Goal: Task Accomplishment & Management: Manage account settings

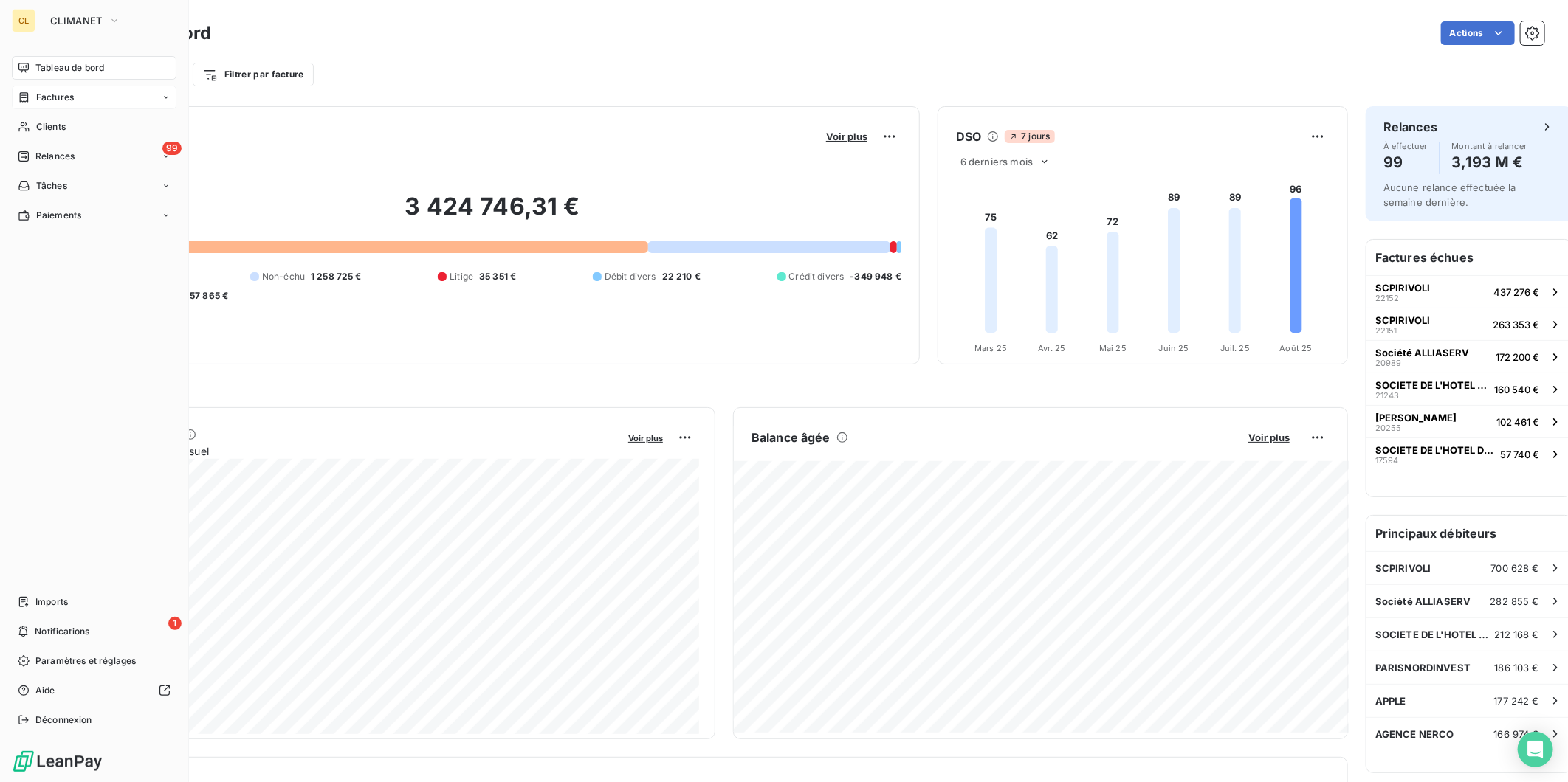
click at [43, 91] on span "Factures" at bounding box center [55, 98] width 38 height 14
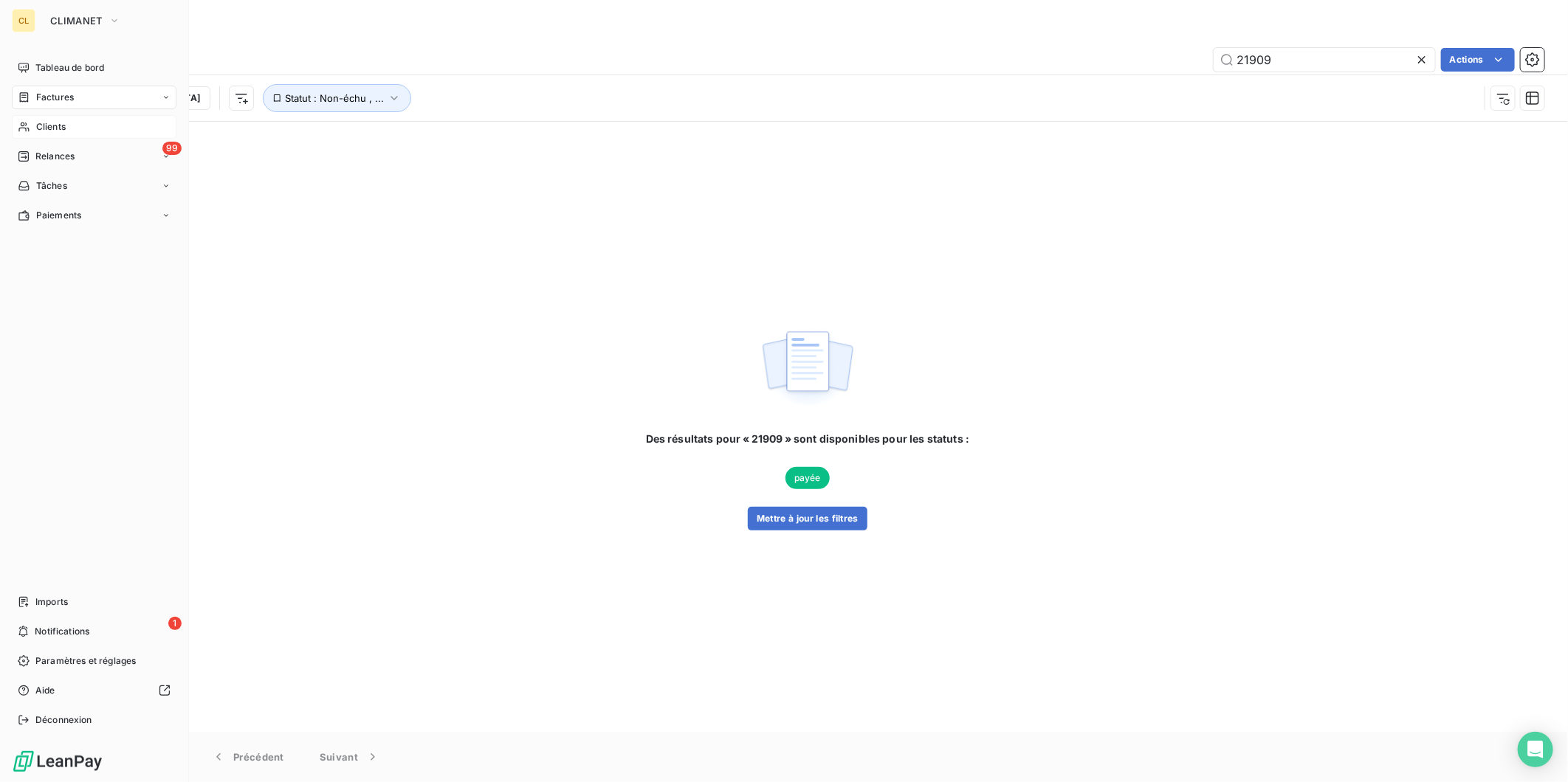
click at [40, 120] on span "Clients" at bounding box center [51, 127] width 29 height 14
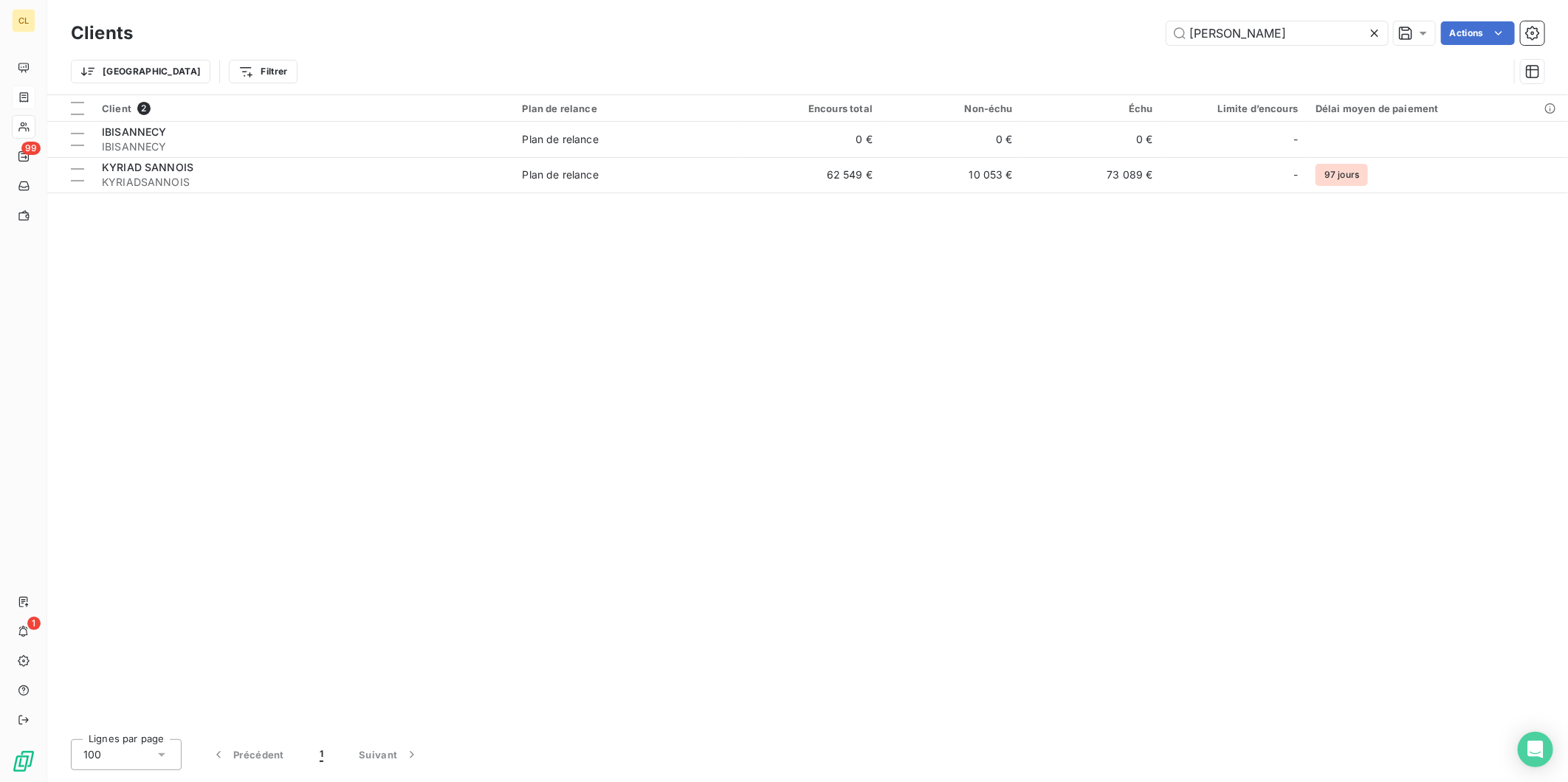
drag, startPoint x: 1270, startPoint y: 33, endPoint x: 1110, endPoint y: 34, distance: 160.0
click at [1110, 34] on div "sann Actions" at bounding box center [847, 33] width 1394 height 24
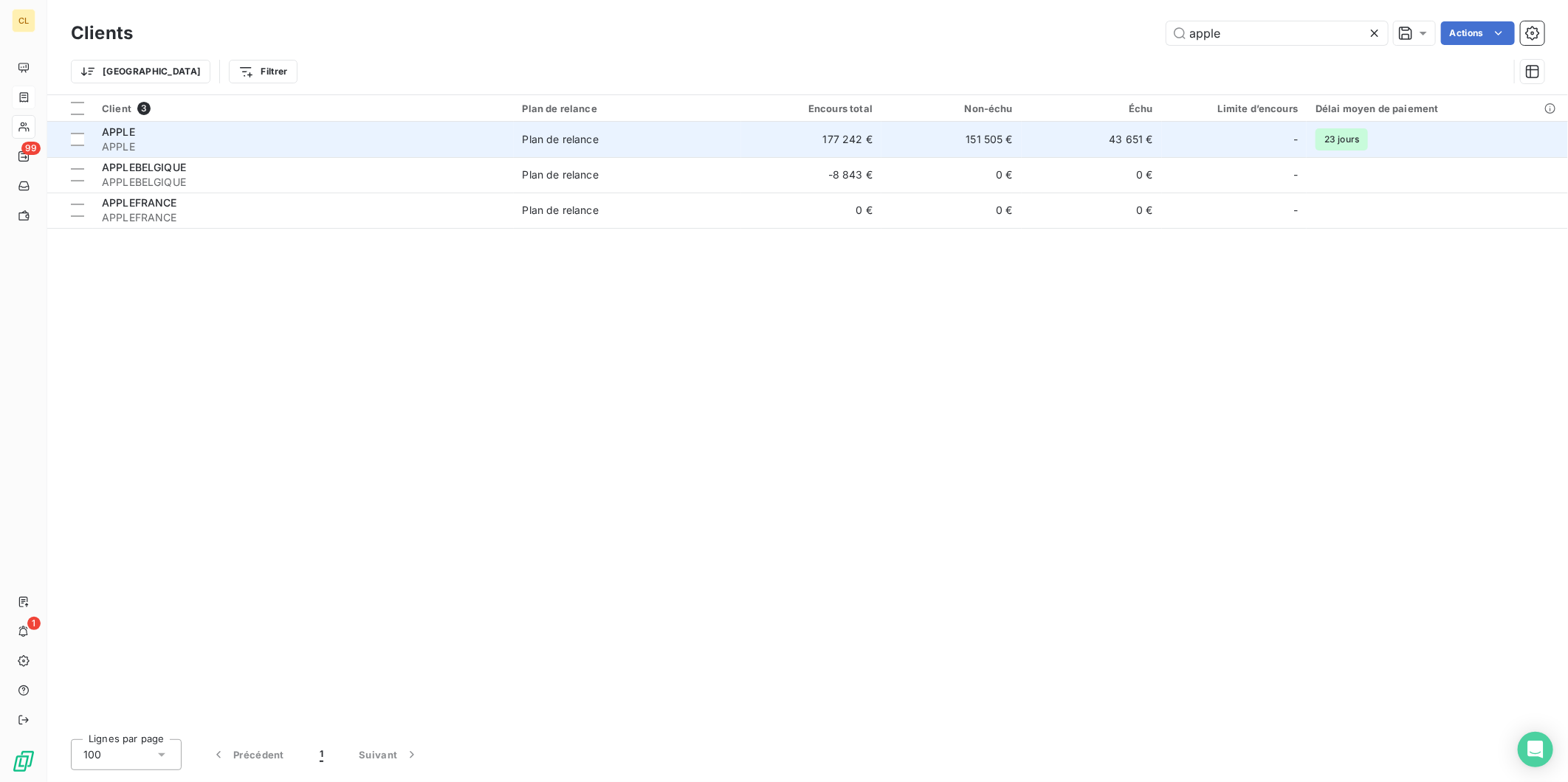
type input "apple"
click at [741, 127] on td "177 242 €" at bounding box center [811, 139] width 141 height 35
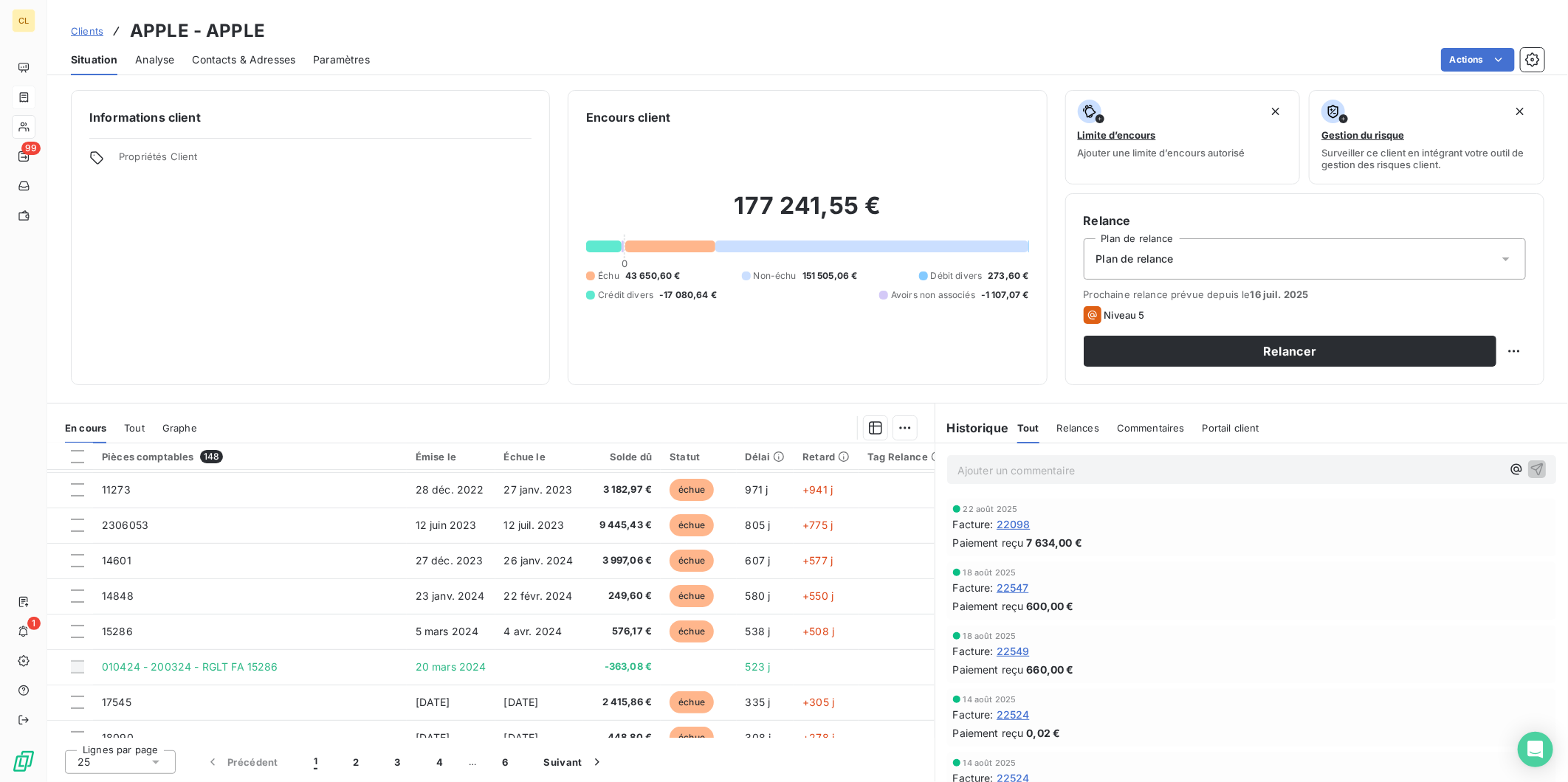
scroll to position [314, 0]
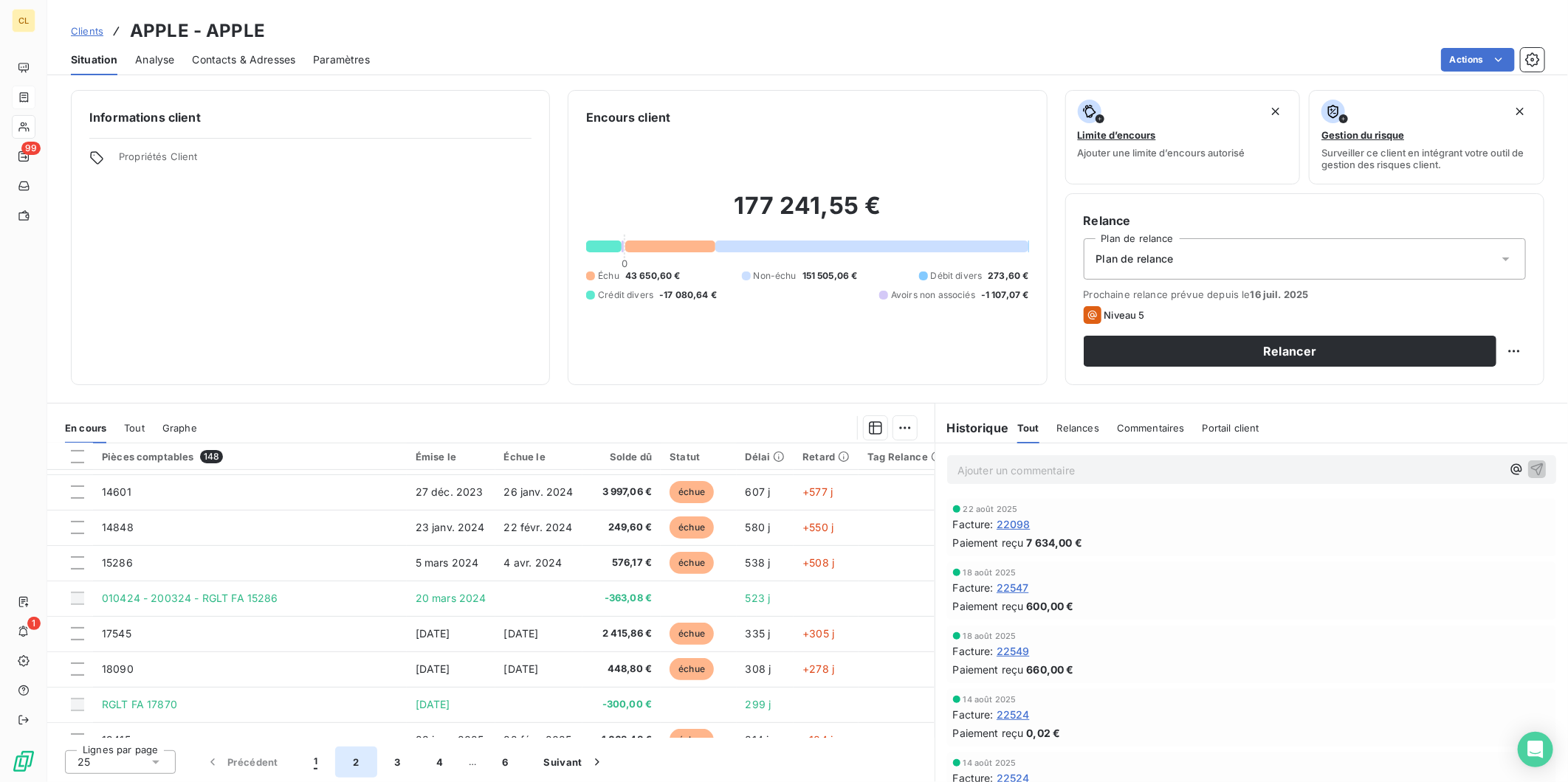
click at [337, 757] on button "2" at bounding box center [356, 762] width 41 height 31
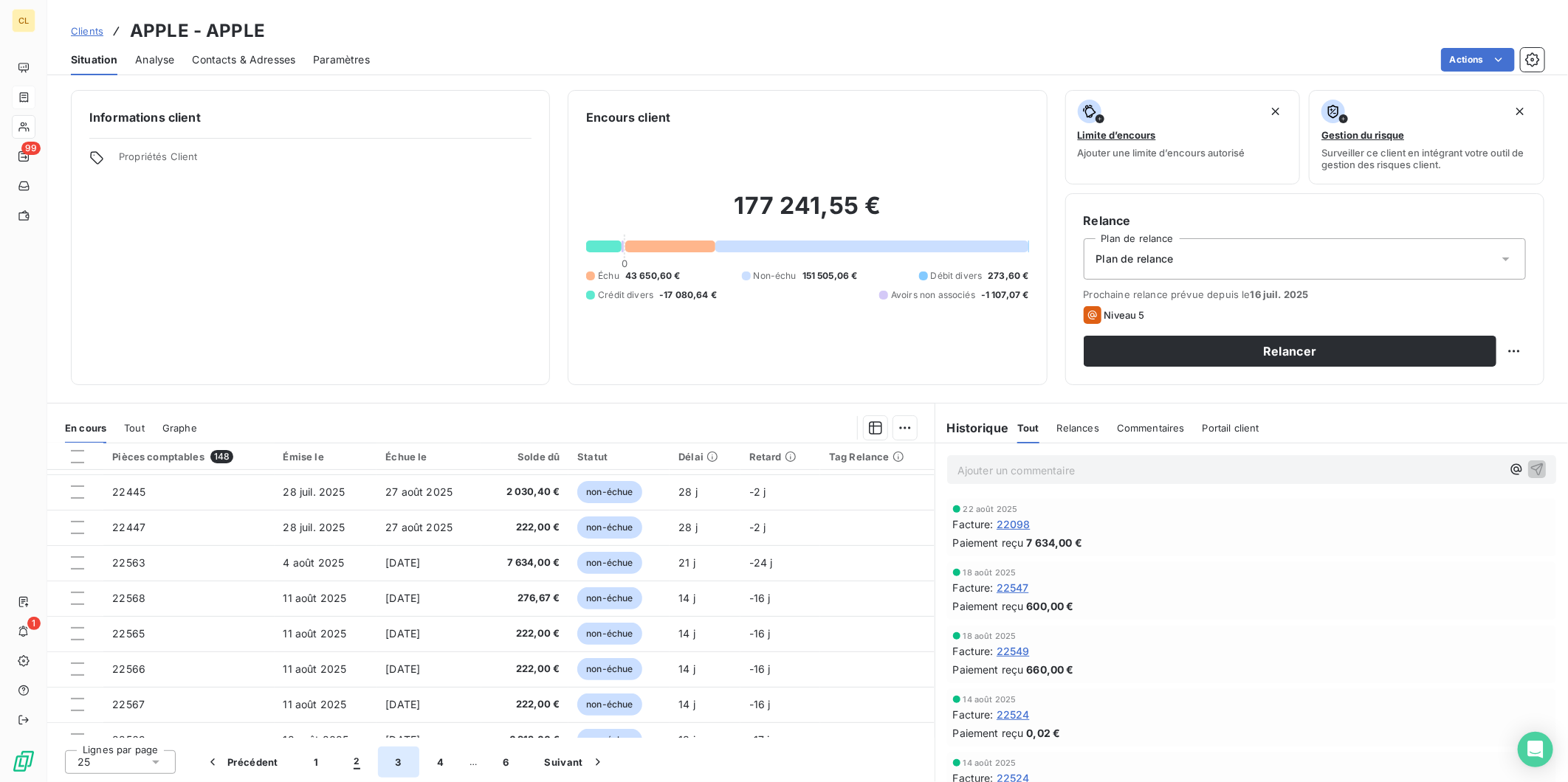
click at [378, 756] on button "3" at bounding box center [398, 762] width 41 height 31
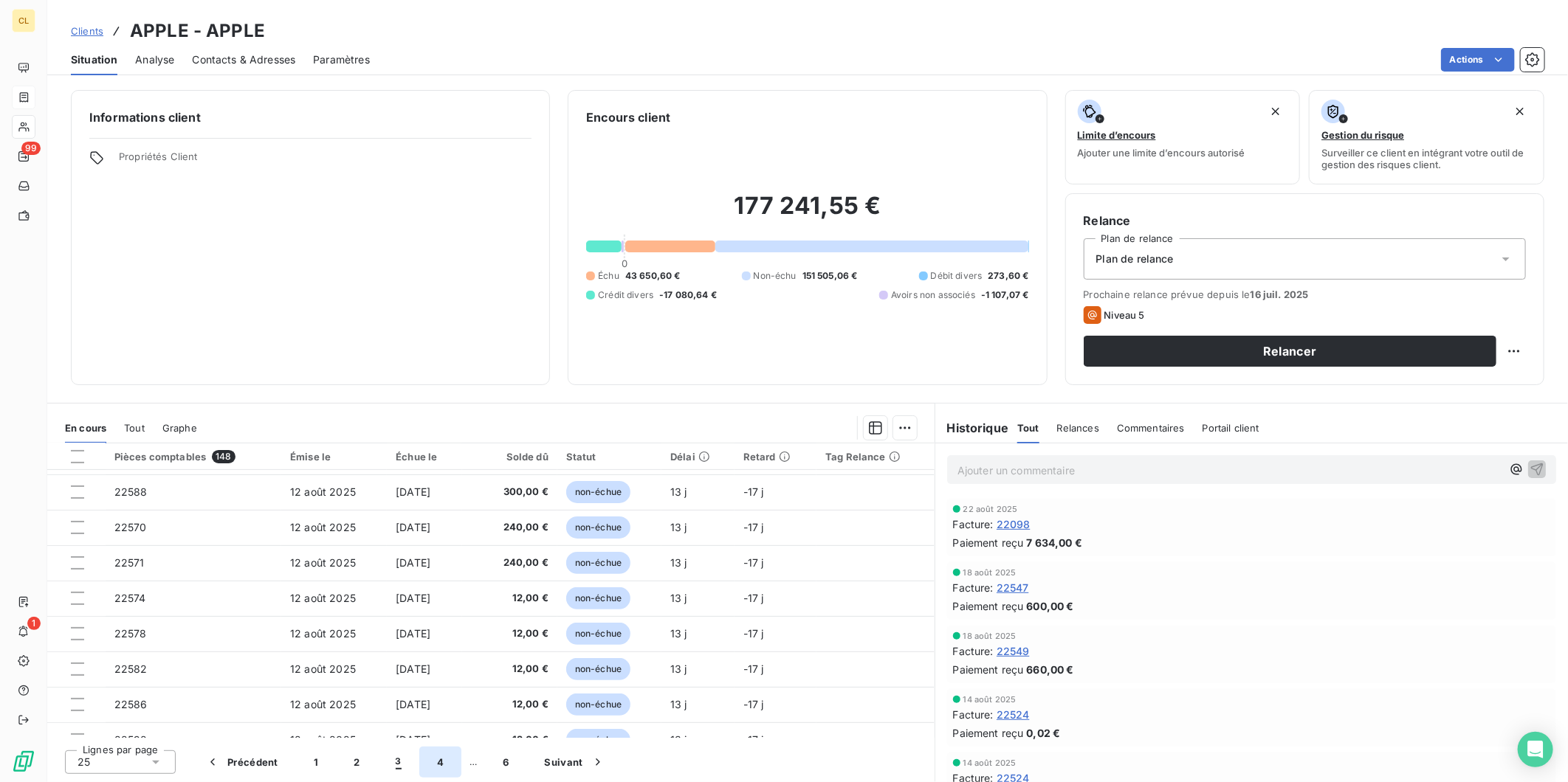
click at [419, 759] on button "4" at bounding box center [440, 762] width 42 height 31
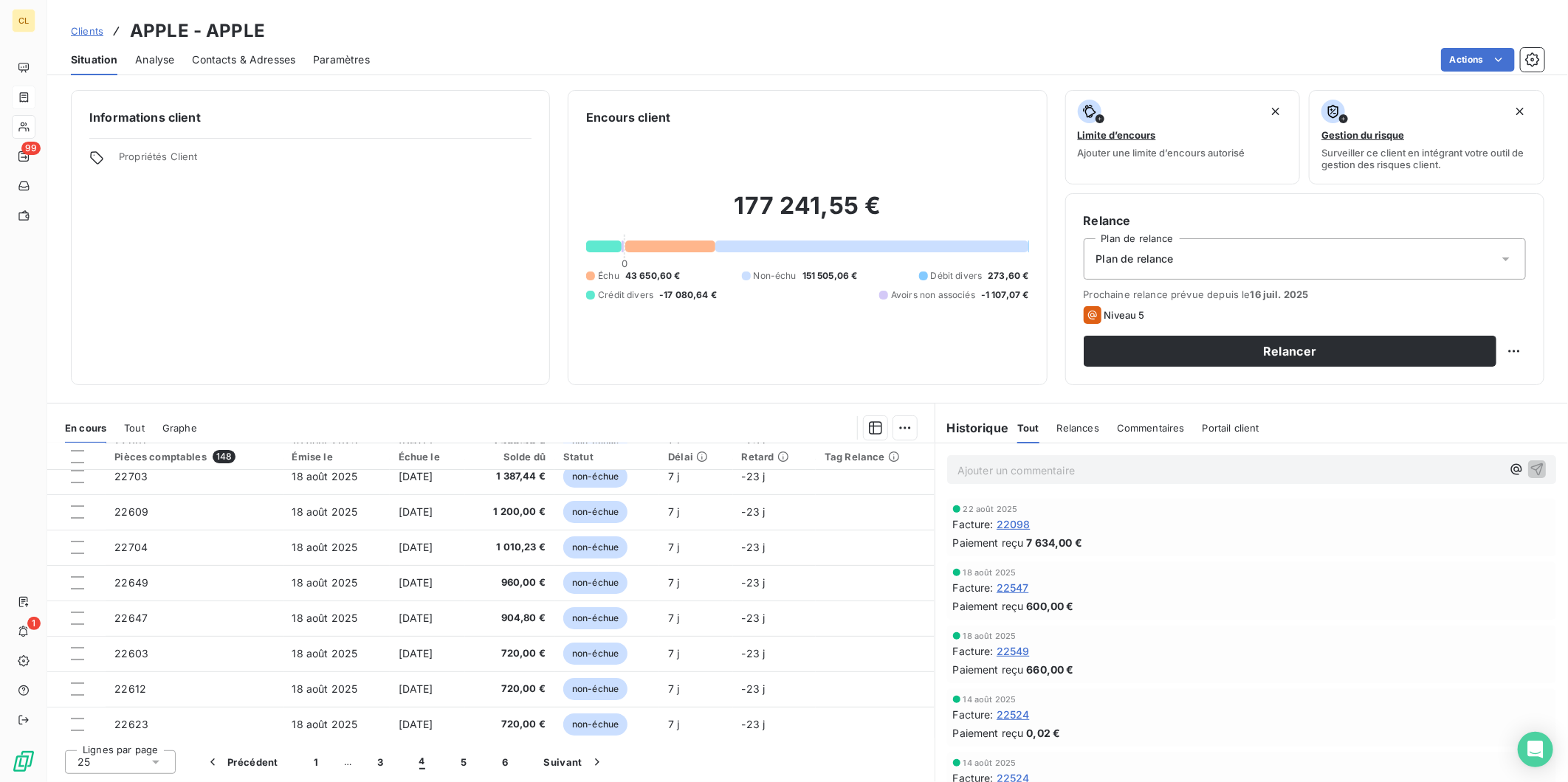
scroll to position [164, 0]
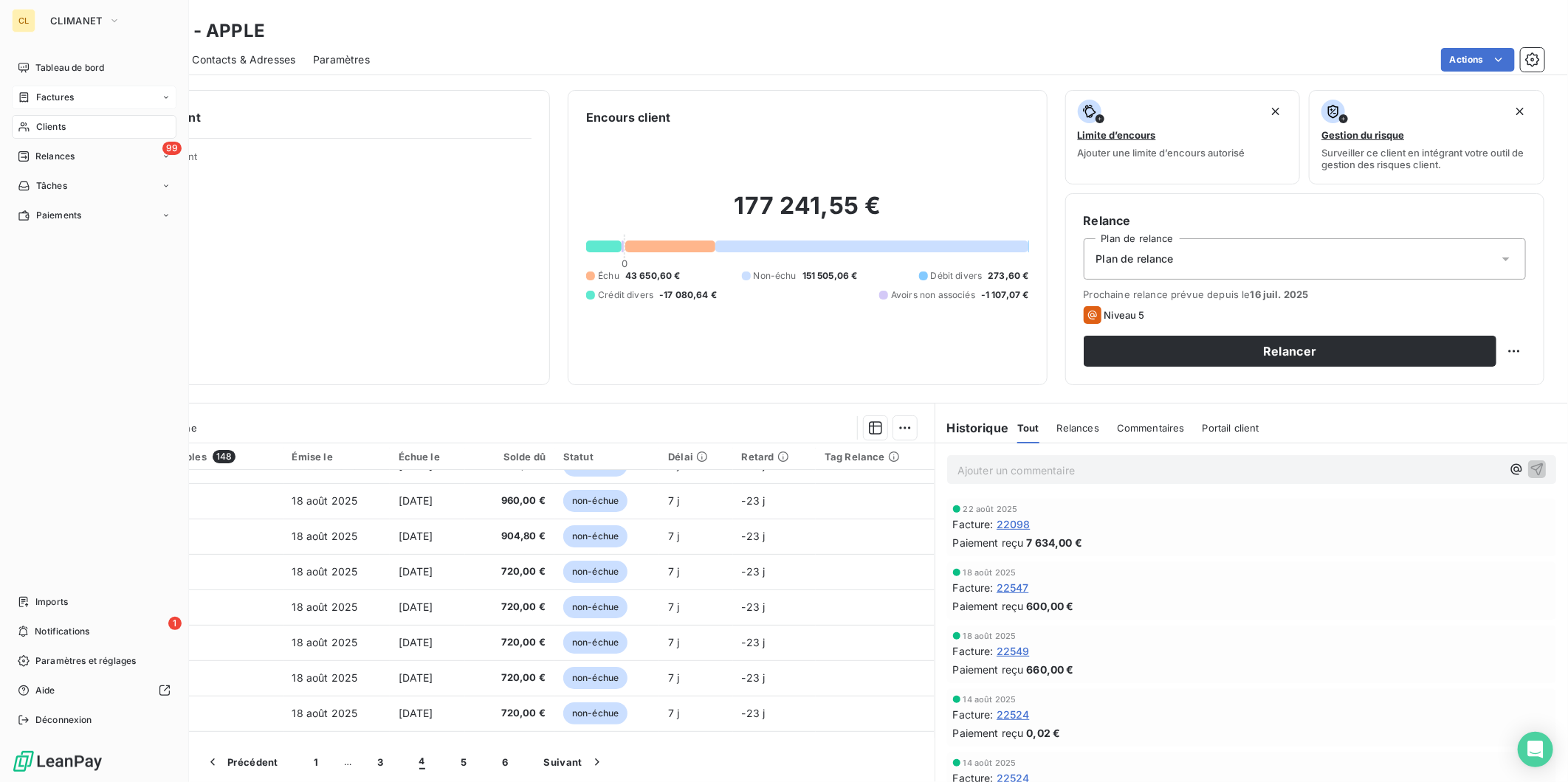
click at [38, 120] on span "Clients" at bounding box center [51, 127] width 29 height 14
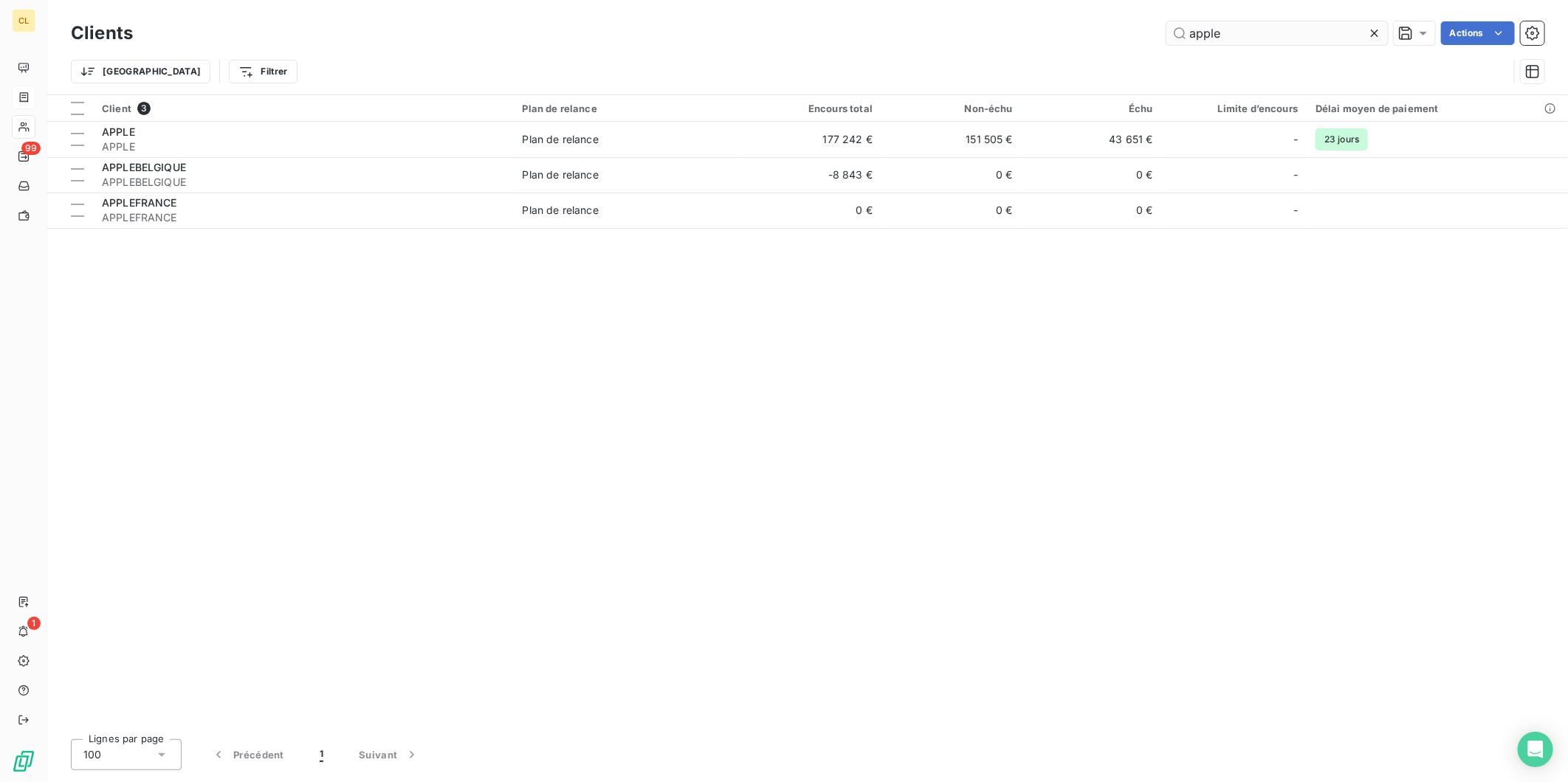
drag, startPoint x: 1264, startPoint y: 30, endPoint x: 1196, endPoint y: 31, distance: 68.0
click at [1196, 31] on input "apple" at bounding box center [1277, 33] width 221 height 24
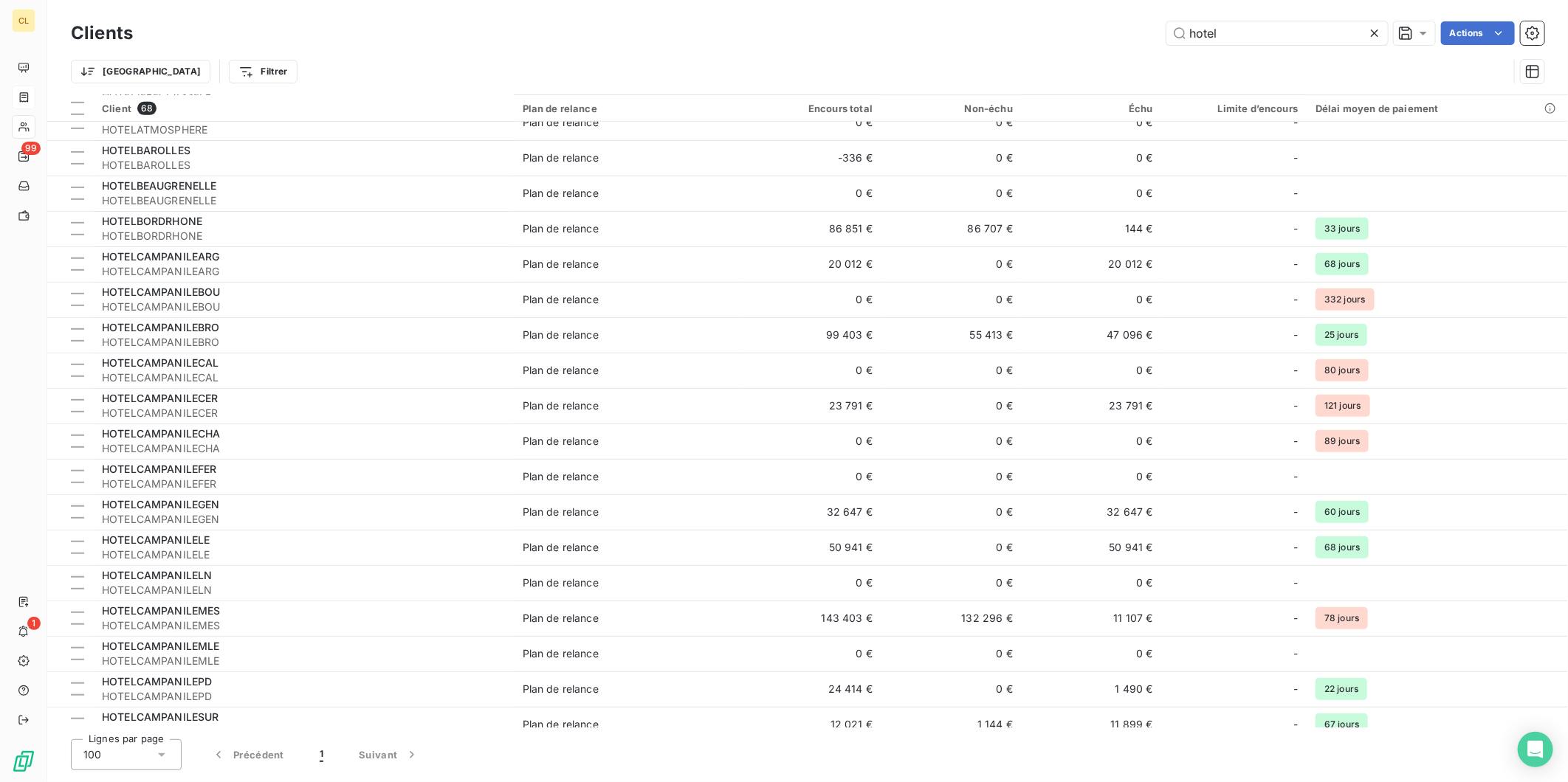
scroll to position [573, 0]
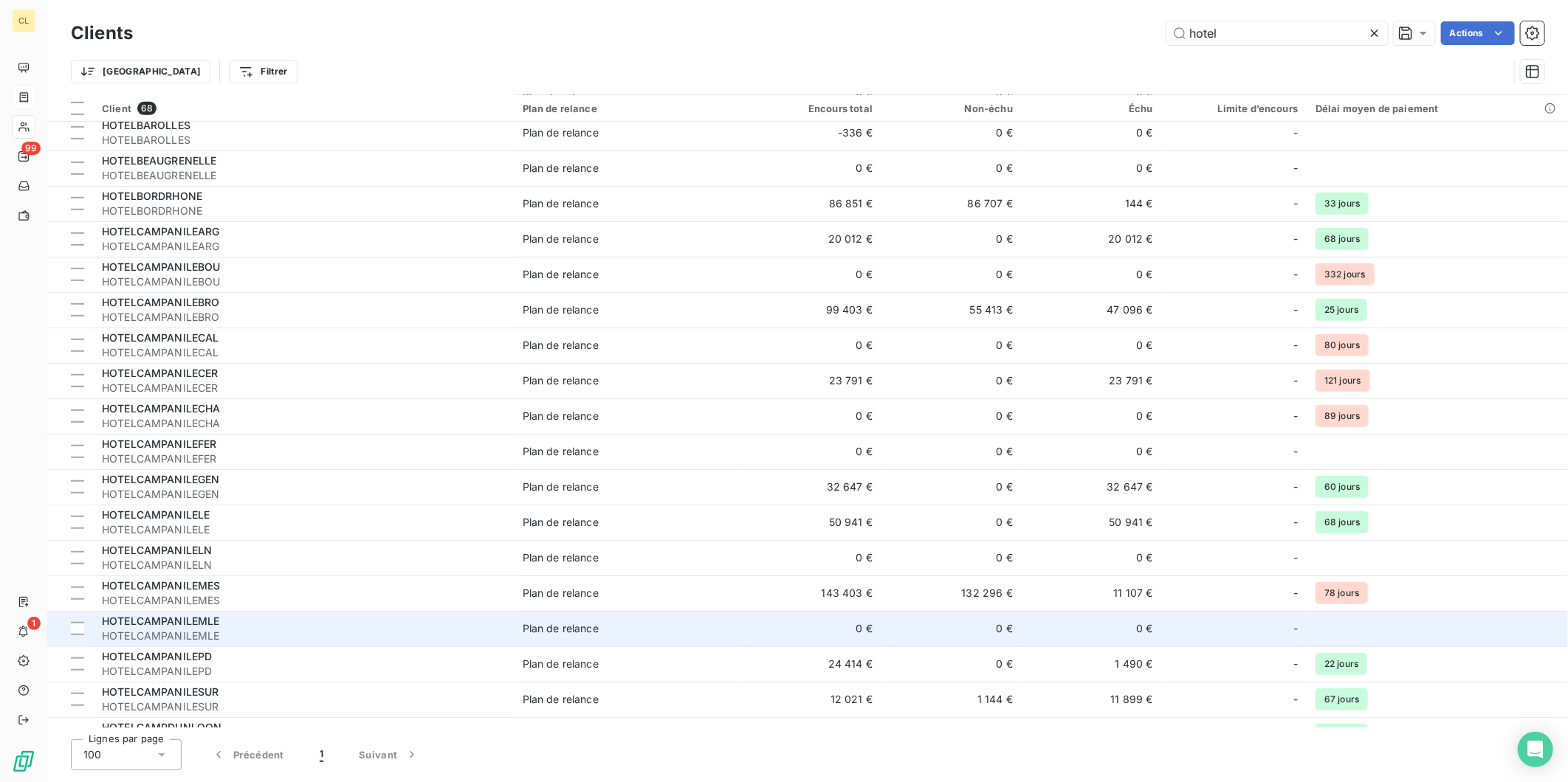
type input "hotel"
click at [222, 614] on div "HOTELCAMPANILEMLE" at bounding box center [303, 621] width 403 height 15
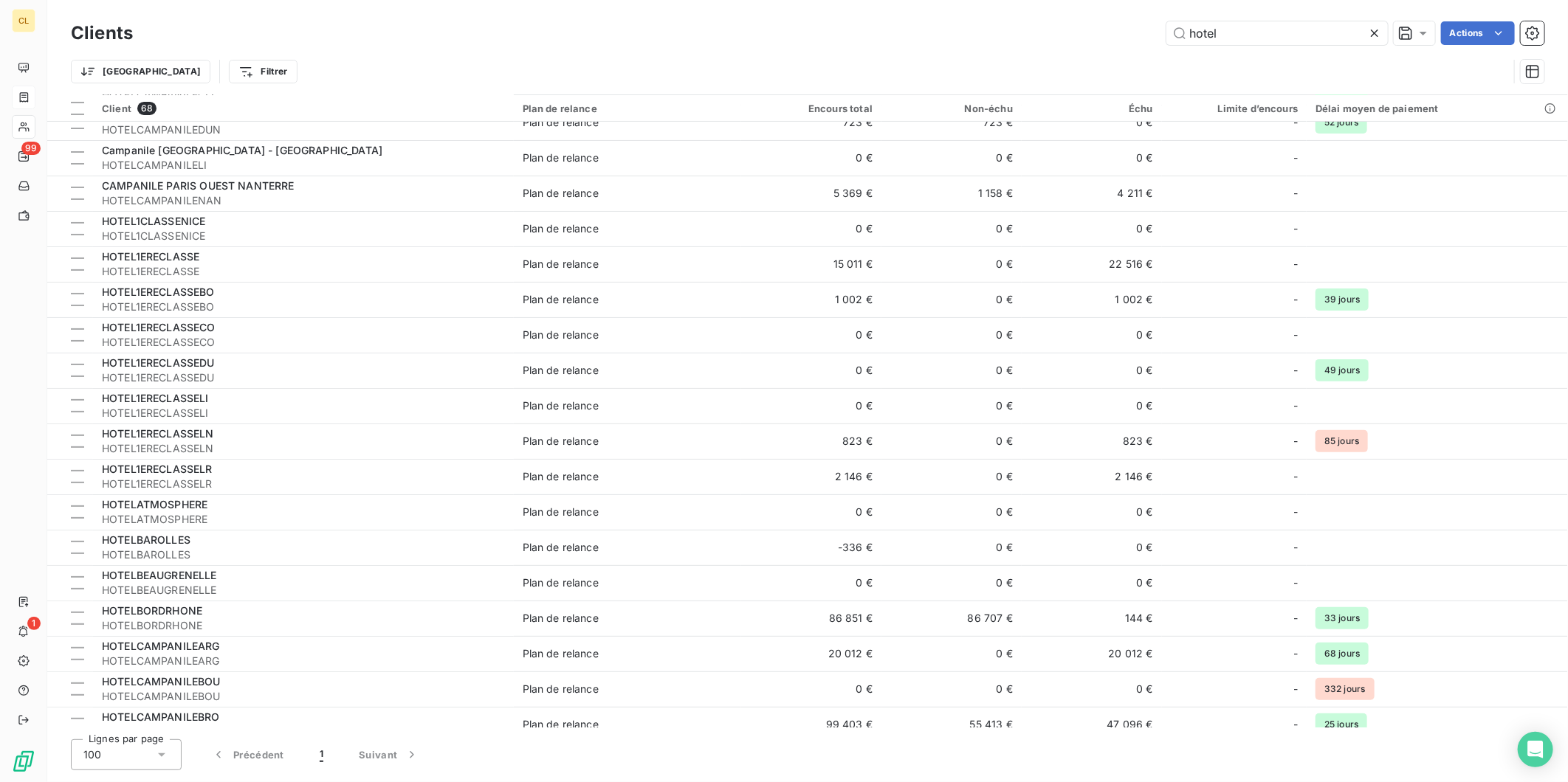
scroll to position [328, 0]
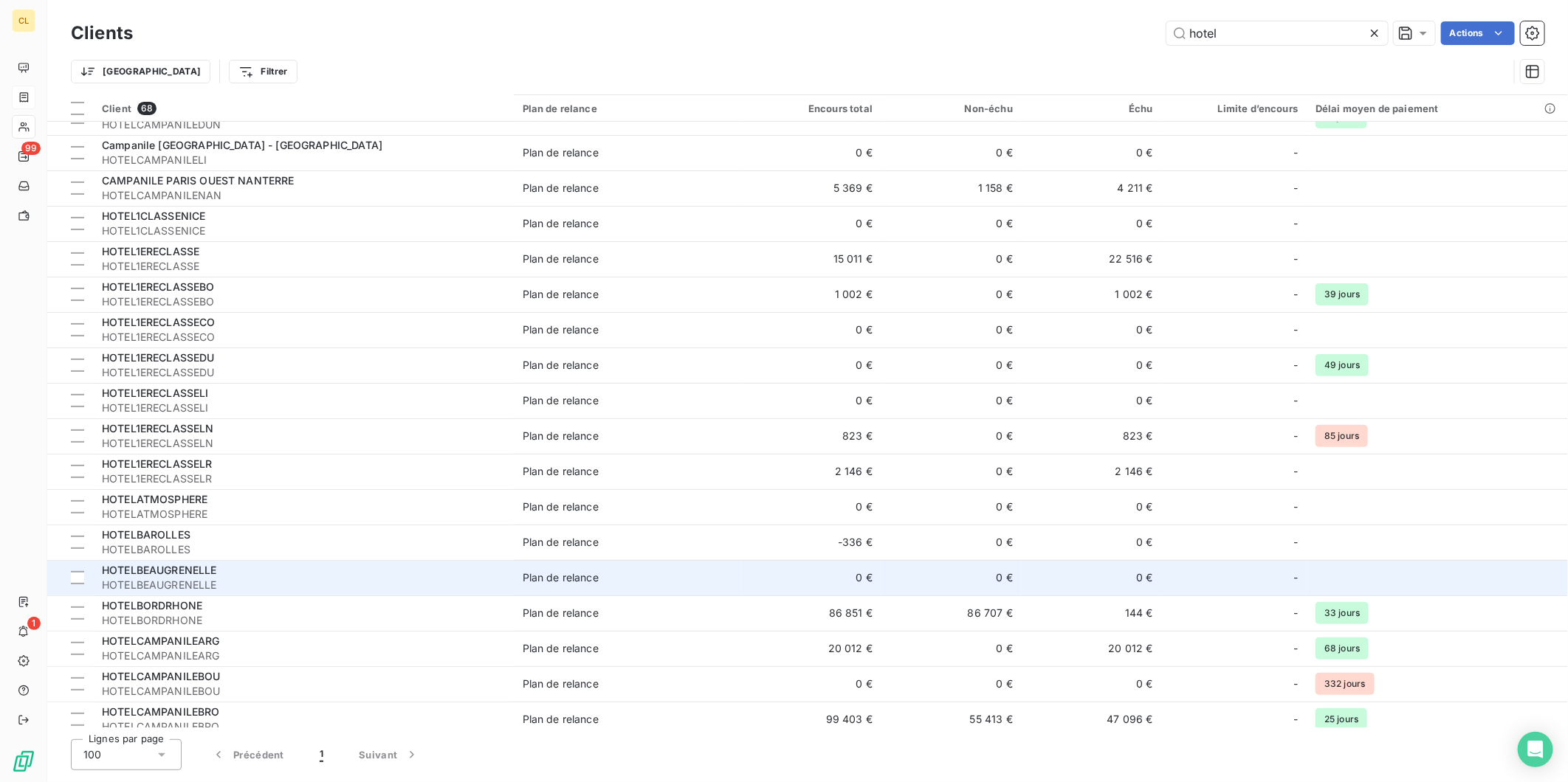
scroll to position [246, 0]
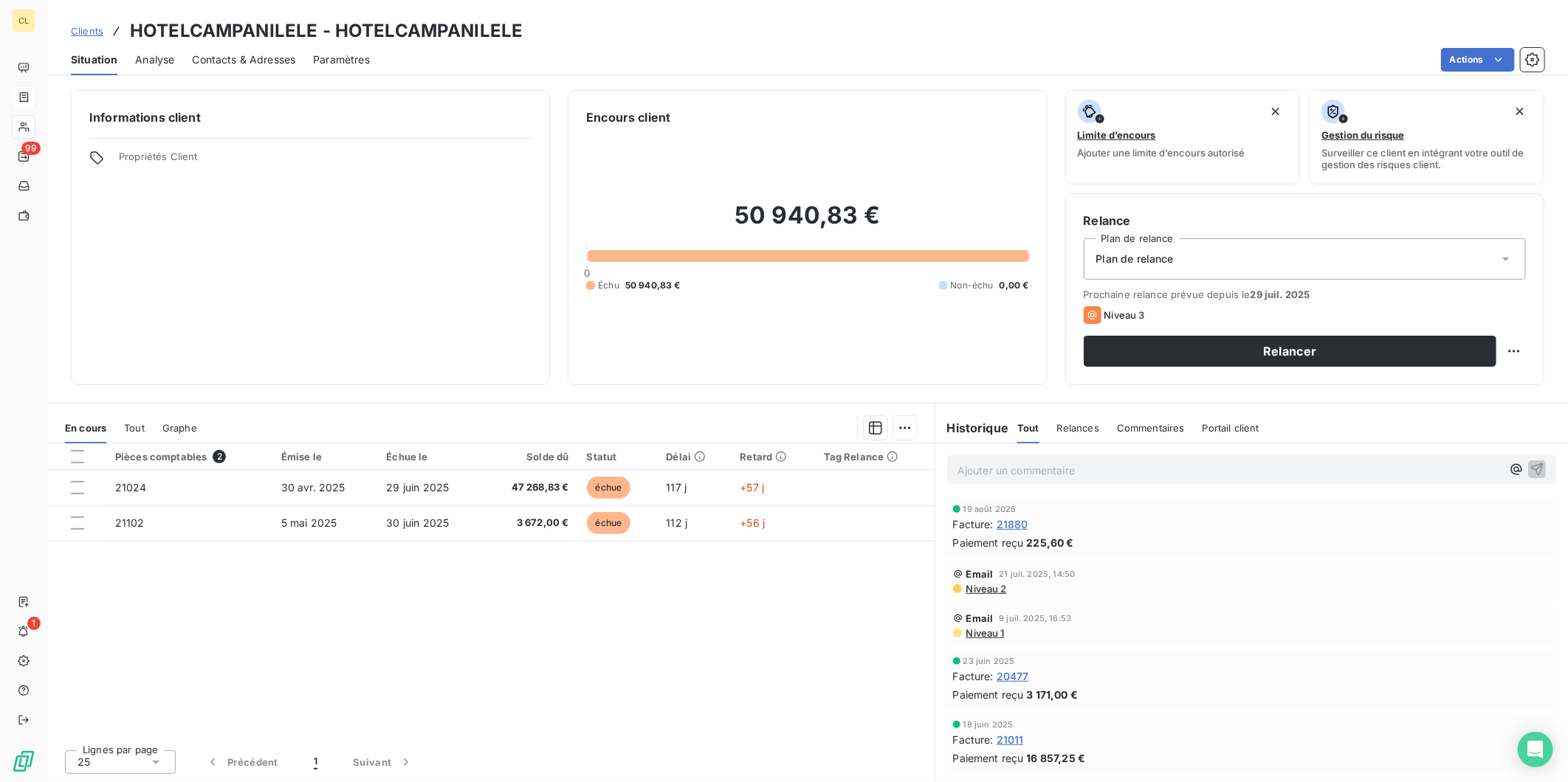
click at [211, 52] on span "Contacts & Adresses" at bounding box center [243, 59] width 104 height 15
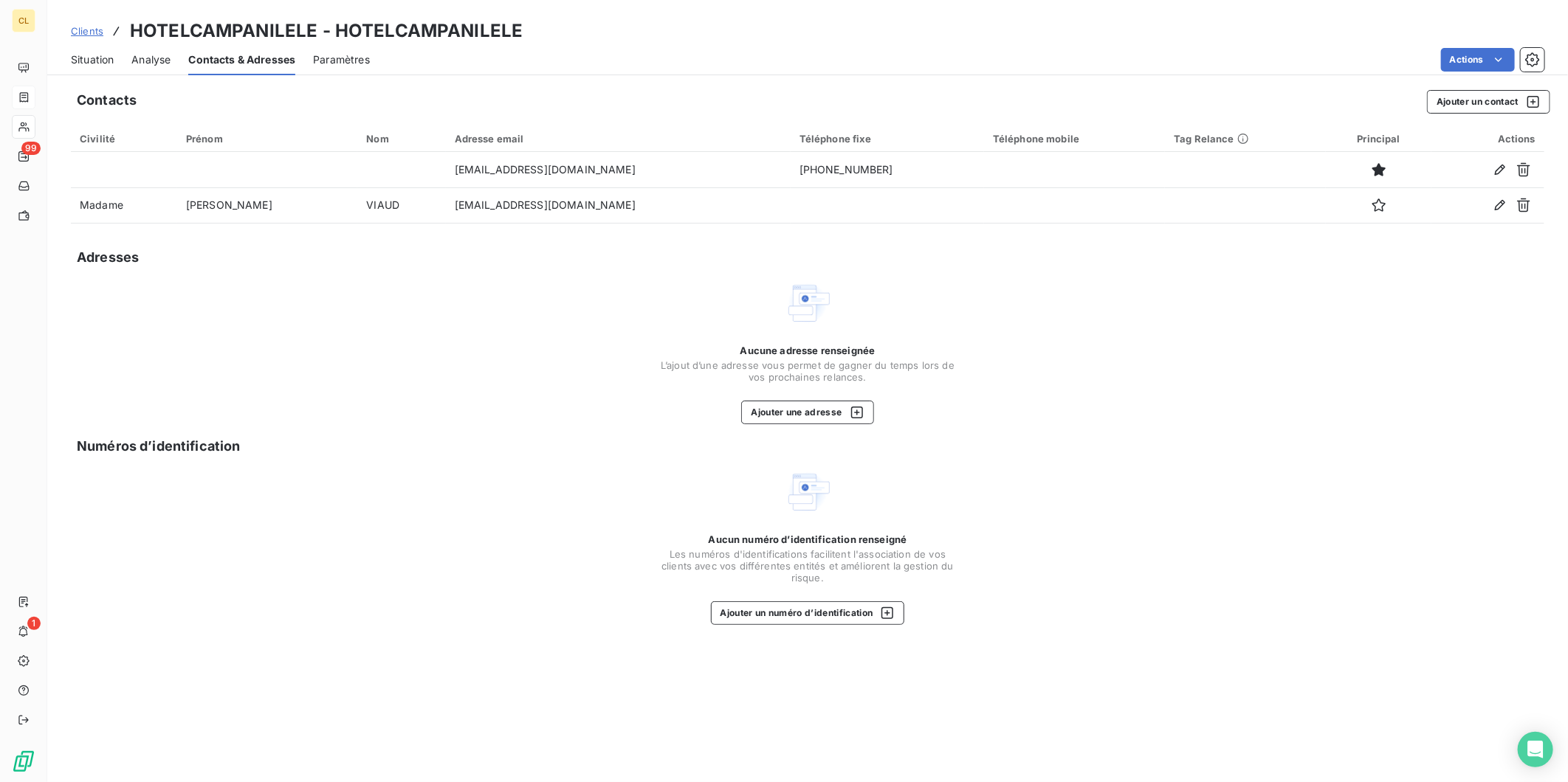
click at [88, 52] on span "Situation" at bounding box center [93, 59] width 43 height 15
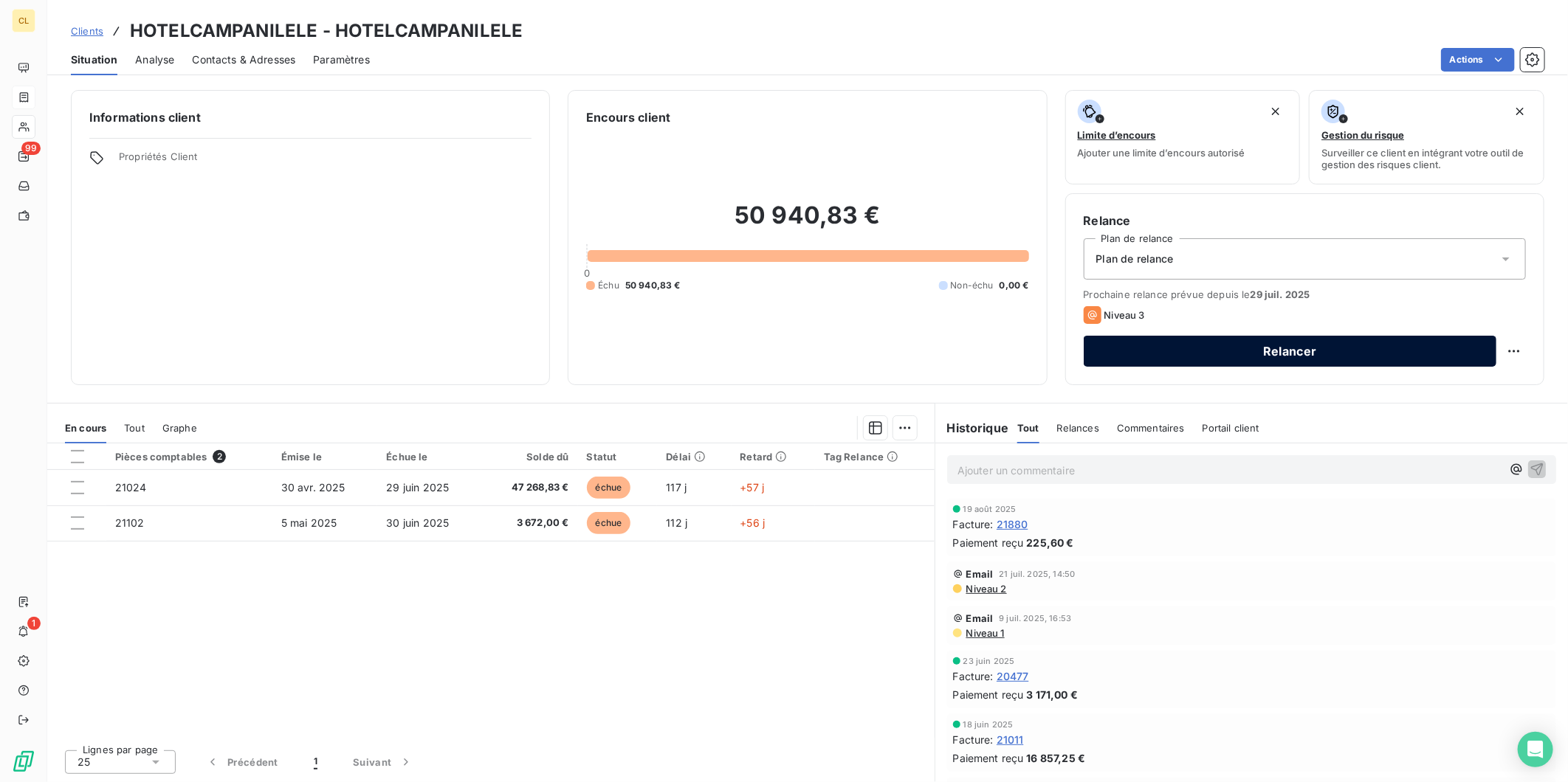
click at [1266, 336] on button "Relancer" at bounding box center [1290, 351] width 413 height 31
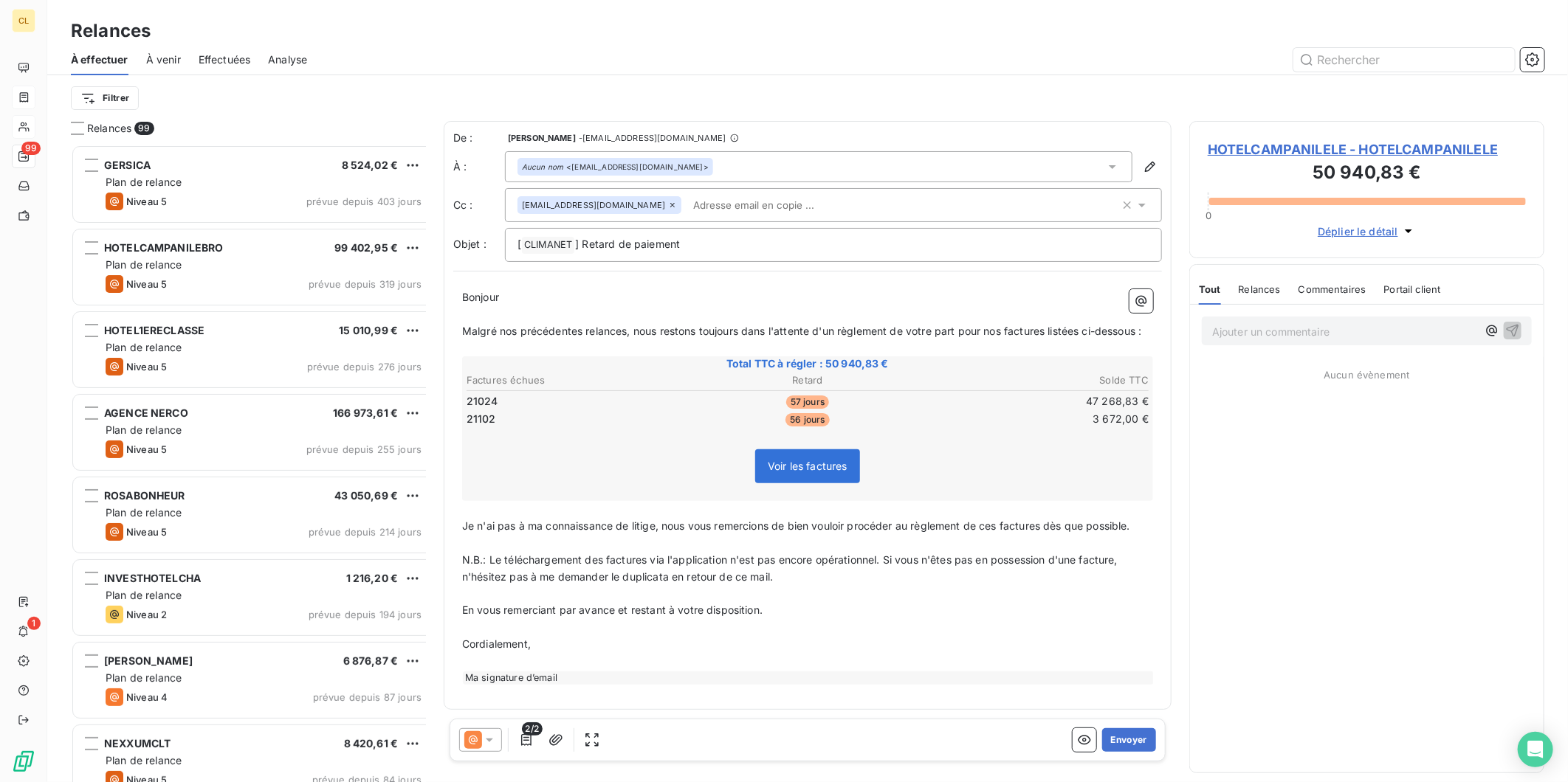
scroll to position [644, 352]
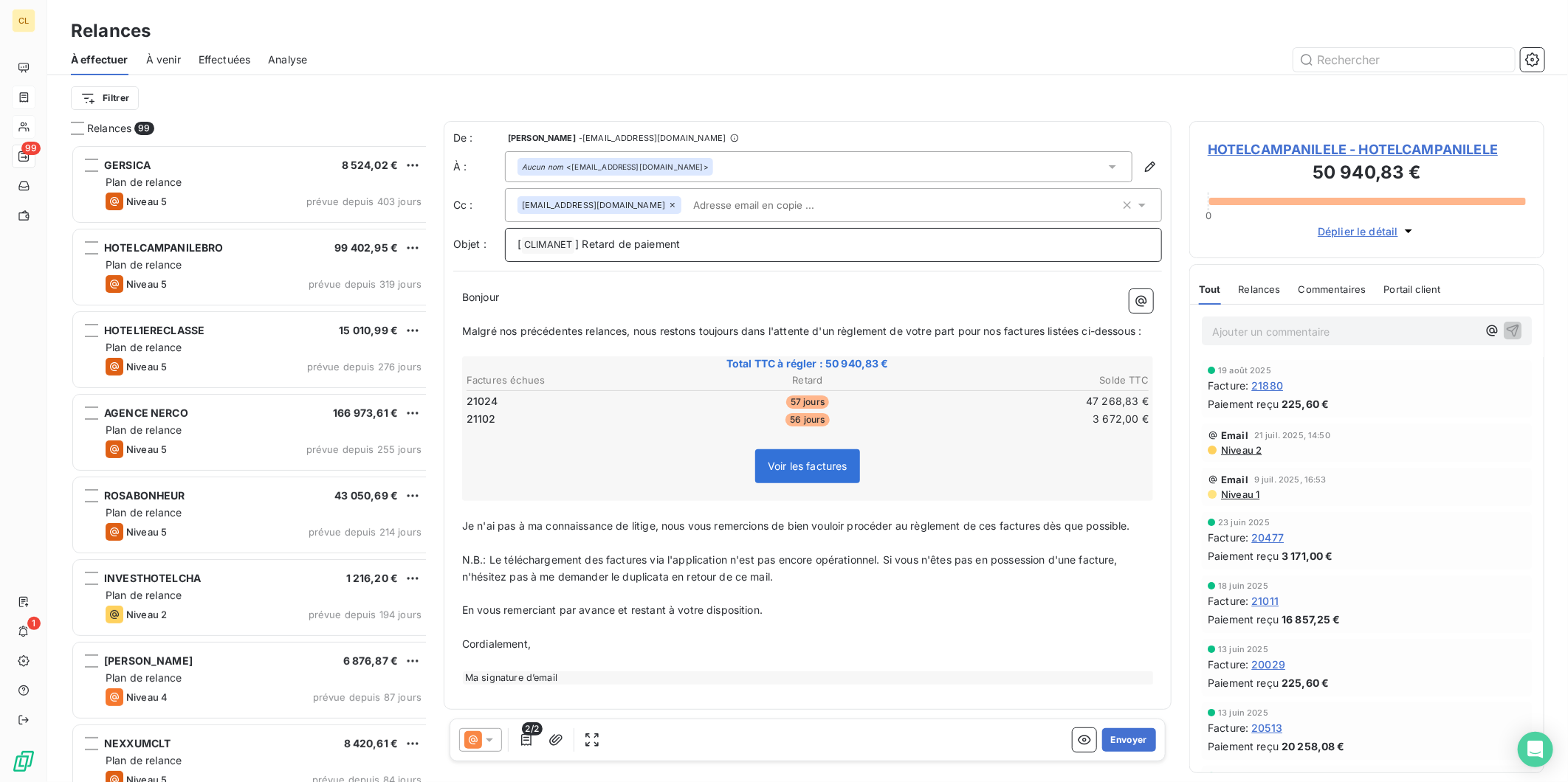
click at [657, 236] on p "[ CLIMANET ﻿ ] Retard de paiement" at bounding box center [833, 245] width 631 height 18
click at [1140, 728] on button "Envoyer" at bounding box center [1128, 740] width 54 height 24
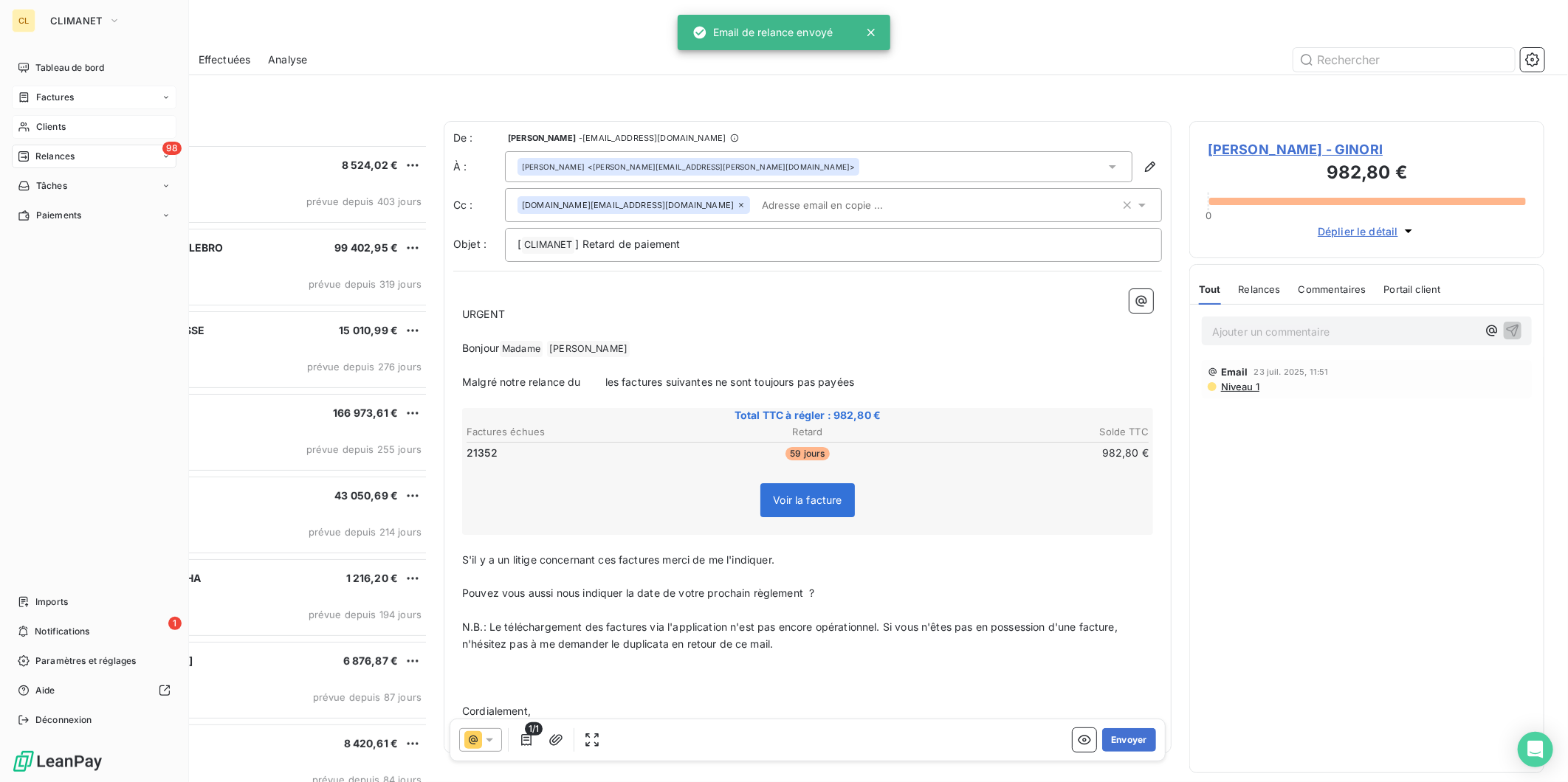
click at [49, 120] on span "Clients" at bounding box center [51, 127] width 29 height 14
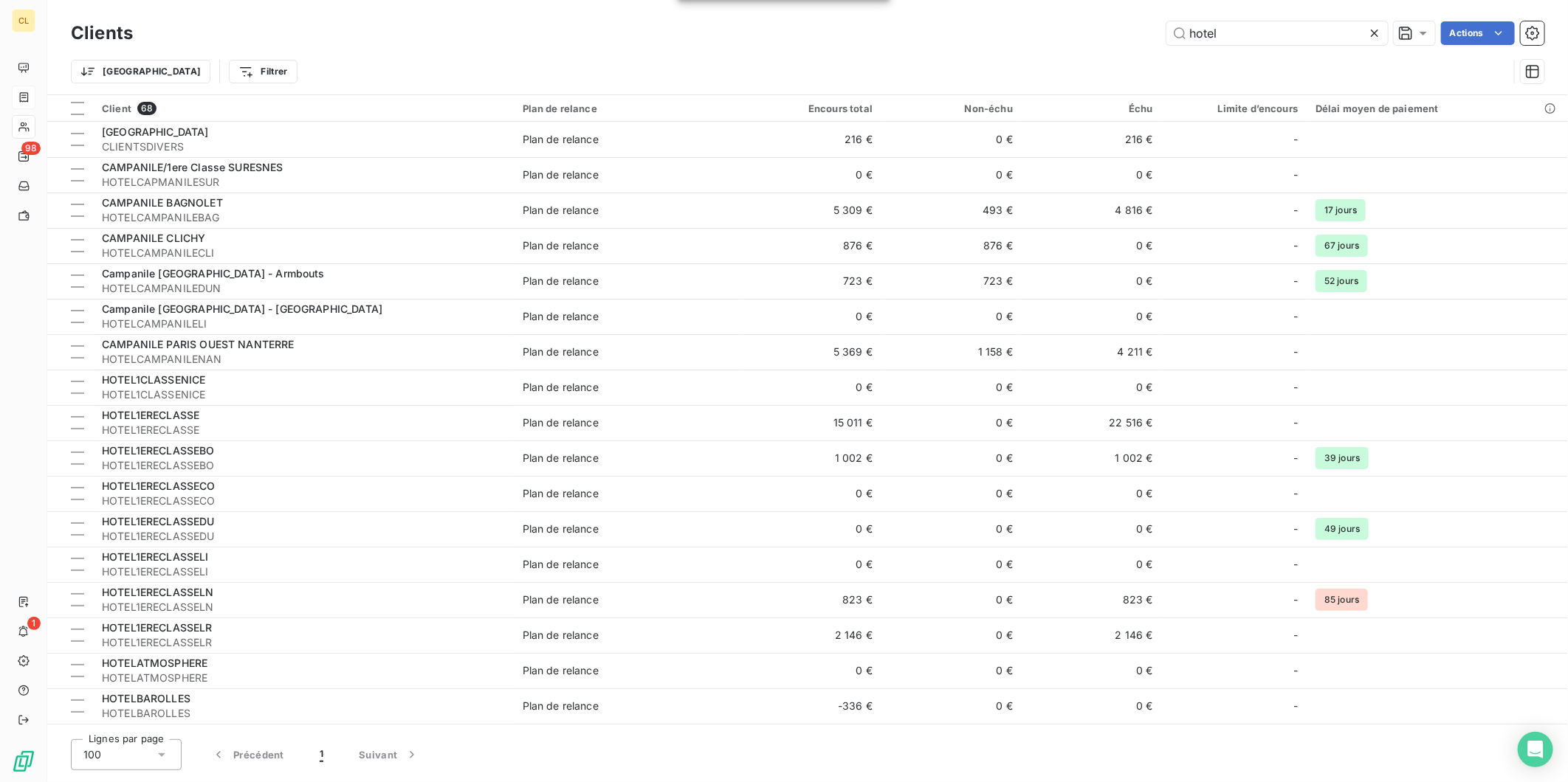
drag, startPoint x: 1253, startPoint y: 30, endPoint x: 1116, endPoint y: 30, distance: 137.0
click at [1116, 30] on div "hotel Actions" at bounding box center [847, 33] width 1394 height 24
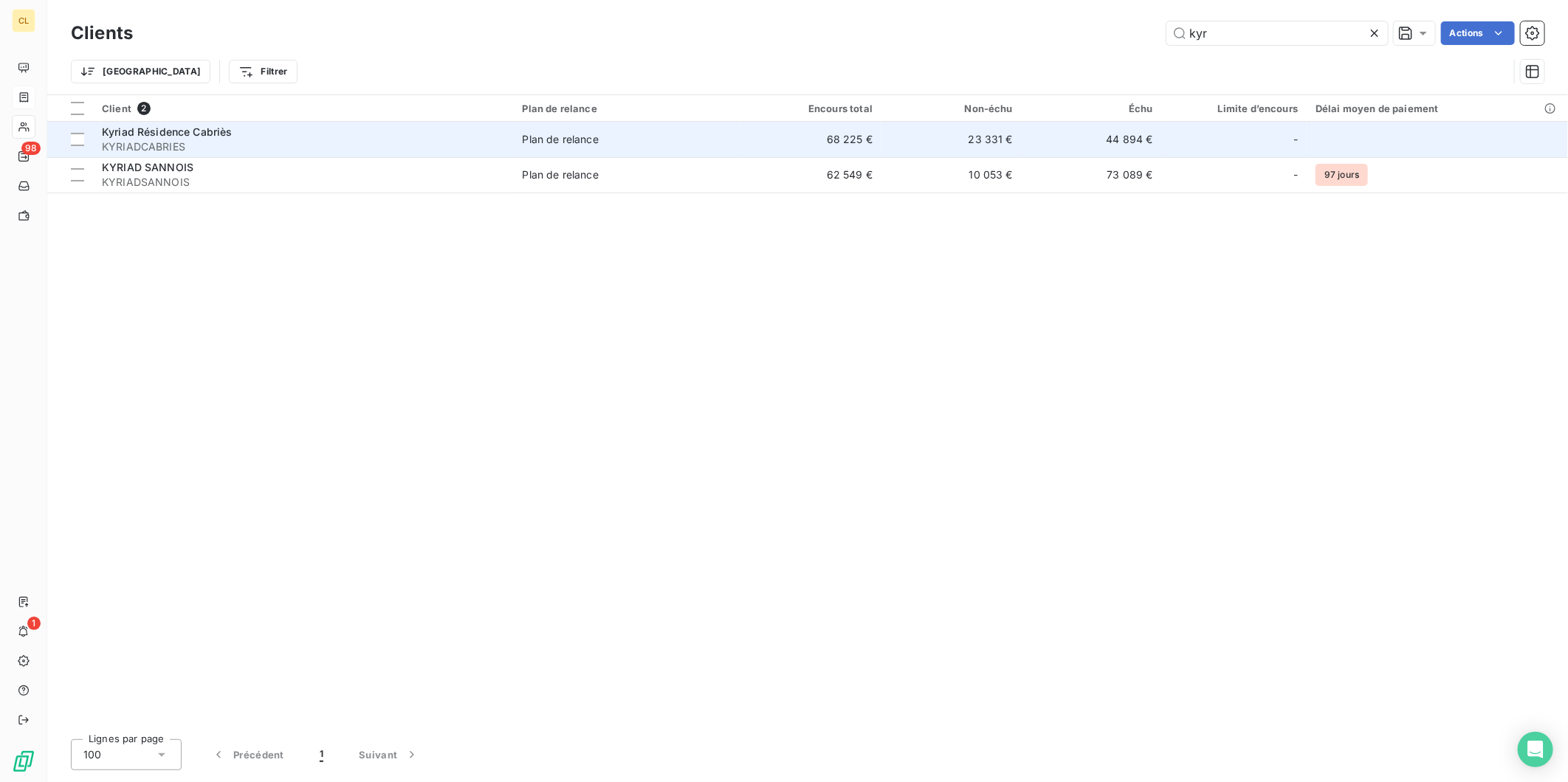
type input "kyr"
click at [422, 140] on span "KYRIADCABRIES" at bounding box center [303, 146] width 403 height 15
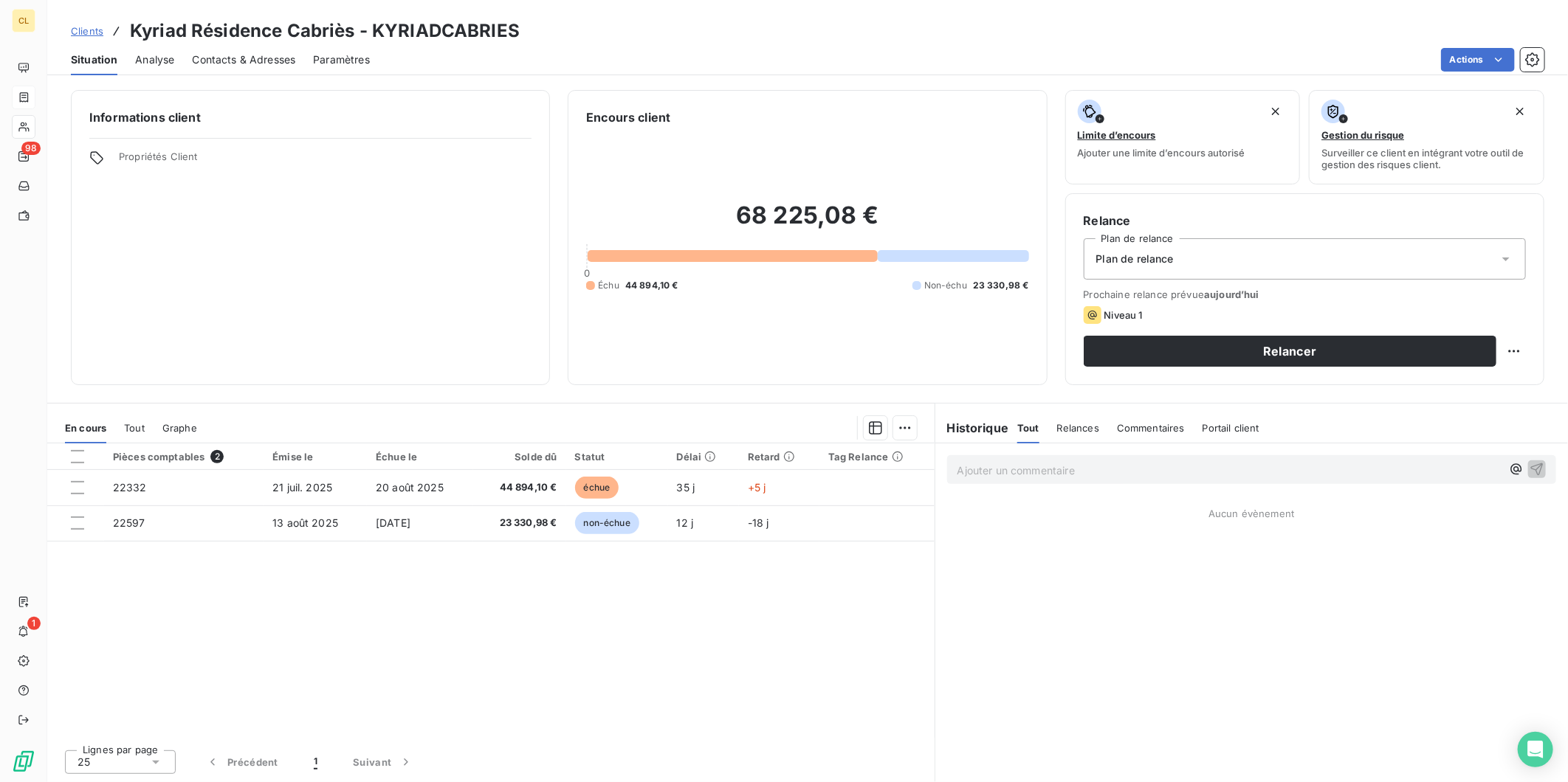
click at [200, 52] on span "Contacts & Adresses" at bounding box center [243, 59] width 104 height 15
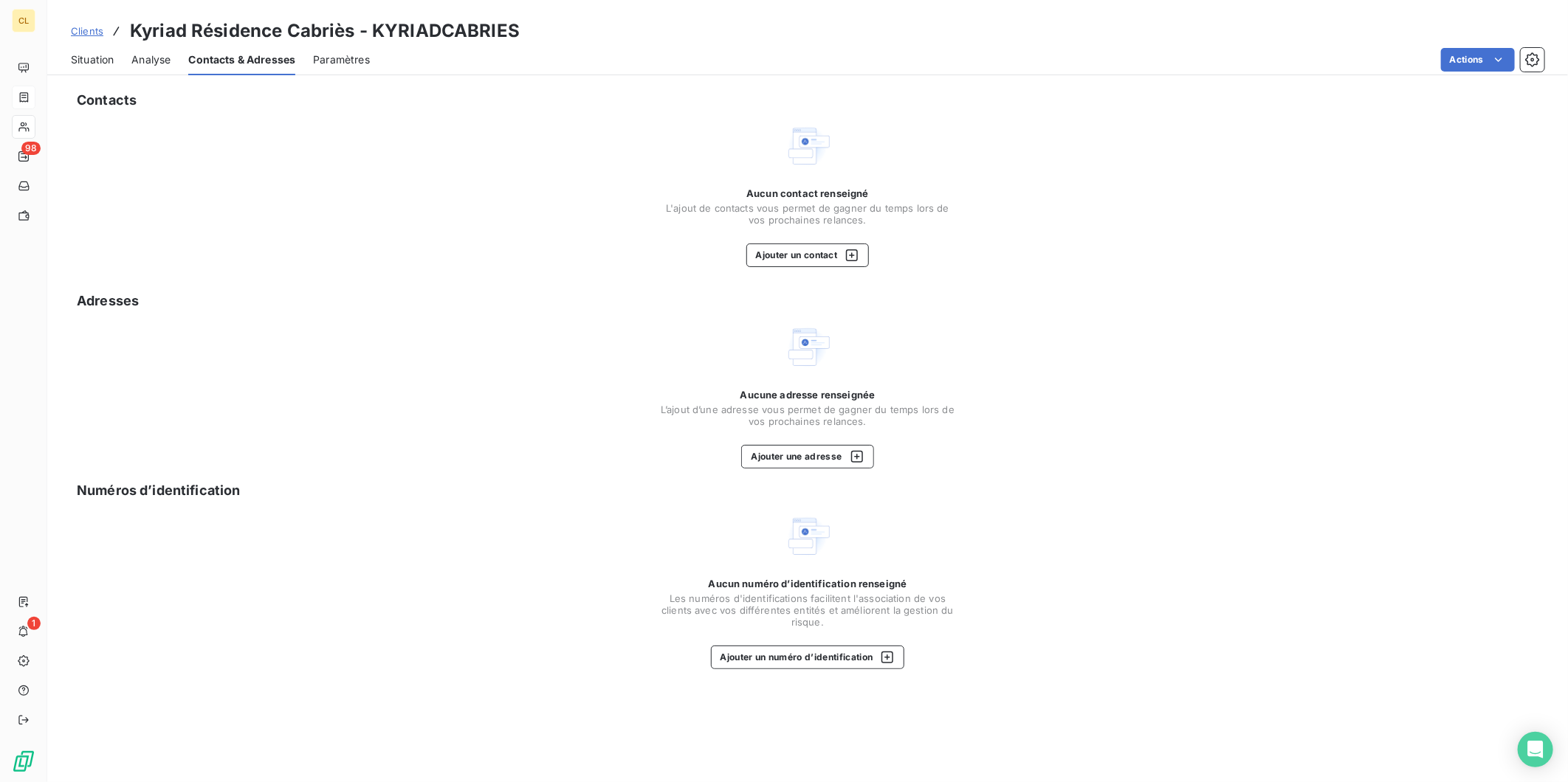
click at [72, 52] on span "Situation" at bounding box center [93, 59] width 43 height 15
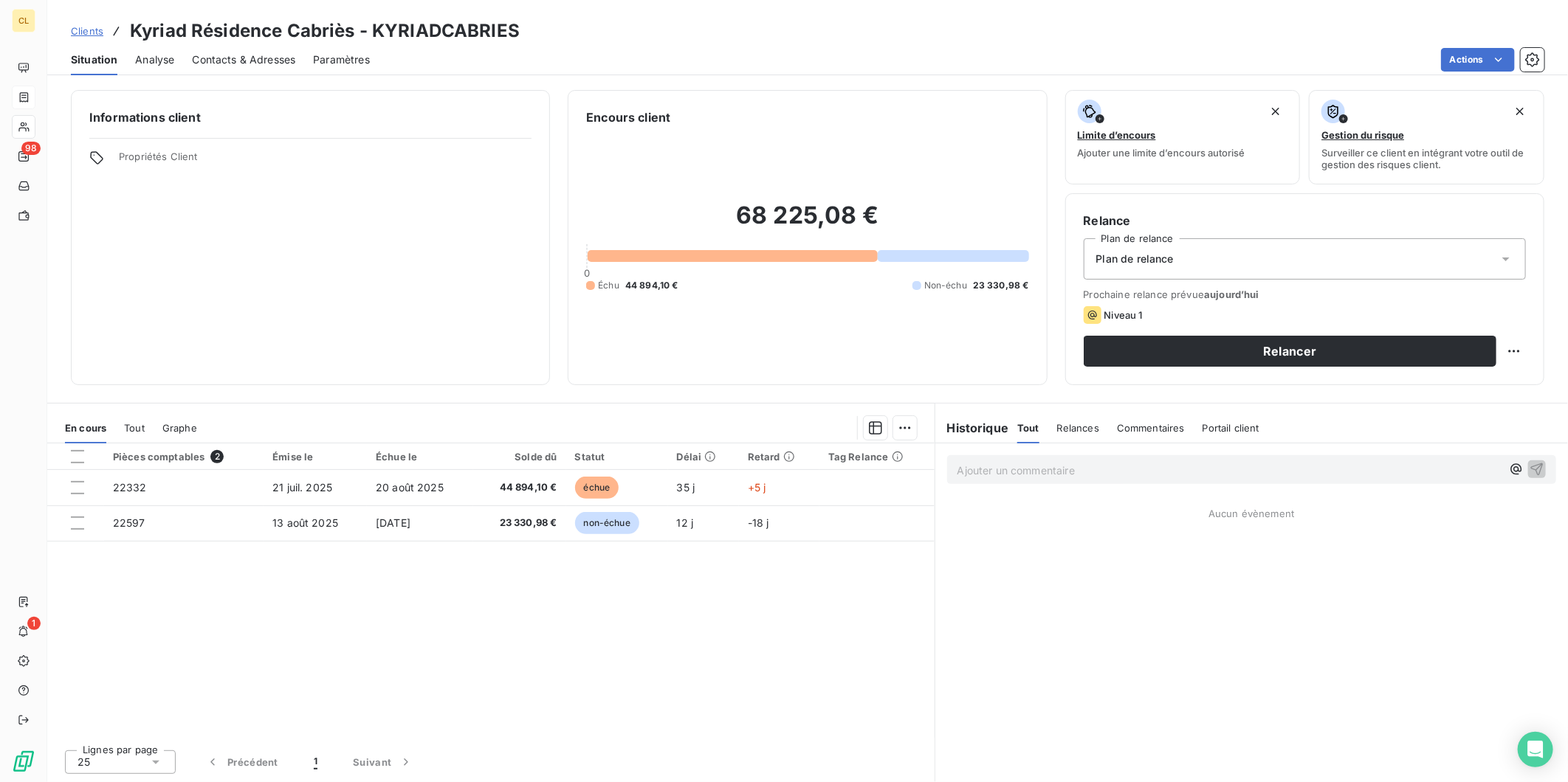
click at [259, 52] on span "Contacts & Adresses" at bounding box center [243, 59] width 104 height 15
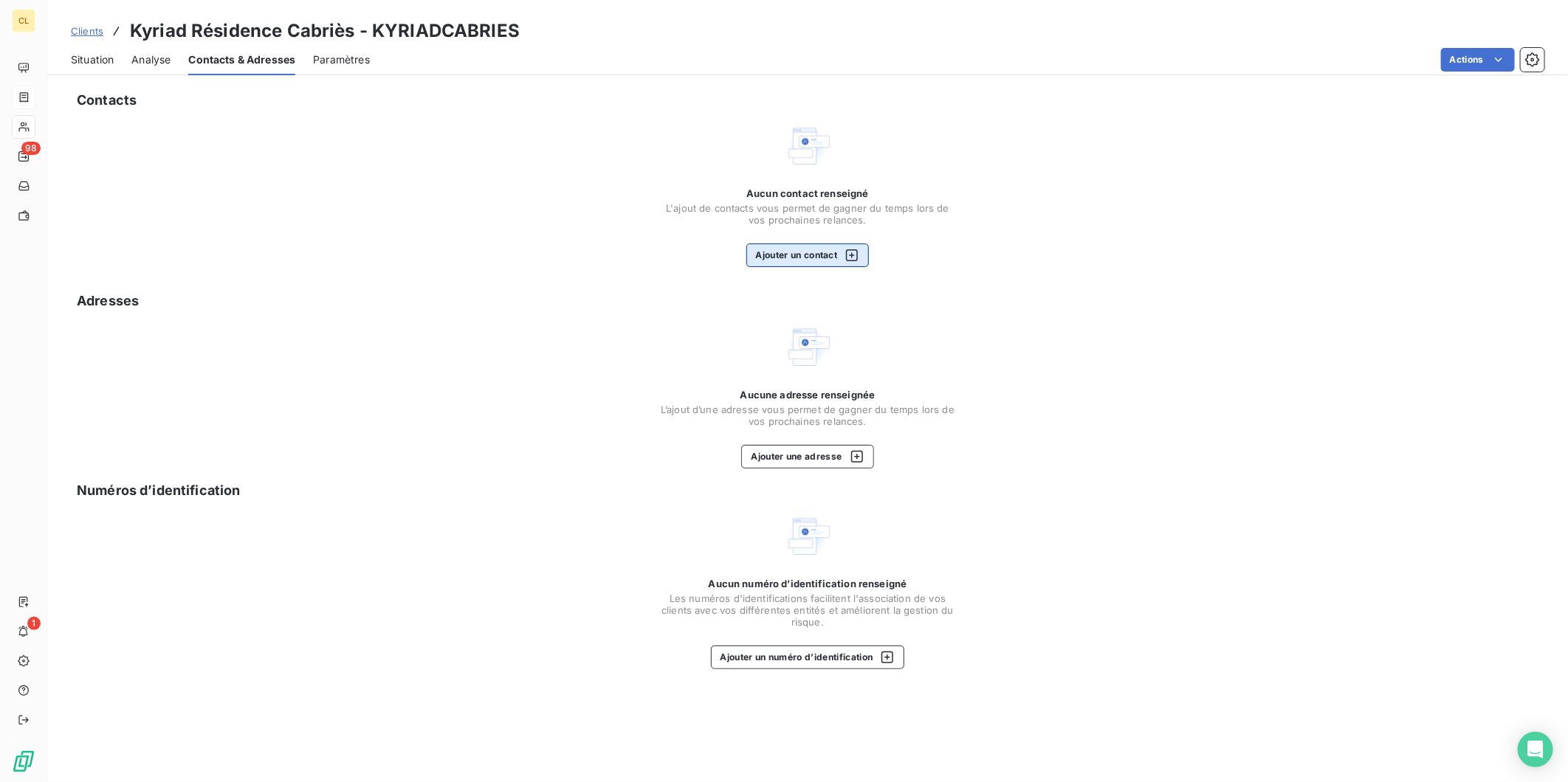
click at [813, 243] on button "Ajouter un contact" at bounding box center [808, 255] width 123 height 24
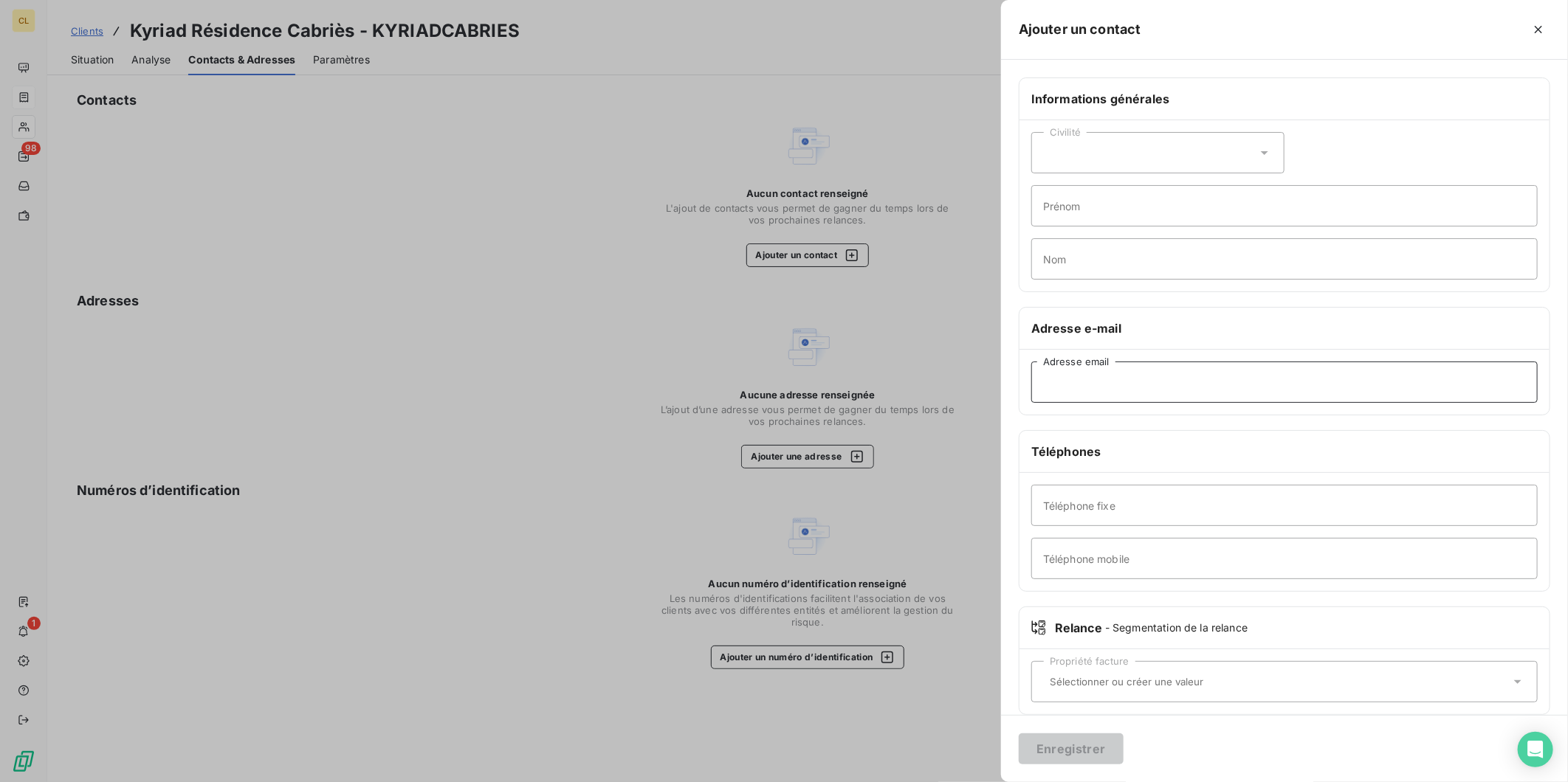
click at [1276, 361] on input "Adresse email" at bounding box center [1284, 382] width 506 height 41
paste input "manager.cabries@kyriad.fr"
type input "manager.cabries@kyriad.fr"
click at [1123, 741] on button "Enregistrer" at bounding box center [1071, 749] width 105 height 31
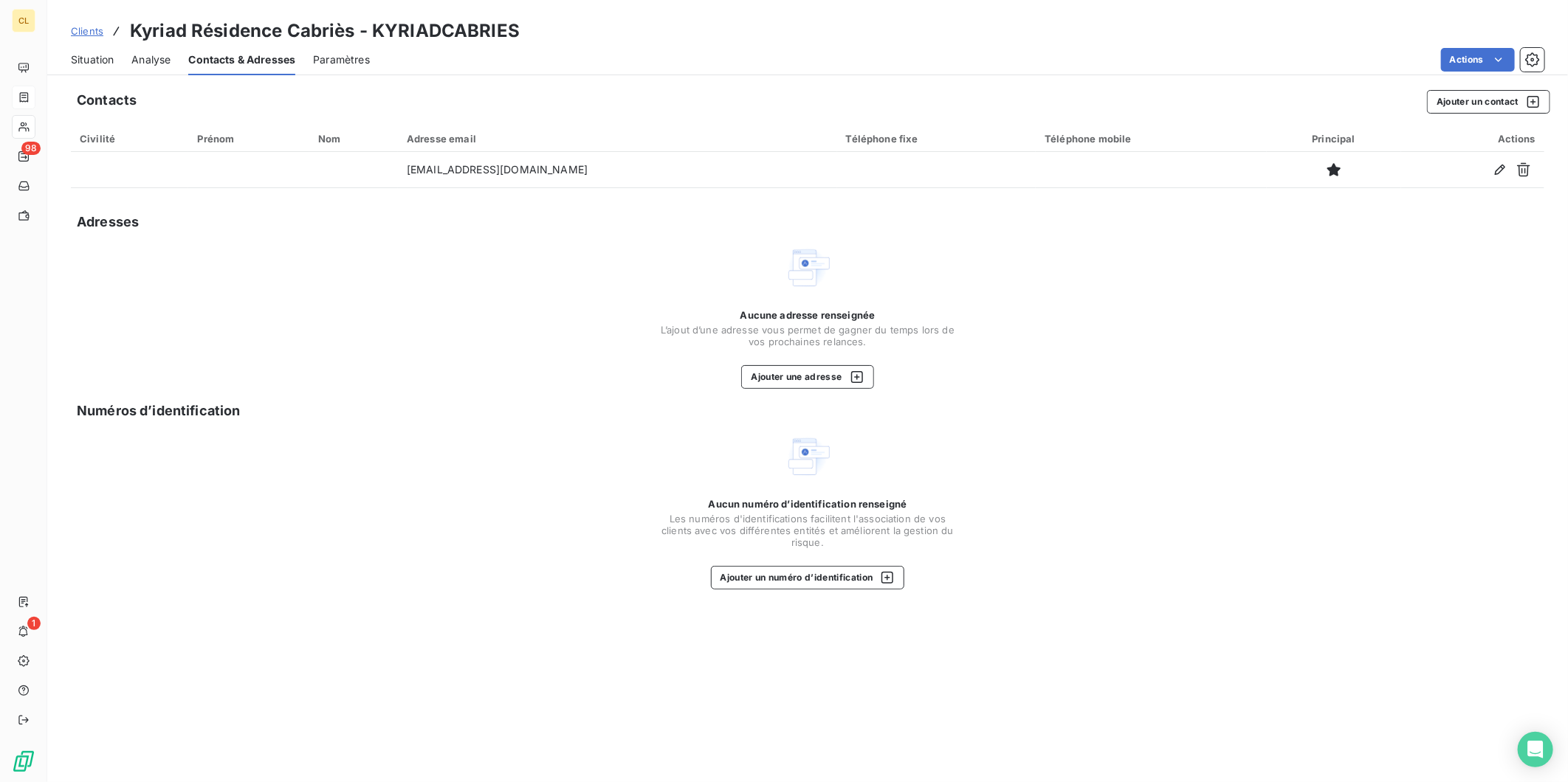
click at [77, 52] on span "Situation" at bounding box center [93, 59] width 43 height 15
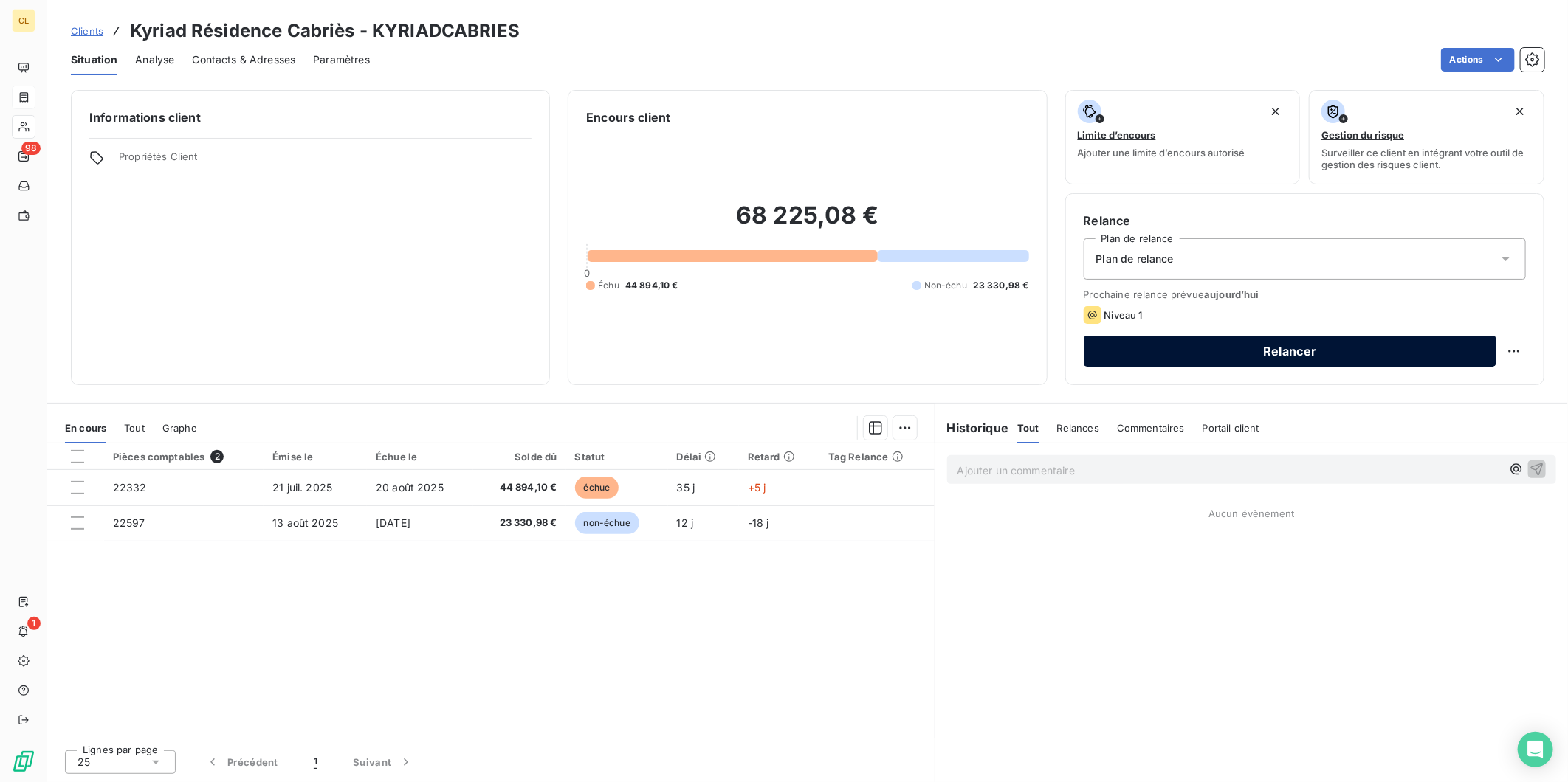
click at [1288, 336] on button "Relancer" at bounding box center [1290, 351] width 413 height 31
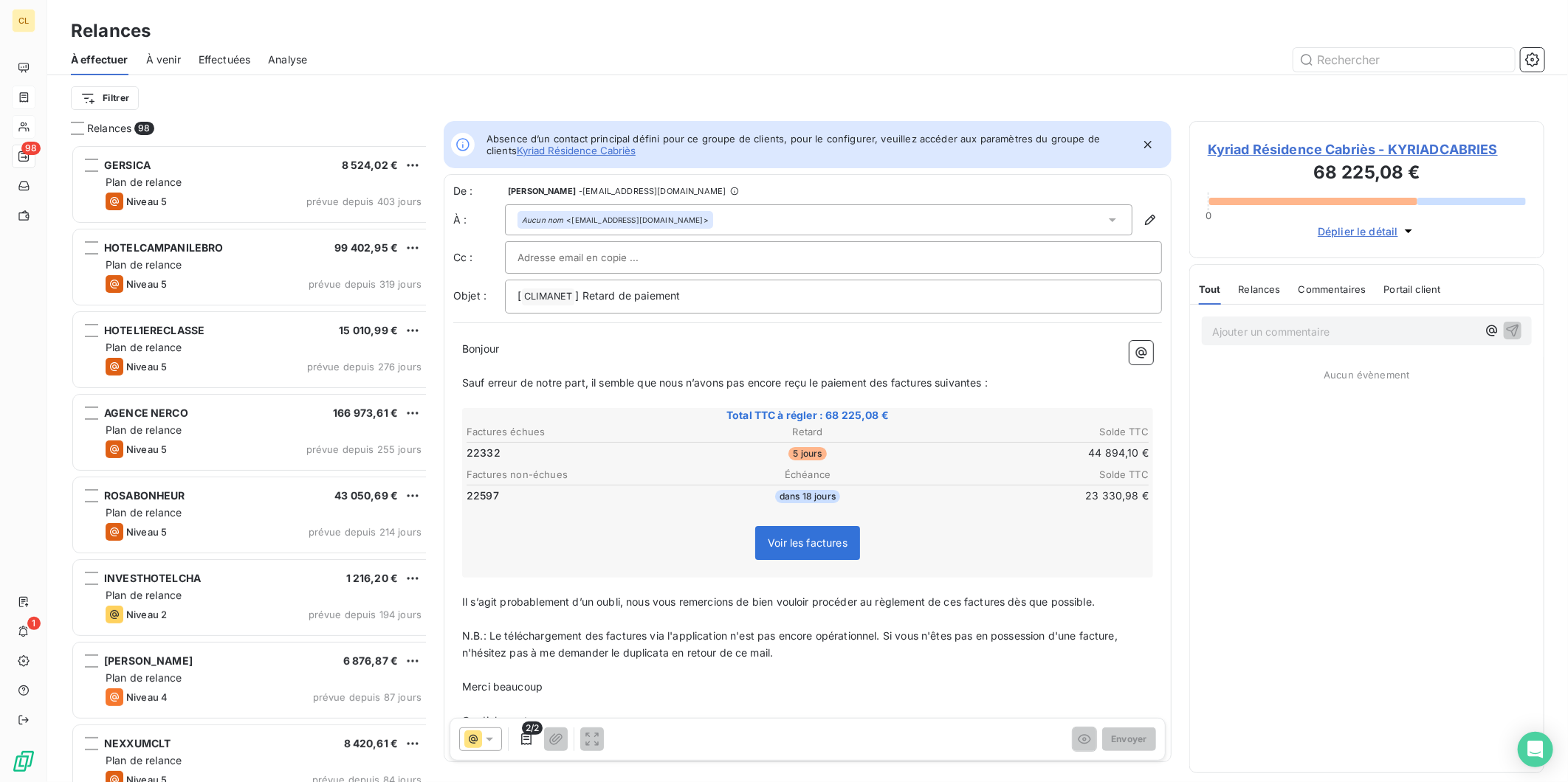
scroll to position [644, 352]
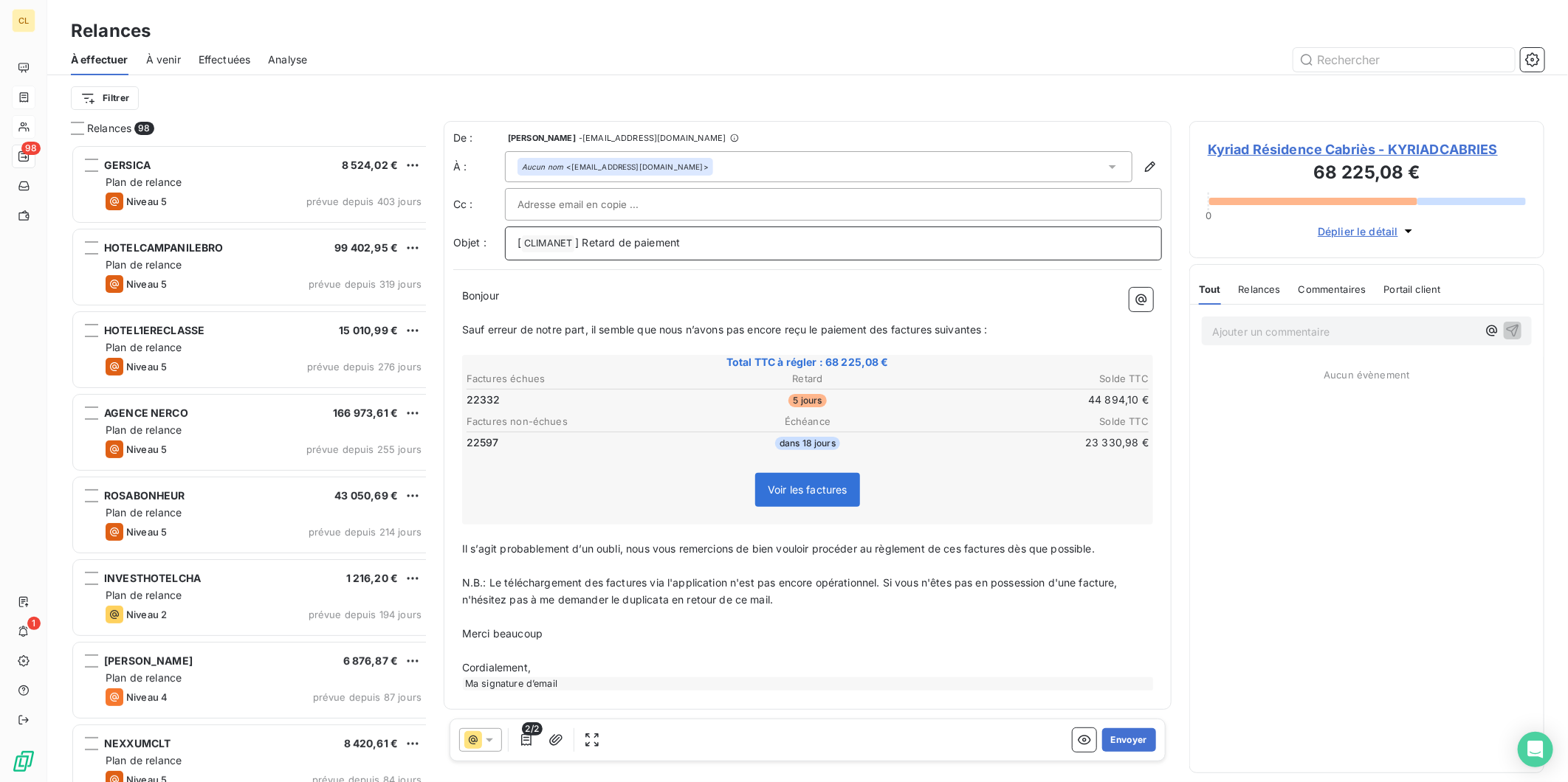
click at [692, 235] on p "[ CLIMANET ﻿ ] Retard de paiement" at bounding box center [833, 243] width 631 height 18
click at [692, 235] on p "[ CLIMANET ﻿ ] Retard de paiement - IMPORT" at bounding box center [833, 243] width 631 height 18
click at [1135, 728] on button "Envoyer" at bounding box center [1128, 740] width 54 height 24
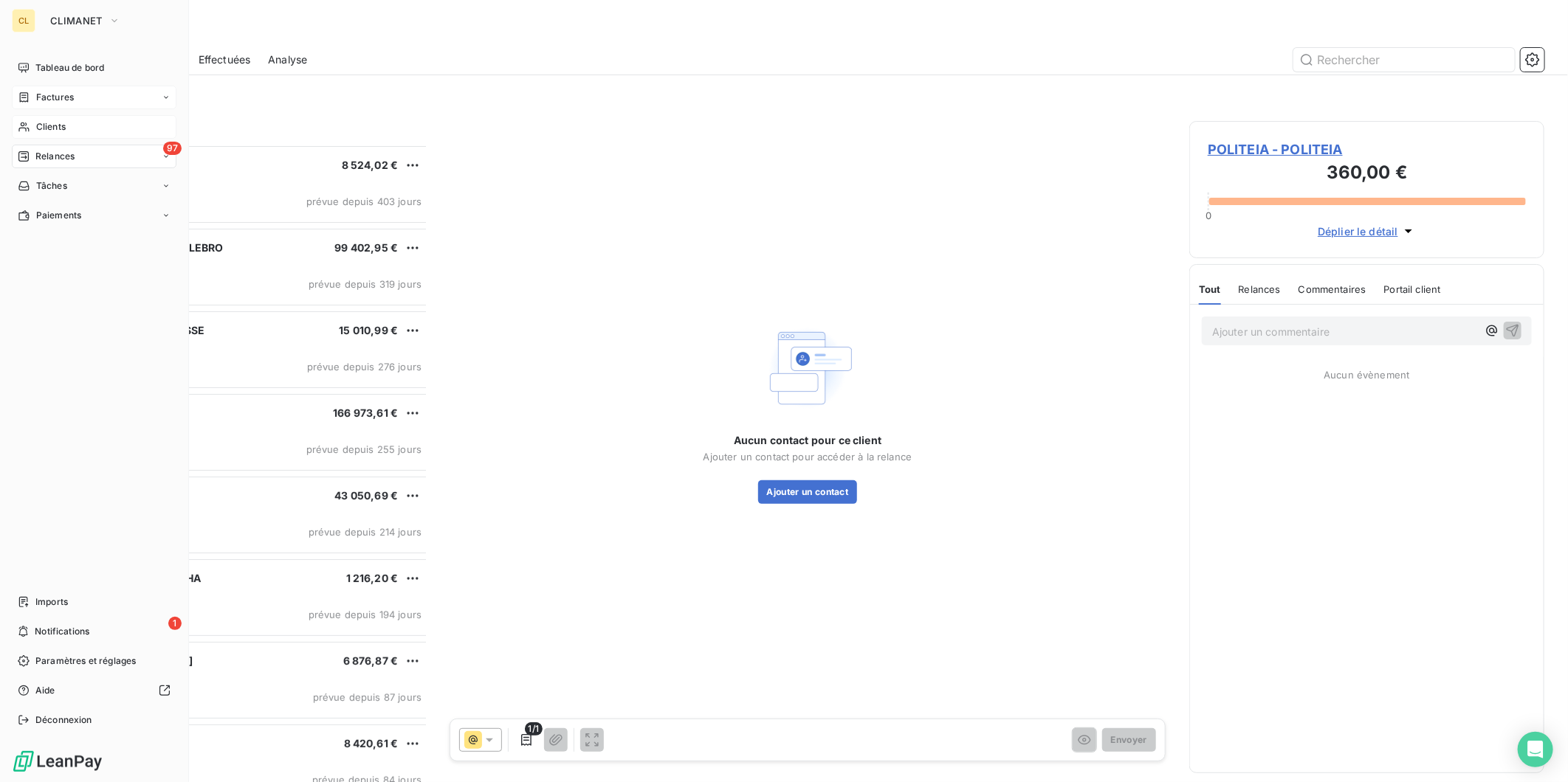
click at [36, 120] on span "Clients" at bounding box center [51, 127] width 29 height 14
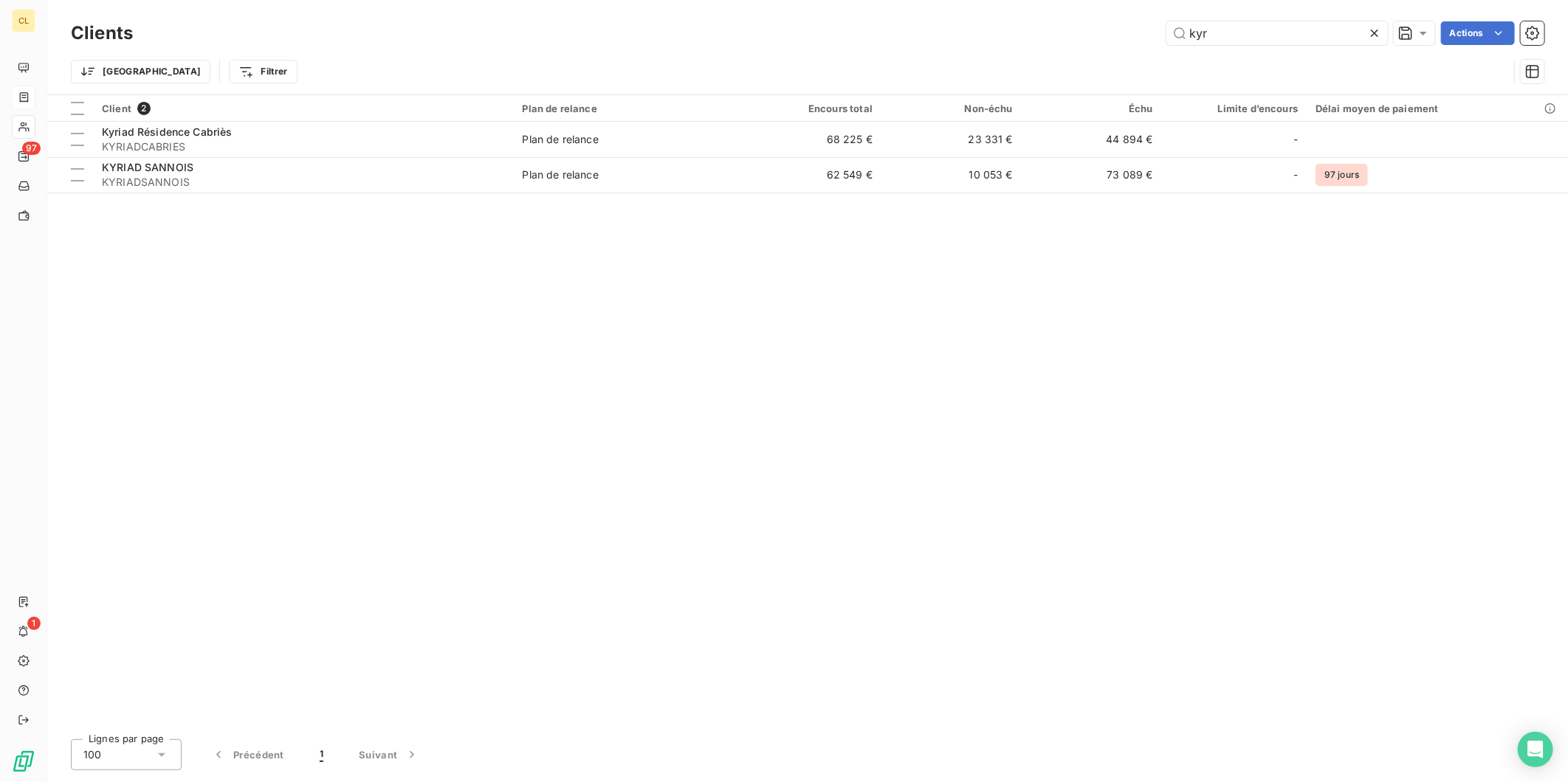
drag, startPoint x: 1244, startPoint y: 37, endPoint x: 1147, endPoint y: 34, distance: 97.0
click at [1147, 34] on div "kyr Actions" at bounding box center [847, 33] width 1394 height 24
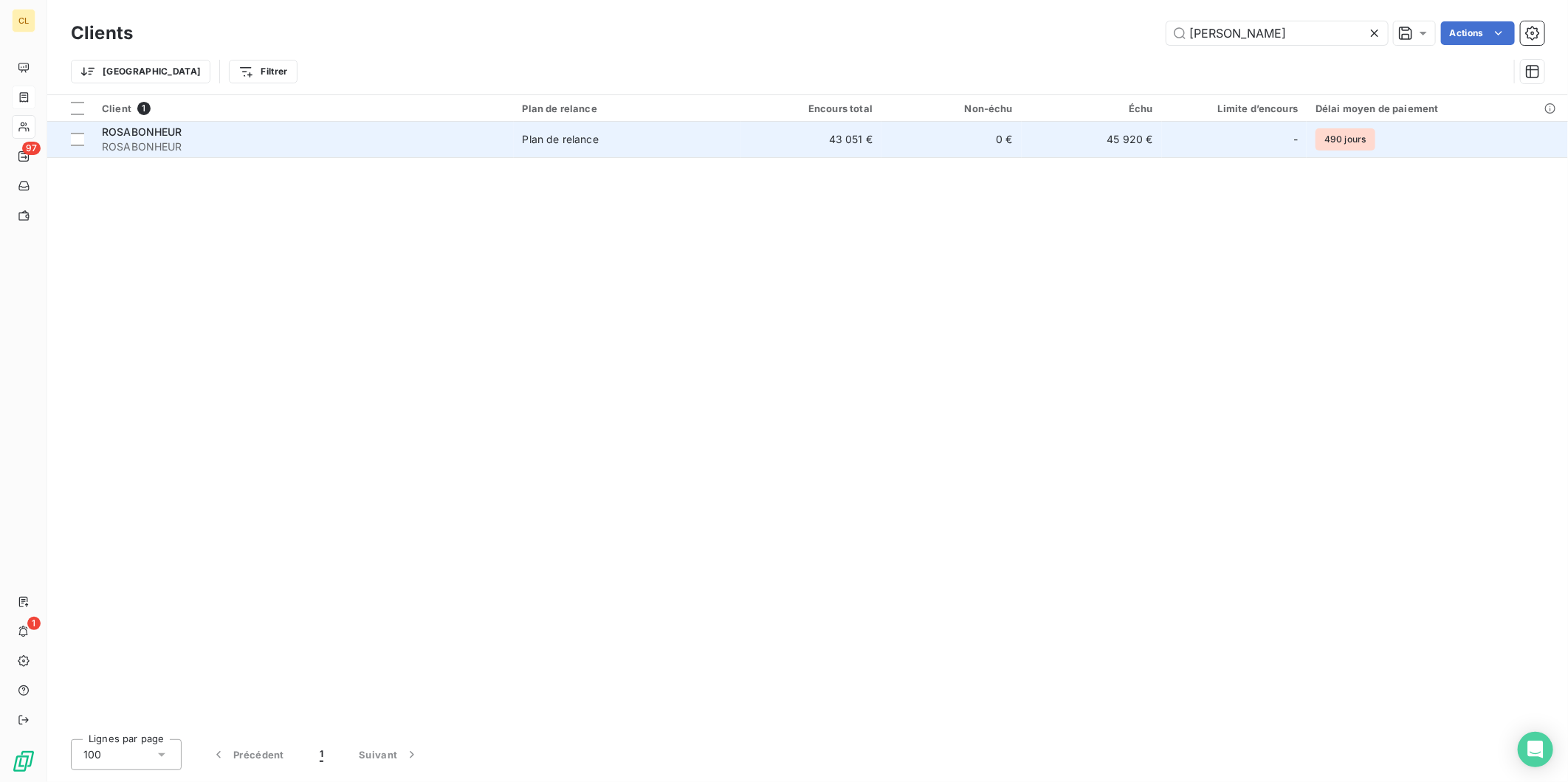
type input "rosa"
click at [323, 125] on div "ROSABONHEUR" at bounding box center [303, 132] width 403 height 15
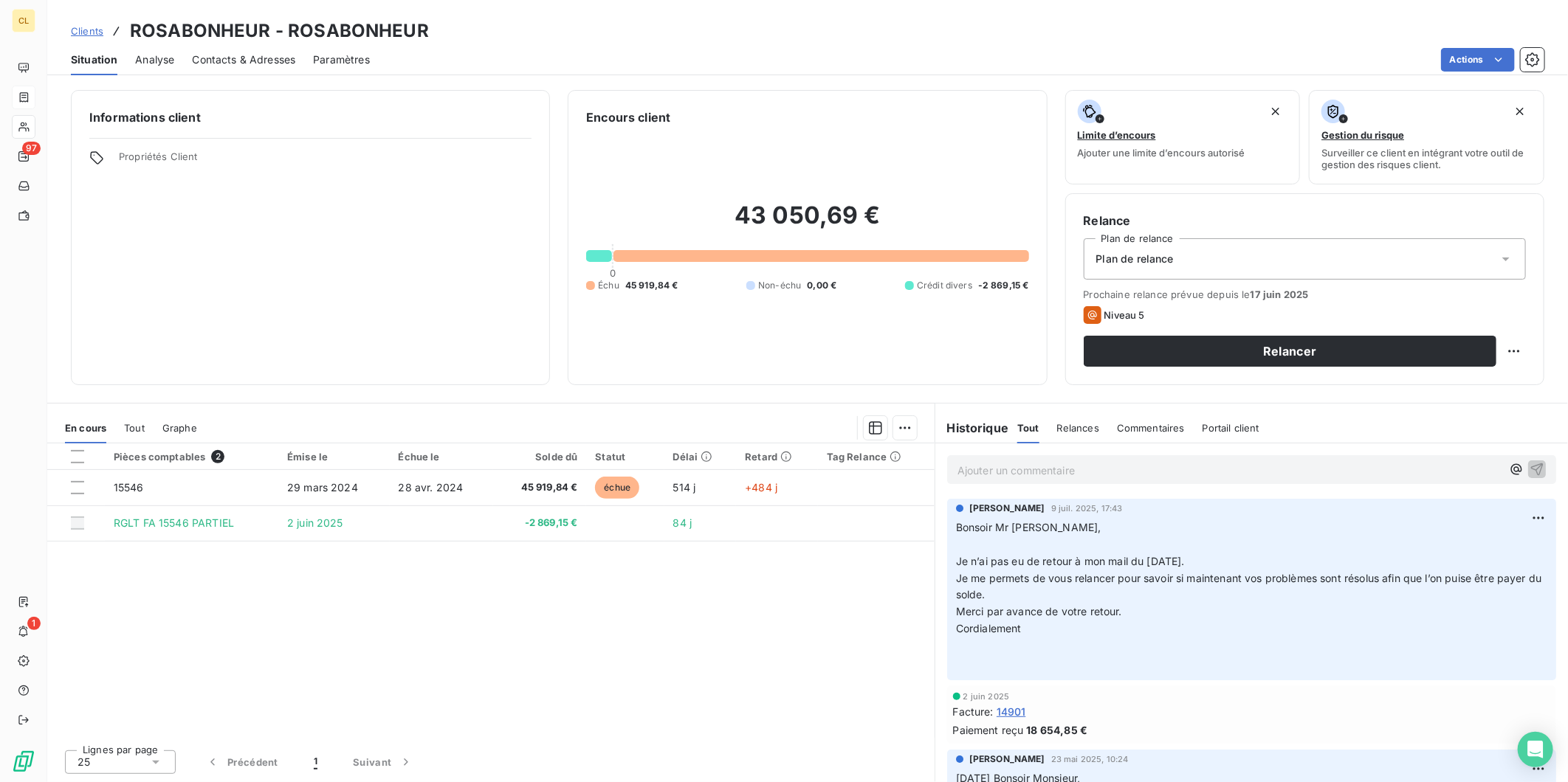
click at [1041, 461] on p "Ajouter un commentaire ﻿" at bounding box center [1229, 470] width 544 height 19
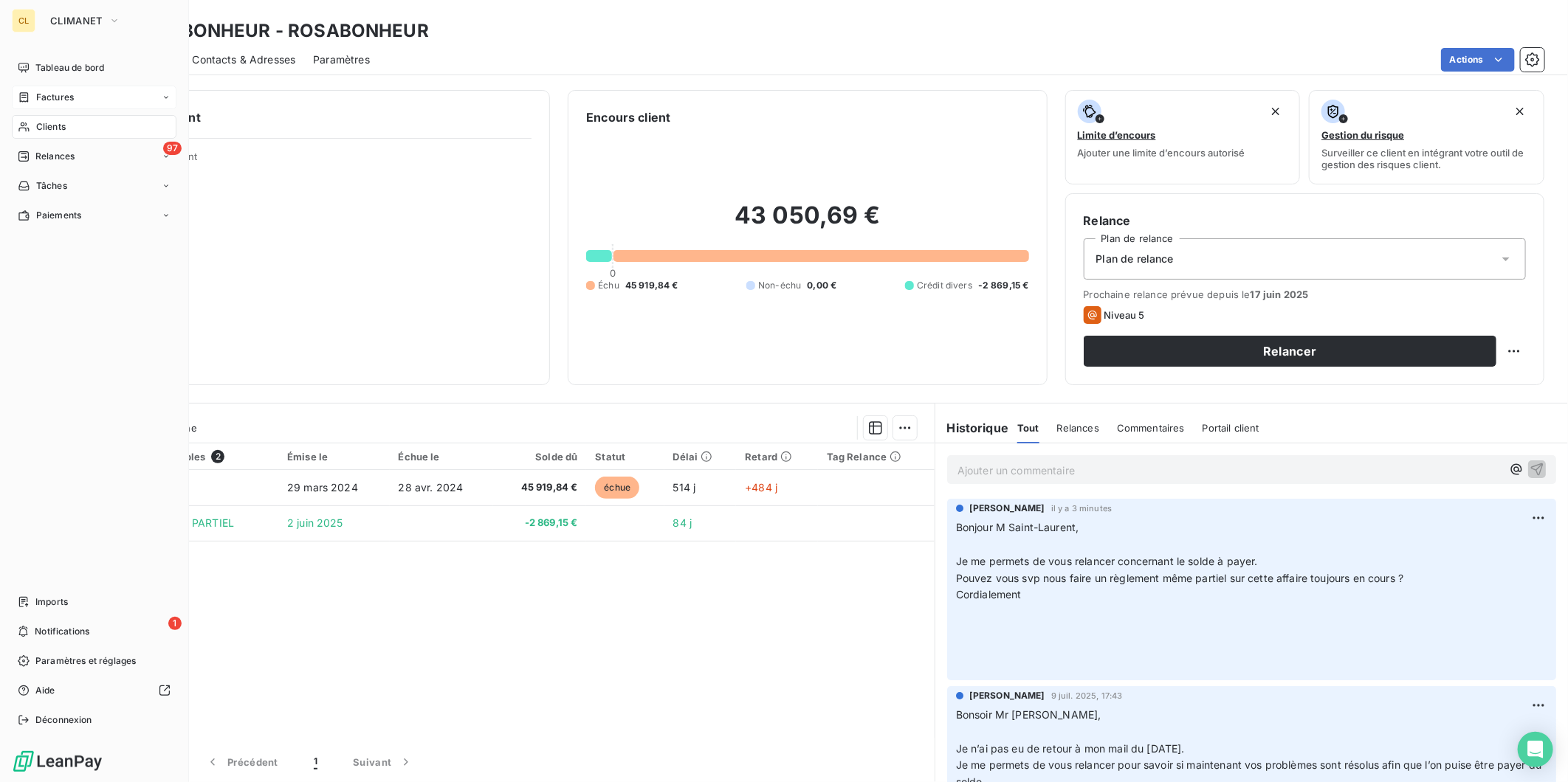
click at [36, 120] on span "Clients" at bounding box center [51, 127] width 29 height 14
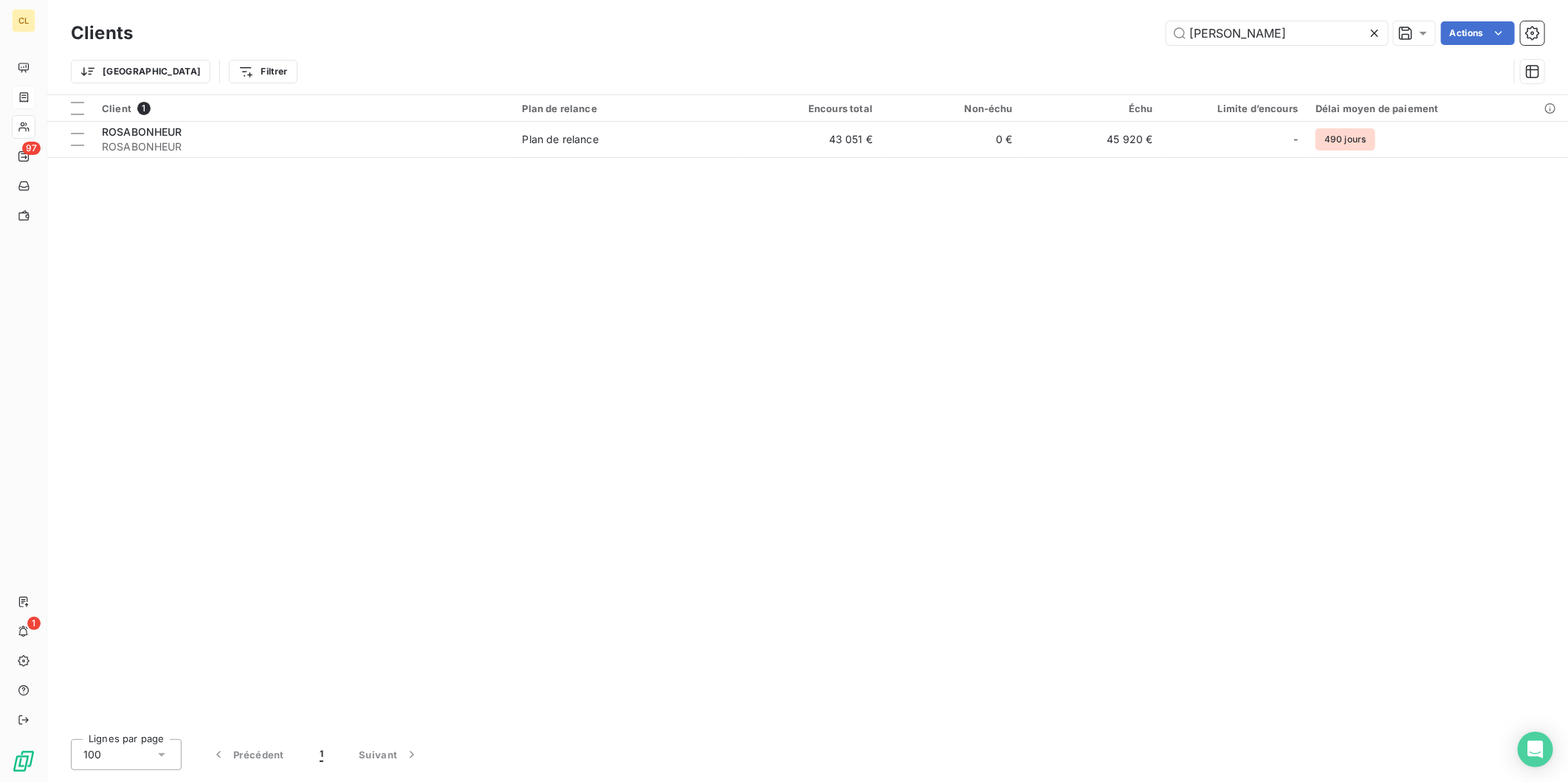
drag, startPoint x: 1252, startPoint y: 27, endPoint x: 1140, endPoint y: 27, distance: 112.0
click at [1140, 27] on div "rosa Actions" at bounding box center [847, 33] width 1394 height 24
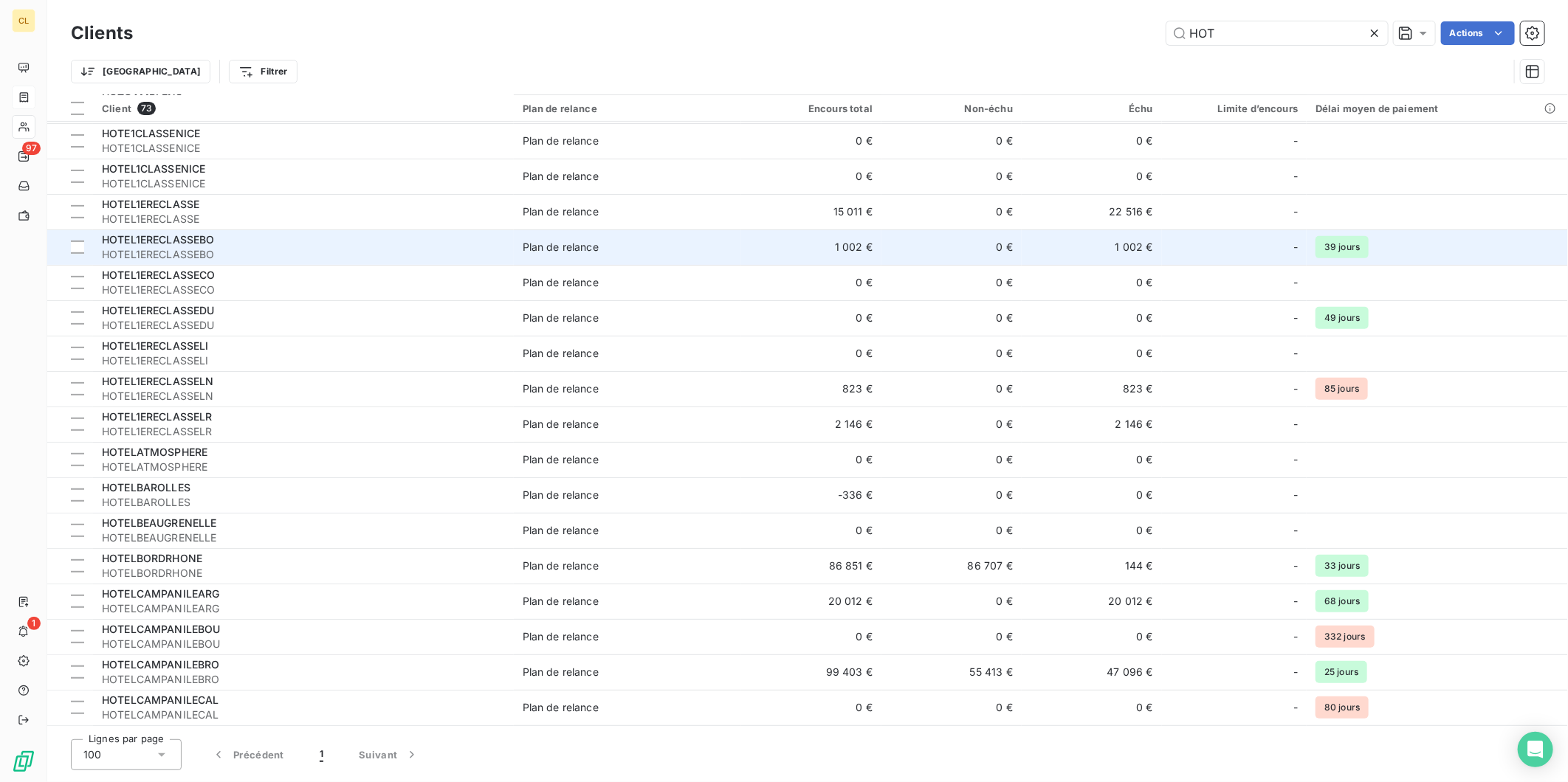
scroll to position [409, 0]
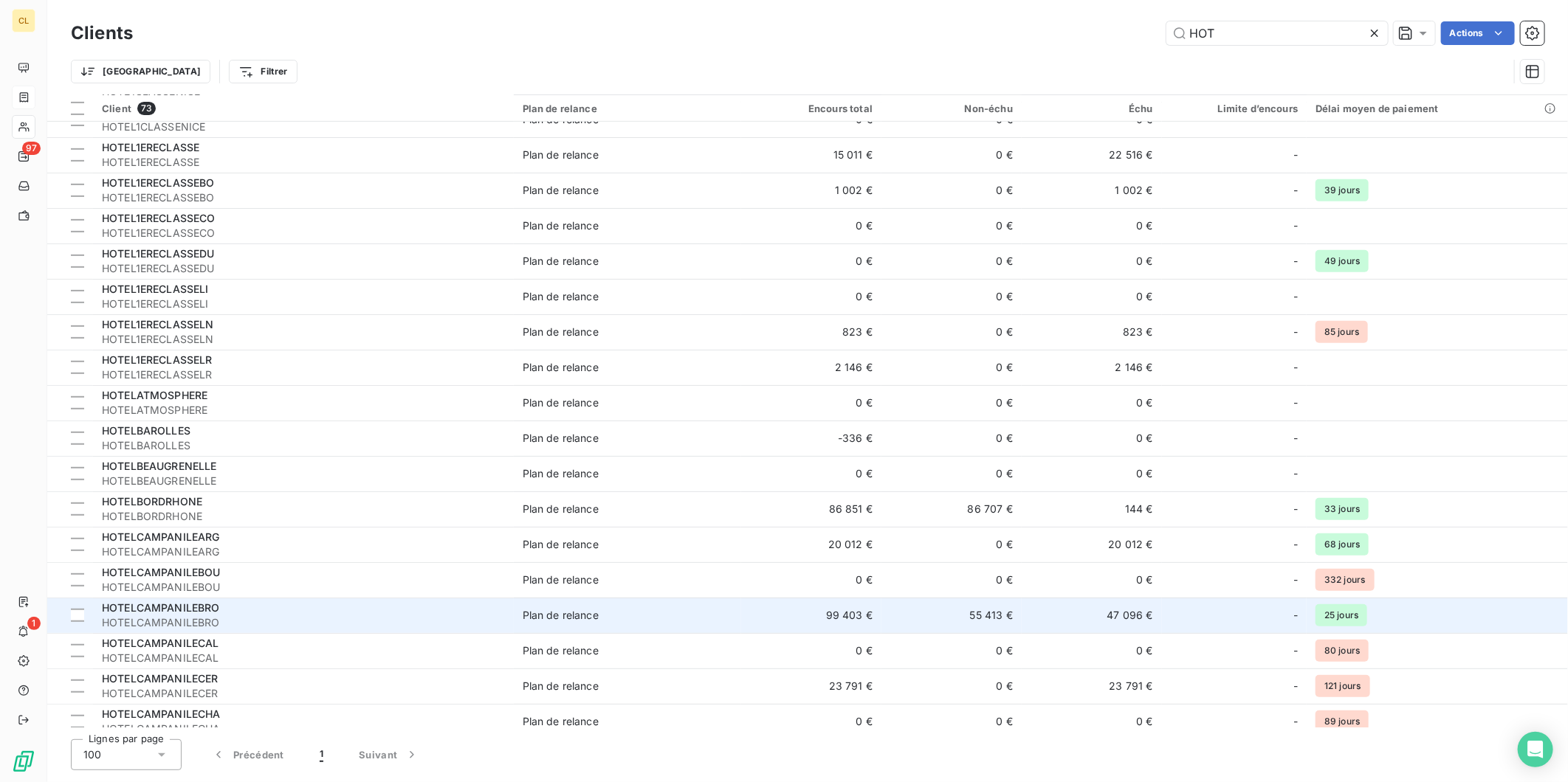
type input "HOT"
click at [182, 601] on span "HOTELCAMPANILEBRO" at bounding box center [161, 607] width 118 height 13
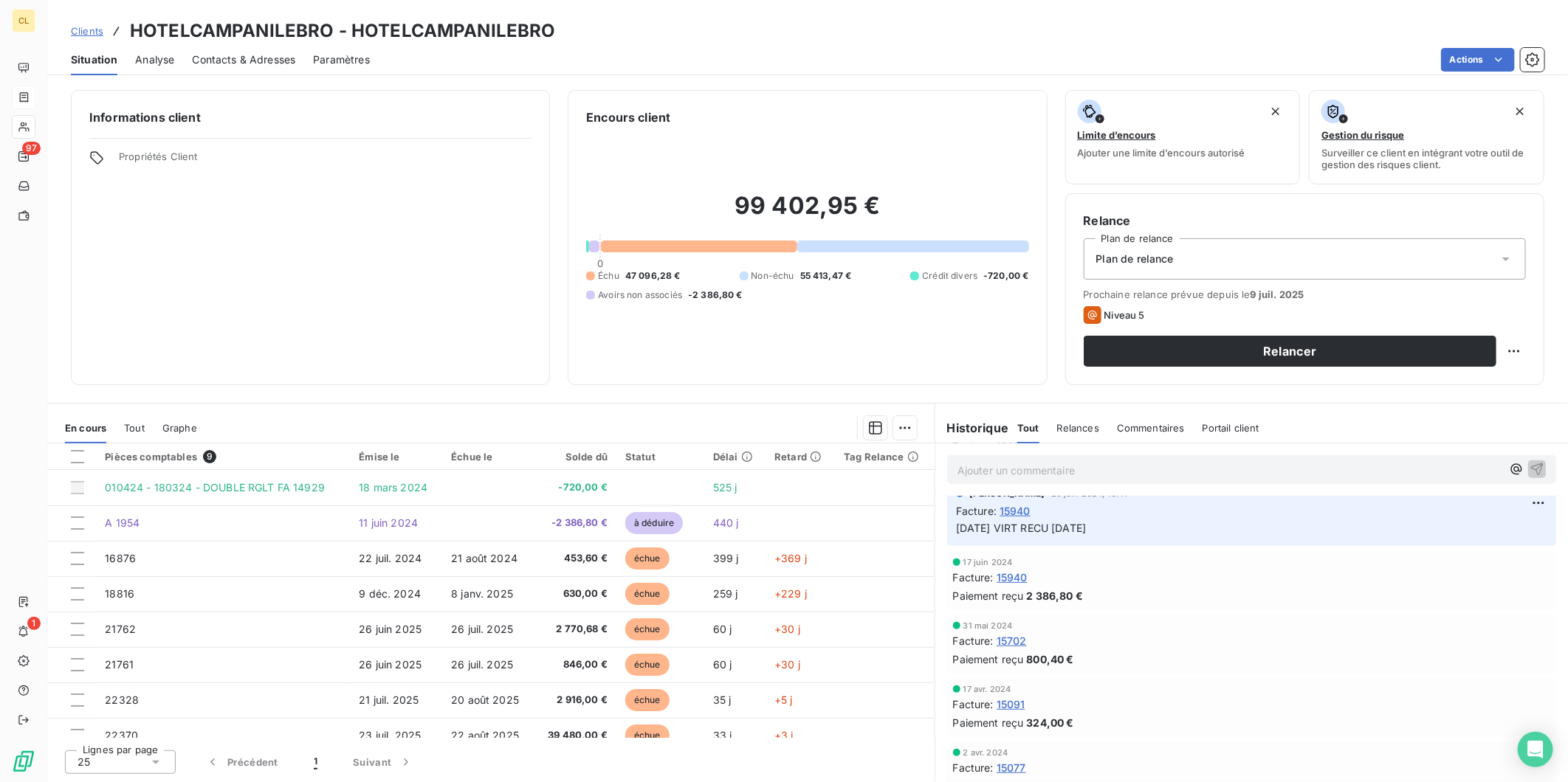
scroll to position [1041, 0]
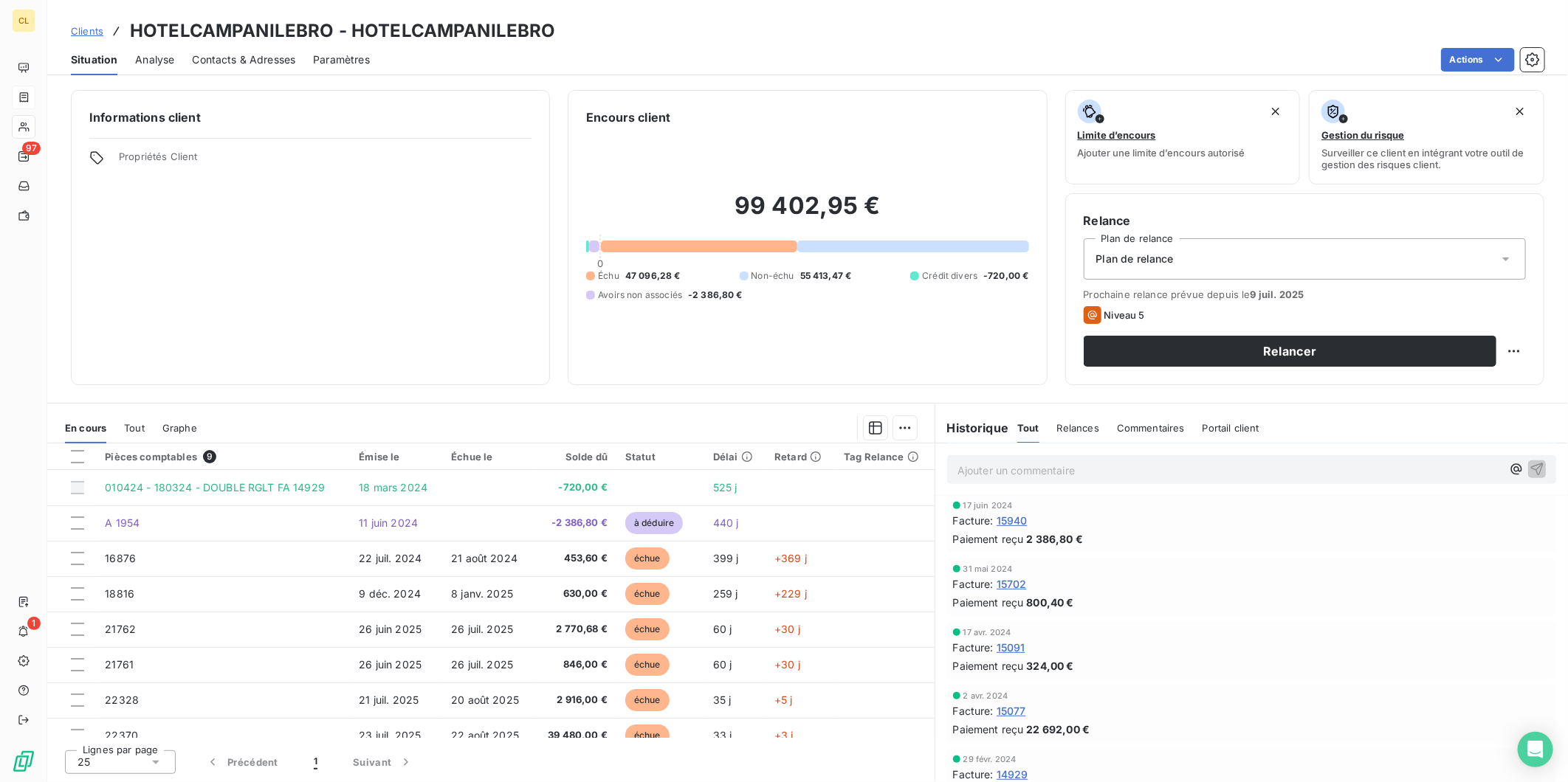
click at [218, 52] on span "Contacts & Adresses" at bounding box center [243, 59] width 104 height 15
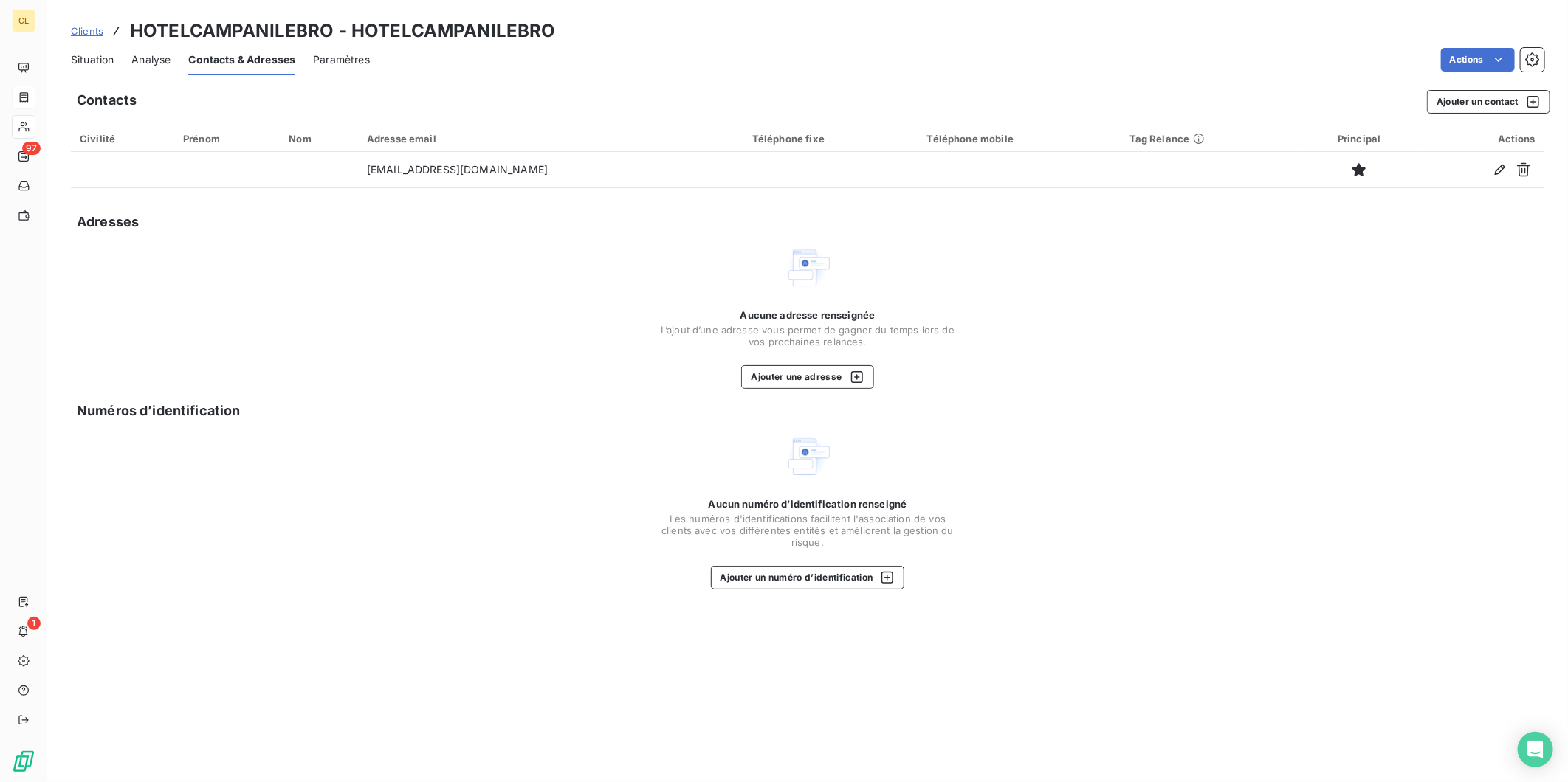
click at [71, 53] on span "Situation" at bounding box center [93, 59] width 43 height 15
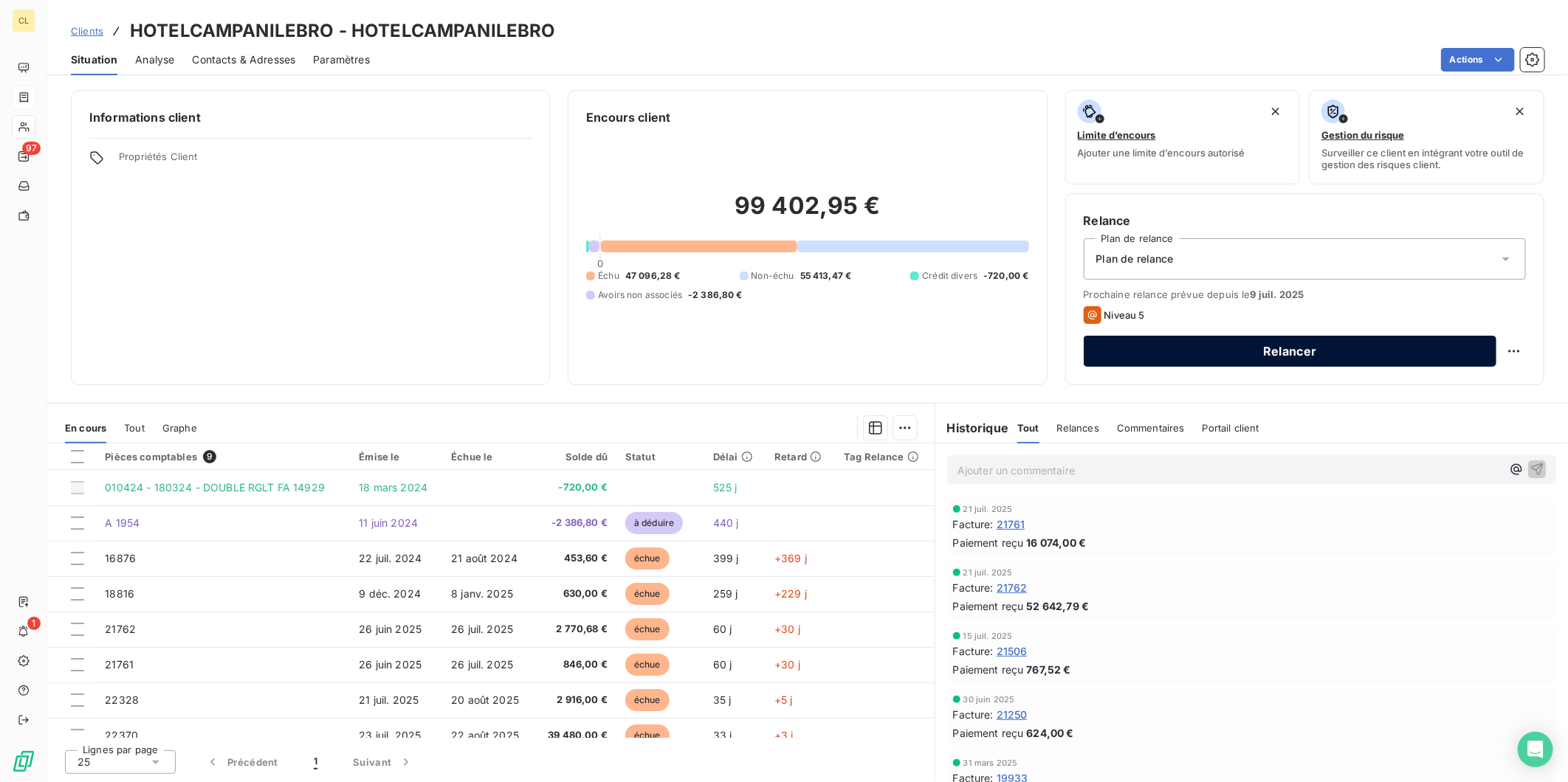
click at [1207, 336] on button "Relancer" at bounding box center [1290, 351] width 413 height 31
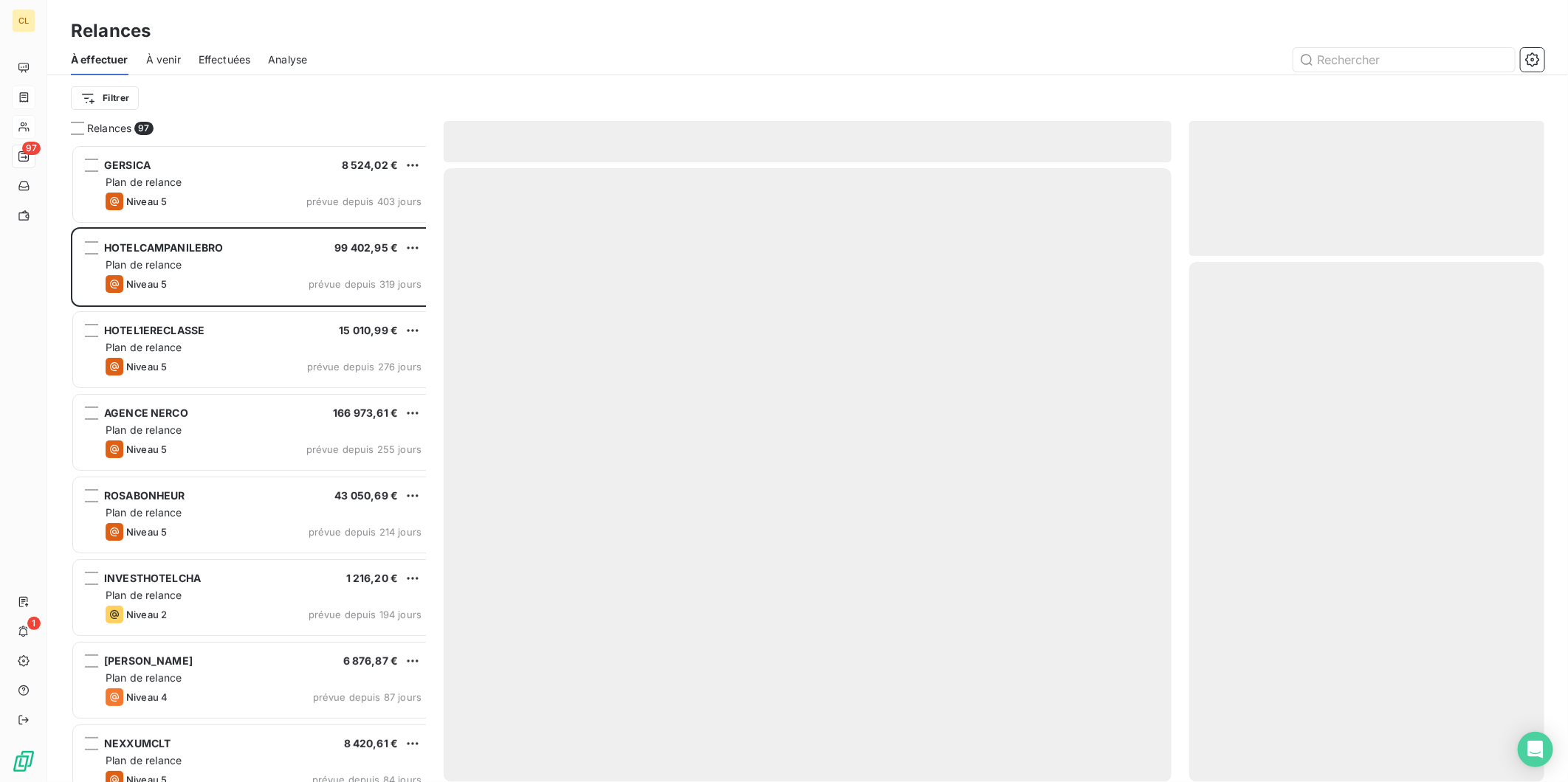
scroll to position [644, 352]
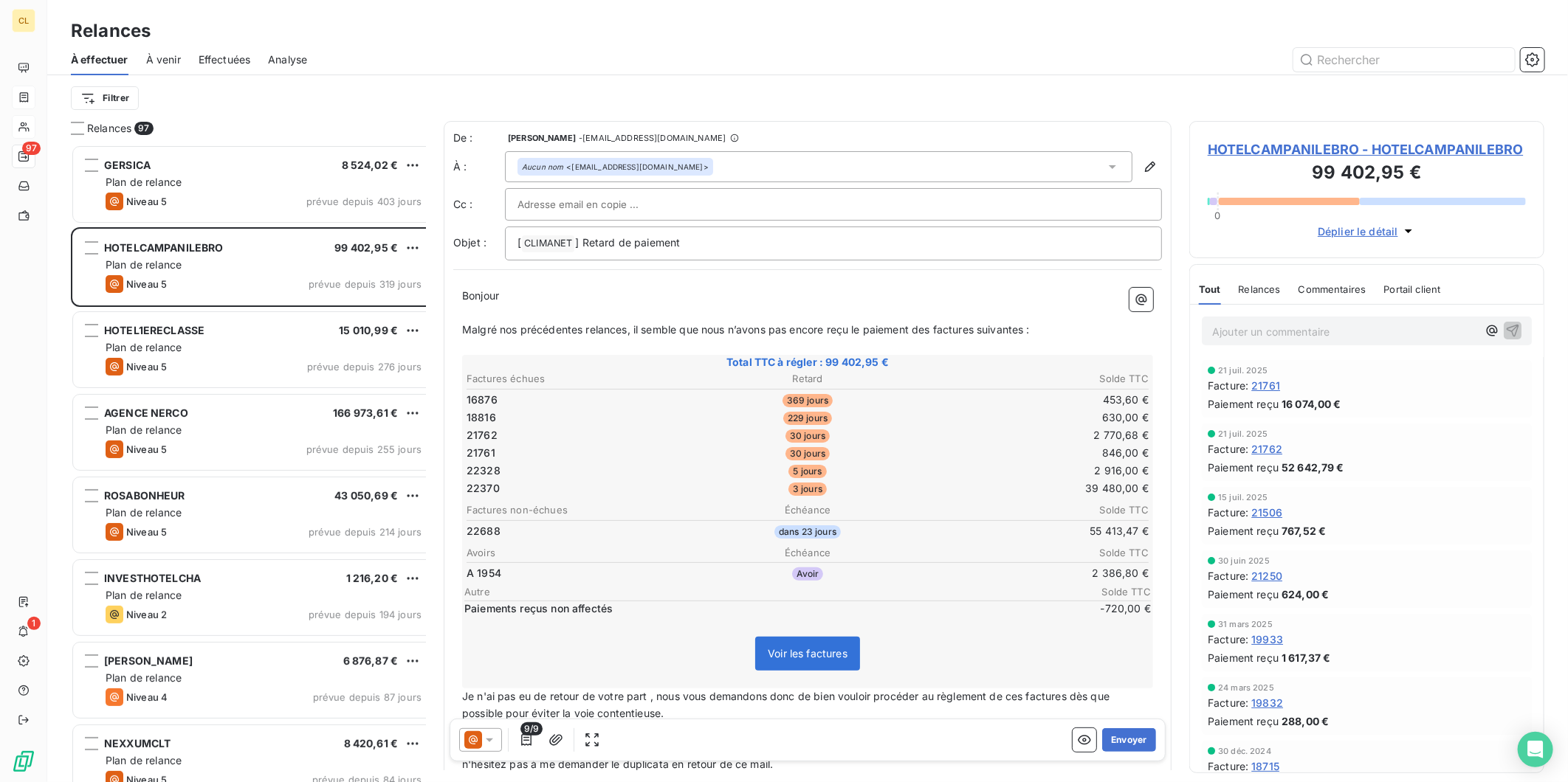
click at [482, 733] on icon at bounding box center [489, 740] width 15 height 15
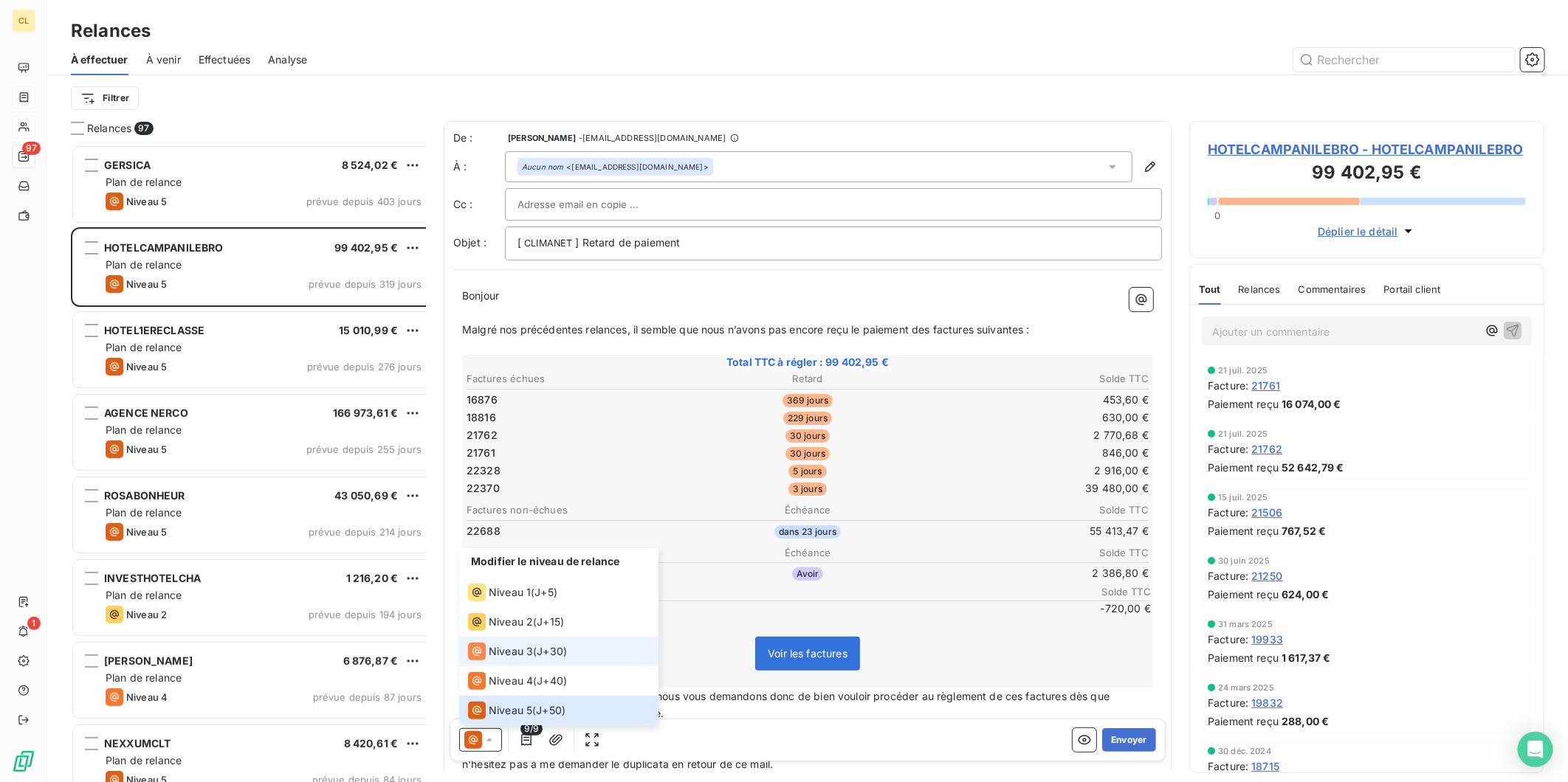
click at [485, 650] on li "Niveau 3 ( J+30 )" at bounding box center [559, 652] width 200 height 29
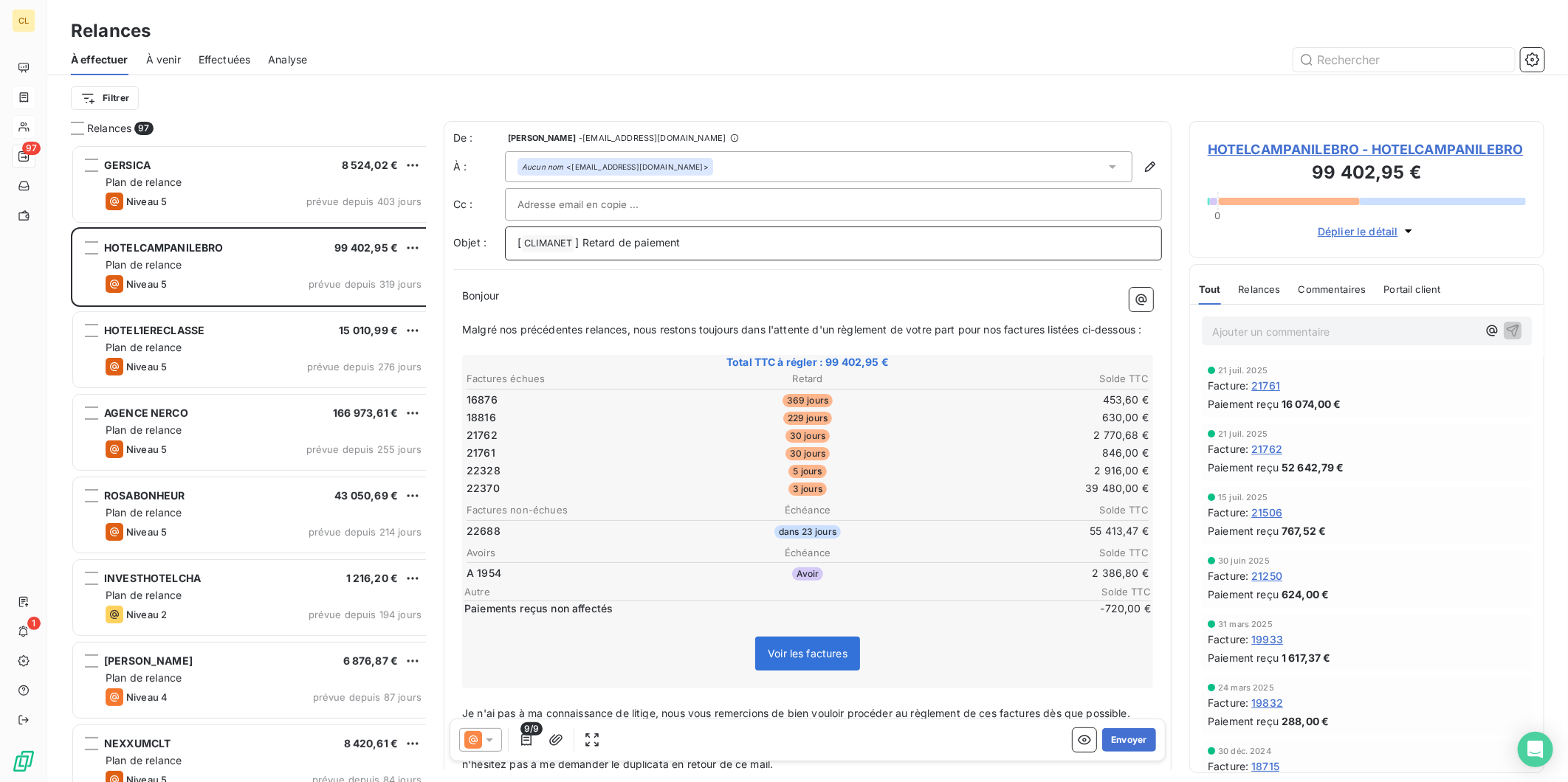
click at [667, 235] on p "[ CLIMANET ﻿ ] Retard de paiement" at bounding box center [833, 243] width 631 height 18
click at [1133, 728] on button "Envoyer" at bounding box center [1128, 740] width 54 height 24
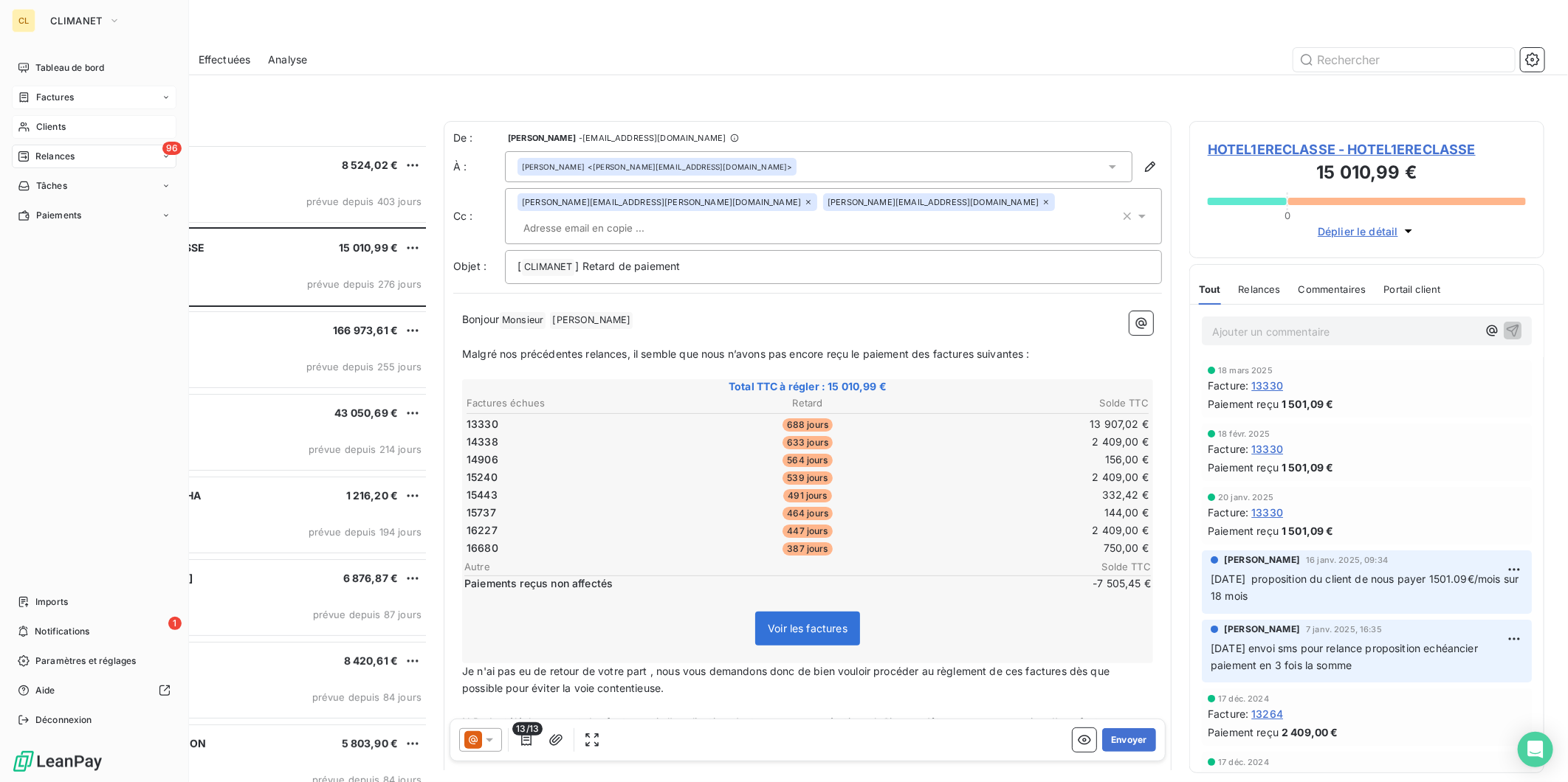
click at [36, 120] on span "Clients" at bounding box center [51, 127] width 29 height 14
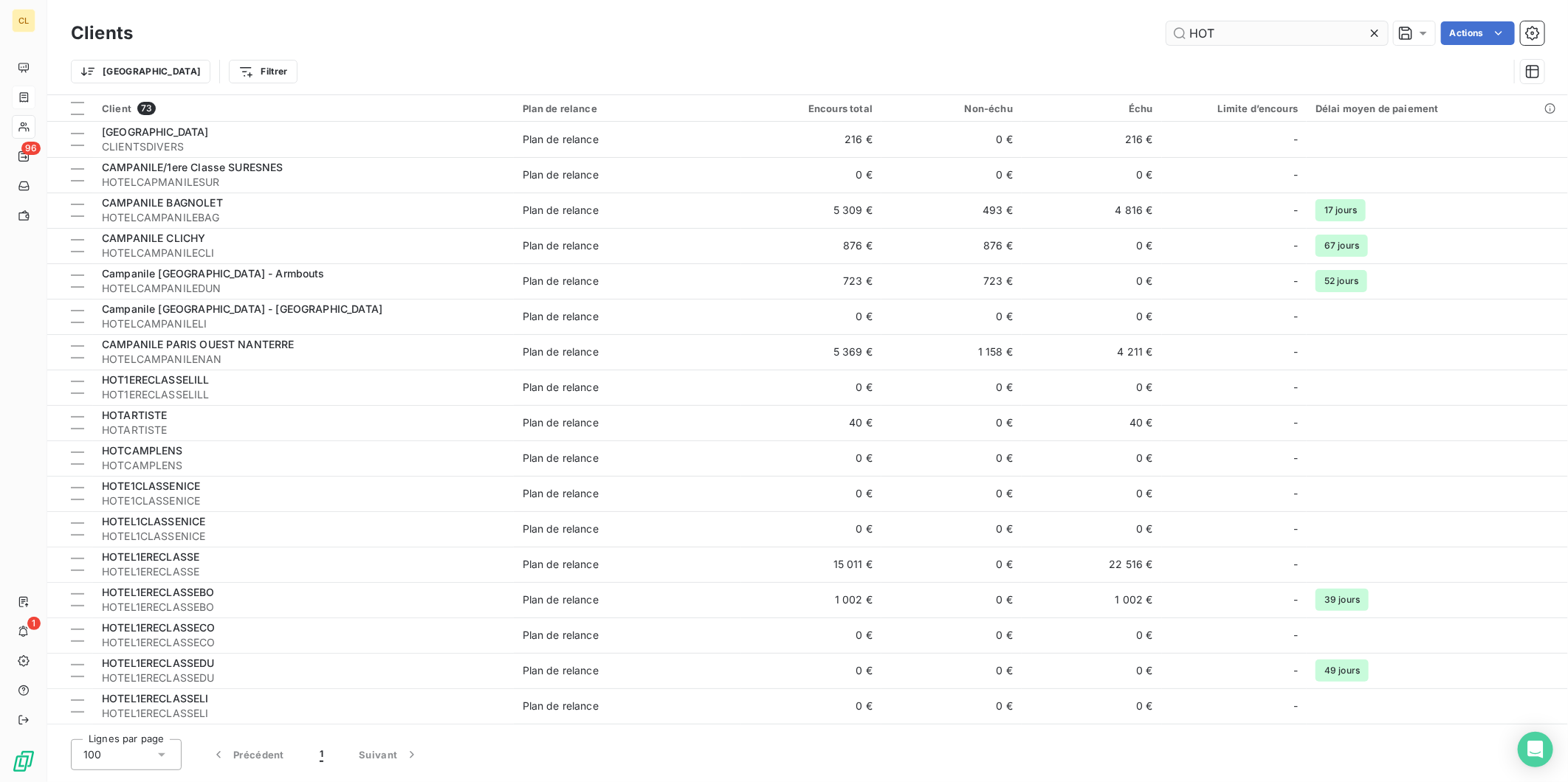
drag, startPoint x: 1259, startPoint y: 21, endPoint x: 1207, endPoint y: 24, distance: 52.1
click at [1207, 24] on input "HOT" at bounding box center [1277, 33] width 221 height 24
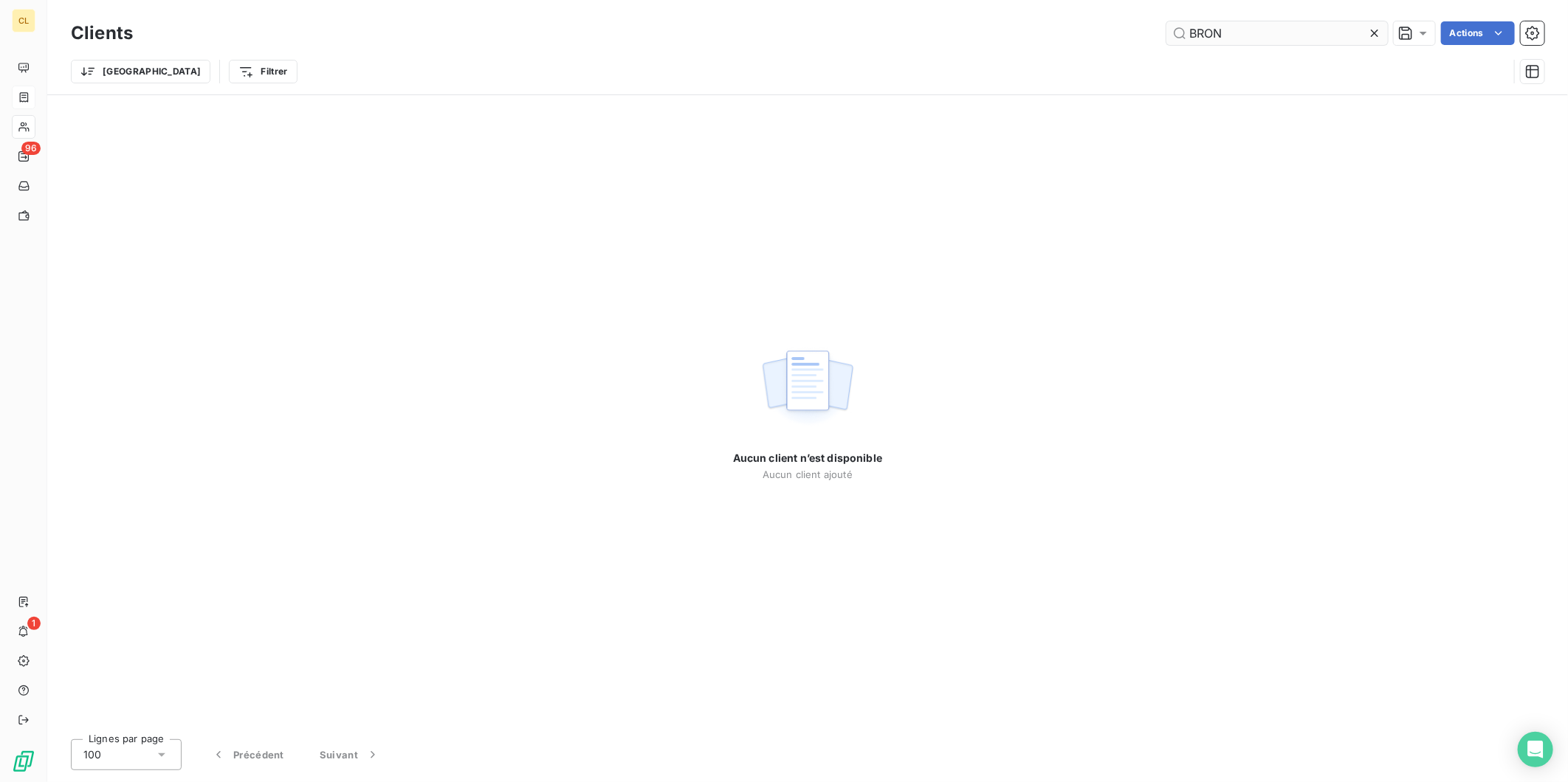
drag, startPoint x: 1265, startPoint y: 24, endPoint x: 1200, endPoint y: 26, distance: 65.0
click at [1200, 26] on input "BRON" at bounding box center [1277, 33] width 221 height 24
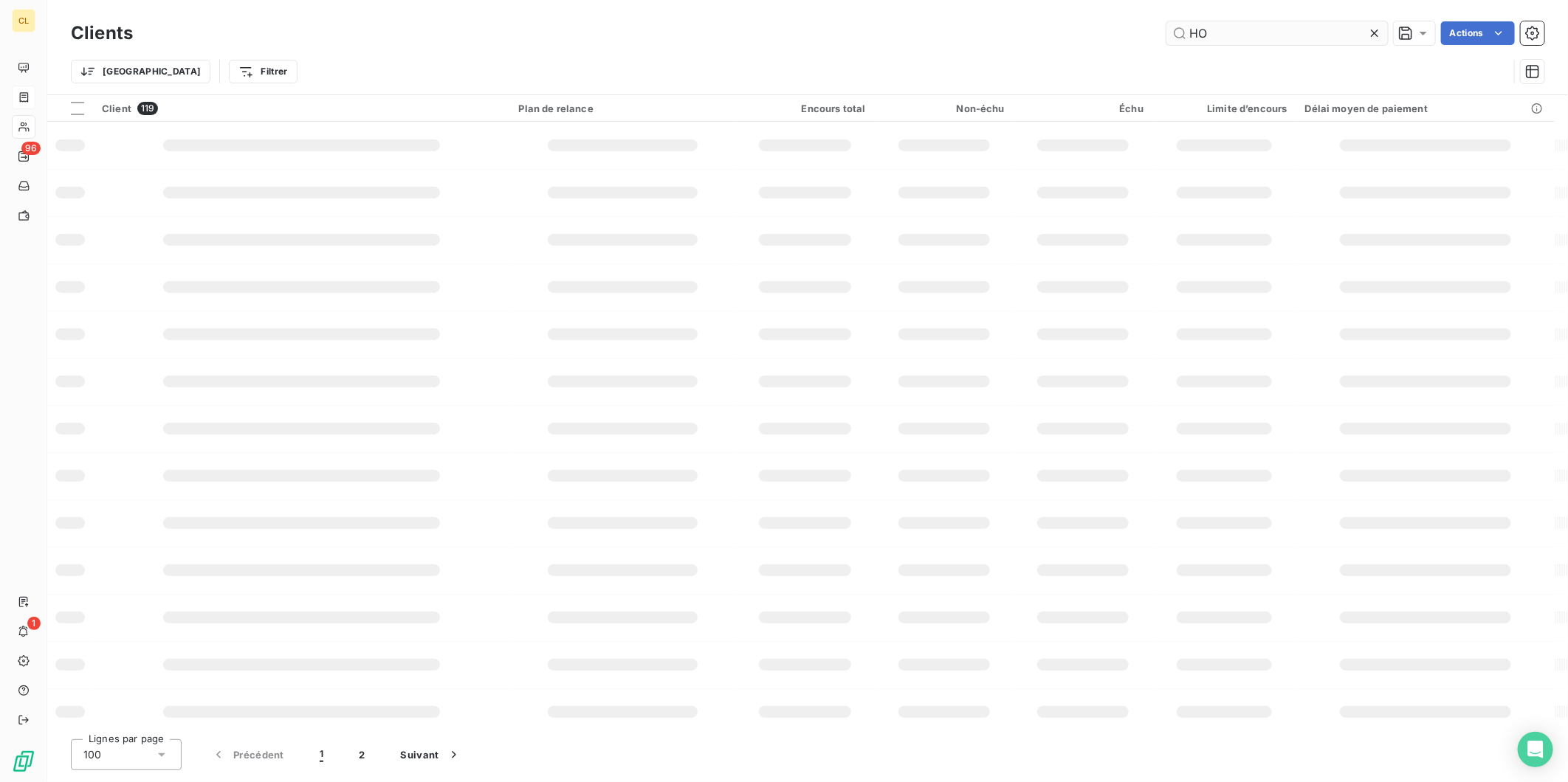
type input "HOT"
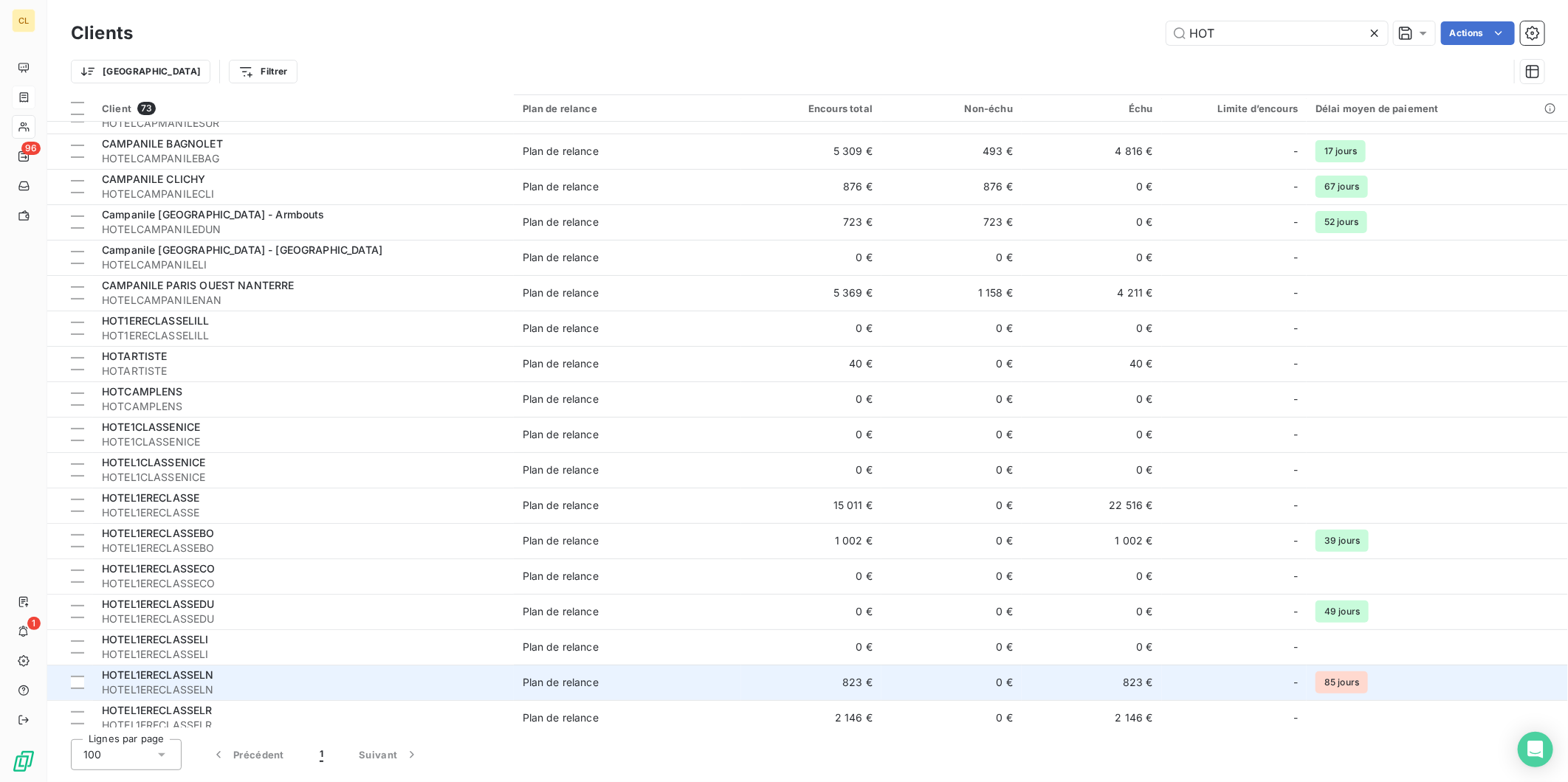
scroll to position [246, 0]
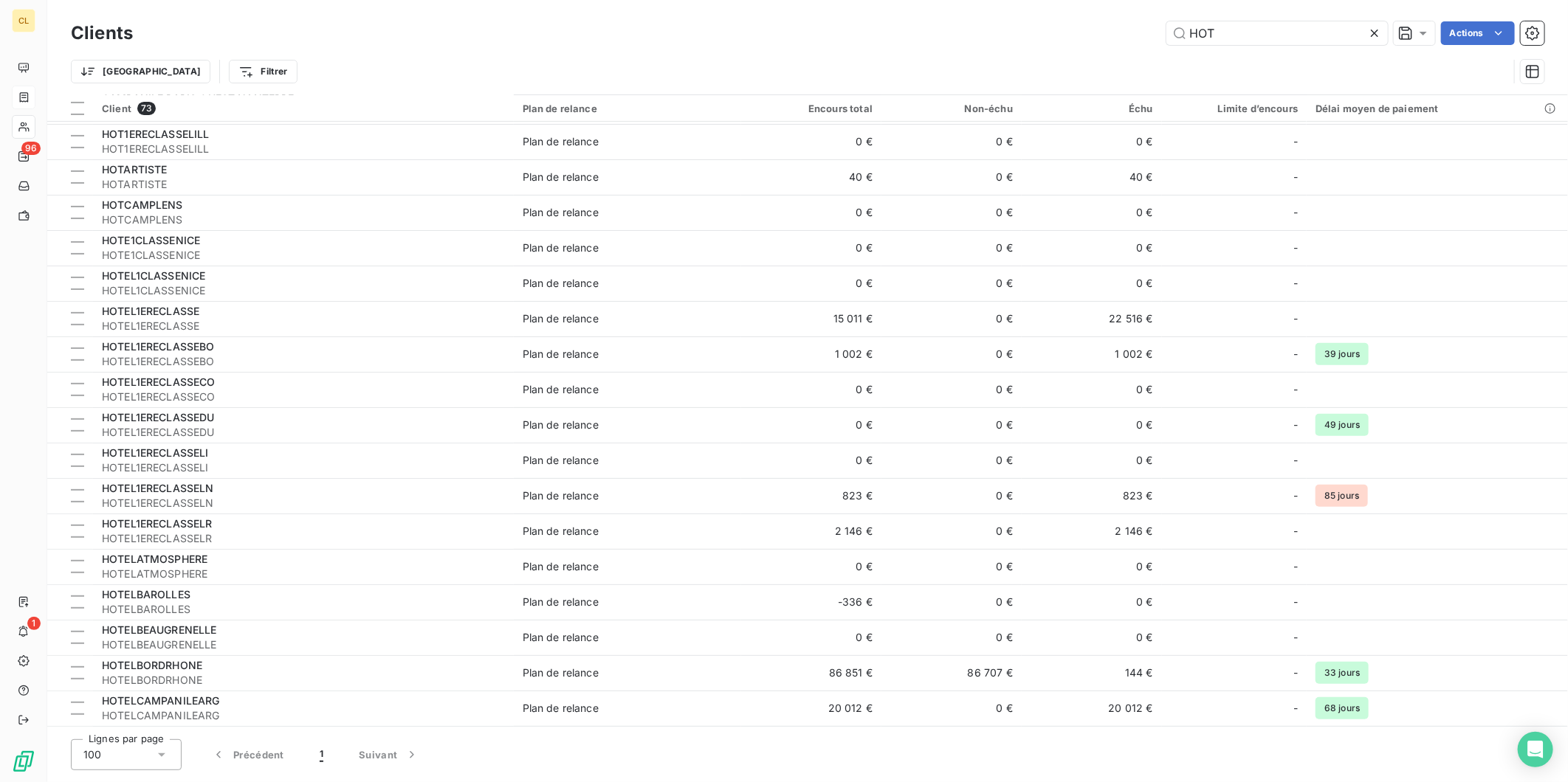
click at [222, 765] on div "HOTELCAMPANILEBRO" at bounding box center [303, 772] width 403 height 15
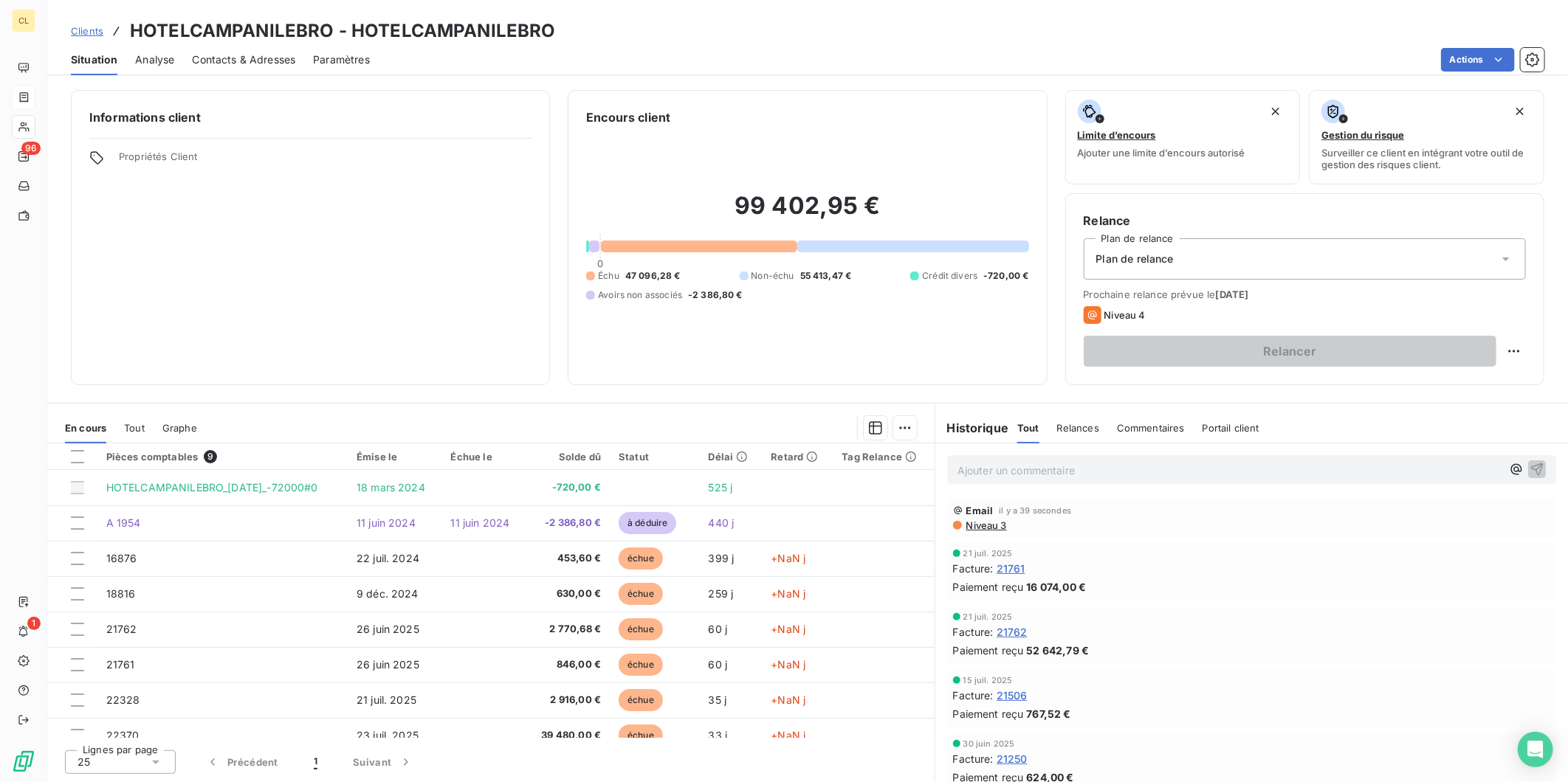
click at [1119, 460] on div "Ajouter un commentaire ﻿" at bounding box center [1229, 469] width 544 height 20
click at [1104, 461] on p "Ajouter un commentaire ﻿" at bounding box center [1229, 470] width 544 height 19
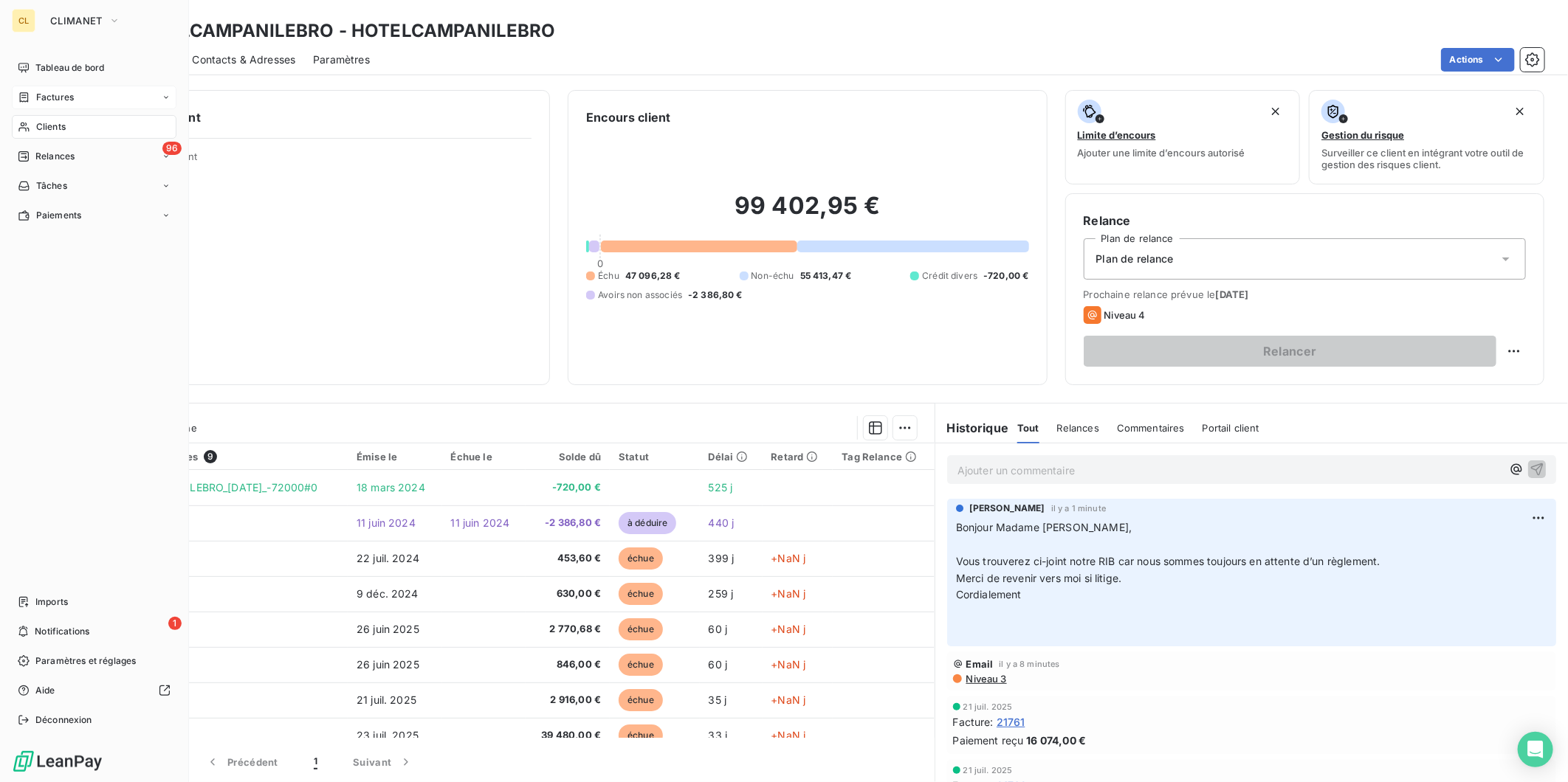
click at [45, 120] on span "Clients" at bounding box center [51, 127] width 29 height 14
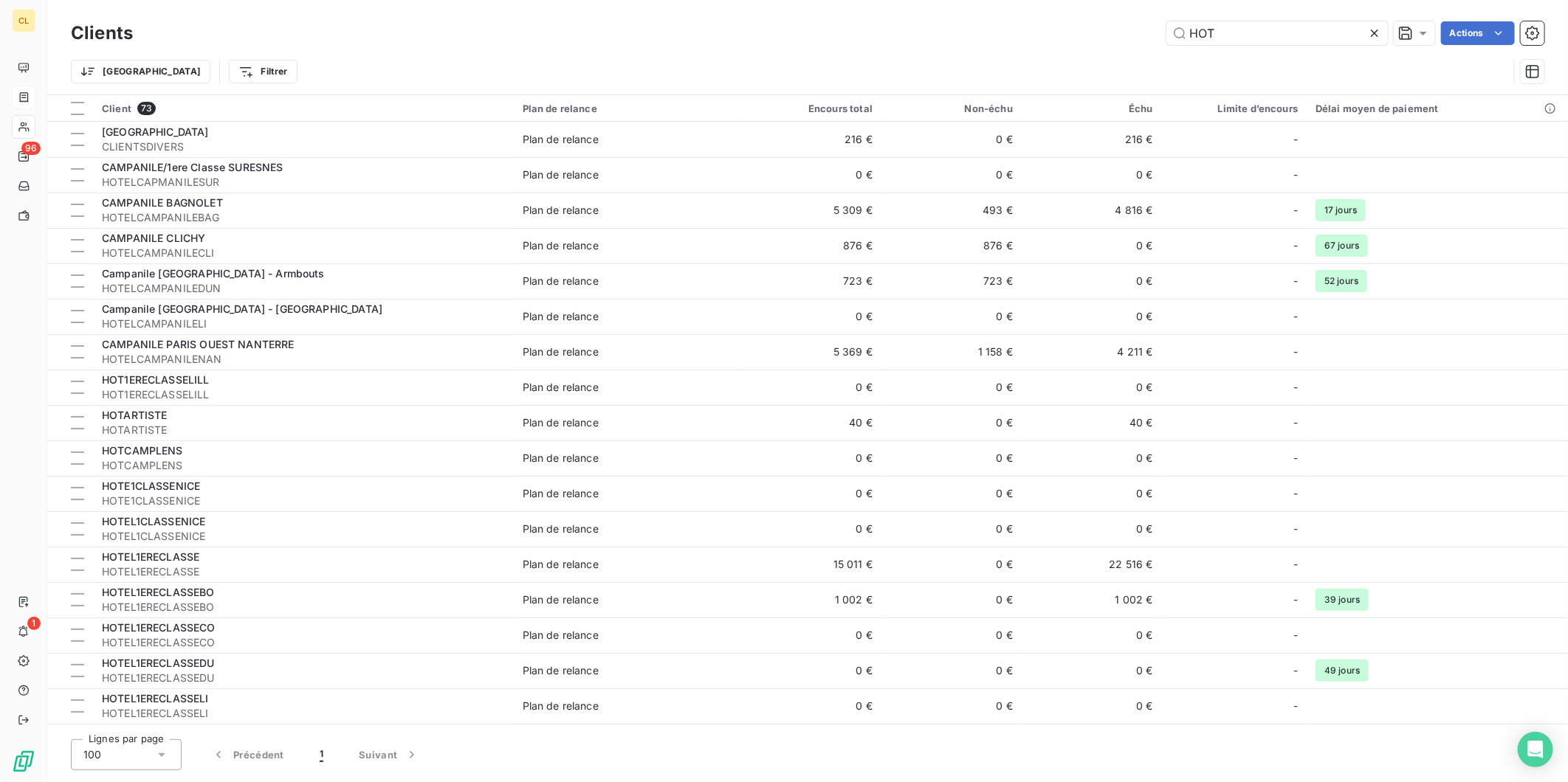
drag, startPoint x: 1236, startPoint y: 27, endPoint x: 1188, endPoint y: 25, distance: 48.0
click at [1188, 25] on div "HOT Actions" at bounding box center [847, 33] width 1394 height 24
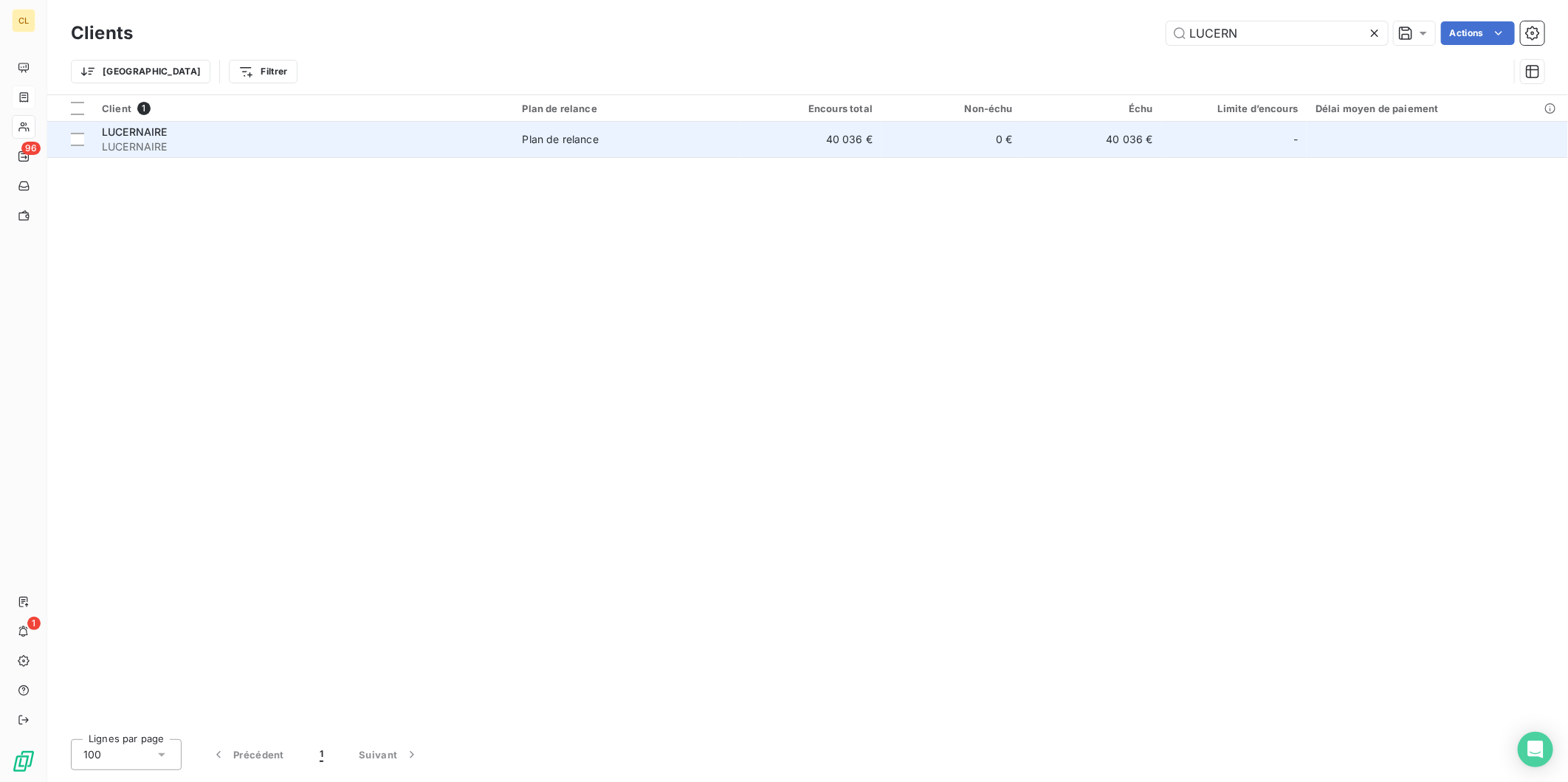
type input "LUCERN"
click at [825, 123] on td "40 036 €" at bounding box center [811, 139] width 141 height 35
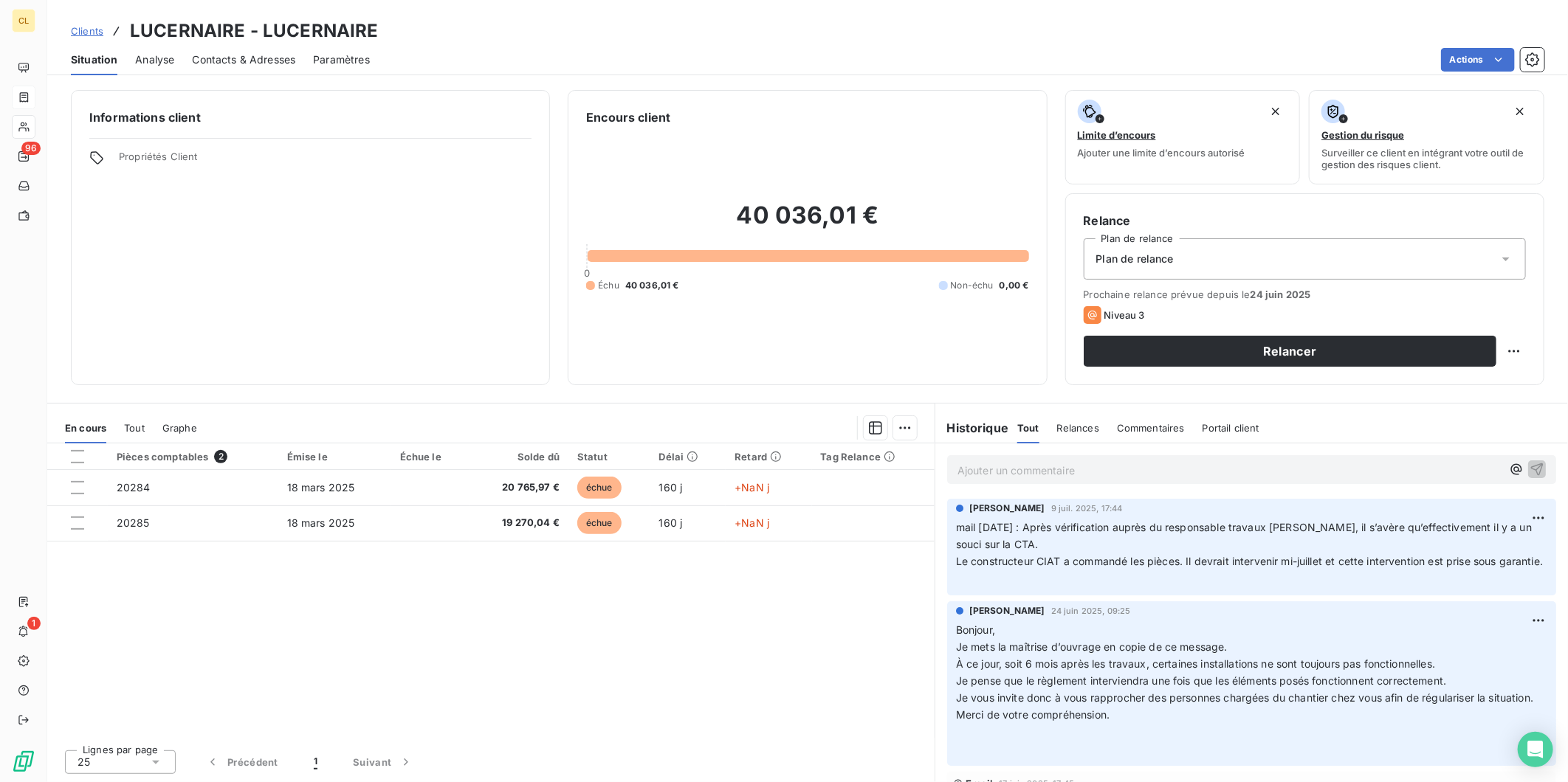
click at [1020, 456] on div "Ajouter un commentaire ﻿" at bounding box center [1251, 470] width 609 height 29
click at [1020, 460] on div "Ajouter un commentaire ﻿" at bounding box center [1251, 469] width 589 height 20
click at [1021, 461] on p "Ajouter un commentaire ﻿" at bounding box center [1229, 470] width 544 height 19
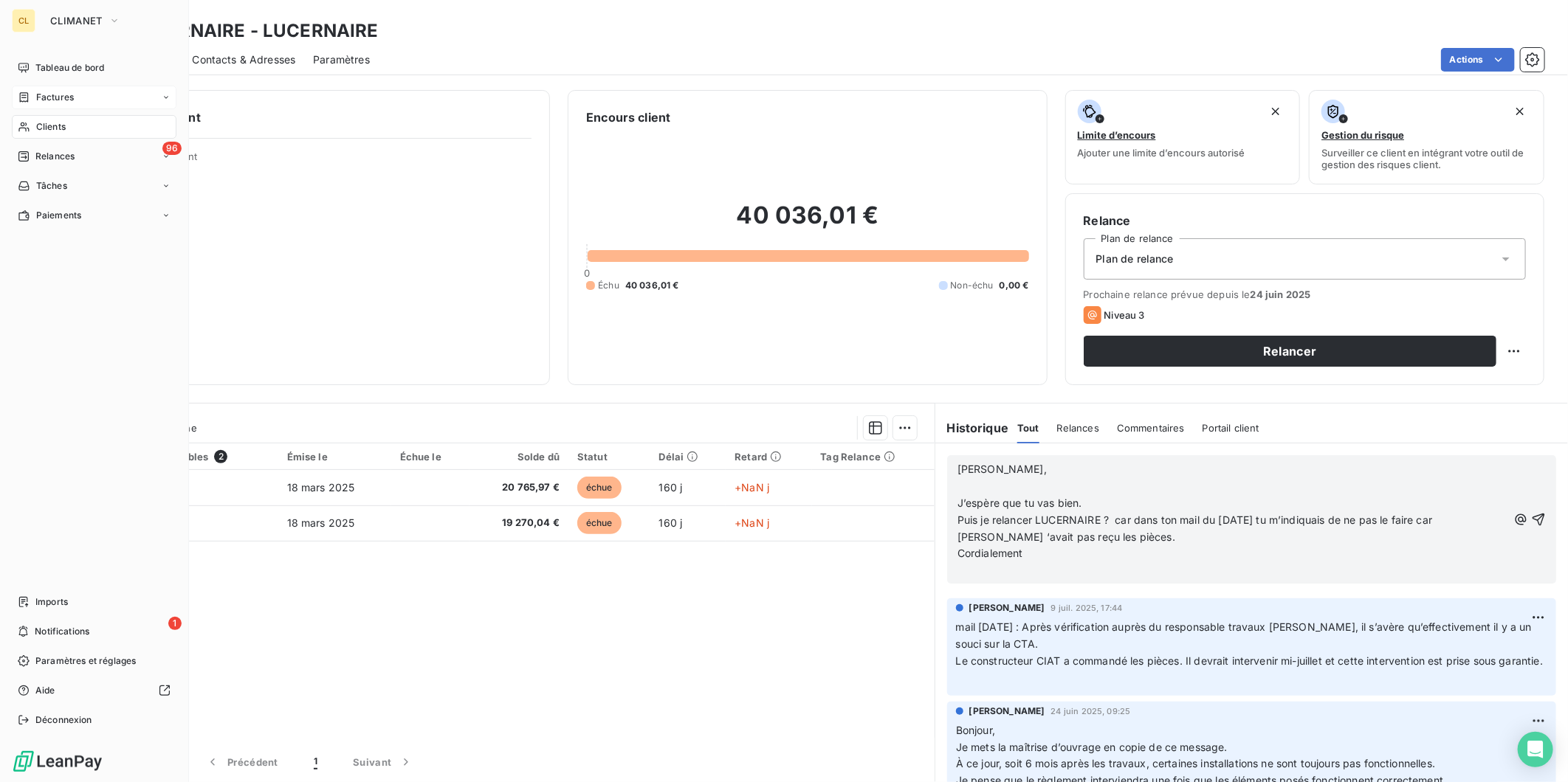
click at [37, 120] on span "Clients" at bounding box center [51, 127] width 29 height 14
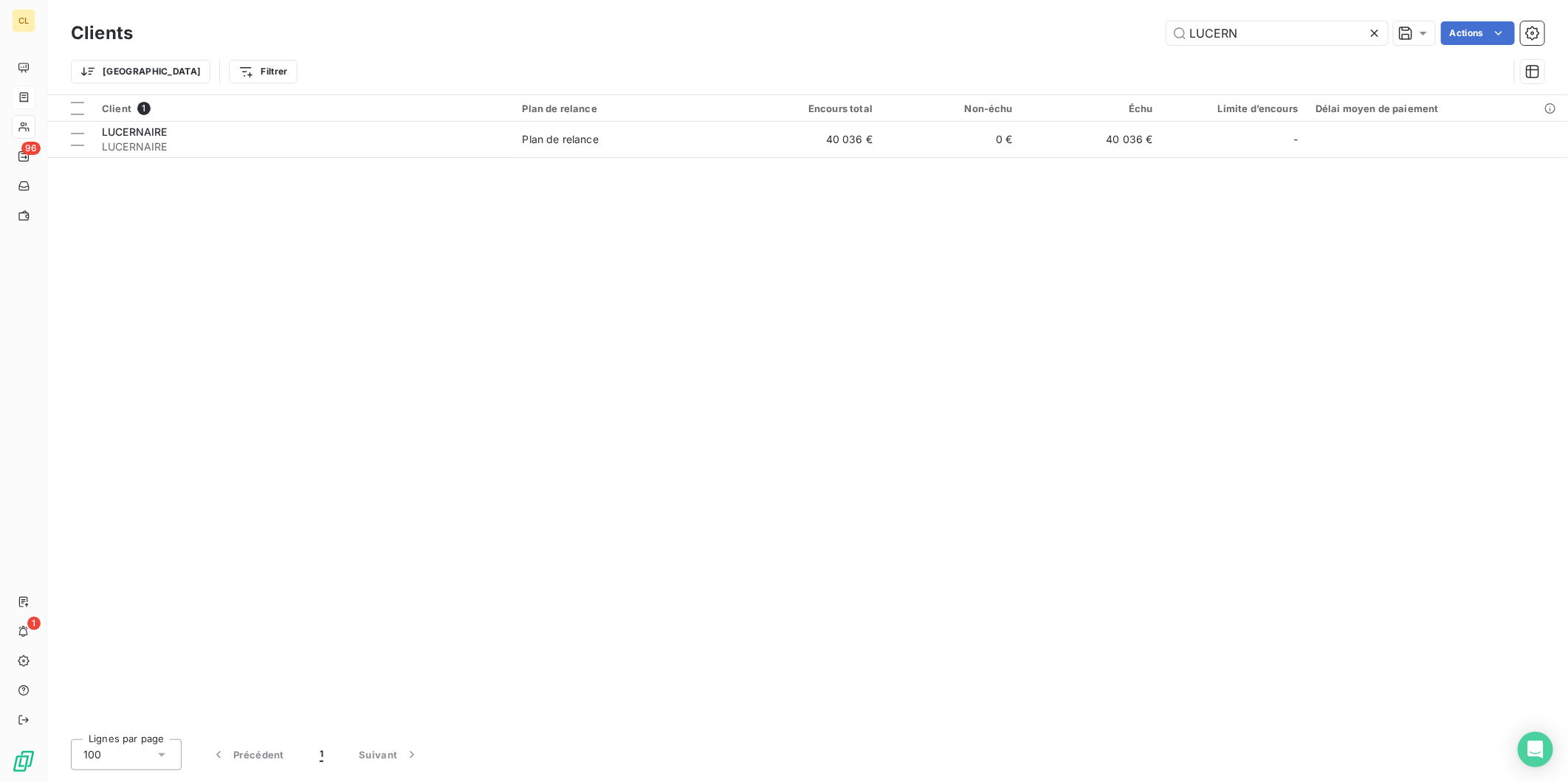
drag, startPoint x: 1273, startPoint y: 27, endPoint x: 1185, endPoint y: 24, distance: 88.1
click at [1185, 24] on div "LUCERN Actions" at bounding box center [847, 33] width 1394 height 24
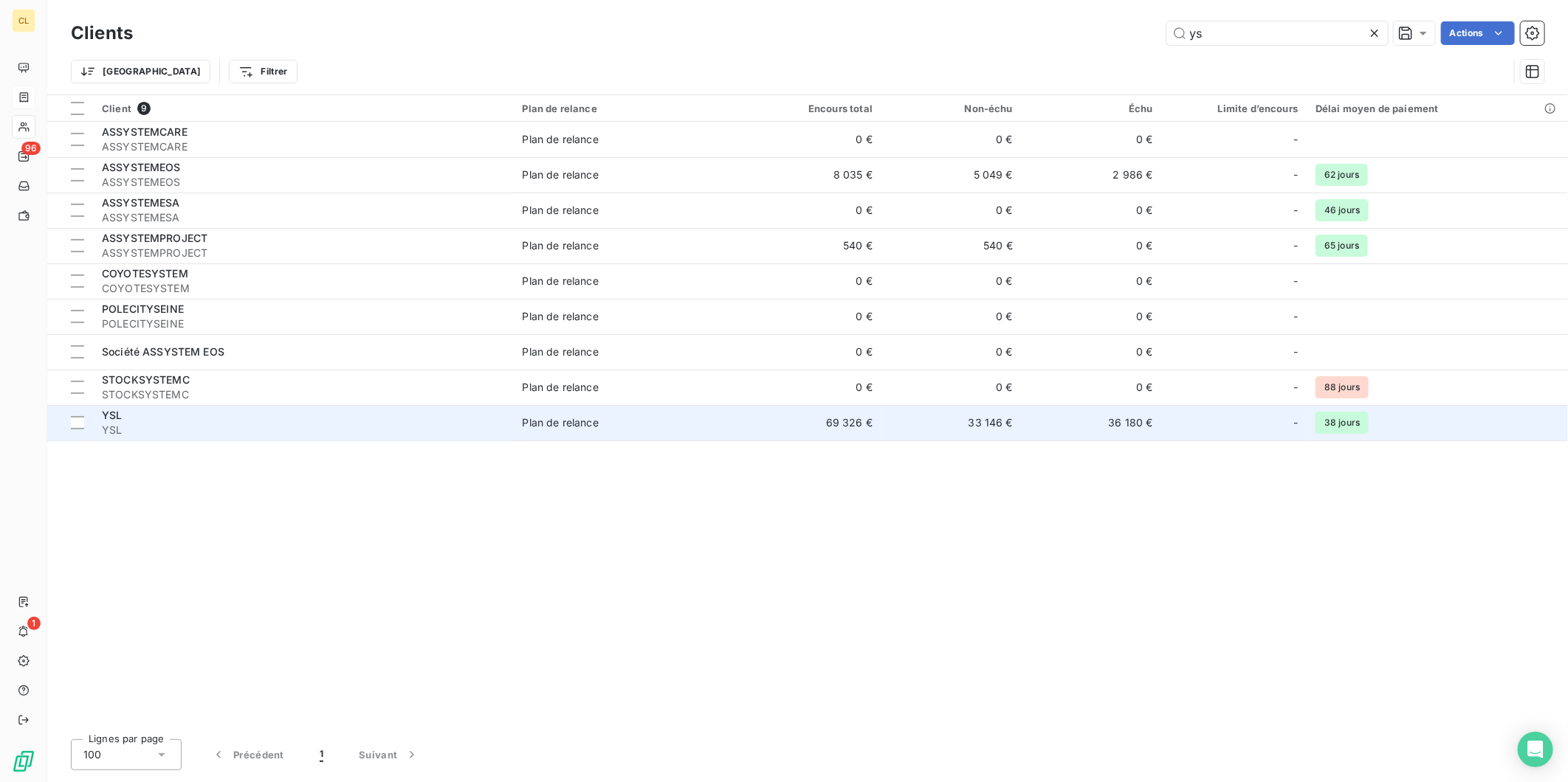
type input "ys"
click at [1215, 411] on div "-" at bounding box center [1234, 423] width 127 height 24
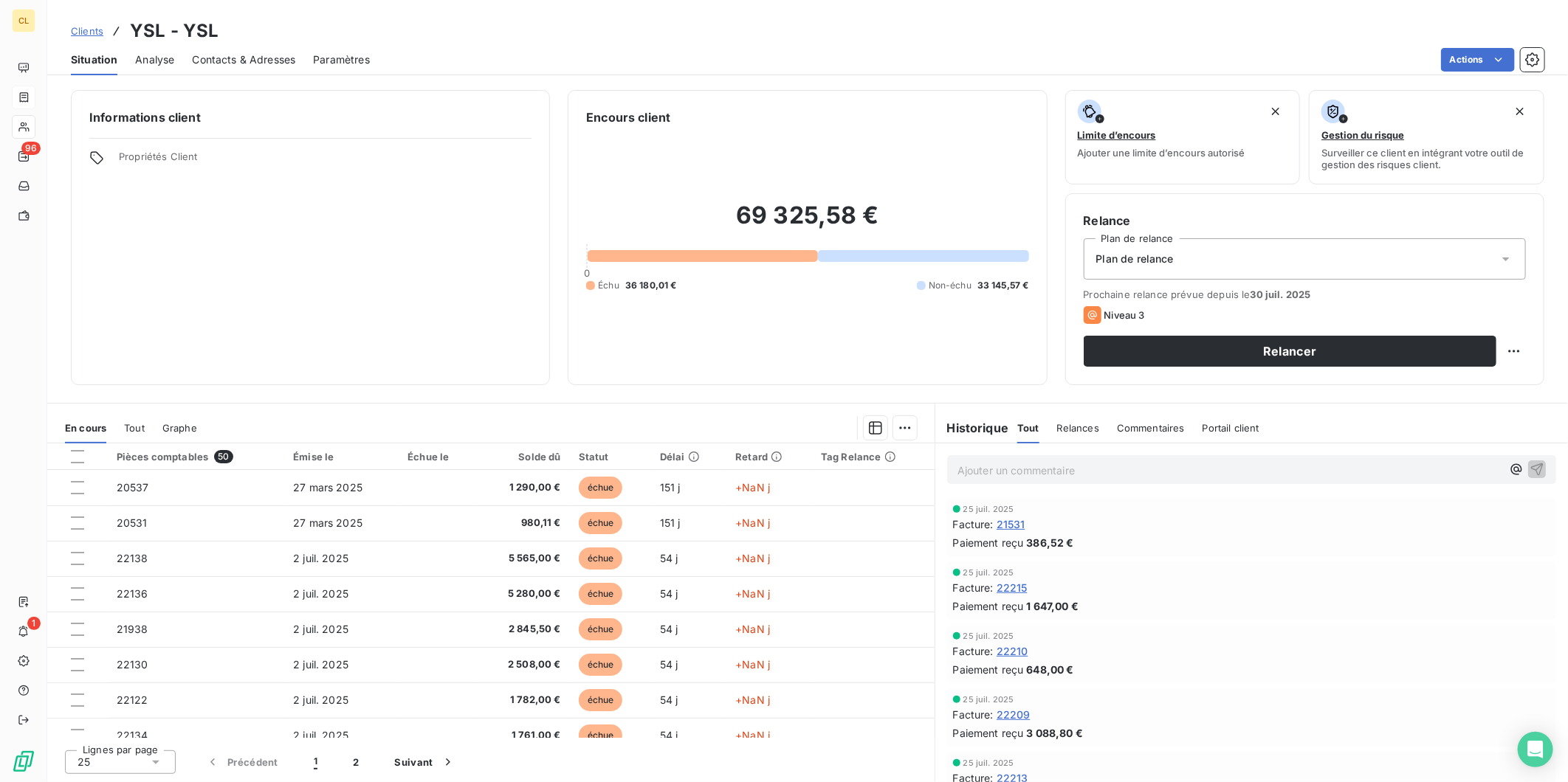
click at [221, 52] on span "Contacts & Adresses" at bounding box center [243, 59] width 104 height 15
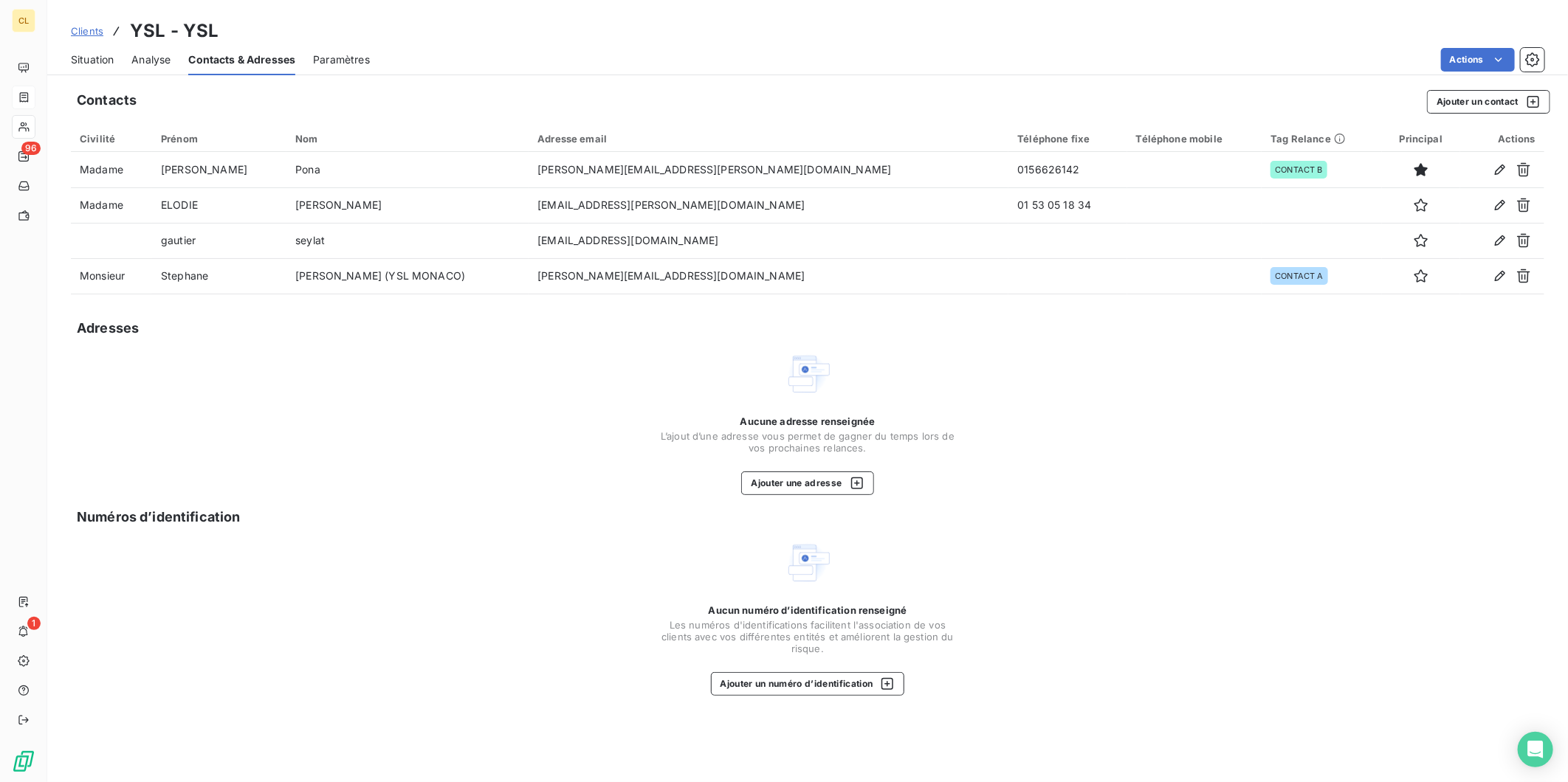
click at [78, 52] on span "Situation" at bounding box center [93, 59] width 43 height 15
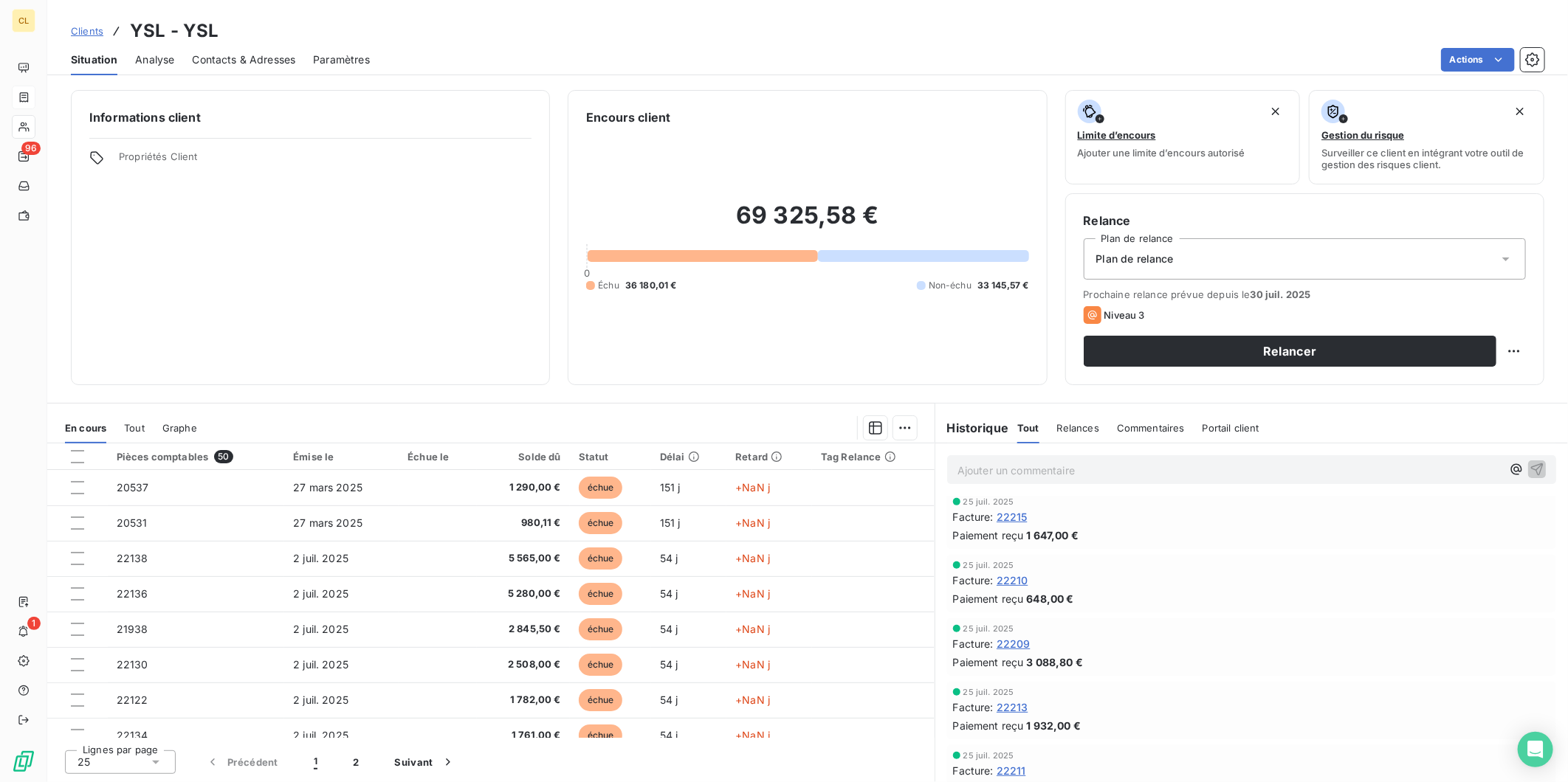
scroll to position [246, 0]
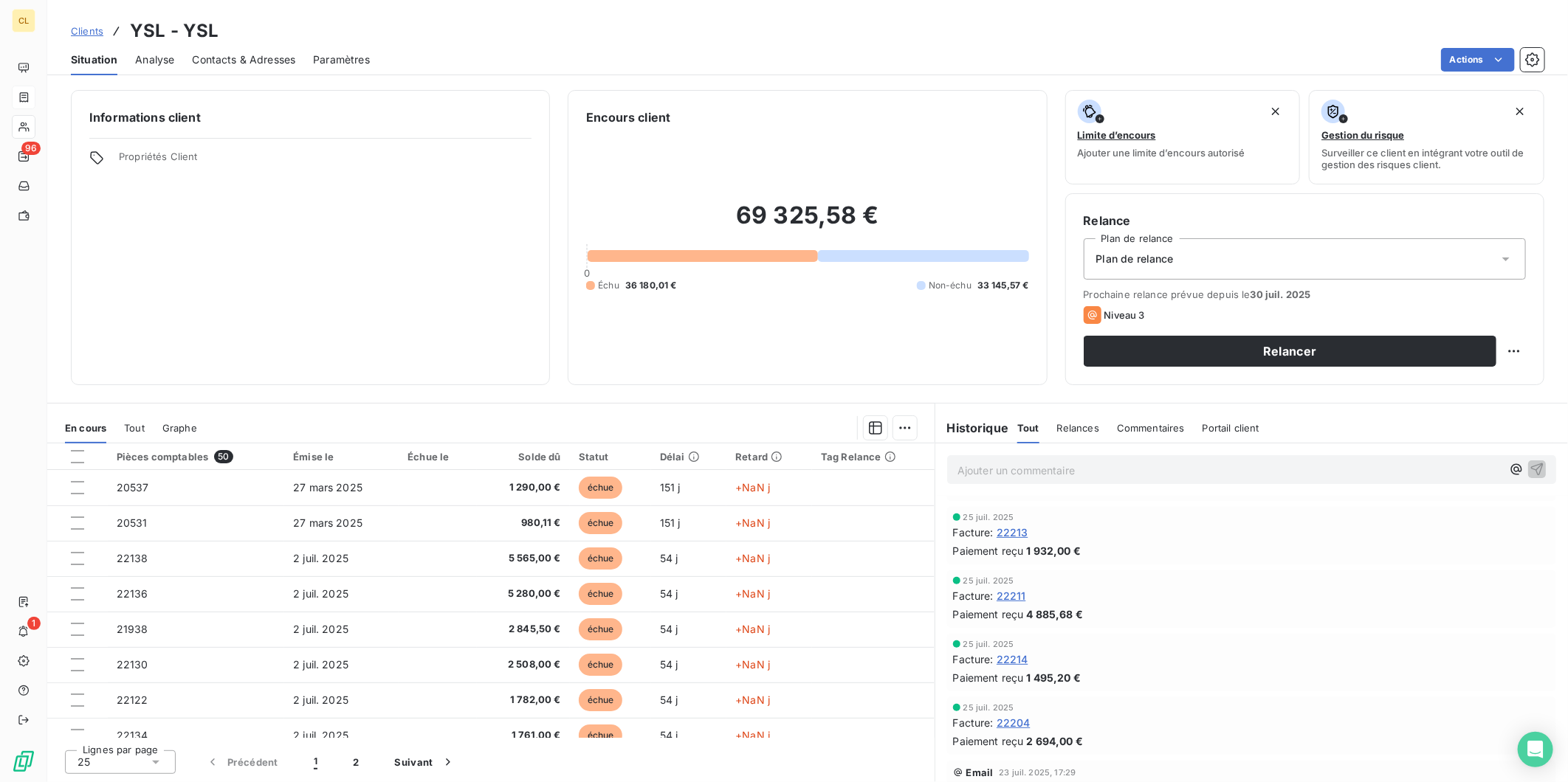
click at [965, 781] on span "Niveau 2" at bounding box center [985, 787] width 42 height 12
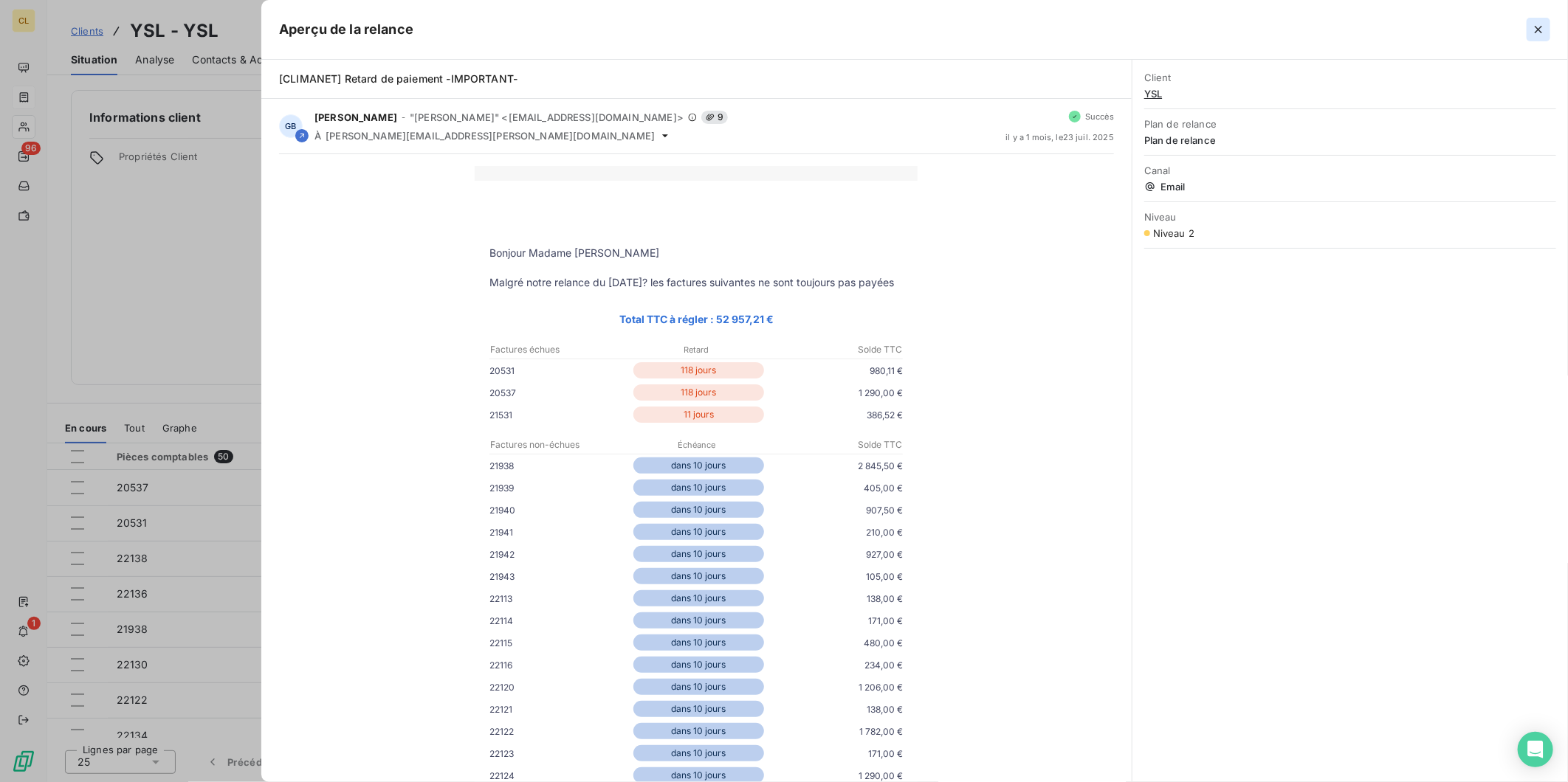
click at [1541, 18] on button "button" at bounding box center [1539, 30] width 24 height 24
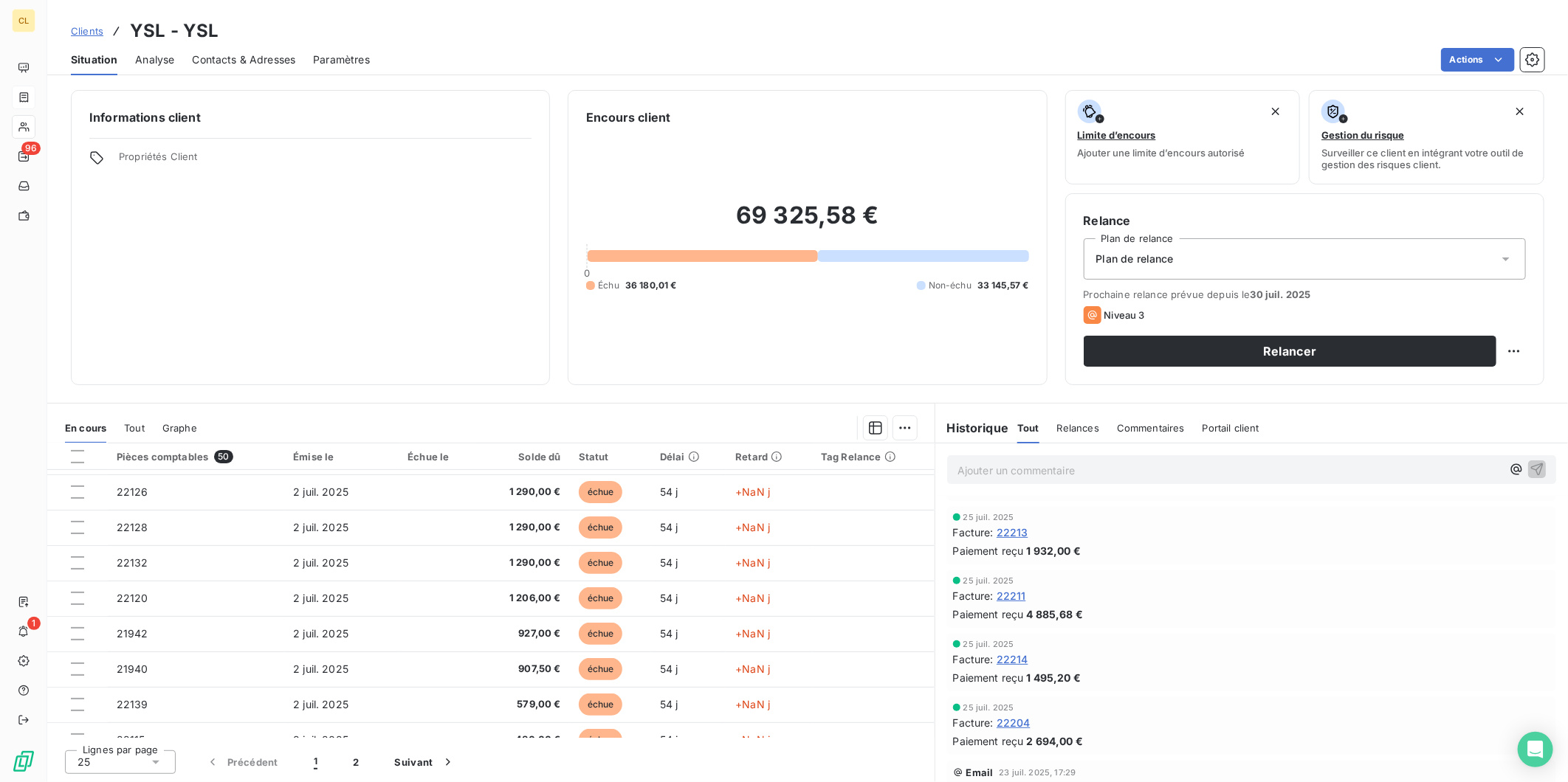
scroll to position [0, 0]
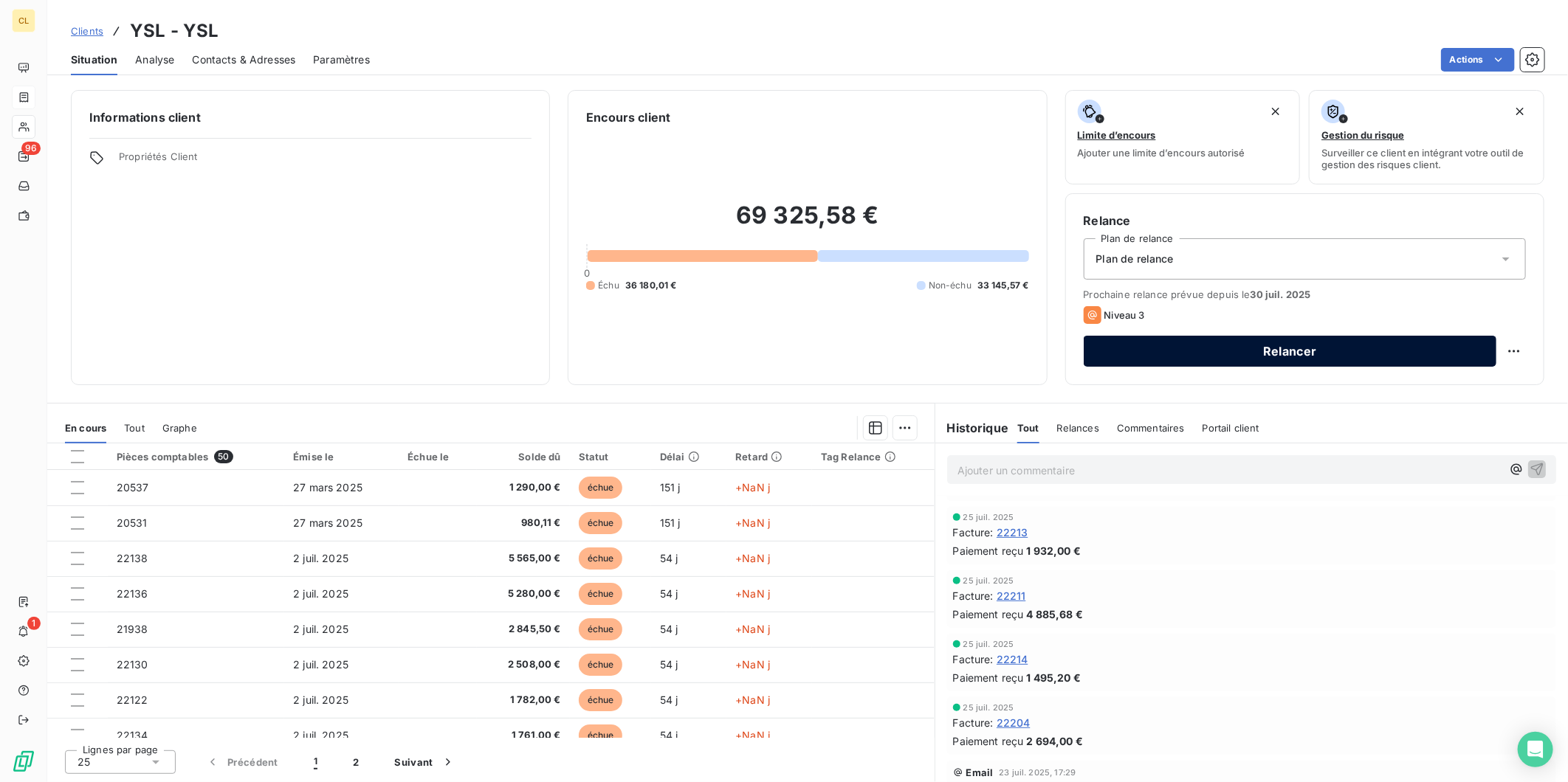
click at [1256, 336] on button "Relancer" at bounding box center [1290, 351] width 413 height 31
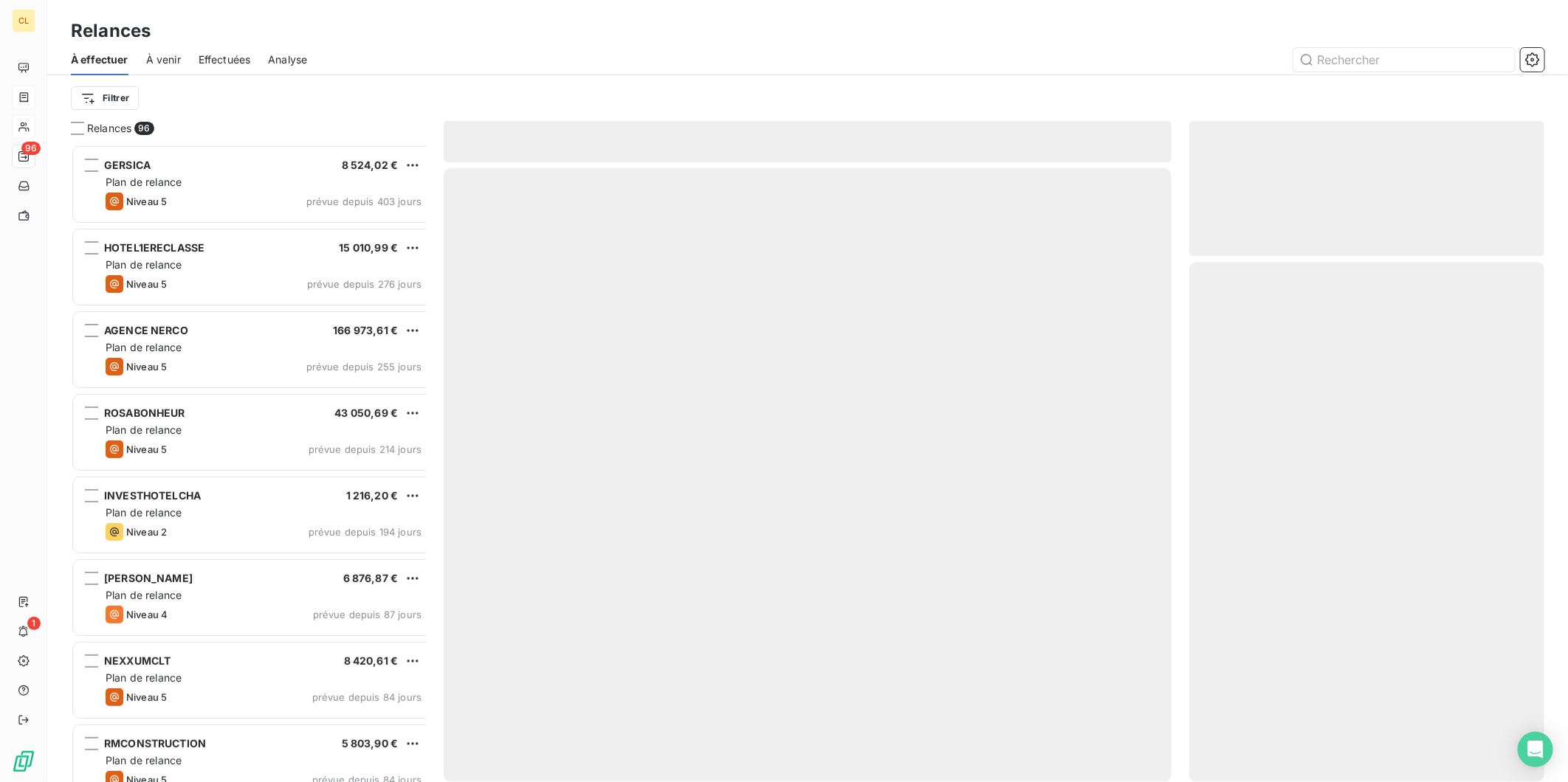
scroll to position [644, 352]
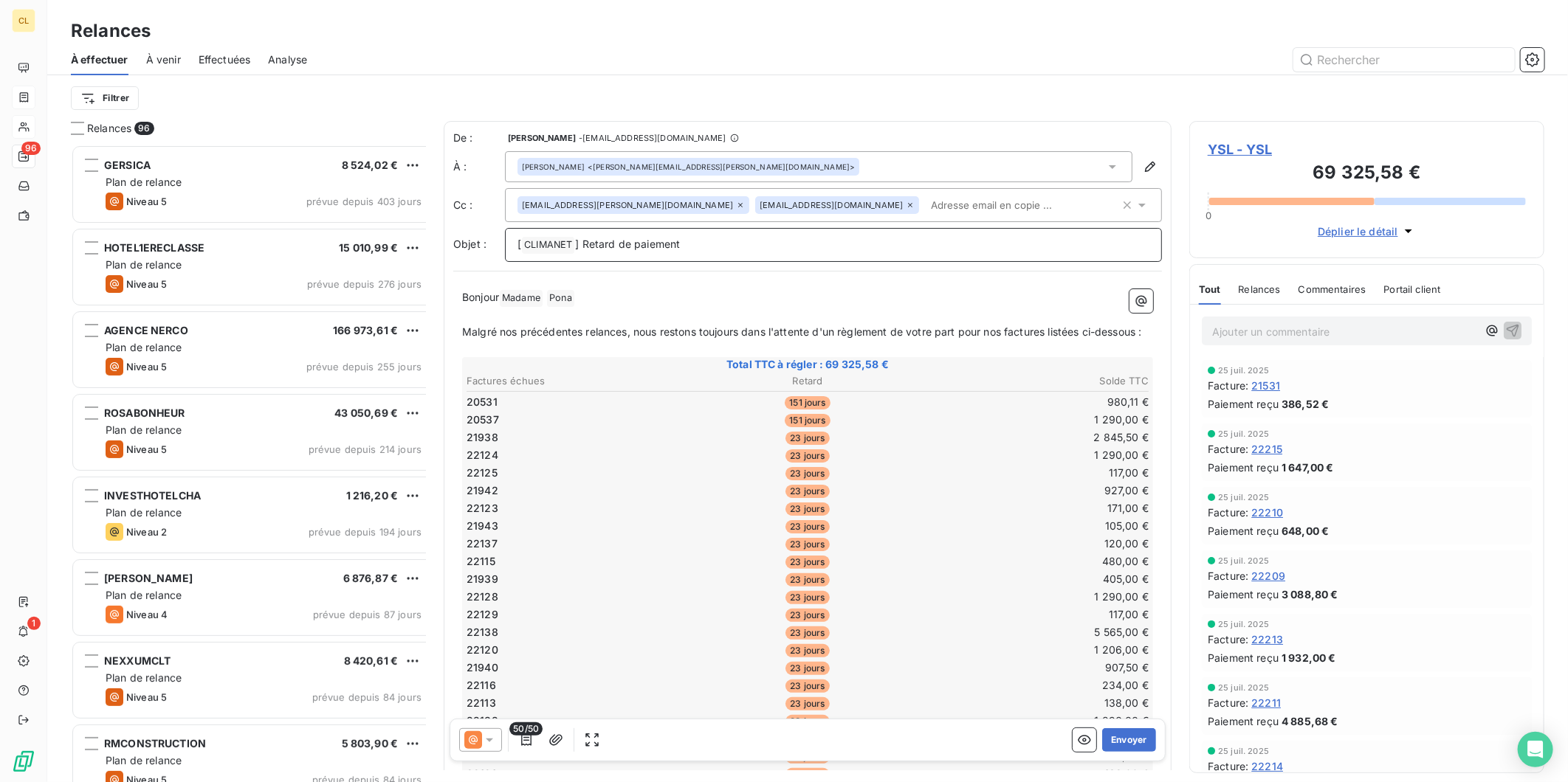
click at [739, 236] on p "[ CLIMANET ﻿ ] Retard de paiement" at bounding box center [833, 245] width 631 height 18
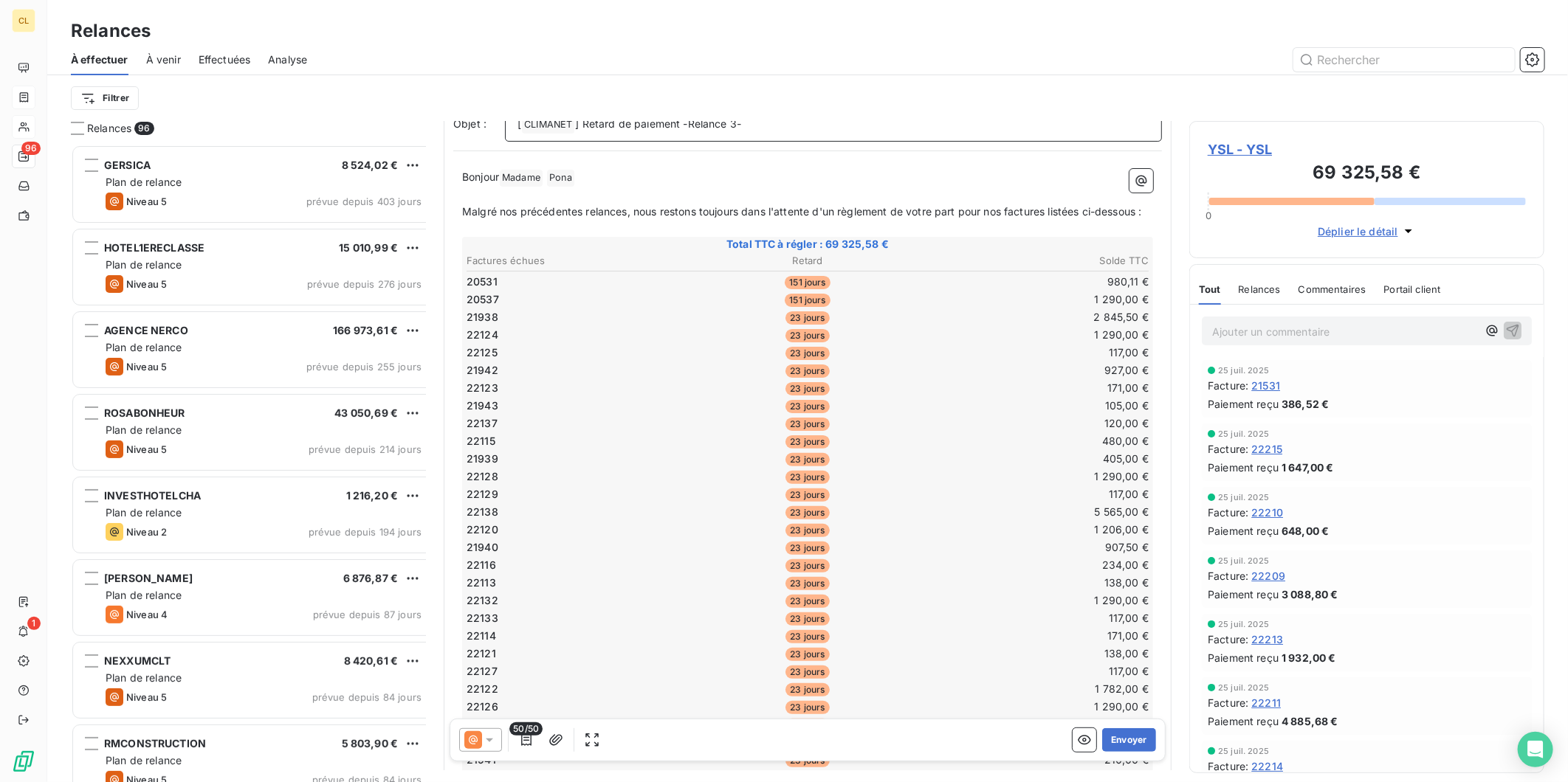
scroll to position [0, 0]
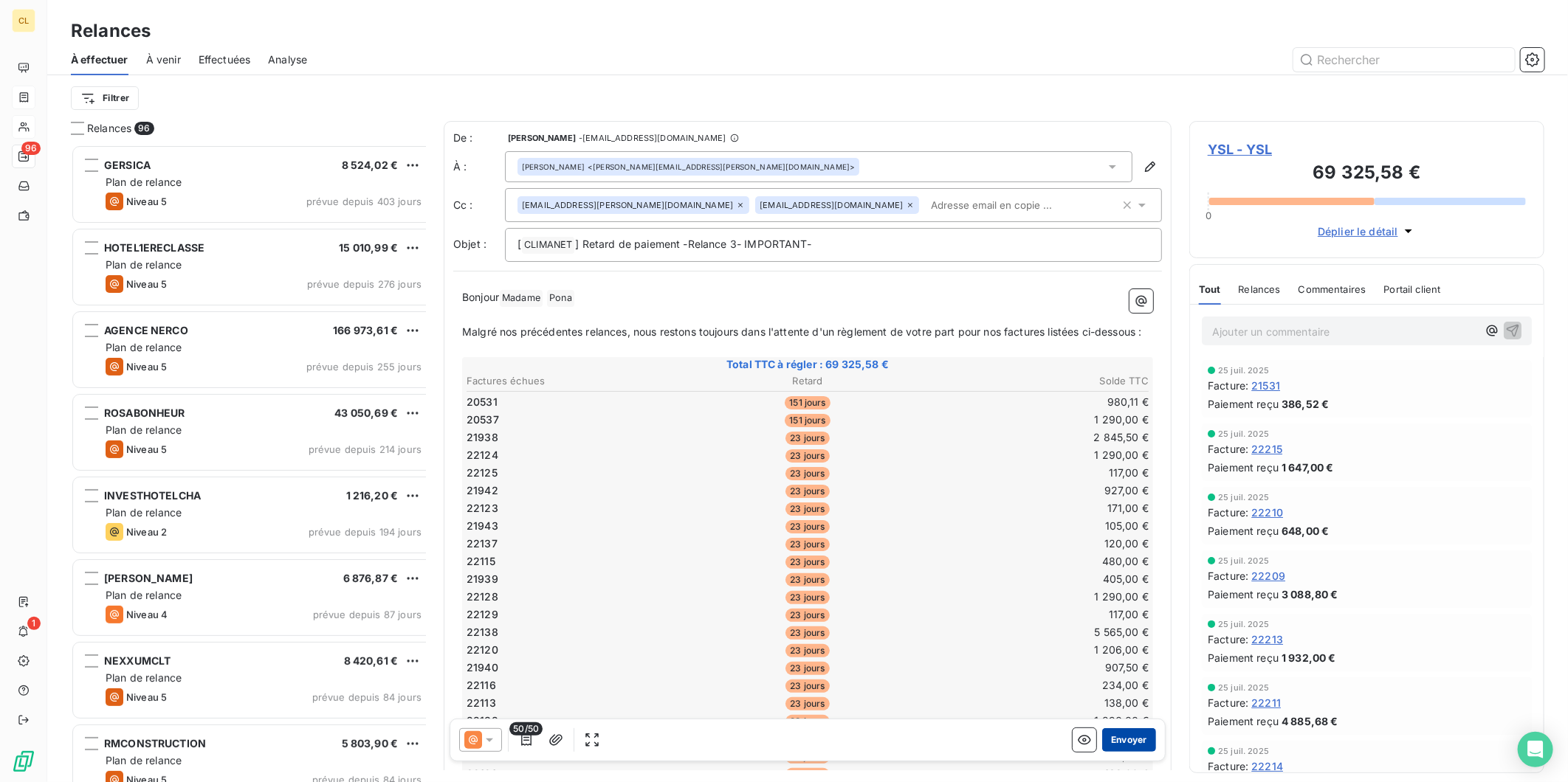
click at [1115, 728] on button "Envoyer" at bounding box center [1128, 740] width 54 height 24
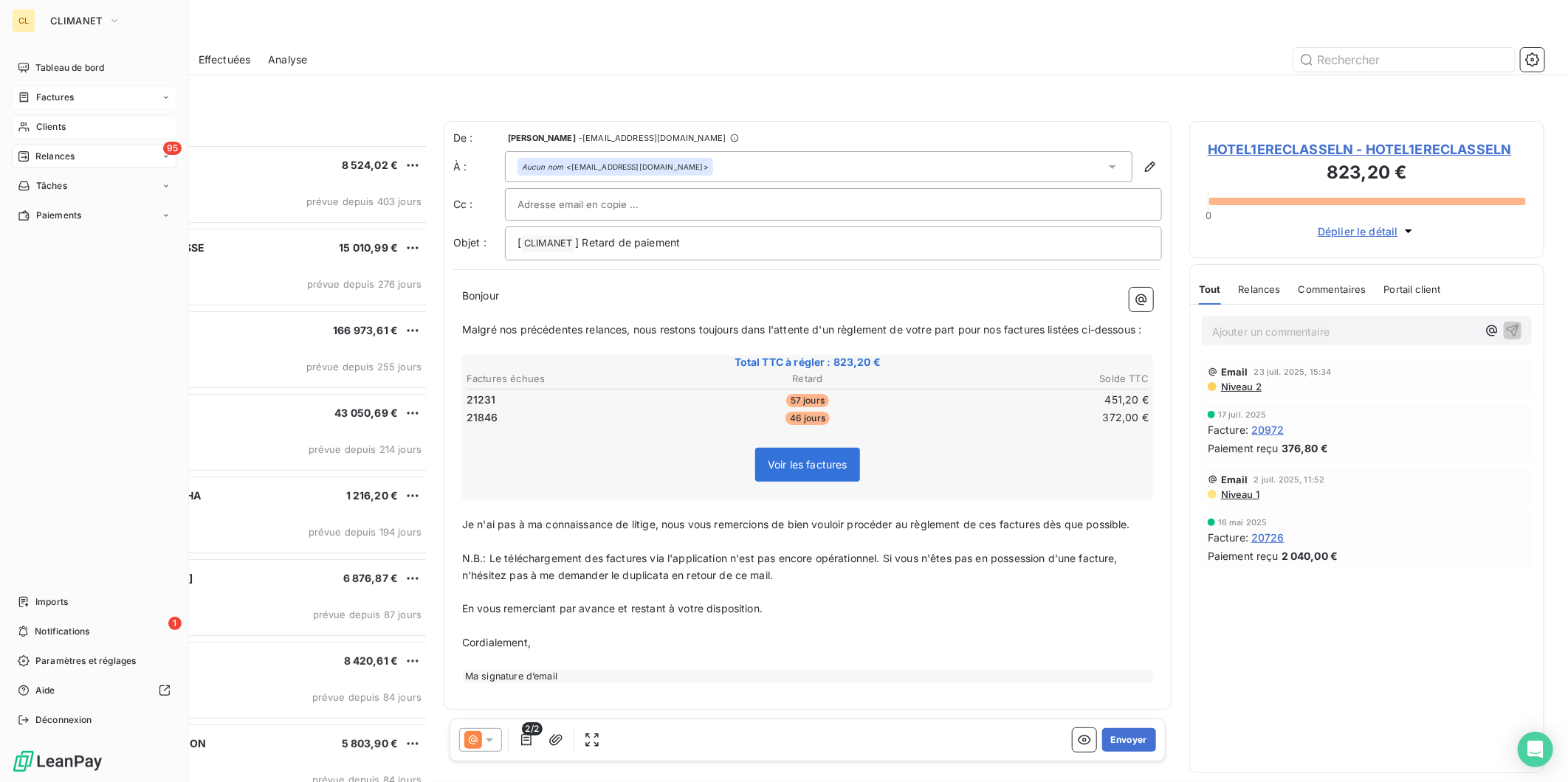
click at [32, 115] on div "Clients" at bounding box center [94, 127] width 165 height 24
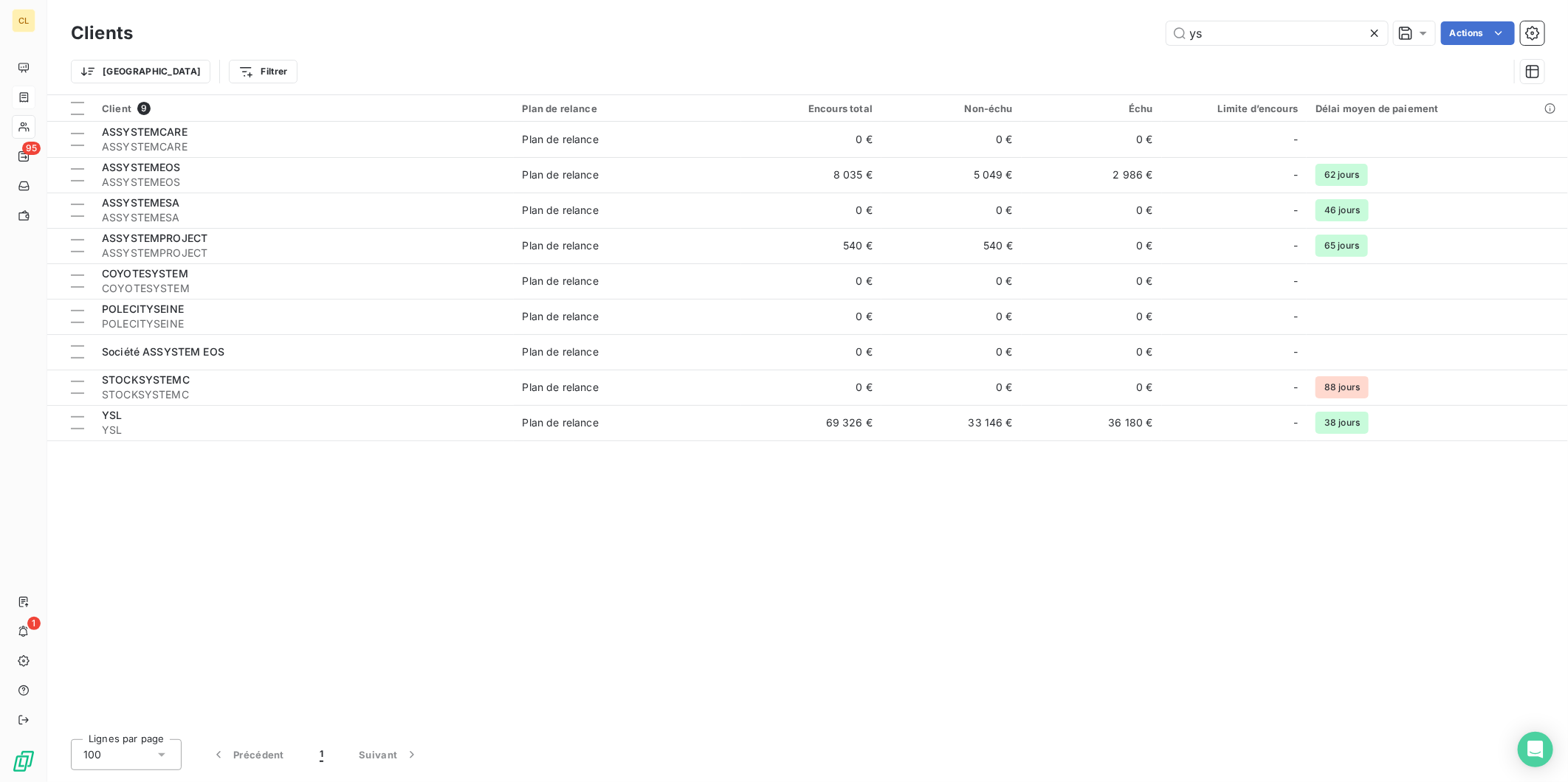
click at [1268, 41] on div "Clients ys Actions" at bounding box center [808, 33] width 1474 height 31
drag, startPoint x: 1266, startPoint y: 31, endPoint x: 1197, endPoint y: 27, distance: 69.1
click at [1197, 27] on input "ys" at bounding box center [1277, 33] width 221 height 24
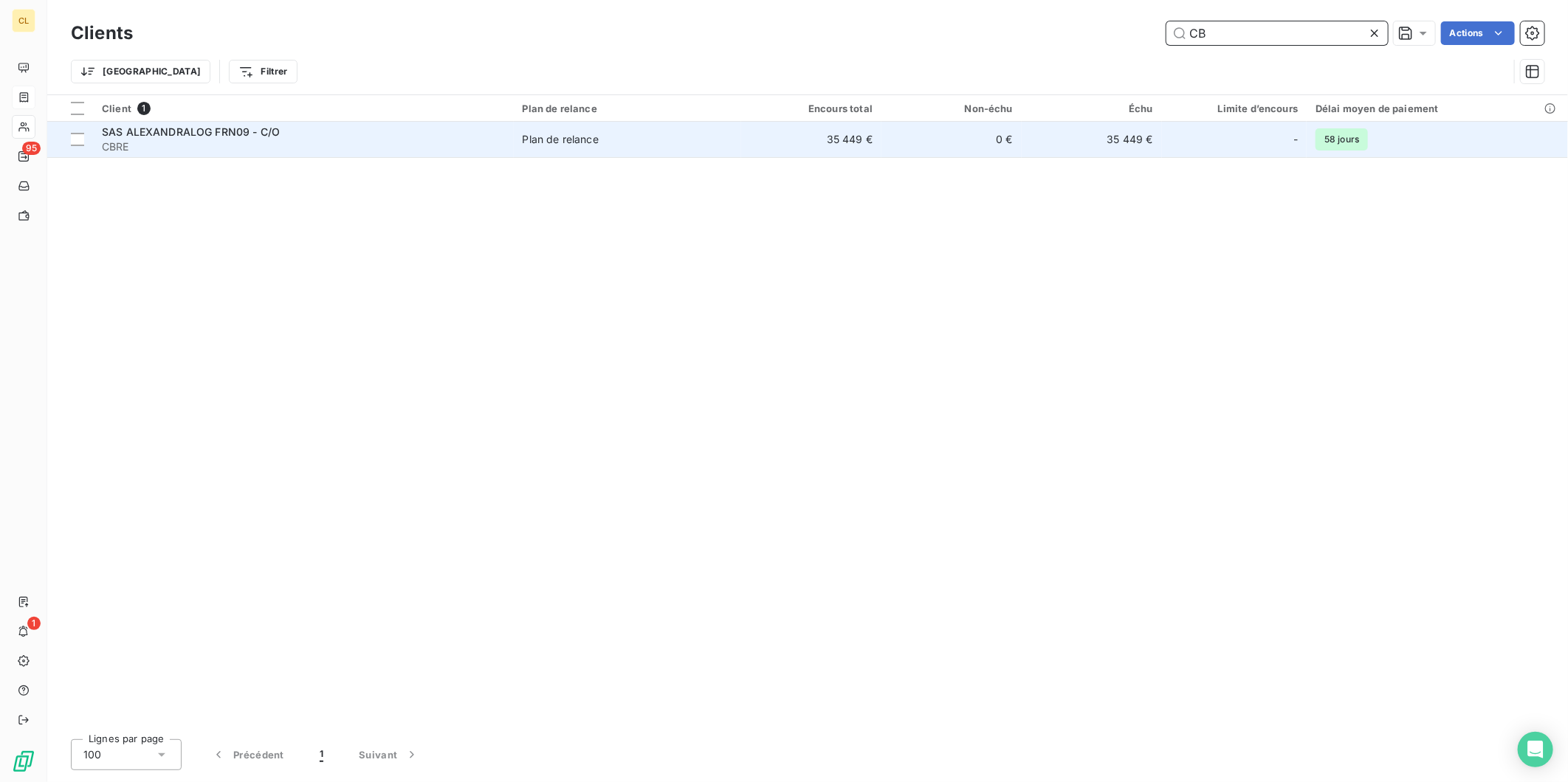
type input "CB"
click at [615, 128] on td "Plan de relance" at bounding box center [628, 139] width 228 height 35
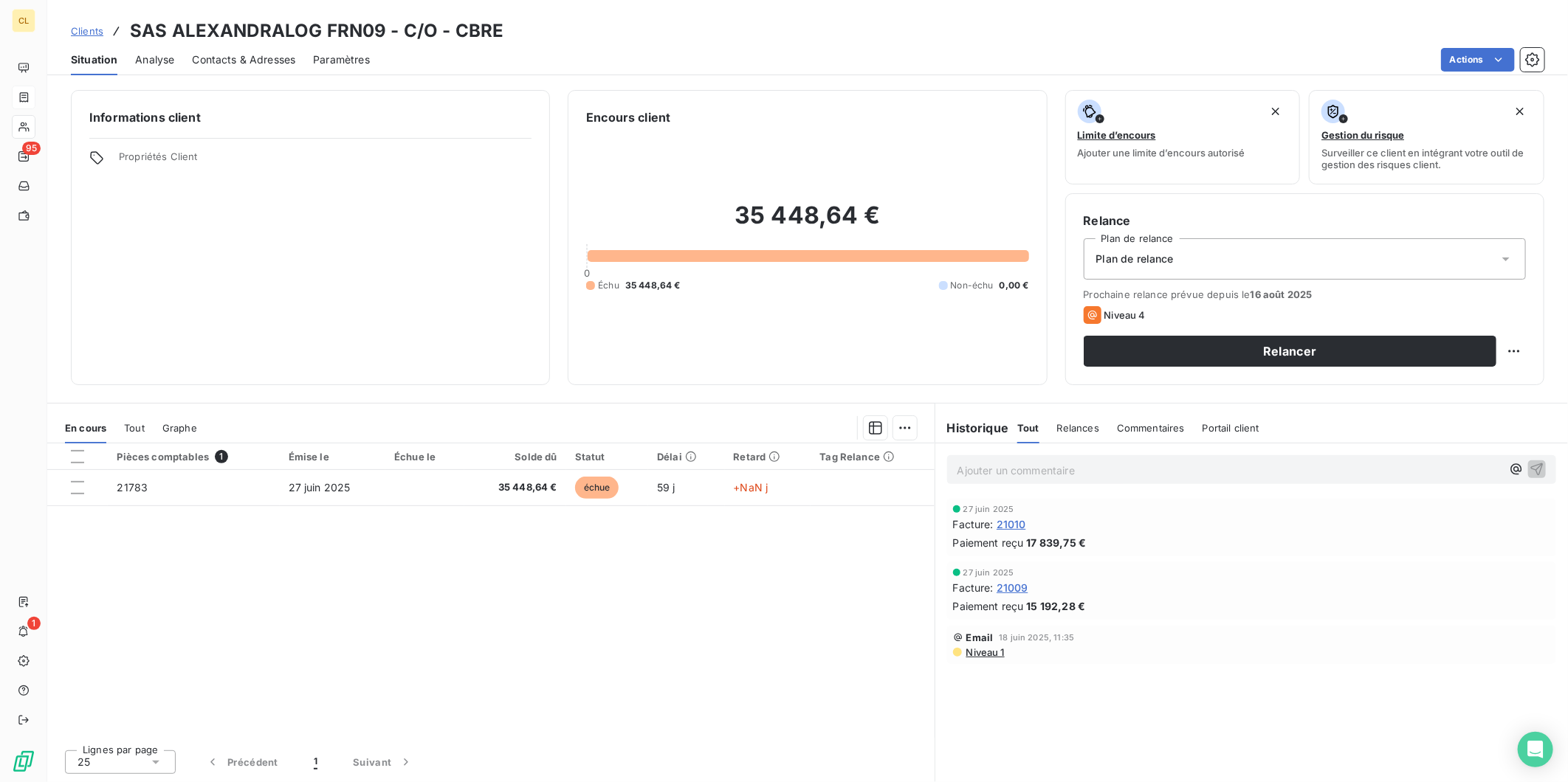
click at [260, 52] on span "Contacts & Adresses" at bounding box center [243, 59] width 104 height 15
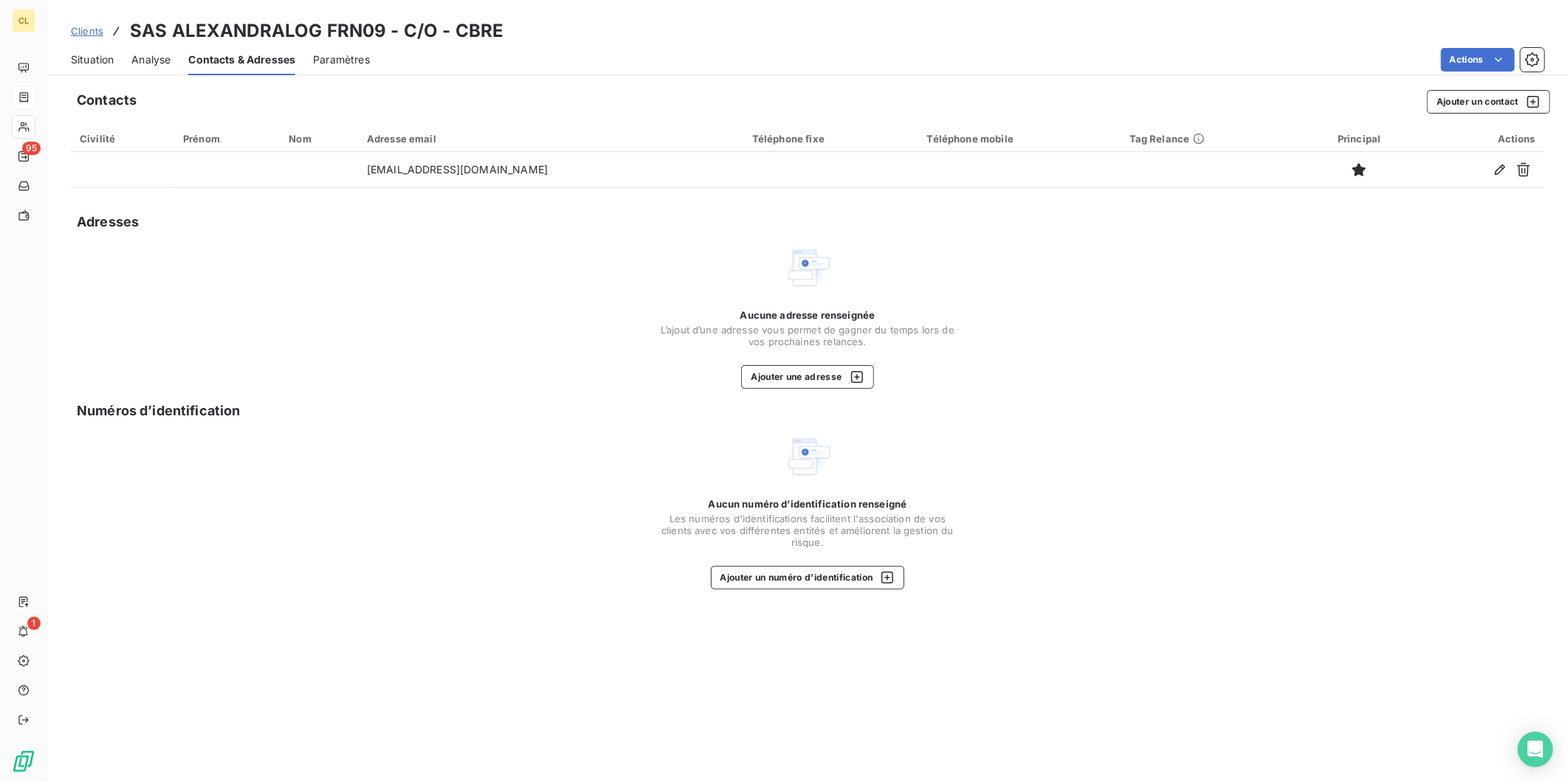
click at [90, 52] on span "Situation" at bounding box center [93, 59] width 43 height 15
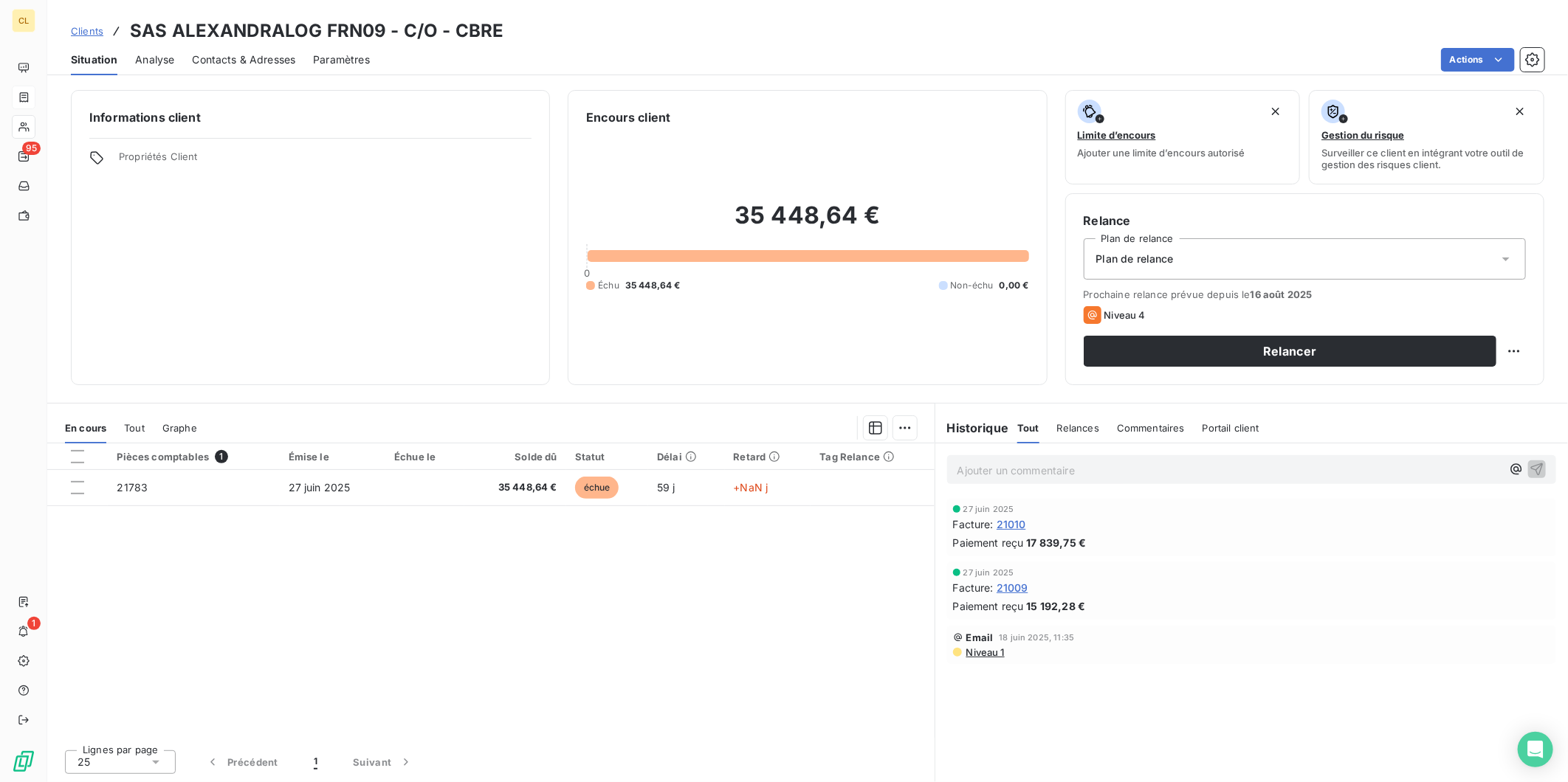
click at [984, 647] on span "Niveau 1" at bounding box center [984, 653] width 40 height 12
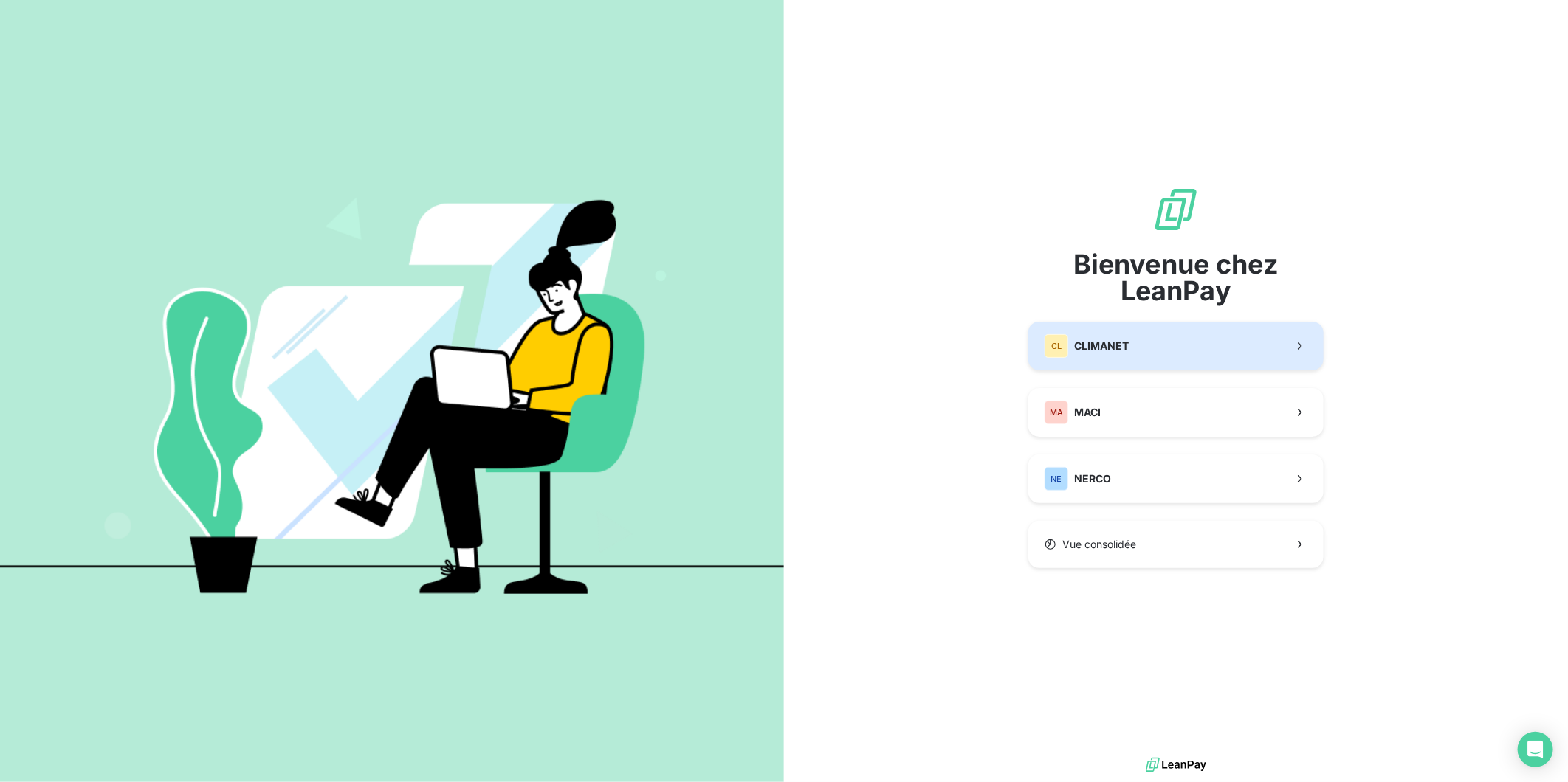
click at [1141, 355] on button "CL CLIMANET" at bounding box center [1176, 346] width 296 height 49
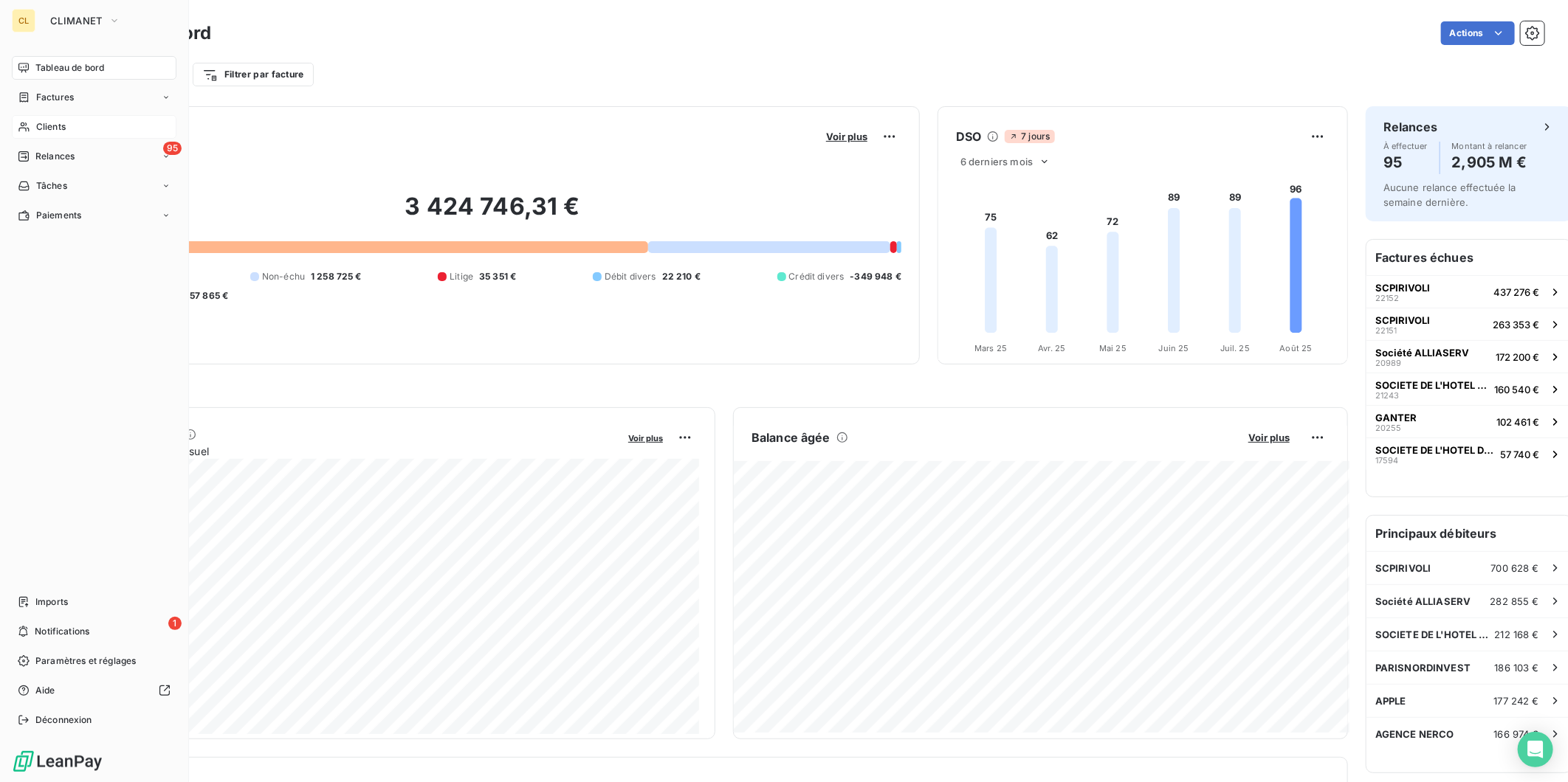
click at [46, 120] on span "Clients" at bounding box center [51, 127] width 29 height 14
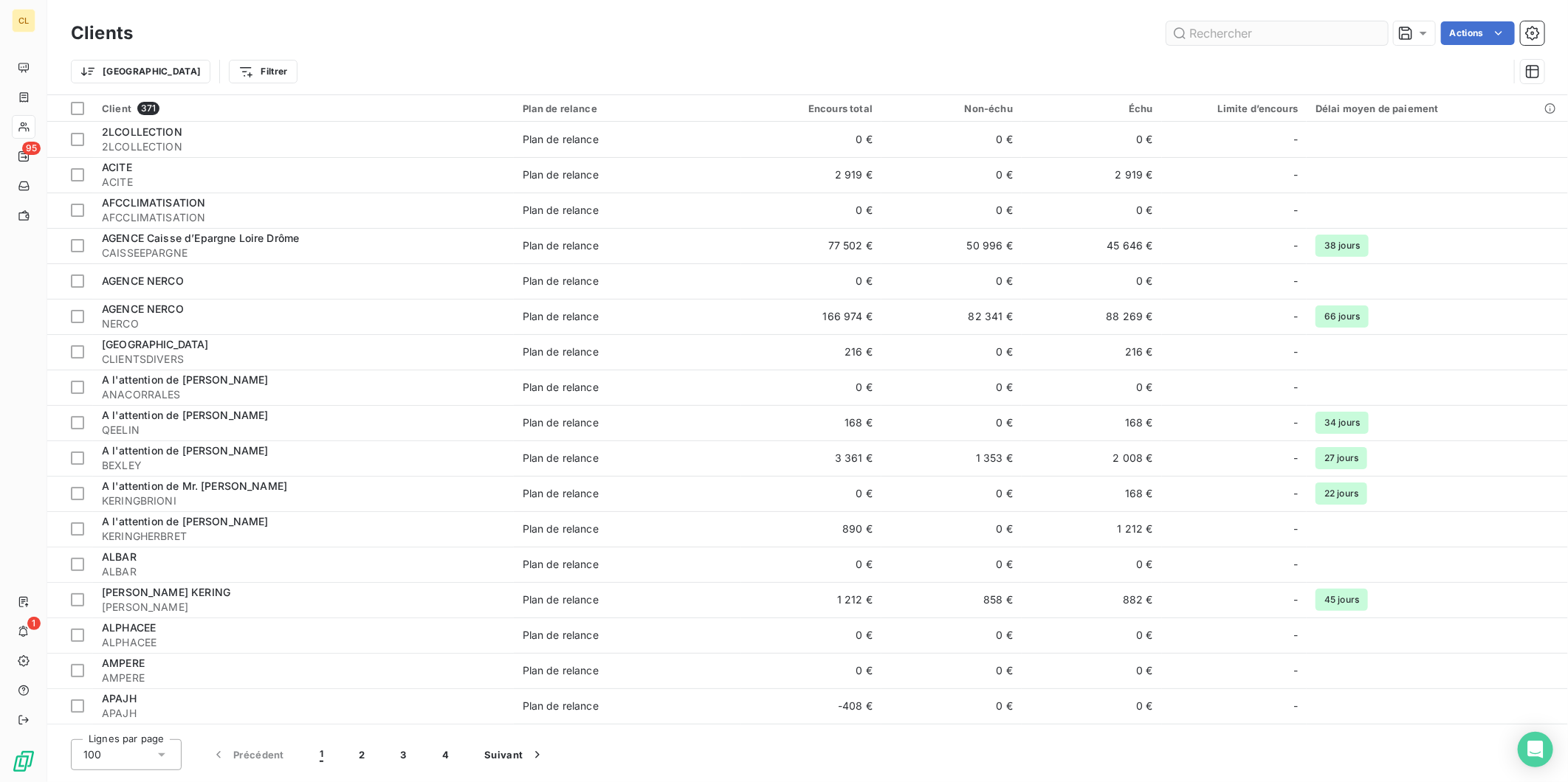
click at [1266, 30] on input "text" at bounding box center [1277, 33] width 221 height 24
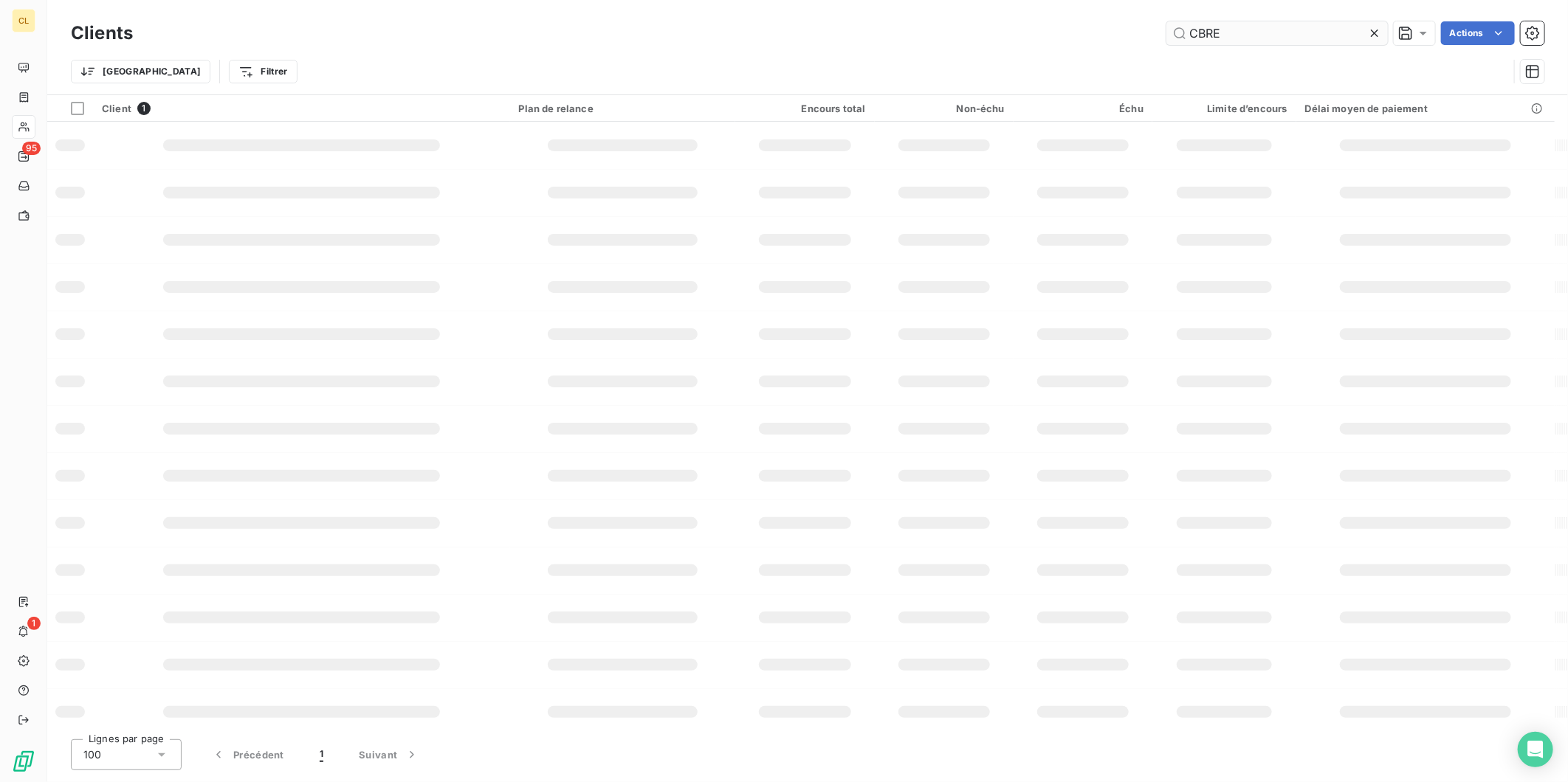
type input "CBRE"
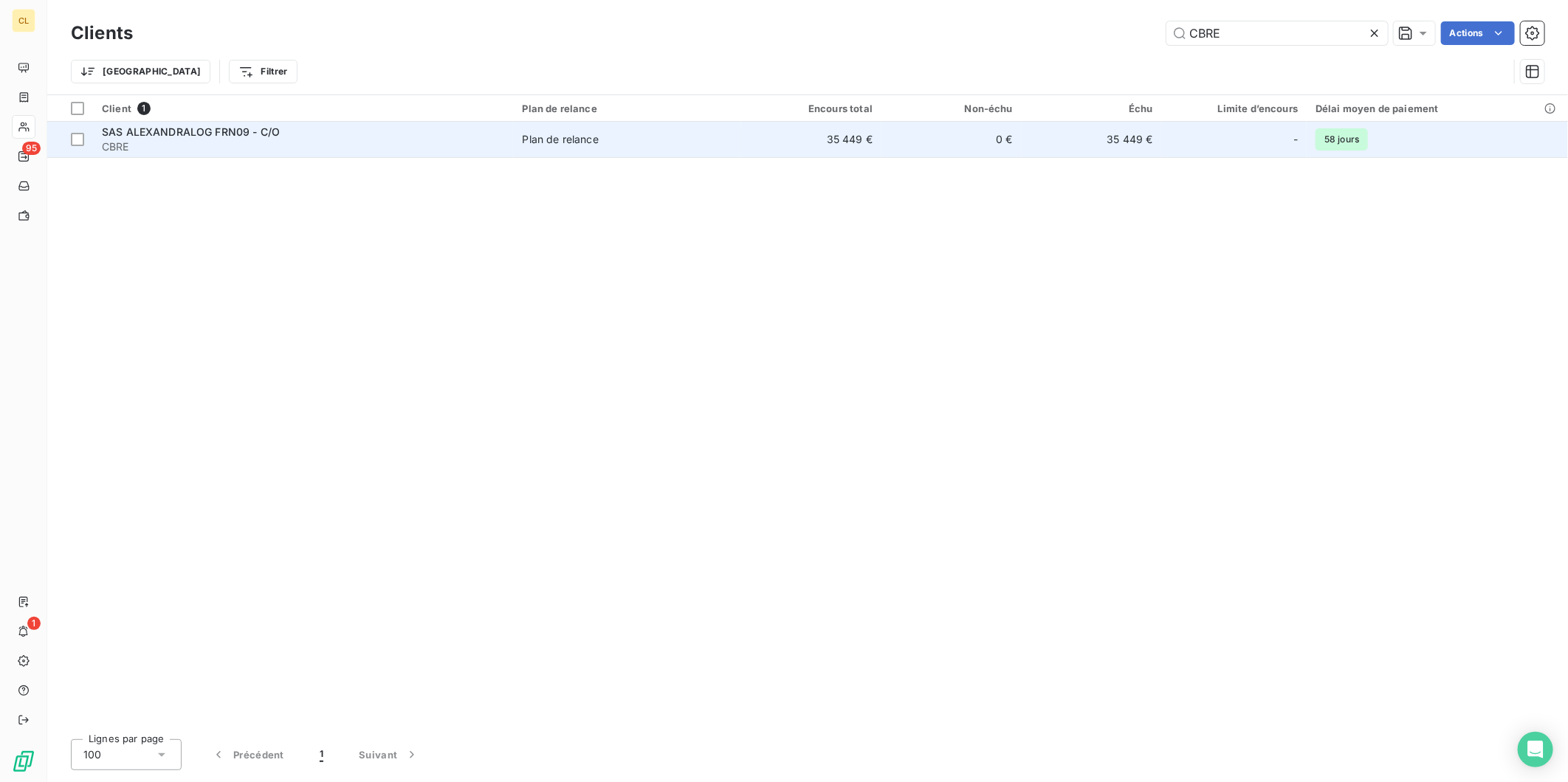
click at [444, 140] on span "CBRE" at bounding box center [303, 146] width 403 height 15
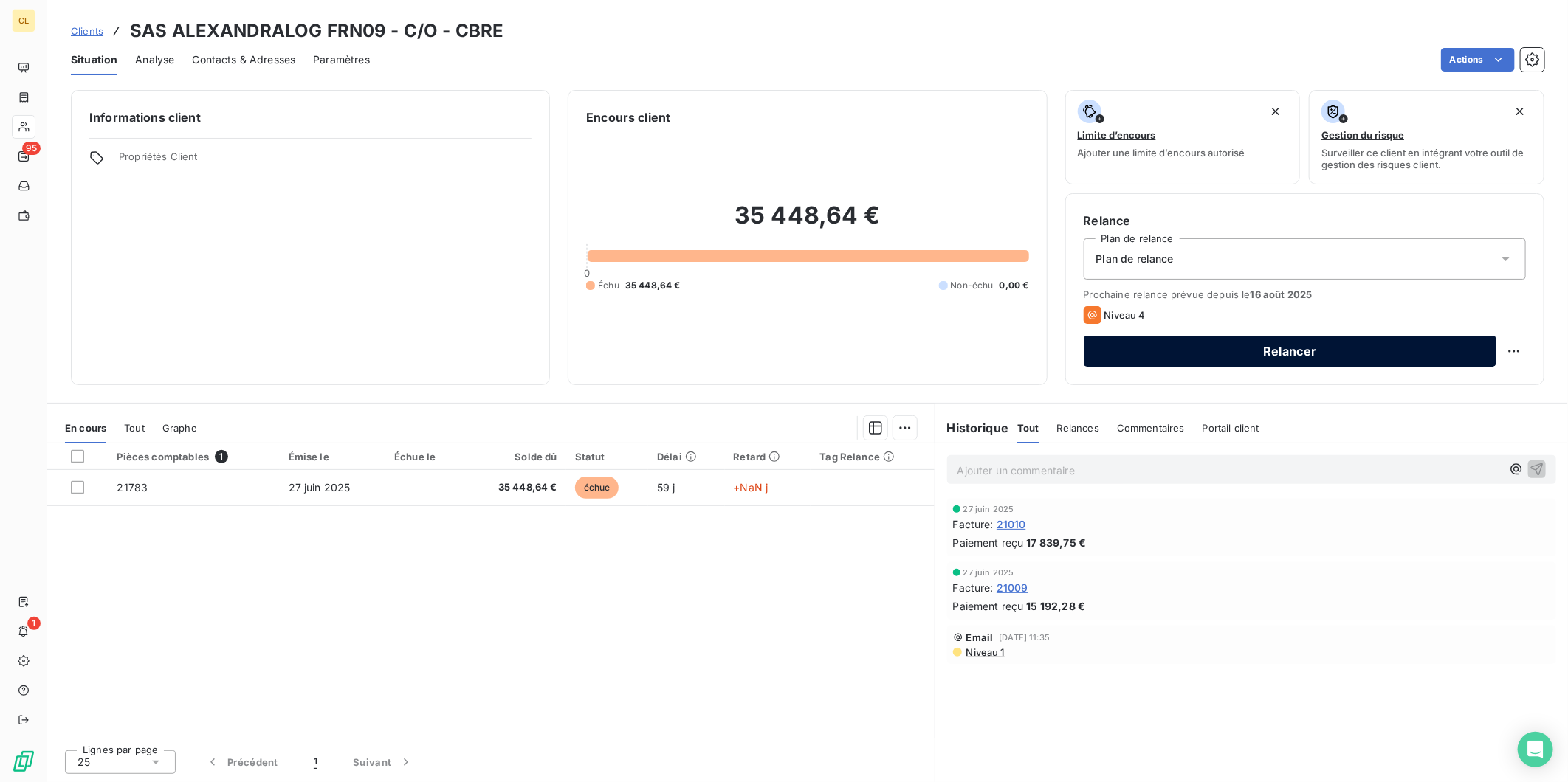
click at [1196, 336] on button "Relancer" at bounding box center [1290, 351] width 413 height 31
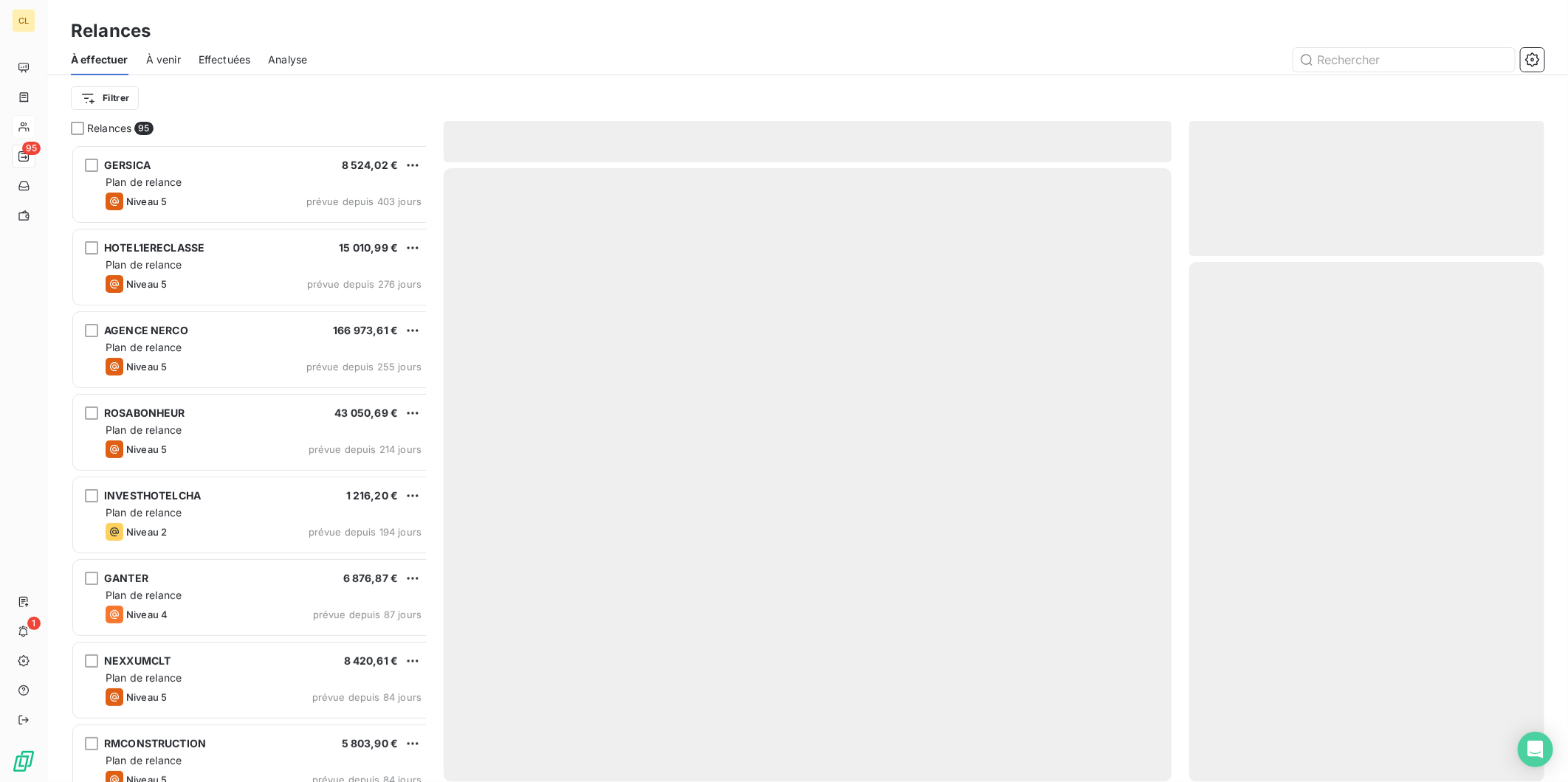
scroll to position [644, 352]
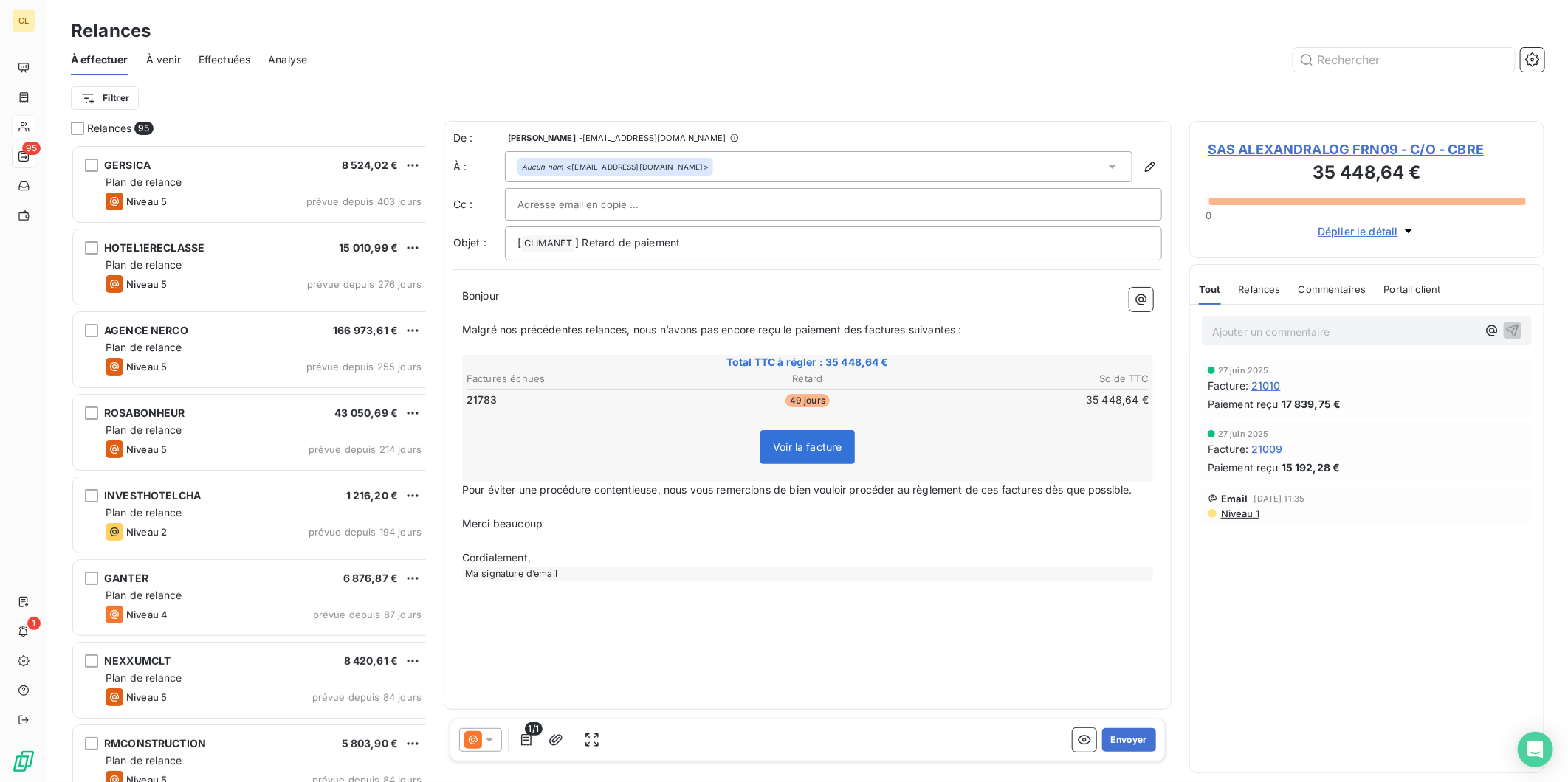
click at [482, 733] on icon at bounding box center [489, 740] width 15 height 15
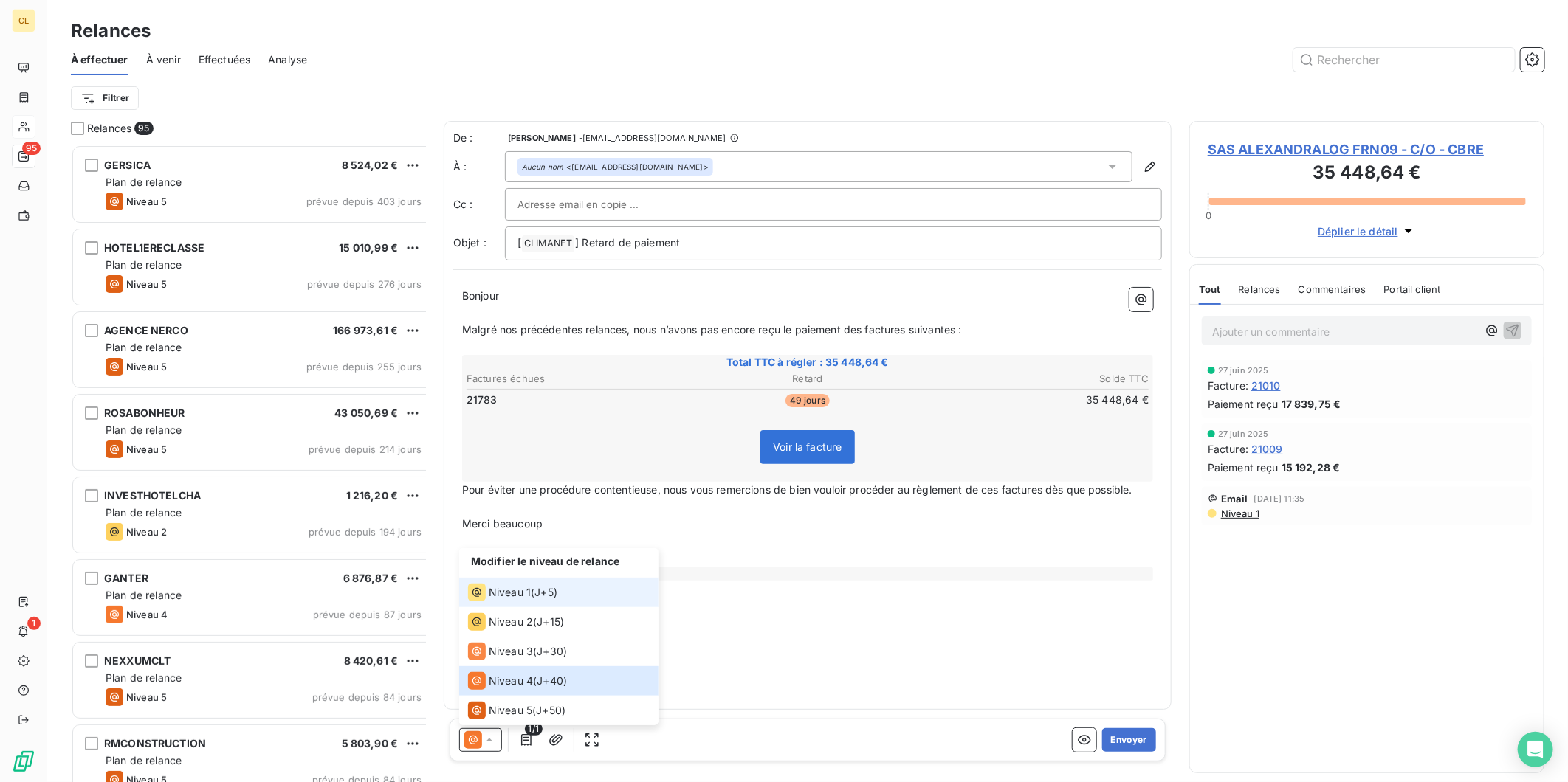
click at [509, 601] on div "Niveau 1 ( J+5 )" at bounding box center [512, 592] width 89 height 18
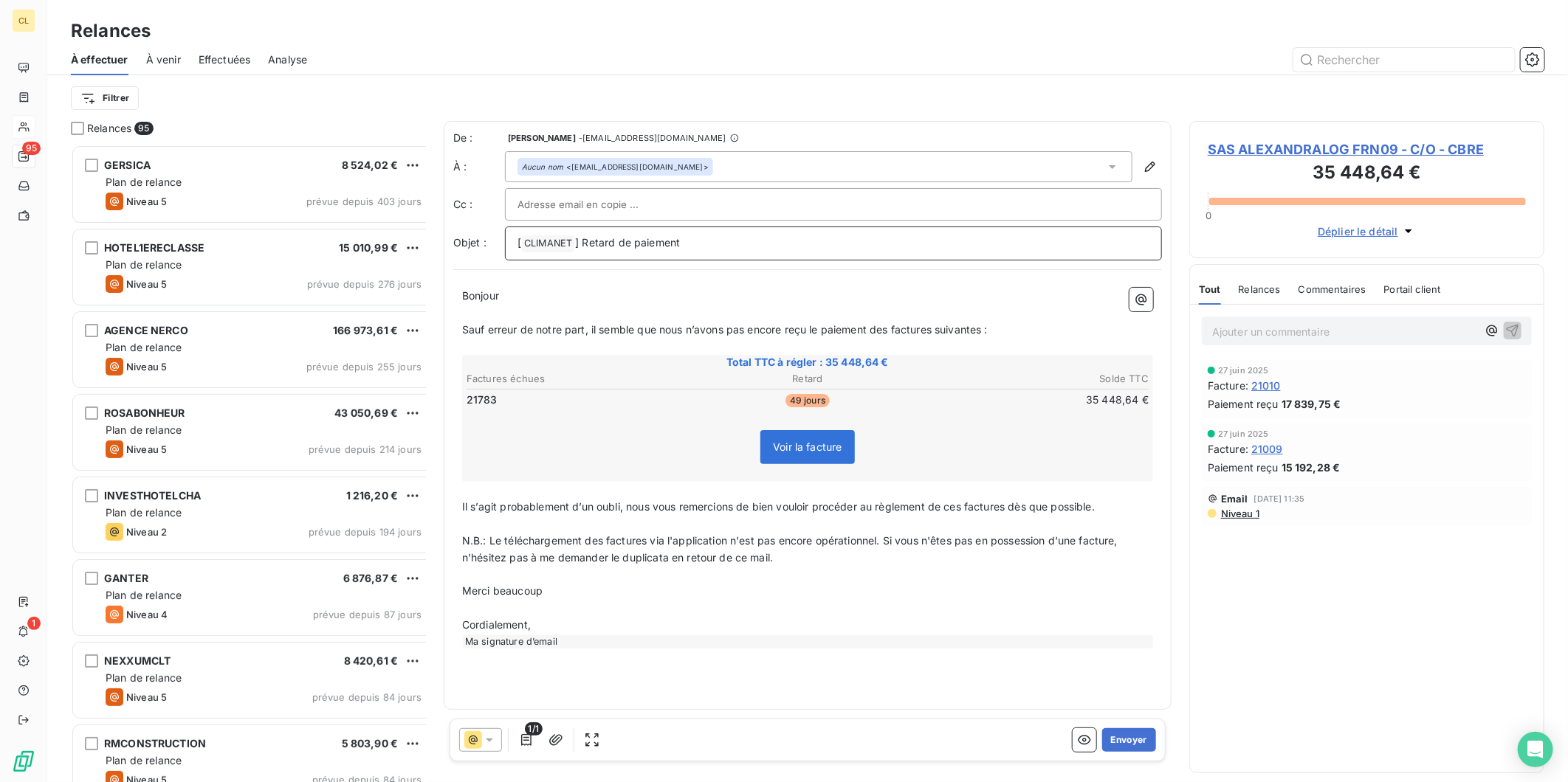
click at [668, 235] on p "[ CLIMANET ﻿ ] Retard de paiement" at bounding box center [833, 243] width 631 height 18
click at [781, 305] on p "﻿" at bounding box center [807, 313] width 691 height 17
click at [781, 305] on p "﻿" at bounding box center [807, 313] width 691 height 17
click at [782, 322] on p "Sauf erreur de notre part, il semble que nous n’avons pas encore reçu le paieme…" at bounding box center [807, 331] width 691 height 17
click at [814, 498] on p "Il s’agit probablement d’un oubli, nous vous remercions de bien vouloir procéde…" at bounding box center [807, 507] width 691 height 17
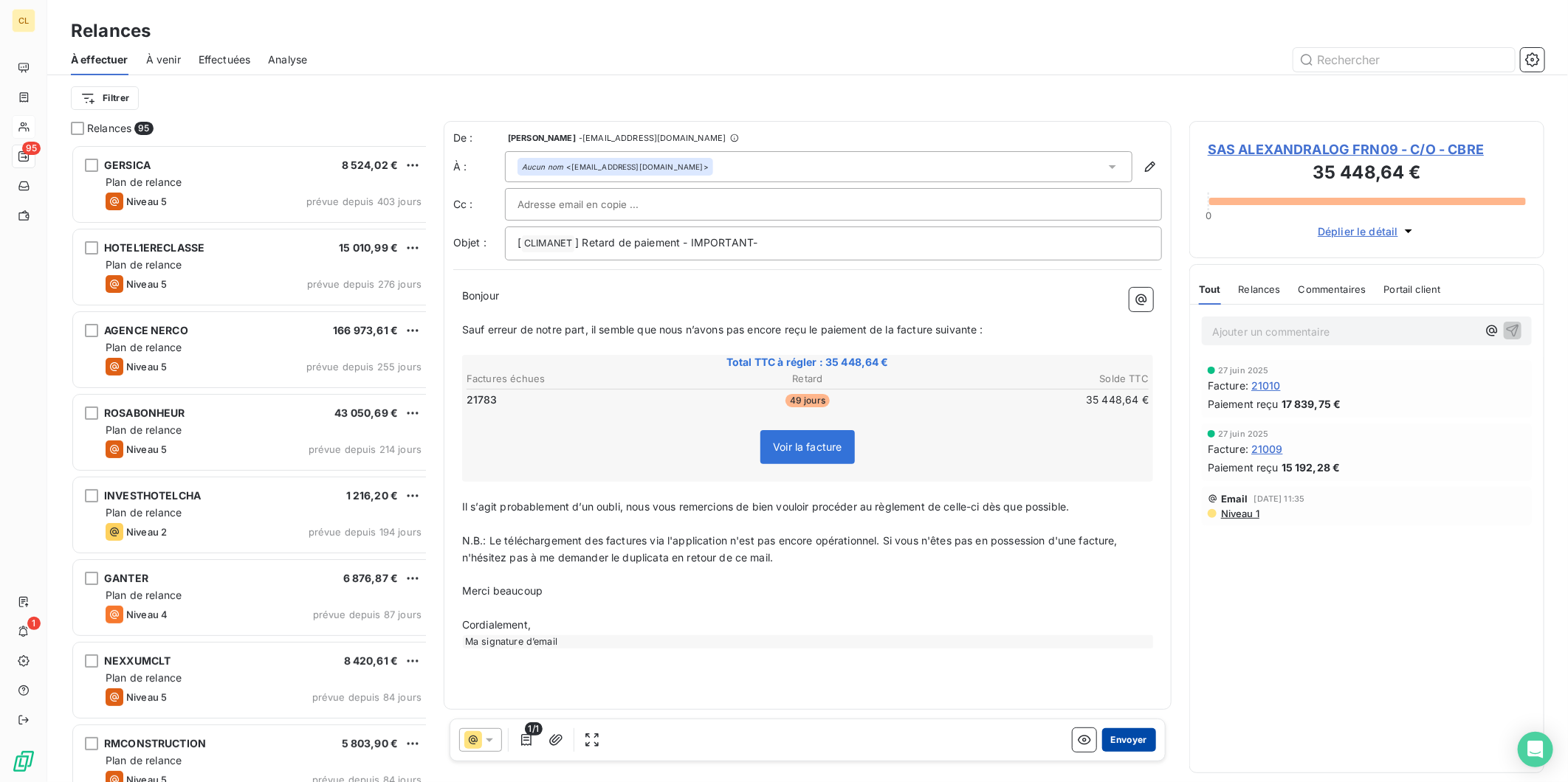
click at [1124, 728] on button "Envoyer" at bounding box center [1128, 740] width 54 height 24
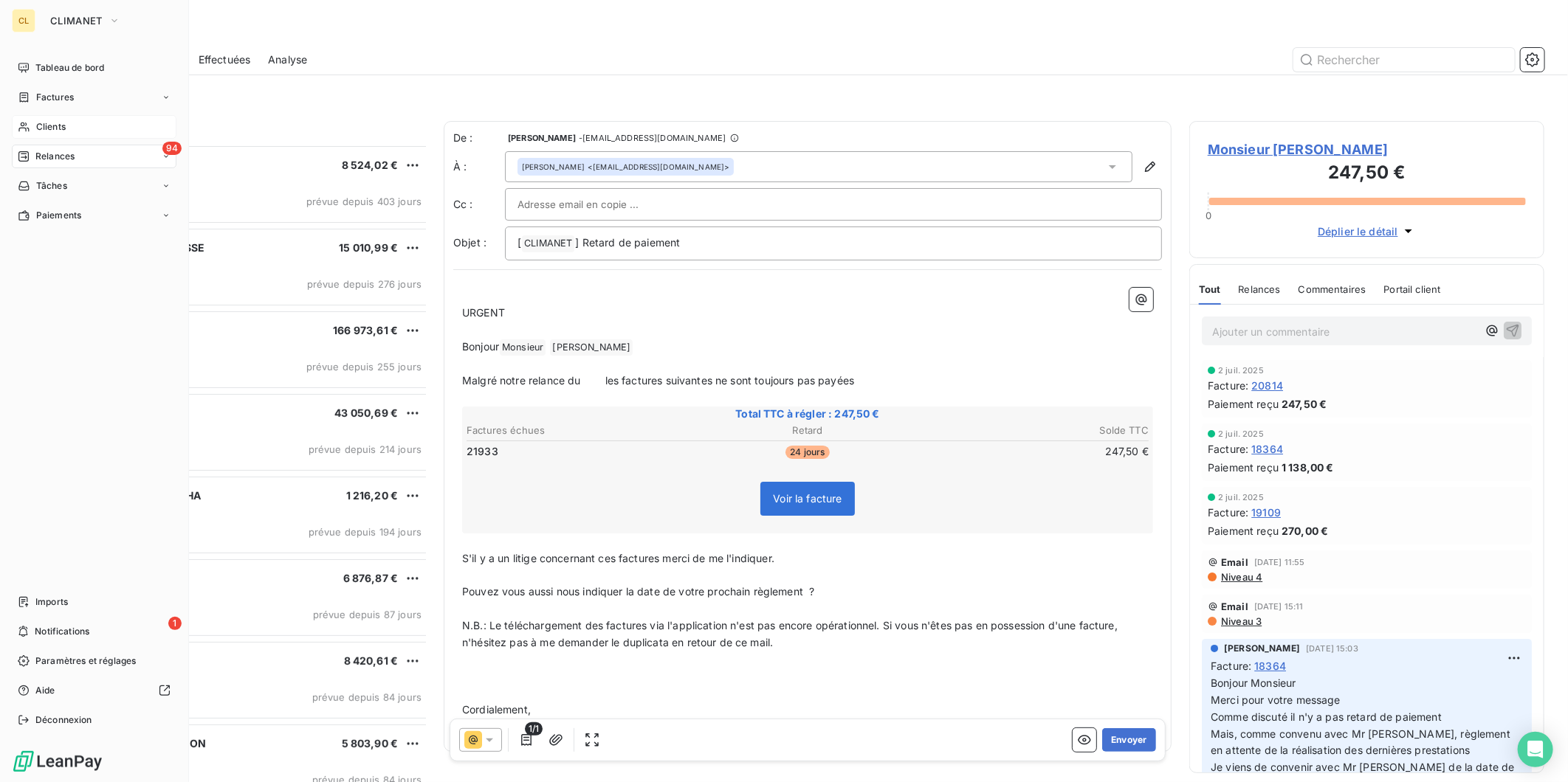
click at [52, 120] on span "Clients" at bounding box center [51, 127] width 29 height 14
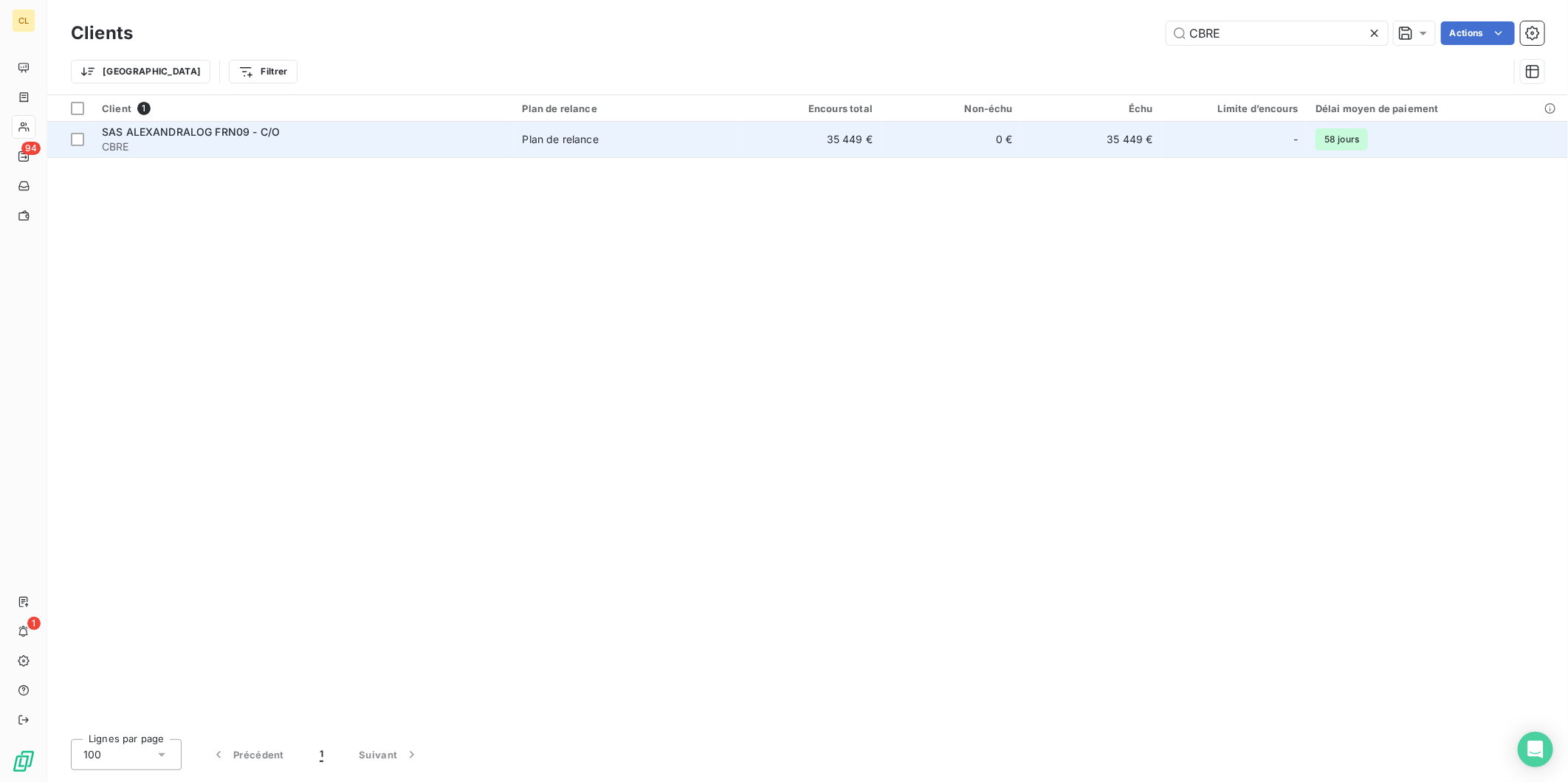
click at [102, 140] on span "CBRE" at bounding box center [303, 146] width 403 height 15
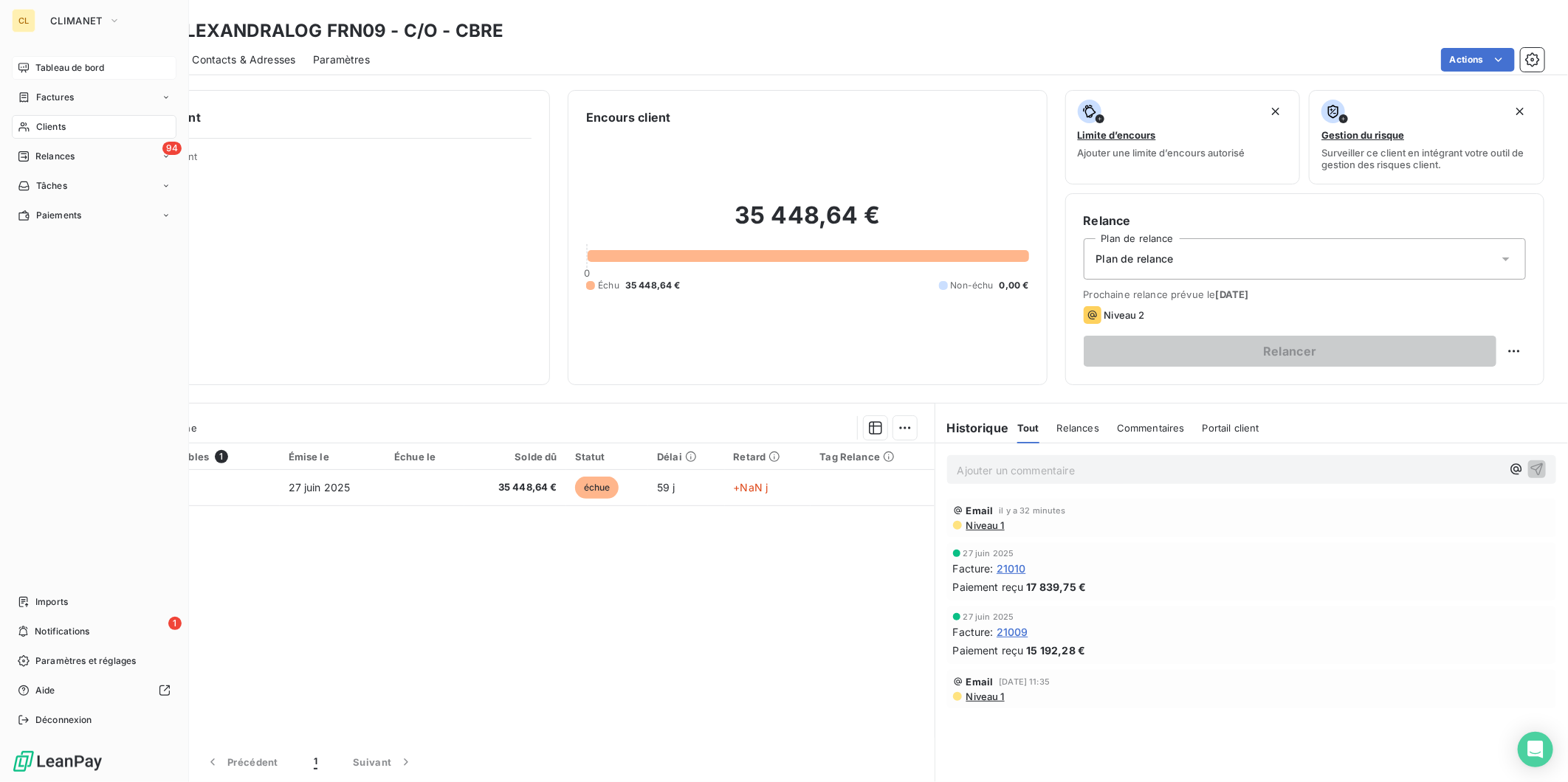
click at [43, 62] on span "Tableau de bord" at bounding box center [69, 69] width 69 height 14
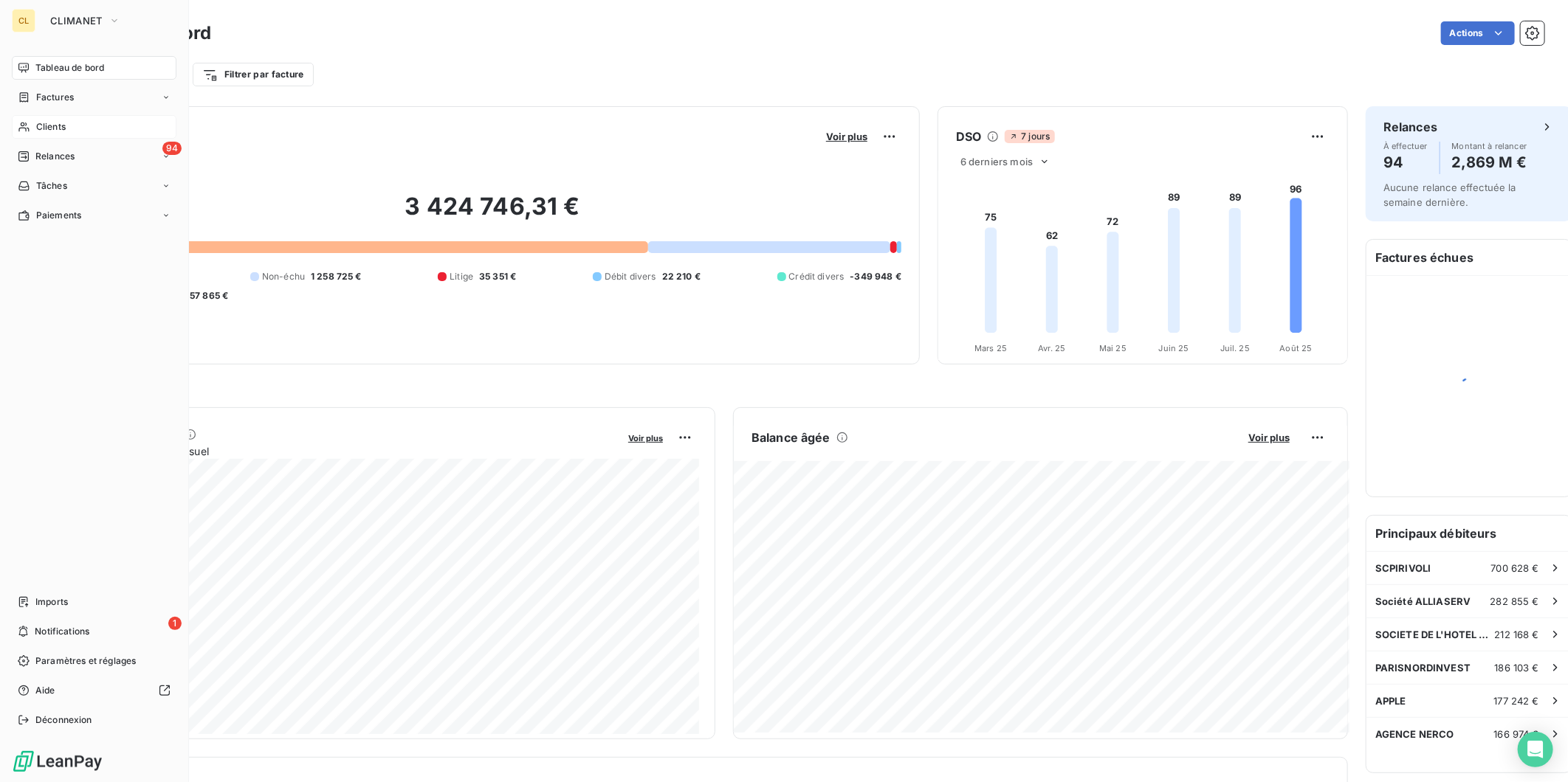
click at [39, 115] on div "Clients" at bounding box center [94, 127] width 165 height 24
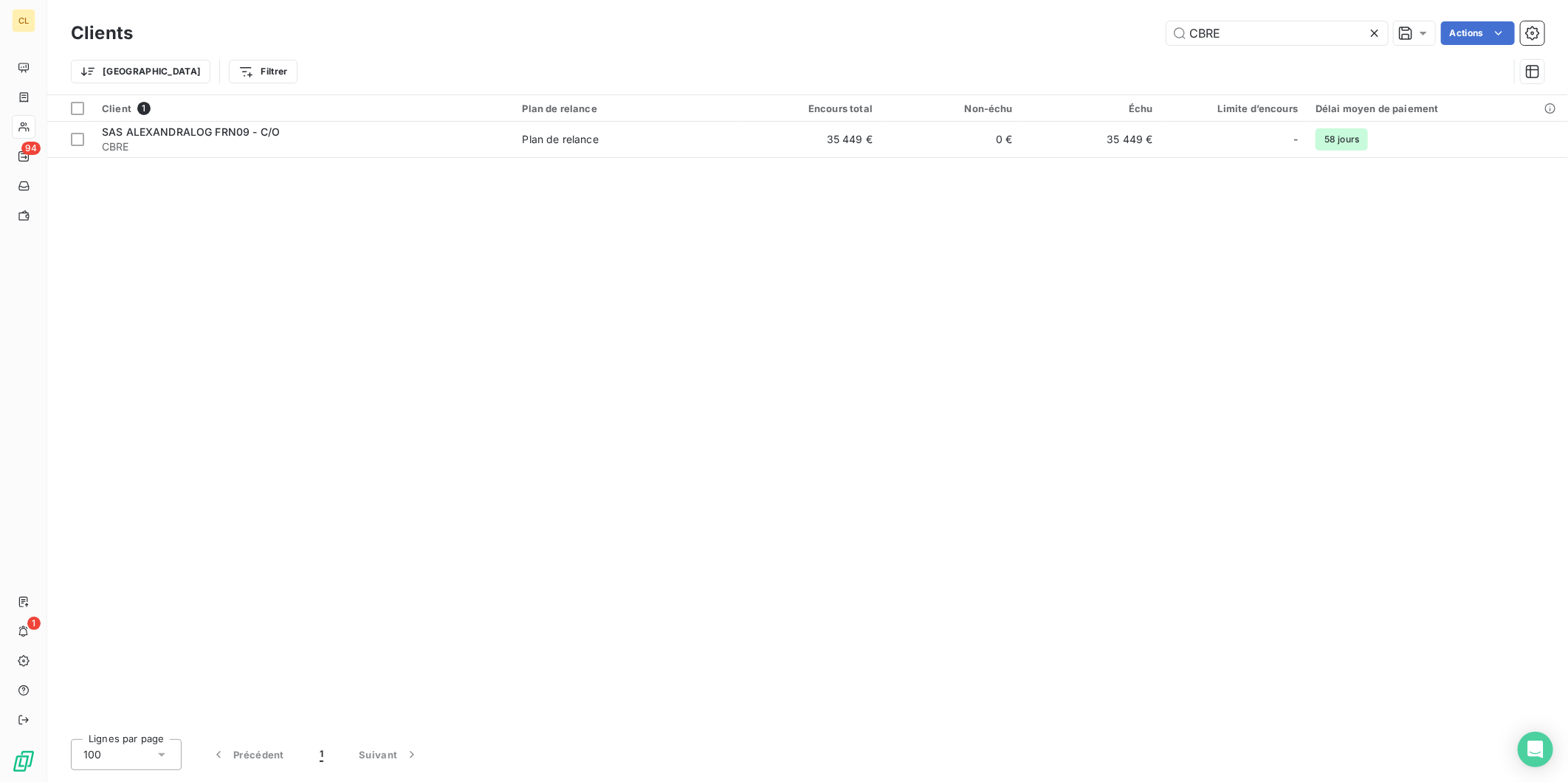
drag, startPoint x: 1260, startPoint y: 31, endPoint x: 1083, endPoint y: 28, distance: 177.0
click at [1083, 28] on div "CBRE Actions" at bounding box center [847, 33] width 1394 height 24
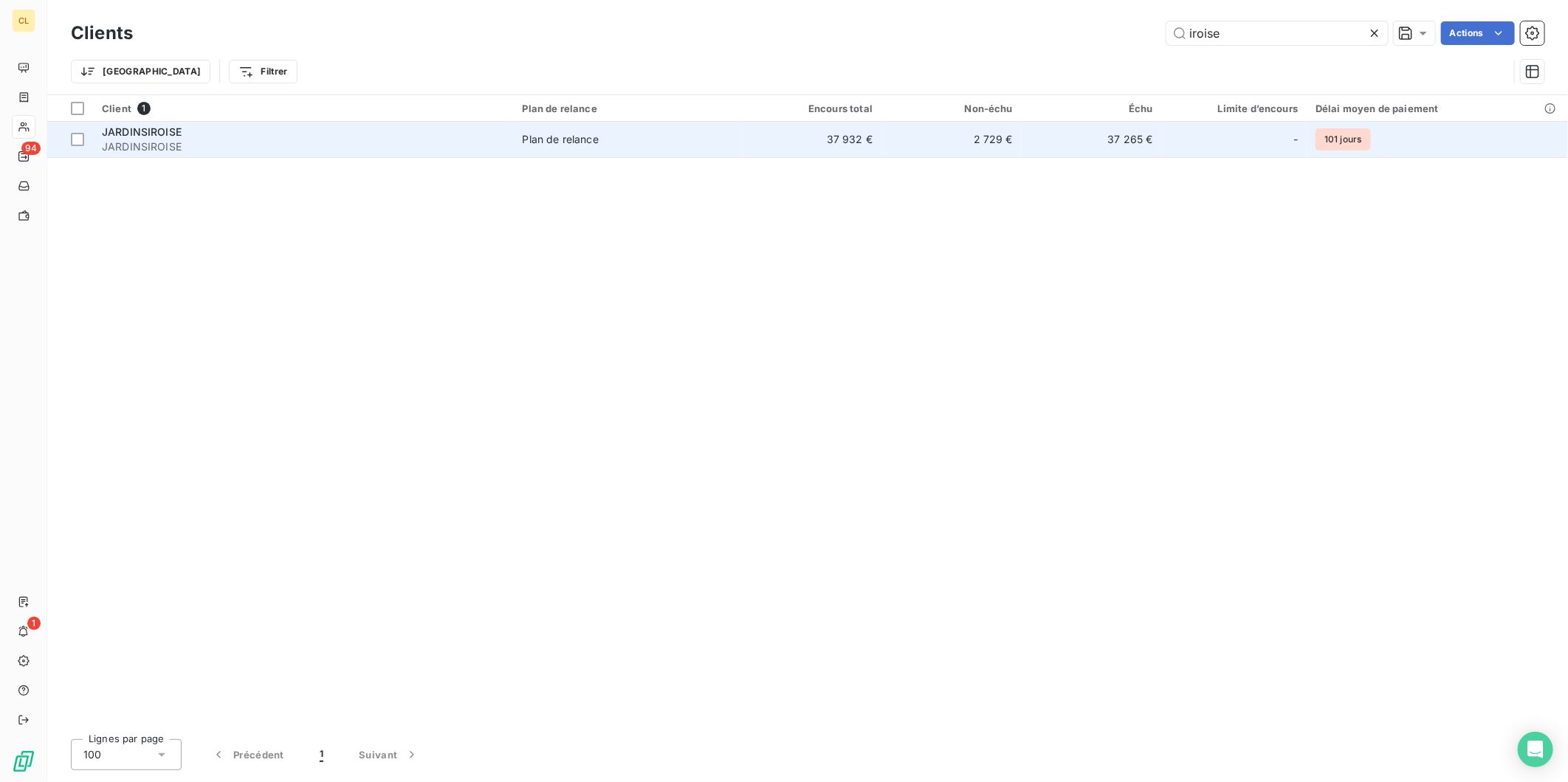
type input "iroise"
click at [638, 132] on span "Plan de relance" at bounding box center [628, 139] width 211 height 15
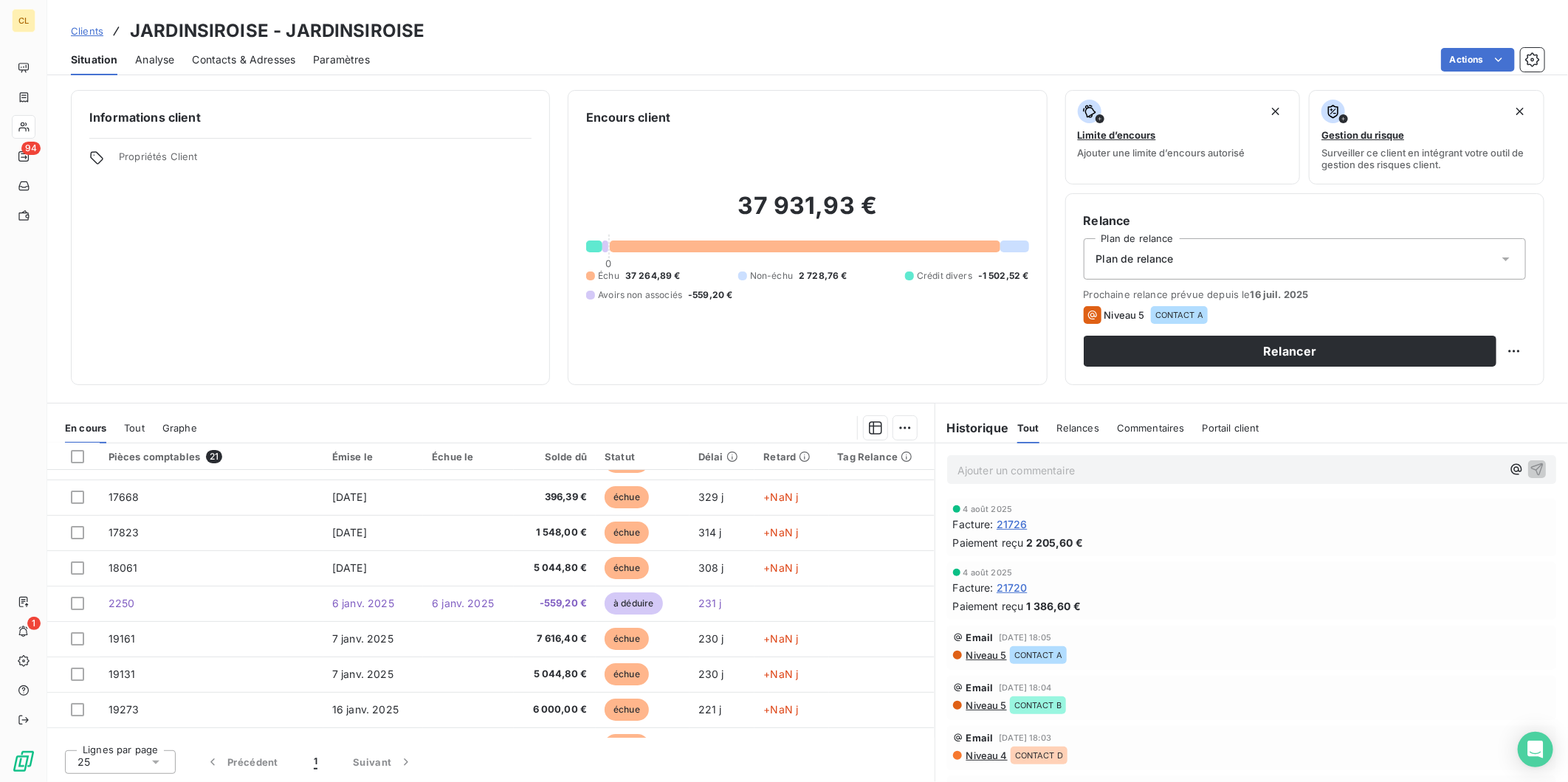
scroll to position [212, 0]
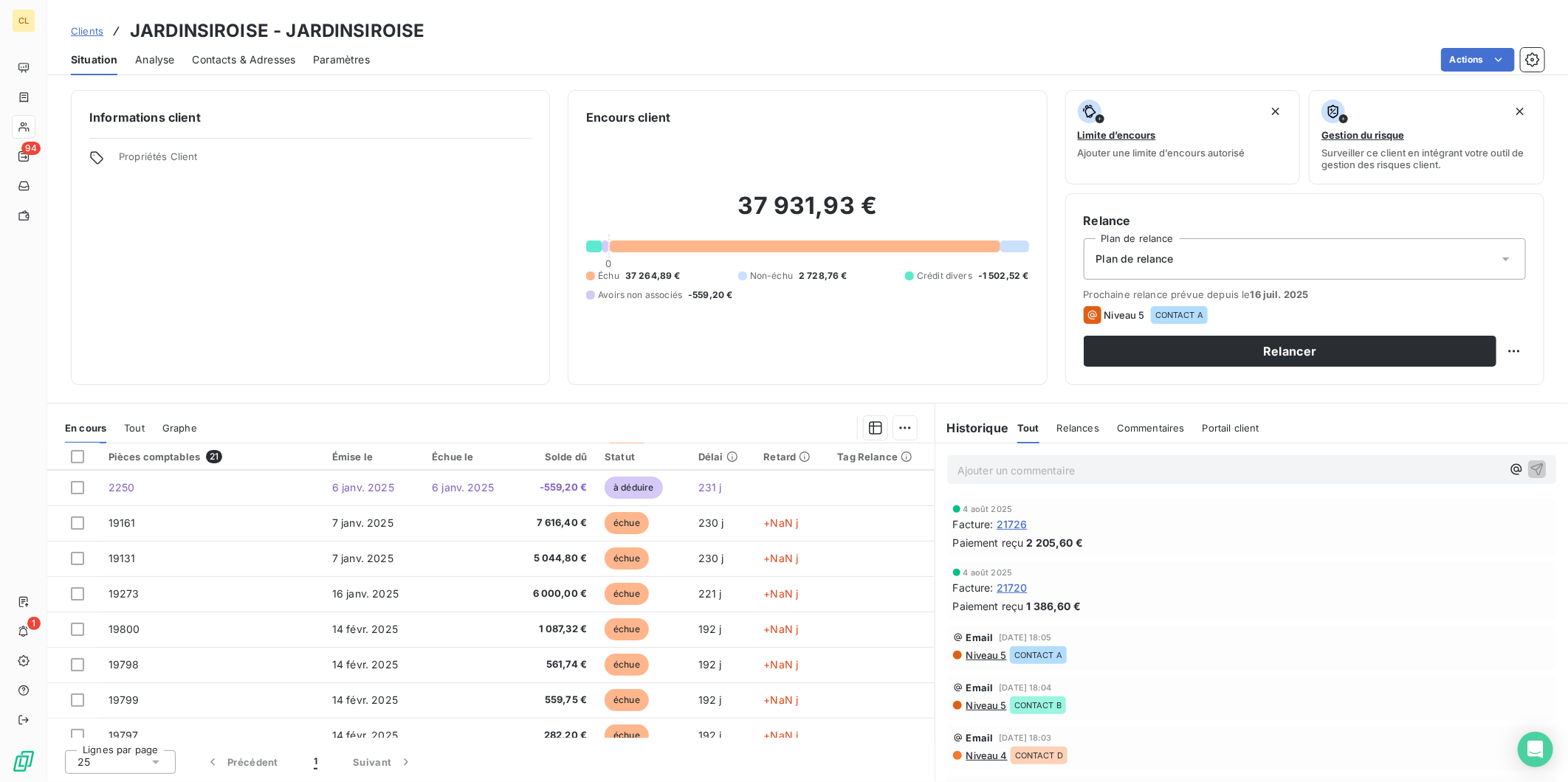
click at [1035, 461] on p "Ajouter un commentaire ﻿" at bounding box center [1229, 470] width 544 height 19
click at [1050, 461] on p "mail du 21.07.25" at bounding box center [1229, 469] width 544 height 17
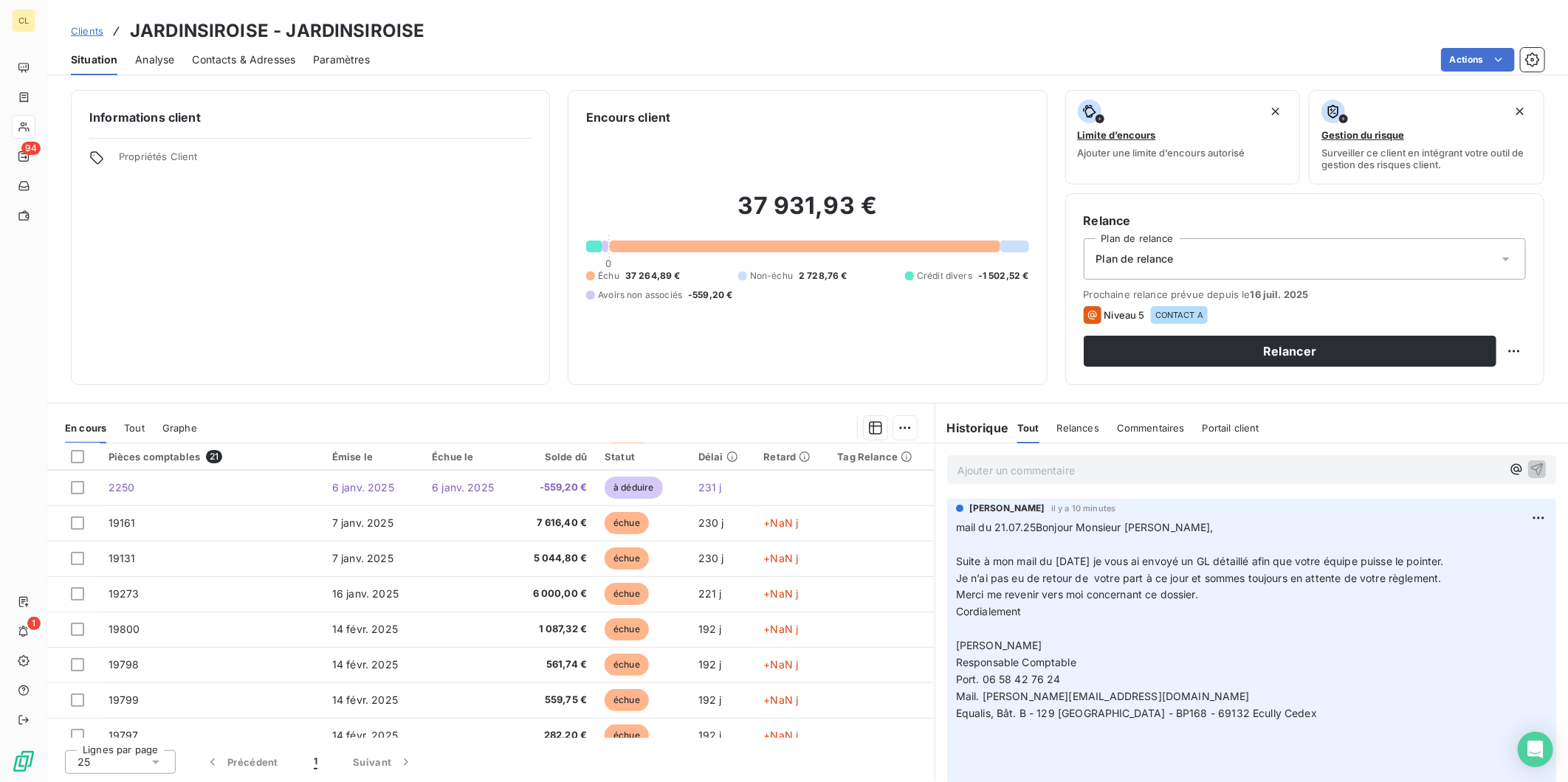
click at [248, 52] on span "Contacts & Adresses" at bounding box center [243, 59] width 104 height 15
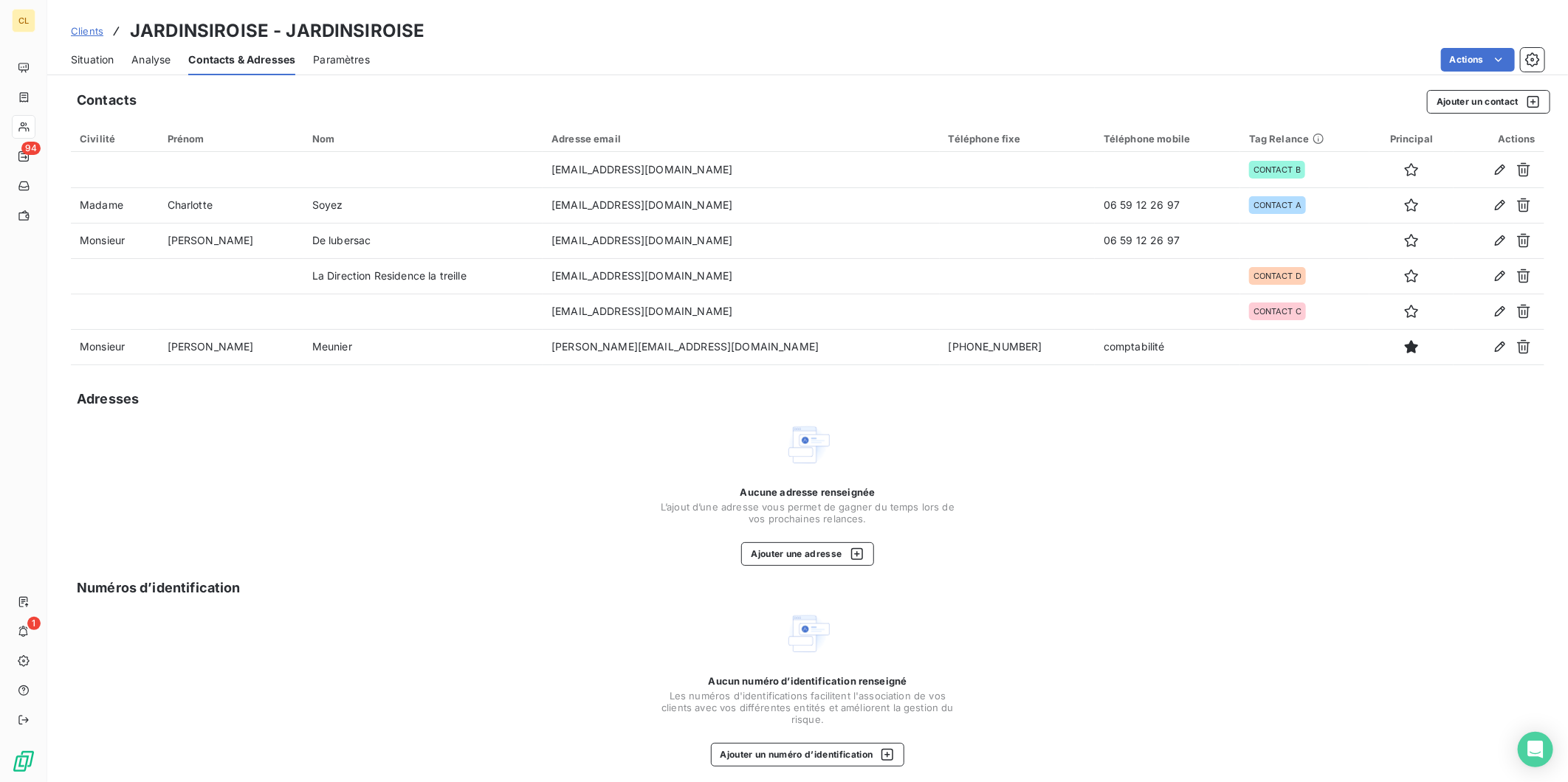
click at [80, 52] on span "Situation" at bounding box center [93, 59] width 43 height 15
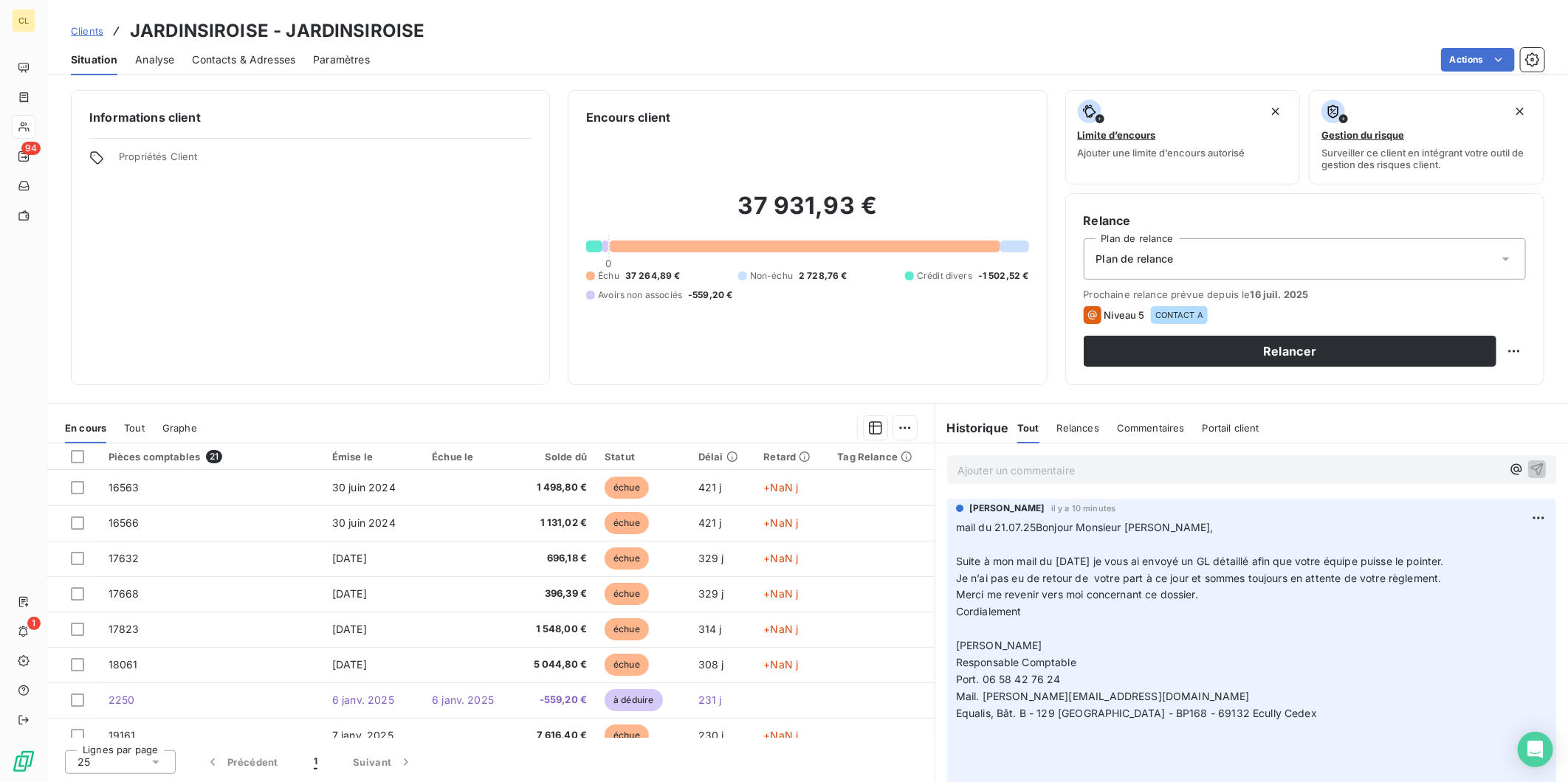
click at [1032, 460] on div "Ajouter un commentaire ﻿" at bounding box center [1251, 469] width 589 height 20
drag, startPoint x: 999, startPoint y: 385, endPoint x: 987, endPoint y: 397, distance: 17.0
click at [993, 456] on div "Ajouter un commentaire ﻿" at bounding box center [1251, 470] width 609 height 29
click at [987, 461] on p "Ajouter un commentaire ﻿" at bounding box center [1229, 470] width 544 height 19
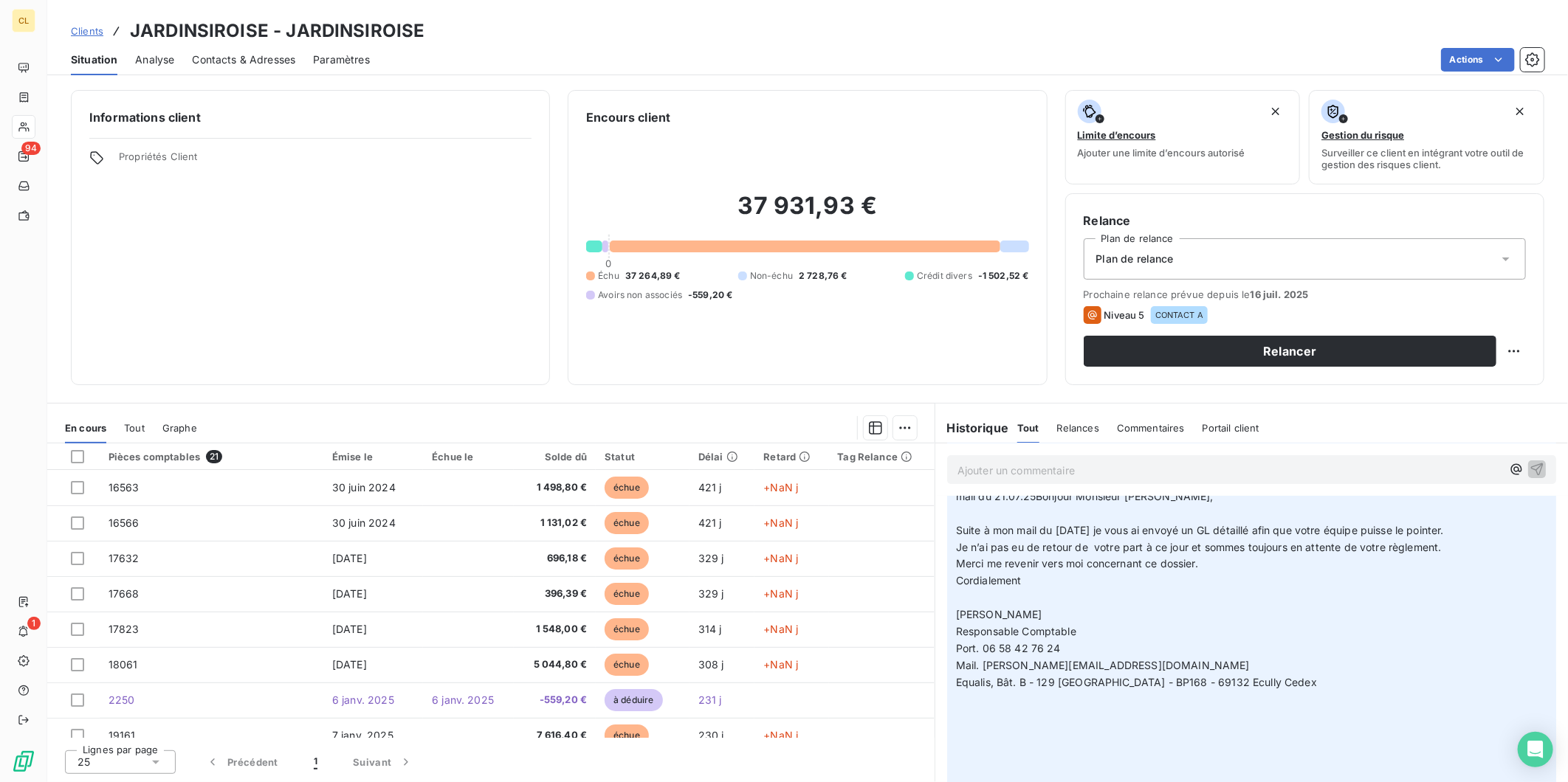
scroll to position [0, 0]
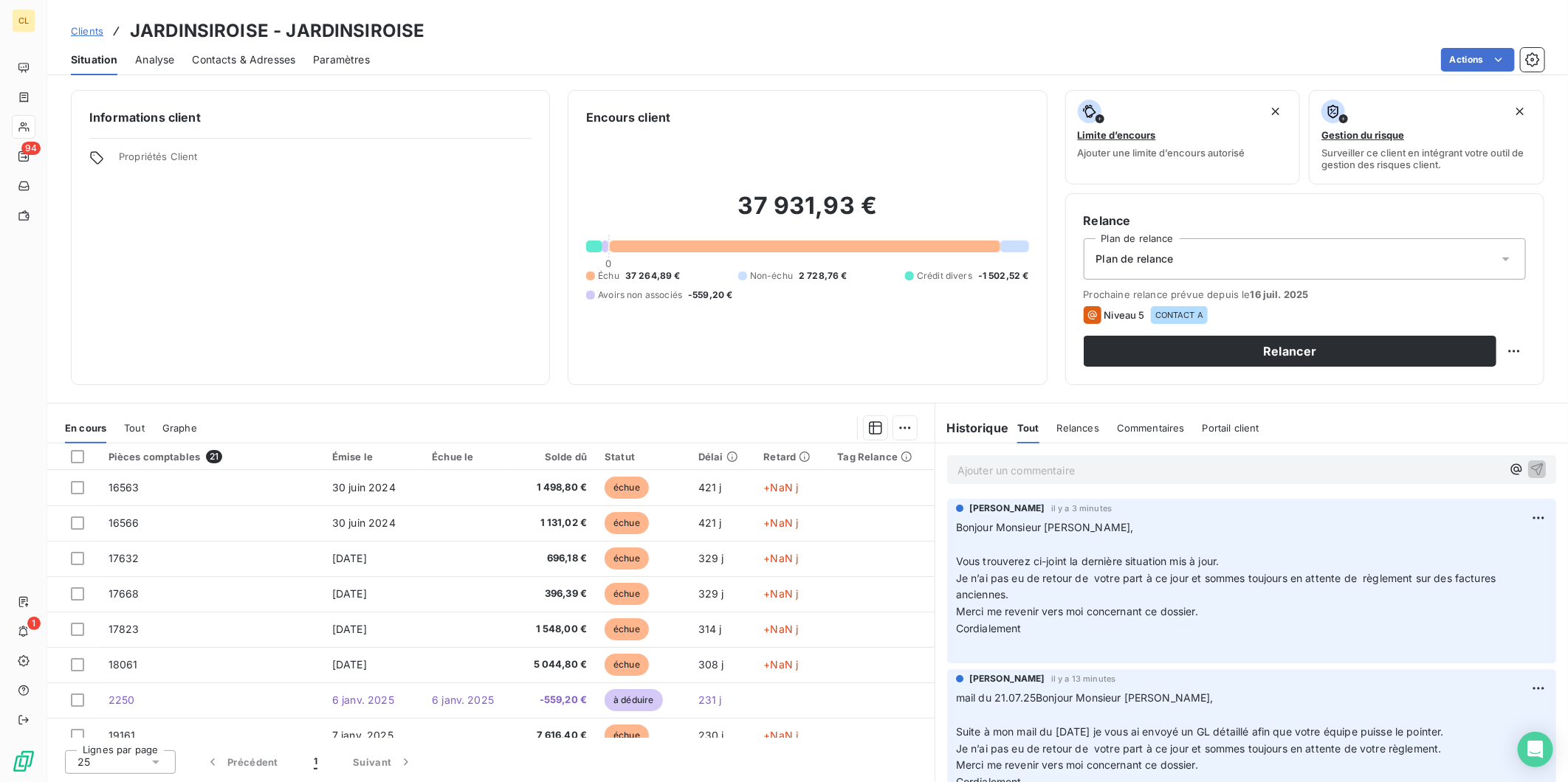
click at [71, 25] on span "Clients" at bounding box center [87, 31] width 33 height 12
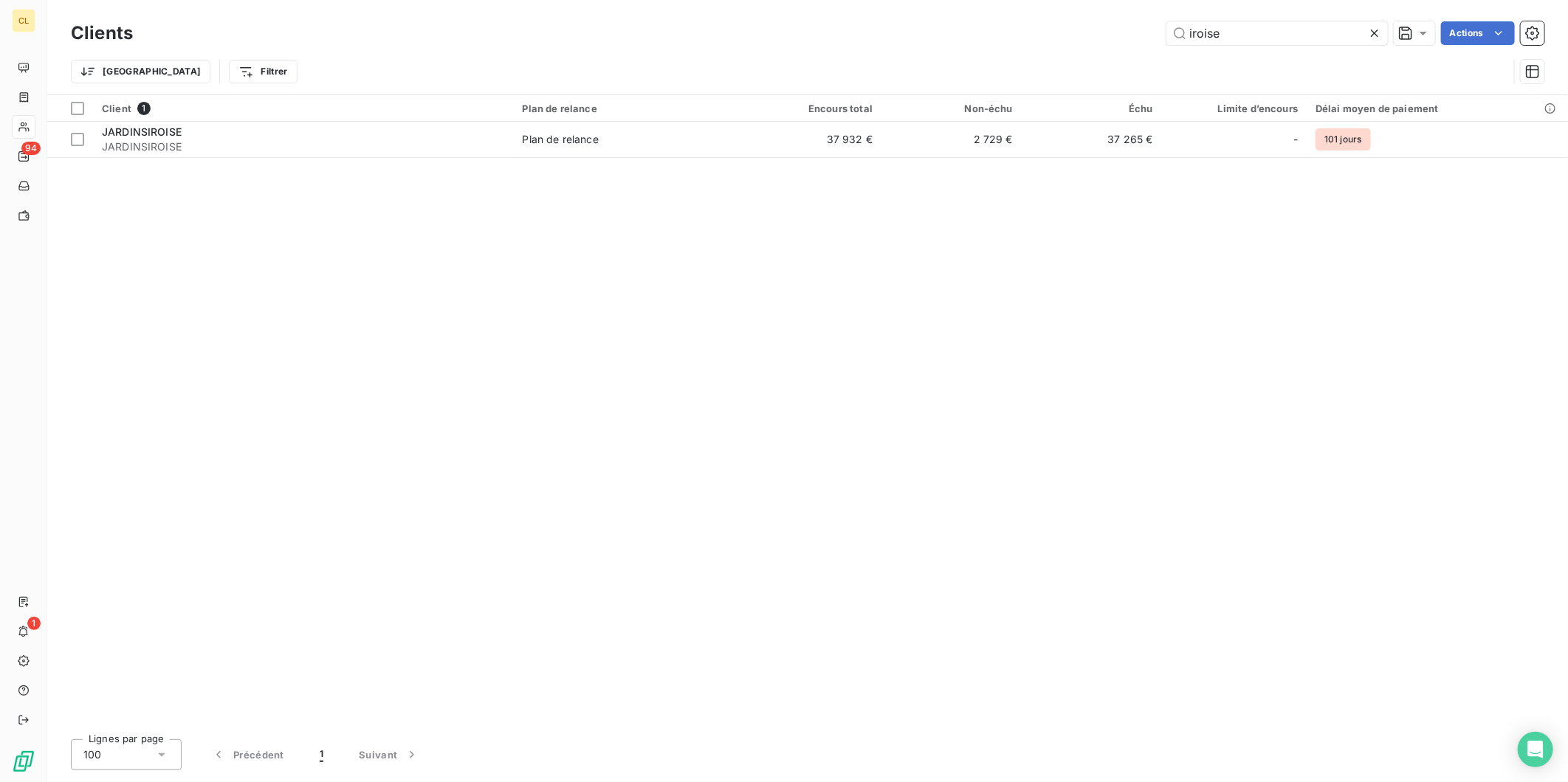
drag, startPoint x: 1246, startPoint y: 27, endPoint x: 1133, endPoint y: 0, distance: 116.2
click at [1133, 0] on div "Clients iroise Actions Trier Filtrer" at bounding box center [807, 47] width 1521 height 94
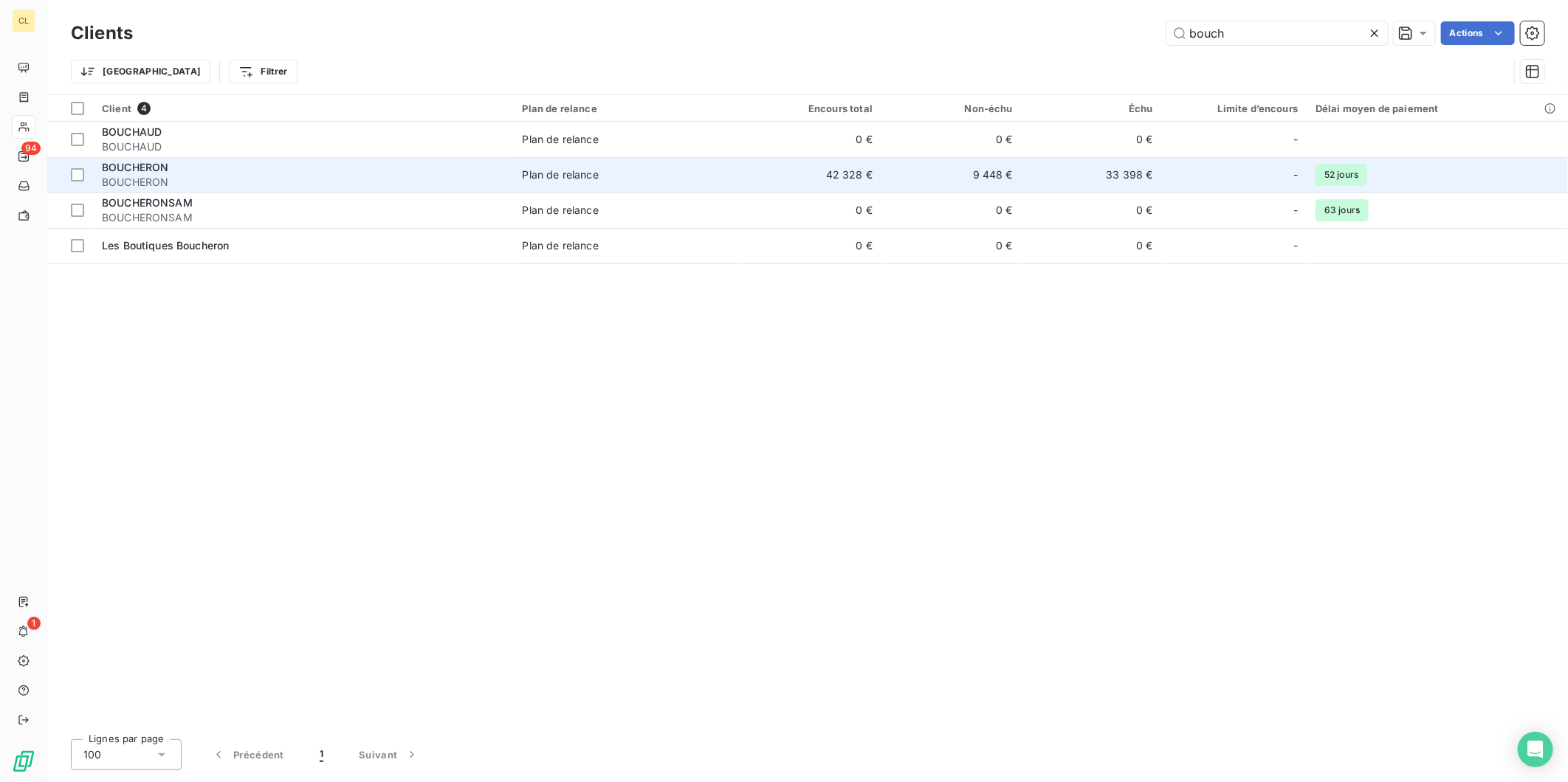
type input "bouch"
click at [578, 168] on span "Plan de relance" at bounding box center [628, 175] width 211 height 15
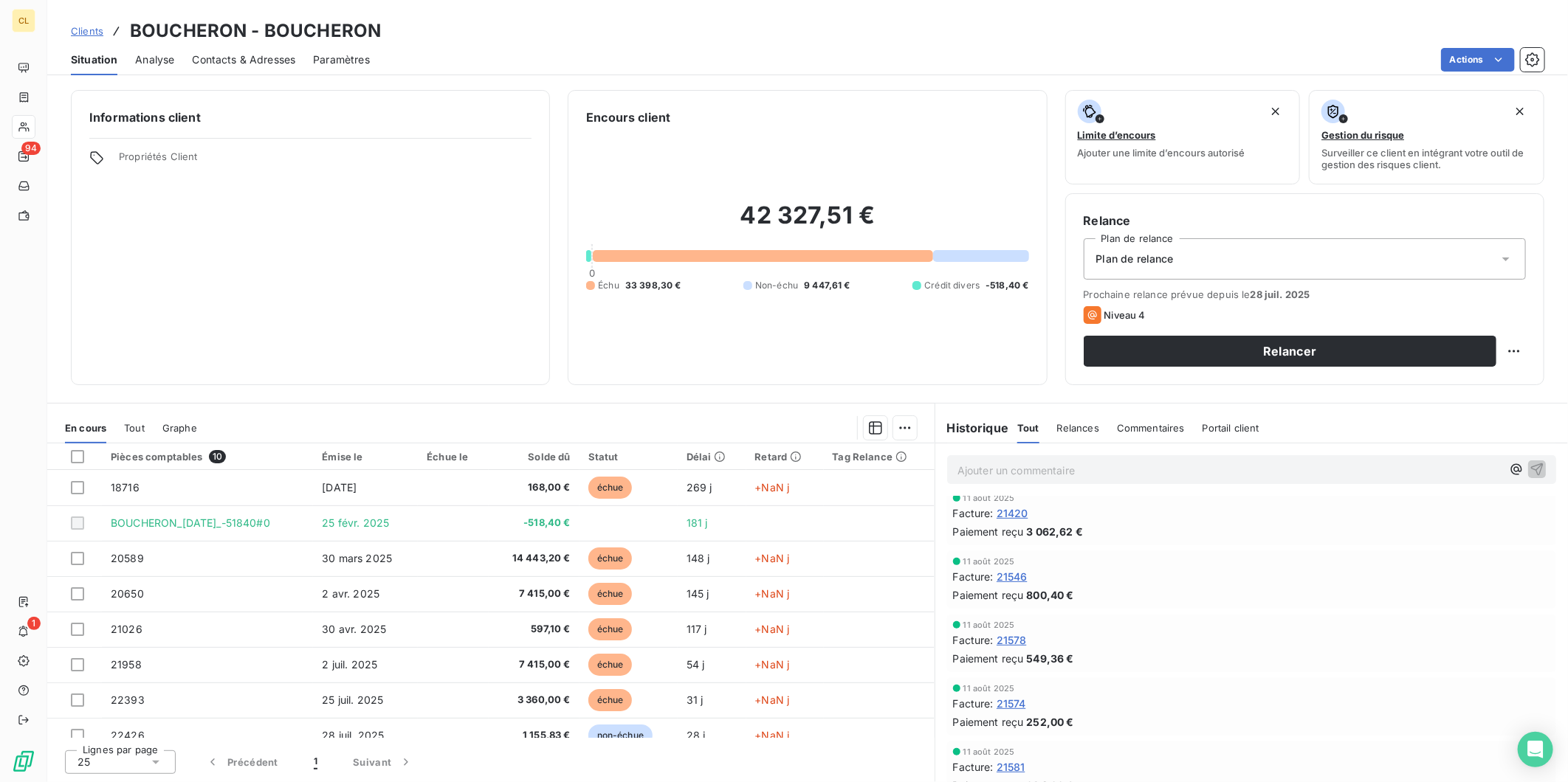
scroll to position [246, 0]
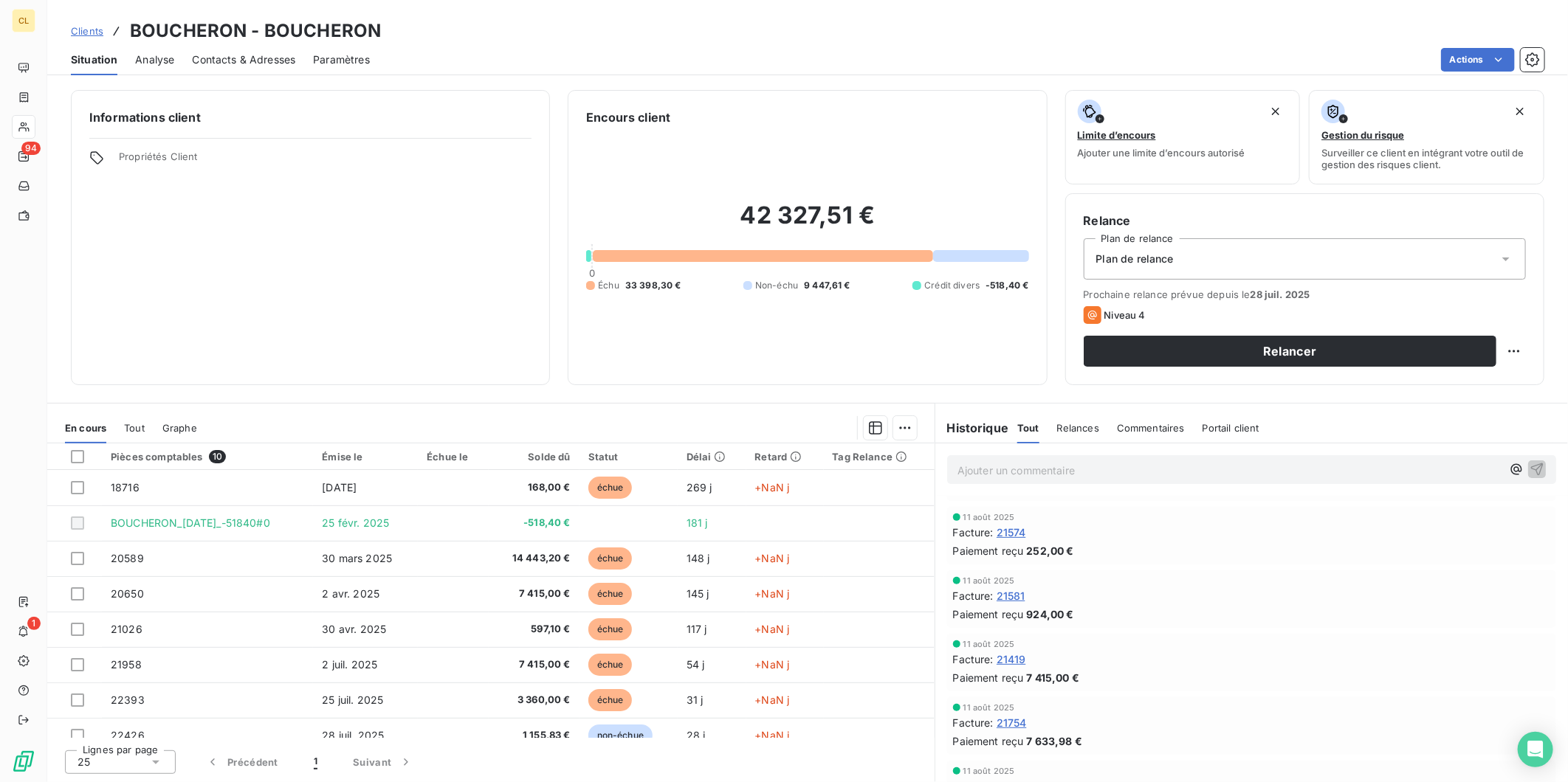
click at [1065, 422] on span "Relances" at bounding box center [1078, 428] width 42 height 12
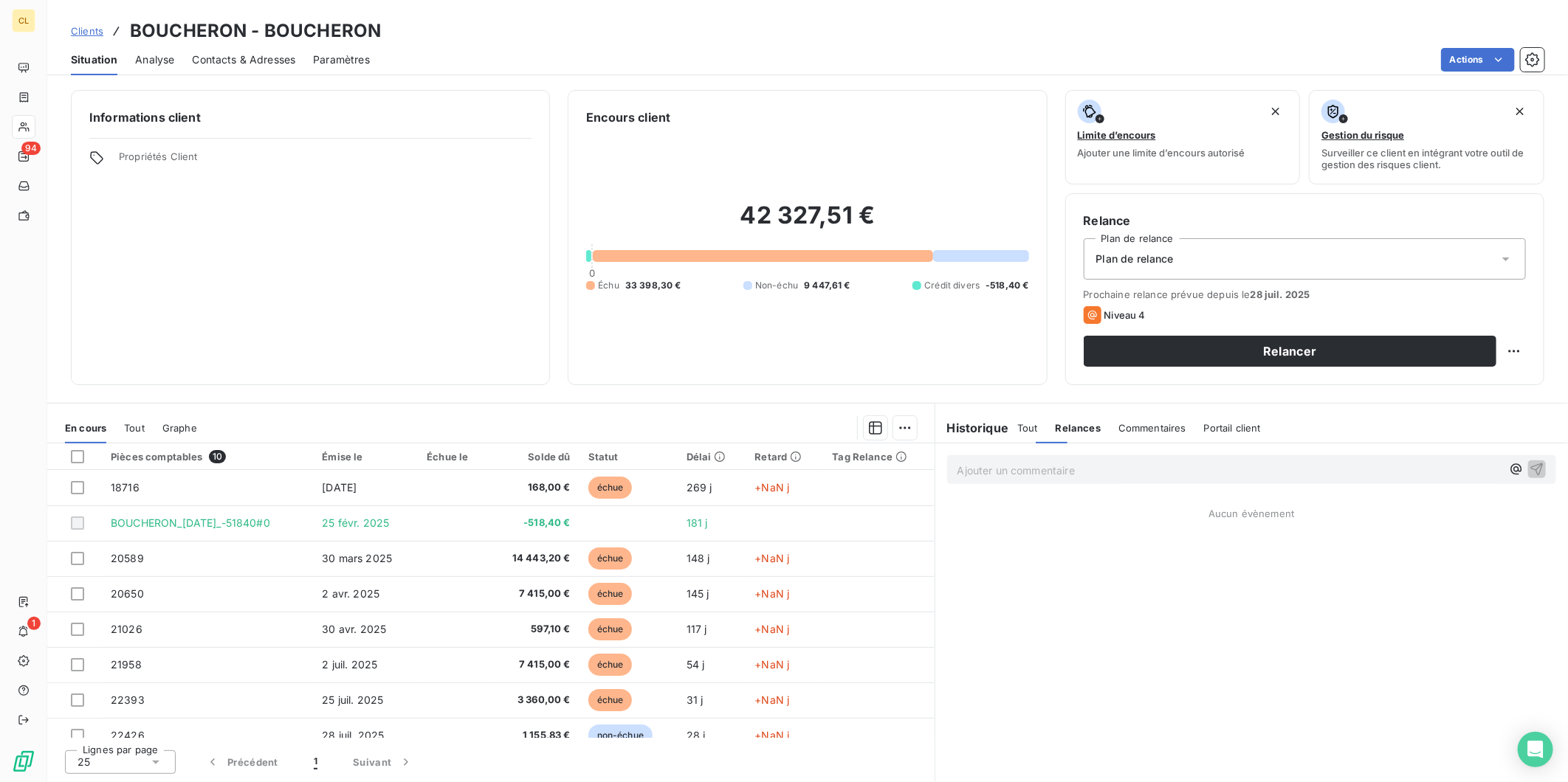
scroll to position [0, 0]
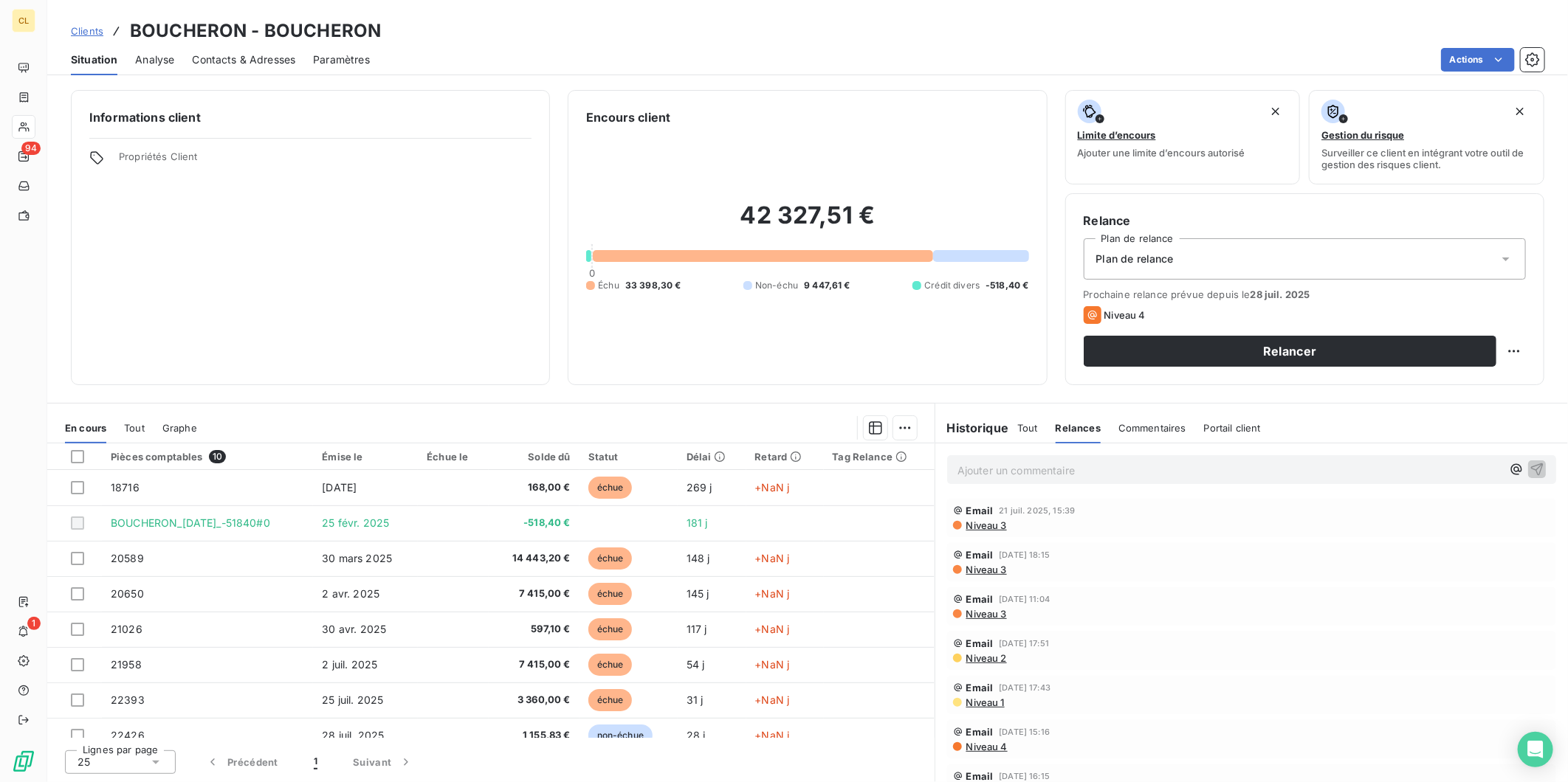
click at [965, 520] on span "Niveau 3" at bounding box center [985, 526] width 42 height 12
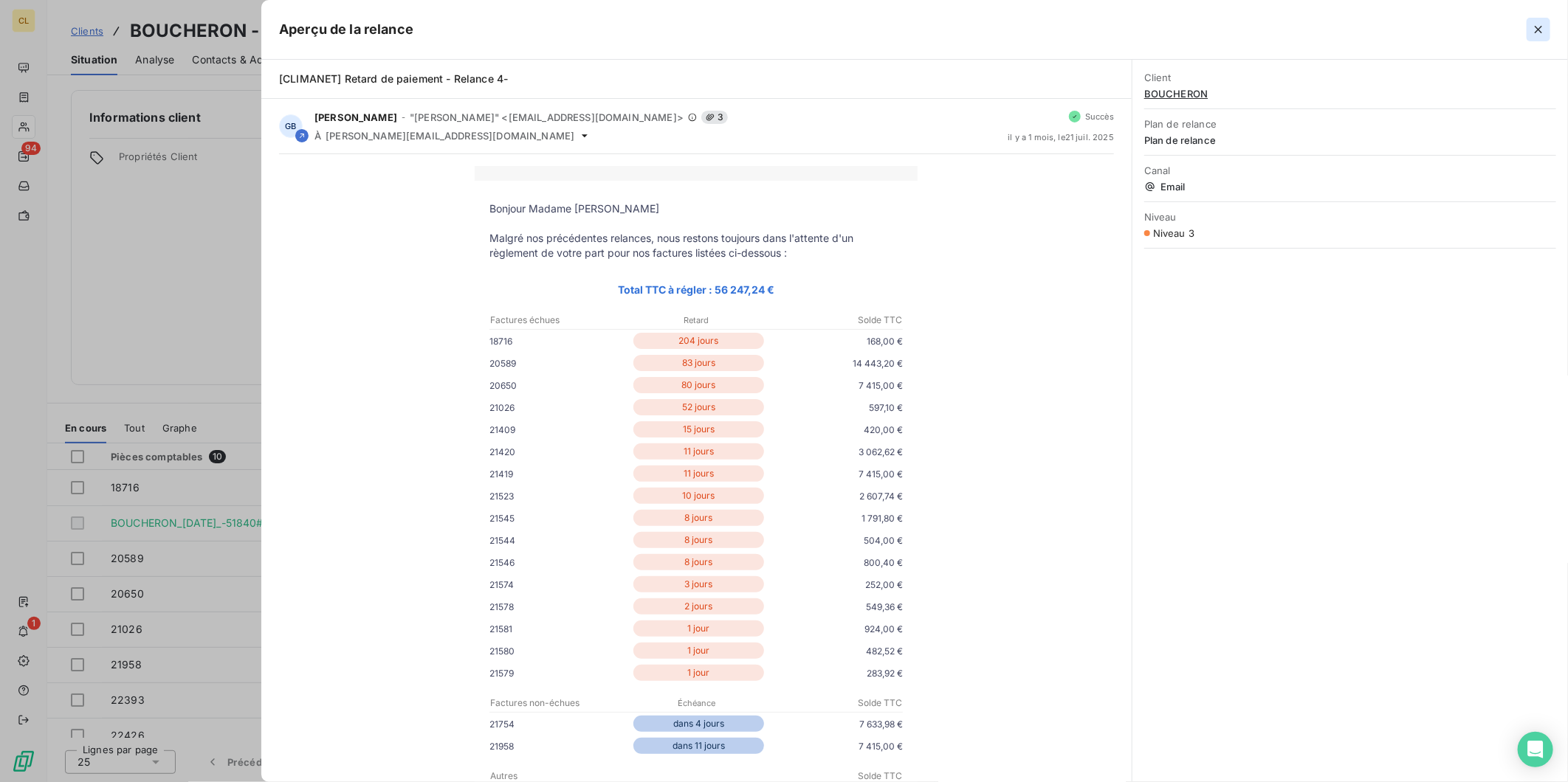
click at [1542, 26] on icon "button" at bounding box center [1538, 29] width 8 height 8
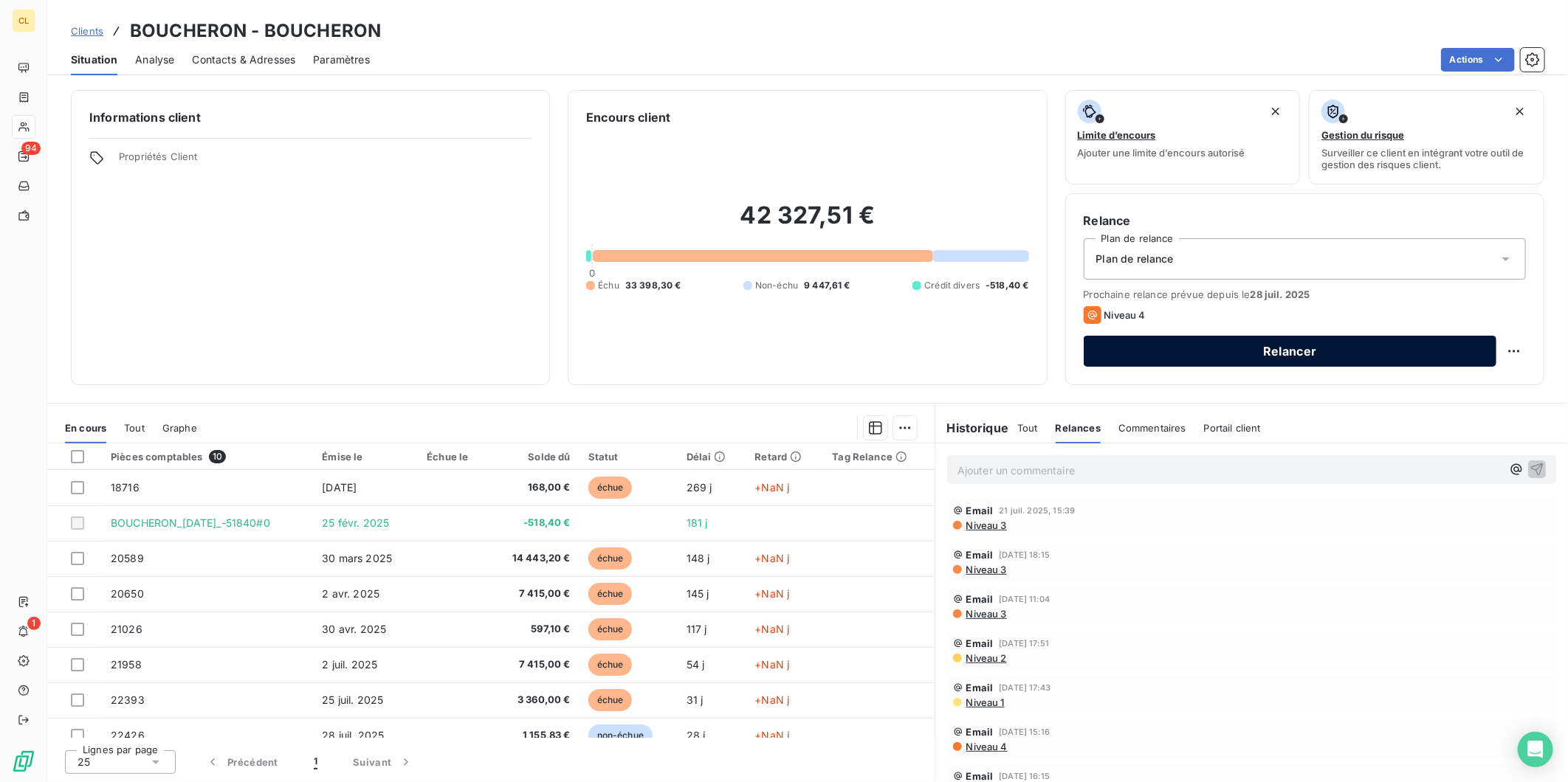
click at [1168, 336] on button "Relancer" at bounding box center [1290, 351] width 413 height 31
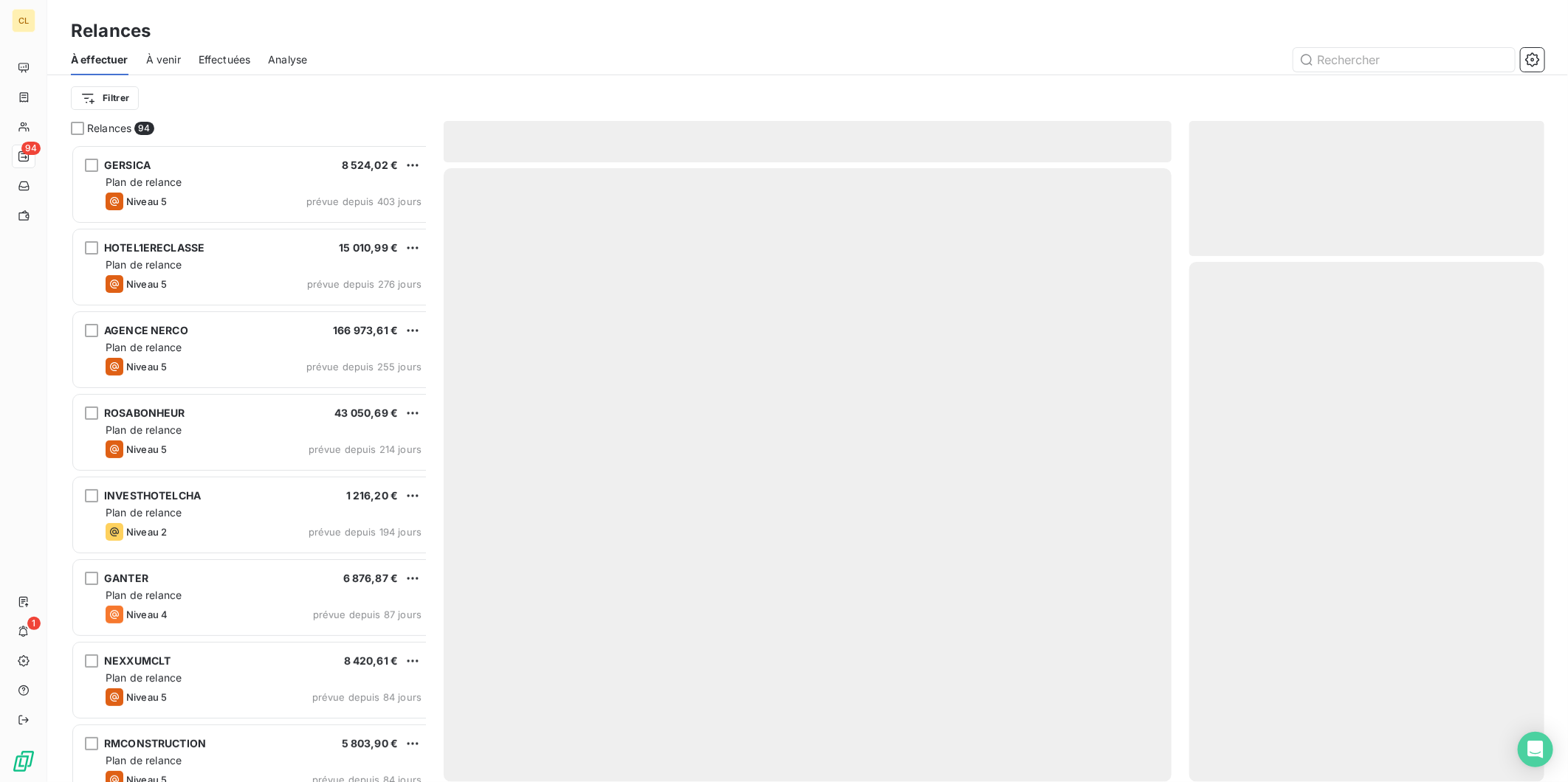
scroll to position [644, 352]
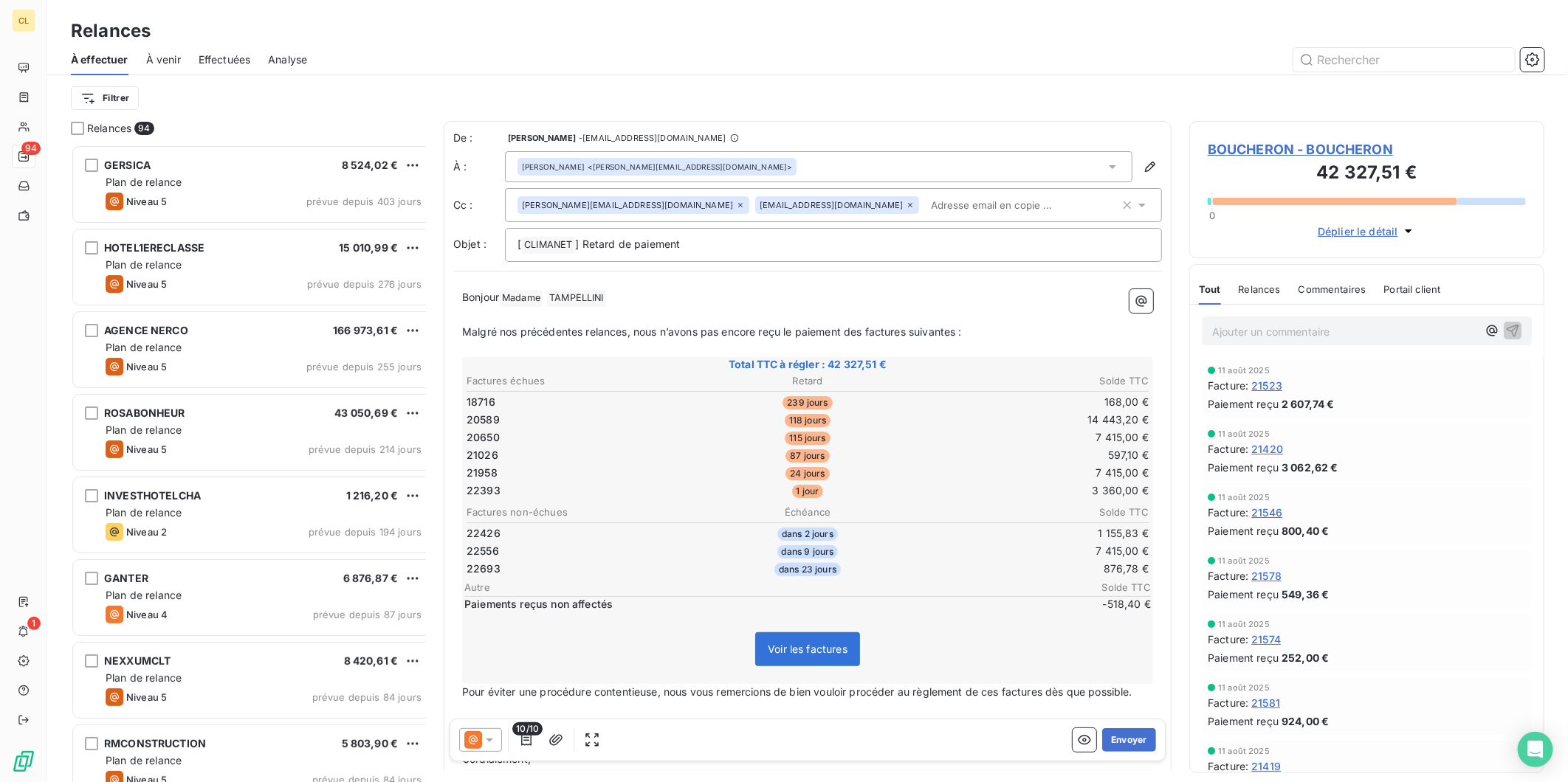
click at [463, 728] on div at bounding box center [481, 740] width 43 height 24
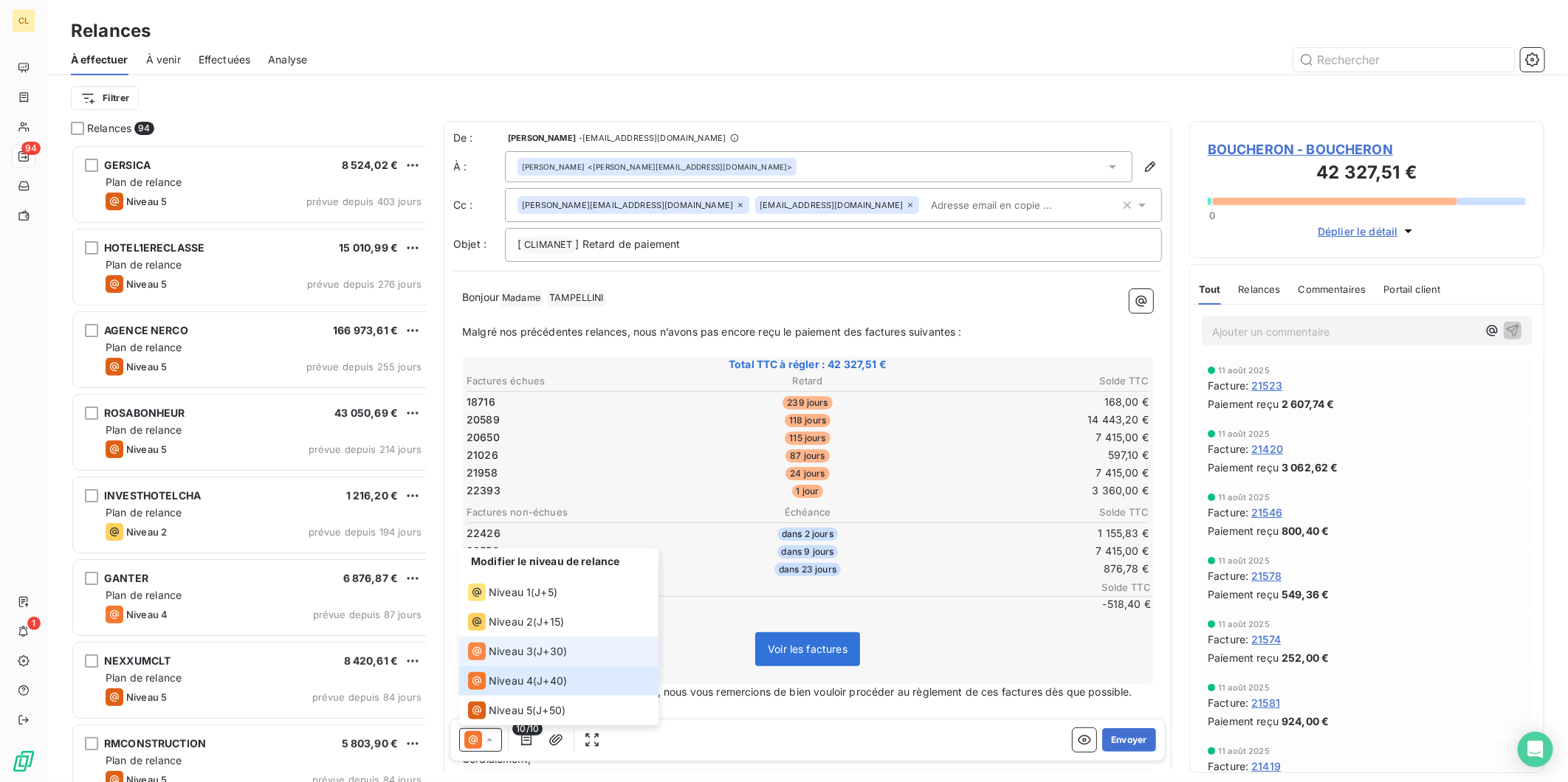
click at [488, 659] on span "Niveau 3" at bounding box center [511, 651] width 45 height 15
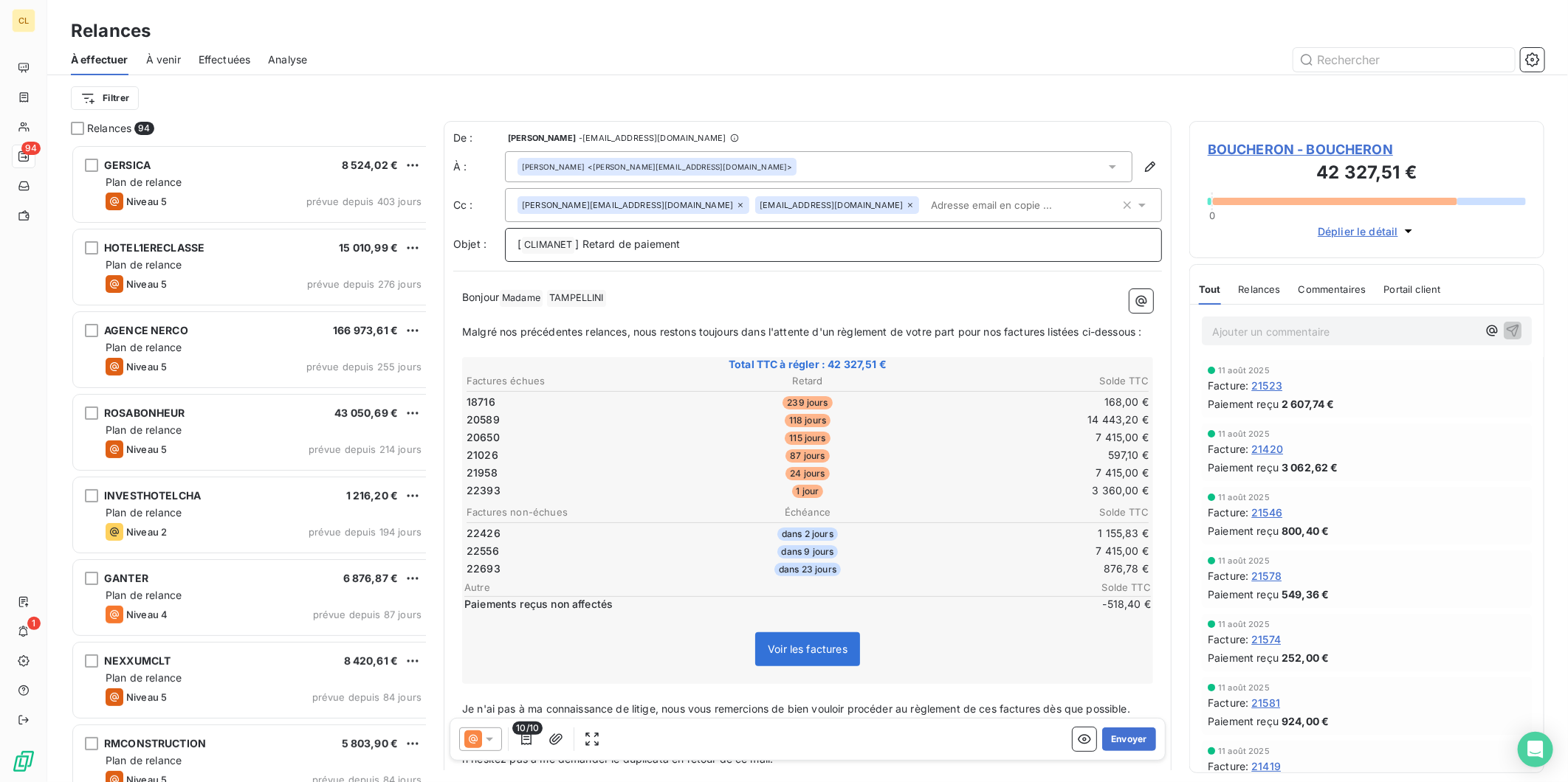
click at [700, 236] on p "[ CLIMANET ﻿ ] Retard de paiement" at bounding box center [833, 245] width 631 height 18
click at [1119, 728] on button "Envoyer" at bounding box center [1128, 740] width 54 height 24
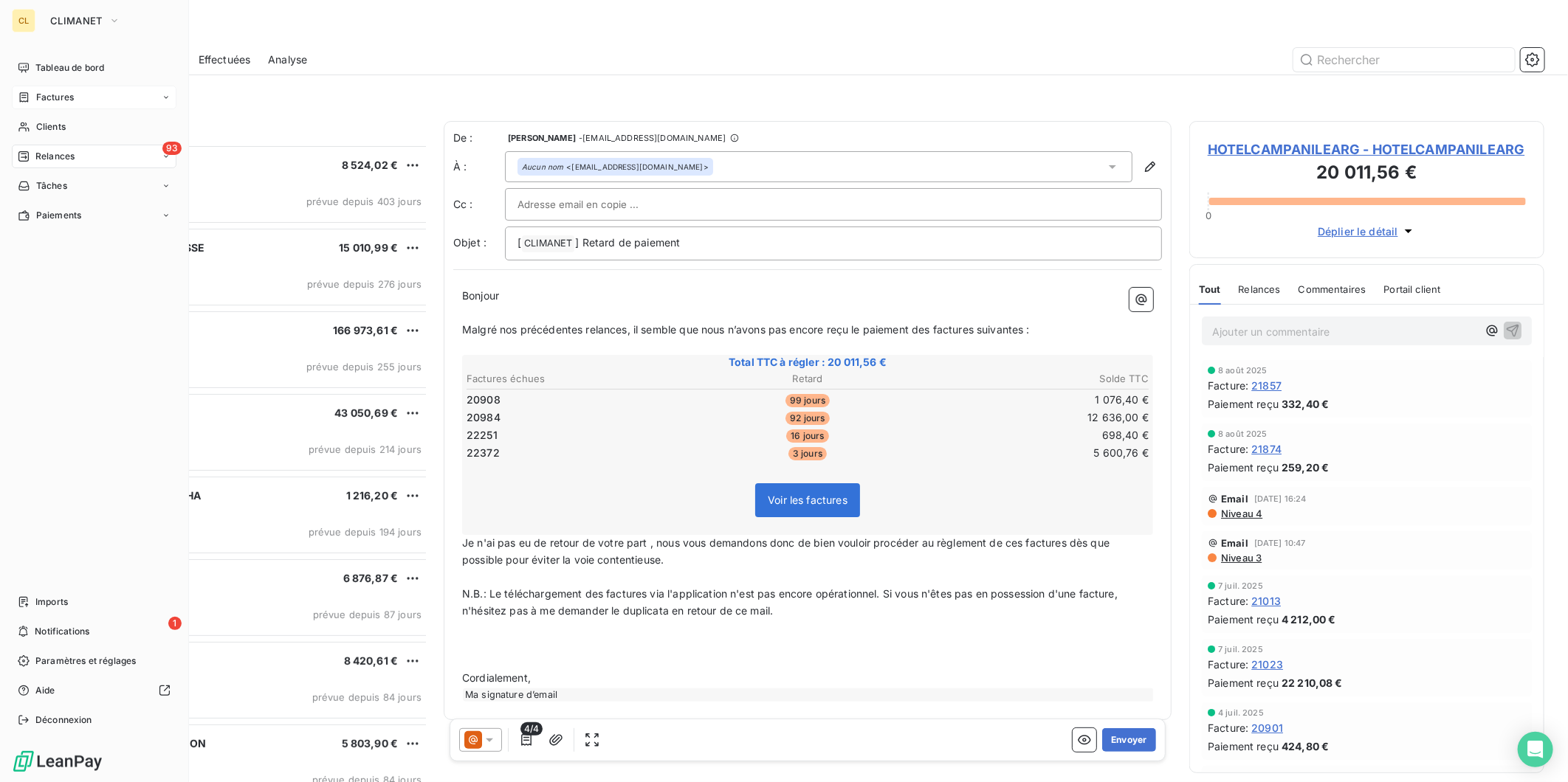
click at [40, 86] on div "Factures" at bounding box center [94, 98] width 165 height 24
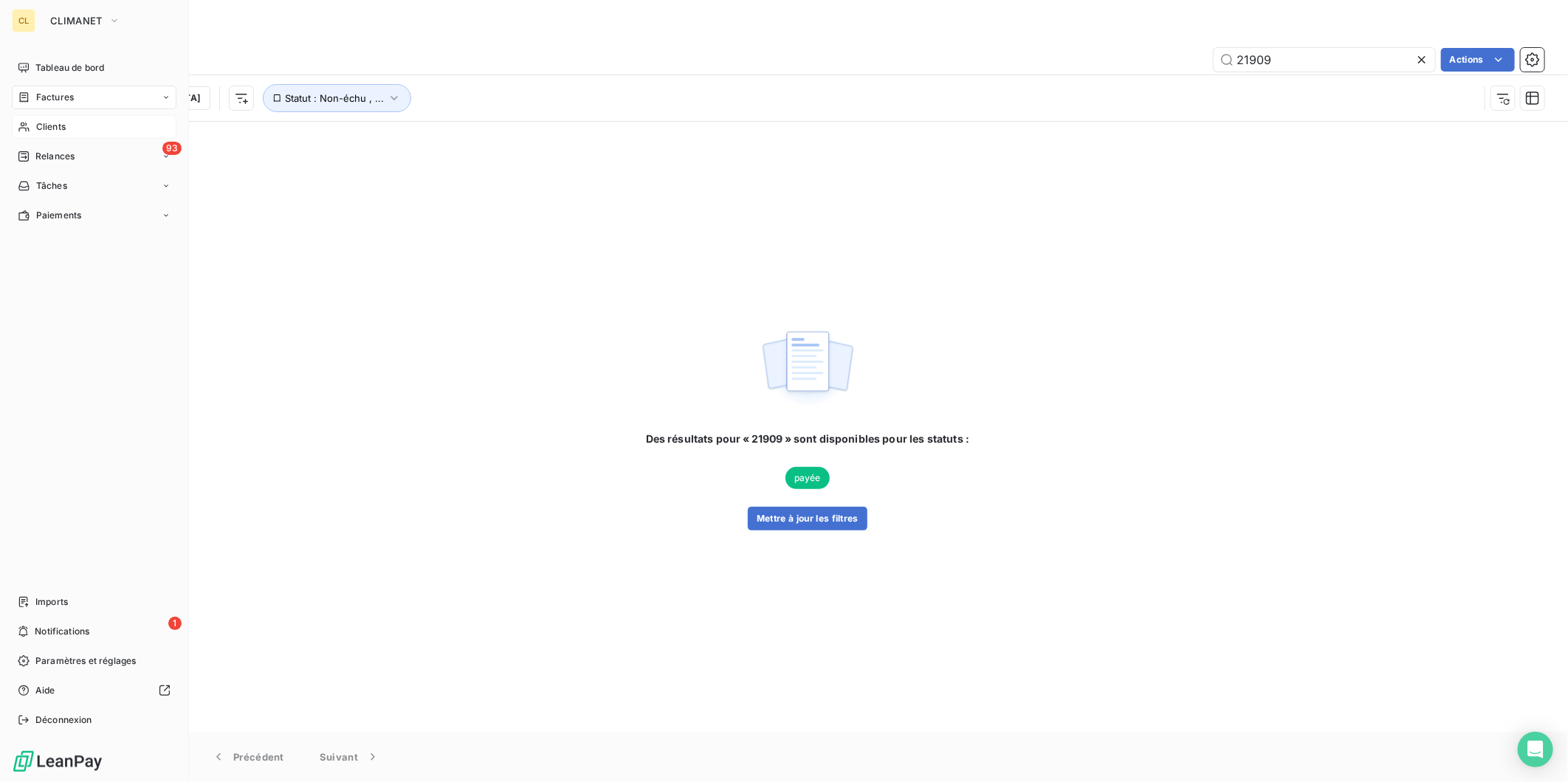
click at [54, 120] on span "Clients" at bounding box center [51, 127] width 29 height 14
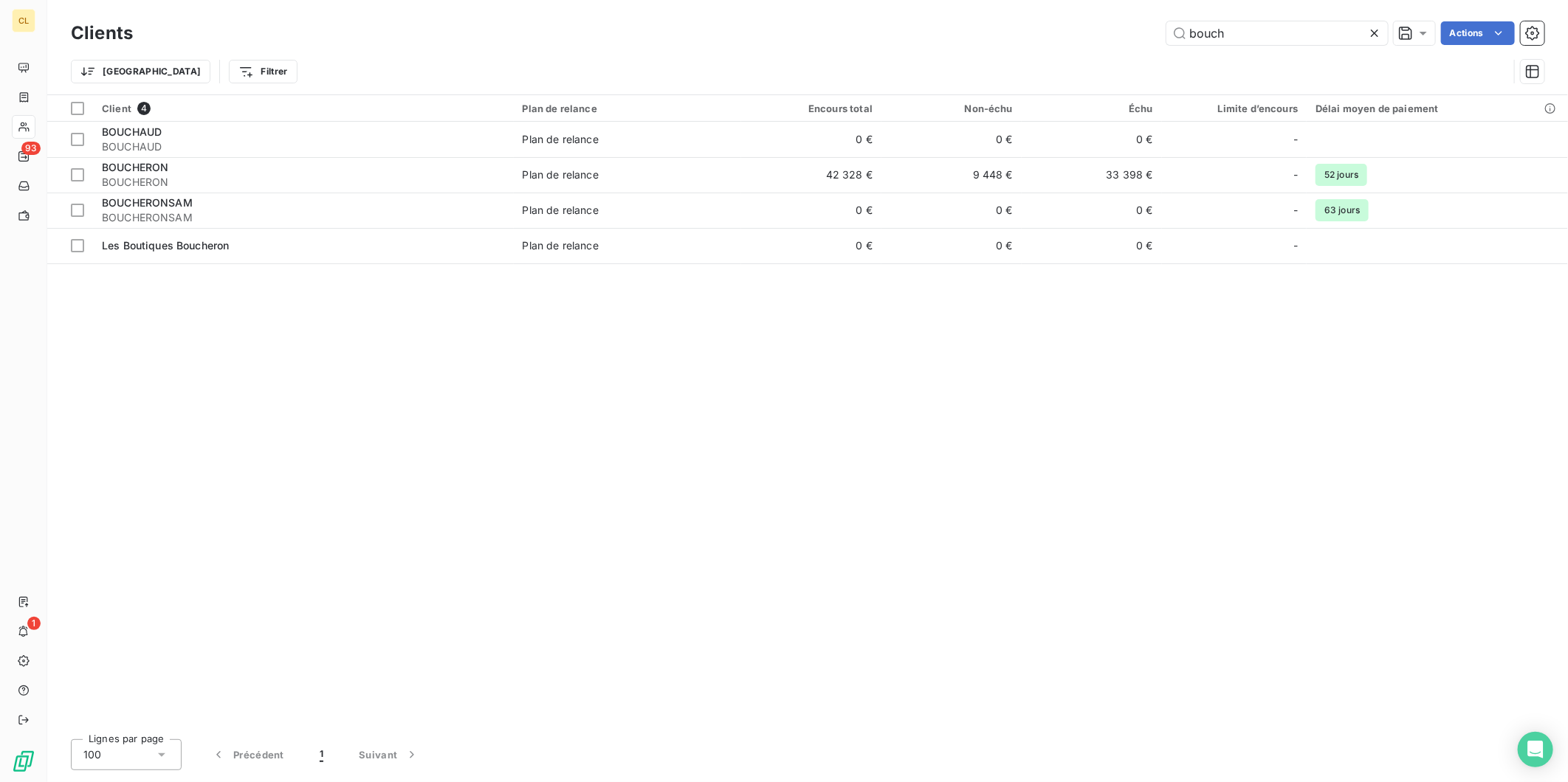
drag, startPoint x: 1264, startPoint y: 23, endPoint x: 1163, endPoint y: 29, distance: 101.2
click at [1166, 29] on div "bouch Actions" at bounding box center [847, 33] width 1394 height 24
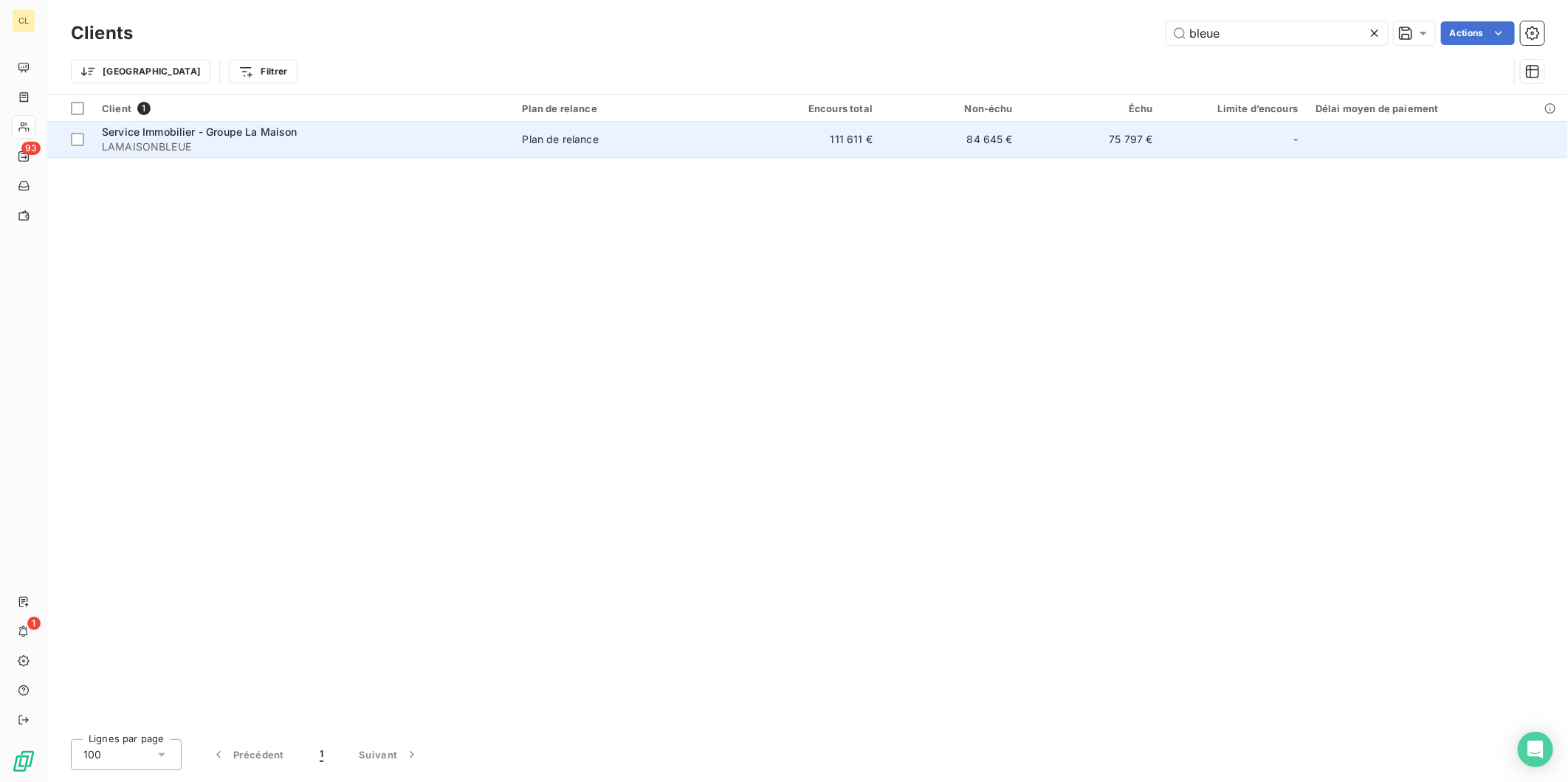
type input "bleue"
click at [365, 125] on div "Service Immobilier - Groupe La Maison" at bounding box center [303, 132] width 403 height 15
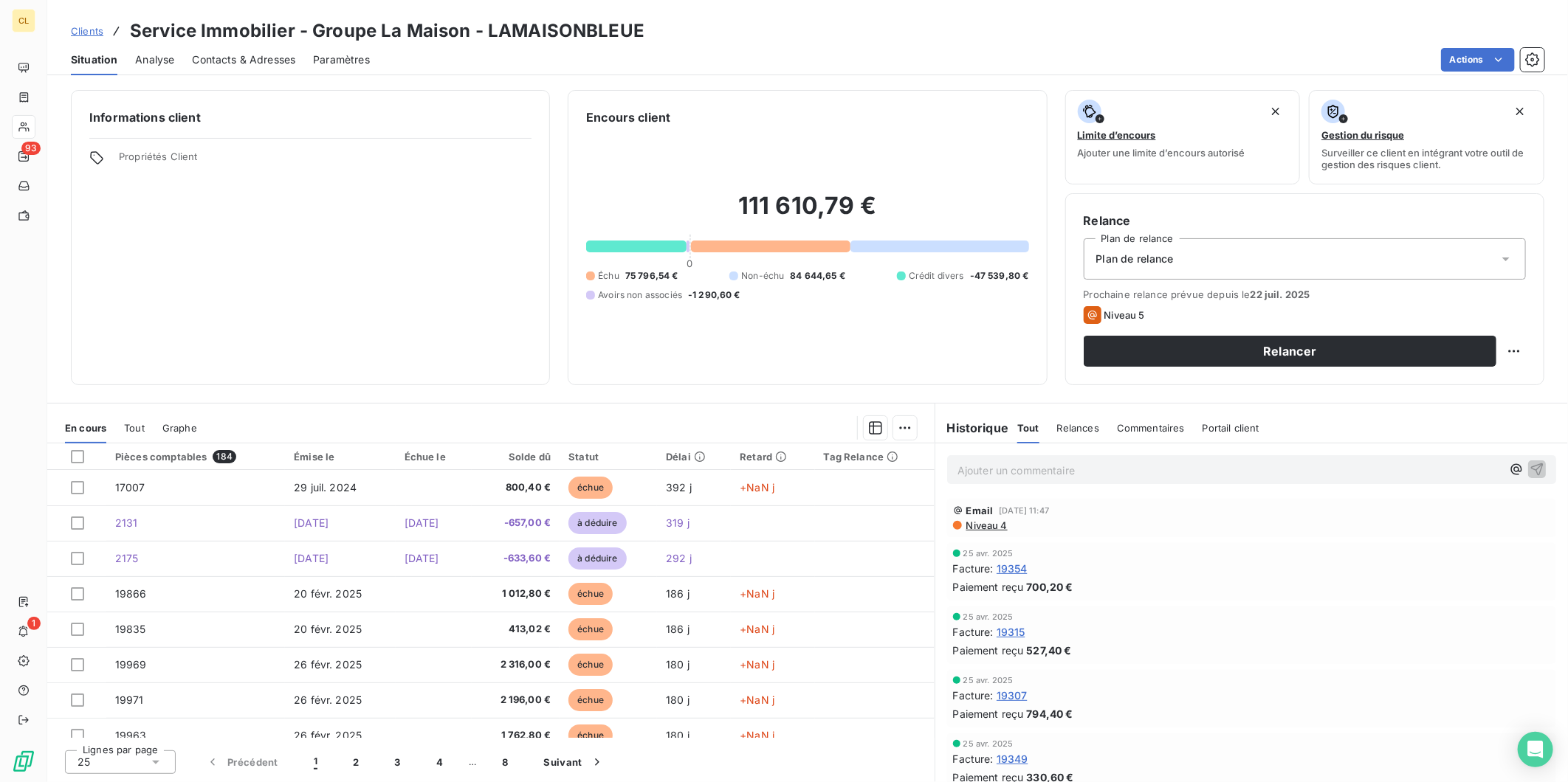
scroll to position [314, 0]
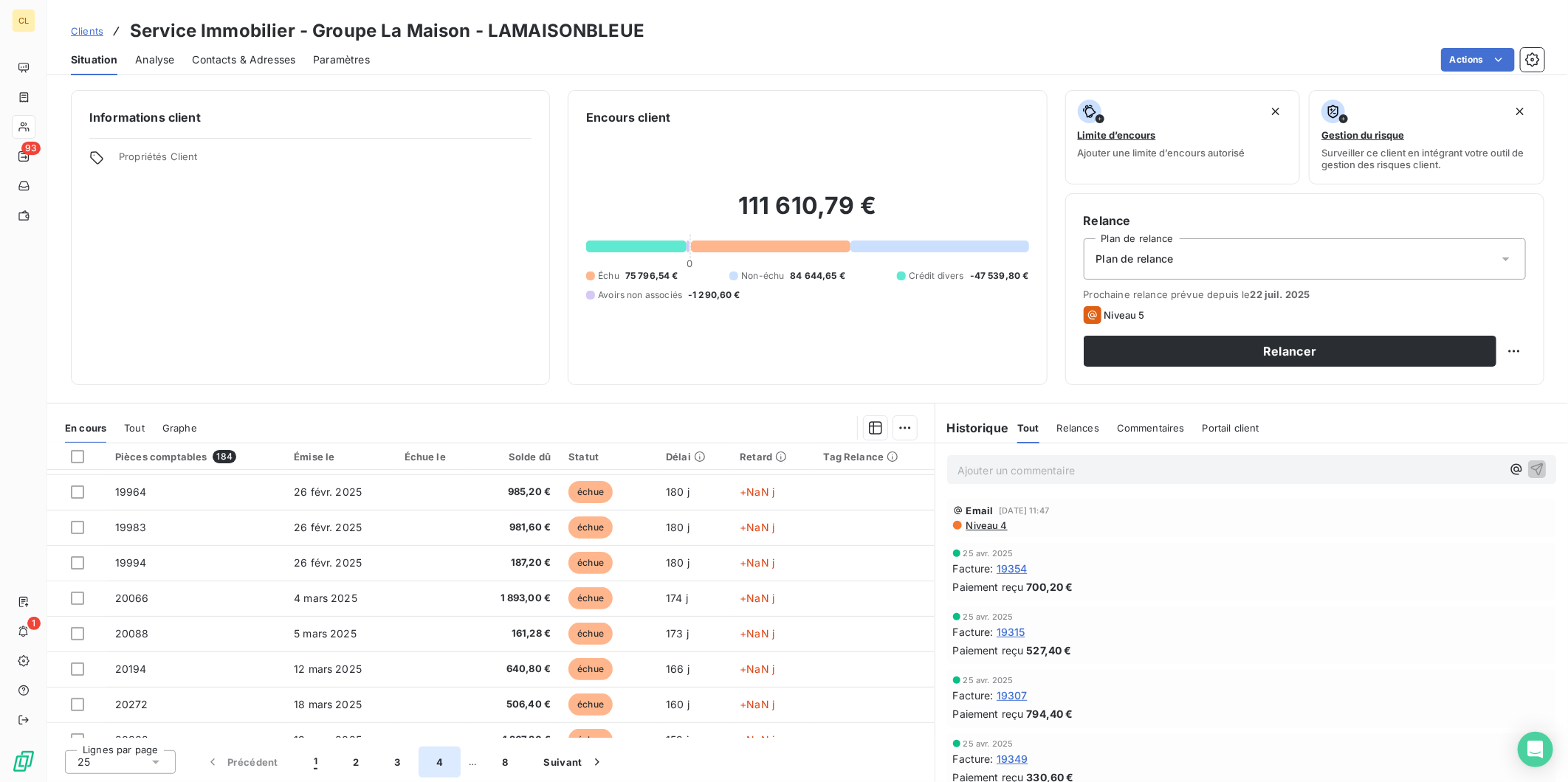
click at [419, 759] on button "4" at bounding box center [440, 762] width 42 height 31
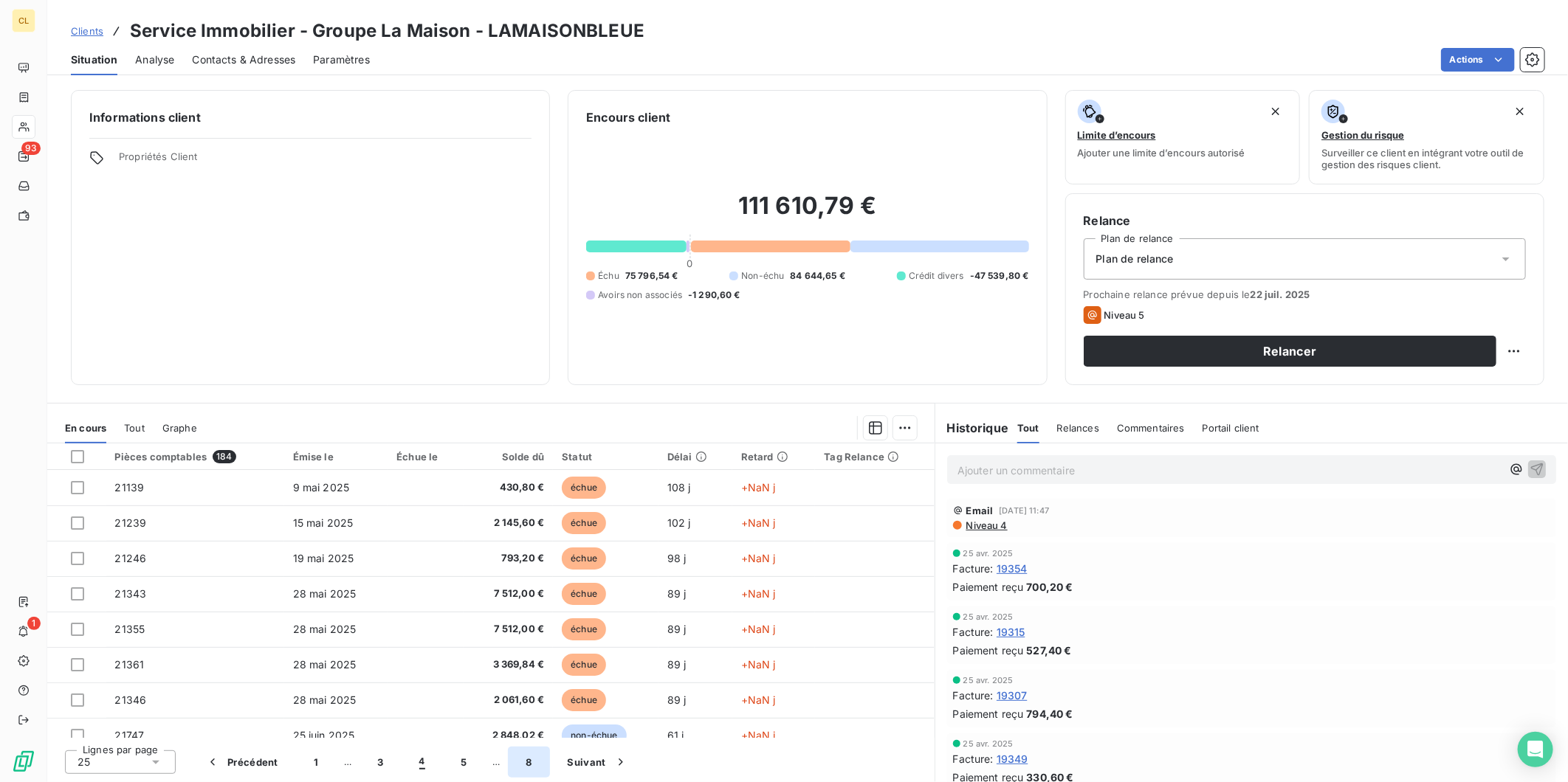
click at [508, 765] on button "8" at bounding box center [529, 762] width 41 height 31
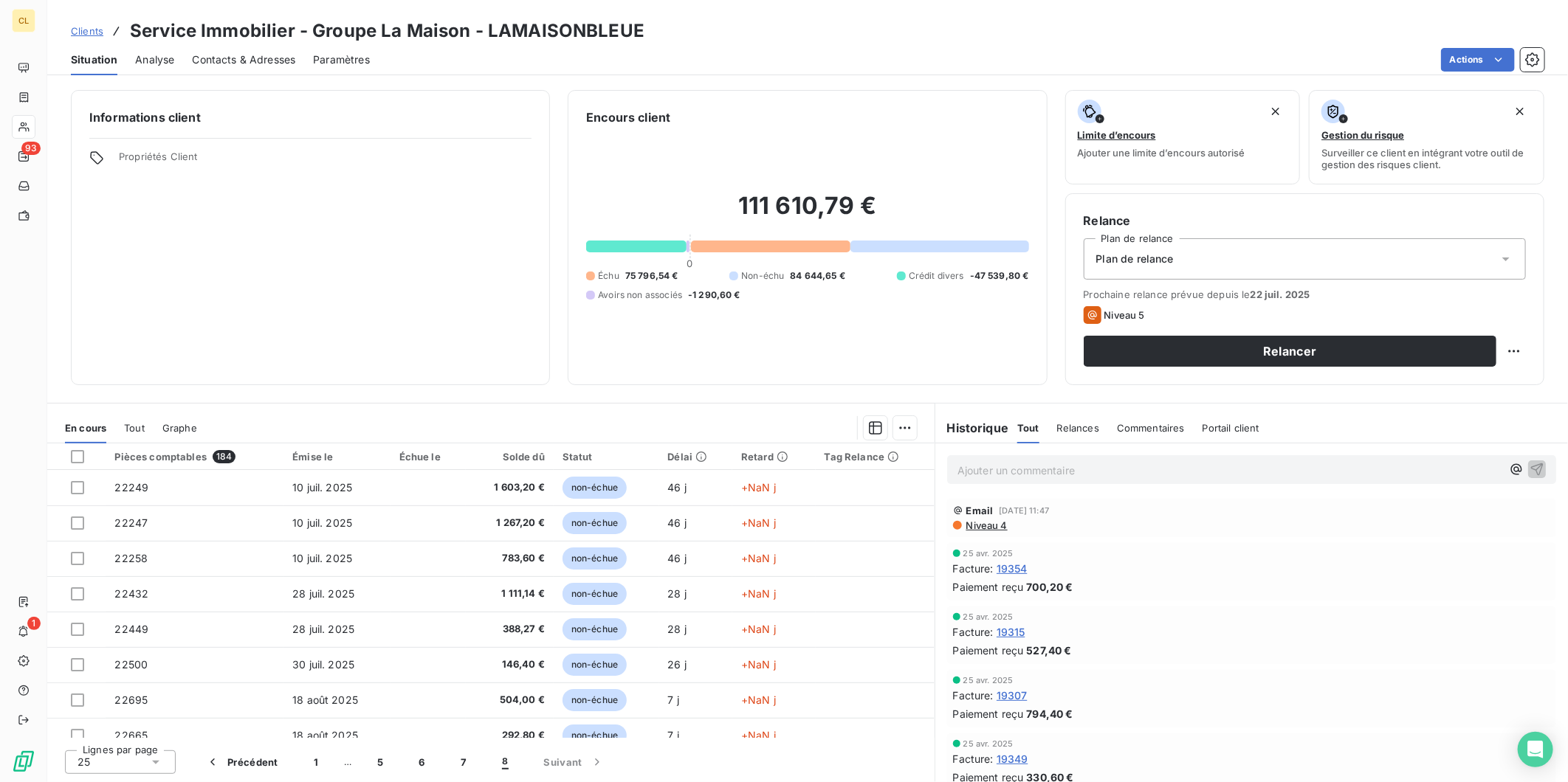
click at [980, 520] on span "Niveau 4" at bounding box center [986, 526] width 43 height 12
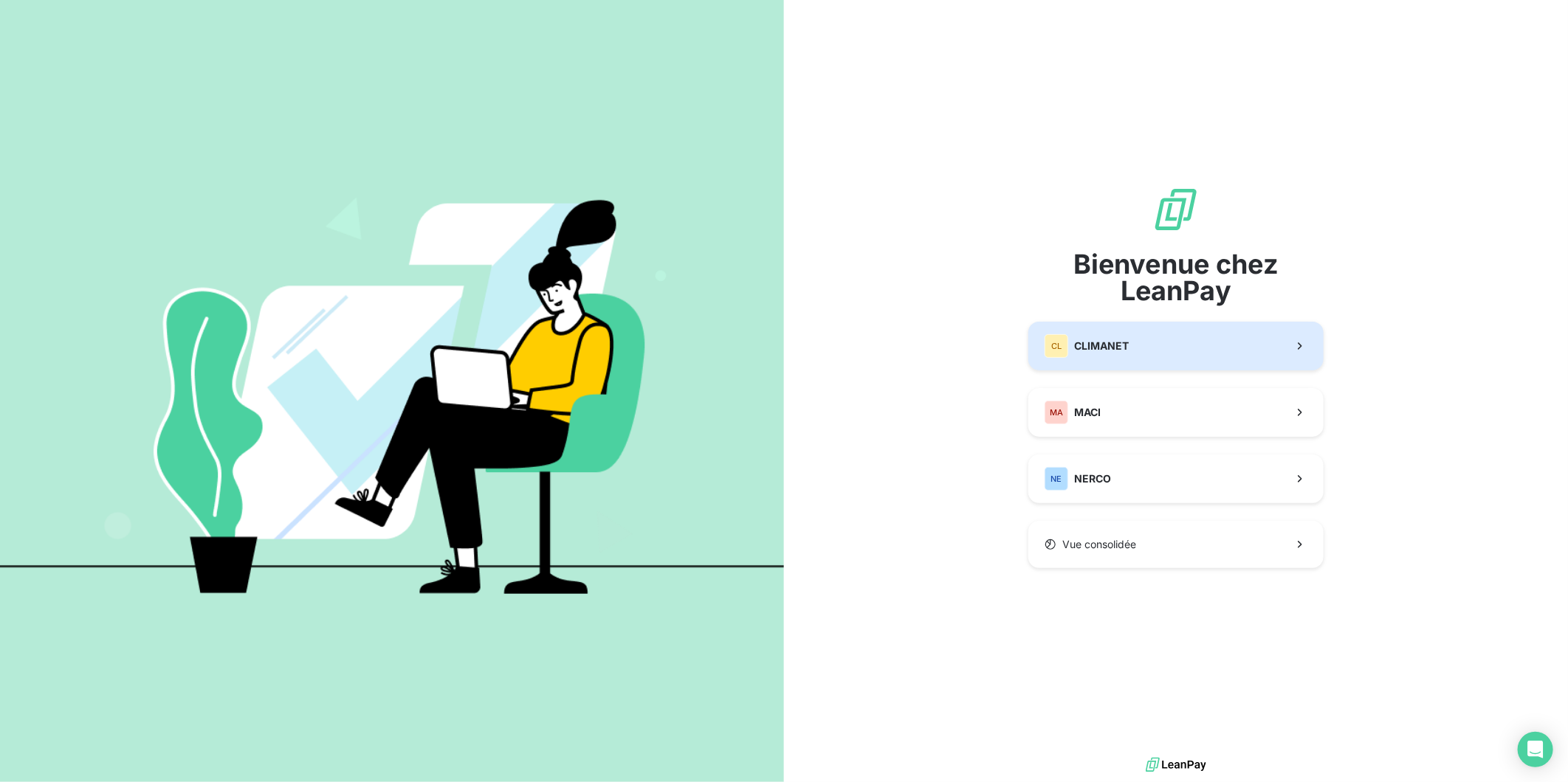
click at [1074, 336] on div "CL CLIMANET" at bounding box center [1086, 346] width 84 height 24
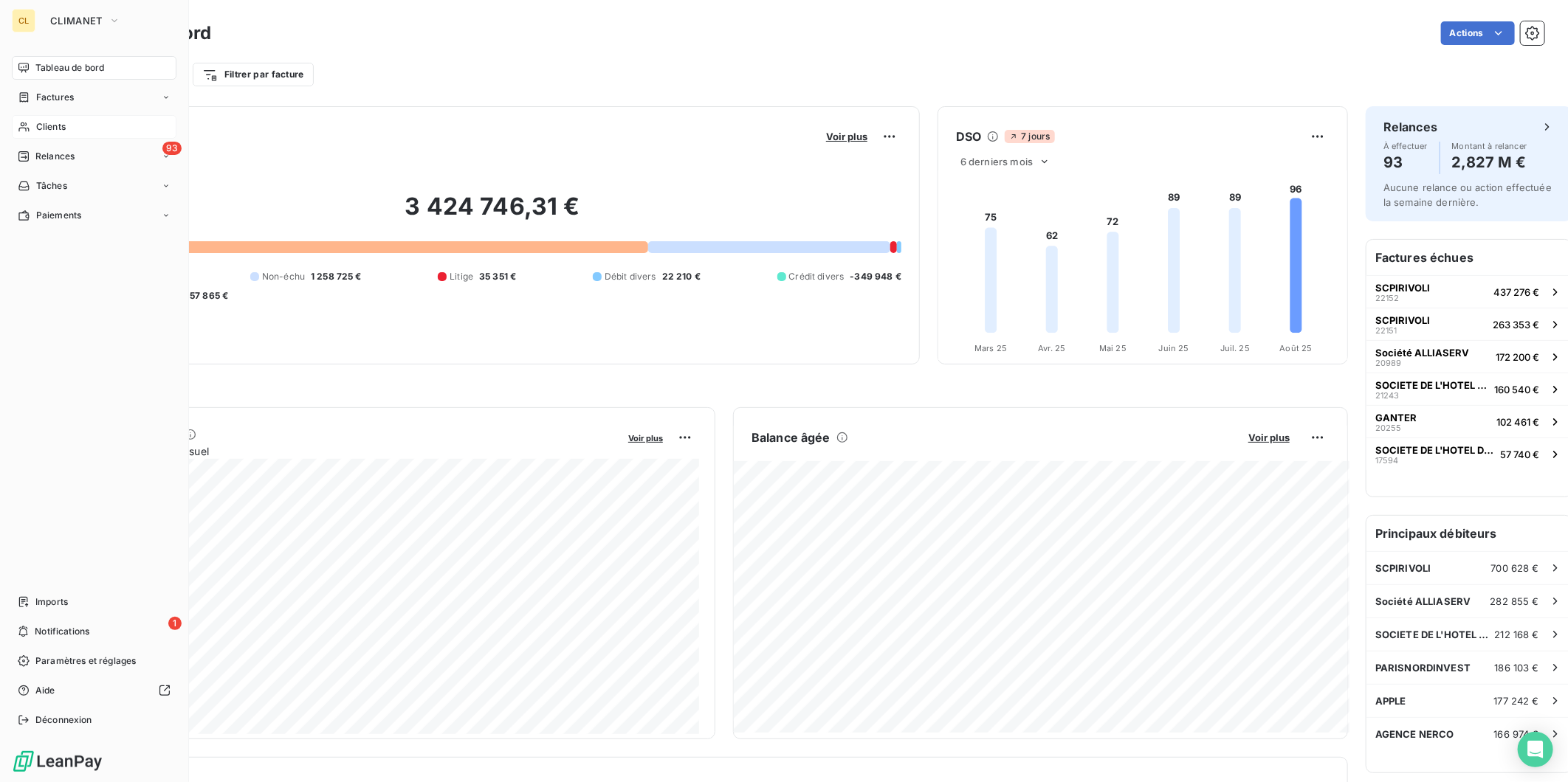
click at [40, 120] on span "Clients" at bounding box center [51, 127] width 29 height 14
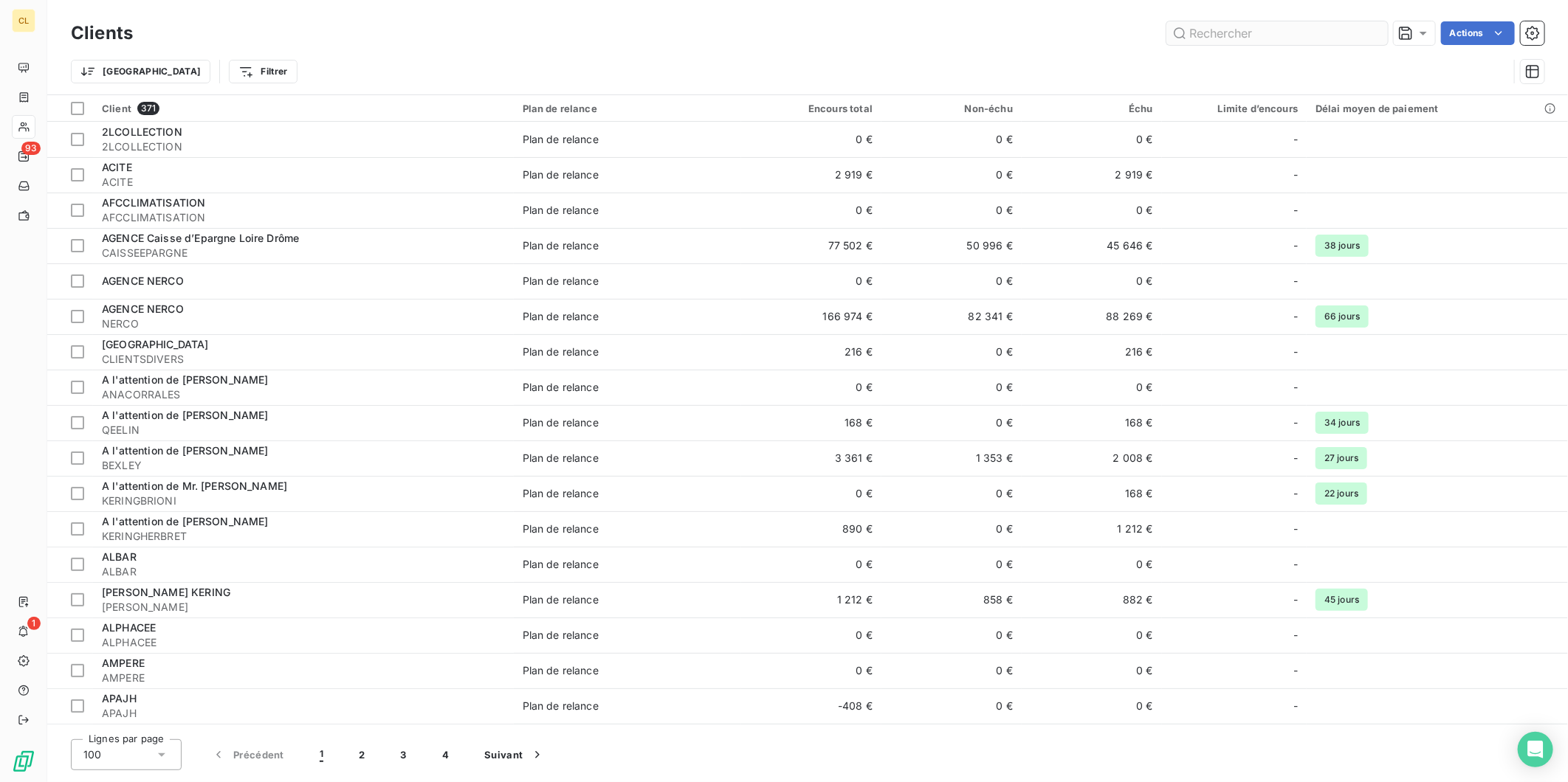
click at [1324, 24] on input "text" at bounding box center [1277, 33] width 221 height 24
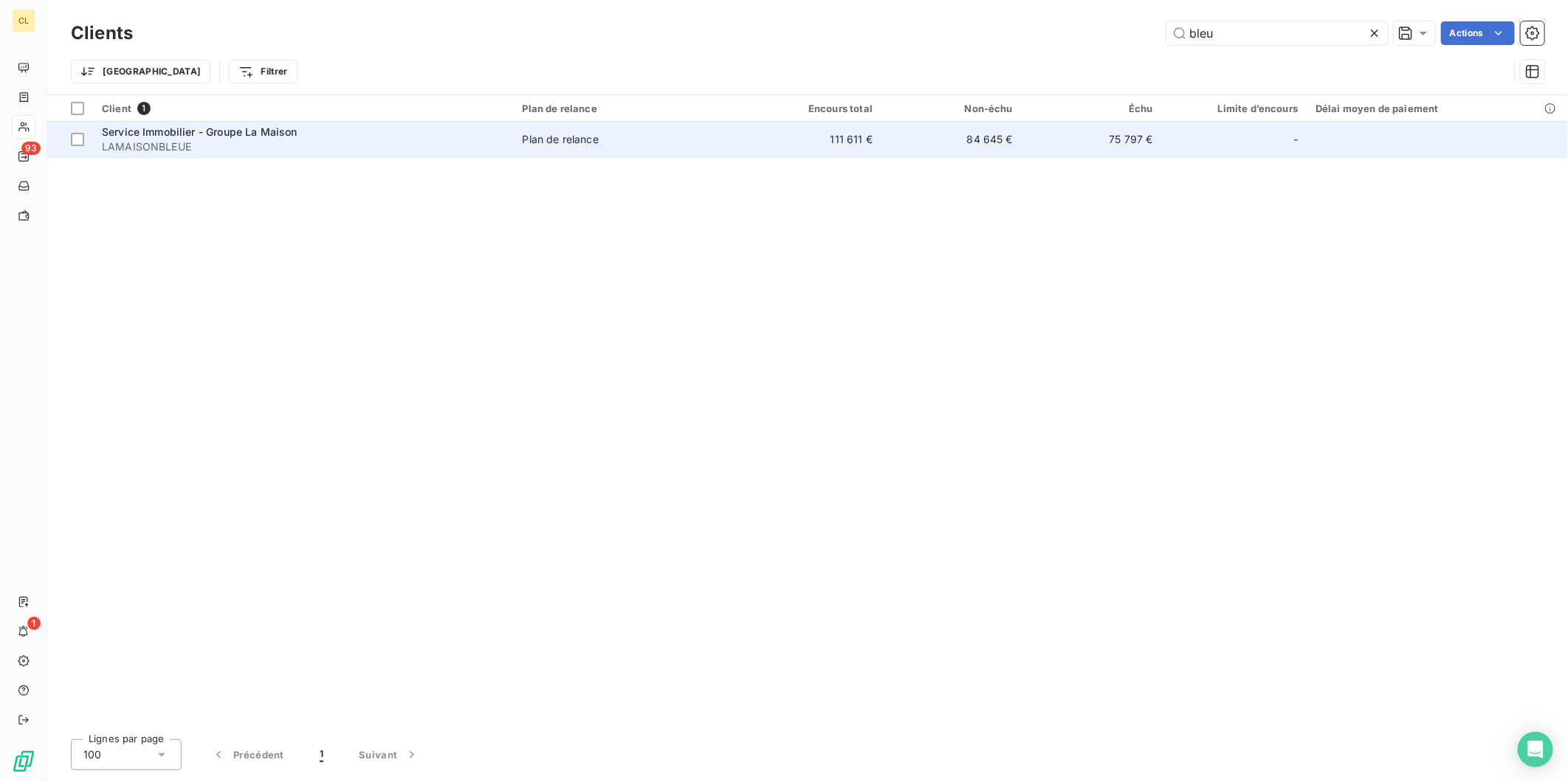
type input "bleu"
click at [523, 132] on div "Plan de relance" at bounding box center [560, 139] width 76 height 15
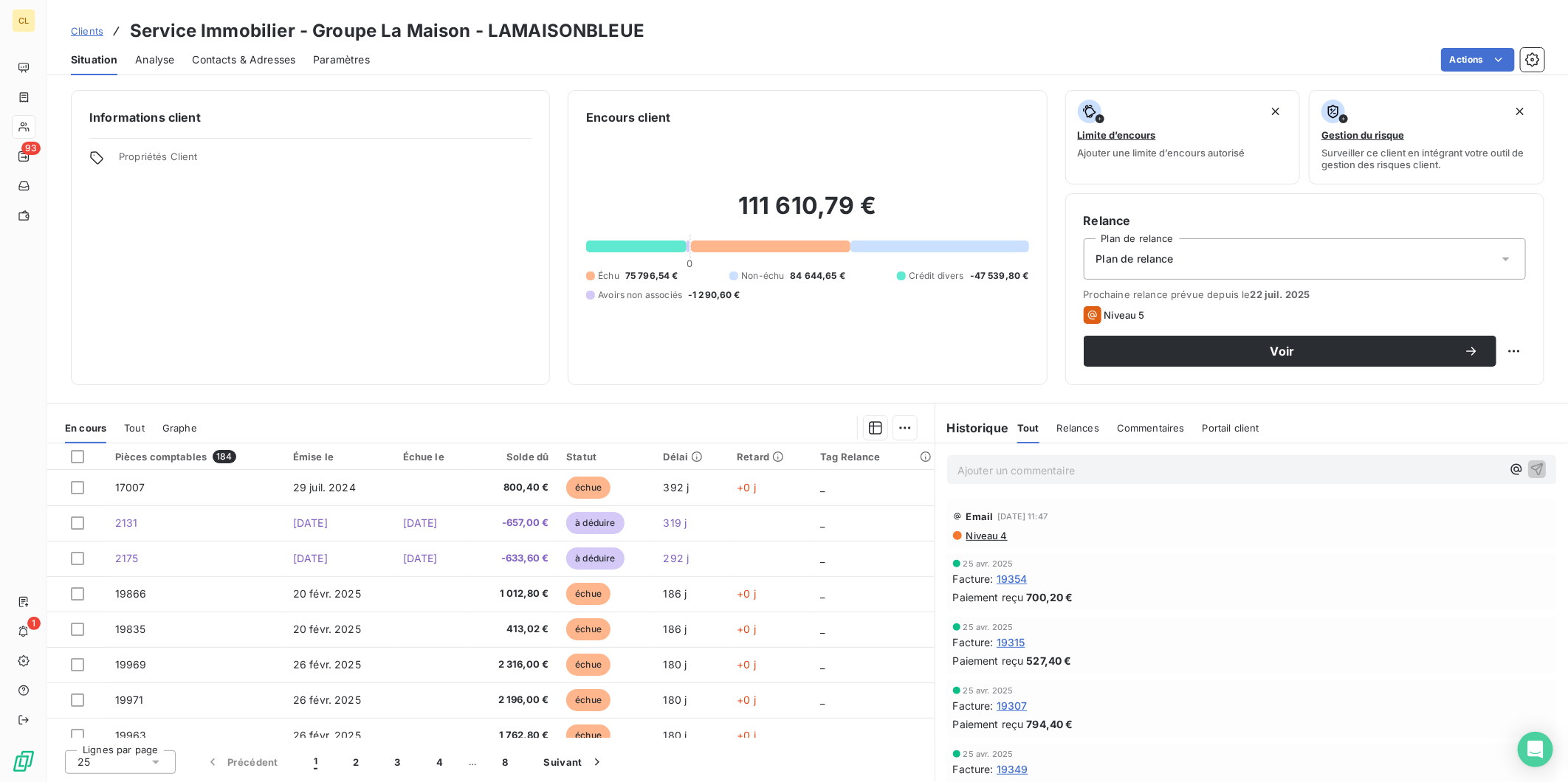
click at [252, 52] on span "Contacts & Adresses" at bounding box center [243, 59] width 104 height 15
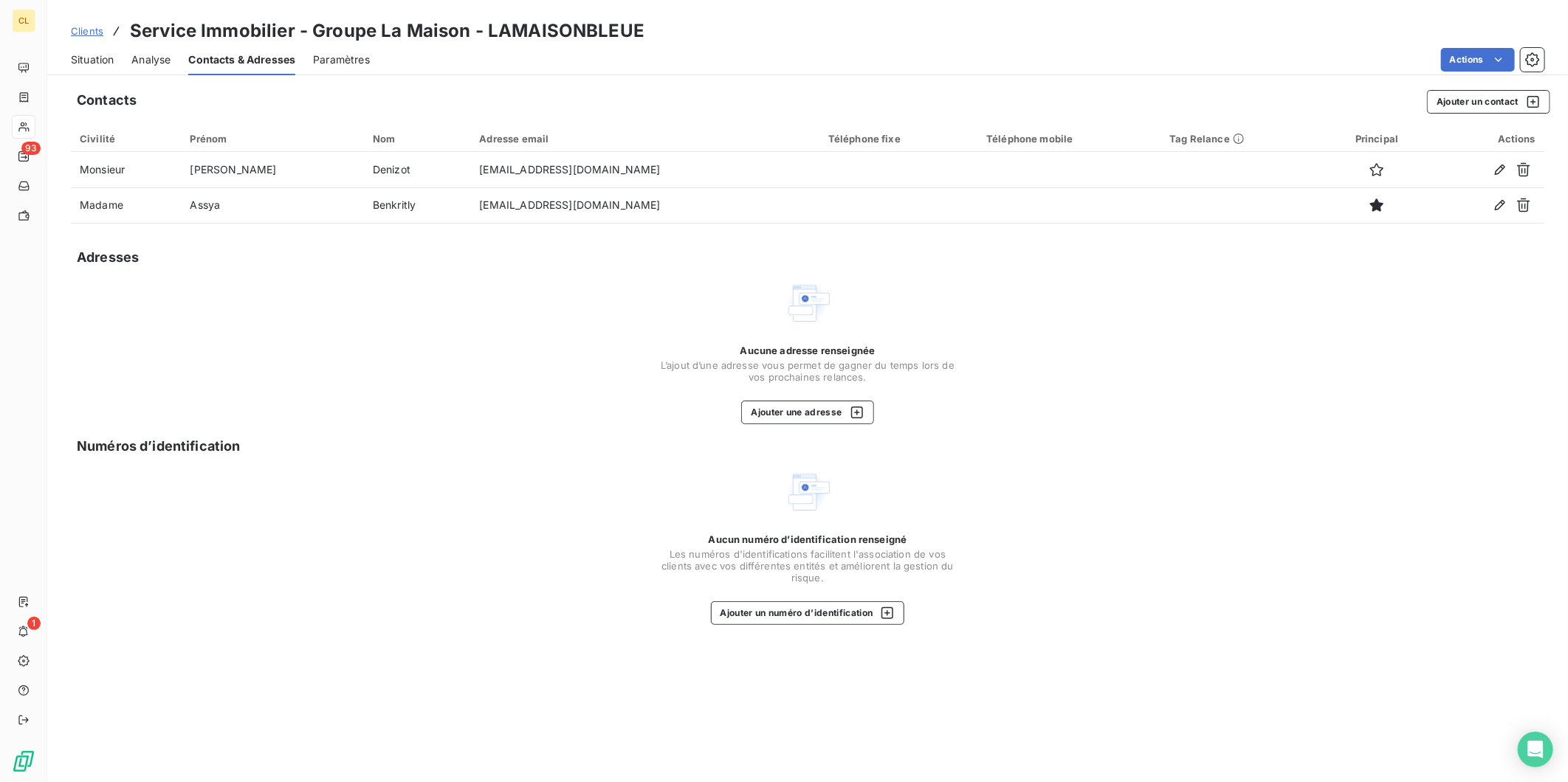
click at [84, 52] on span "Situation" at bounding box center [93, 59] width 43 height 15
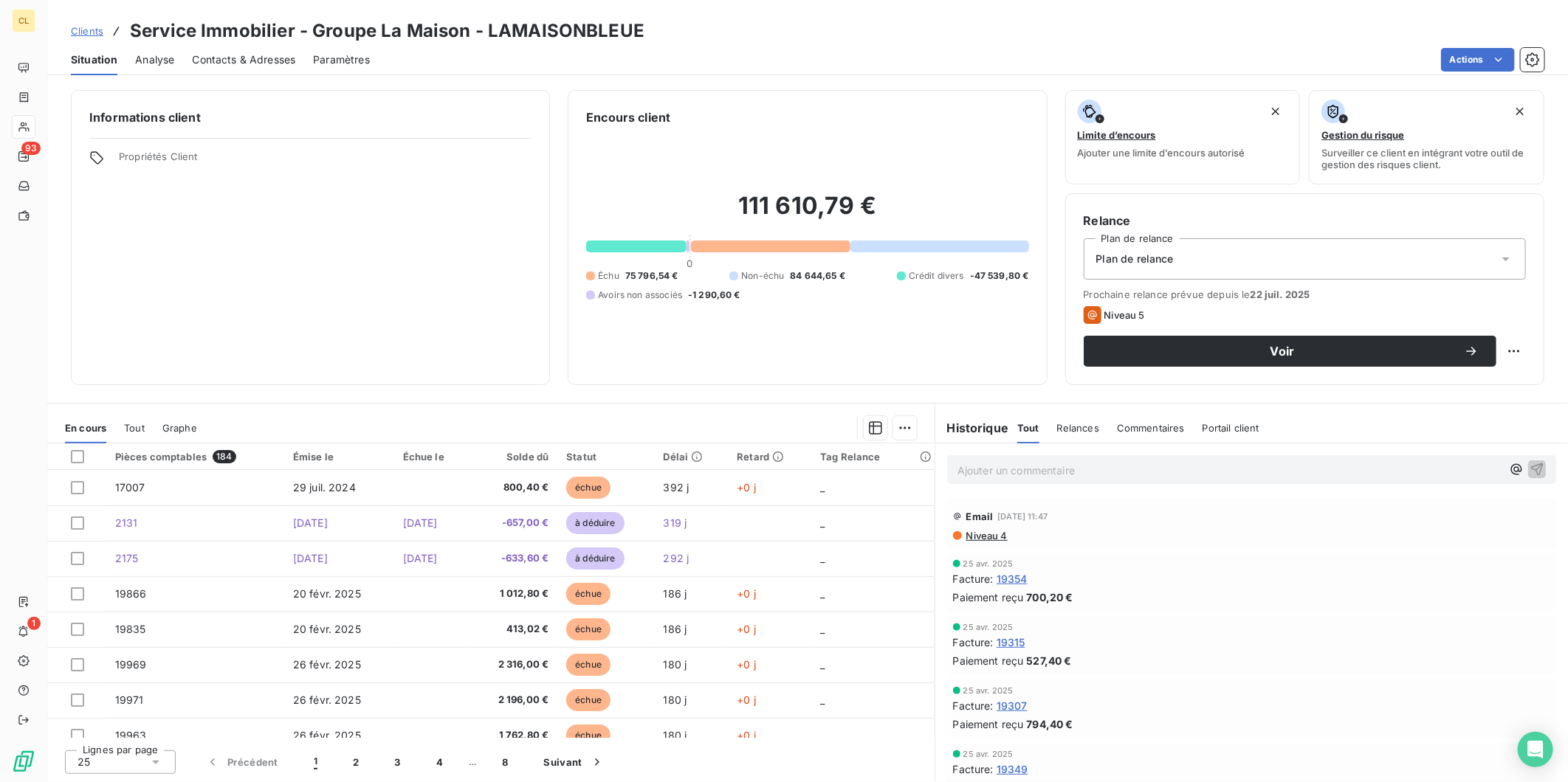
click at [969, 530] on span "Niveau 4" at bounding box center [986, 536] width 43 height 12
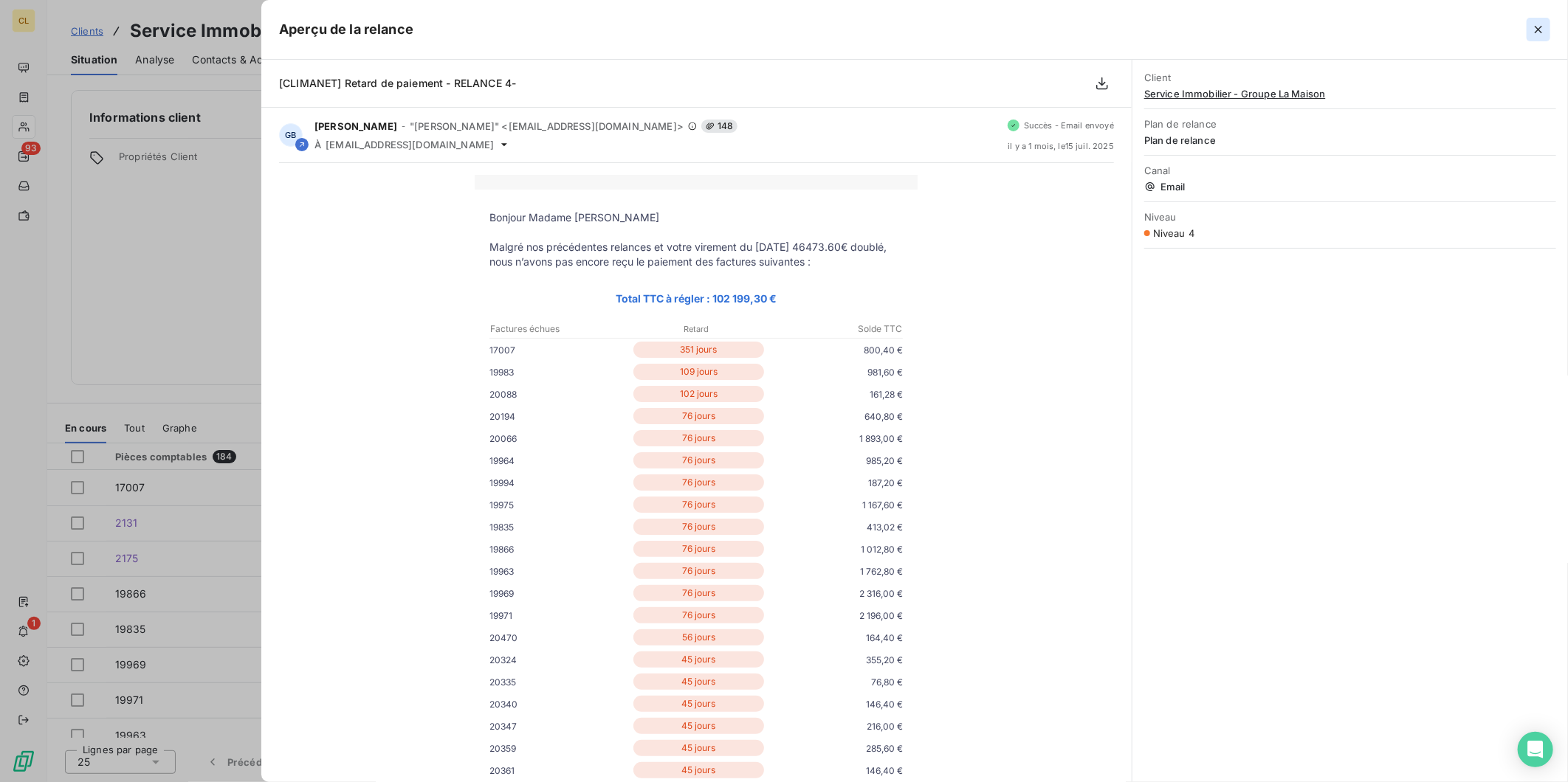
click at [1542, 26] on icon "button" at bounding box center [1538, 29] width 8 height 8
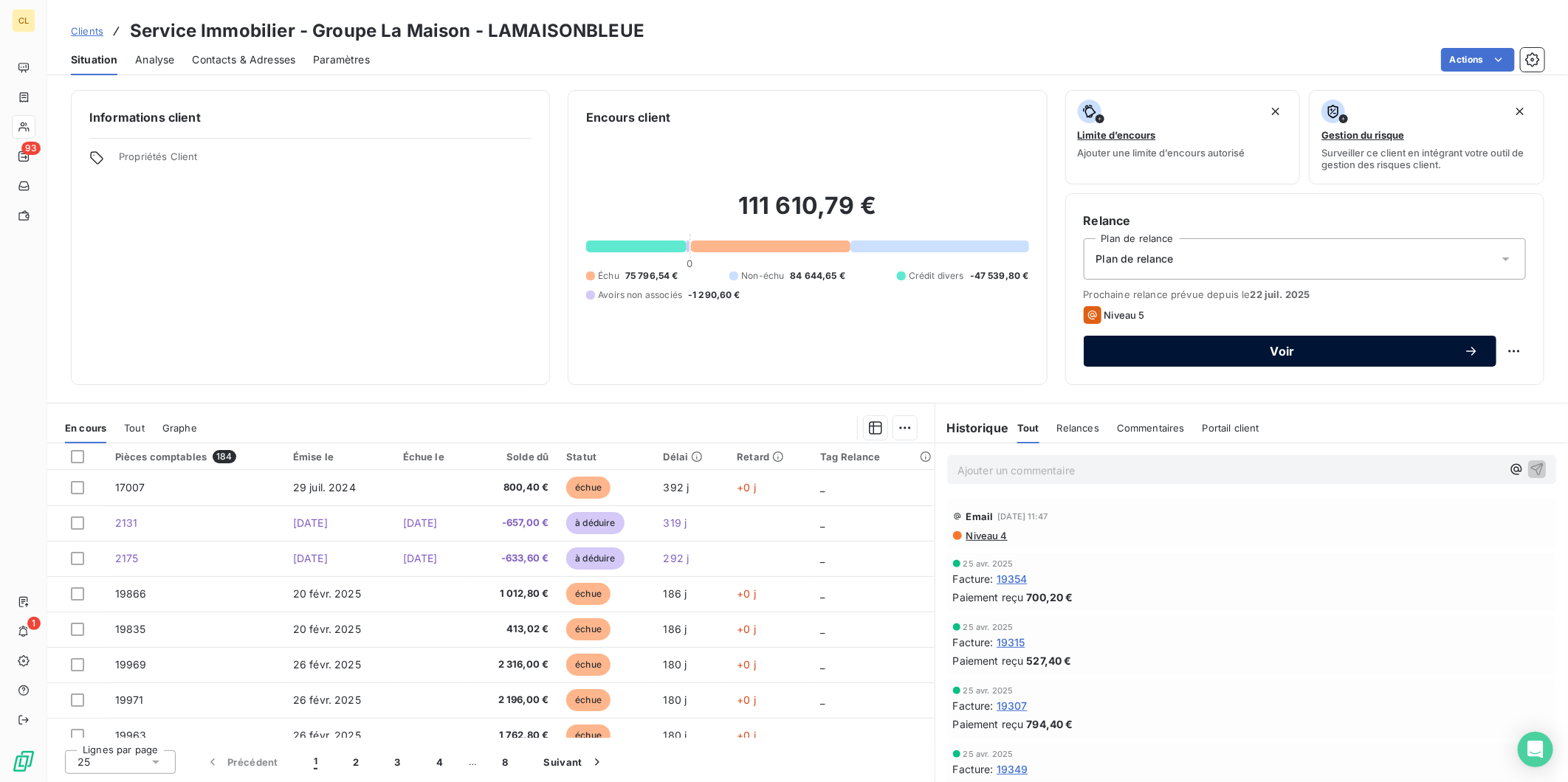
click at [1142, 345] on span "Voir" at bounding box center [1282, 351] width 362 height 12
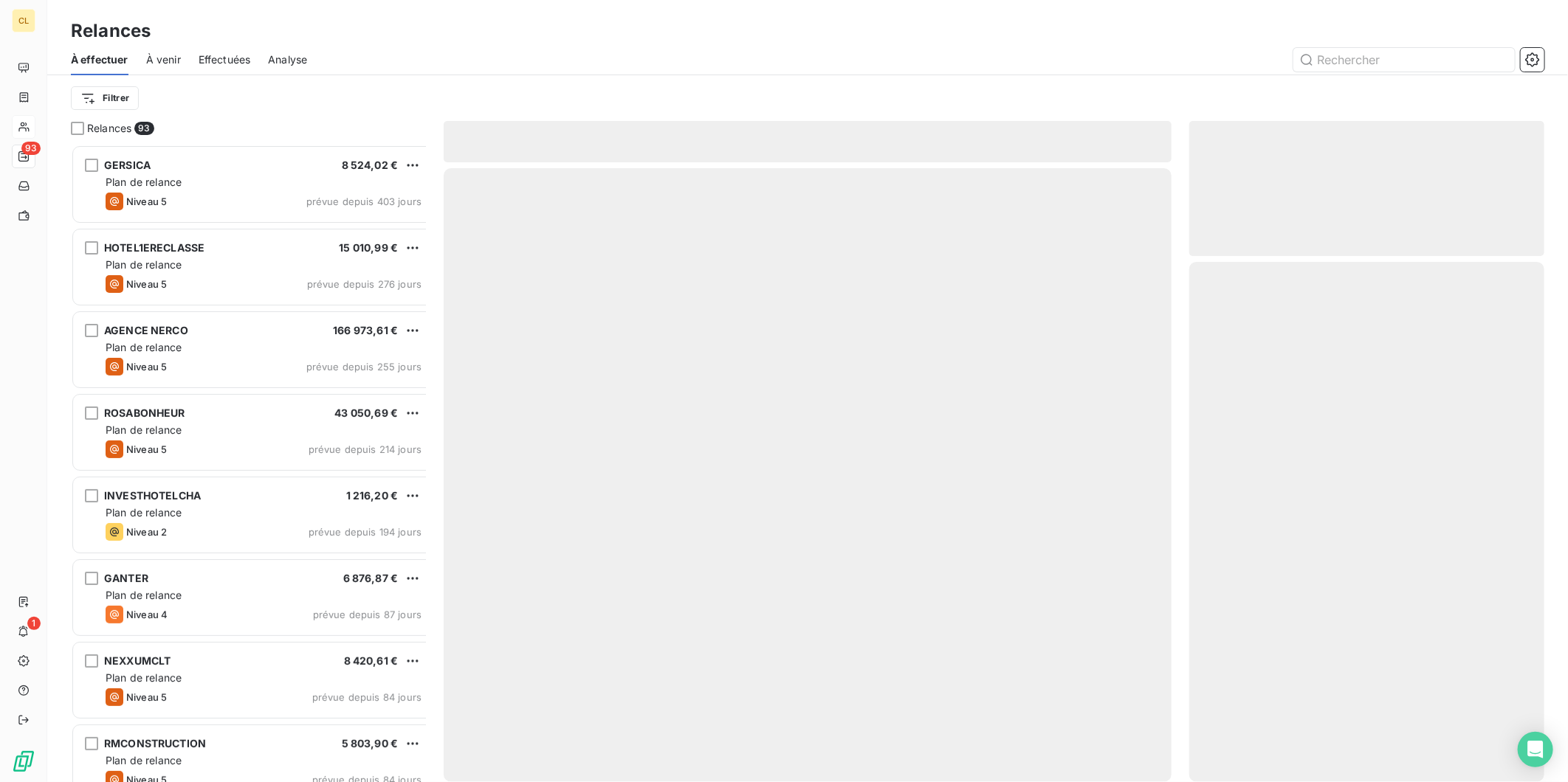
scroll to position [644, 352]
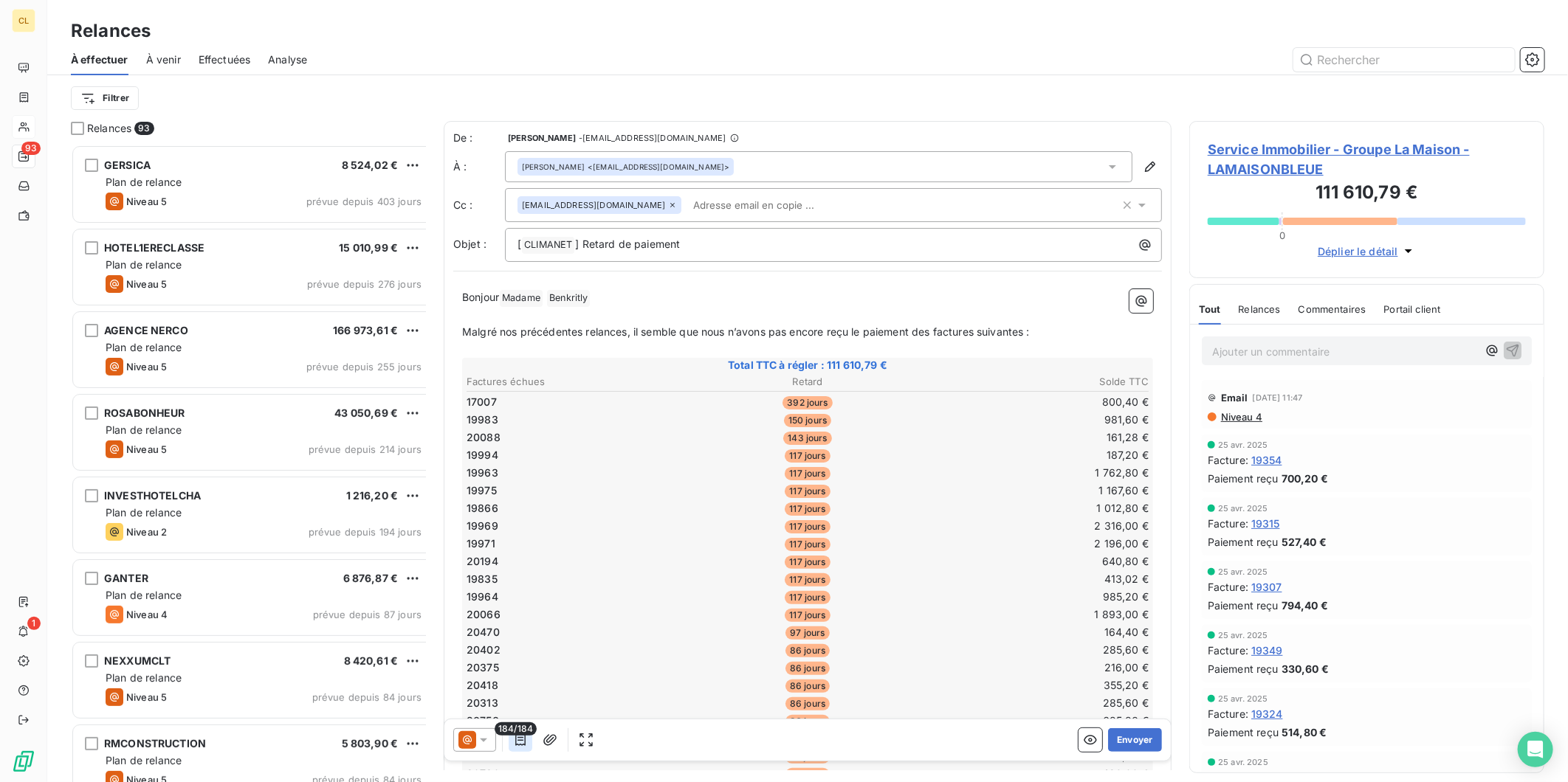
click at [515, 734] on icon "button" at bounding box center [520, 740] width 10 height 12
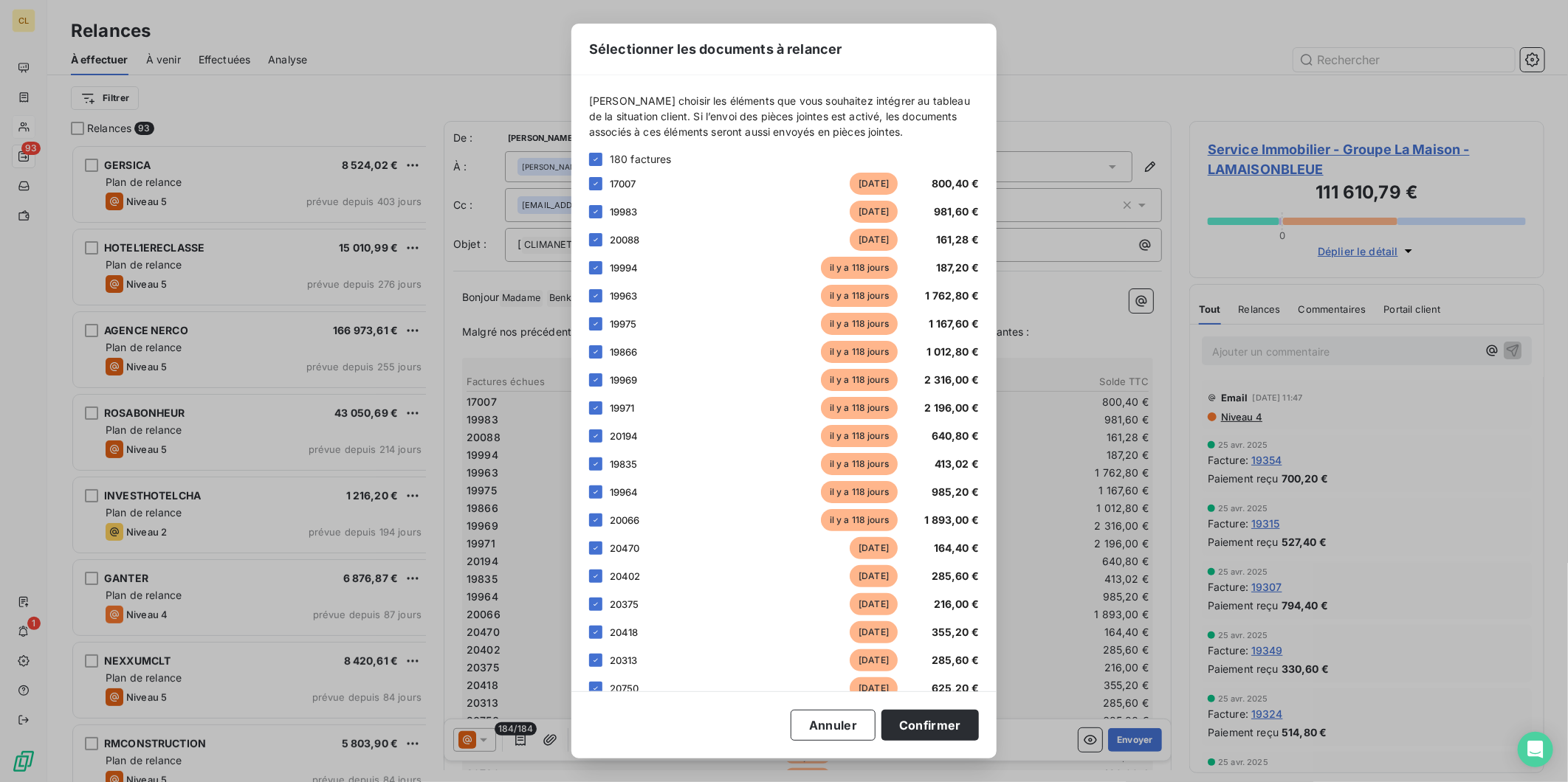
click at [985, 433] on div "Sélectionner les documents à relancer [PERSON_NAME] choisir les éléments que vo…" at bounding box center [784, 391] width 1568 height 782
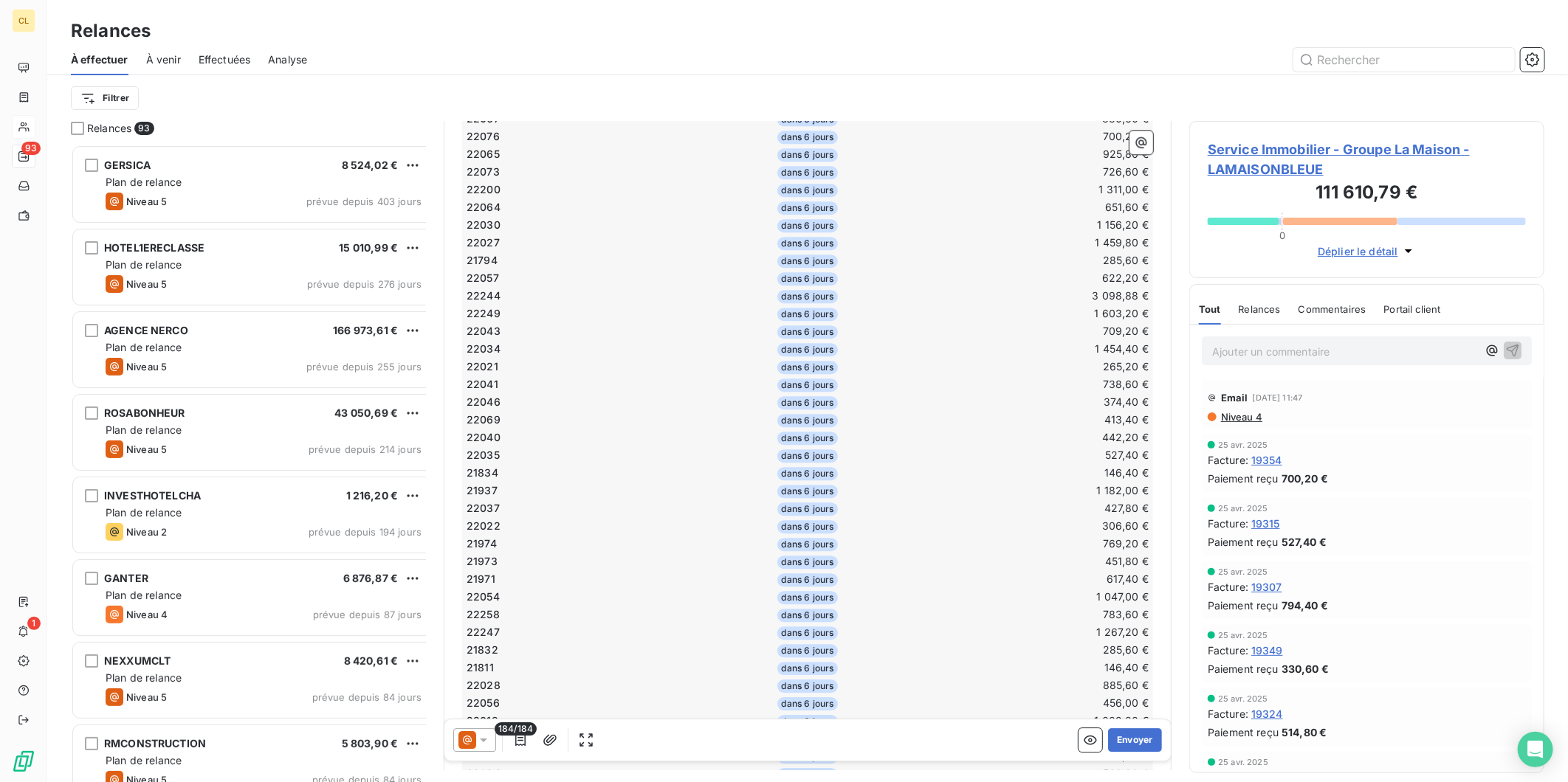
scroll to position [2765, 0]
click at [1132, 728] on button "Envoyer" at bounding box center [1134, 740] width 54 height 24
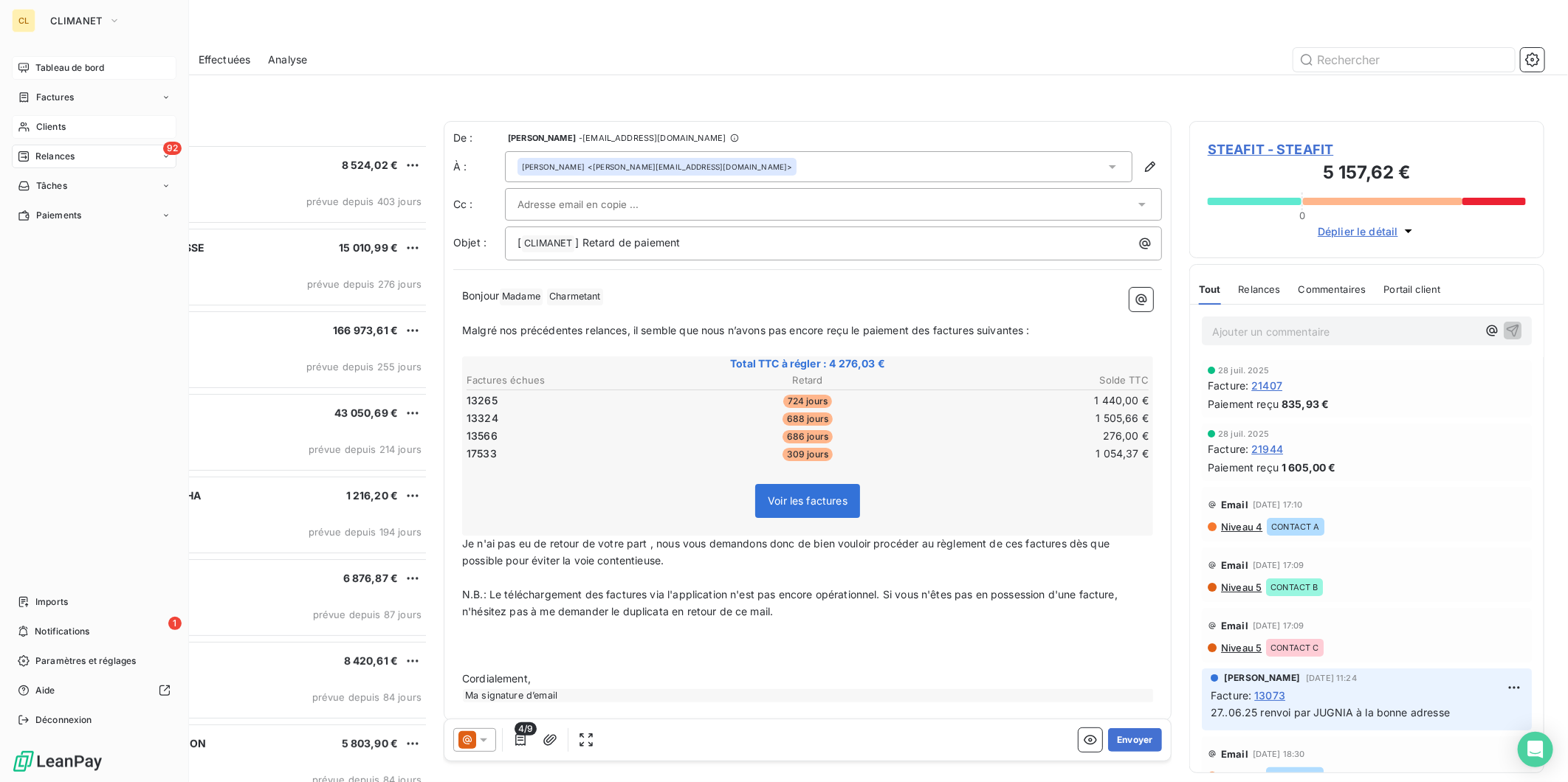
click at [59, 62] on span "Tableau de bord" at bounding box center [69, 69] width 69 height 14
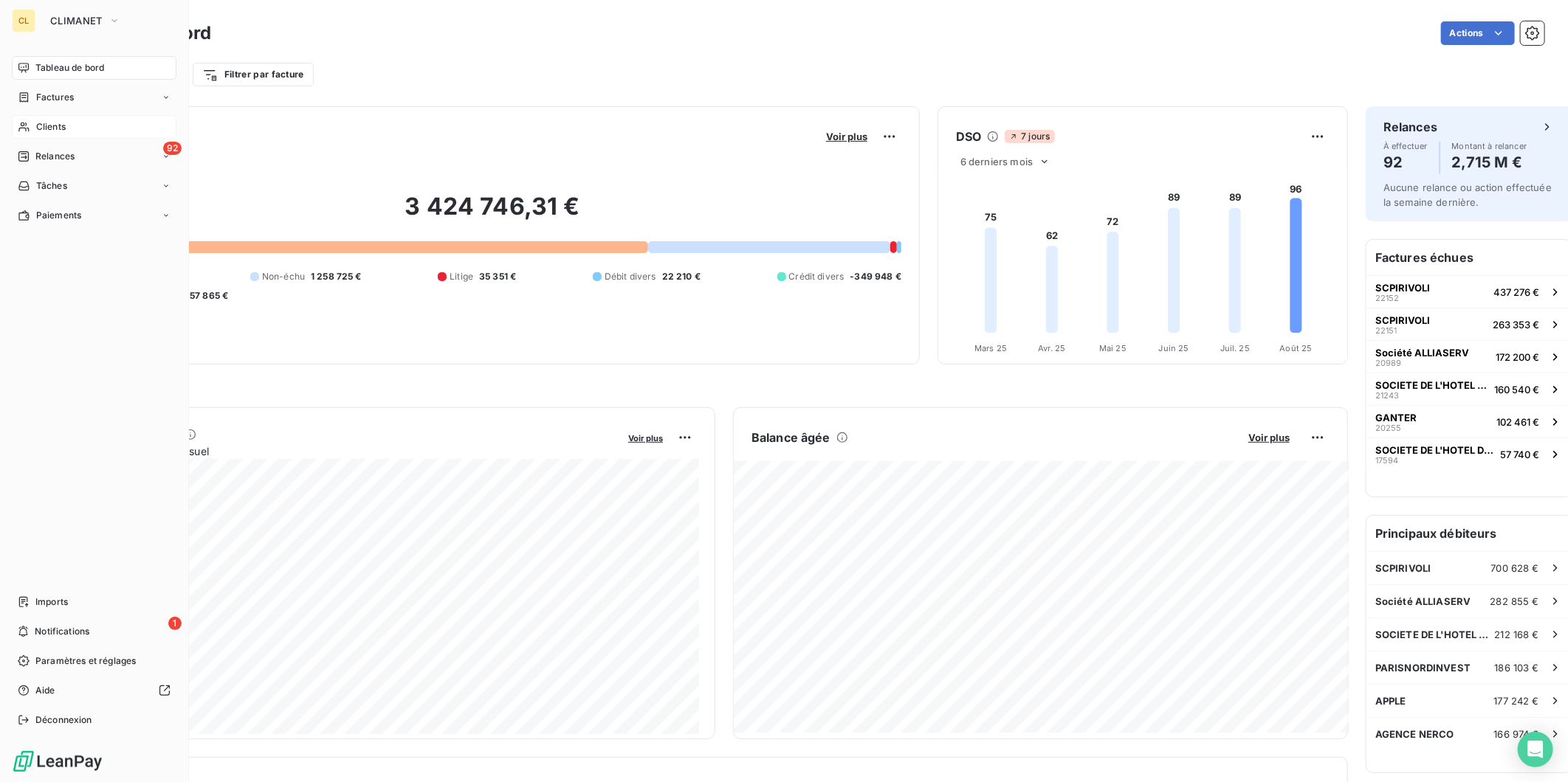
click at [35, 62] on span "Tableau de bord" at bounding box center [69, 69] width 69 height 14
click at [40, 120] on span "Clients" at bounding box center [51, 127] width 29 height 14
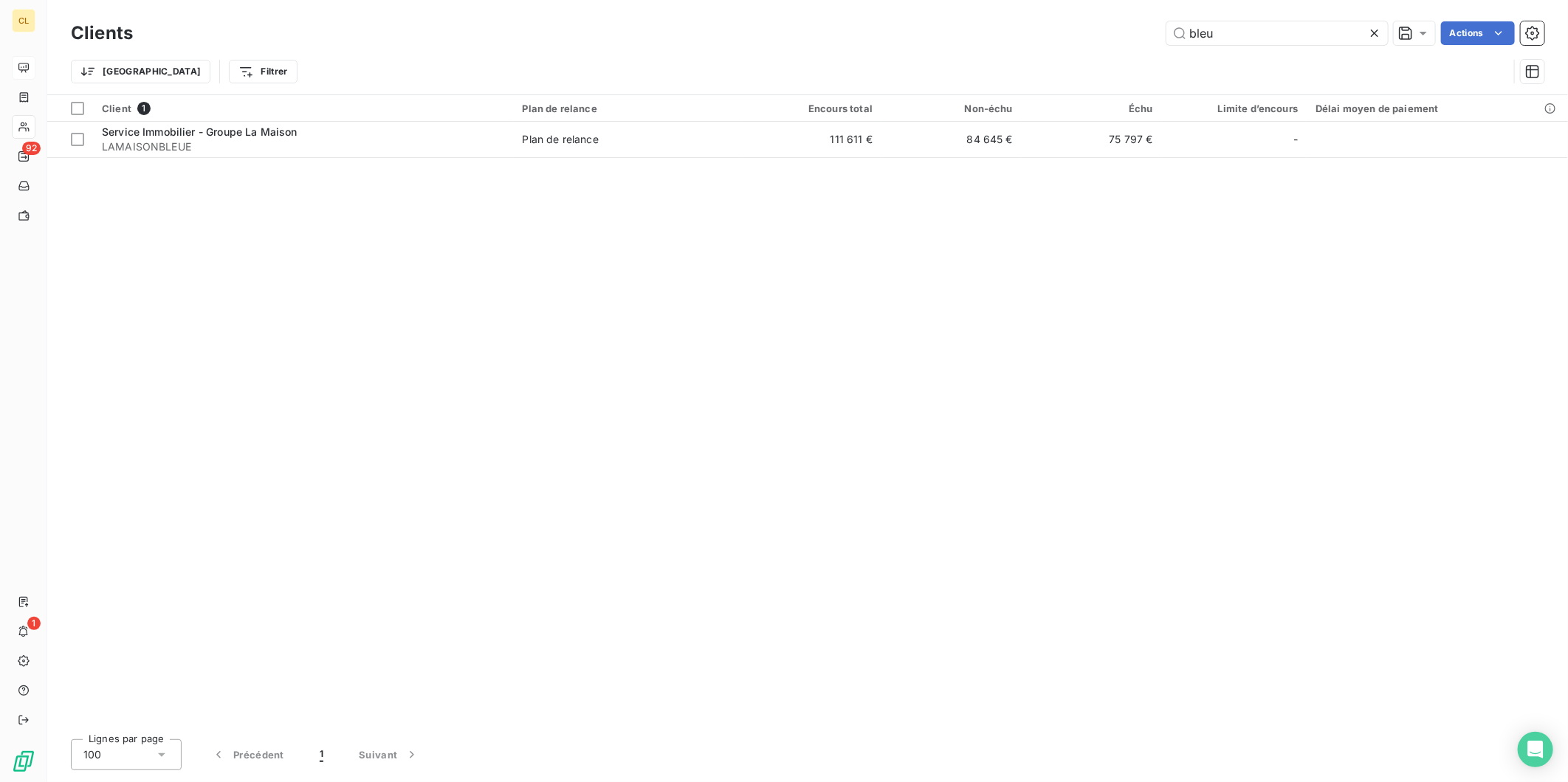
drag, startPoint x: 1252, startPoint y: 27, endPoint x: 1153, endPoint y: 30, distance: 99.0
click at [1153, 30] on div "bleu Actions" at bounding box center [847, 33] width 1394 height 24
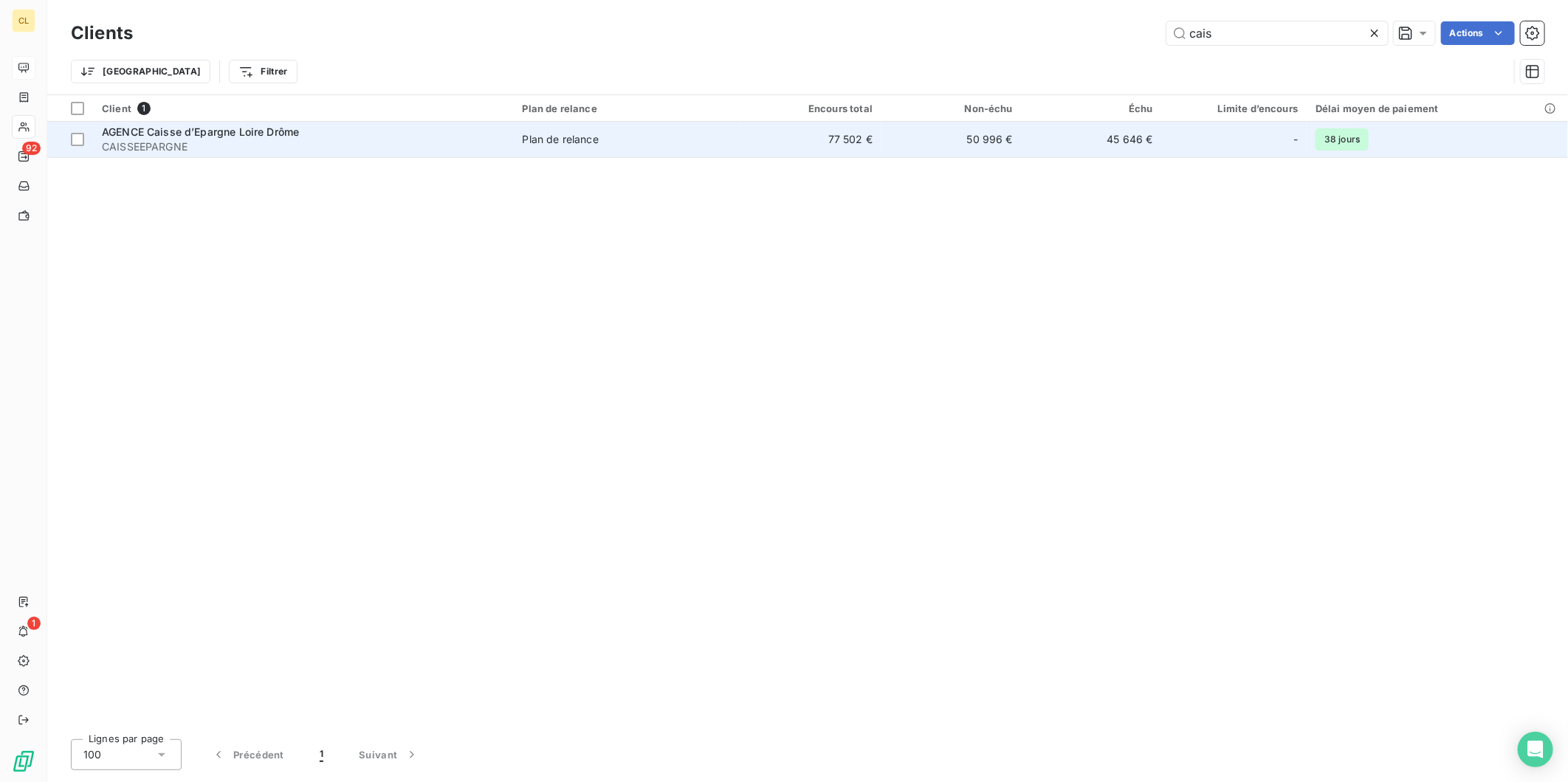
type input "cais"
click at [596, 132] on span "Plan de relance" at bounding box center [628, 139] width 211 height 15
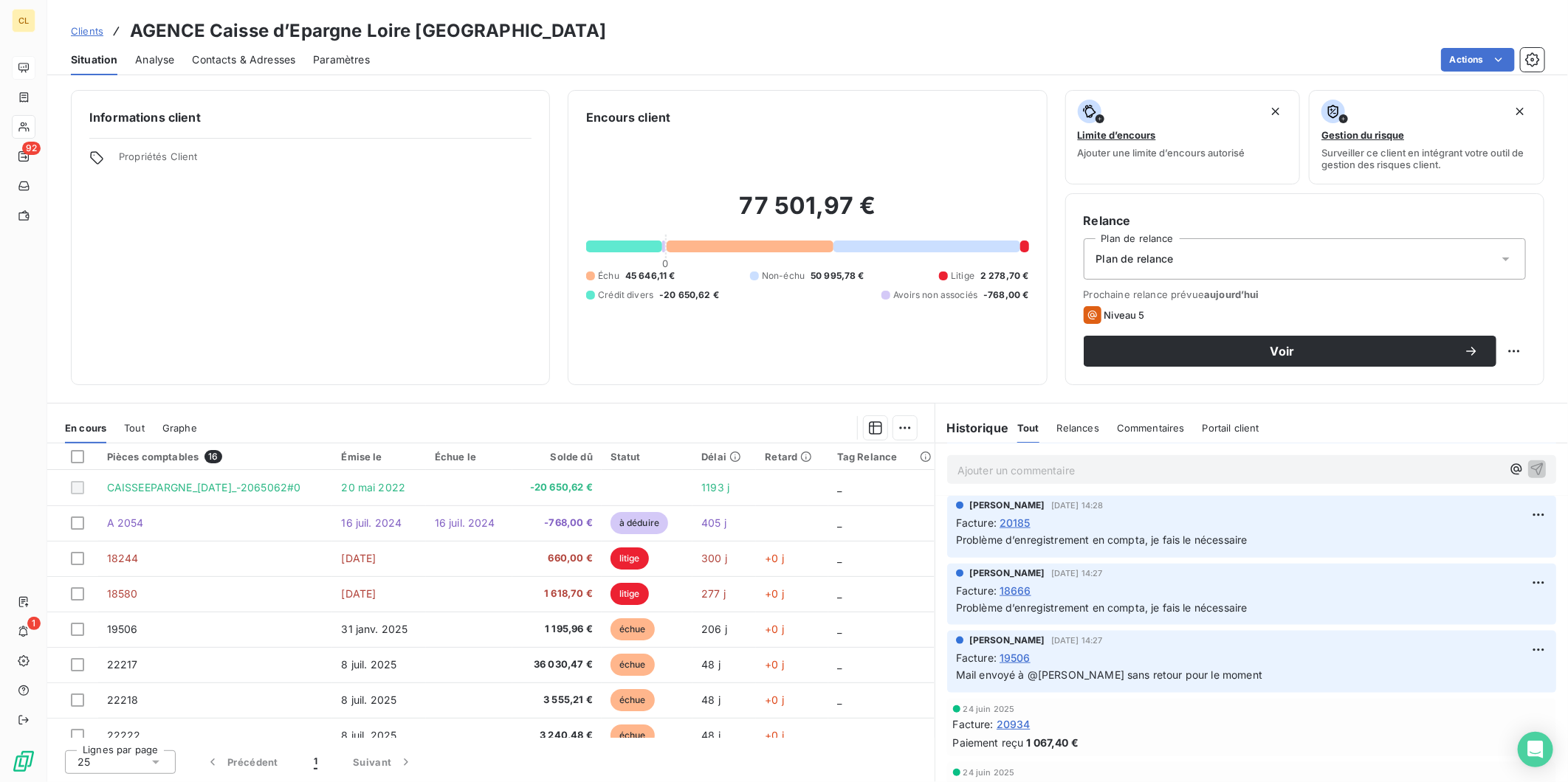
scroll to position [1148, 0]
click at [1071, 422] on span "Relances" at bounding box center [1078, 428] width 42 height 12
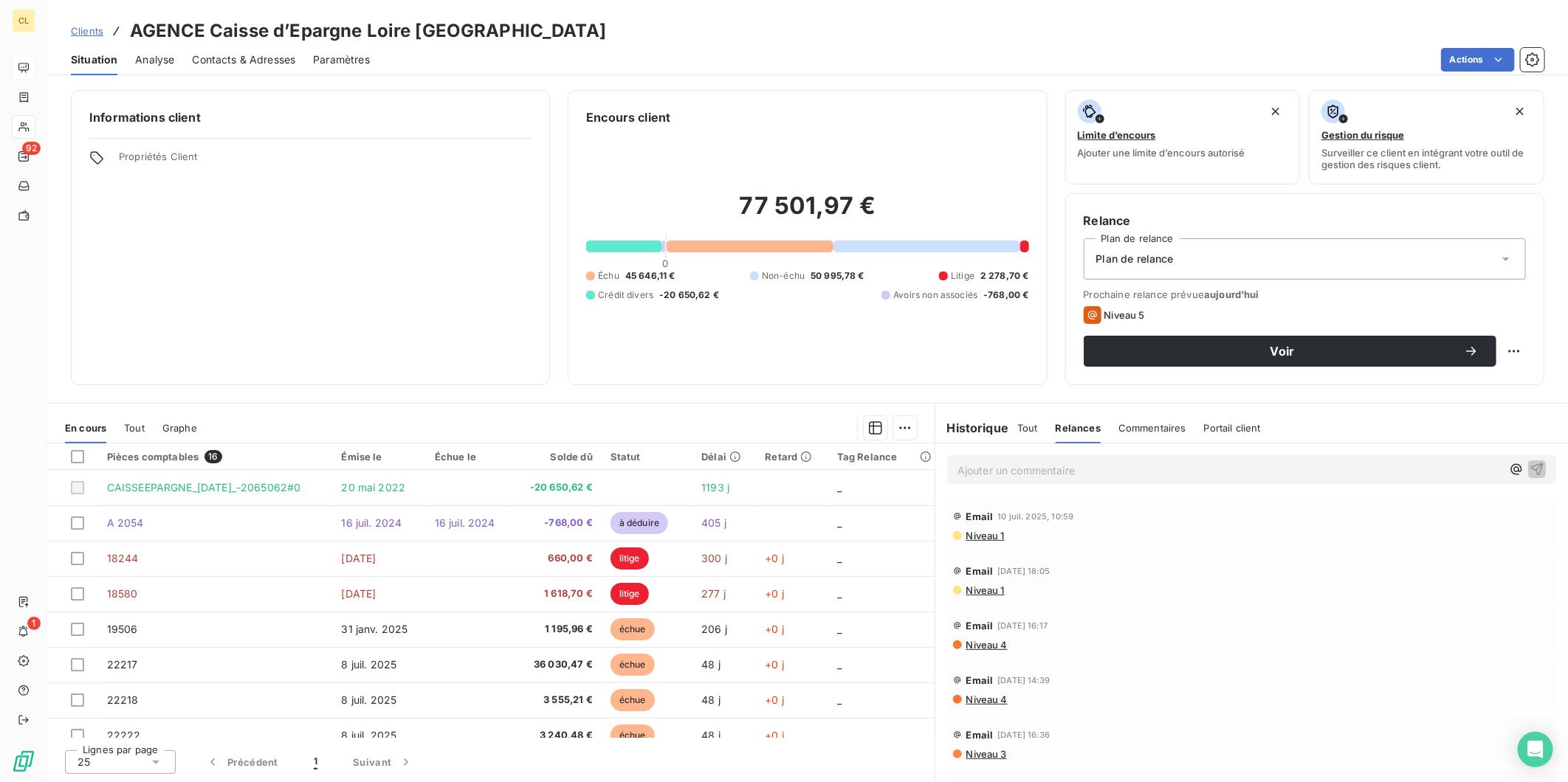
click at [1017, 422] on span "Tout" at bounding box center [1027, 428] width 21 height 12
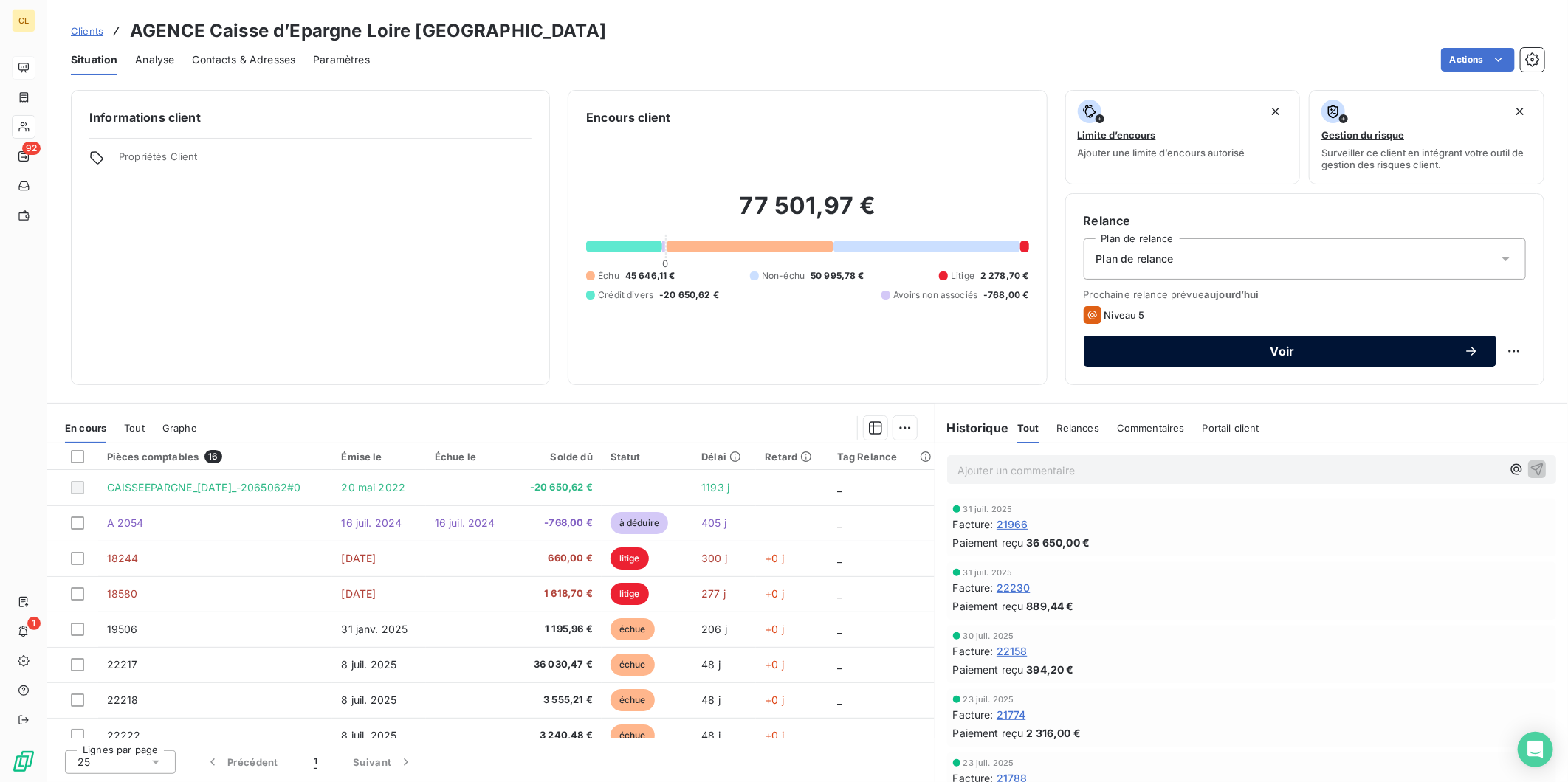
click at [1138, 345] on span "Voir" at bounding box center [1282, 351] width 362 height 12
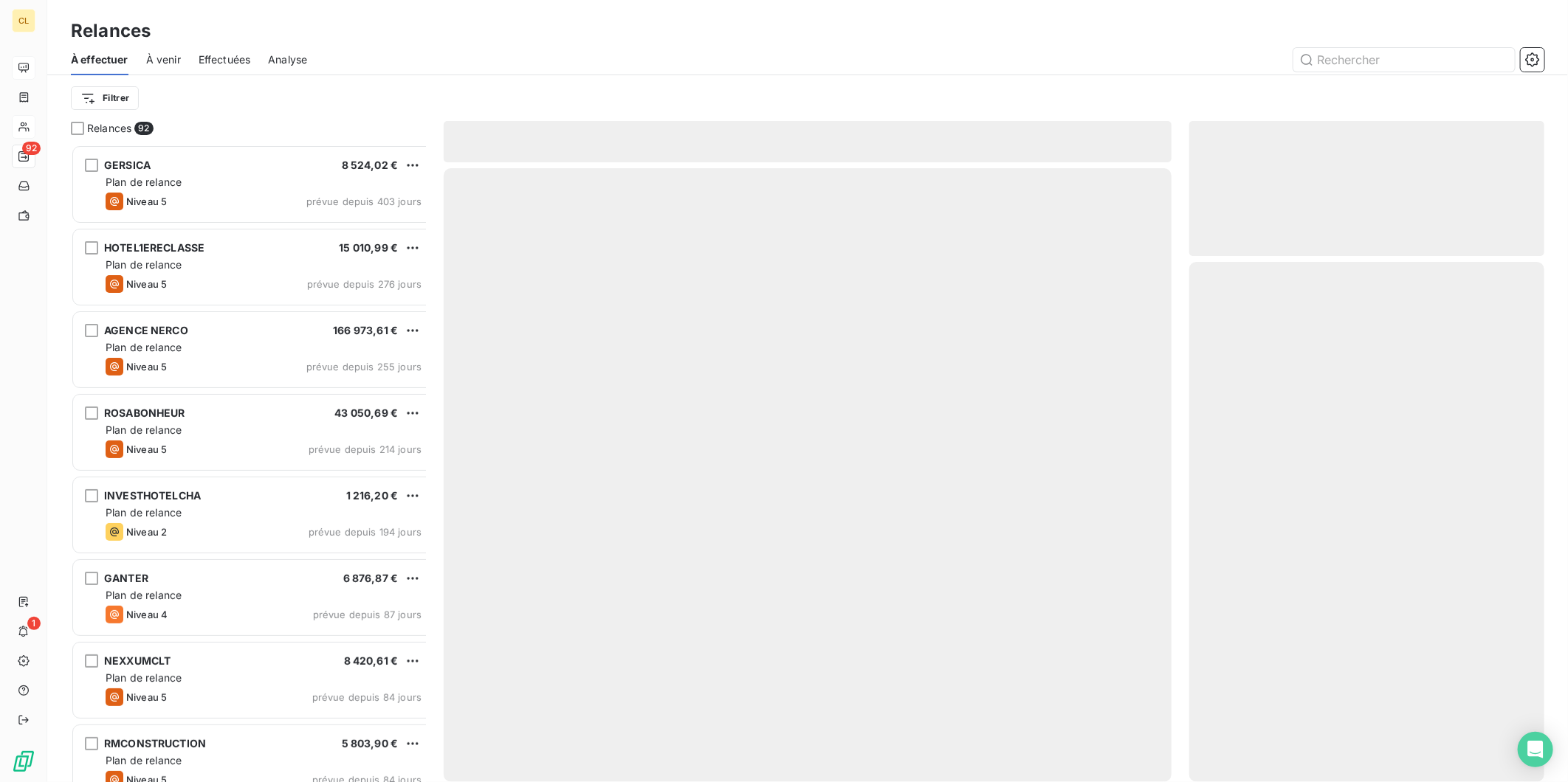
scroll to position [644, 352]
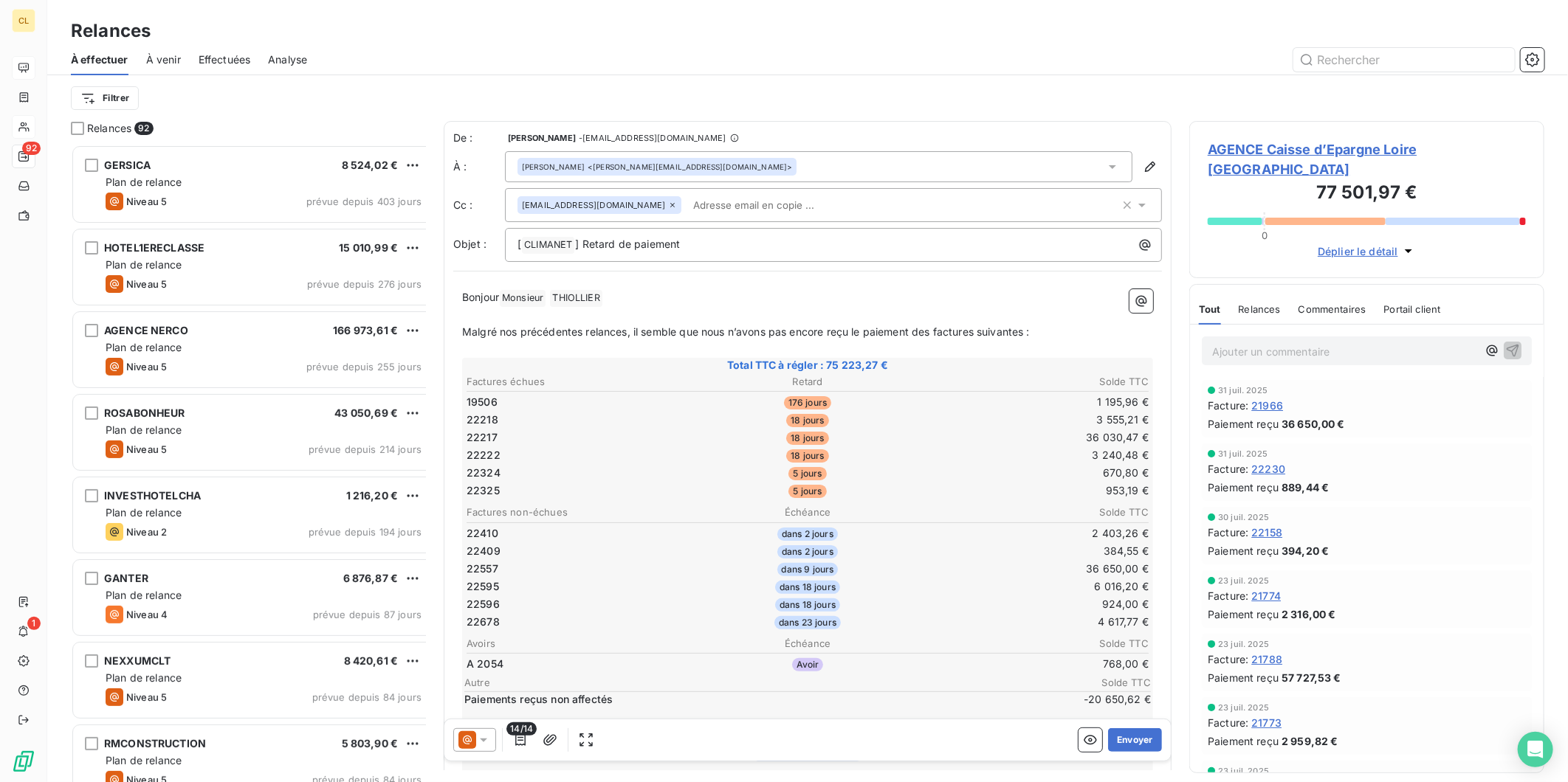
click at [476, 733] on icon at bounding box center [483, 740] width 15 height 15
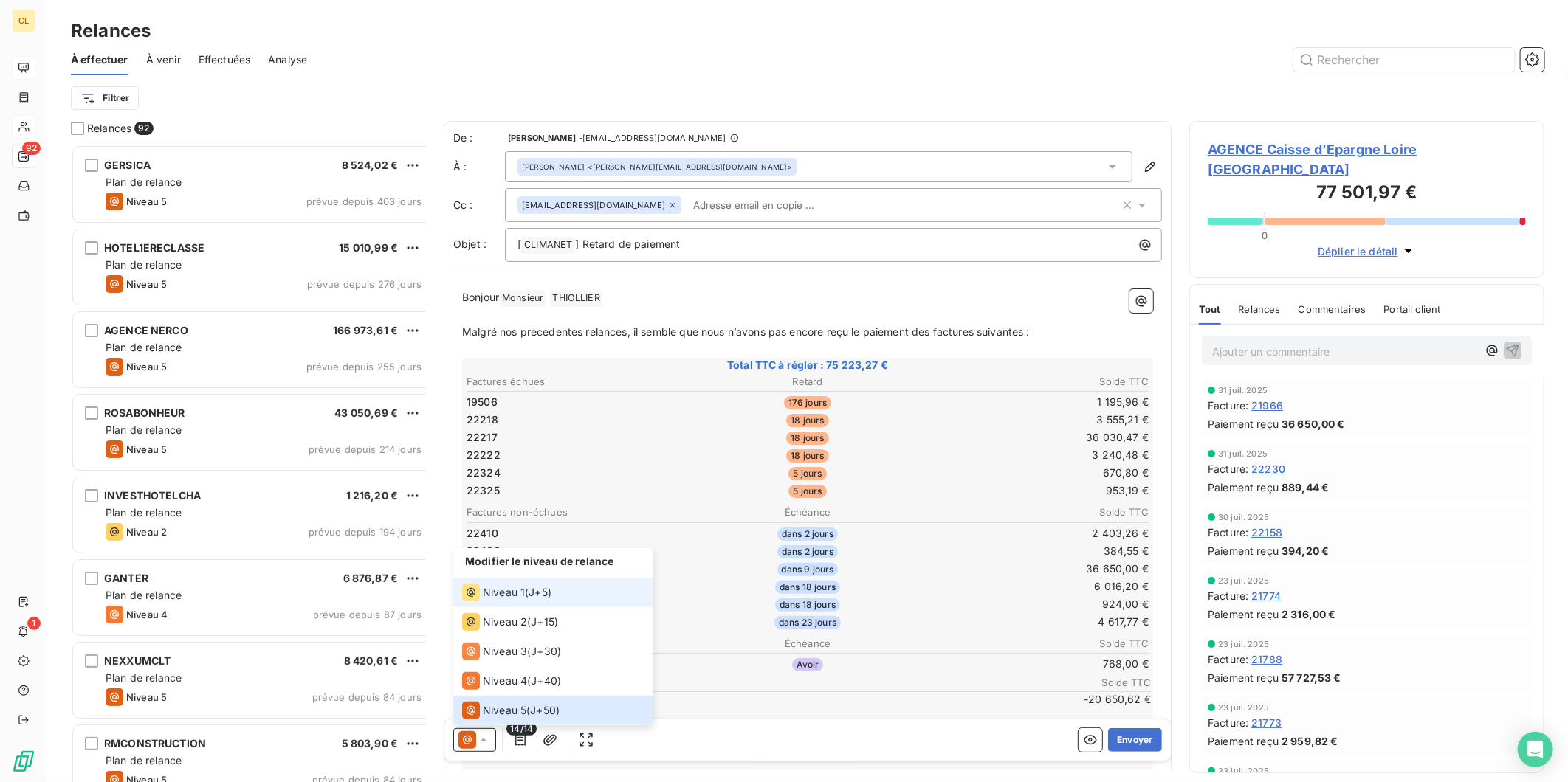
click at [495, 607] on li "Niveau 1 ( J+5 )" at bounding box center [553, 593] width 200 height 29
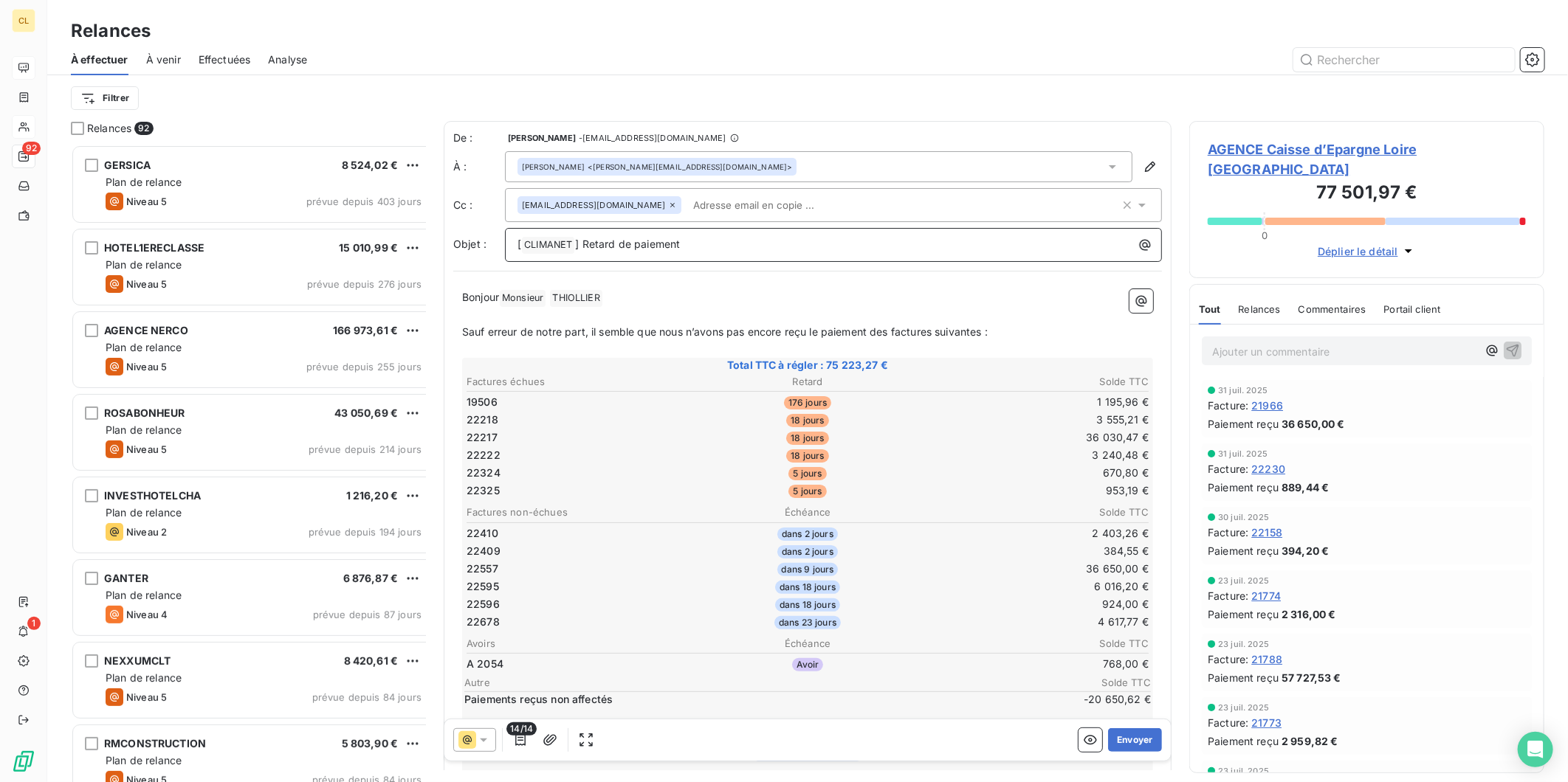
click at [657, 236] on p "[ CLIMANET ﻿ ] Retard de paiement" at bounding box center [837, 245] width 639 height 18
click at [1123, 728] on button "Envoyer" at bounding box center [1134, 740] width 54 height 24
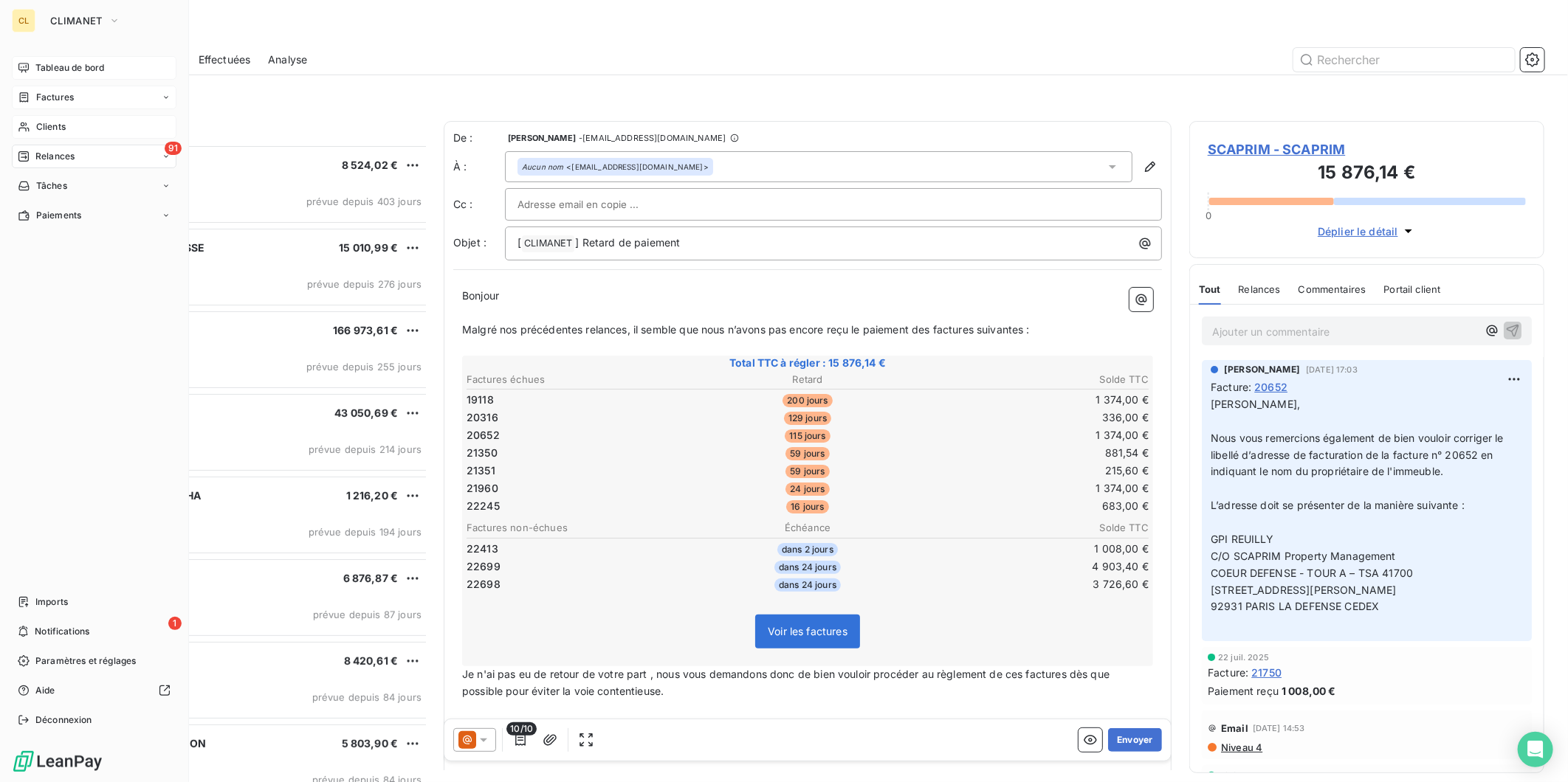
click at [36, 91] on span "Factures" at bounding box center [55, 98] width 38 height 14
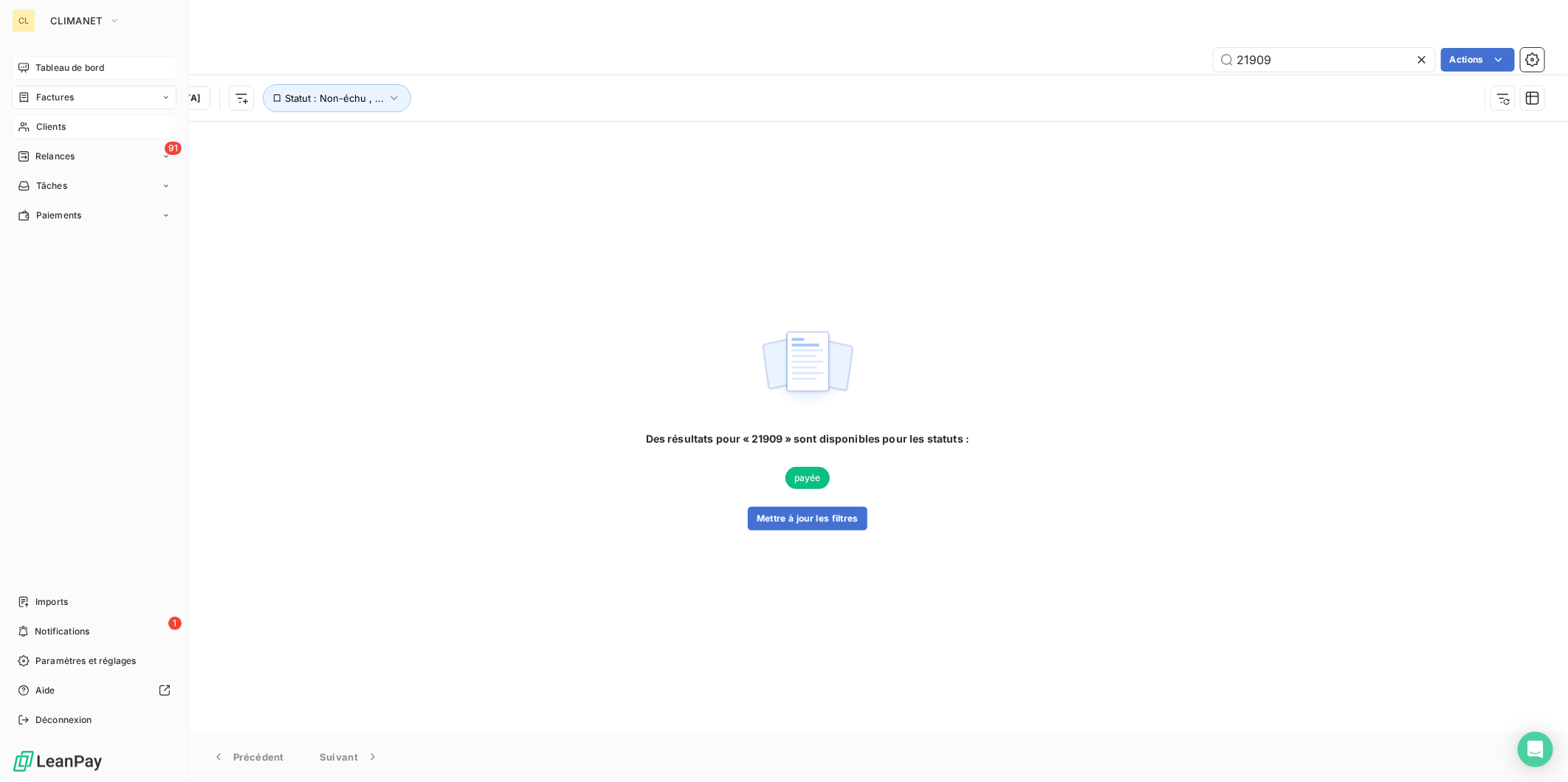
click at [39, 62] on span "Tableau de bord" at bounding box center [69, 69] width 69 height 14
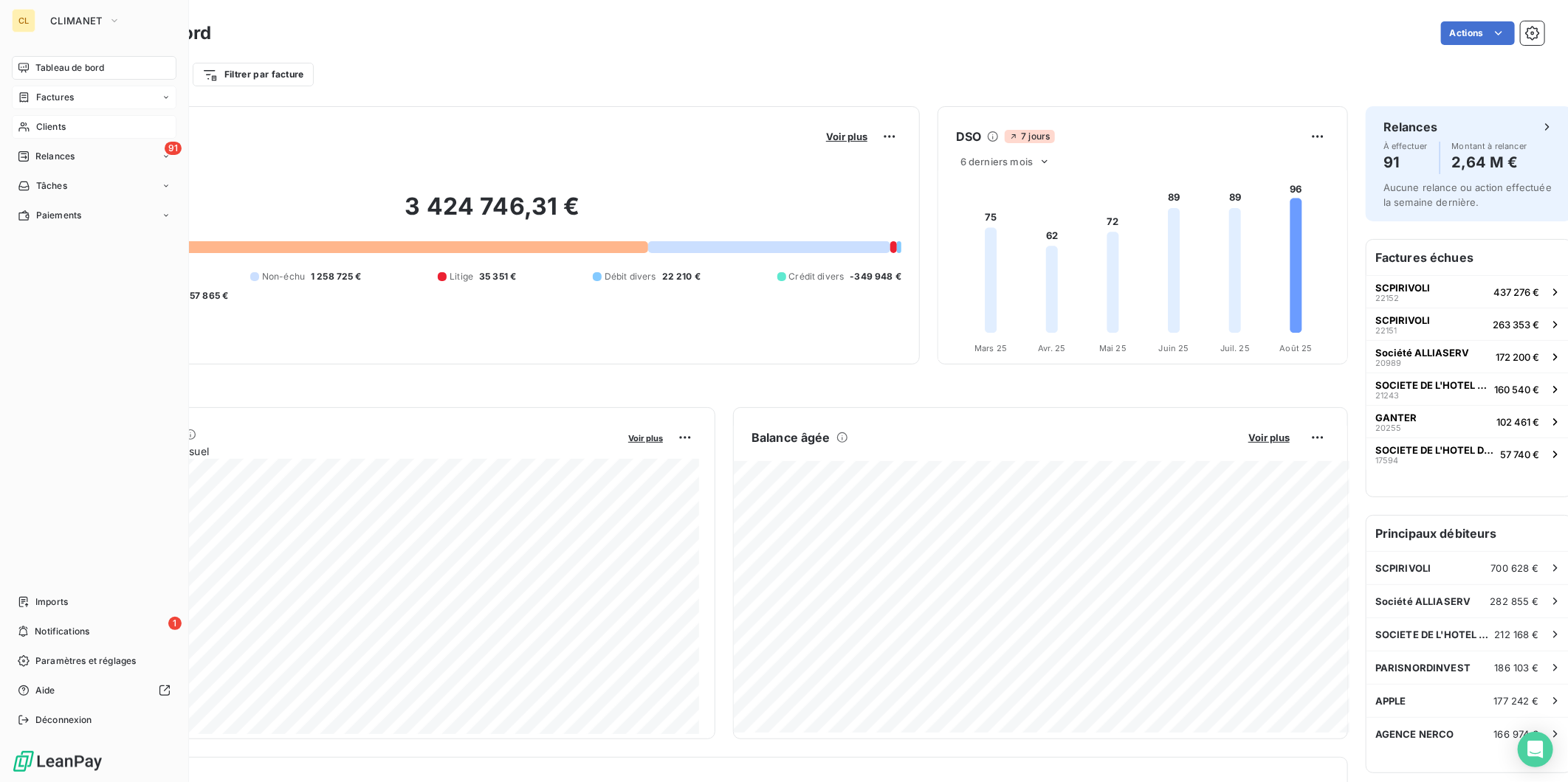
click at [42, 120] on span "Clients" at bounding box center [51, 127] width 29 height 14
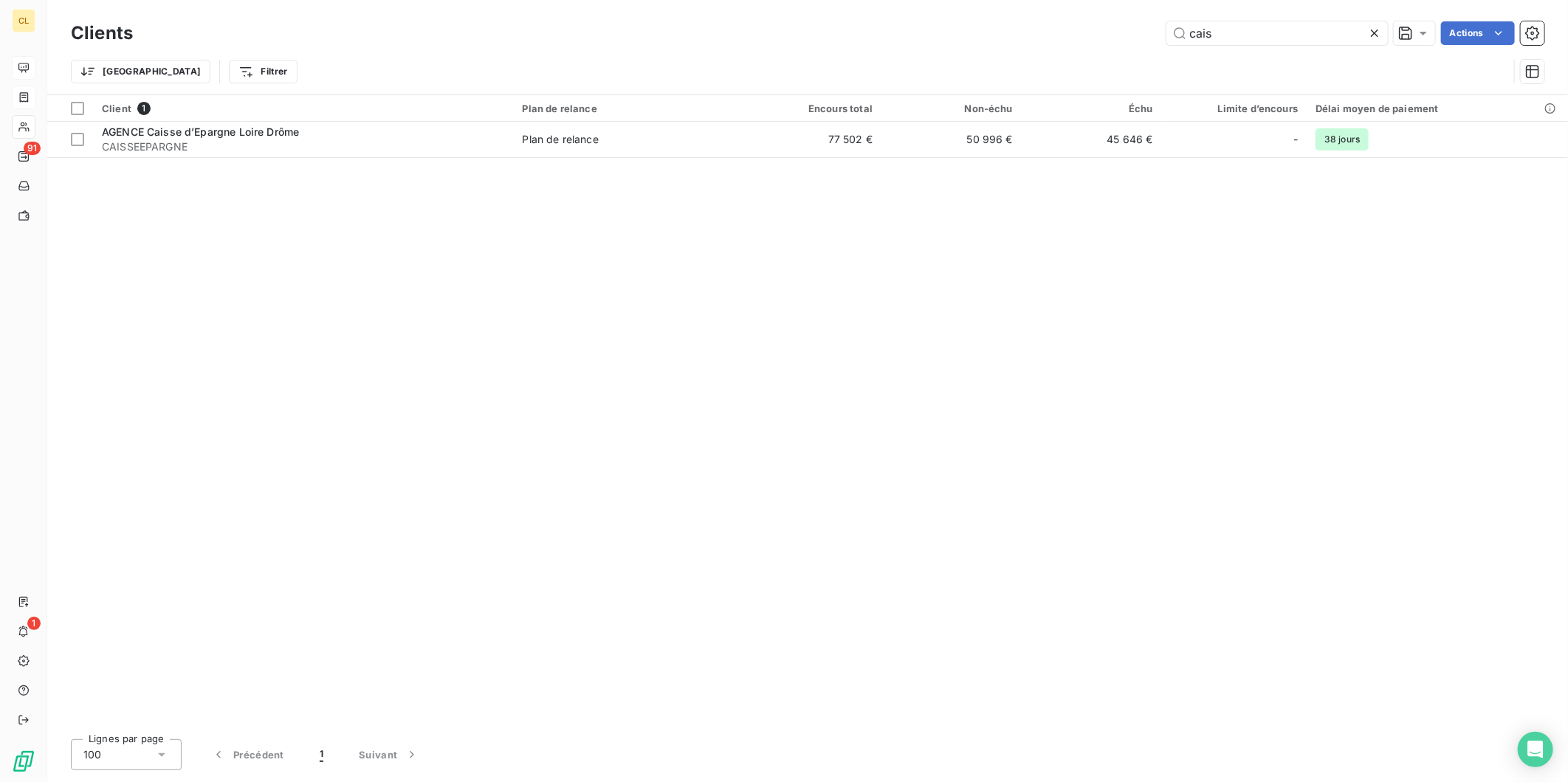
drag, startPoint x: 1255, startPoint y: 30, endPoint x: 1148, endPoint y: 32, distance: 107.0
click at [1148, 32] on div "cais Actions" at bounding box center [847, 33] width 1394 height 24
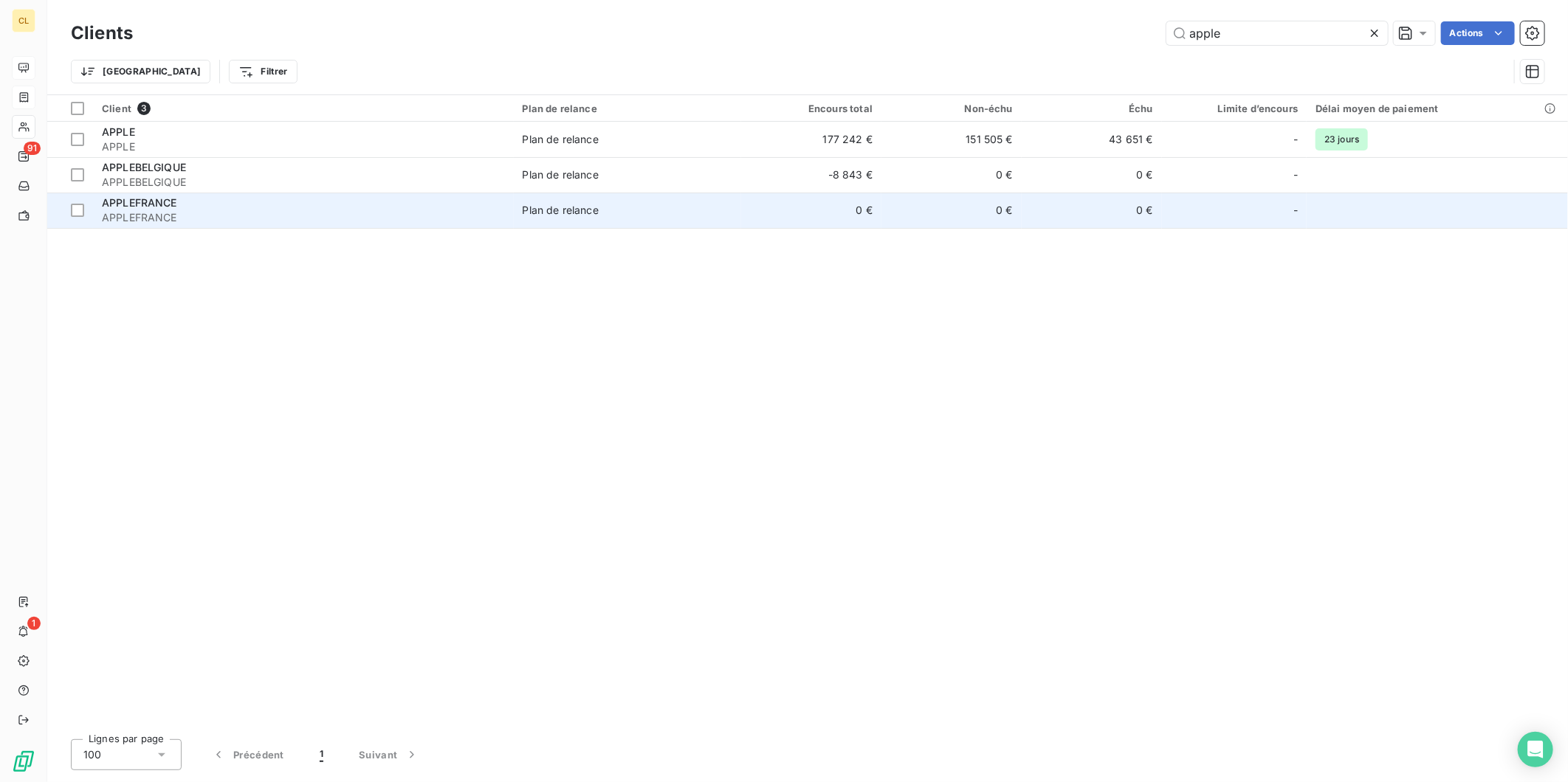
type input "apple"
click at [514, 193] on td "Plan de relance" at bounding box center [628, 210] width 228 height 35
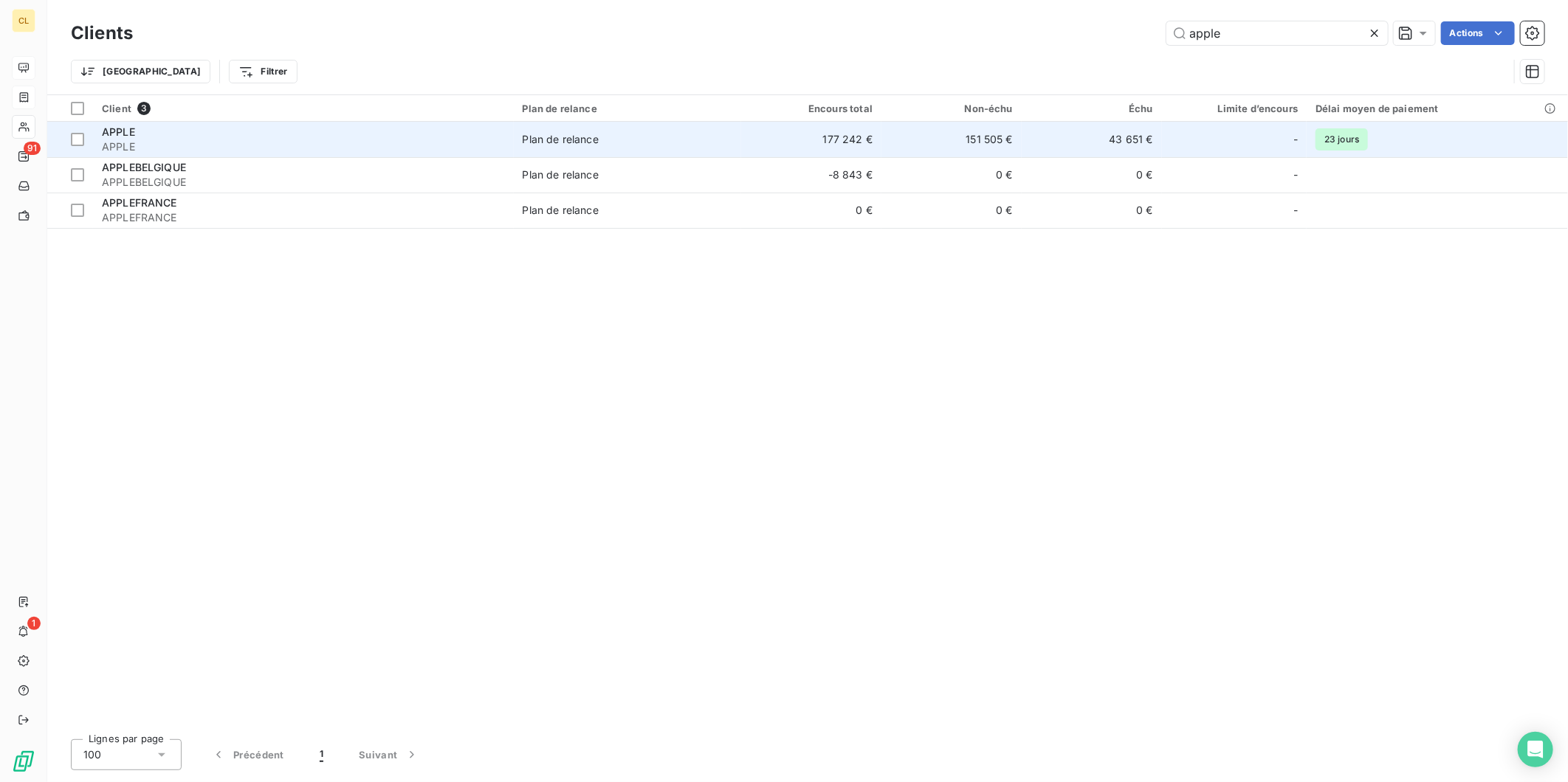
click at [421, 140] on span "APPLE" at bounding box center [303, 146] width 403 height 15
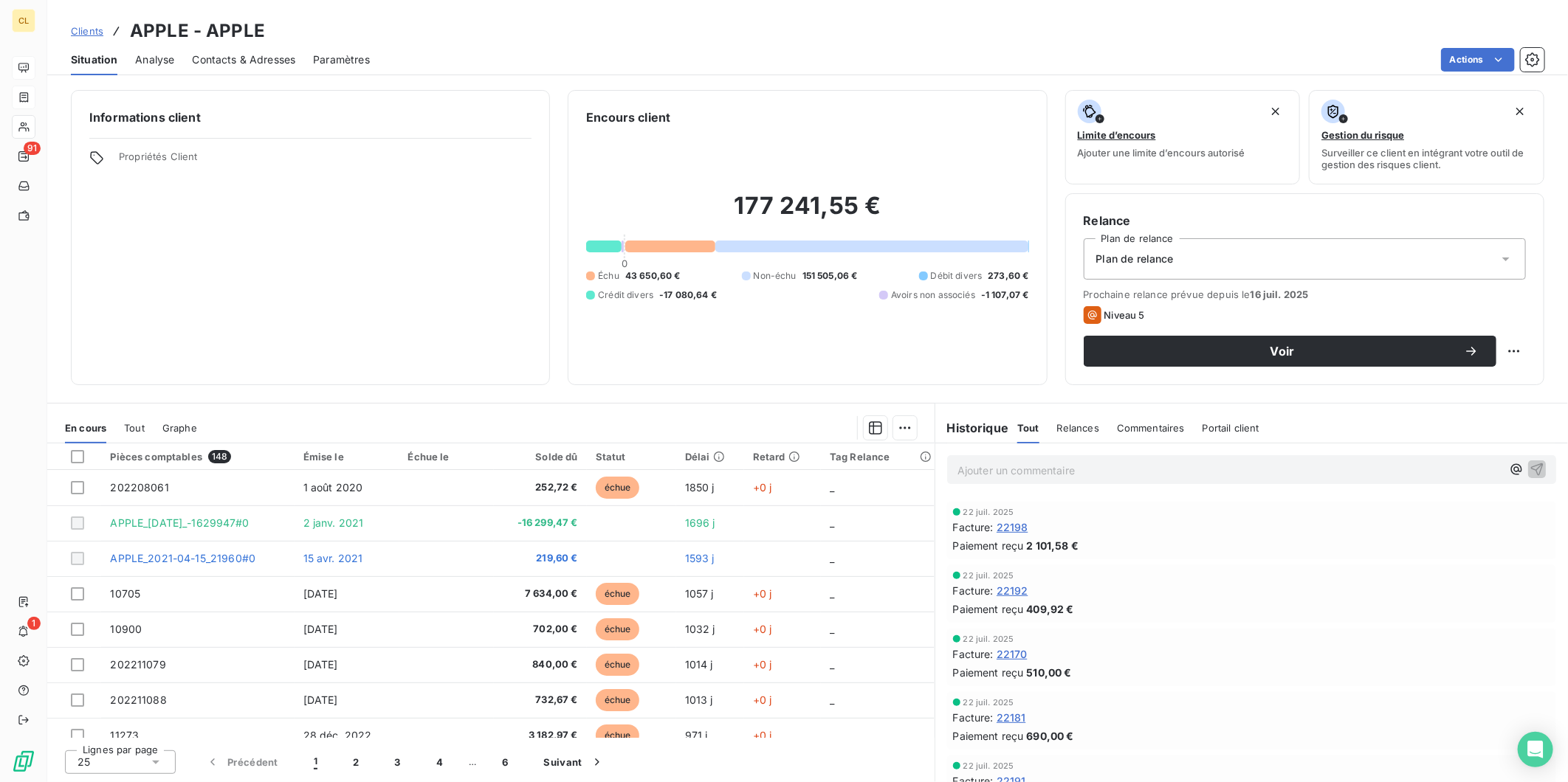
scroll to position [6724, 0]
click at [1069, 422] on span "Relances" at bounding box center [1078, 428] width 42 height 12
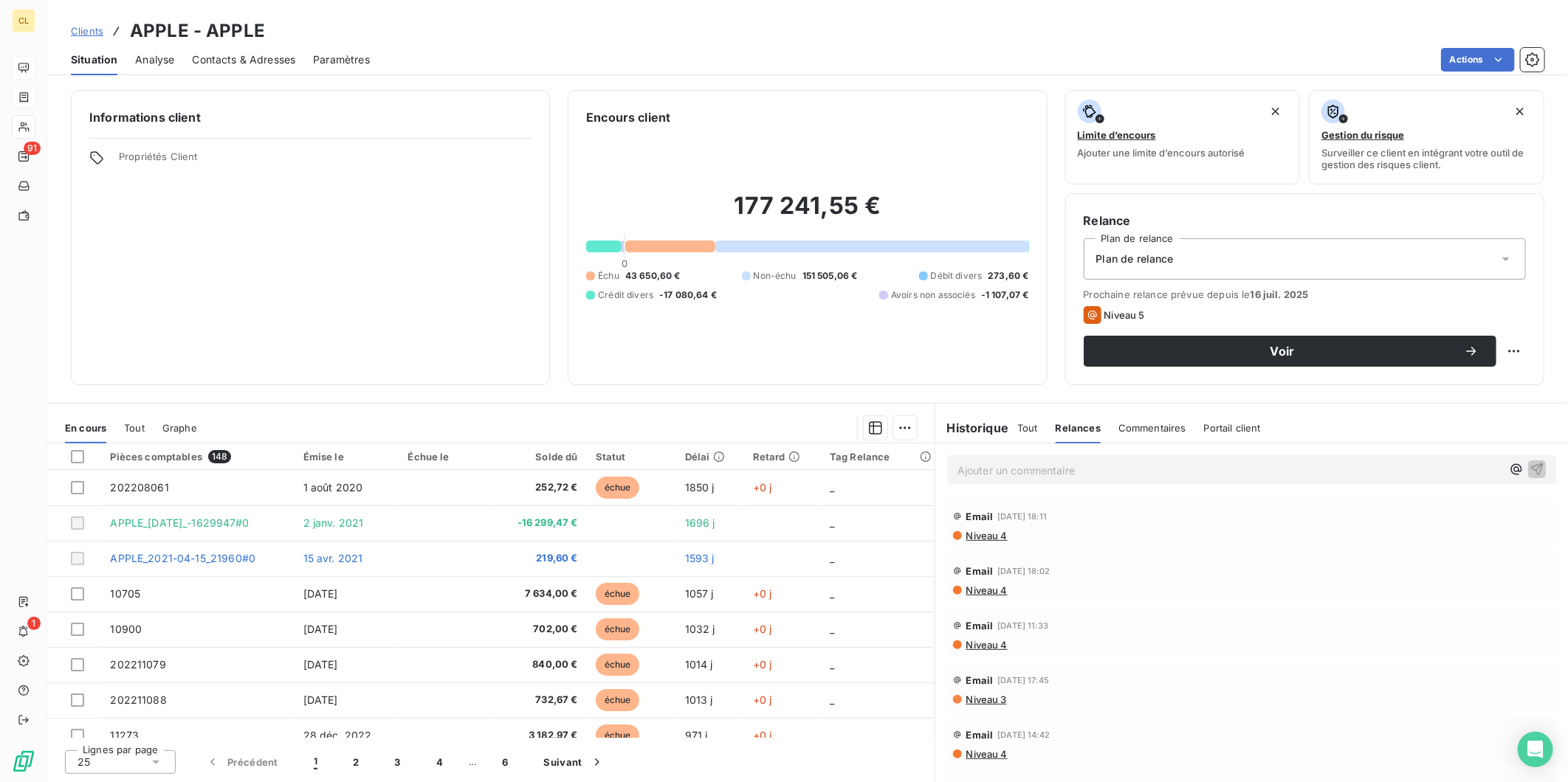
click at [965, 530] on span "Niveau 4" at bounding box center [986, 536] width 43 height 12
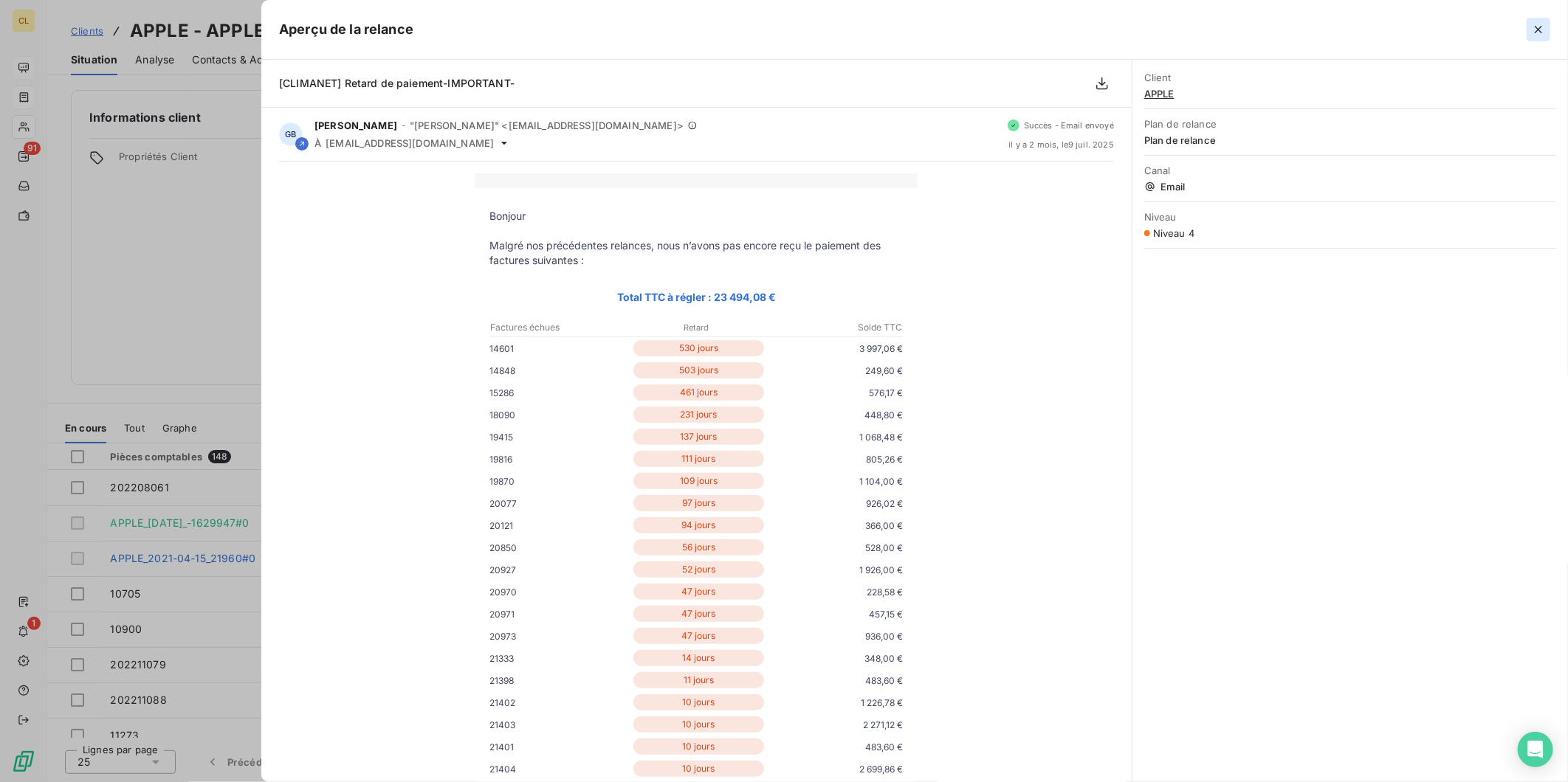
click at [1545, 22] on icon "button" at bounding box center [1538, 29] width 15 height 15
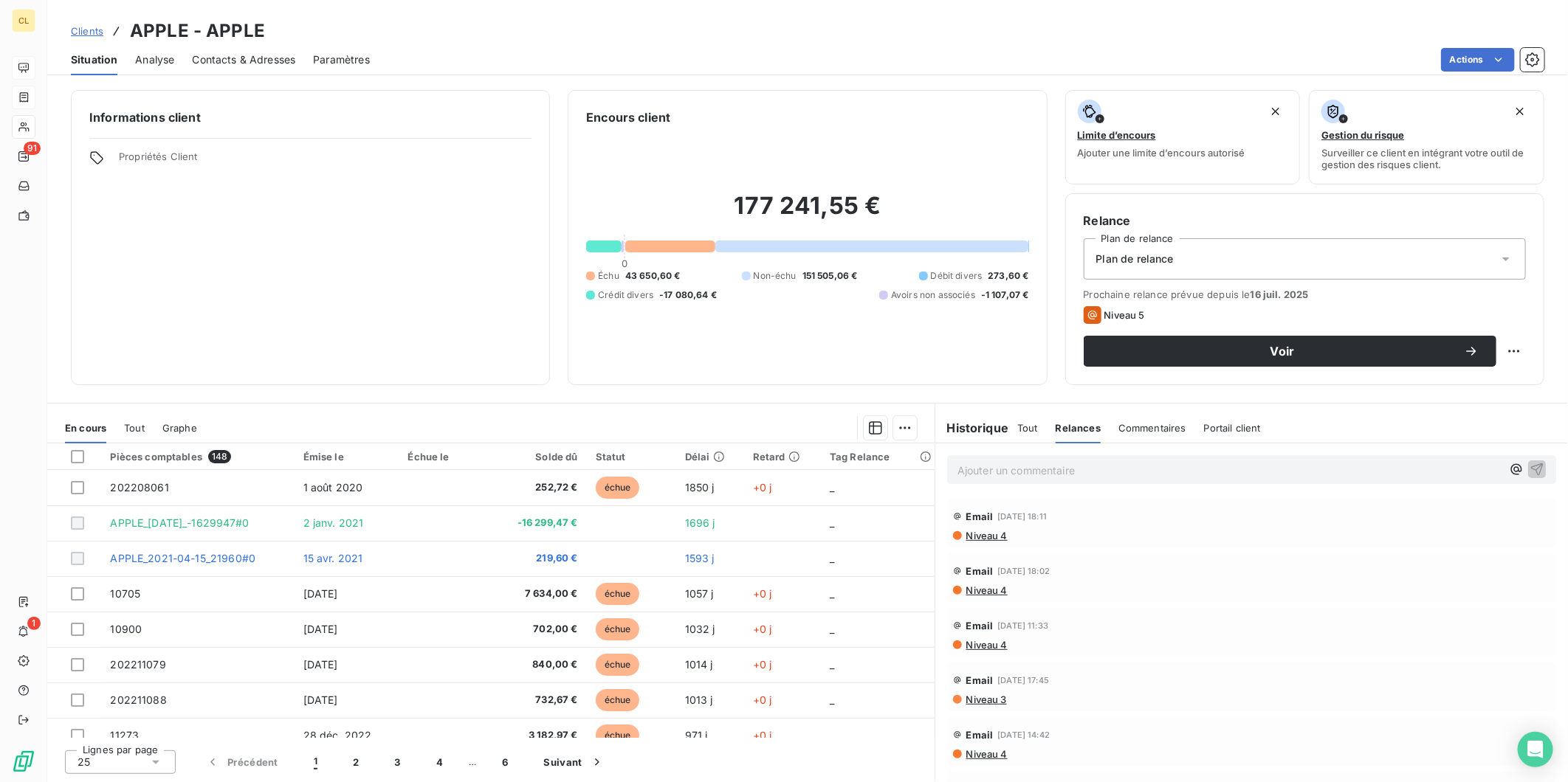
click at [1017, 422] on span "Tout" at bounding box center [1027, 428] width 21 height 12
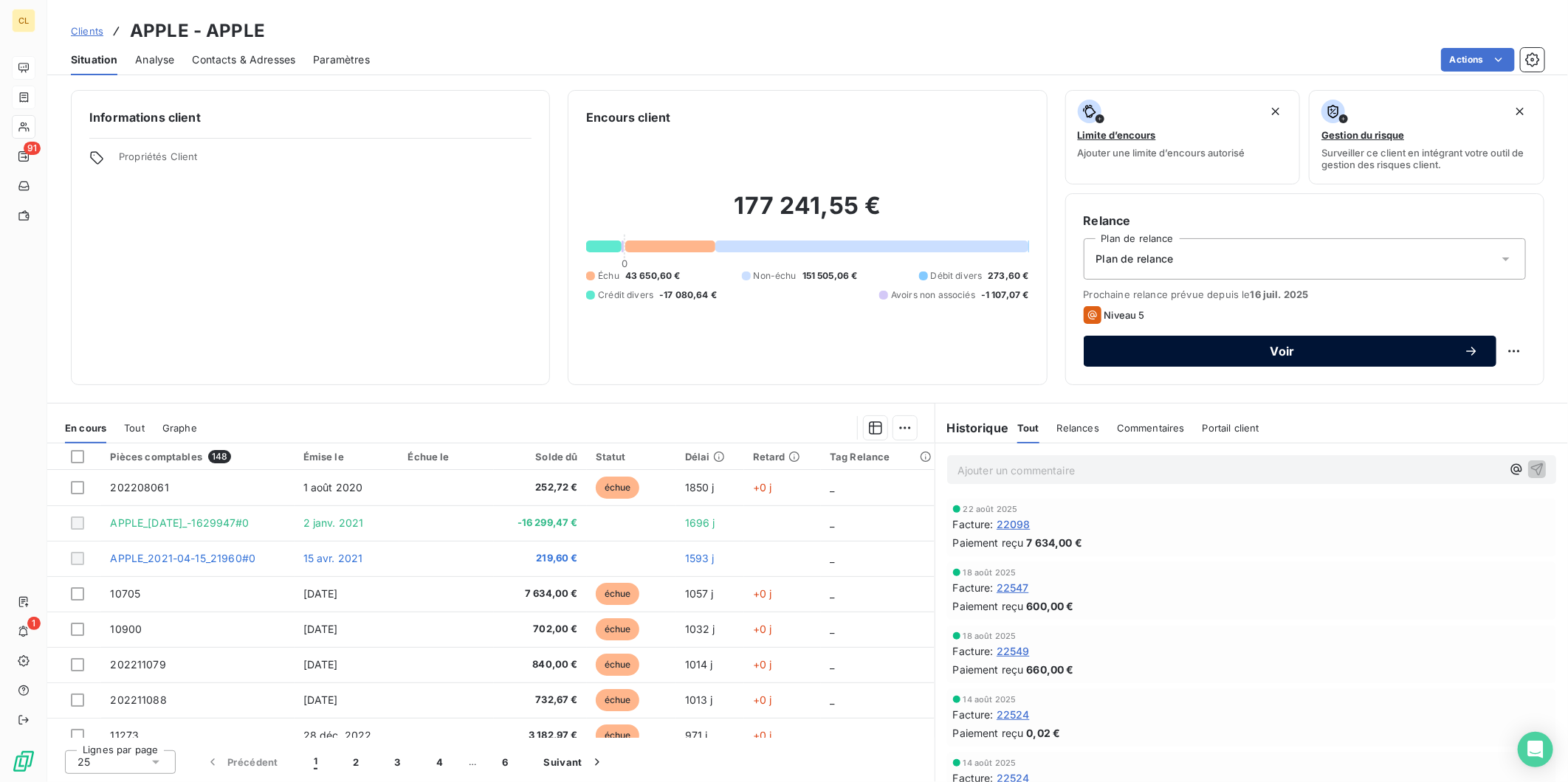
click at [1213, 336] on button "Voir" at bounding box center [1290, 351] width 413 height 31
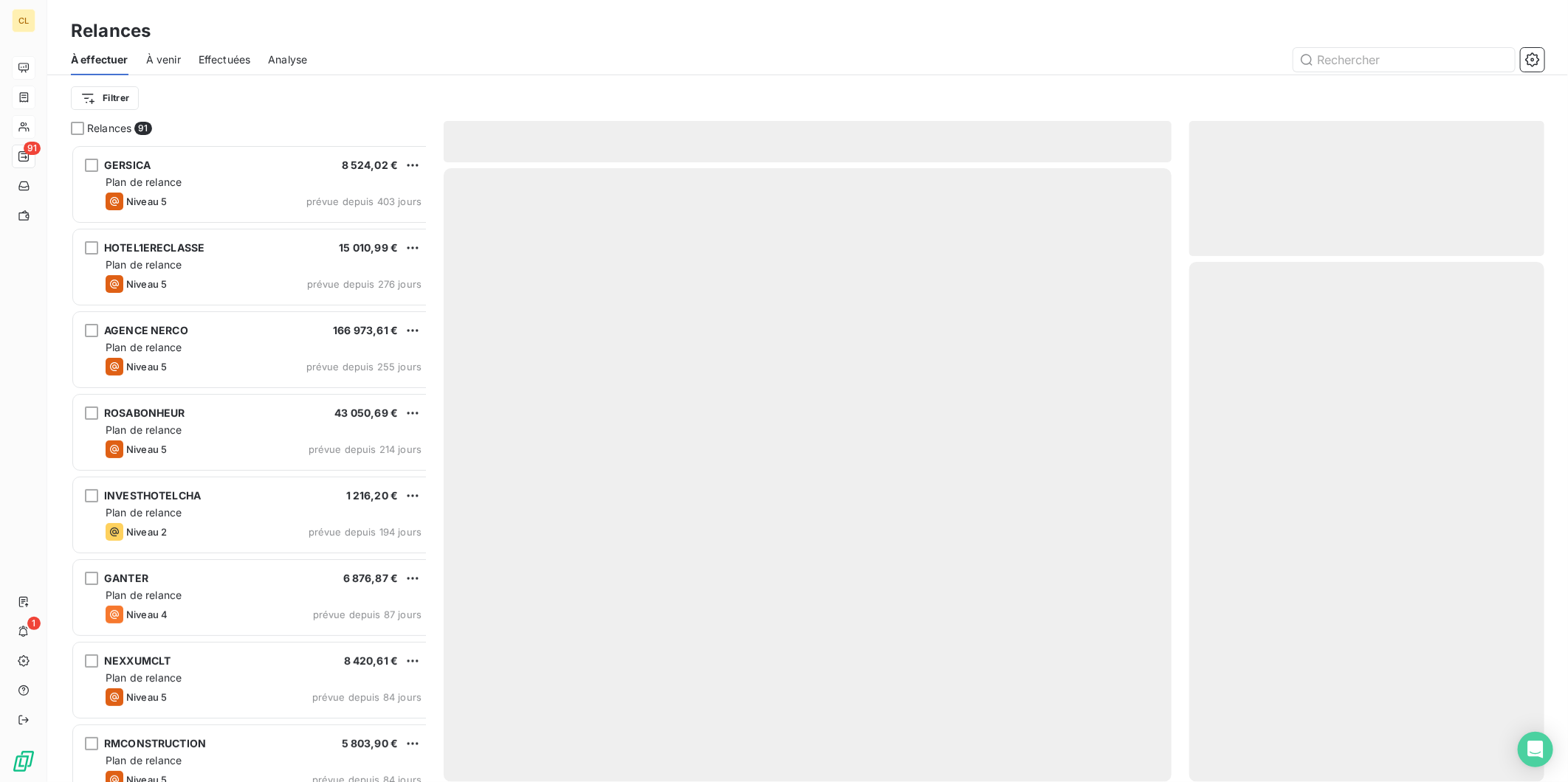
scroll to position [644, 352]
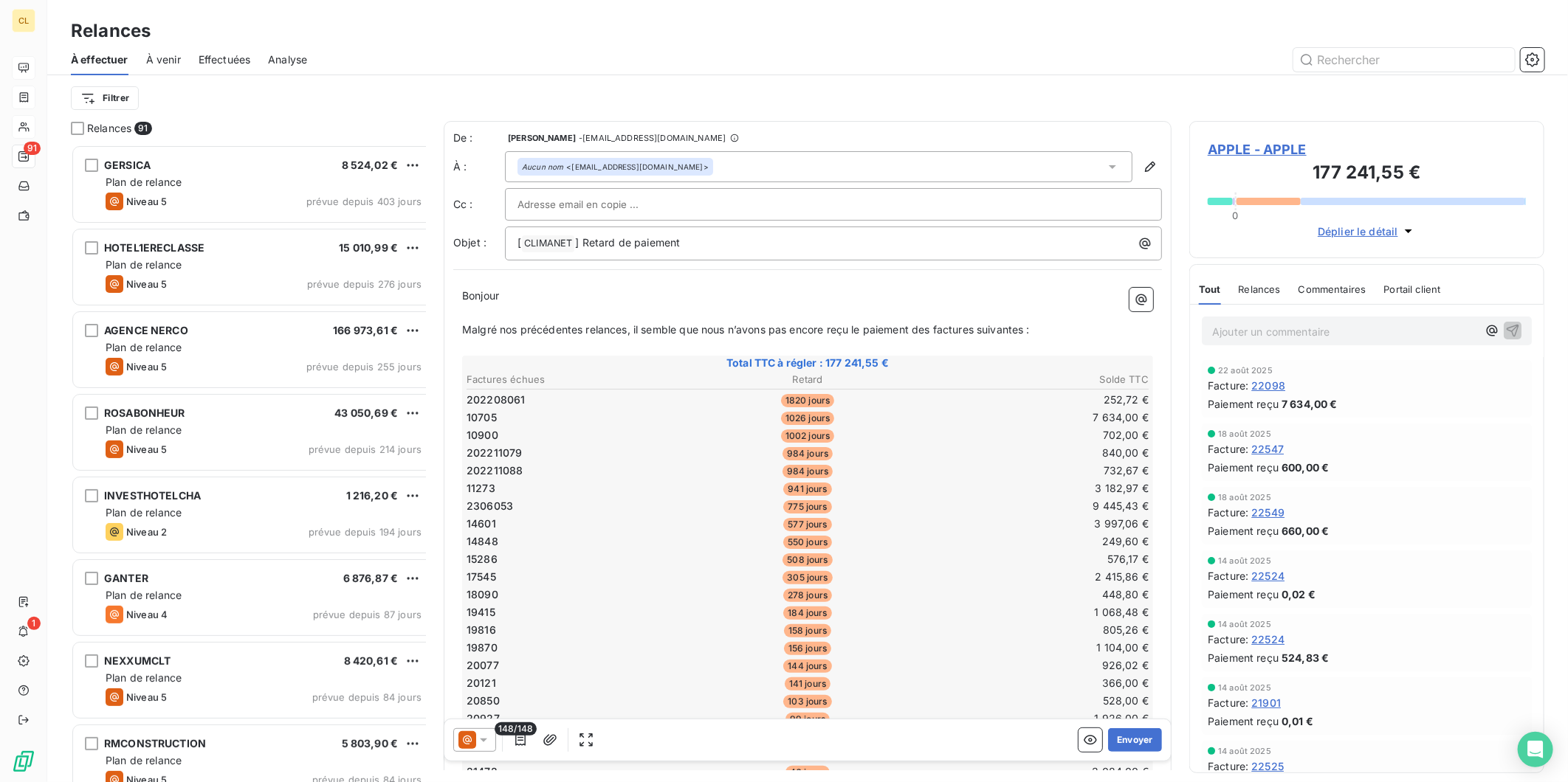
click at [476, 733] on icon at bounding box center [483, 740] width 15 height 15
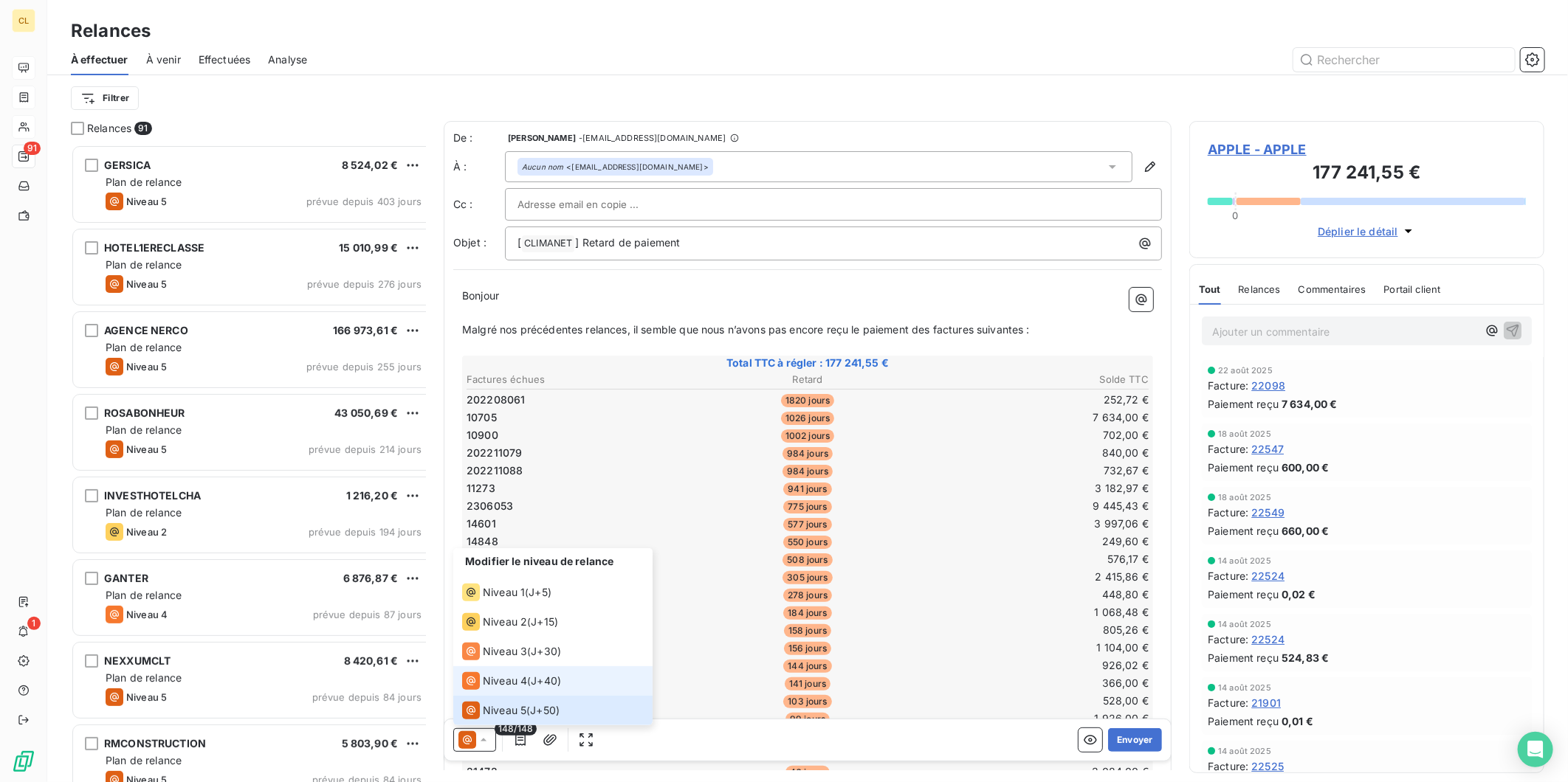
click at [496, 674] on span "Niveau 4" at bounding box center [505, 681] width 45 height 15
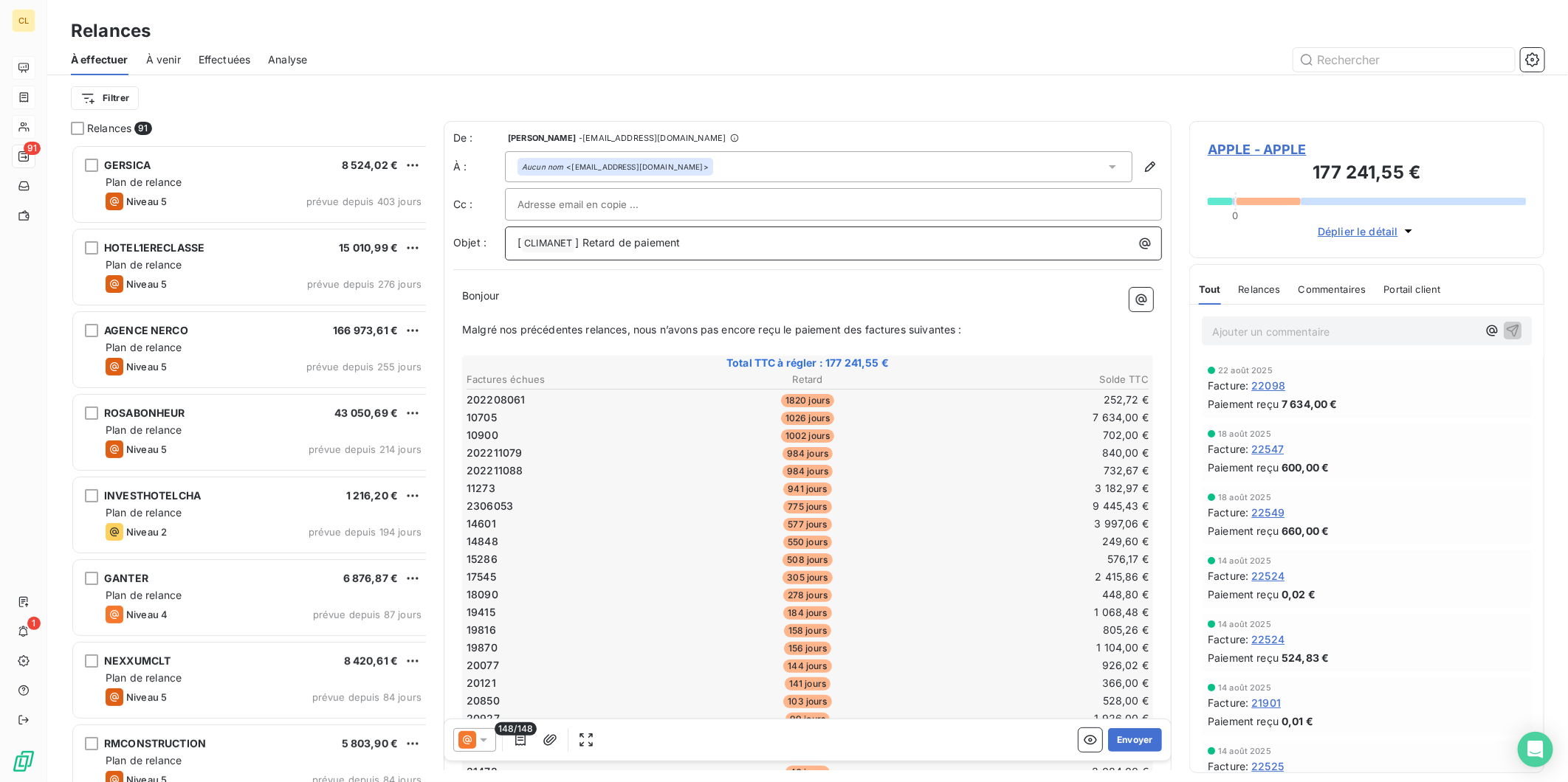
click at [662, 235] on p "[ CLIMANET ﻿ ] Retard de paiement" at bounding box center [837, 243] width 639 height 18
click at [513, 733] on icon "button" at bounding box center [520, 740] width 15 height 15
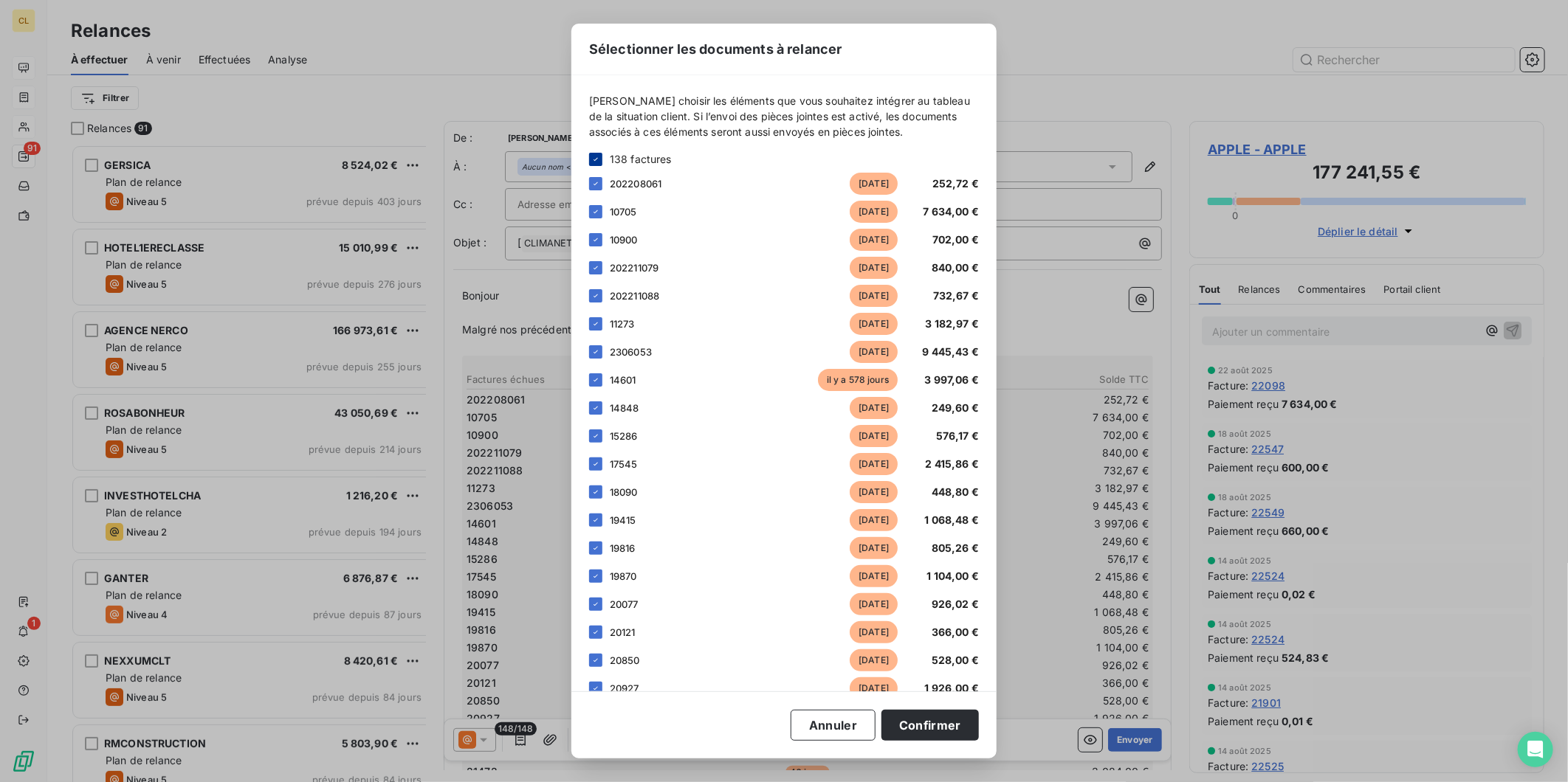
click at [600, 164] on icon at bounding box center [595, 159] width 9 height 9
click at [602, 375] on div at bounding box center [596, 380] width 14 height 14
click at [602, 402] on div at bounding box center [596, 409] width 14 height 14
click at [602, 429] on div at bounding box center [596, 436] width 14 height 14
click at [602, 486] on div at bounding box center [596, 492] width 14 height 14
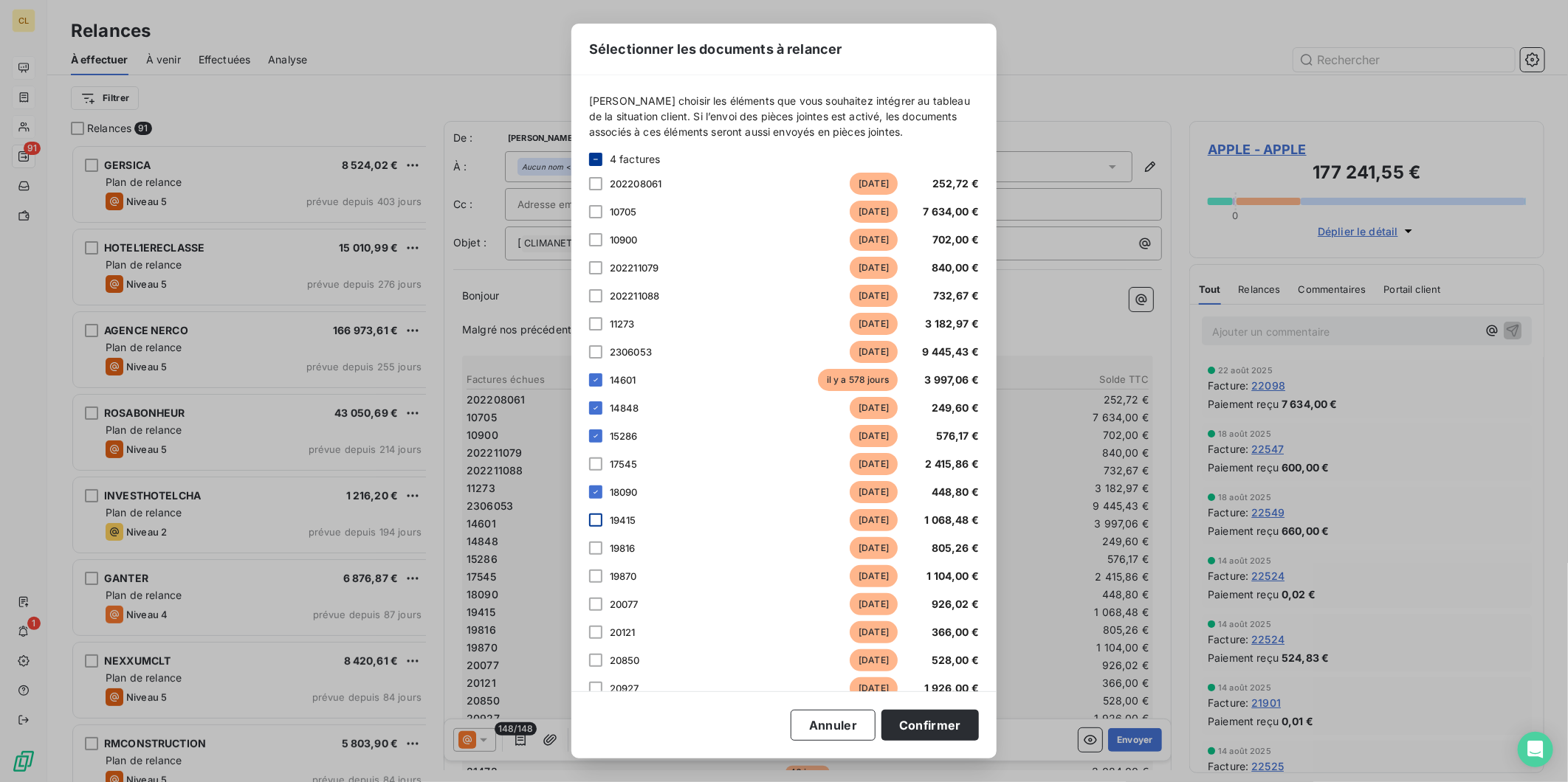
click at [602, 514] on div at bounding box center [596, 521] width 14 height 14
click at [602, 541] on div at bounding box center [596, 548] width 14 height 14
click at [602, 598] on div at bounding box center [596, 605] width 14 height 14
click at [602, 626] on div at bounding box center [596, 633] width 14 height 14
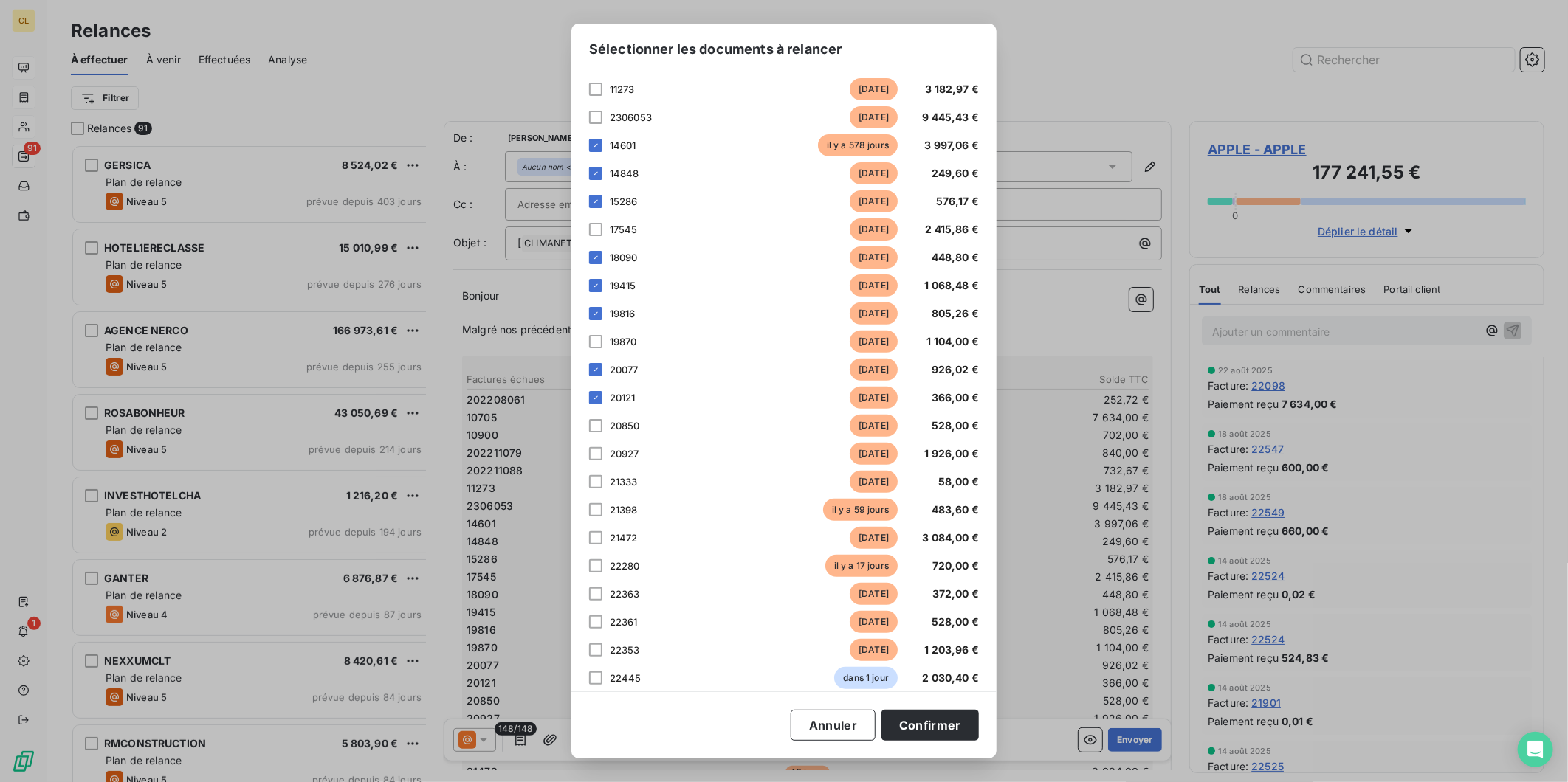
scroll to position [246, 0]
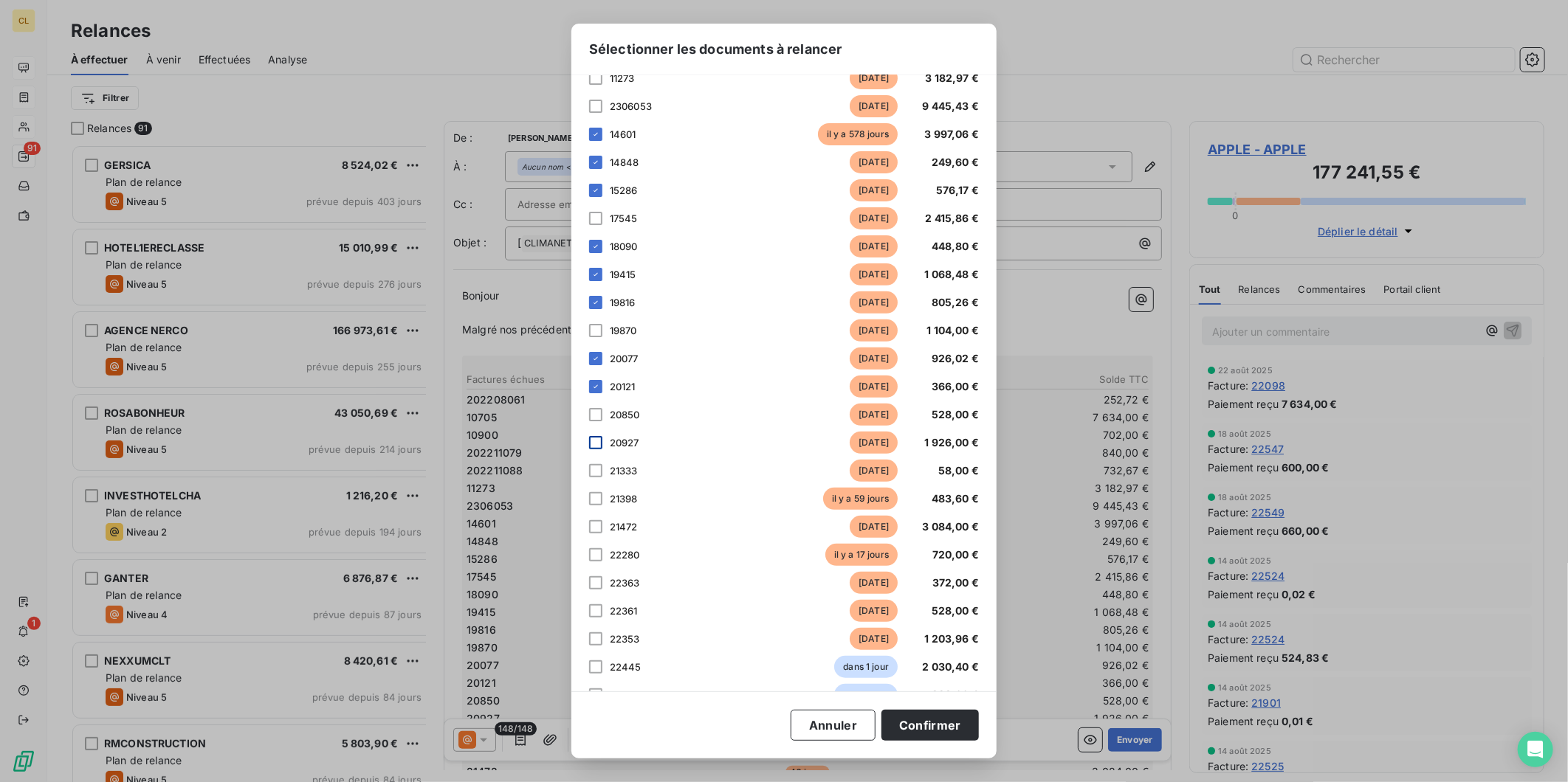
click at [602, 436] on div at bounding box center [596, 443] width 14 height 14
click at [602, 408] on div at bounding box center [596, 415] width 14 height 14
click at [602, 324] on div at bounding box center [596, 331] width 14 height 14
click at [602, 212] on div at bounding box center [596, 218] width 14 height 14
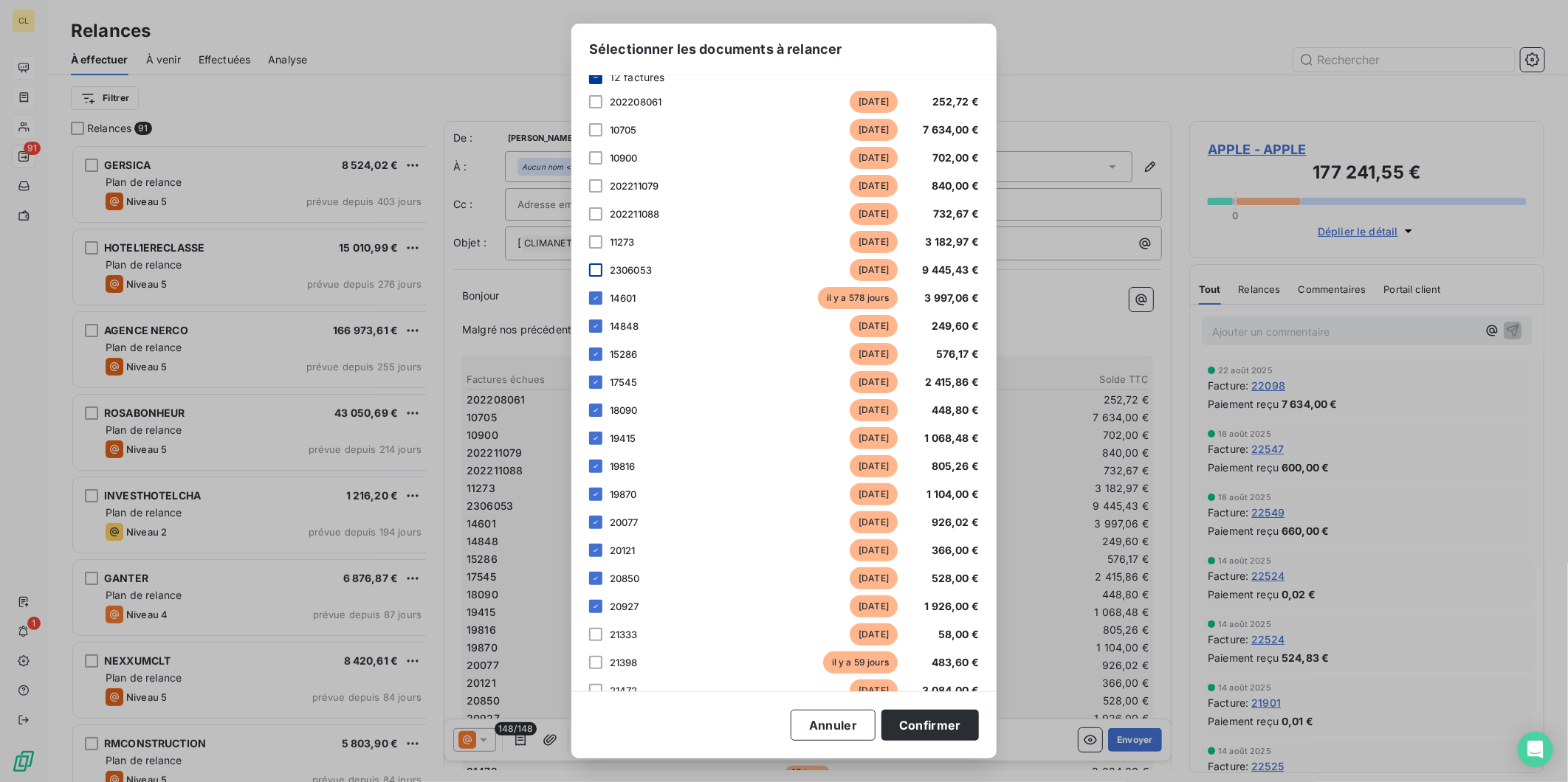
click at [602, 266] on div at bounding box center [596, 271] width 14 height 14
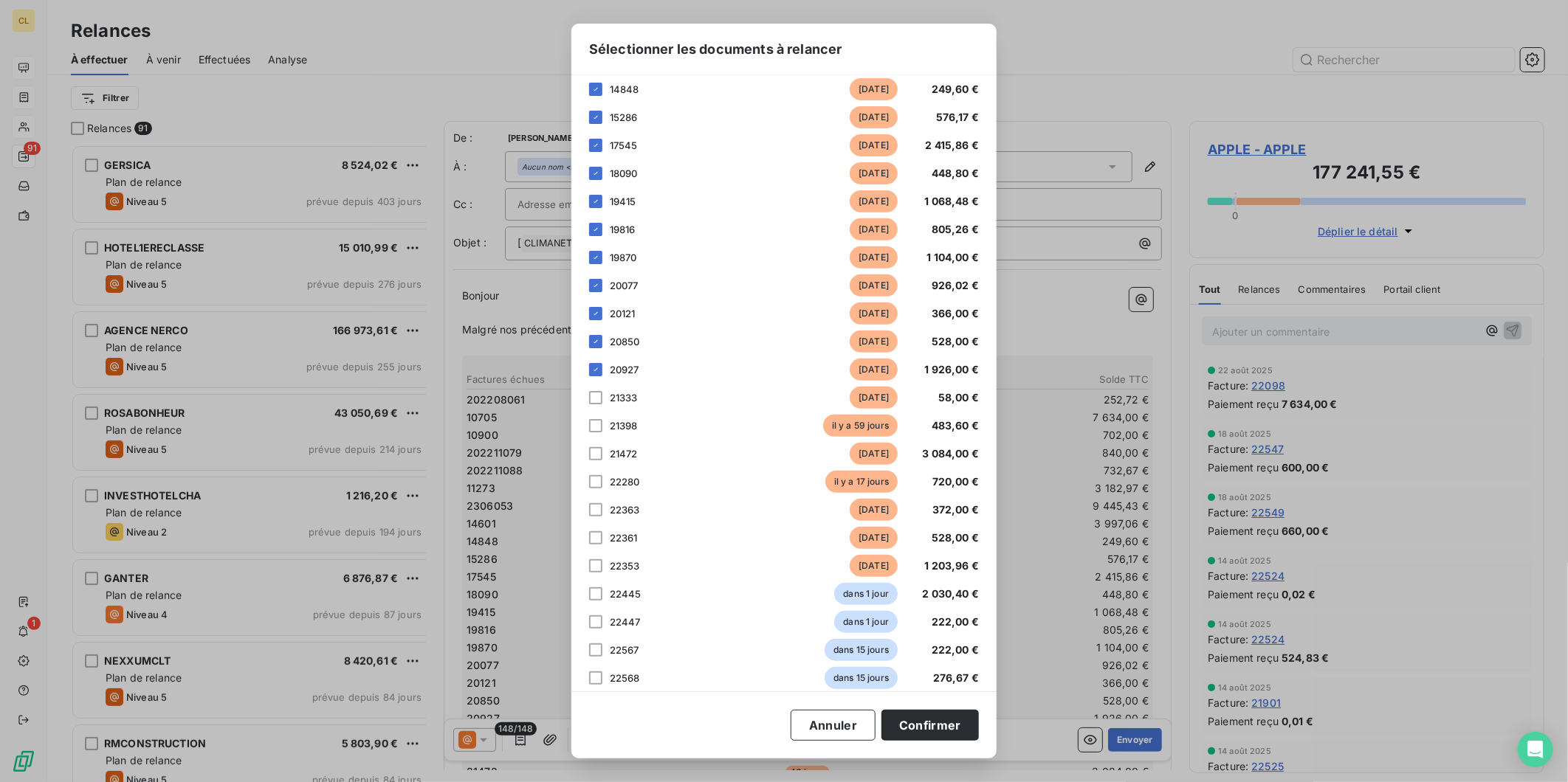
scroll to position [328, 0]
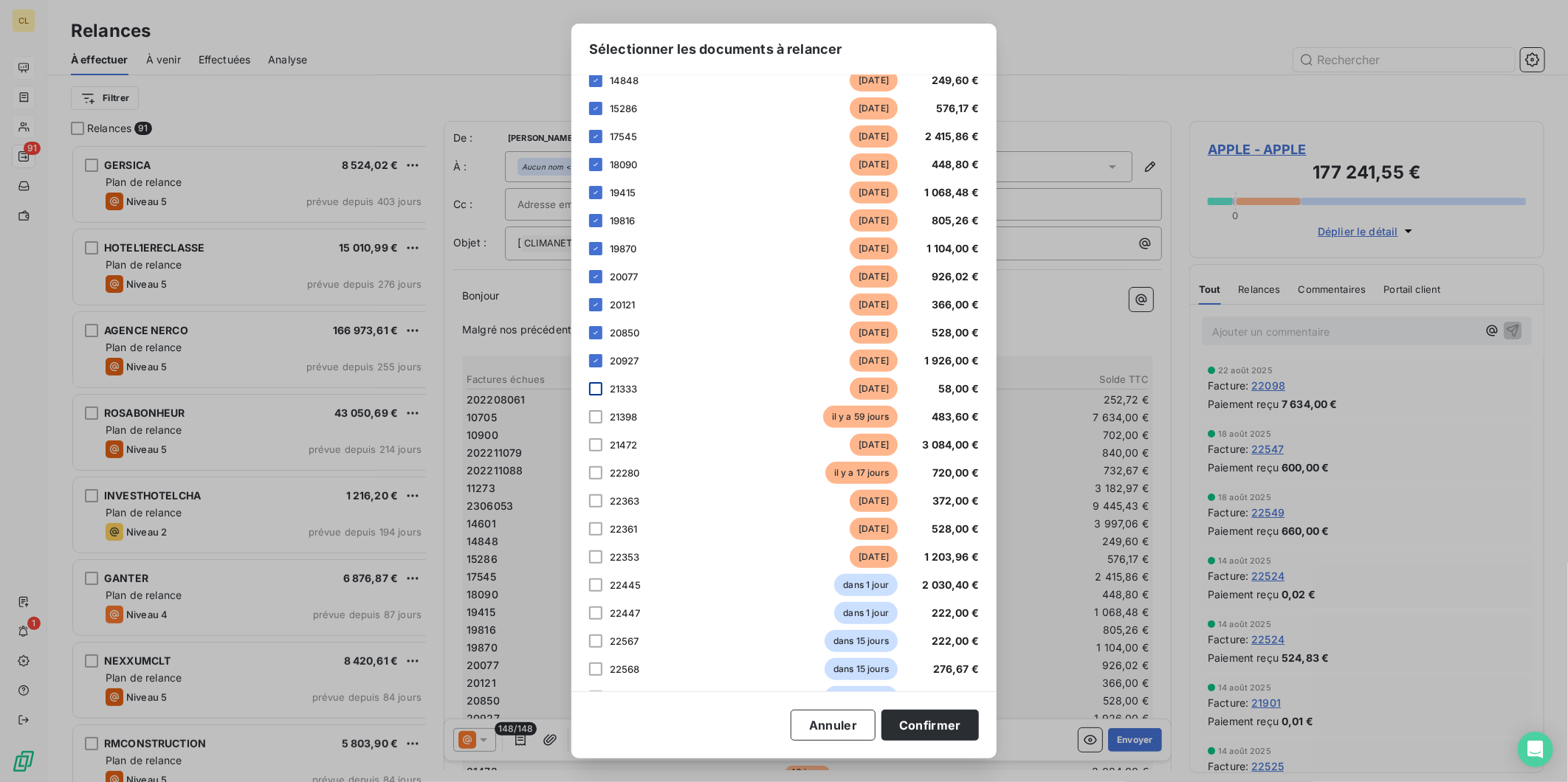
click at [602, 382] on div at bounding box center [596, 389] width 14 height 14
click at [602, 410] on div at bounding box center [596, 417] width 14 height 14
click at [602, 439] on div at bounding box center [596, 445] width 14 height 14
click at [602, 467] on div at bounding box center [596, 474] width 14 height 14
click at [602, 494] on div at bounding box center [596, 501] width 14 height 14
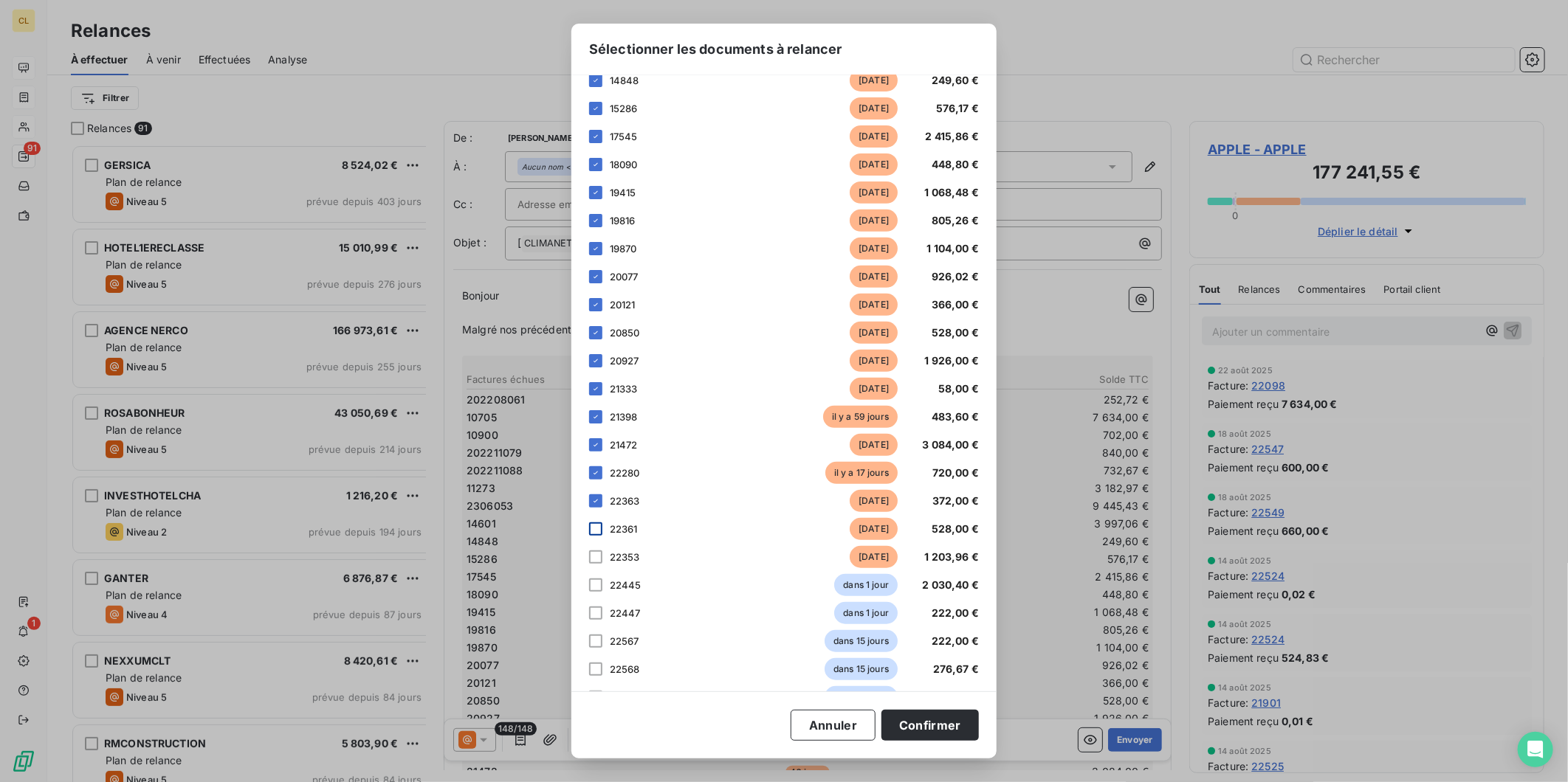
click at [602, 522] on div at bounding box center [596, 529] width 14 height 14
click at [602, 551] on div at bounding box center [596, 558] width 14 height 14
click at [886, 725] on button "Confirmer" at bounding box center [931, 725] width 98 height 31
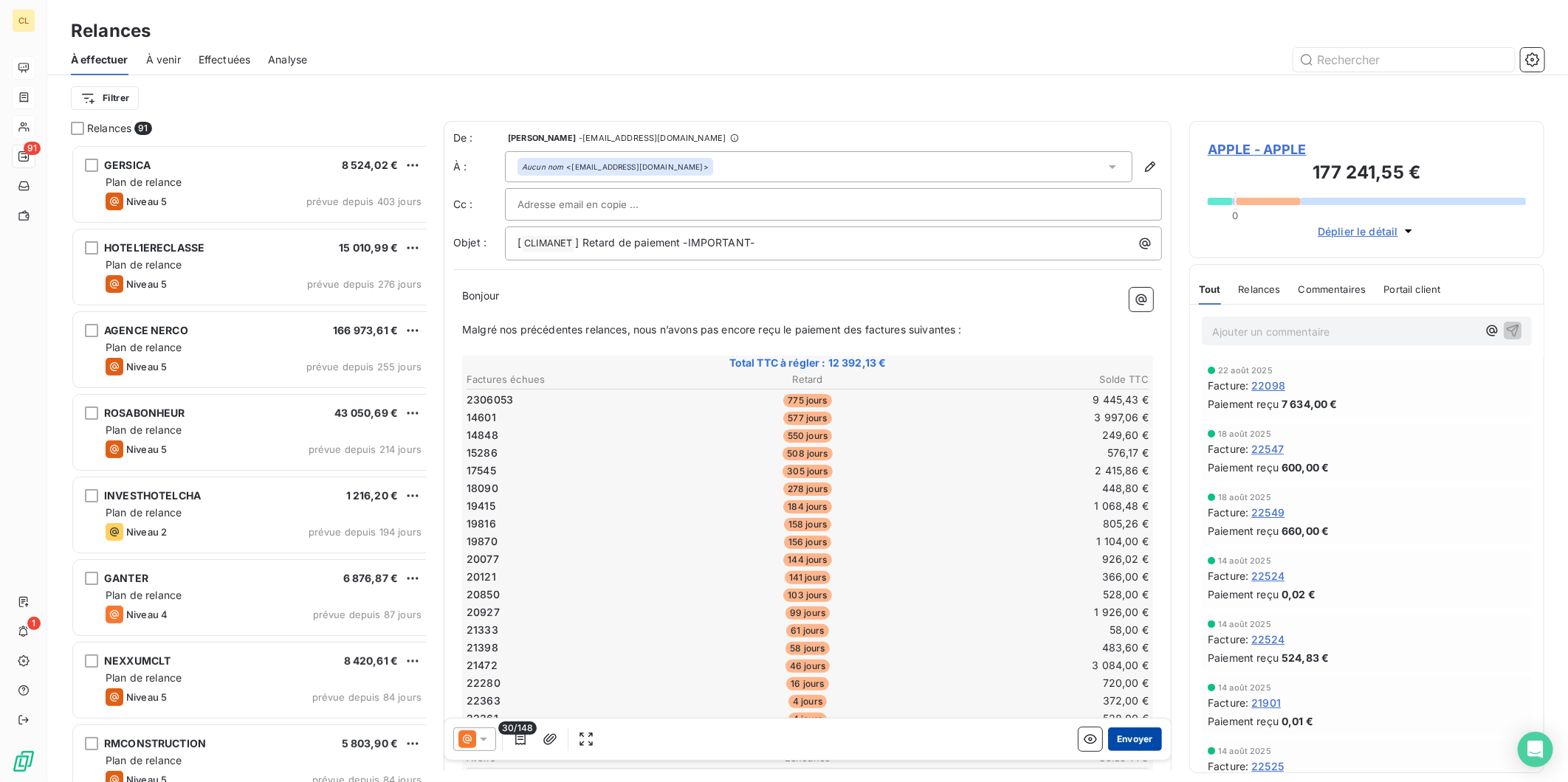
click at [1119, 731] on button "Envoyer" at bounding box center [1134, 740] width 54 height 24
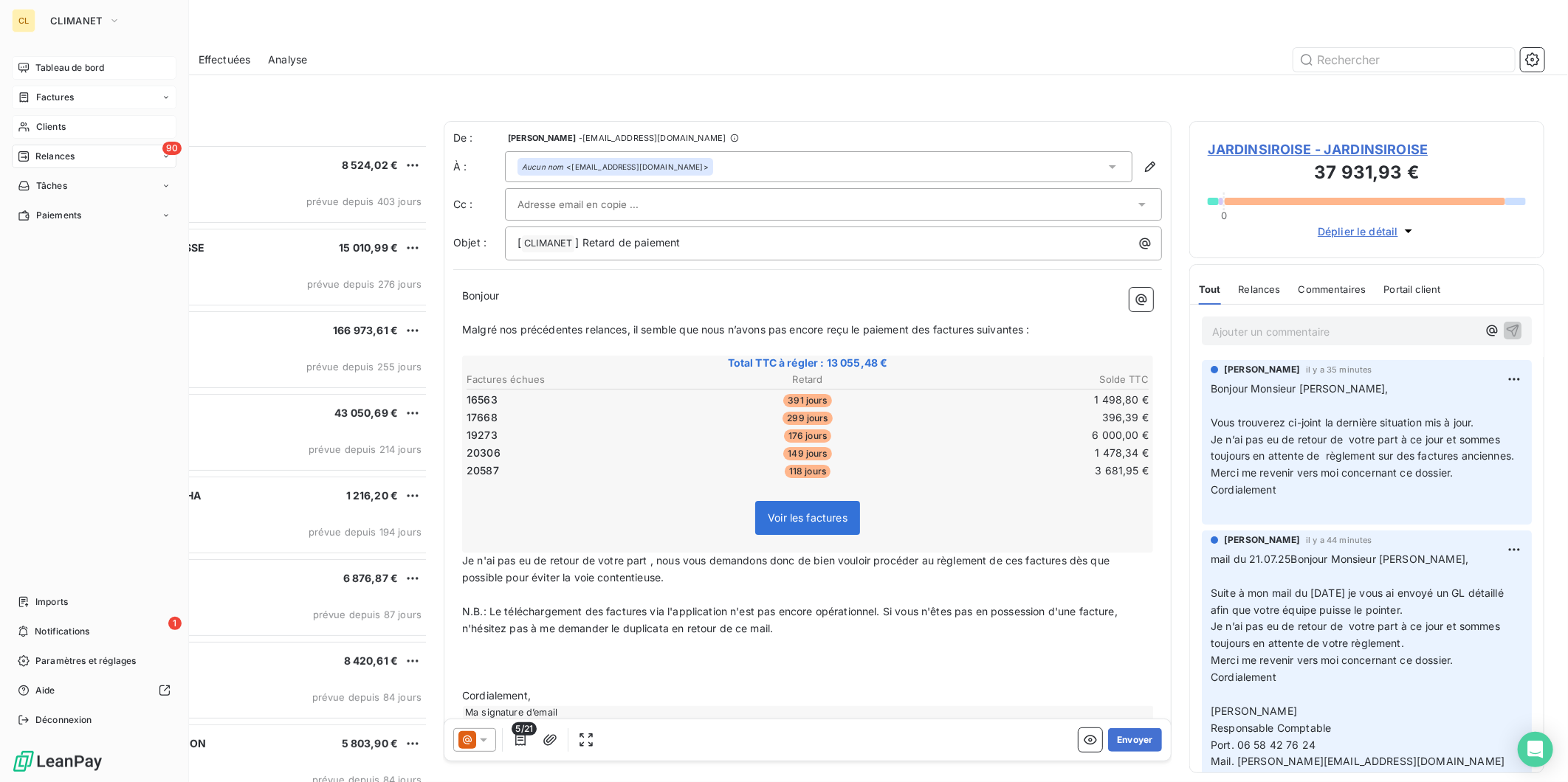
click at [42, 120] on span "Clients" at bounding box center [51, 127] width 29 height 14
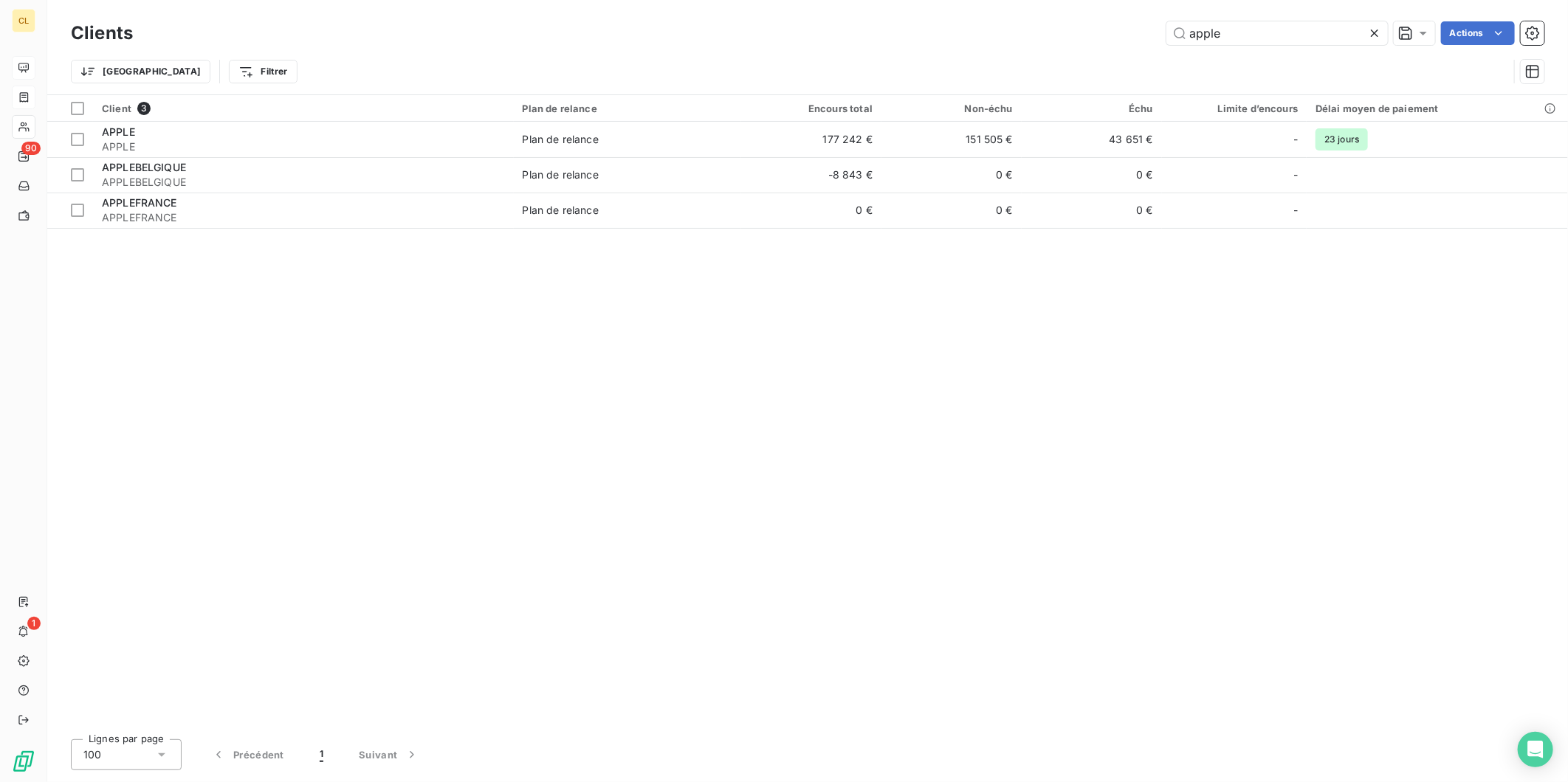
drag, startPoint x: 1249, startPoint y: 29, endPoint x: 1112, endPoint y: 24, distance: 137.1
click at [1112, 24] on div "apple Actions" at bounding box center [847, 33] width 1394 height 24
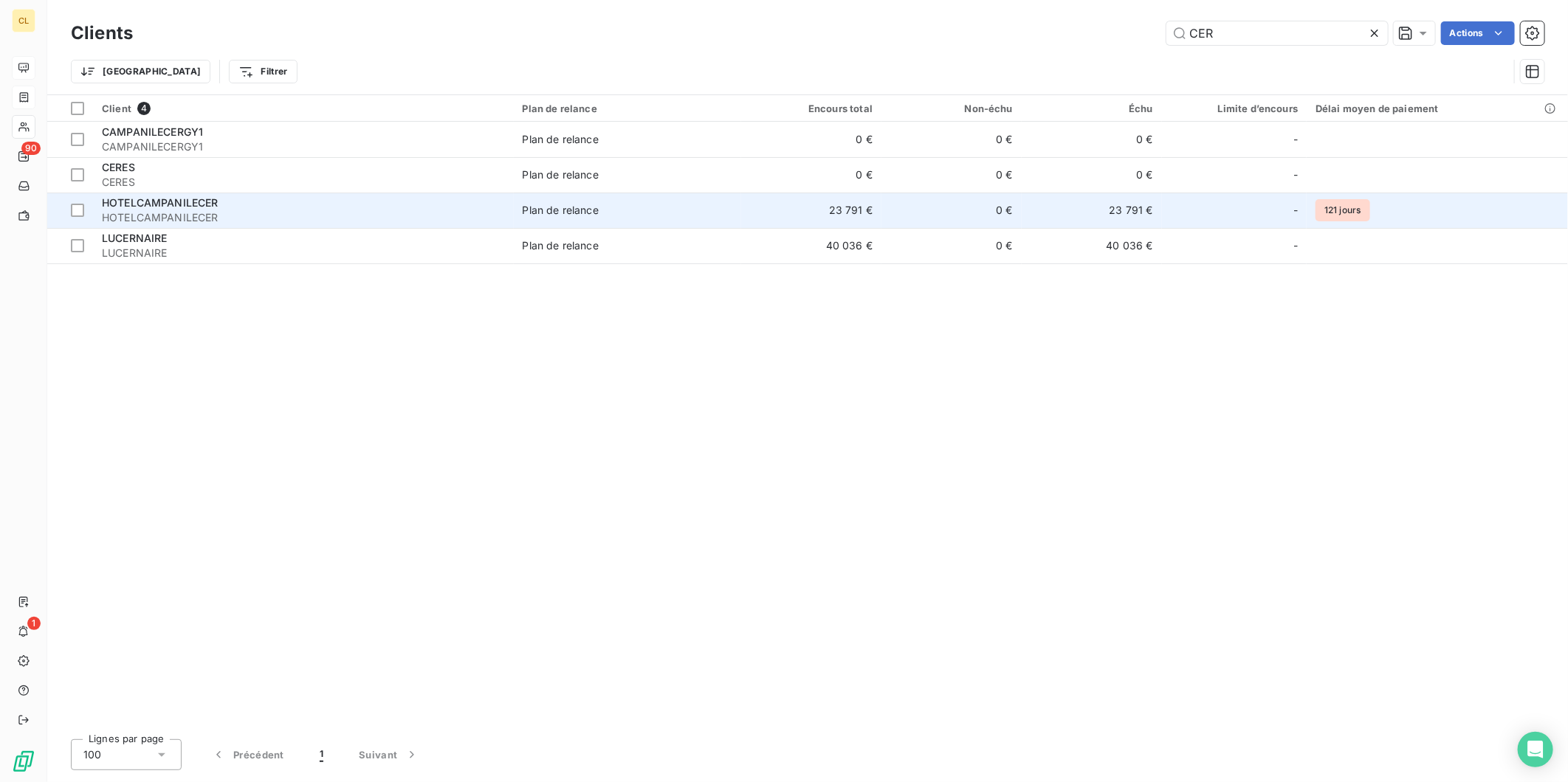
type input "CER"
click at [882, 193] on td "0 €" at bounding box center [952, 210] width 141 height 35
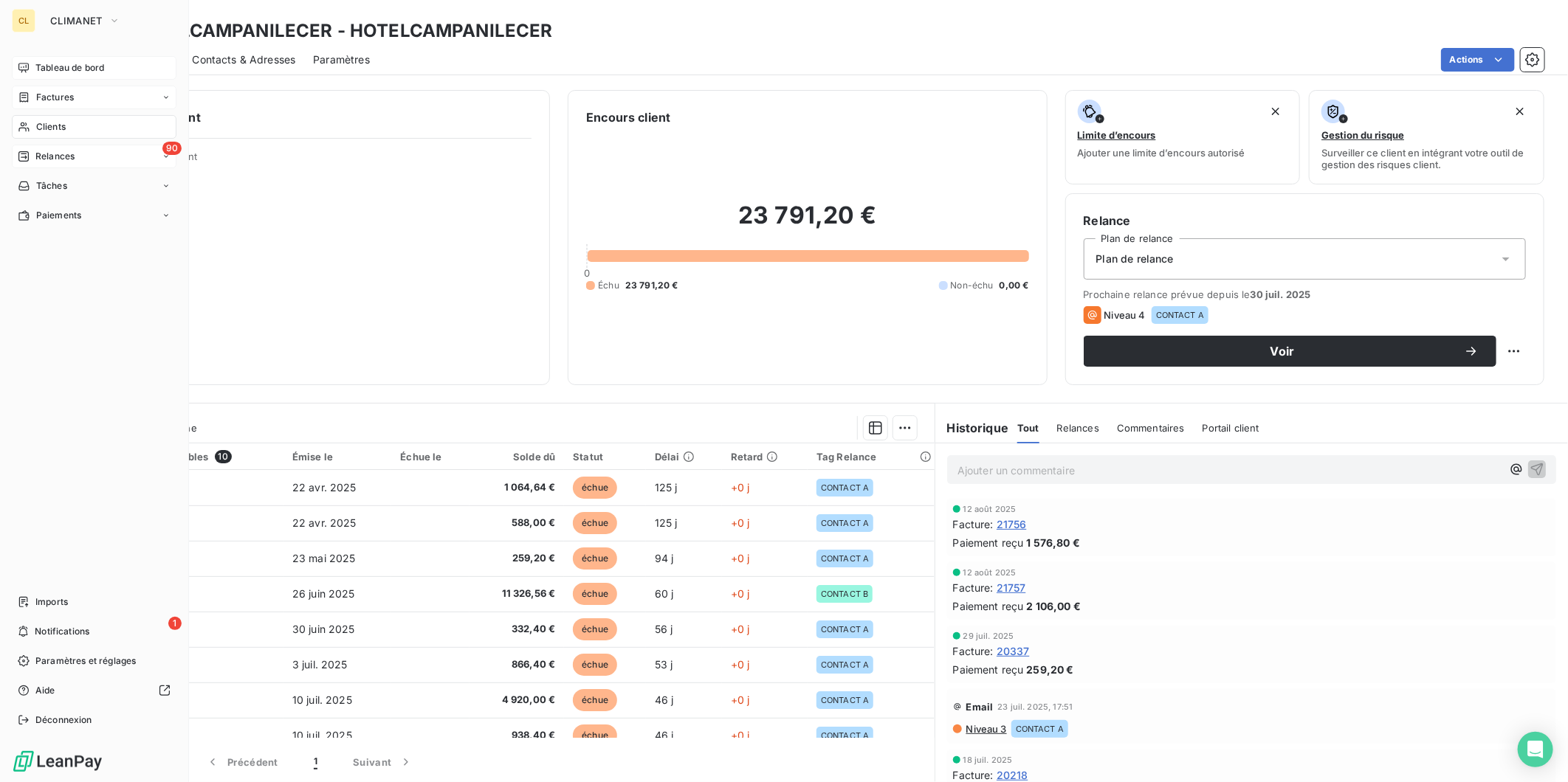
click at [42, 150] on span "Relances" at bounding box center [55, 157] width 39 height 14
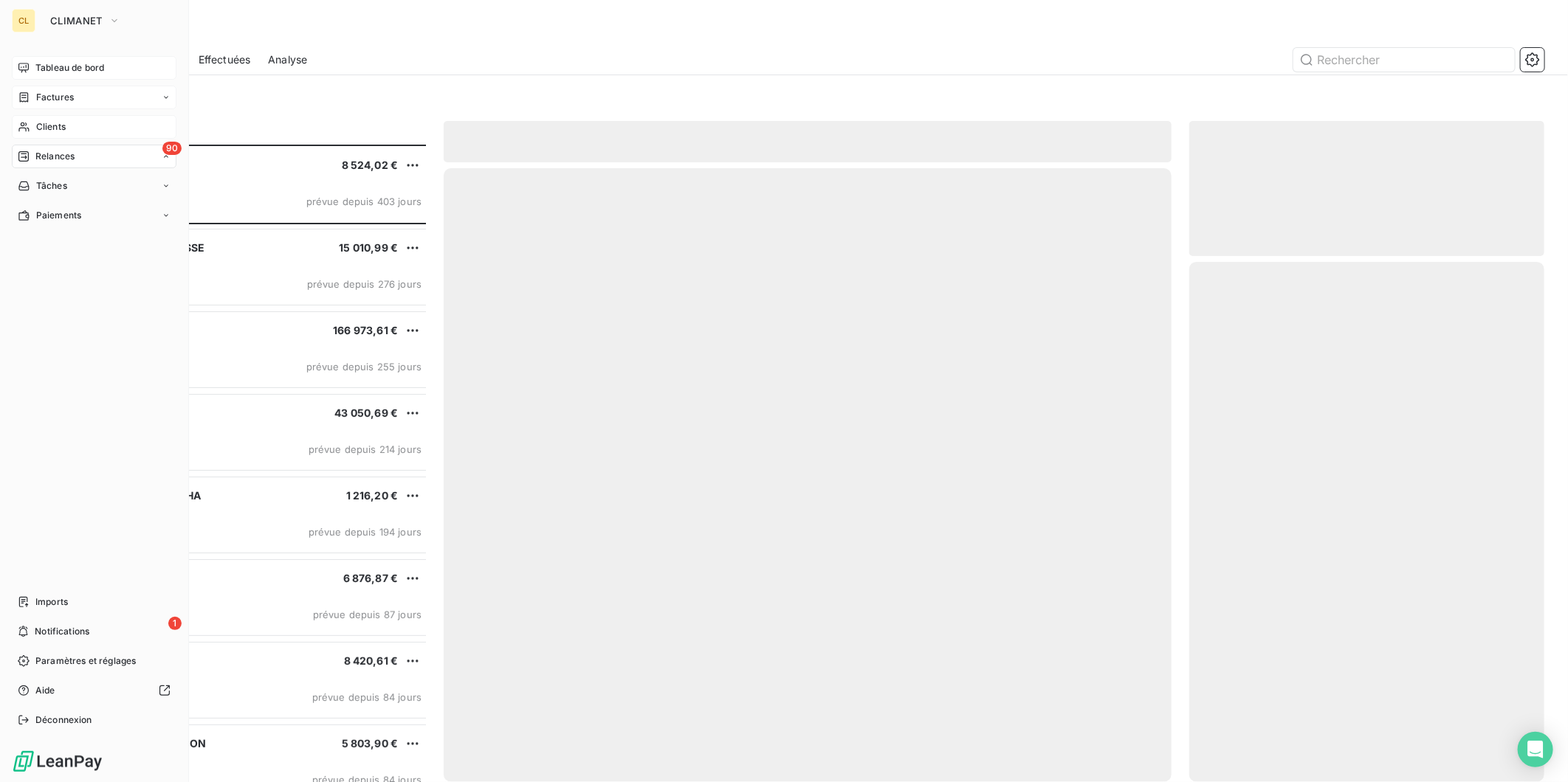
scroll to position [644, 352]
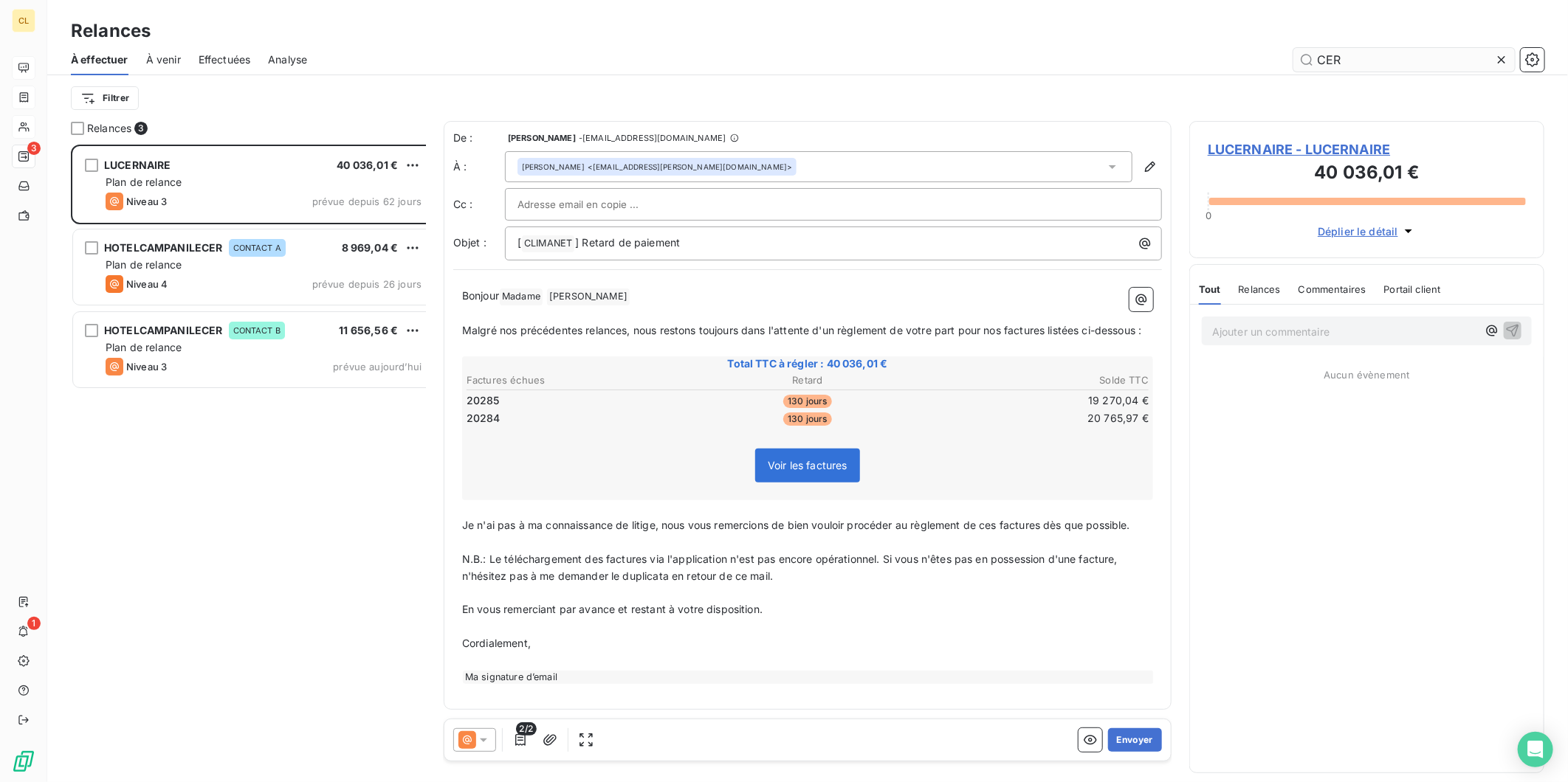
scroll to position [644, 352]
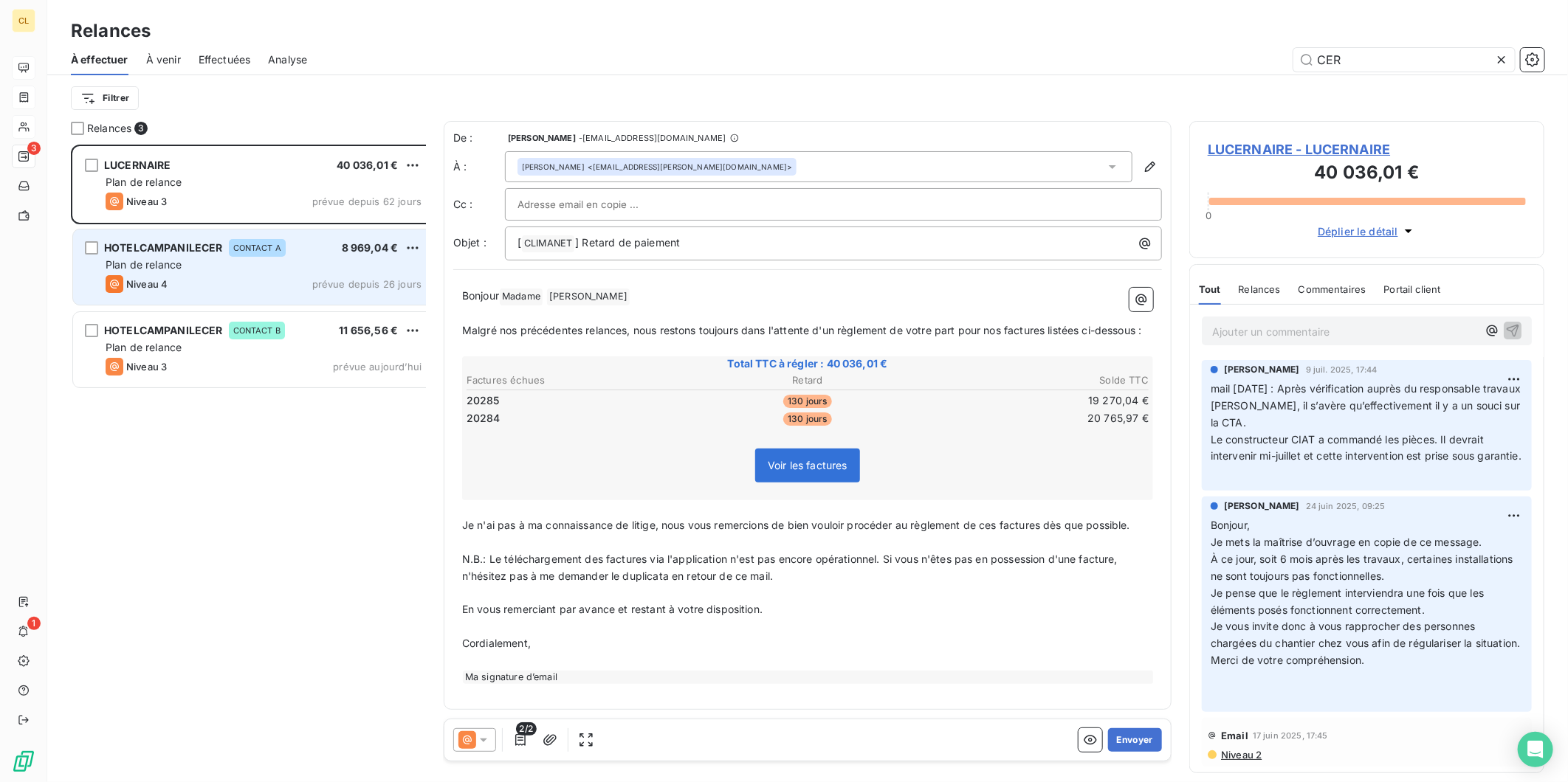
type input "CER"
click at [364, 258] on div "Plan de relance" at bounding box center [263, 265] width 316 height 15
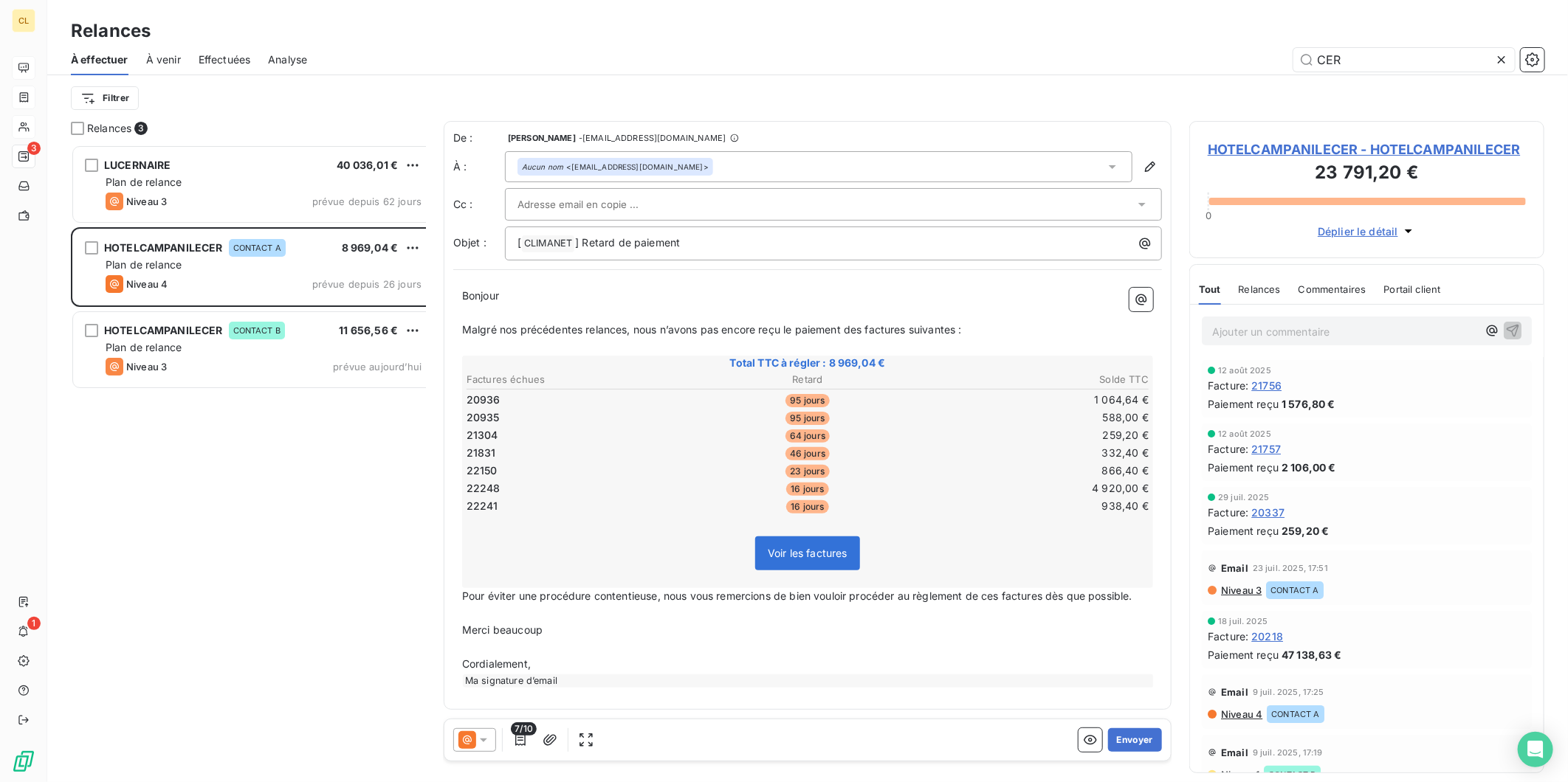
click at [480, 738] on icon at bounding box center [483, 740] width 8 height 3
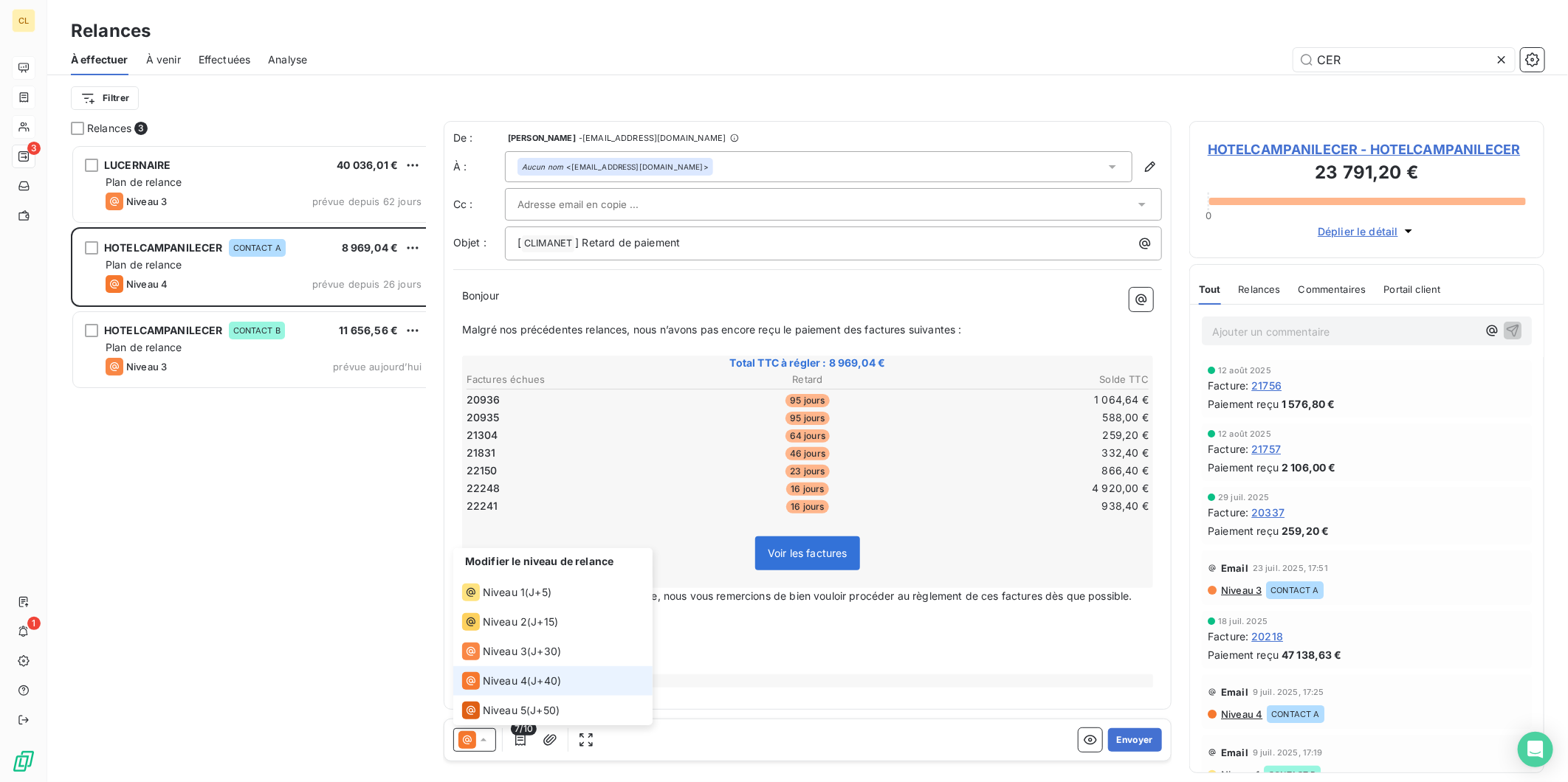
click at [493, 672] on li "Niveau 4 ( J+40 )" at bounding box center [553, 681] width 200 height 29
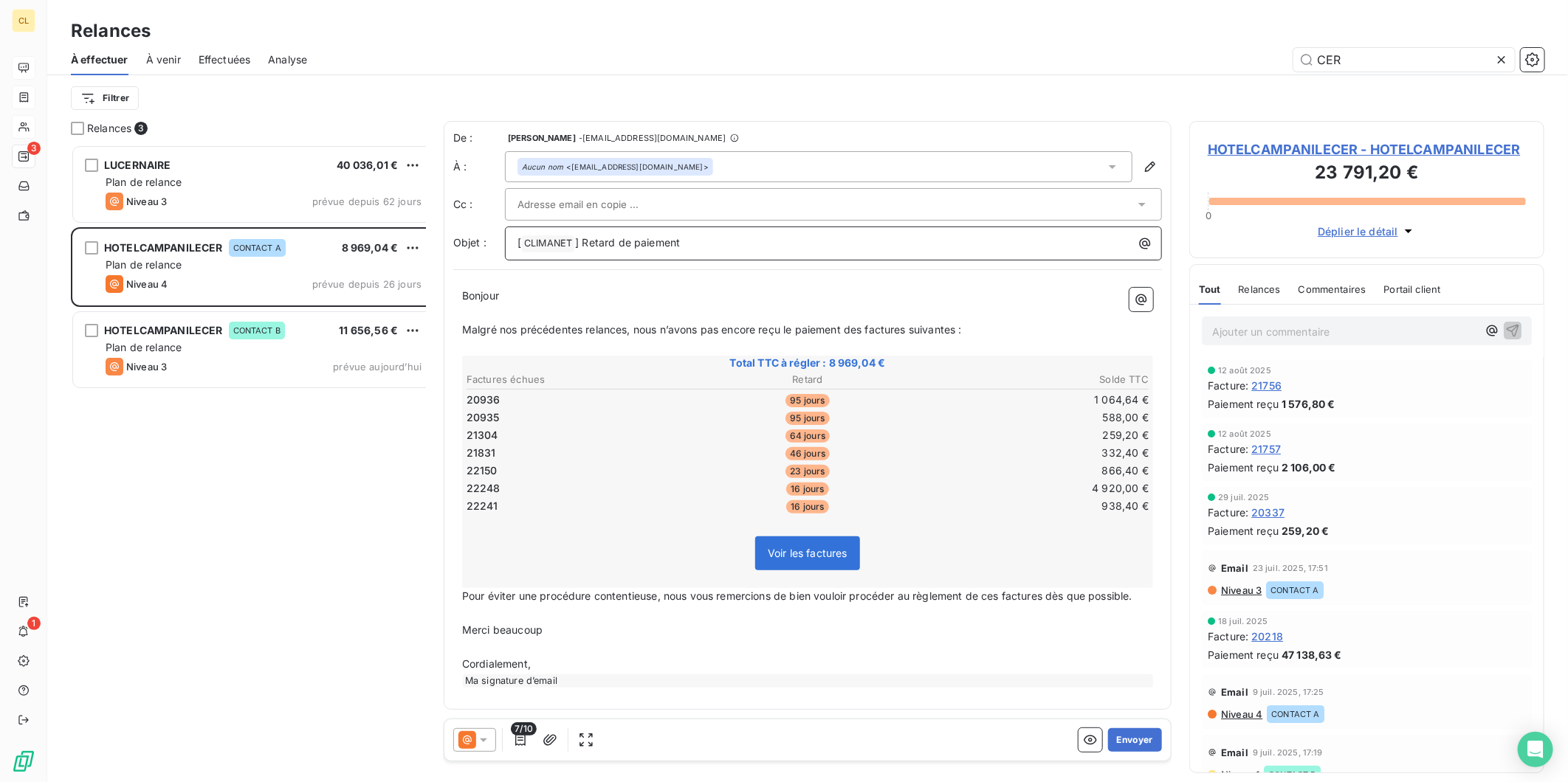
click at [682, 235] on p "[ CLIMANET ﻿ ] Retard de paiement" at bounding box center [837, 243] width 639 height 18
click at [1153, 731] on button "Envoyer" at bounding box center [1134, 740] width 54 height 24
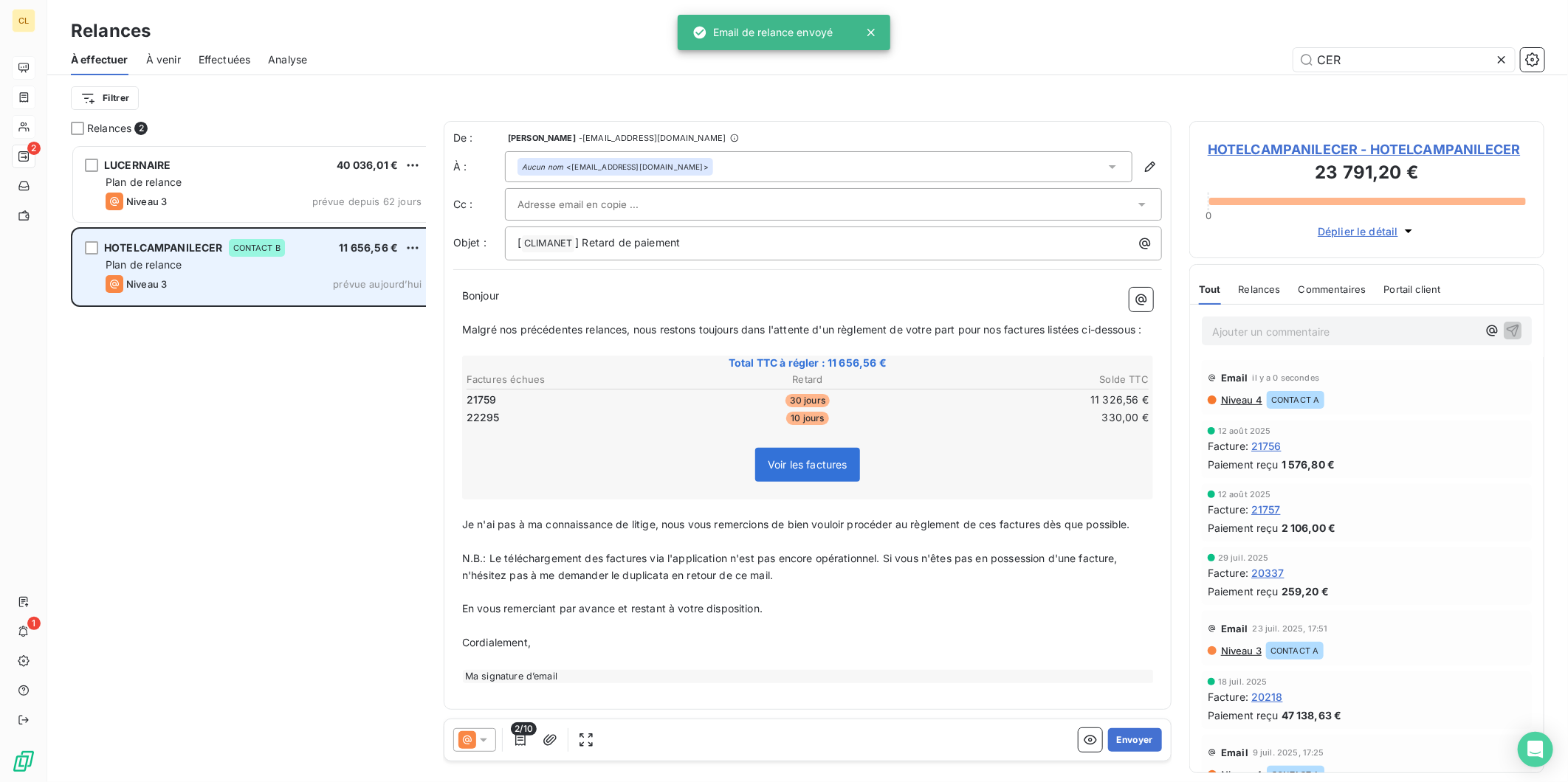
click at [165, 242] on span "HOTELCAMPANILECER" at bounding box center [163, 248] width 119 height 13
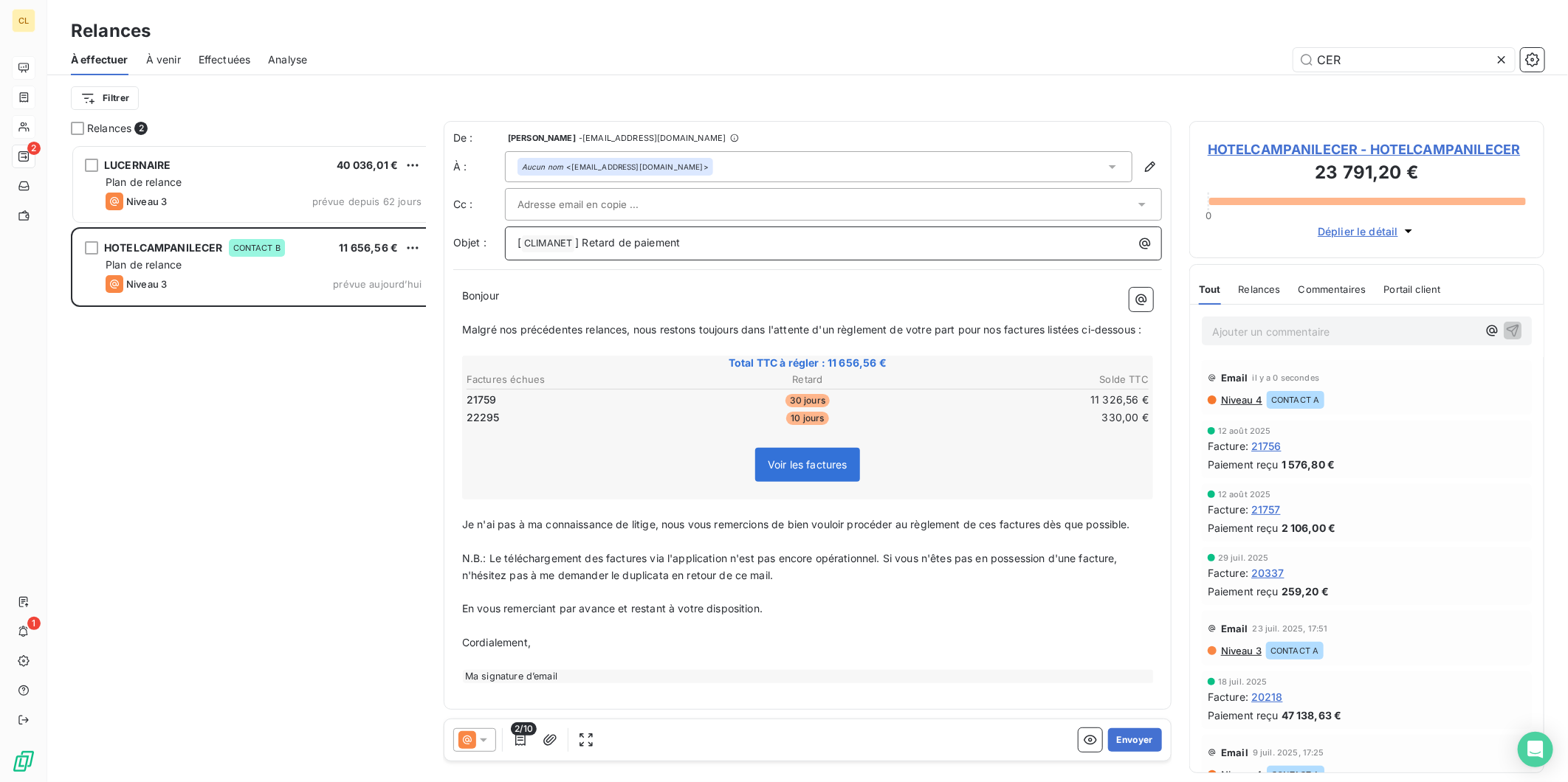
click at [635, 235] on p "[ CLIMANET ﻿ ] Retard de paiement" at bounding box center [837, 243] width 639 height 18
click at [513, 733] on icon "button" at bounding box center [520, 740] width 15 height 15
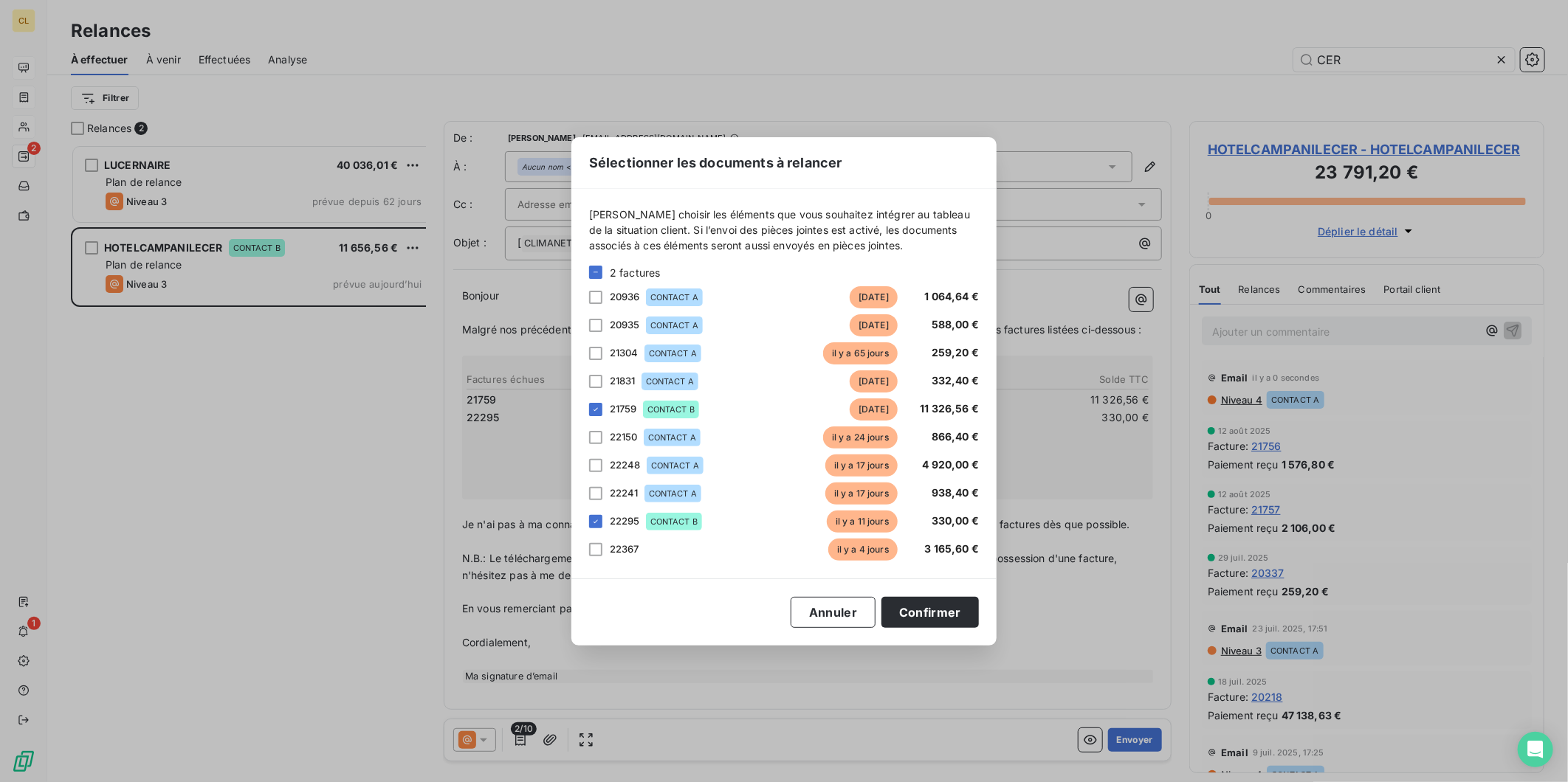
click at [463, 731] on div "Sélectionner les documents à relancer [PERSON_NAME] choisir les éléments que vo…" at bounding box center [784, 391] width 1568 height 782
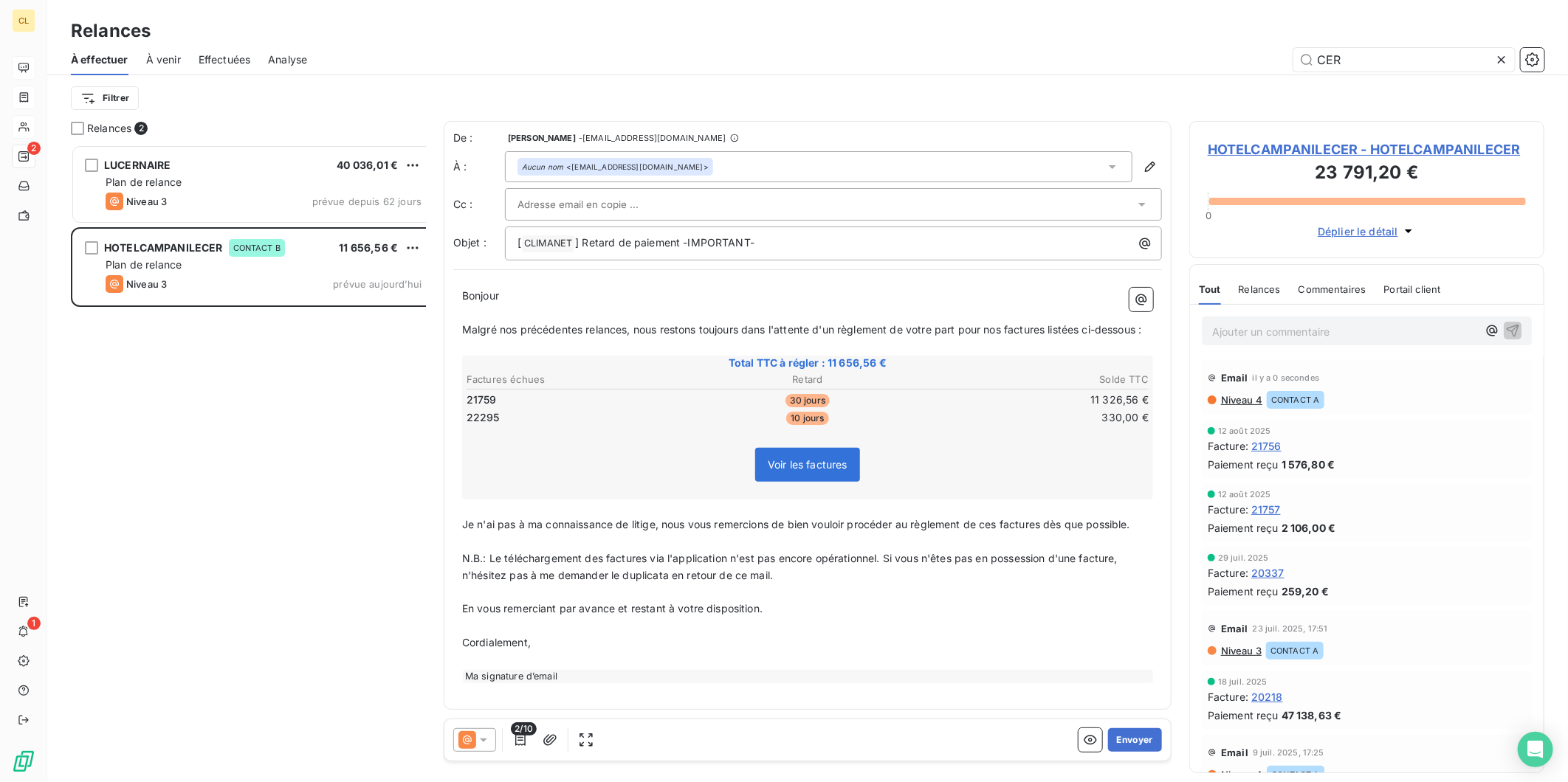
click at [476, 733] on icon at bounding box center [483, 740] width 15 height 15
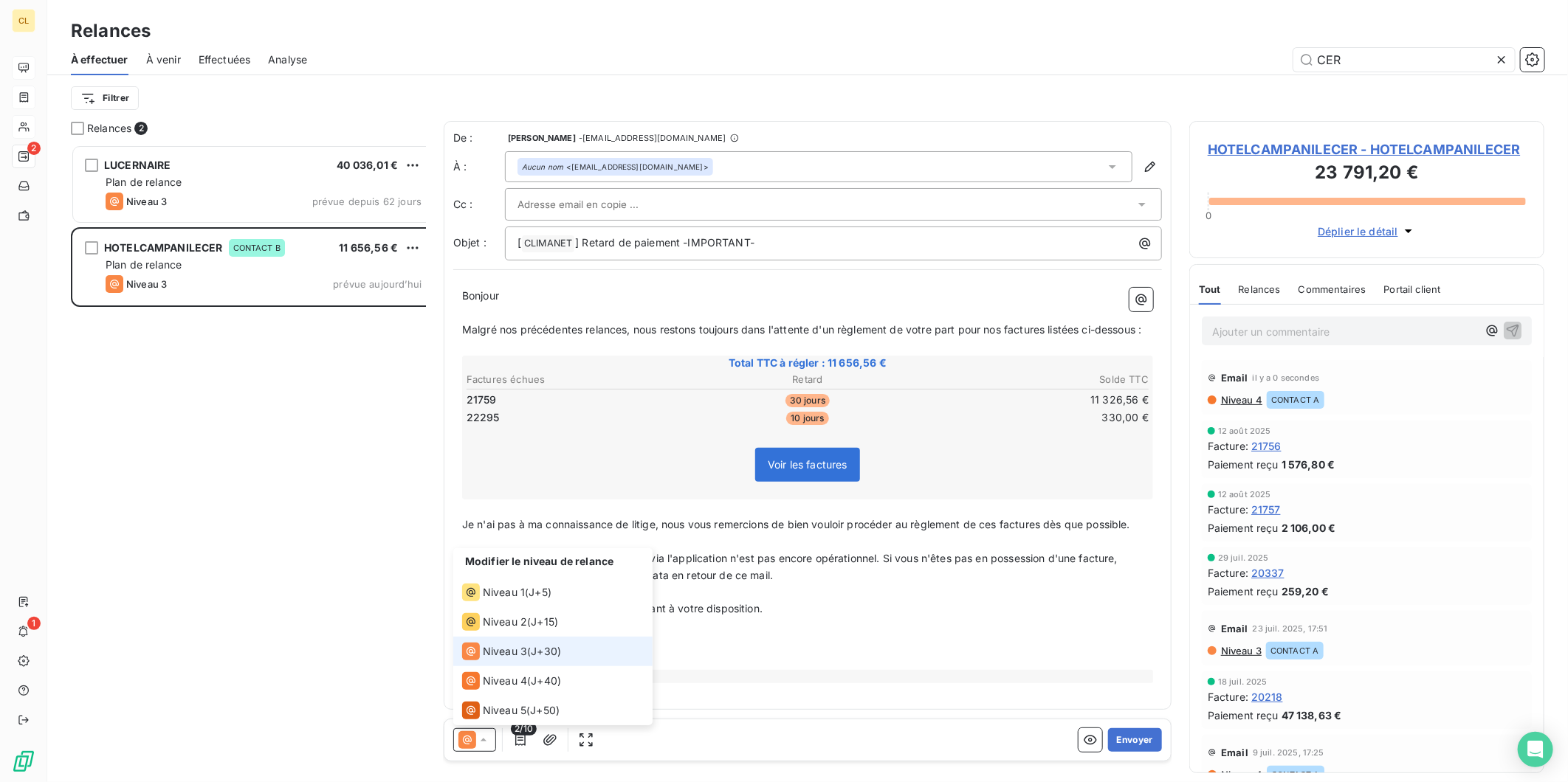
click at [492, 659] on span "Niveau 3" at bounding box center [505, 651] width 45 height 15
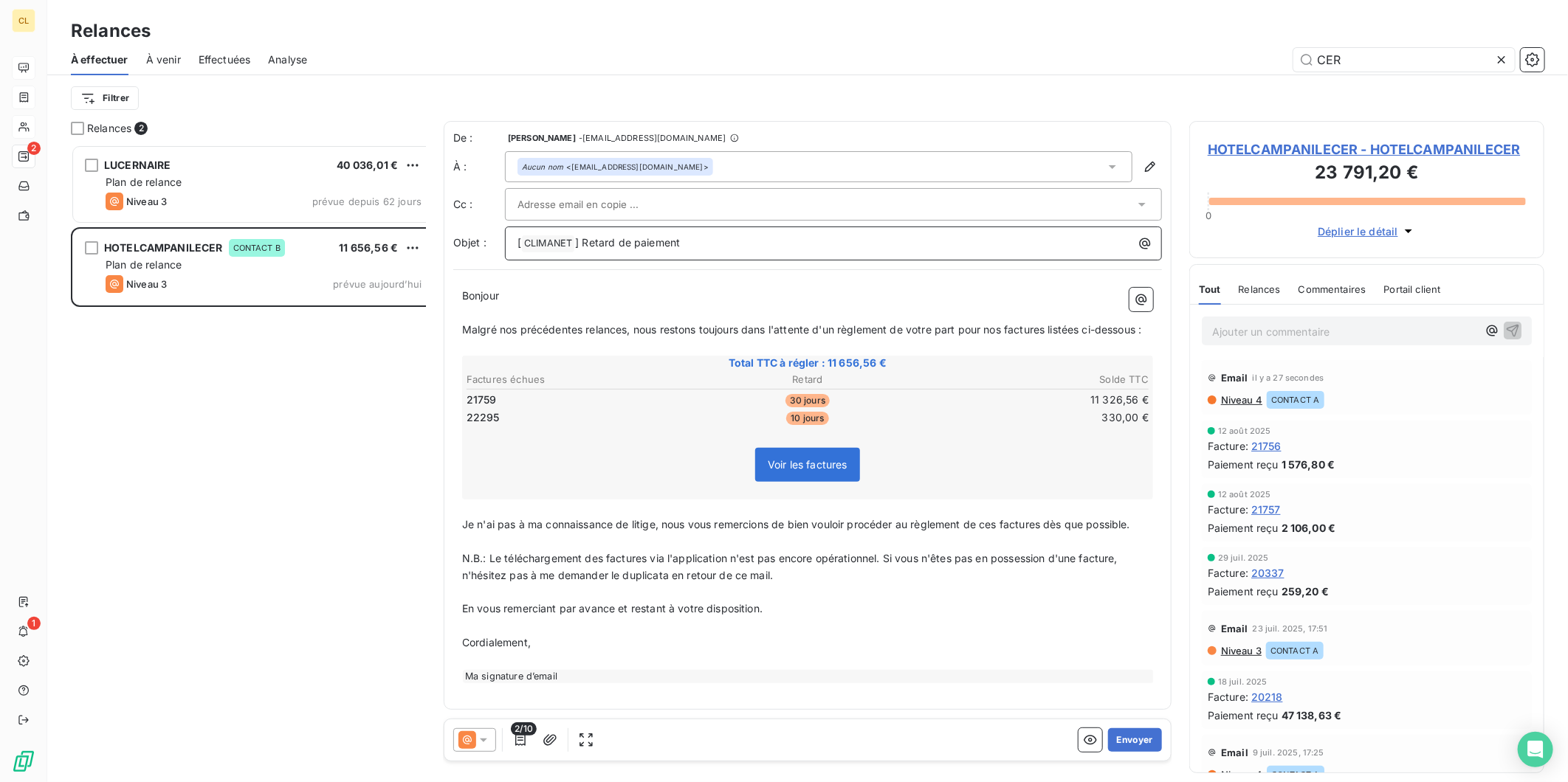
click at [676, 235] on p "[ CLIMANET ﻿ ] Retard de paiement" at bounding box center [837, 243] width 639 height 18
click at [1158, 728] on button "Envoyer" at bounding box center [1134, 740] width 54 height 24
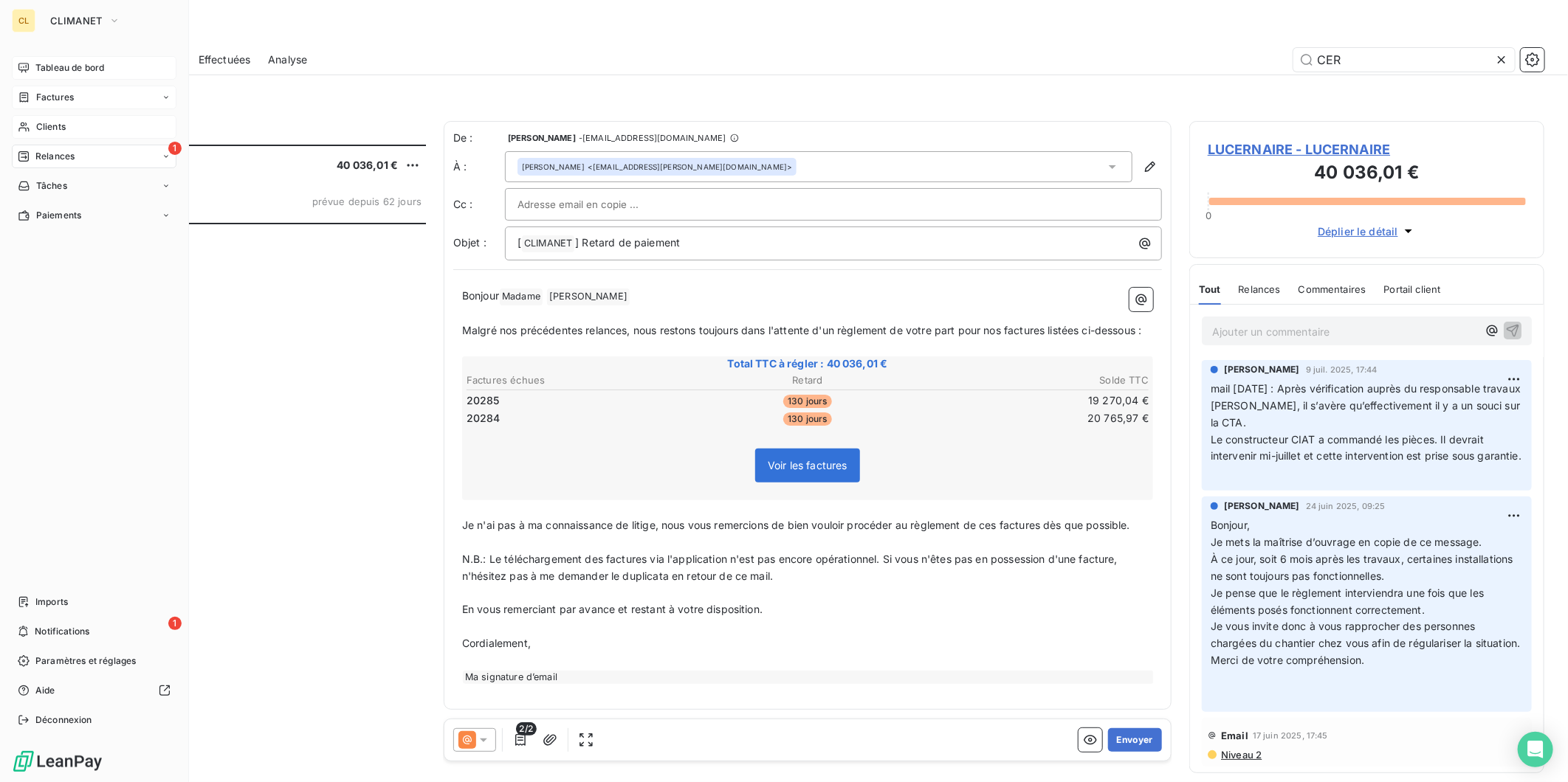
click at [45, 62] on span "Tableau de bord" at bounding box center [69, 69] width 69 height 14
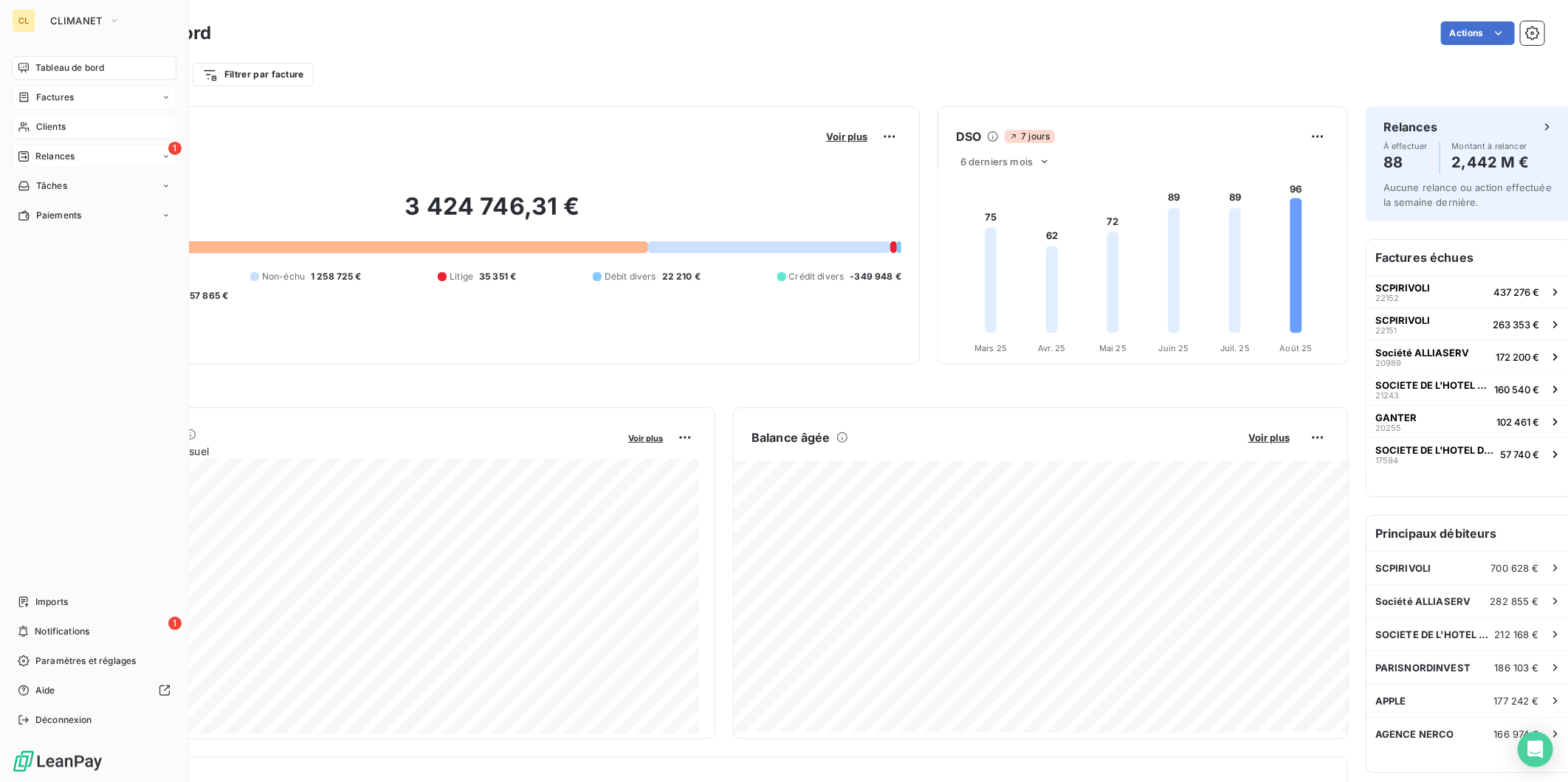
click at [35, 150] on span "Relances" at bounding box center [55, 157] width 39 height 14
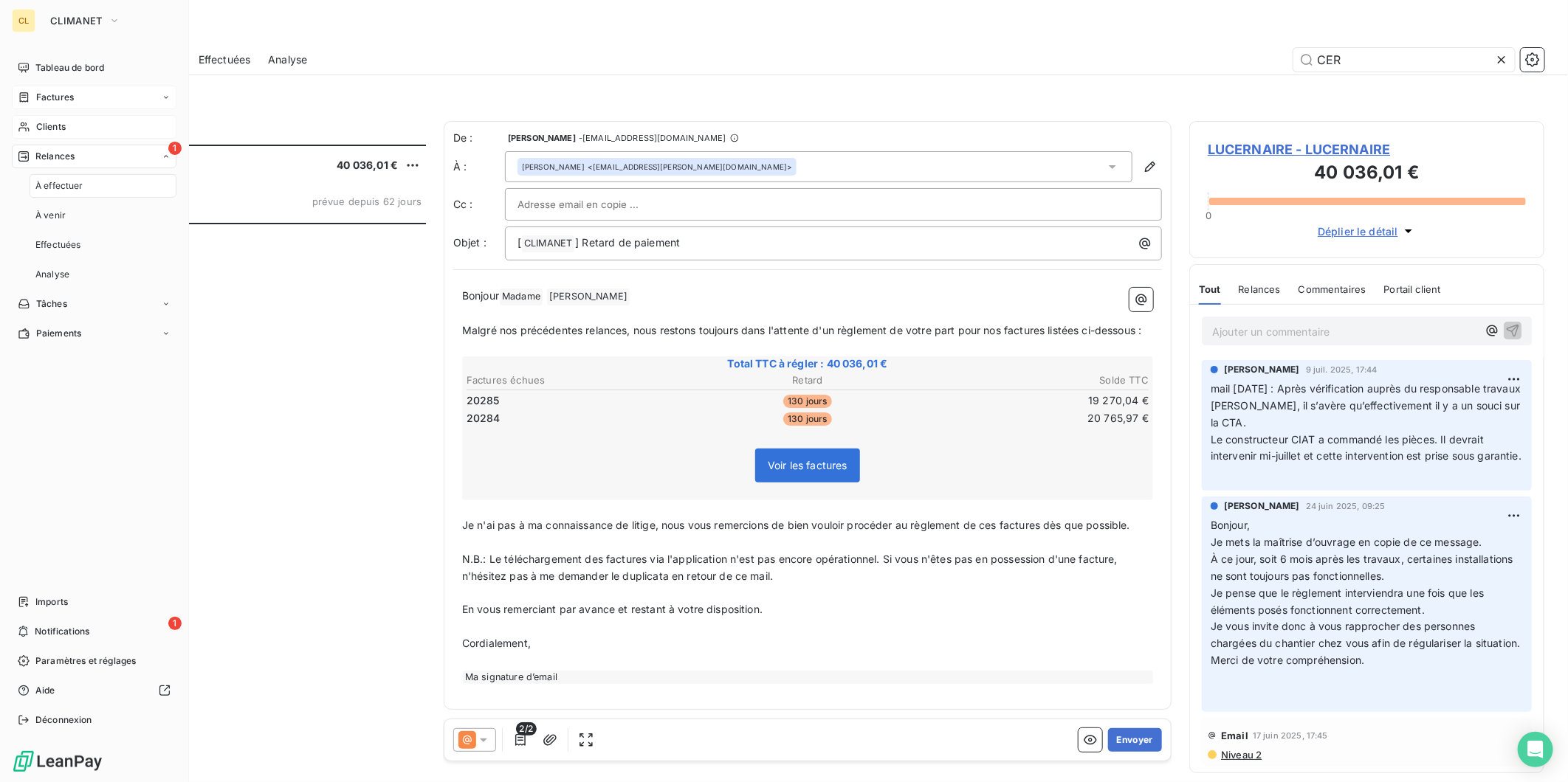
scroll to position [644, 352]
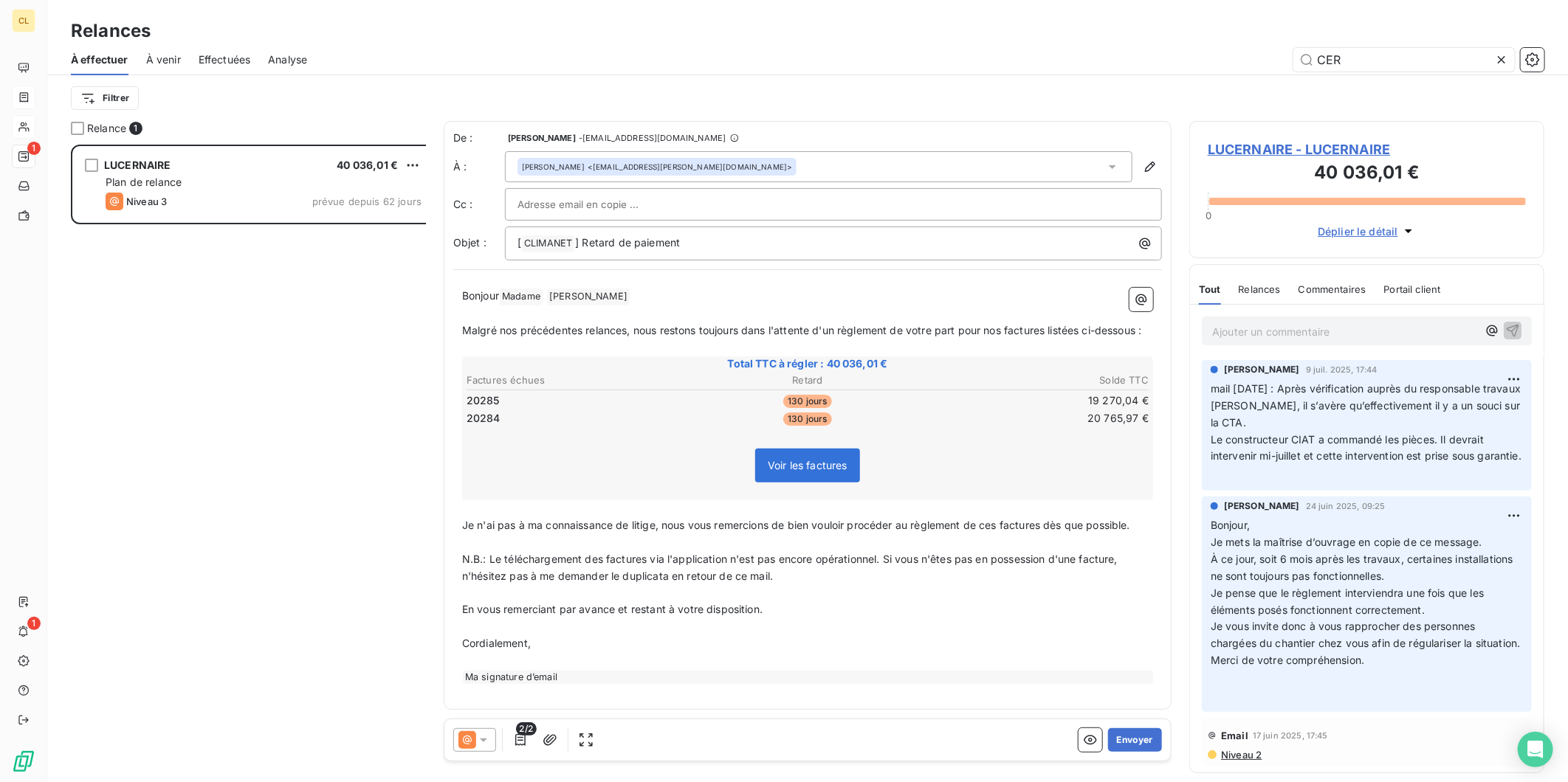
click at [1509, 52] on icon at bounding box center [1501, 59] width 15 height 15
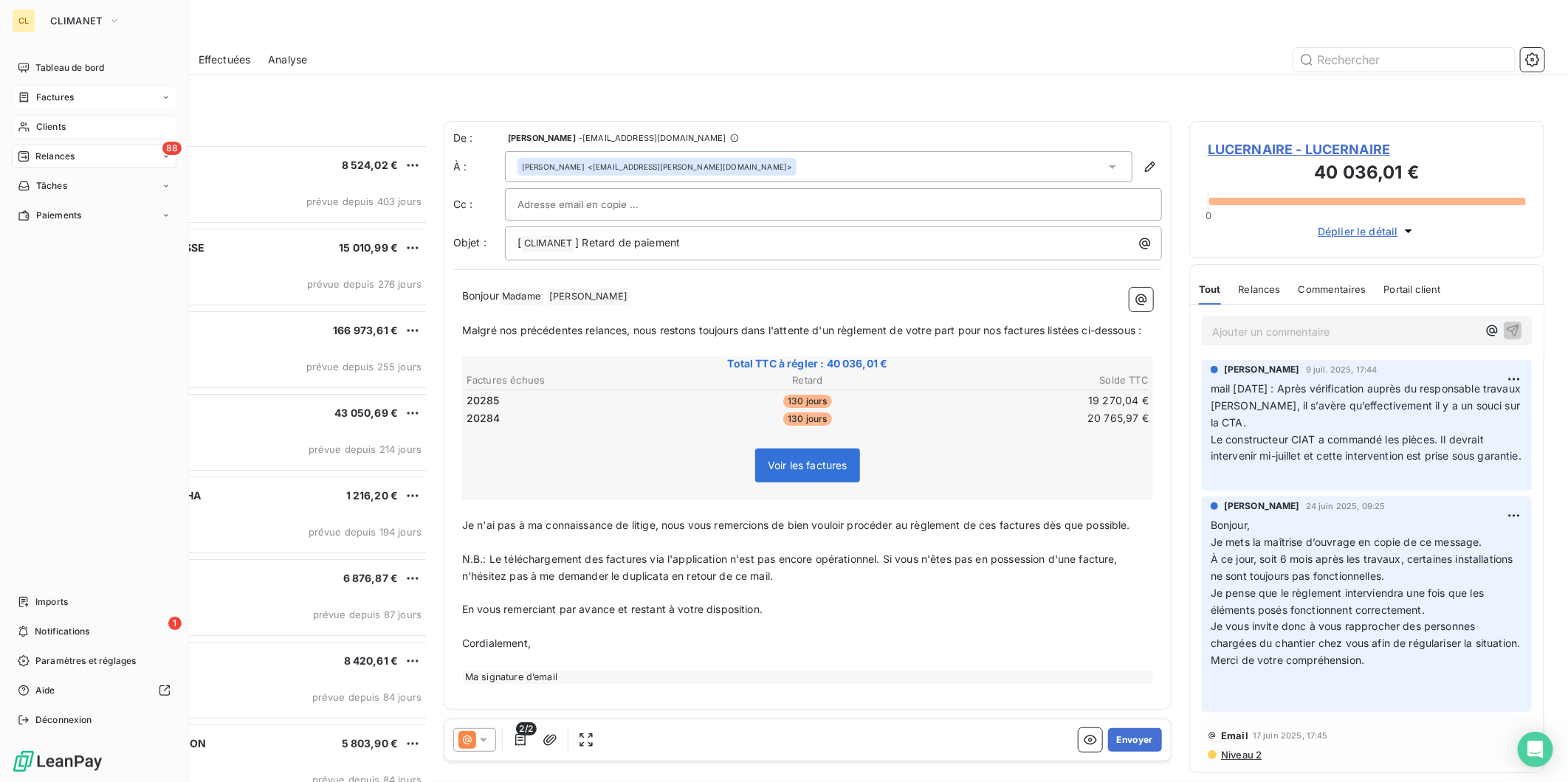
click at [50, 120] on span "Clients" at bounding box center [51, 127] width 29 height 14
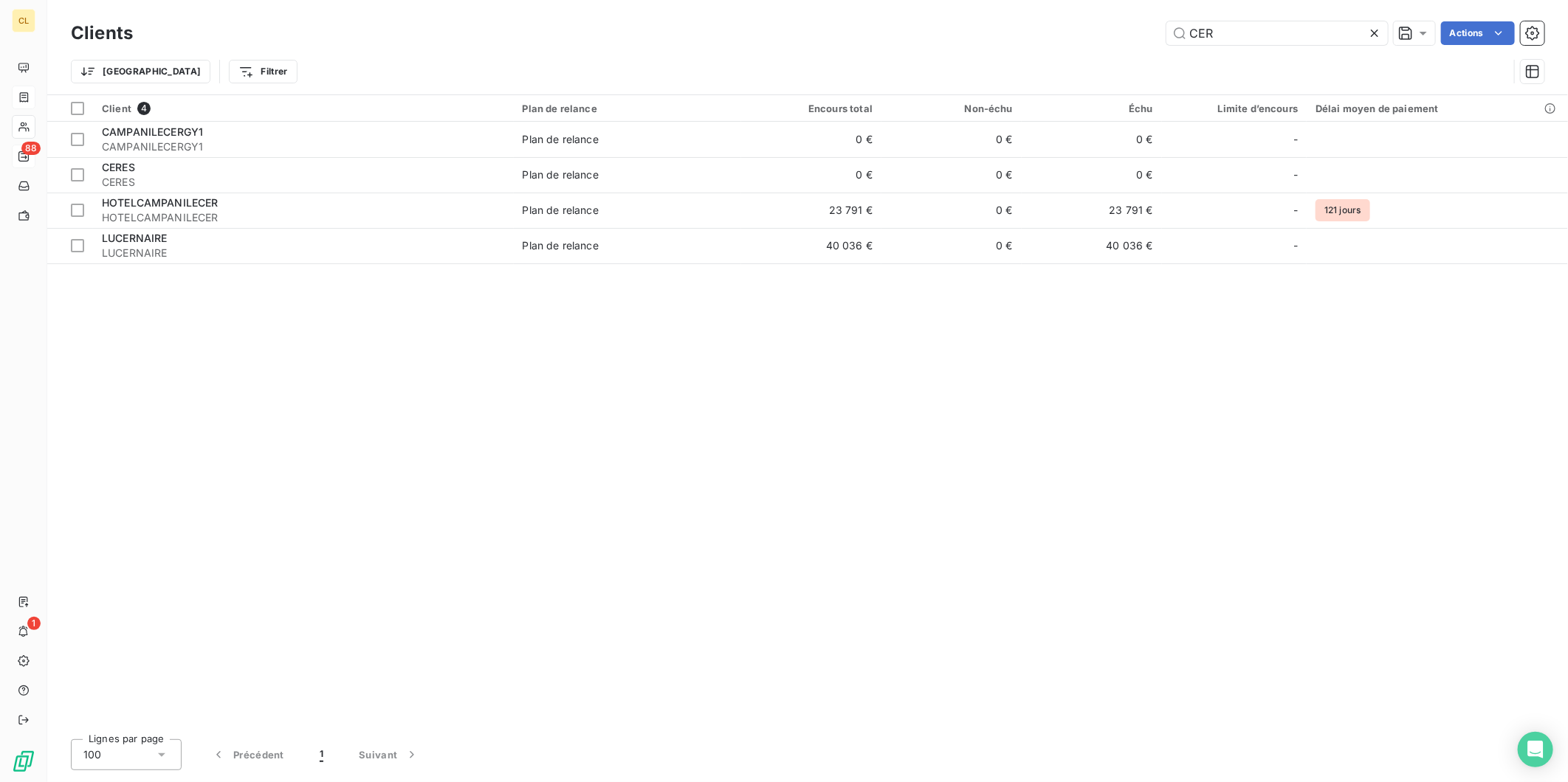
drag, startPoint x: 1241, startPoint y: 31, endPoint x: 1184, endPoint y: 31, distance: 57.0
click at [1184, 31] on div "CER Actions" at bounding box center [847, 33] width 1394 height 24
type input "guc"
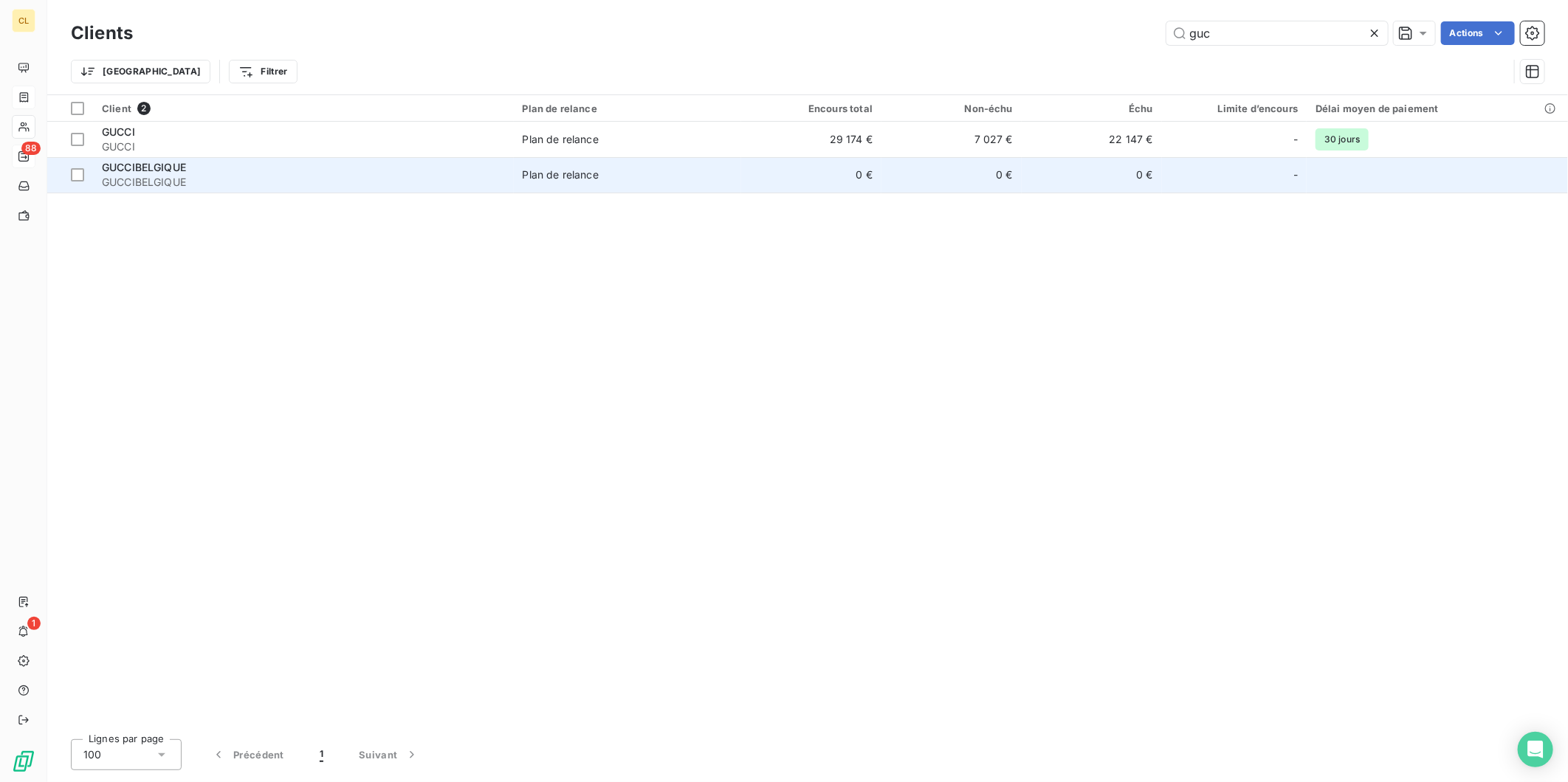
click at [751, 158] on td "0 €" at bounding box center [811, 175] width 141 height 35
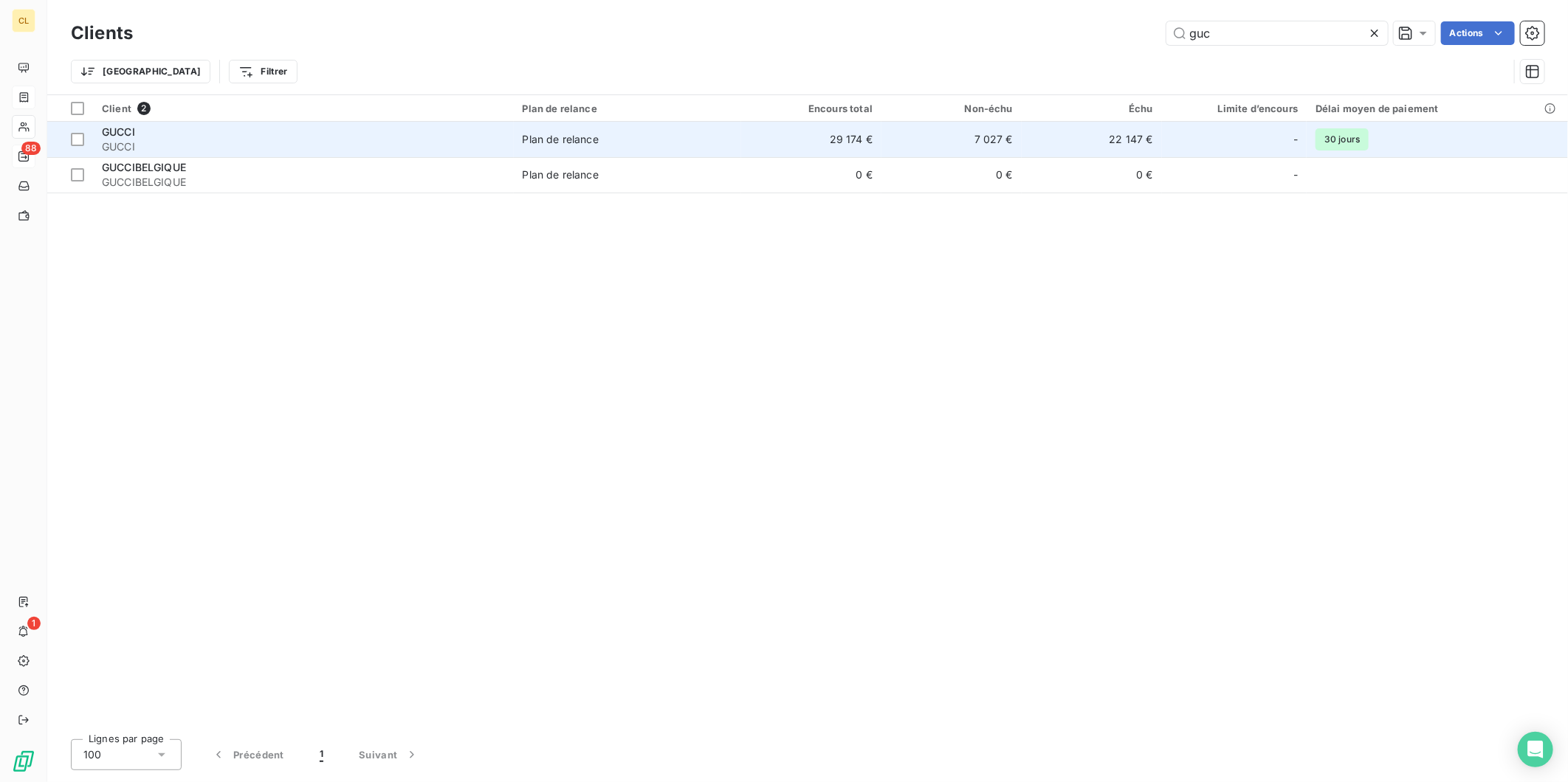
click at [124, 125] on div "GUCCI" at bounding box center [303, 132] width 403 height 15
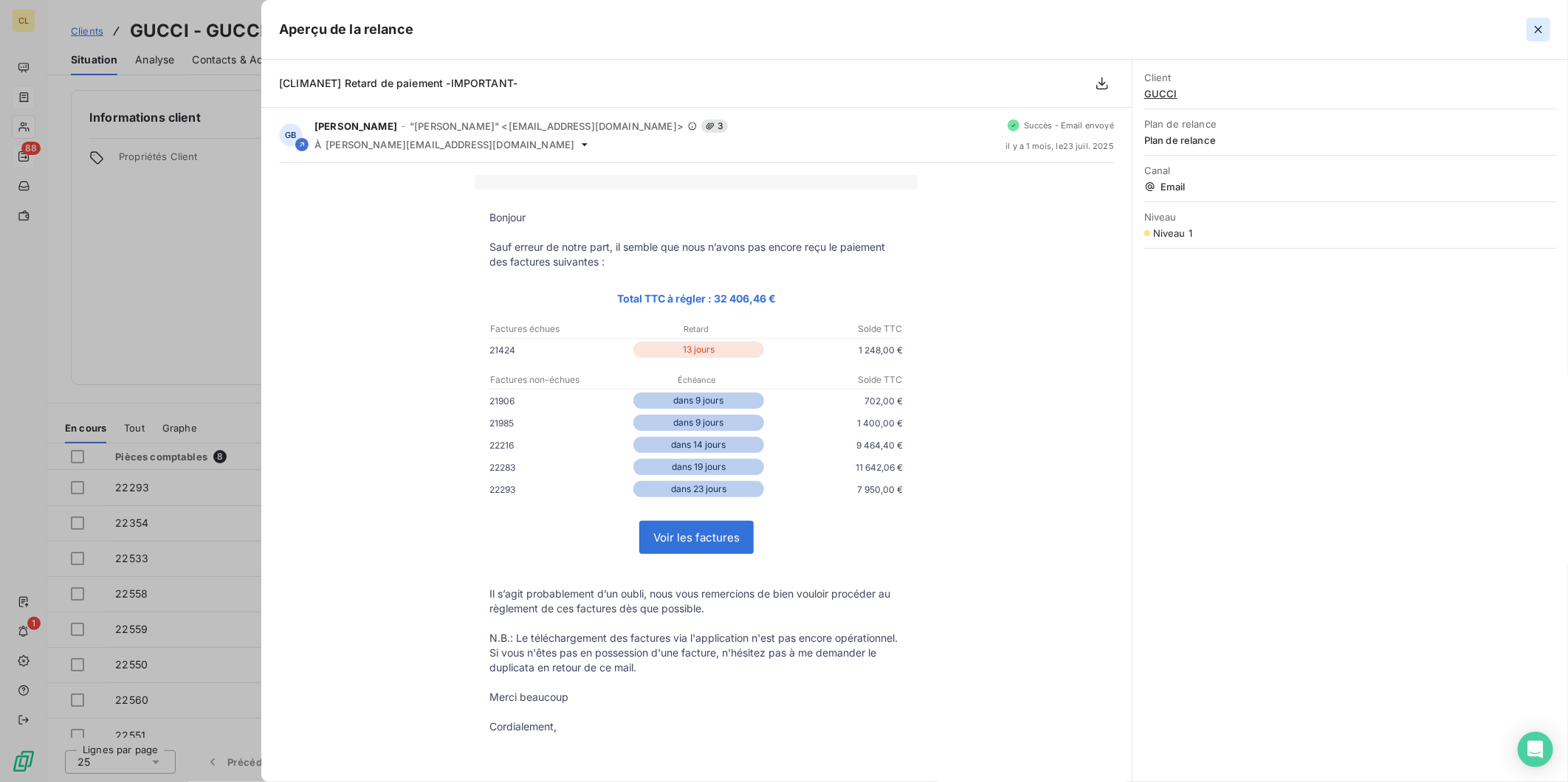
click at [1543, 22] on icon "button" at bounding box center [1538, 29] width 15 height 15
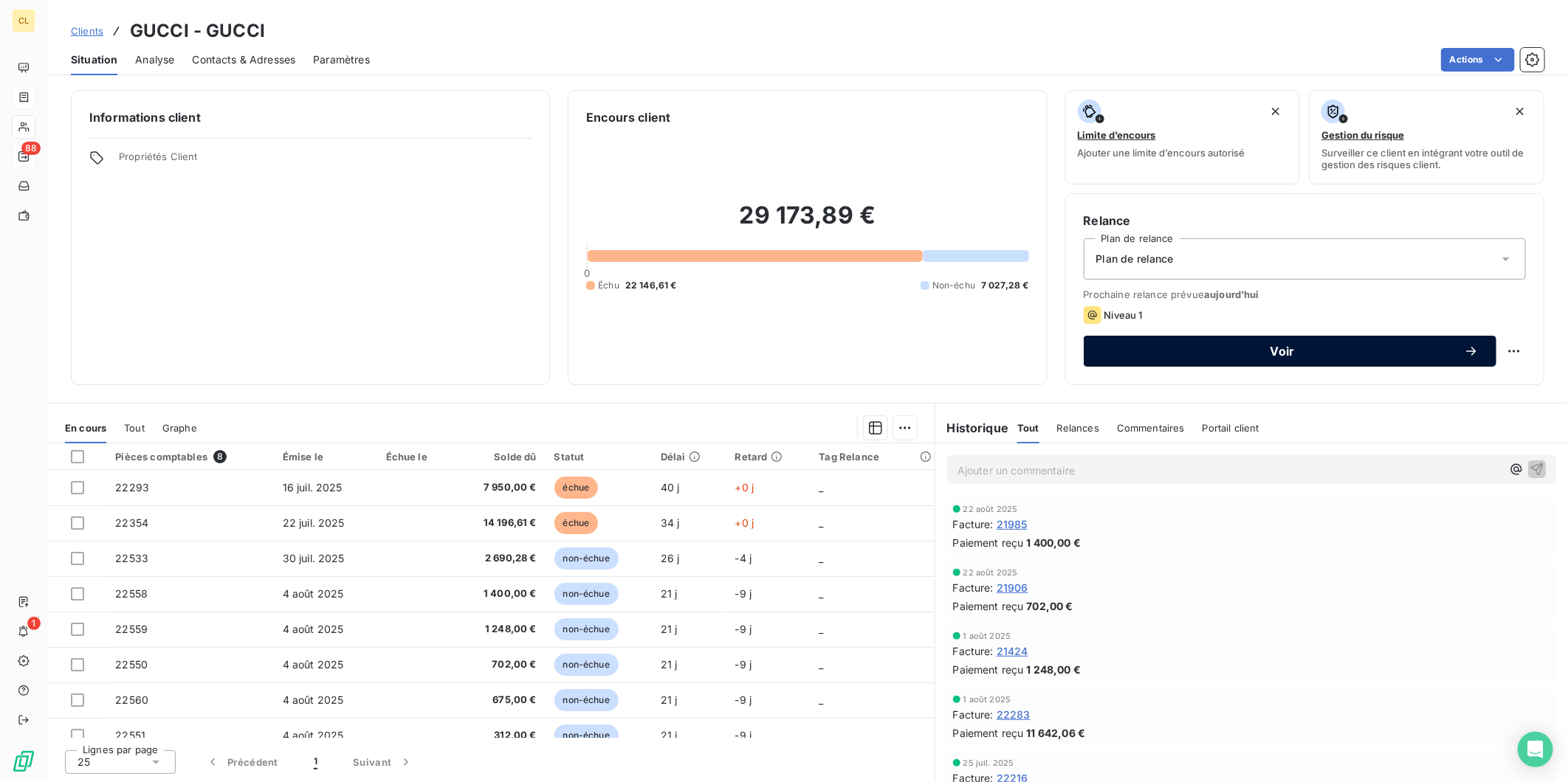
click at [1164, 345] on span "Voir" at bounding box center [1282, 351] width 362 height 12
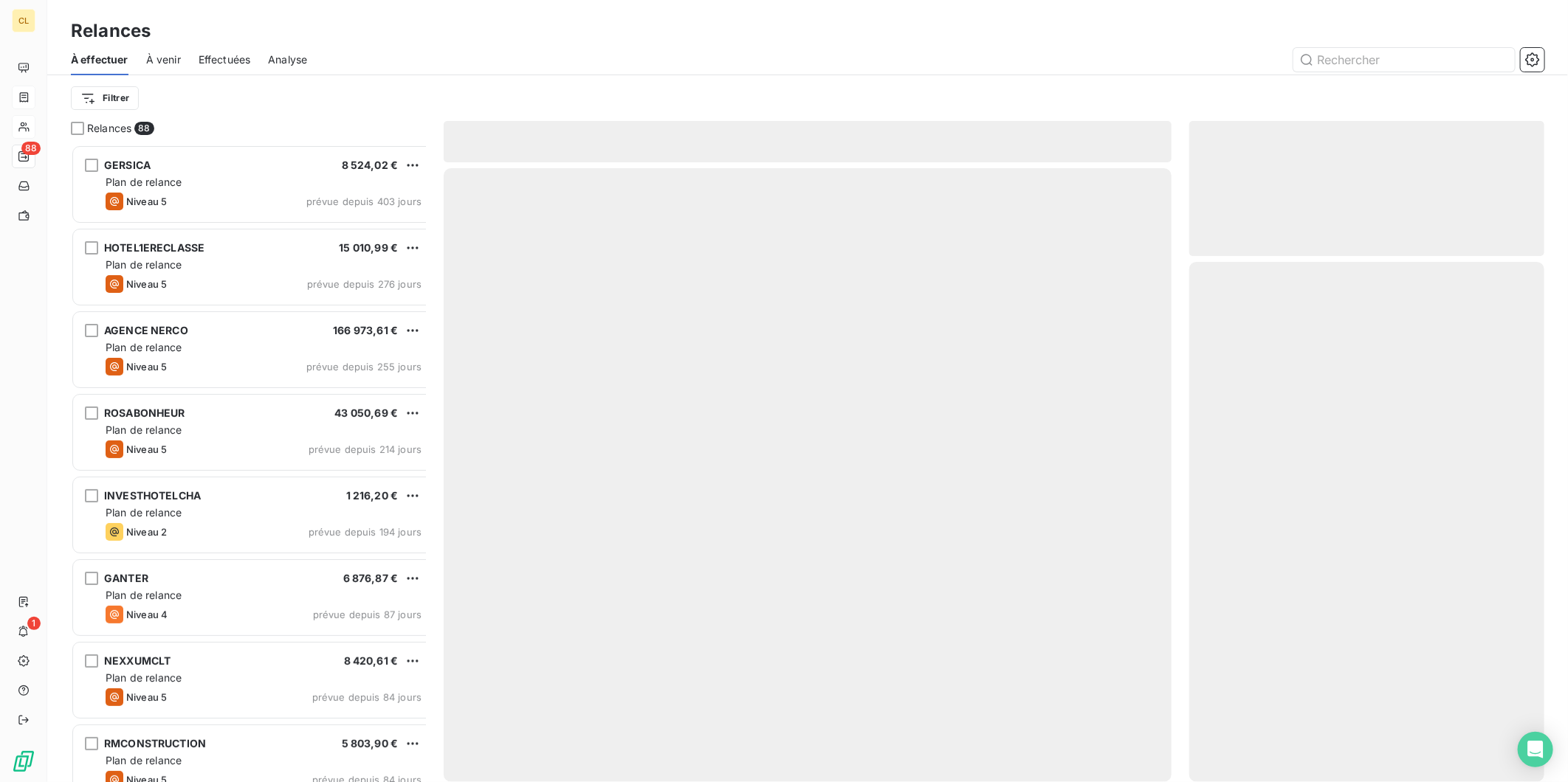
scroll to position [644, 352]
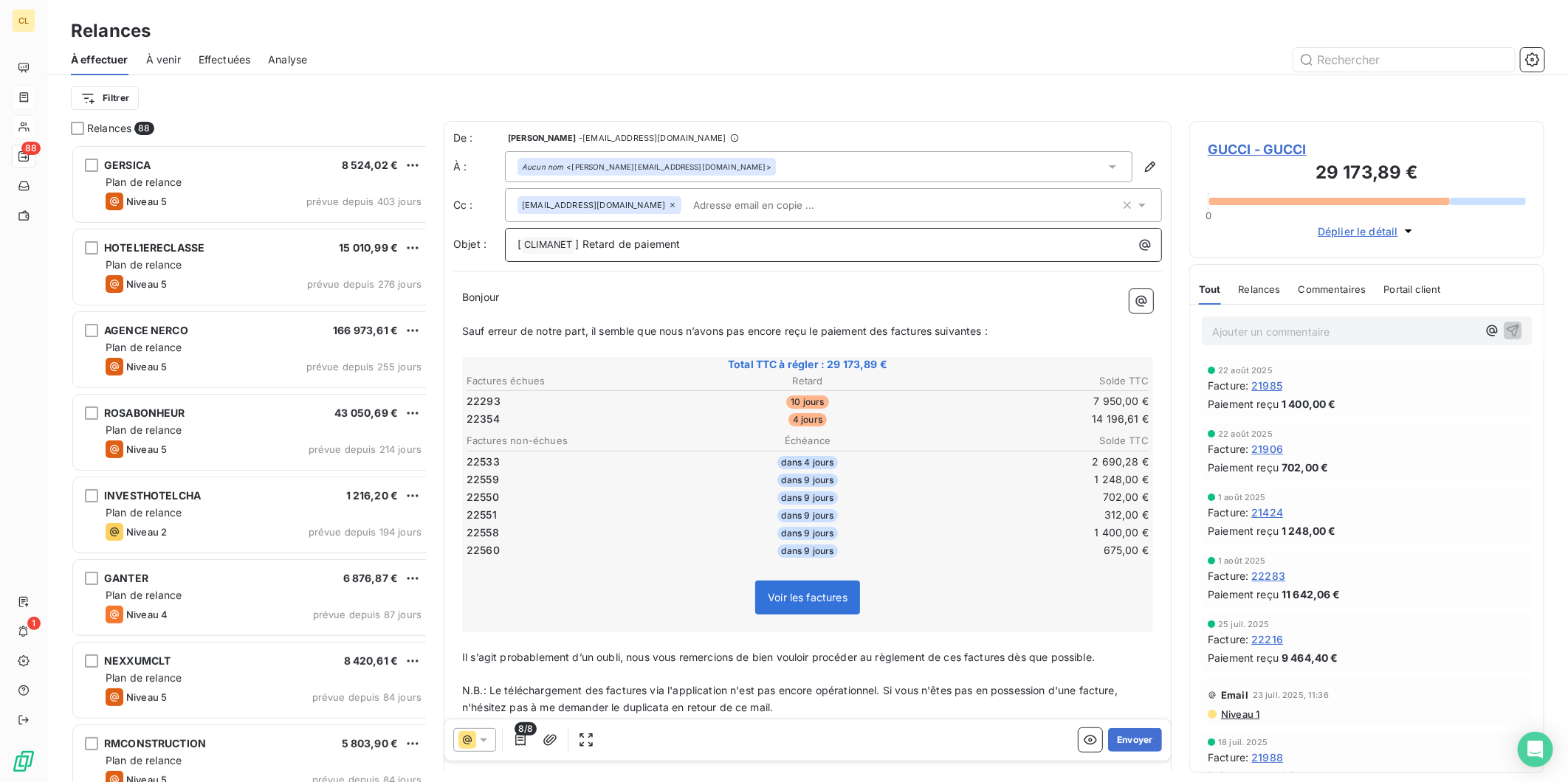
click at [673, 236] on p "[ CLIMANET ﻿ ] Retard de paiement" at bounding box center [837, 245] width 639 height 18
click at [1126, 728] on button "Envoyer" at bounding box center [1134, 740] width 54 height 24
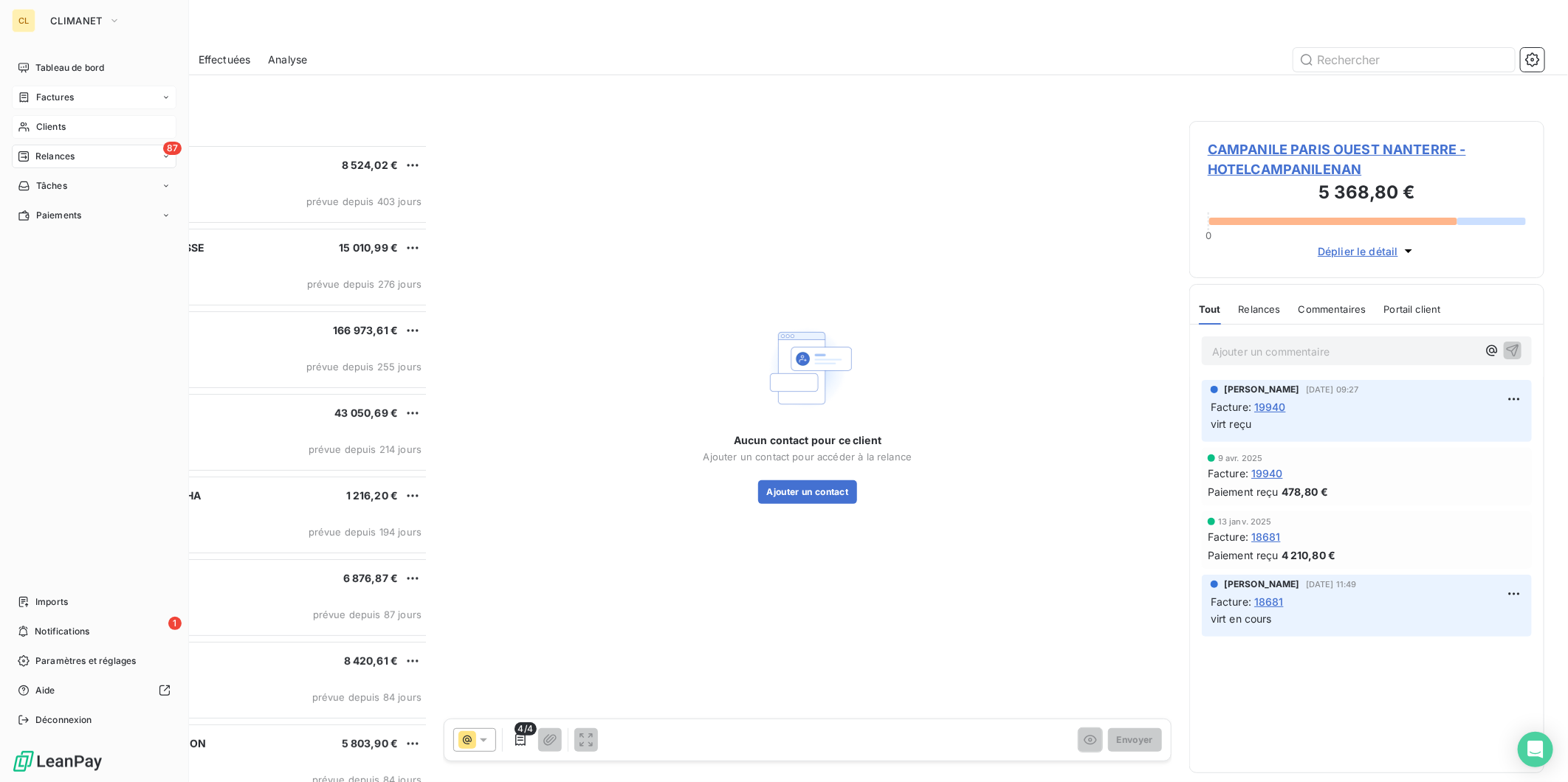
click at [36, 120] on span "Clients" at bounding box center [51, 127] width 29 height 14
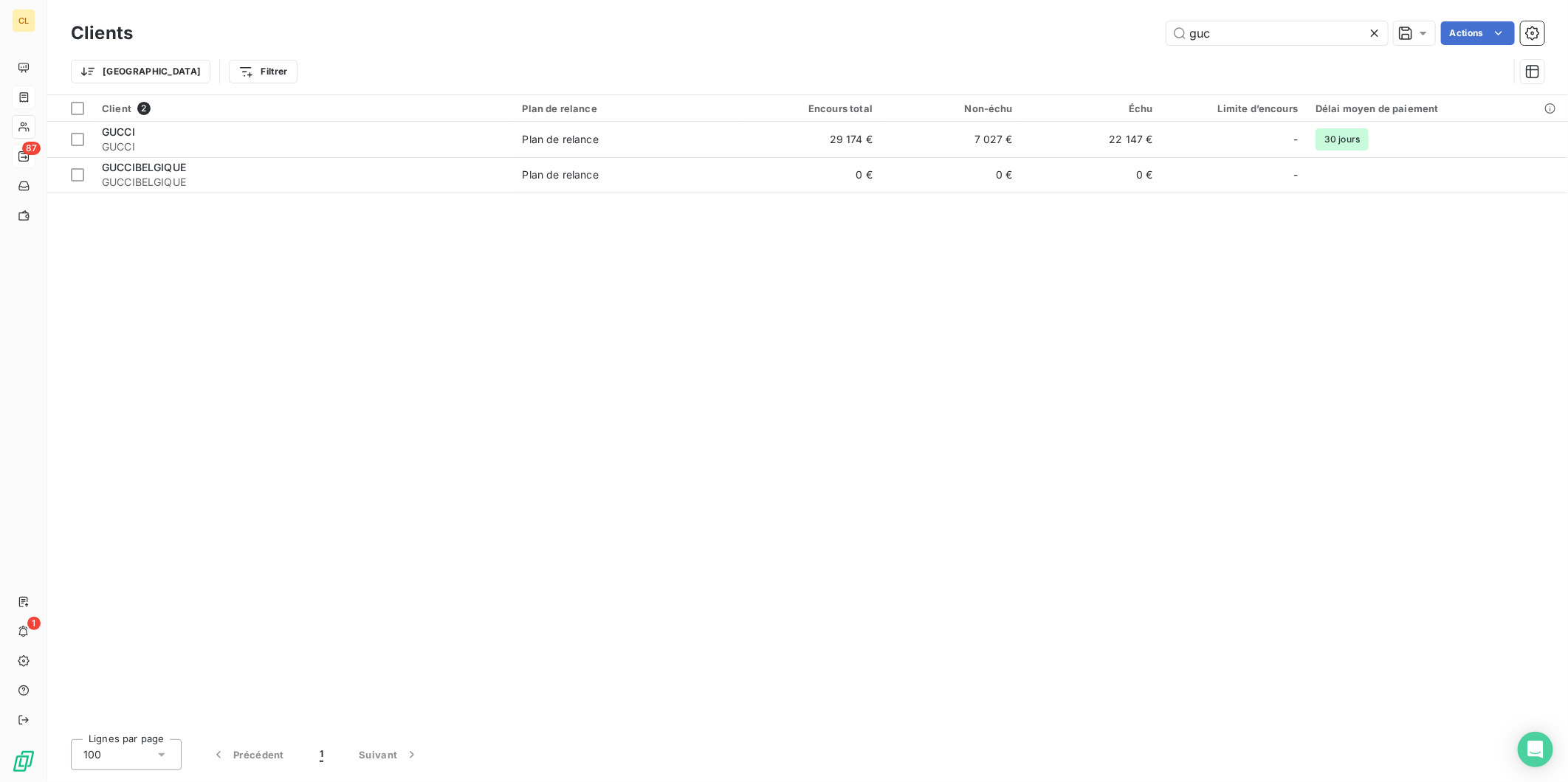
drag, startPoint x: 1246, startPoint y: 30, endPoint x: 1160, endPoint y: 28, distance: 86.0
click at [1160, 28] on div "guc Actions" at bounding box center [847, 33] width 1394 height 24
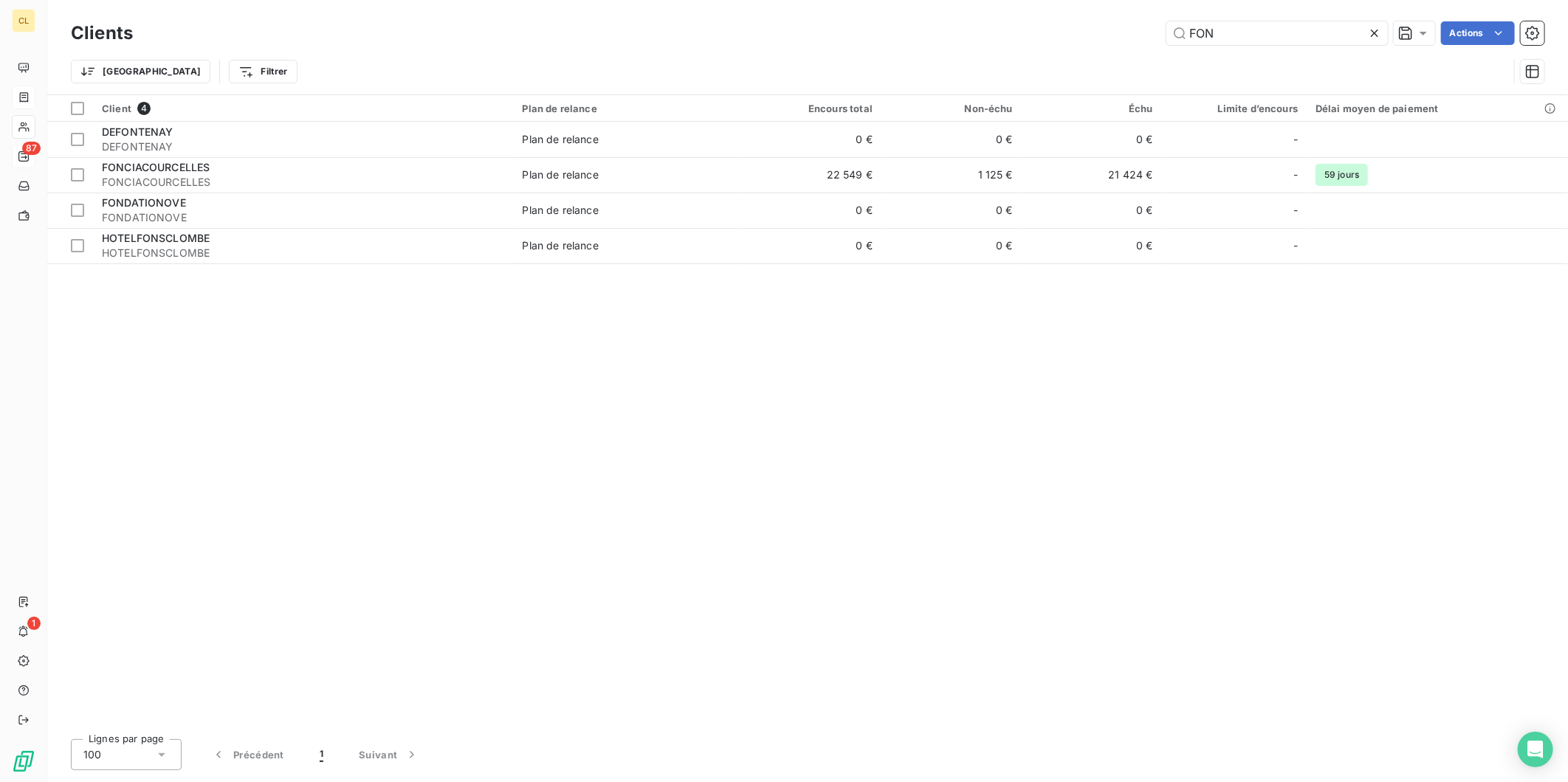
type input "FON"
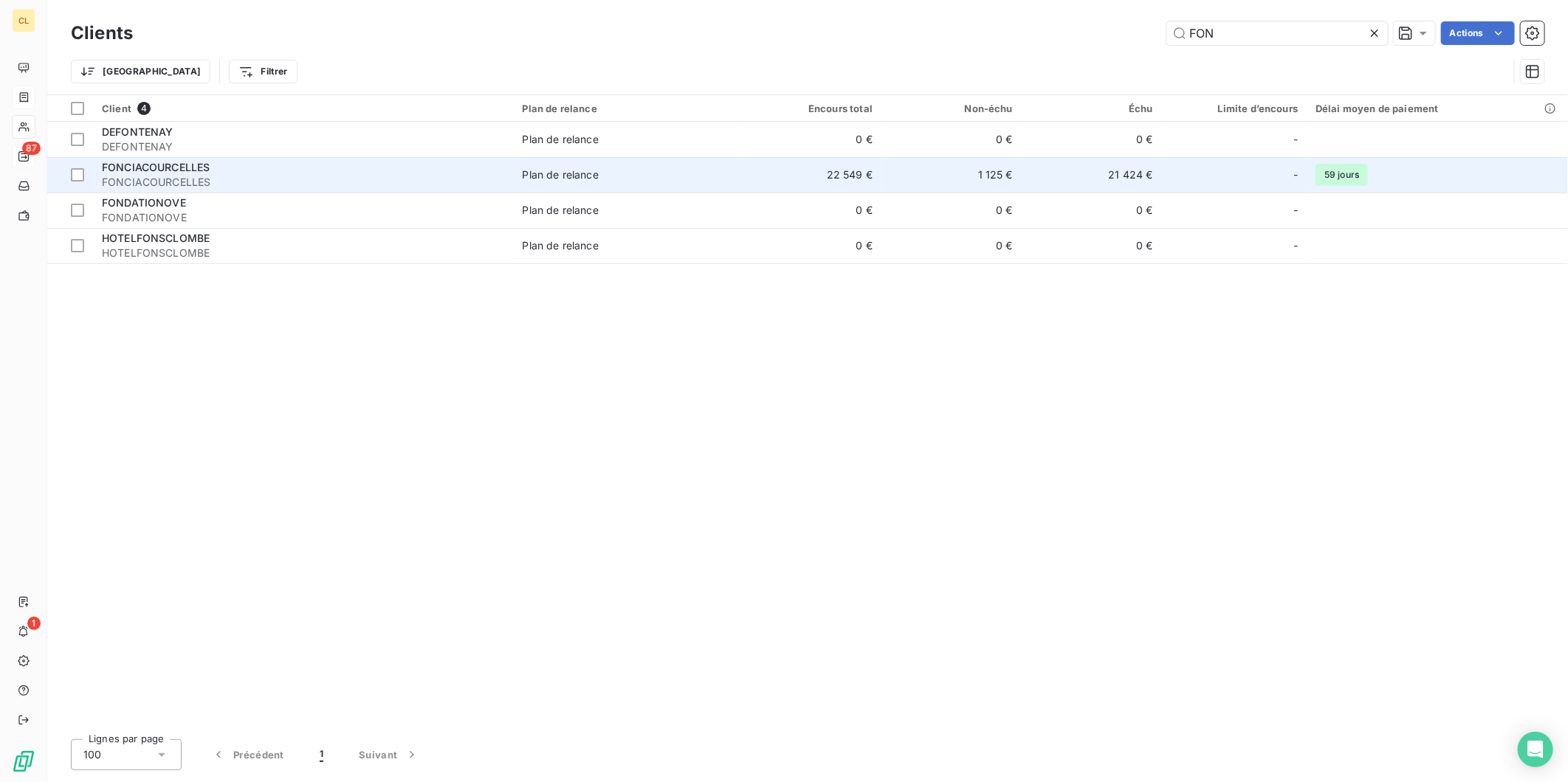
click at [805, 158] on td "22 549 €" at bounding box center [811, 175] width 141 height 35
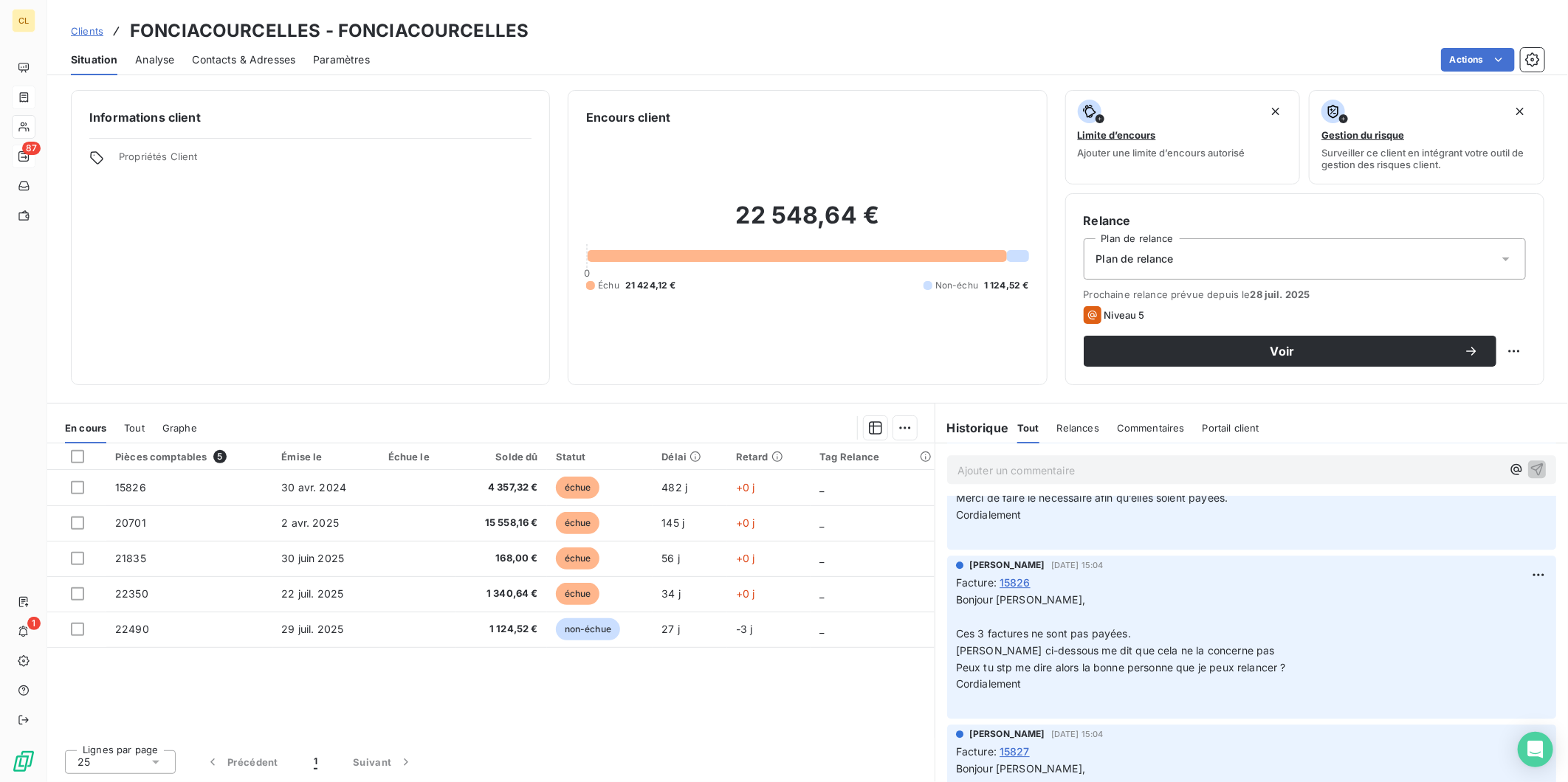
scroll to position [2869, 0]
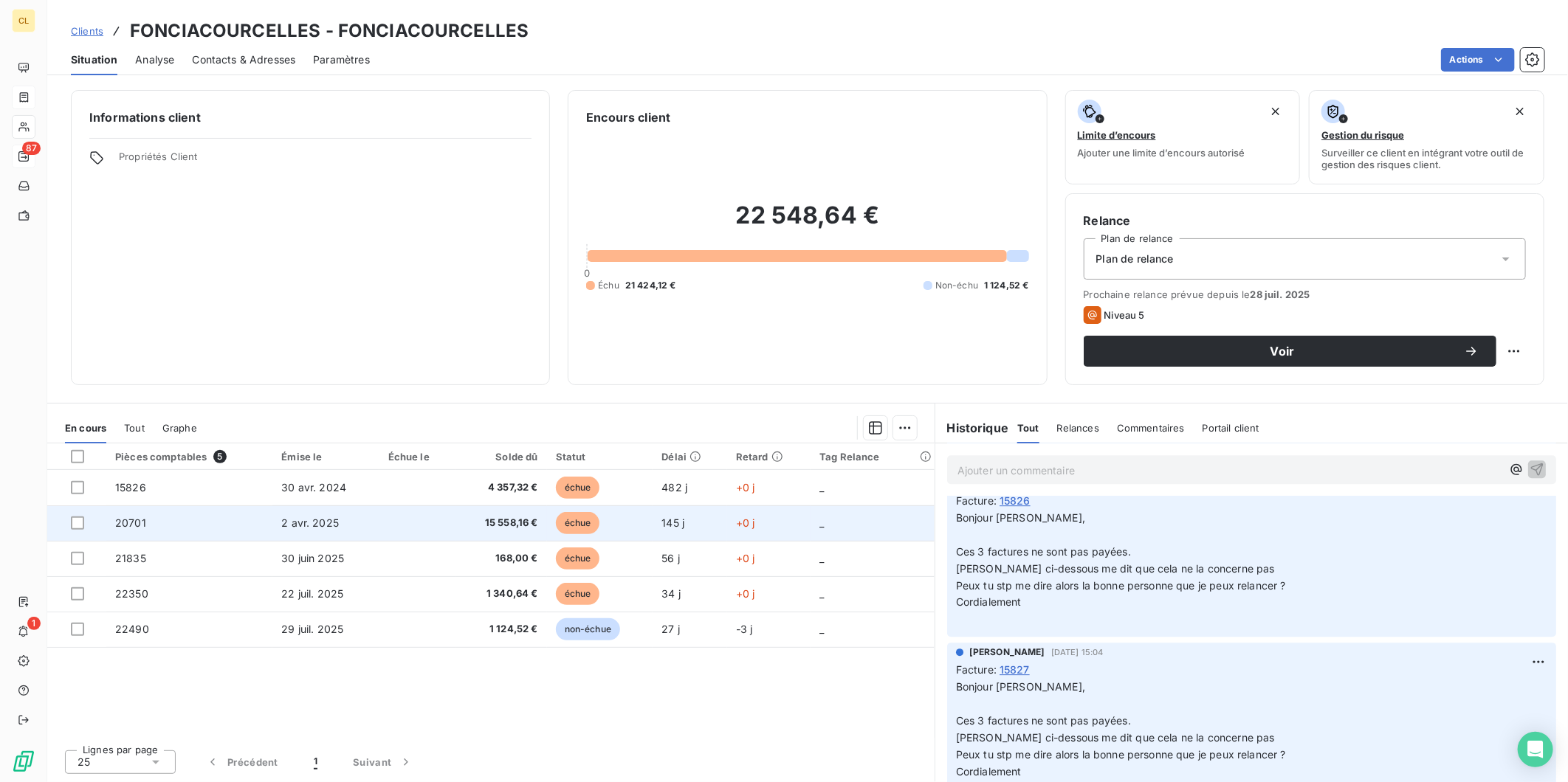
click at [127, 505] on td "20701" at bounding box center [189, 522] width 166 height 35
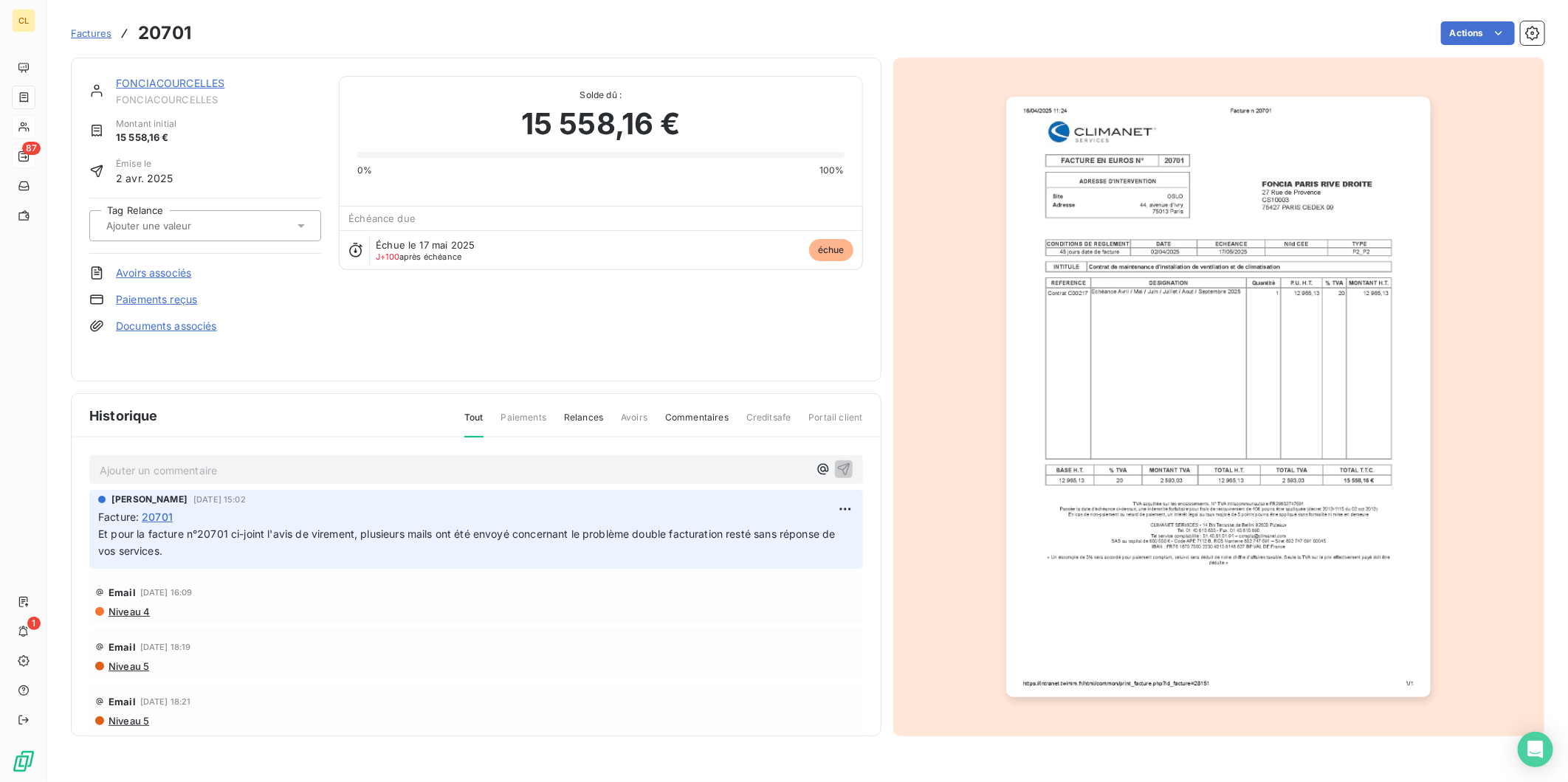
click at [115, 461] on p "Ajouter un commentaire ﻿" at bounding box center [453, 470] width 709 height 19
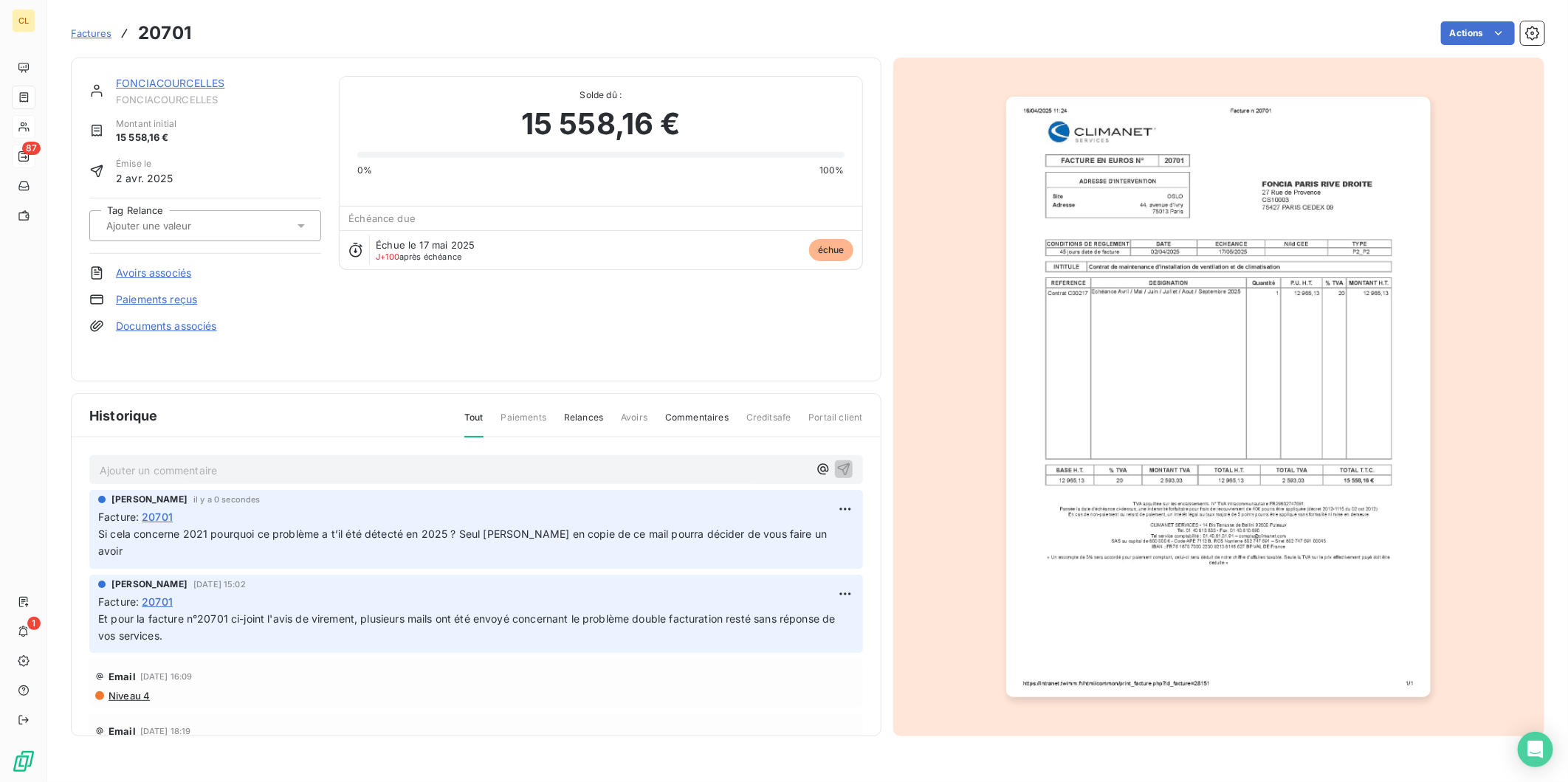
click at [124, 77] on link "FONCIACOURCELLES" at bounding box center [170, 83] width 109 height 13
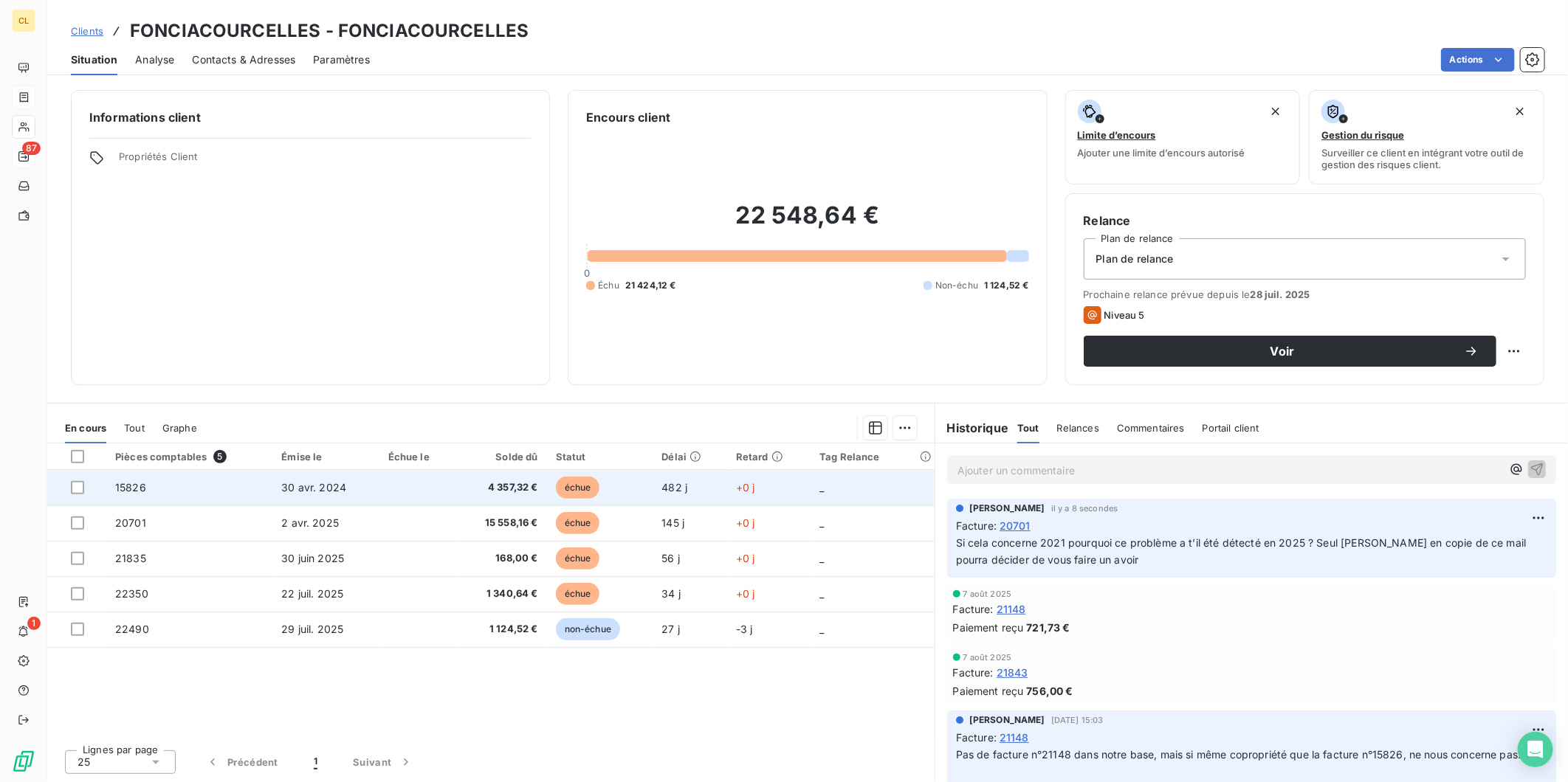
click at [115, 470] on td "15826" at bounding box center [189, 487] width 166 height 35
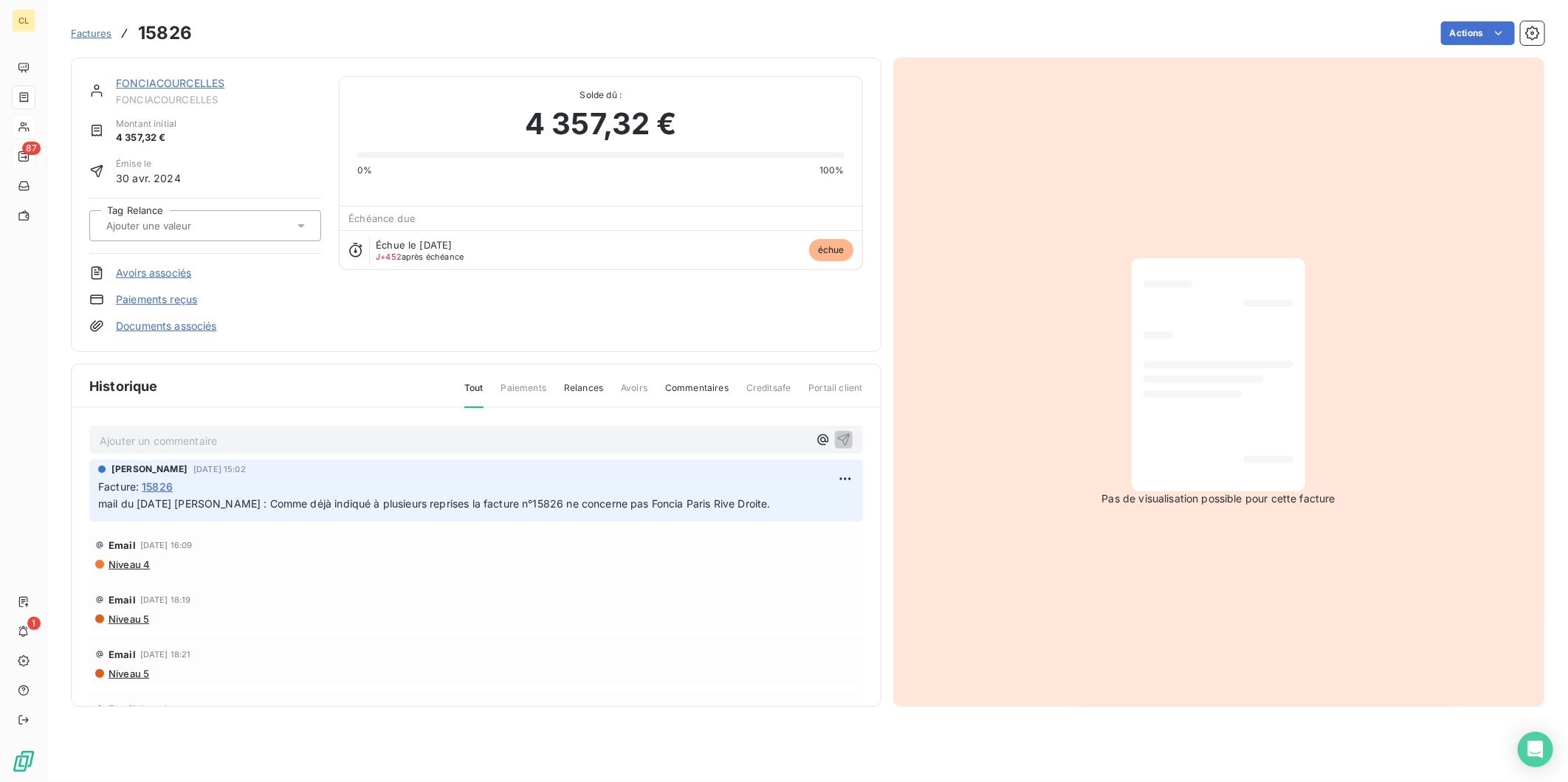
click at [168, 432] on p "Ajouter un commentaire ﻿" at bounding box center [453, 441] width 709 height 19
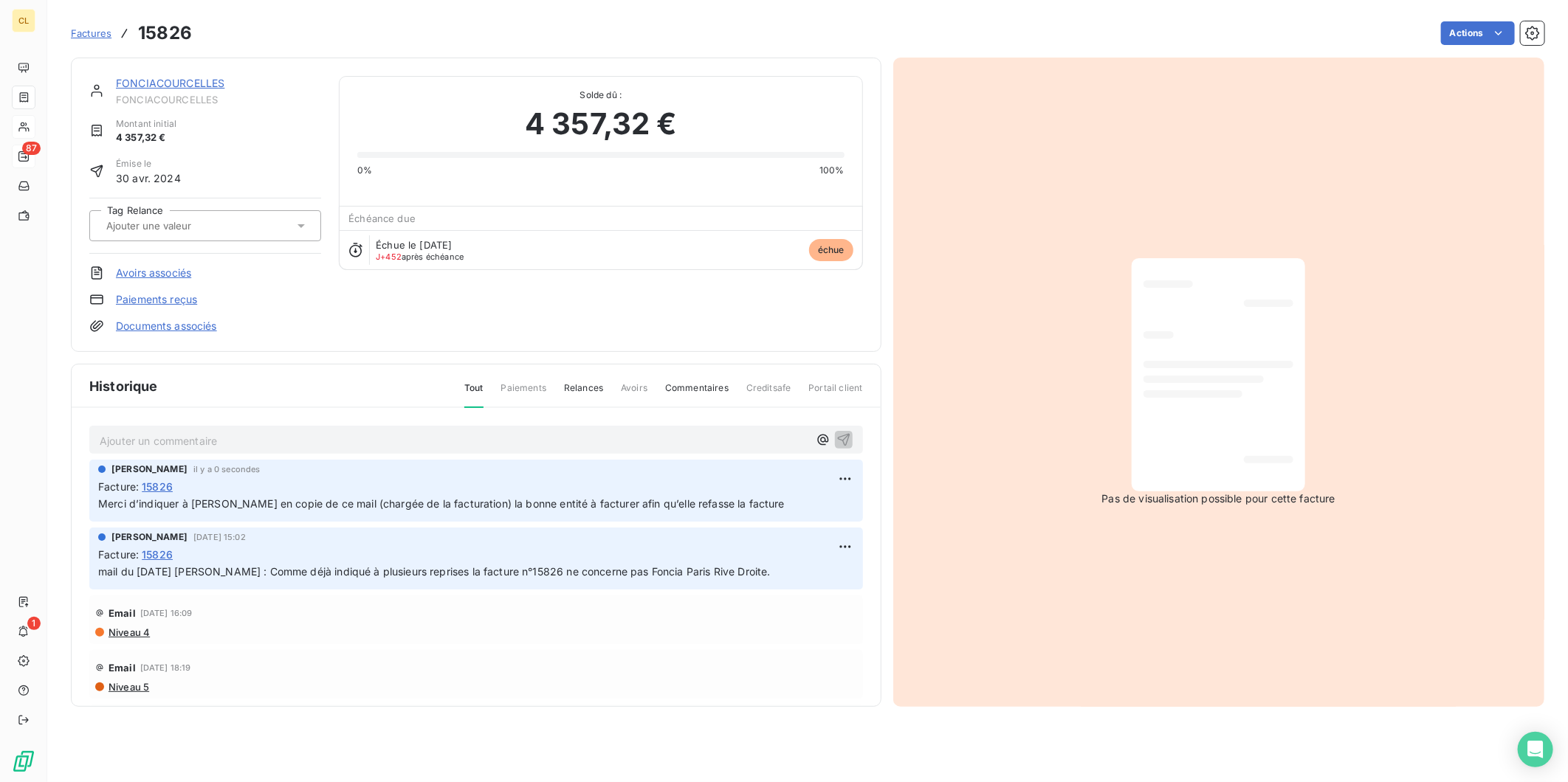
click at [71, 29] on span "Factures" at bounding box center [91, 33] width 40 height 12
click at [163, 93] on span "FONCIACOURCELLES" at bounding box center [218, 99] width 206 height 12
click at [163, 77] on link "FONCIACOURCELLES" at bounding box center [170, 83] width 109 height 13
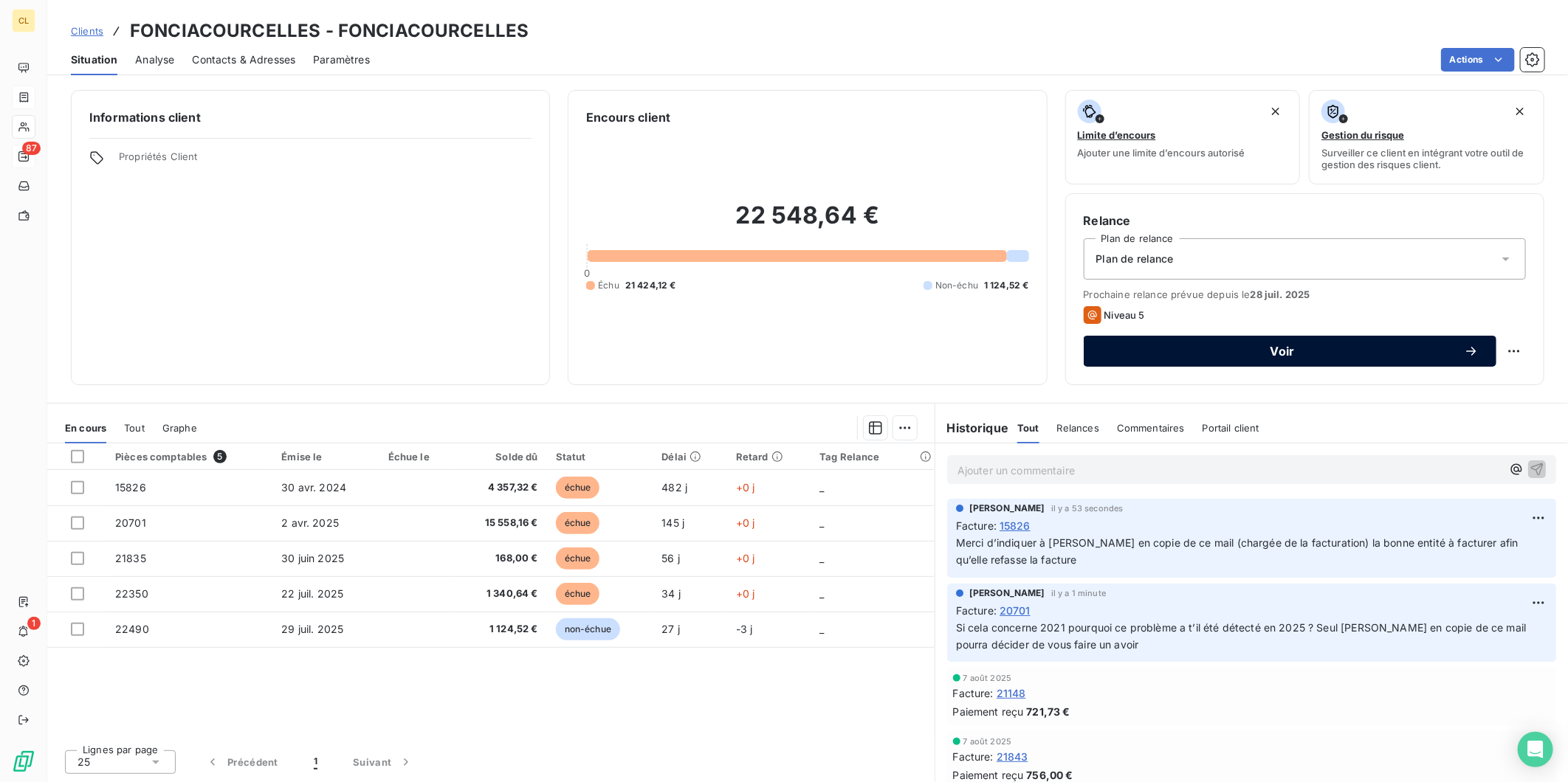
click at [1176, 345] on span "Voir" at bounding box center [1282, 351] width 362 height 12
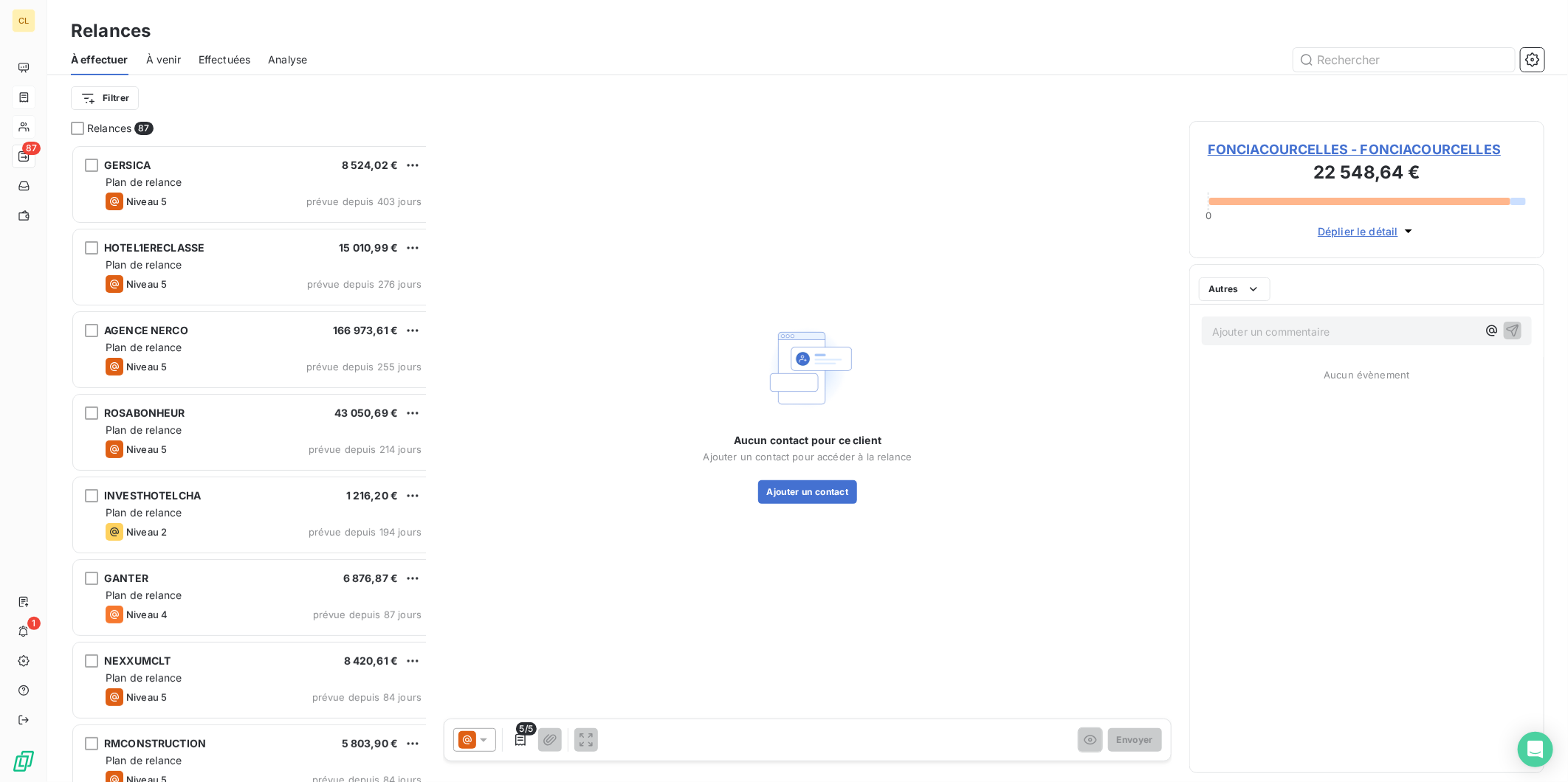
scroll to position [644, 352]
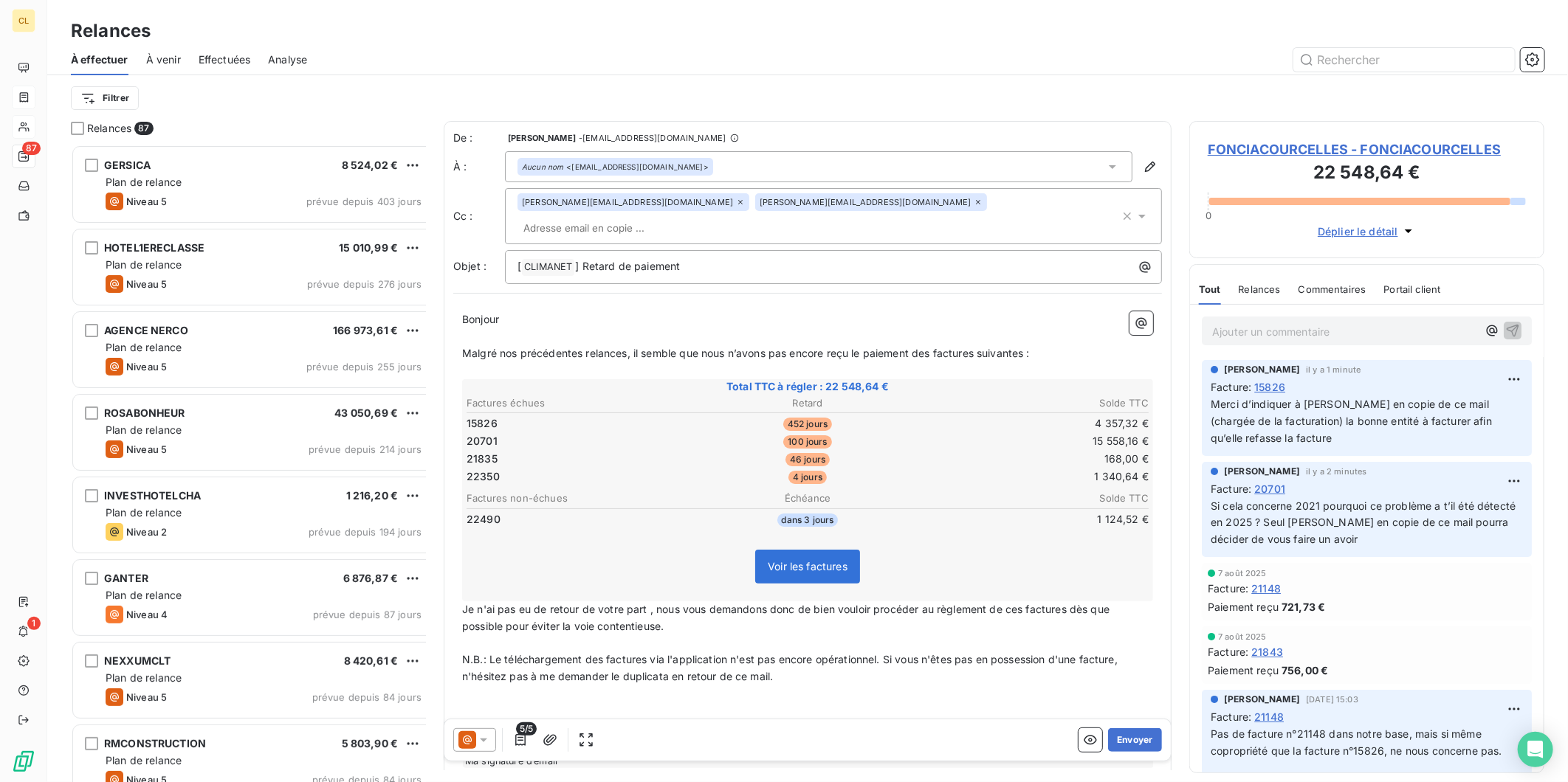
click at [462, 728] on div at bounding box center [475, 740] width 43 height 24
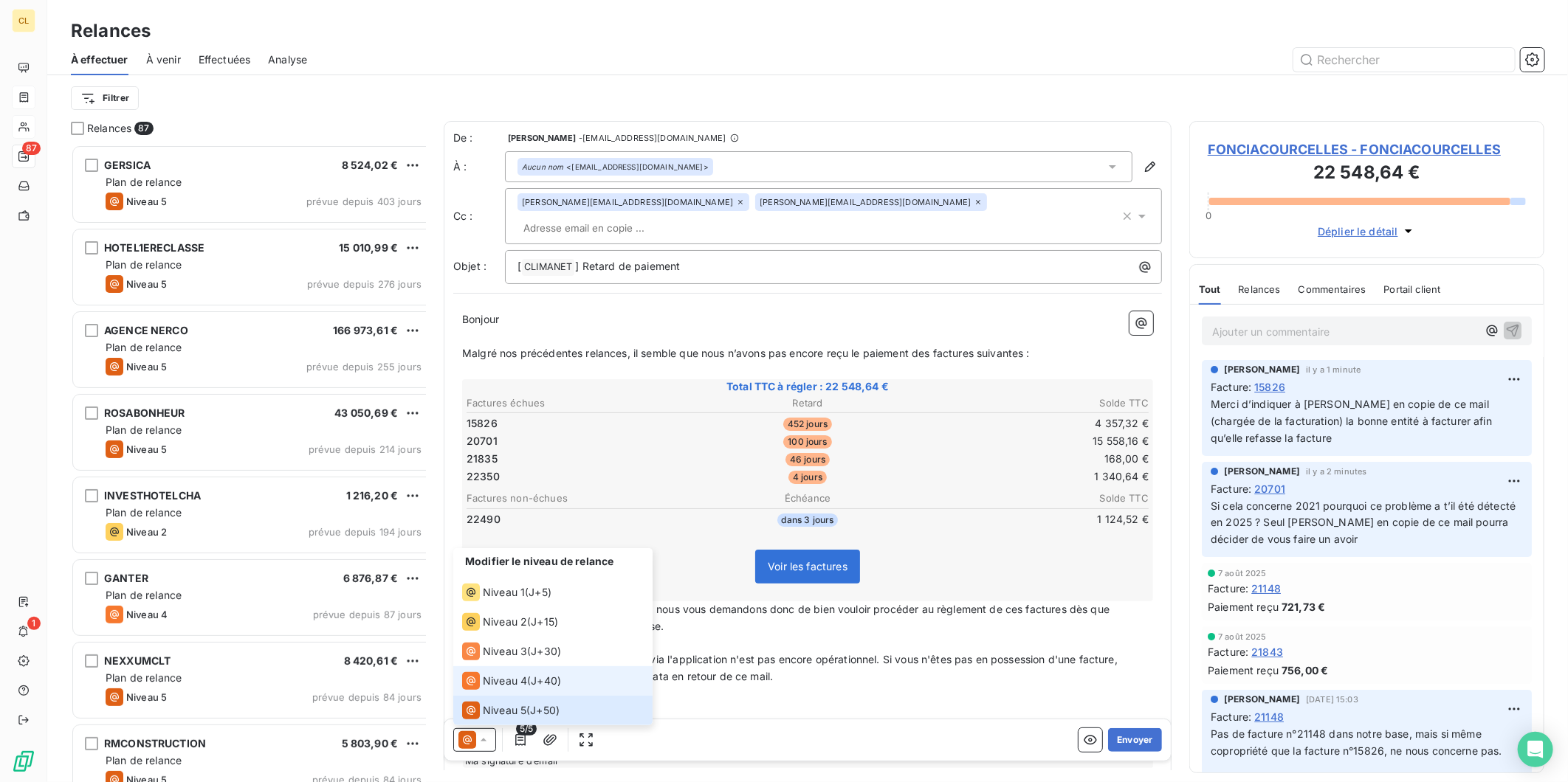
click at [478, 688] on div "Niveau 4 ( J+40 )" at bounding box center [511, 681] width 99 height 18
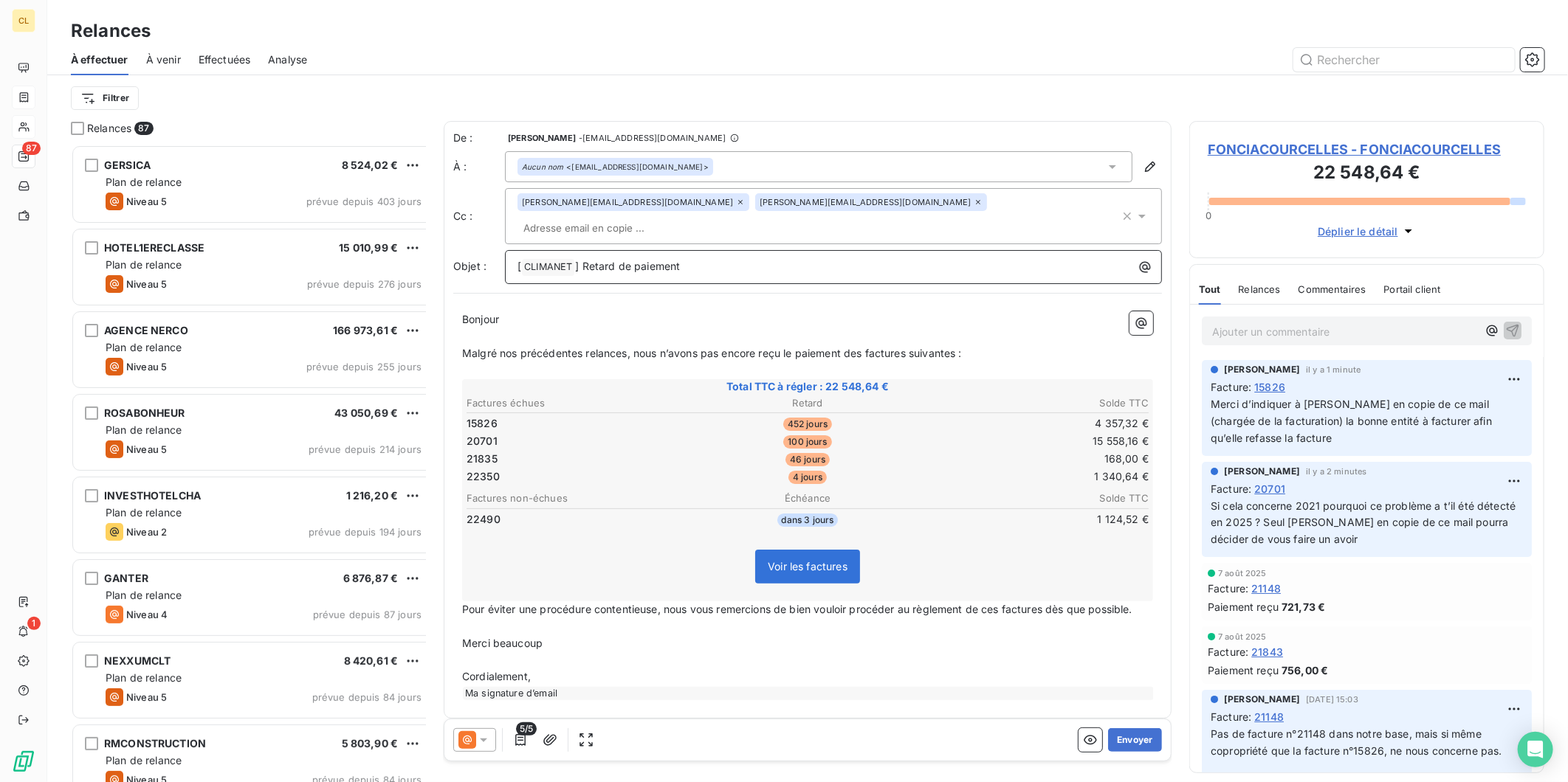
click at [659, 259] on p "[ CLIMANET ﻿ ] Retard de paiement" at bounding box center [837, 267] width 639 height 18
click at [476, 733] on icon at bounding box center [483, 740] width 15 height 15
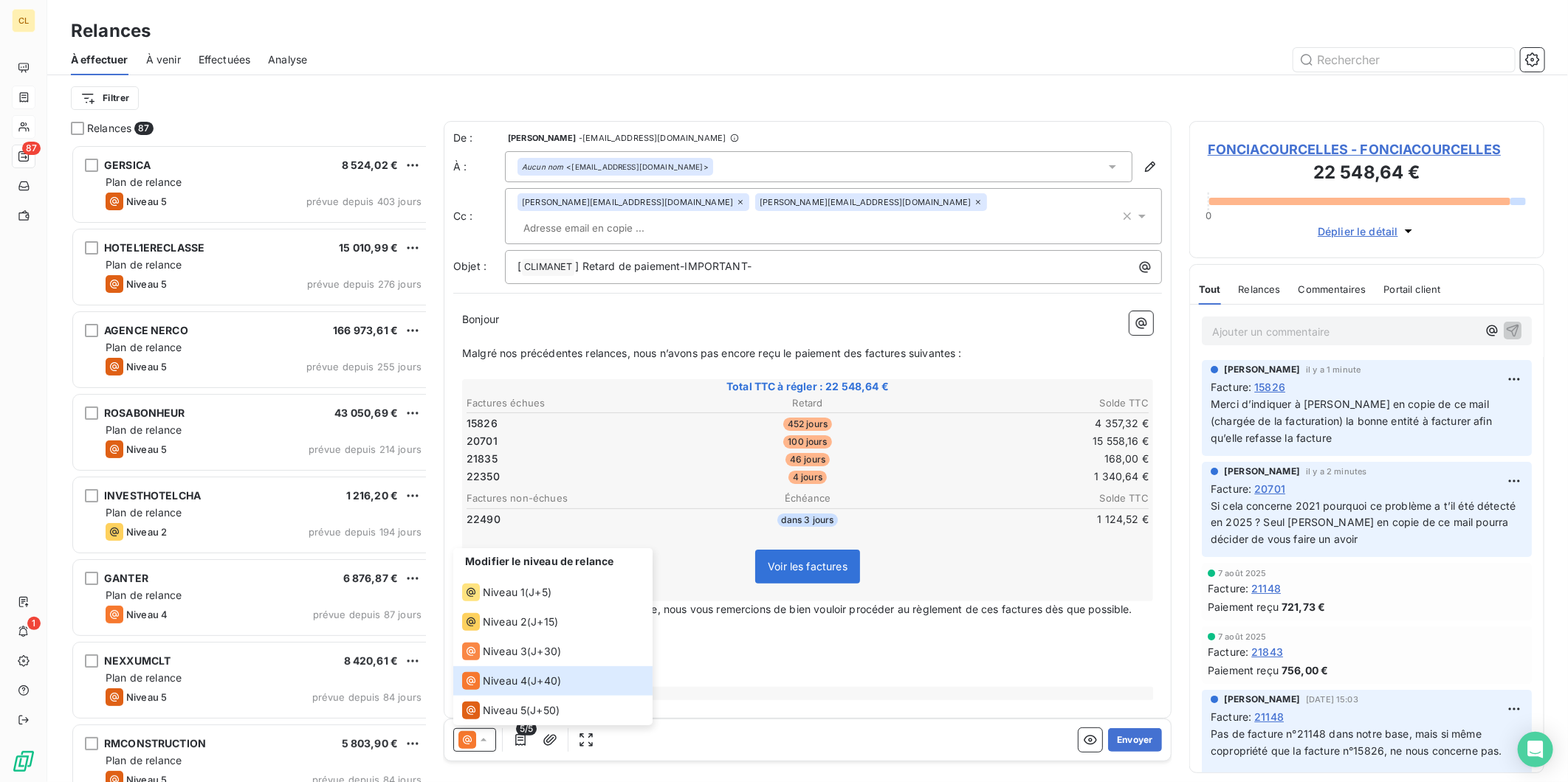
click at [764, 631] on div "De : [PERSON_NAME] - [PERSON_NAME][EMAIL_ADDRESS][DOMAIN_NAME] À : Aucun nom <[…" at bounding box center [807, 420] width 727 height 598
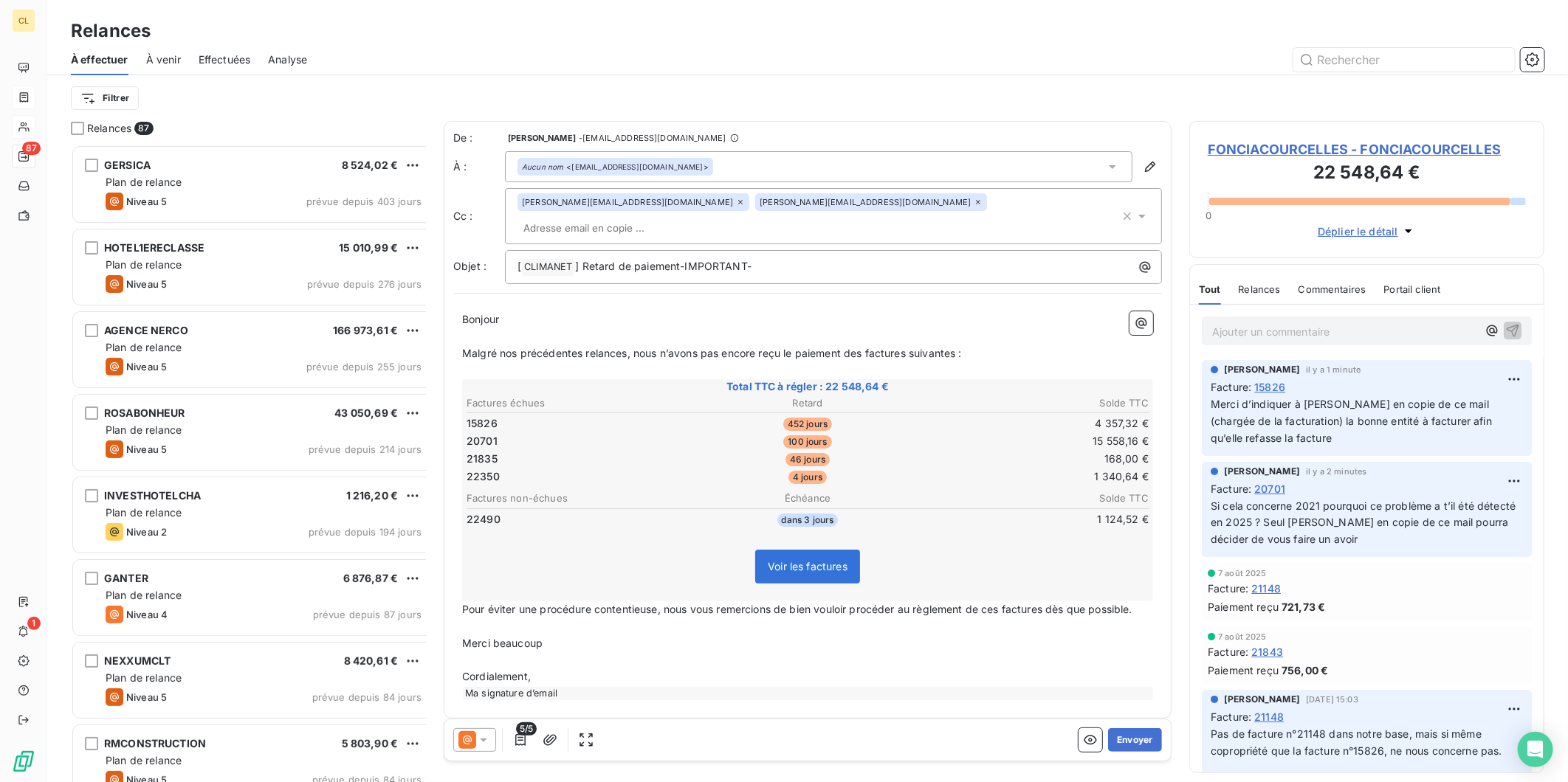
click at [516, 725] on span "5/5" at bounding box center [526, 729] width 21 height 14
click at [513, 733] on icon "button" at bounding box center [520, 740] width 15 height 15
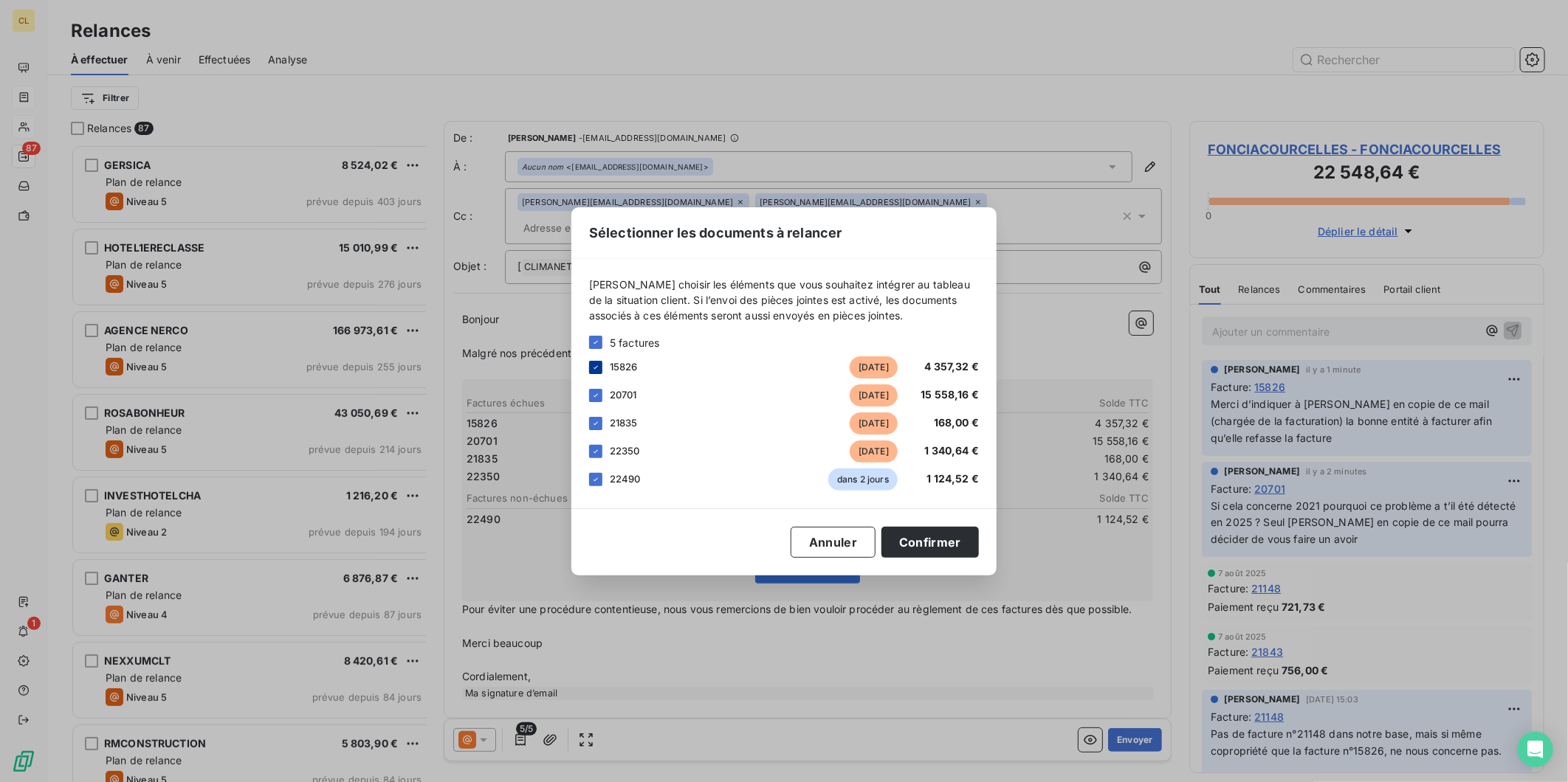
click at [600, 372] on icon at bounding box center [595, 367] width 9 height 9
click at [882, 536] on button "Confirmer" at bounding box center [931, 542] width 98 height 31
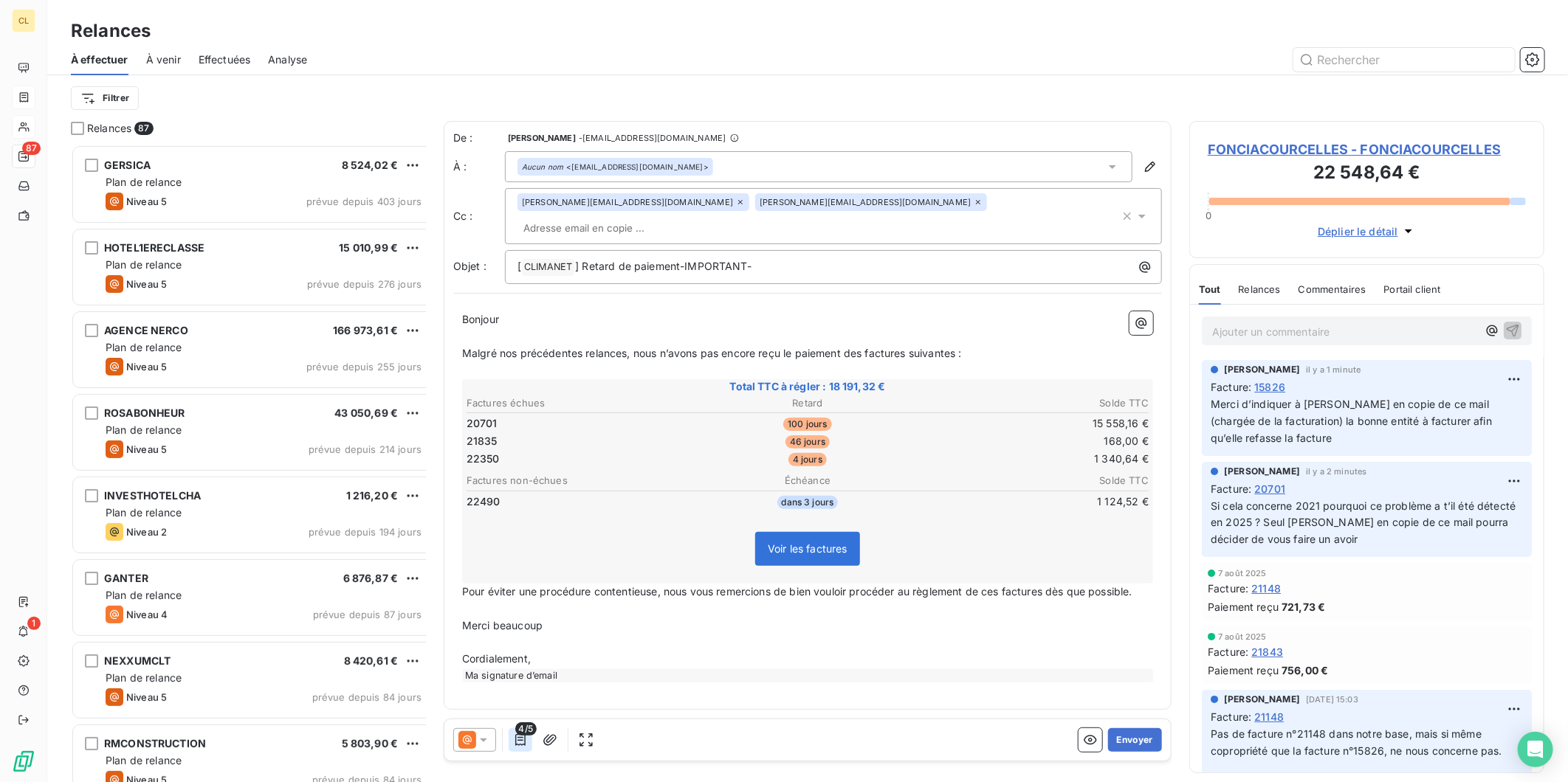
click at [515, 734] on icon "button" at bounding box center [520, 740] width 10 height 12
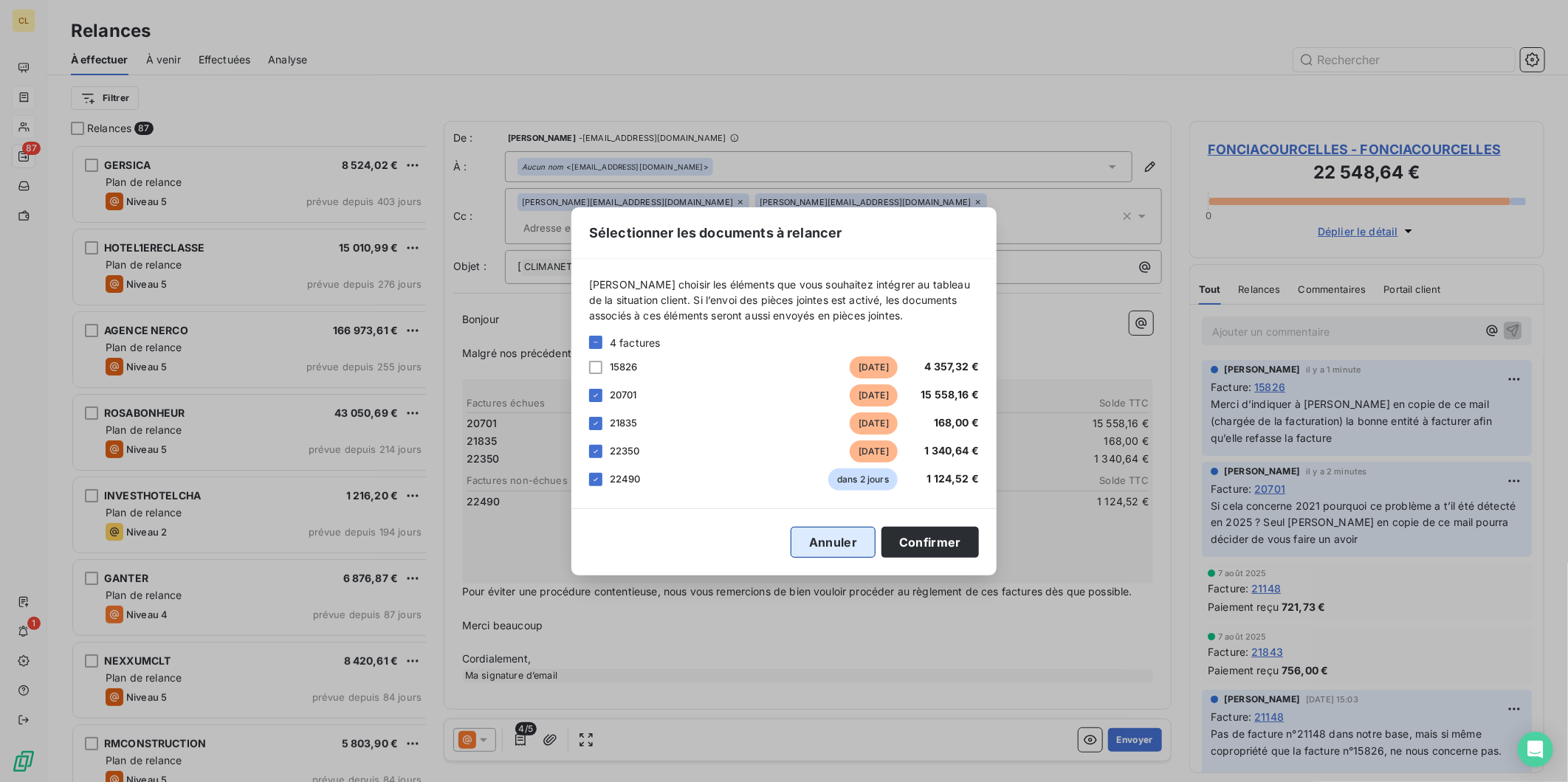
click at [802, 545] on button "Annuler" at bounding box center [833, 542] width 85 height 31
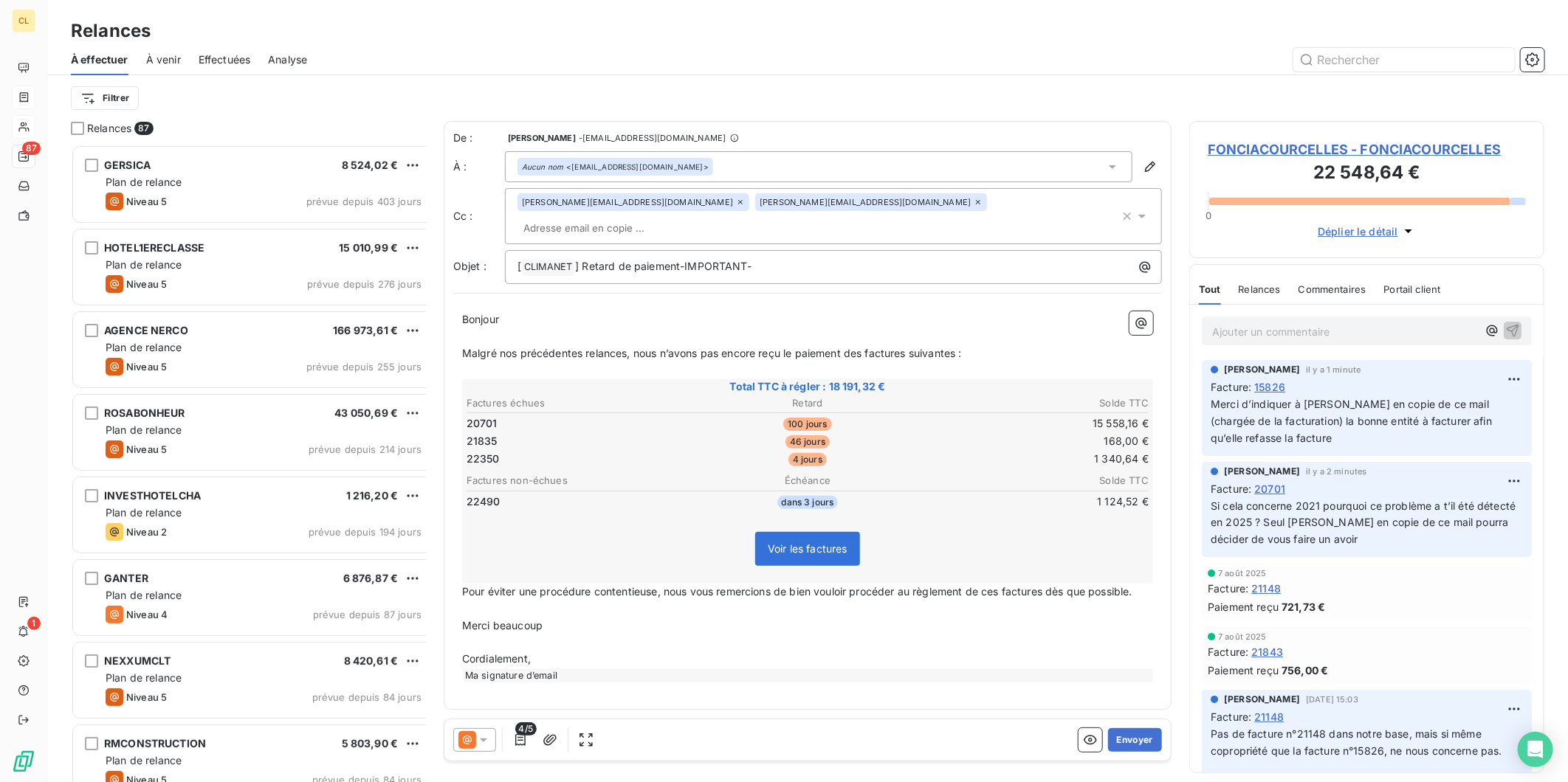
click at [476, 733] on icon at bounding box center [483, 740] width 15 height 15
click at [492, 674] on span "Niveau 4" at bounding box center [505, 681] width 45 height 15
click at [623, 260] on span "] Retard de paiement-IMPORTANT-" at bounding box center [663, 266] width 177 height 13
click at [835, 542] on span "Voir les factures" at bounding box center [807, 548] width 80 height 13
click at [1133, 728] on button "Envoyer" at bounding box center [1134, 740] width 54 height 24
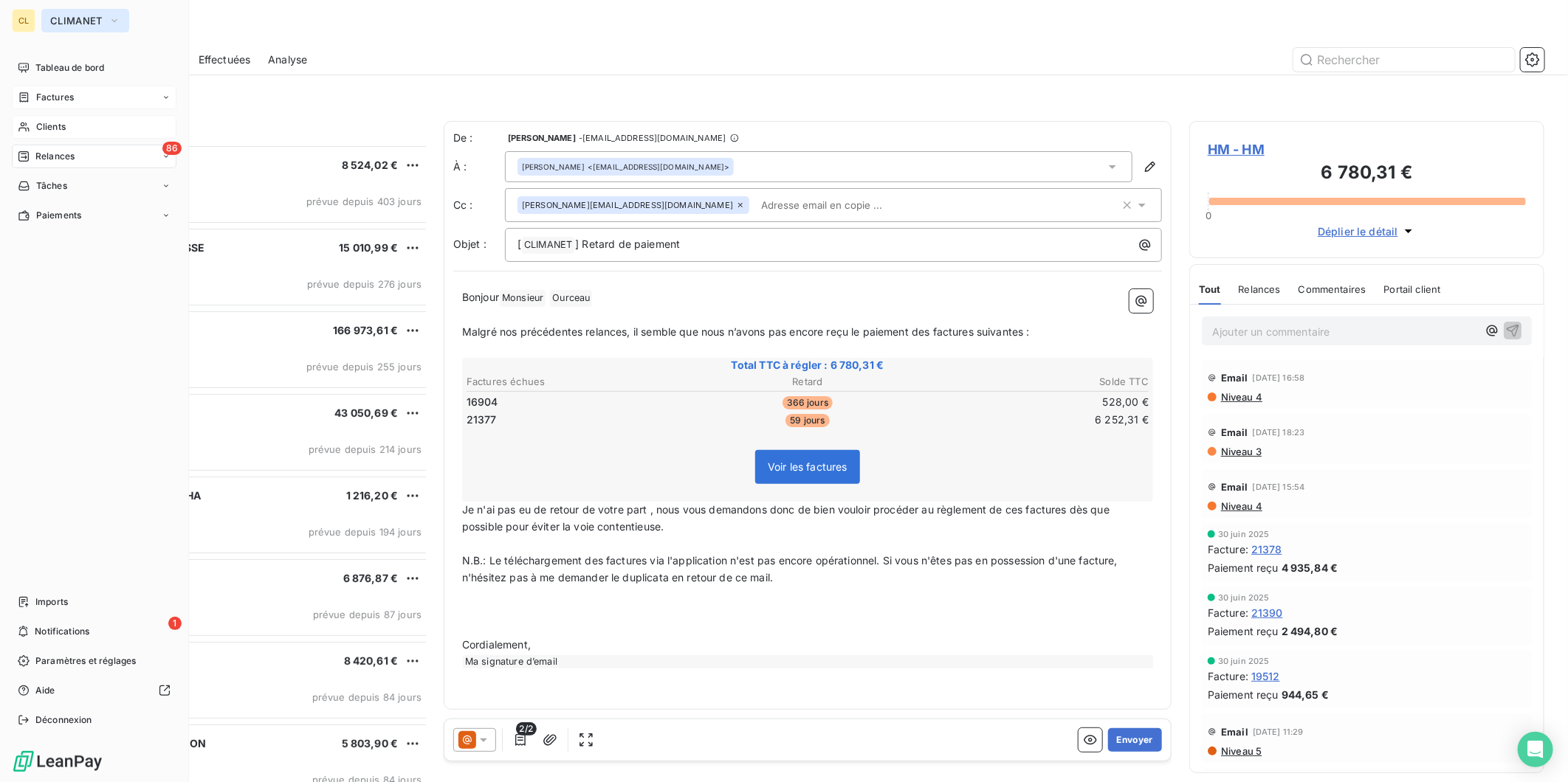
click at [62, 15] on span "CLIMANET" at bounding box center [76, 21] width 52 height 12
click at [36, 120] on span "Clients" at bounding box center [51, 127] width 29 height 14
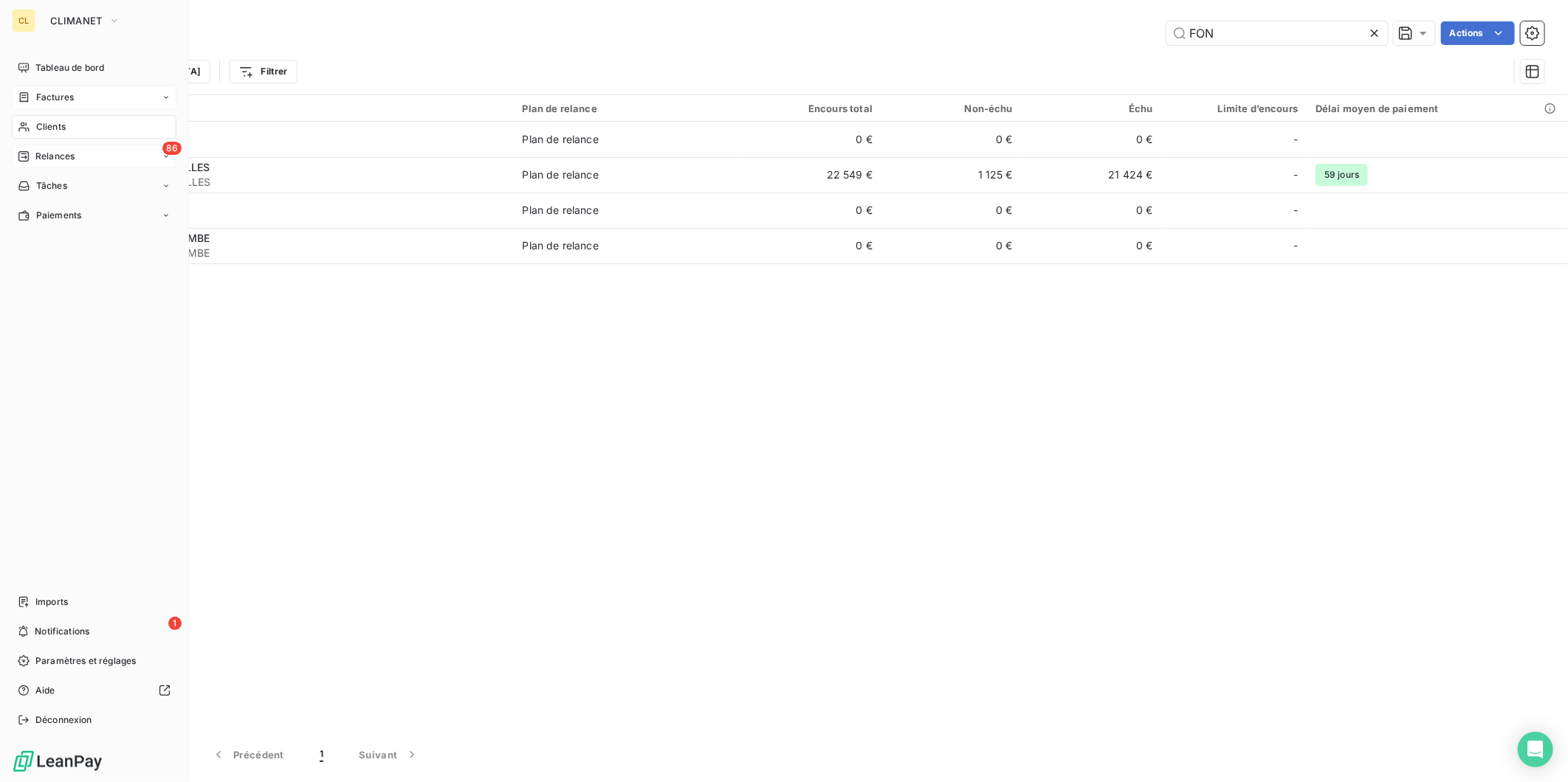
click at [48, 120] on span "Clients" at bounding box center [51, 127] width 29 height 14
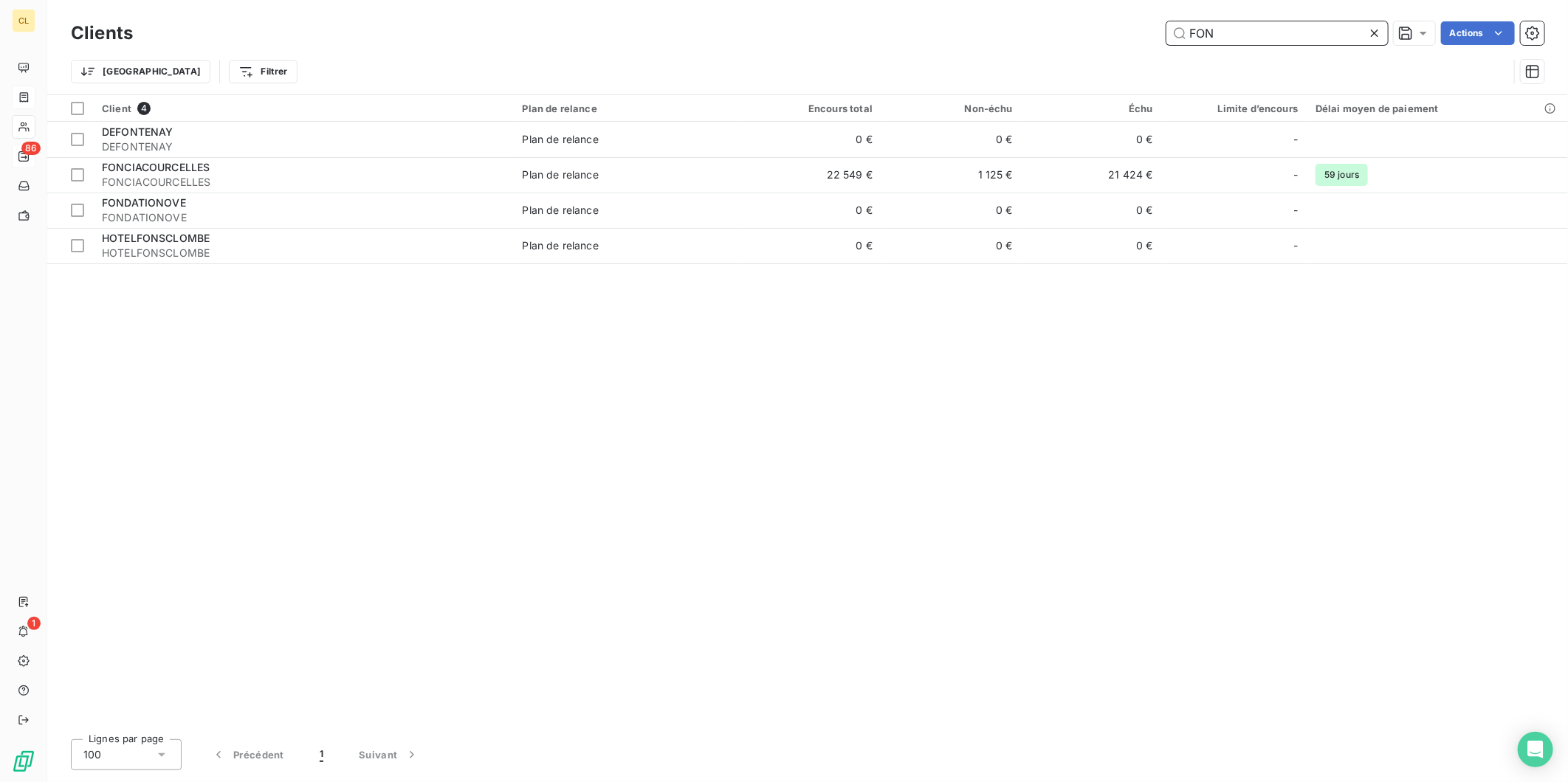
drag, startPoint x: 1268, startPoint y: 28, endPoint x: 1083, endPoint y: 30, distance: 185.0
click at [1089, 28] on div "FON Actions" at bounding box center [847, 33] width 1394 height 24
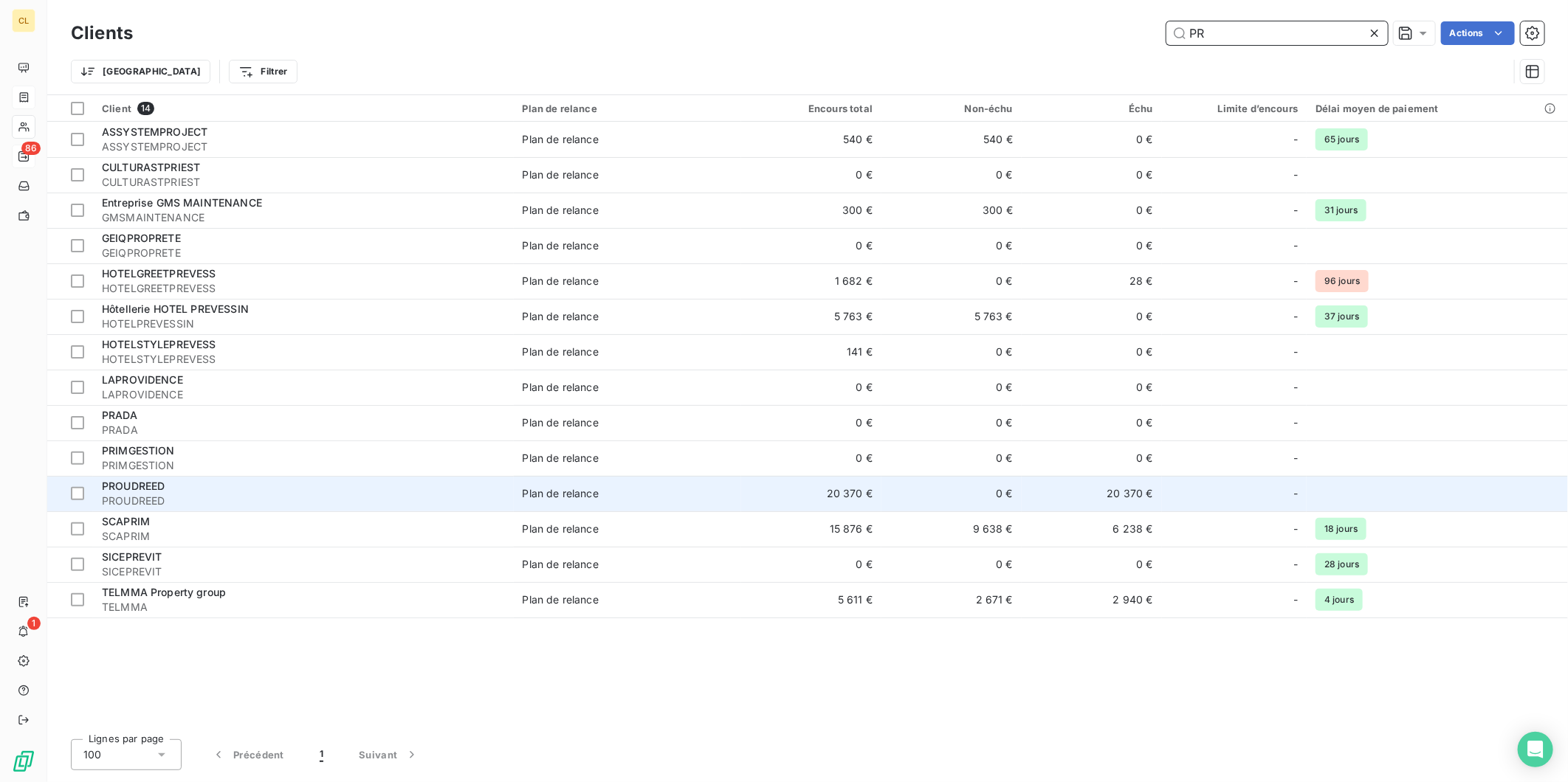
type input "PR"
click at [326, 479] on div "PROUDREED" at bounding box center [303, 486] width 403 height 15
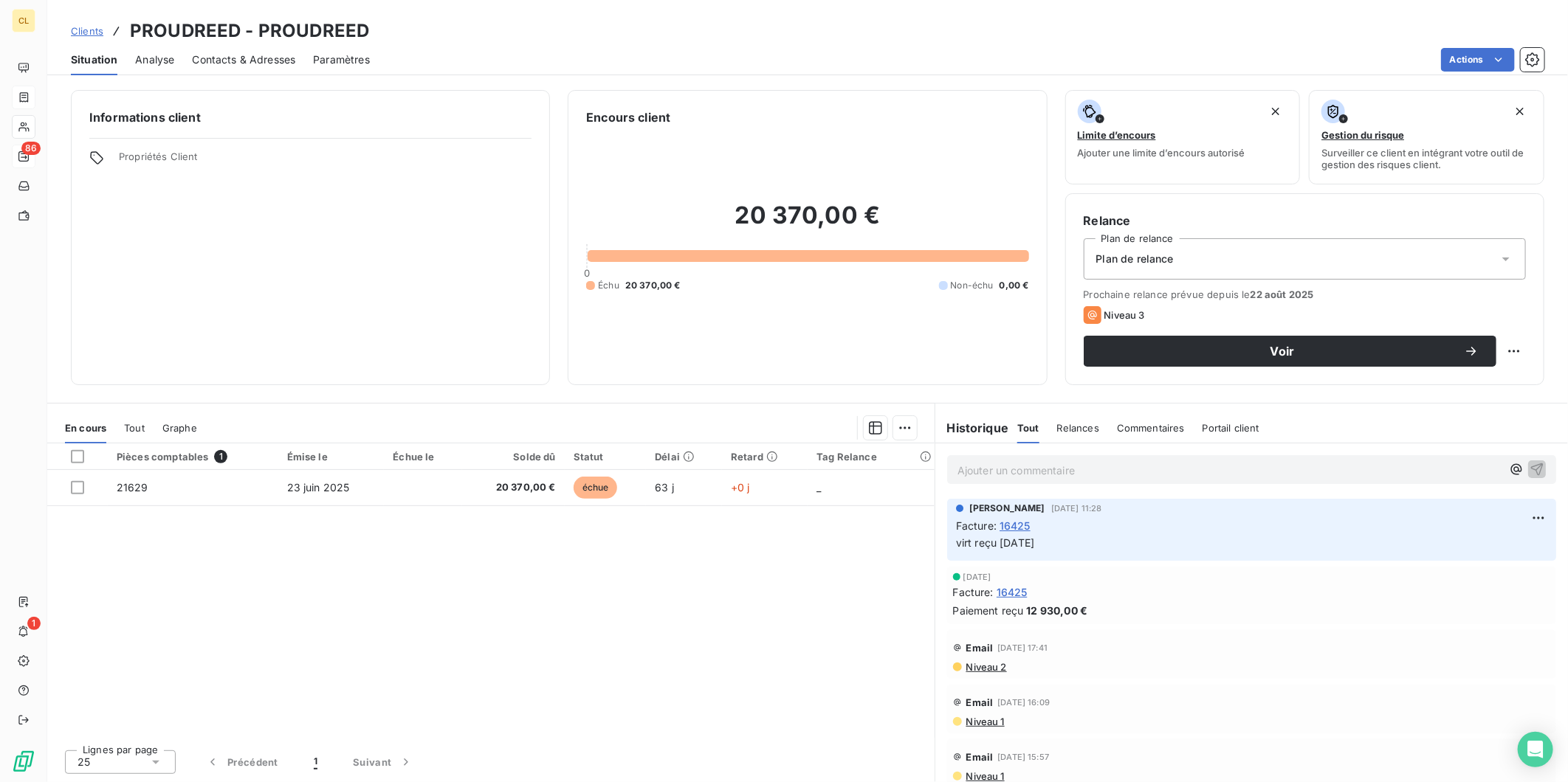
click at [979, 661] on span "Niveau 2" at bounding box center [985, 667] width 42 height 12
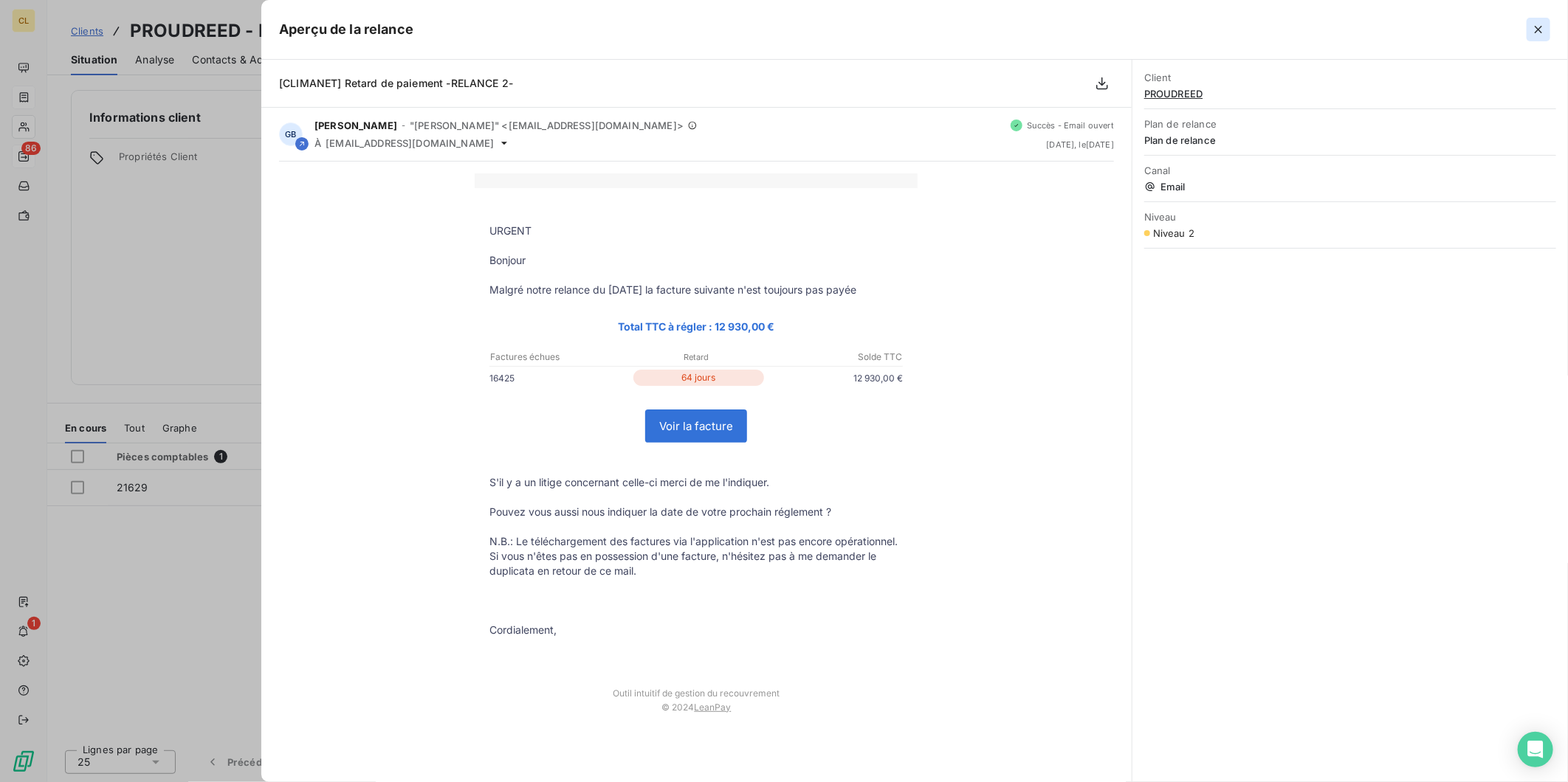
click at [1544, 22] on icon "button" at bounding box center [1538, 29] width 15 height 15
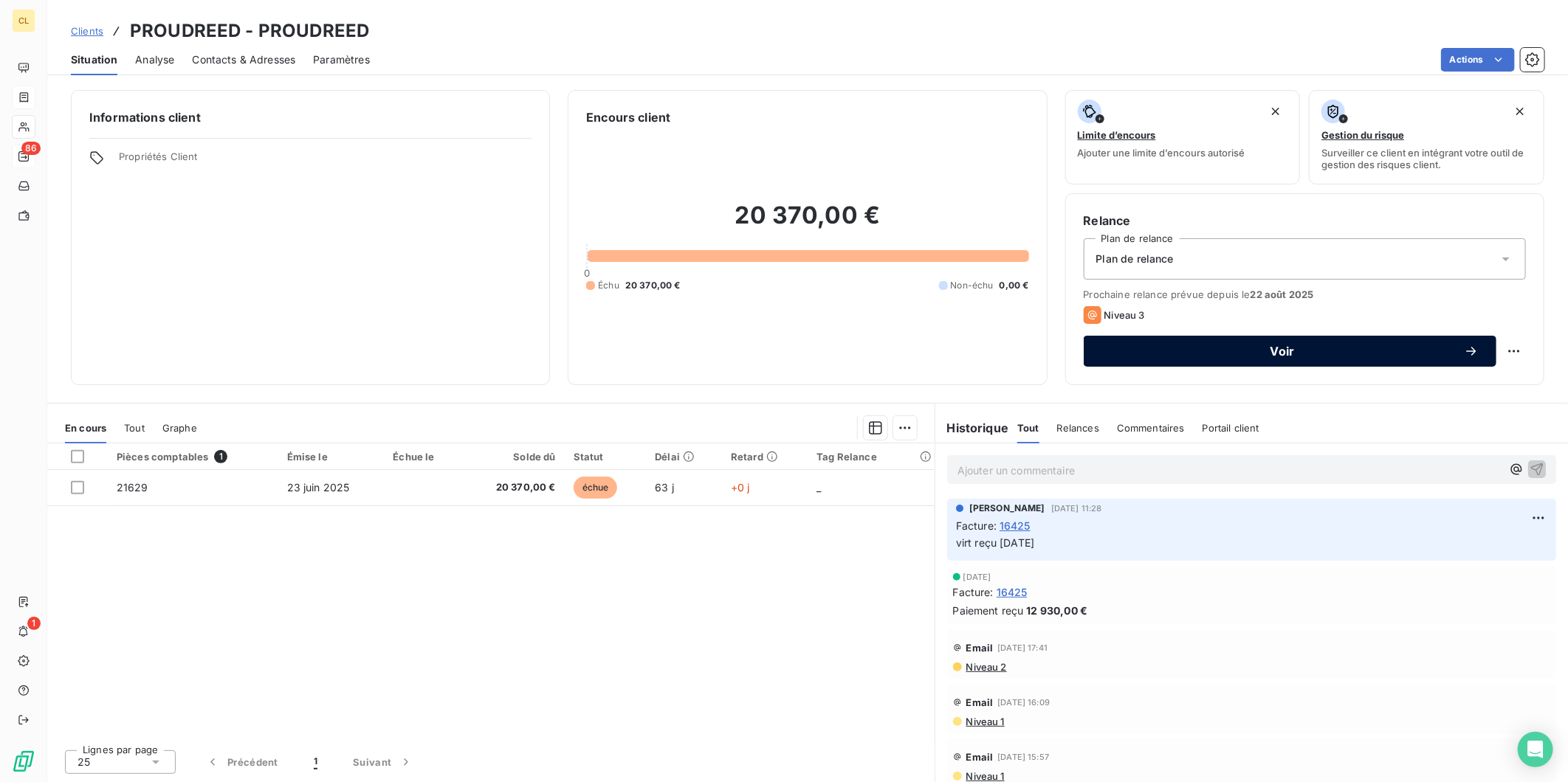
click at [1122, 345] on span "Voir" at bounding box center [1282, 351] width 362 height 12
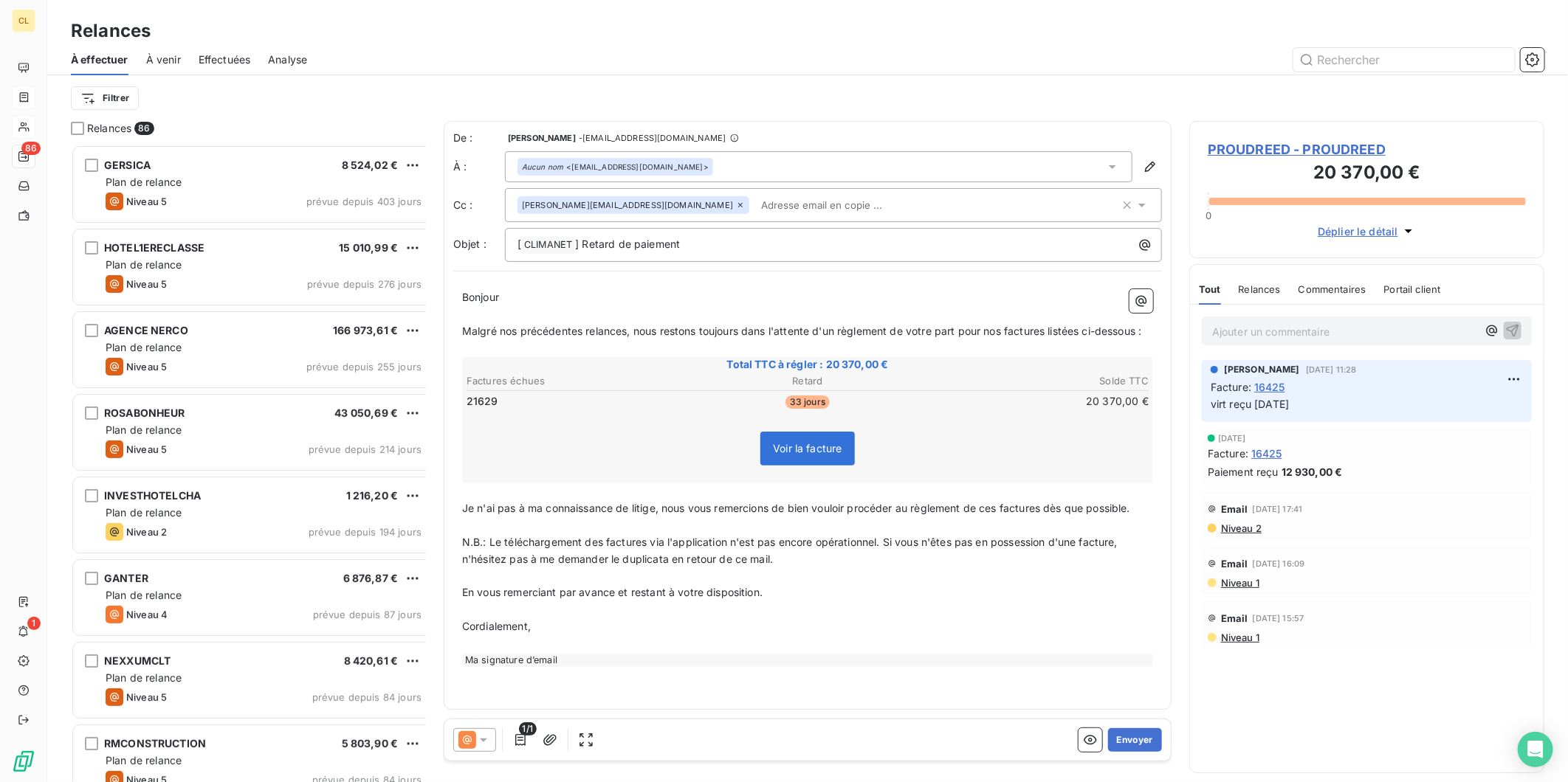
scroll to position [644, 352]
click at [476, 733] on icon at bounding box center [483, 740] width 15 height 15
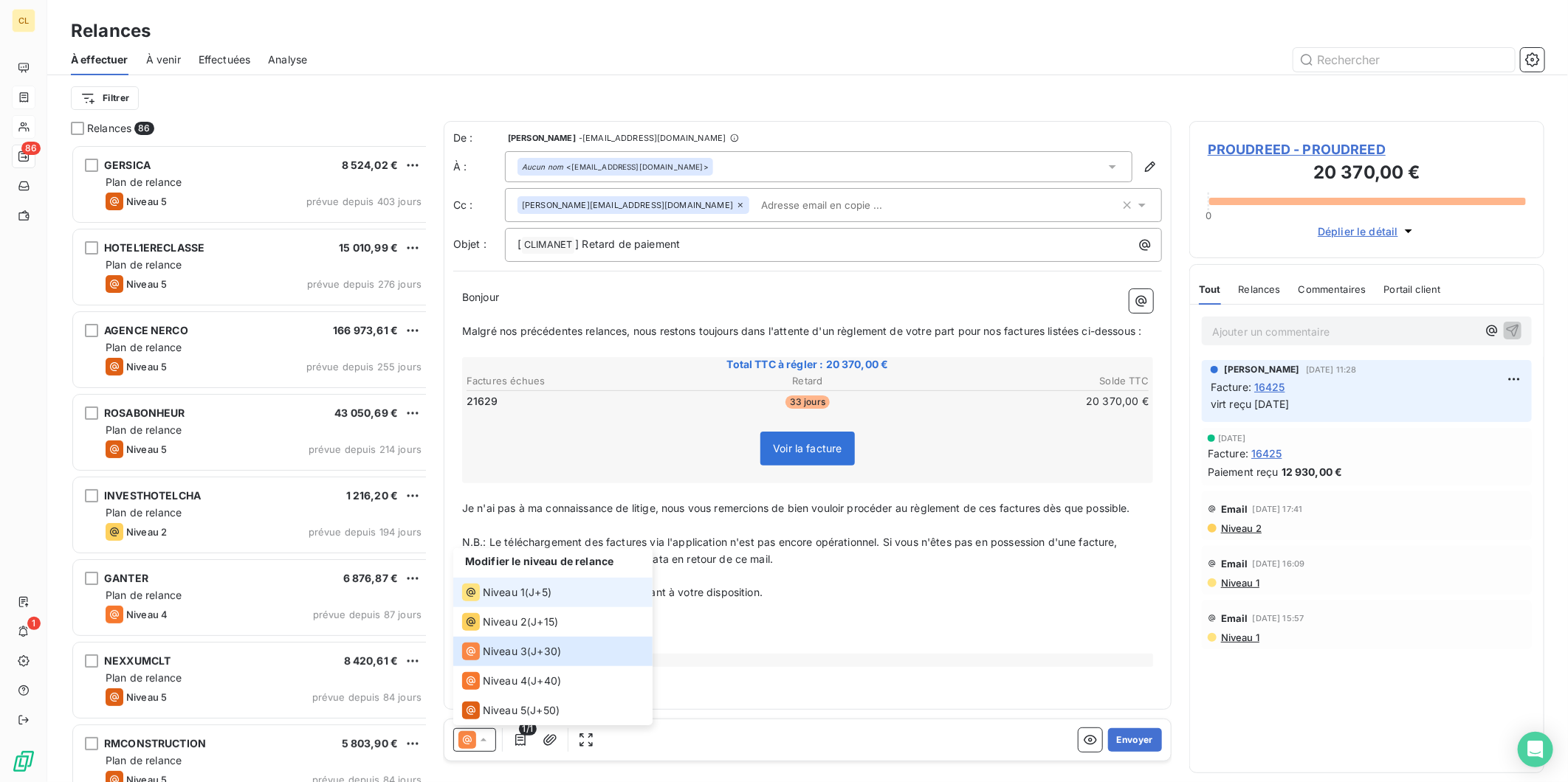
click at [484, 600] on span "Niveau 1" at bounding box center [503, 592] width 42 height 15
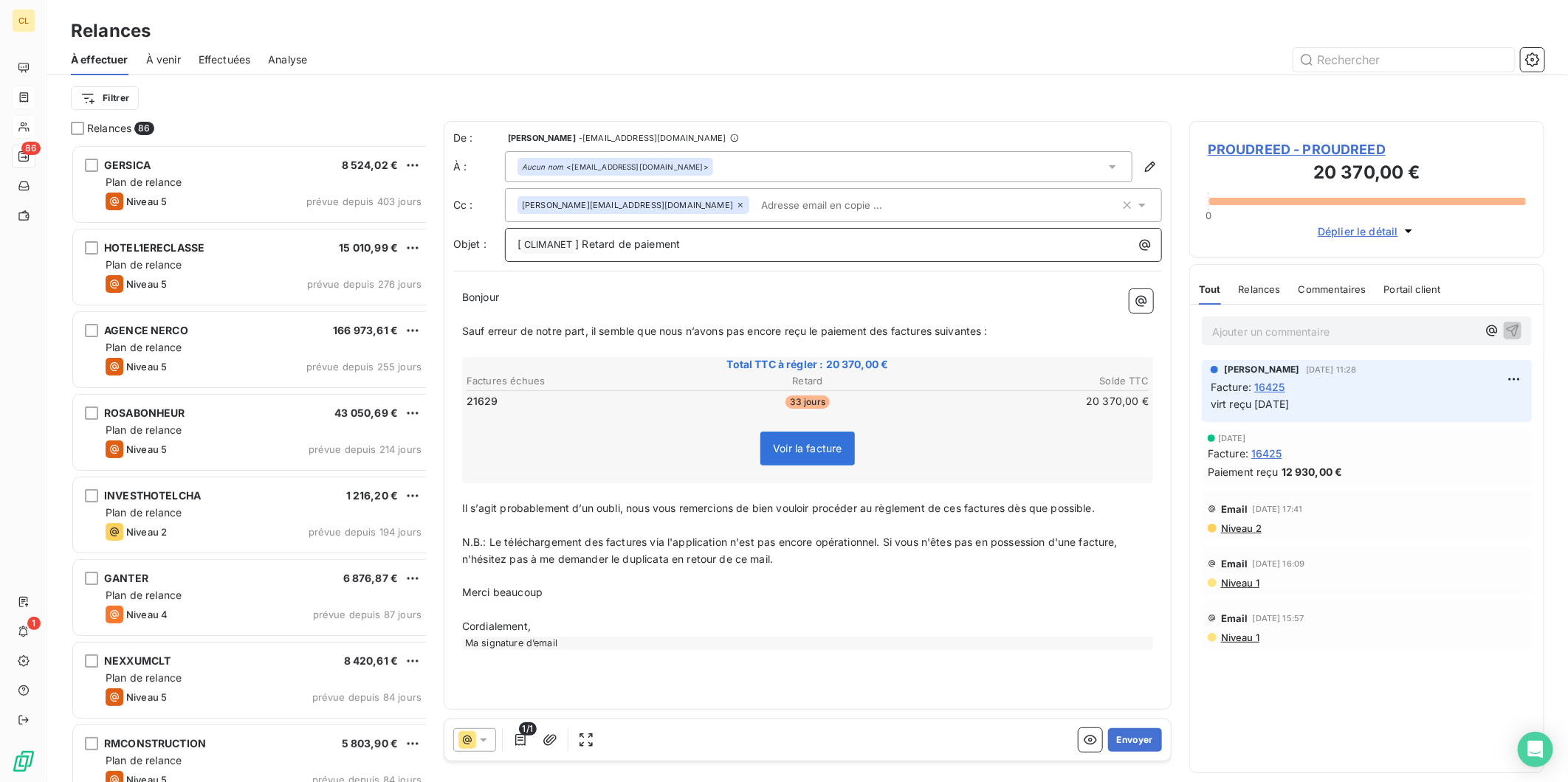
click at [696, 236] on p "[ CLIMANET ﻿ ] Retard de paiement" at bounding box center [837, 245] width 639 height 18
click at [1146, 728] on button "Envoyer" at bounding box center [1134, 740] width 54 height 24
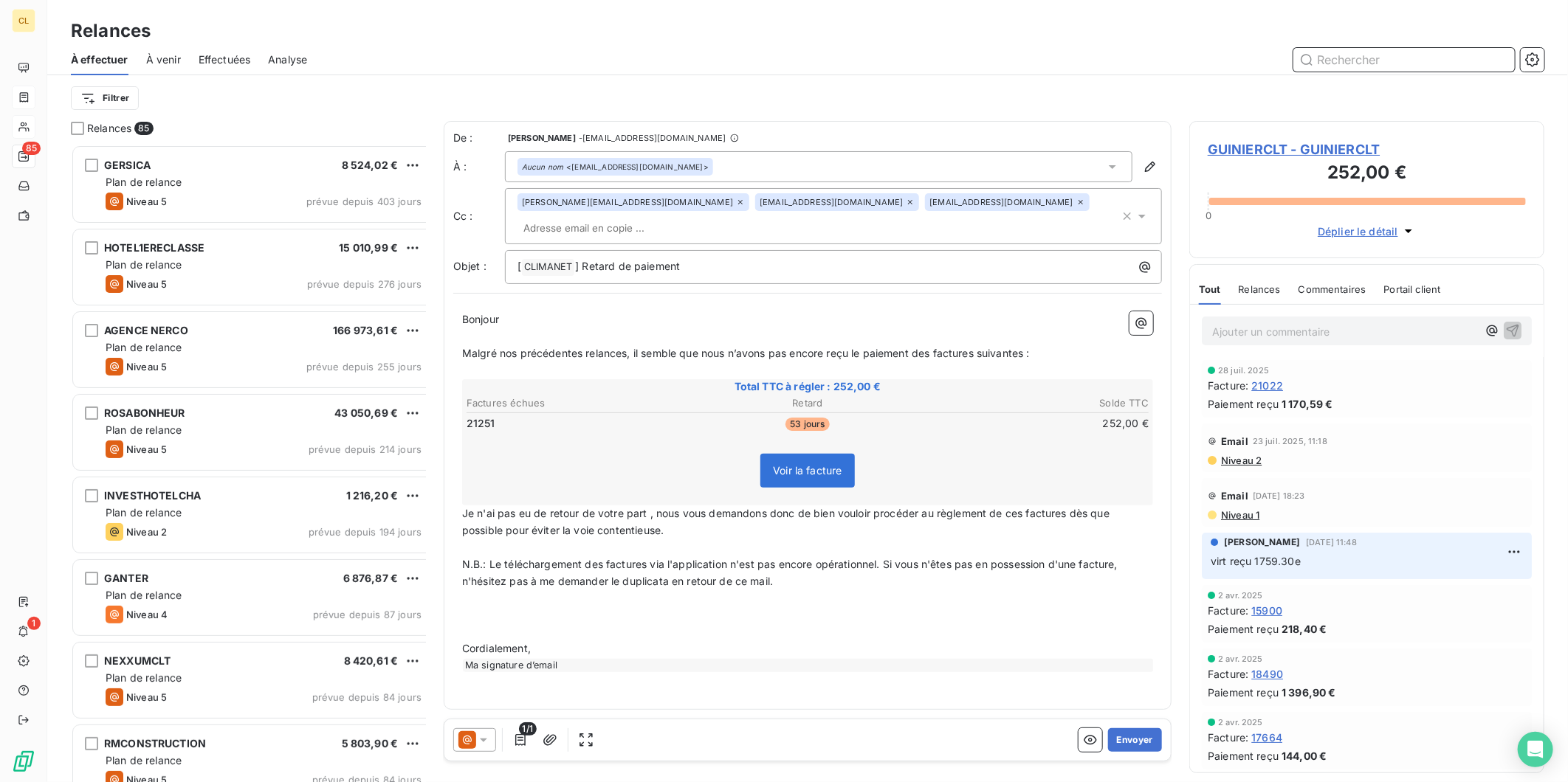
click at [1382, 48] on input "text" at bounding box center [1403, 60] width 221 height 24
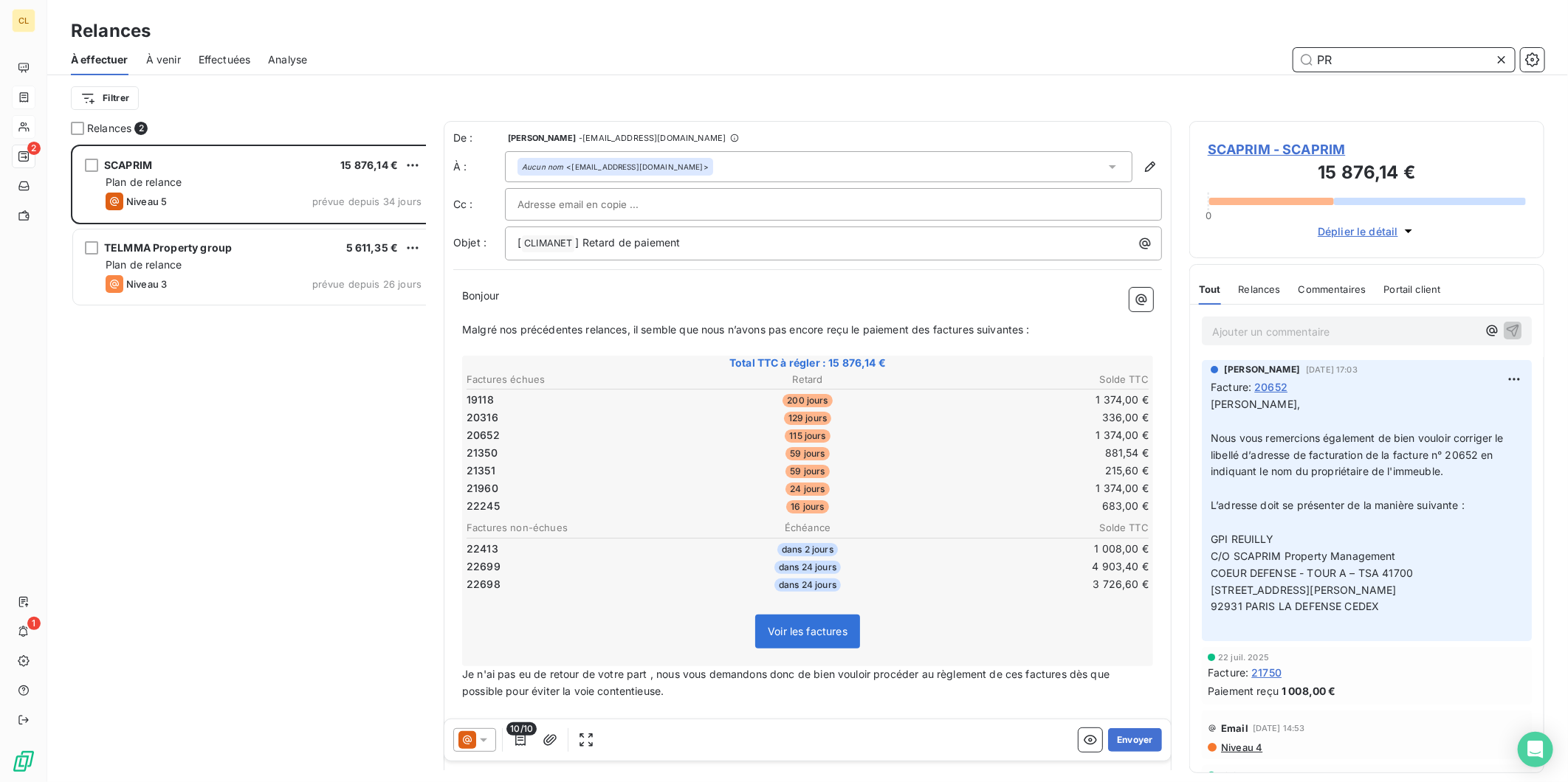
scroll to position [644, 352]
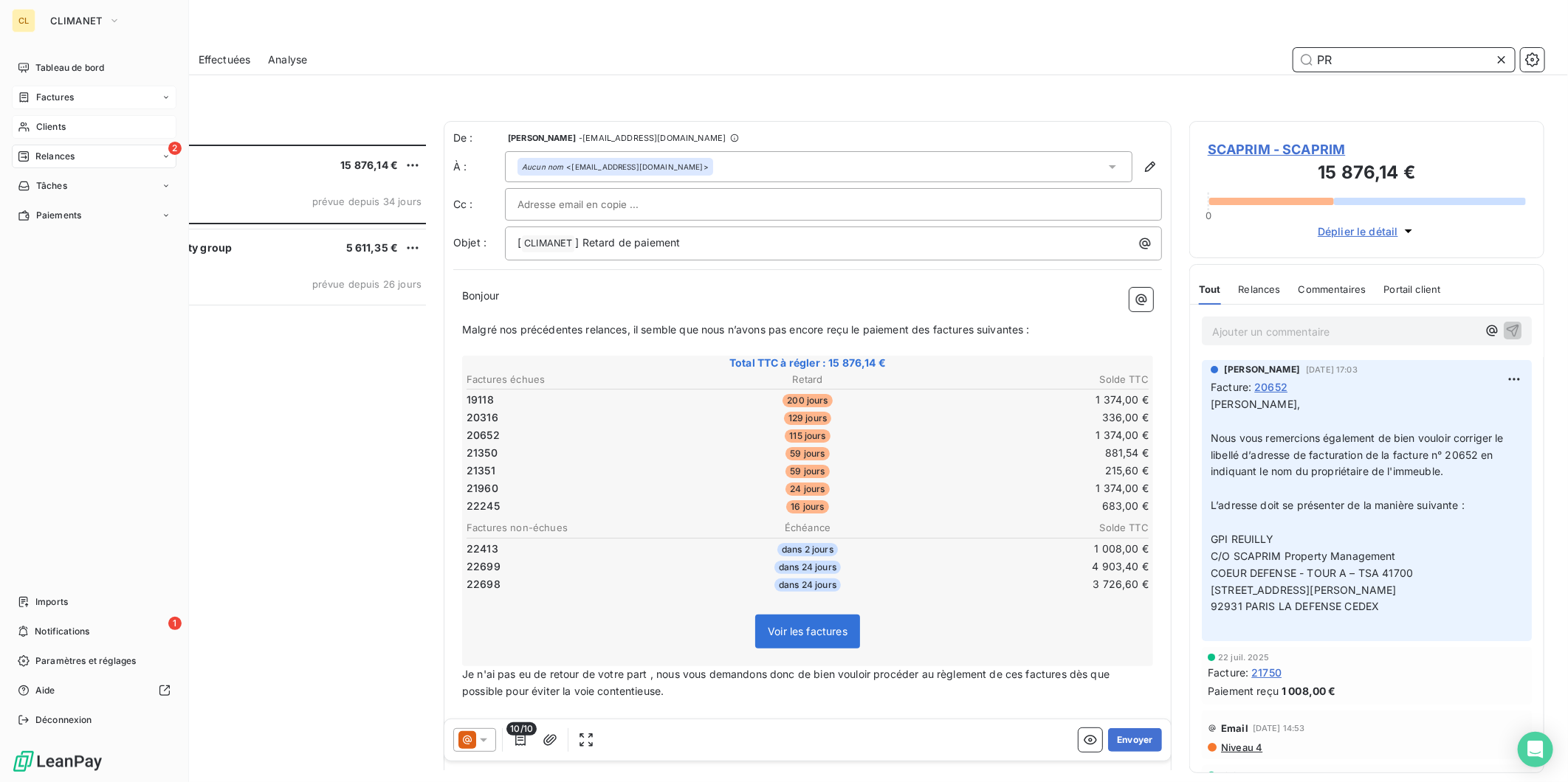
type input "PR"
click at [39, 120] on span "Clients" at bounding box center [51, 127] width 29 height 14
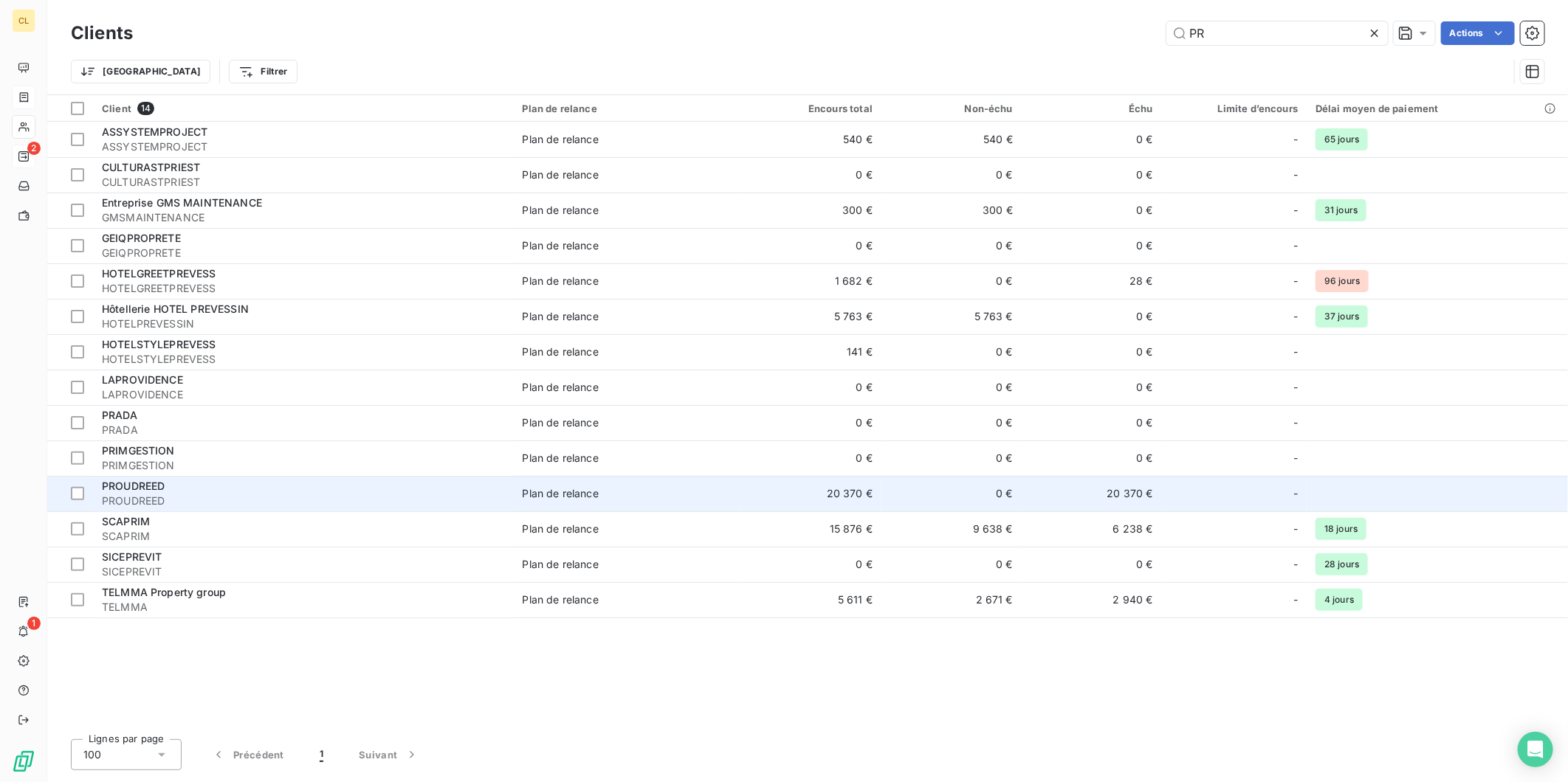
click at [428, 493] on span "PROUDREED" at bounding box center [303, 500] width 403 height 15
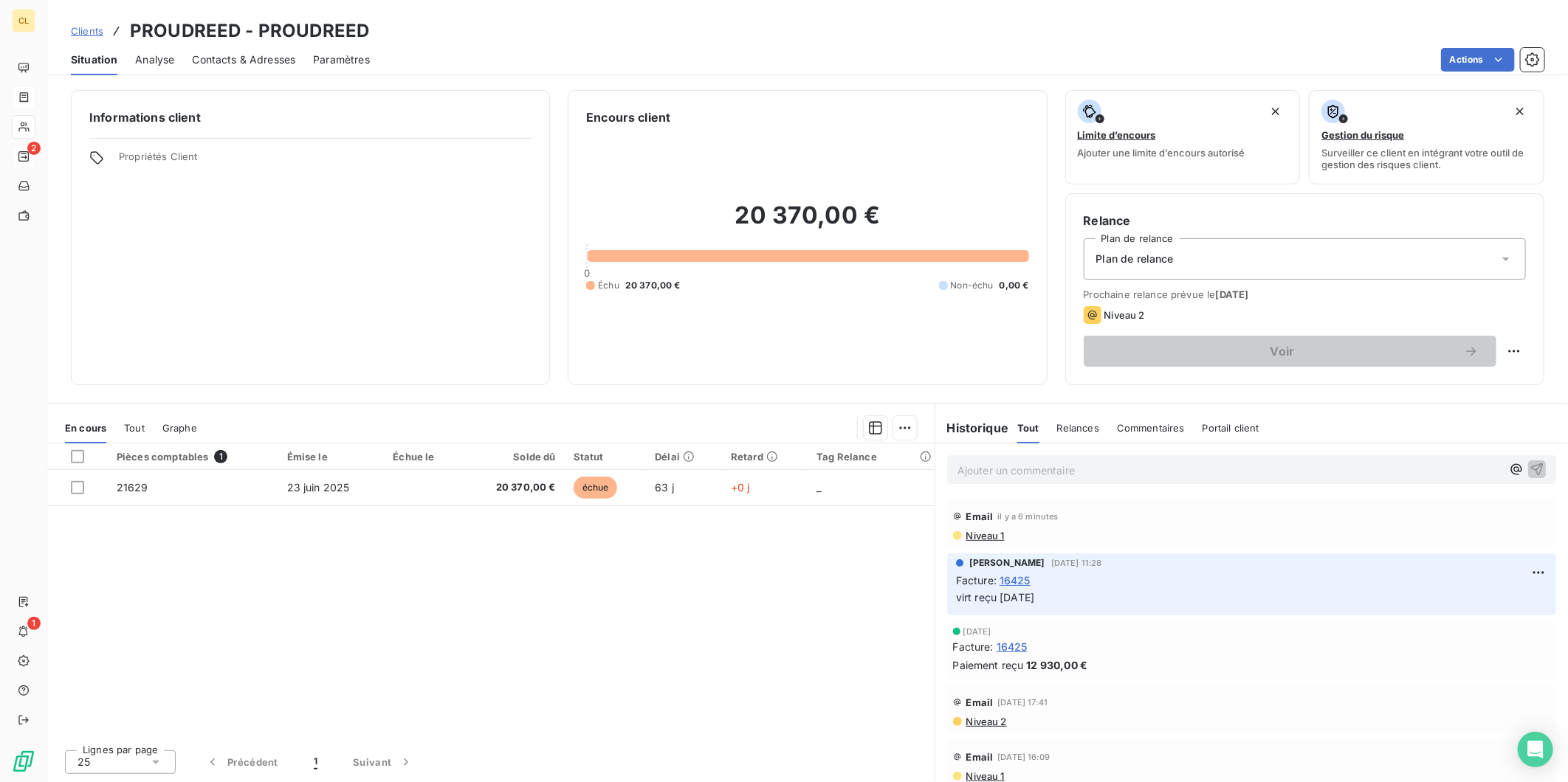
click at [71, 25] on span "Clients" at bounding box center [87, 31] width 33 height 12
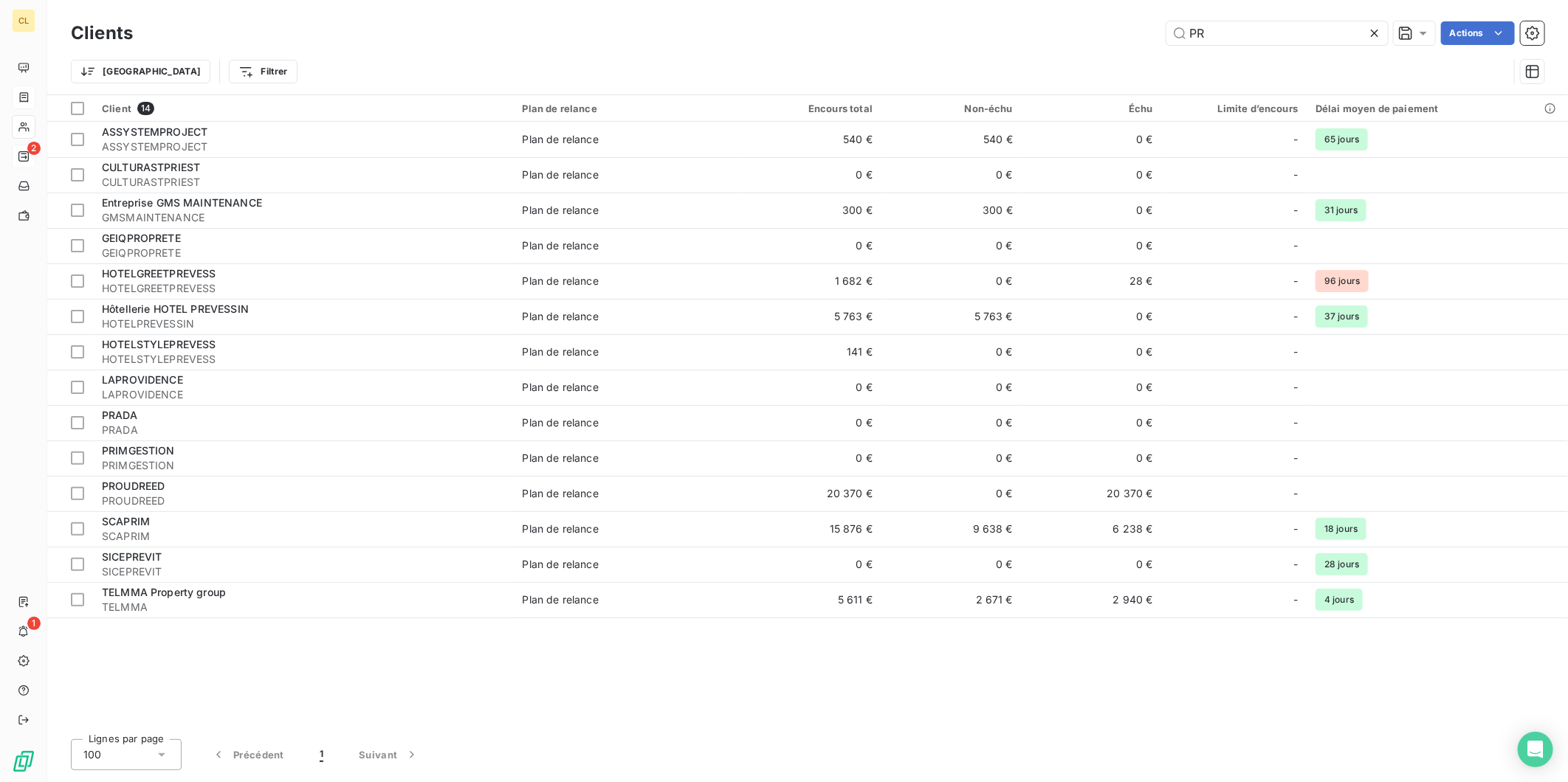
drag, startPoint x: 1230, startPoint y: 30, endPoint x: 1095, endPoint y: 34, distance: 135.1
click at [1095, 34] on div "PR Actions" at bounding box center [847, 33] width 1394 height 24
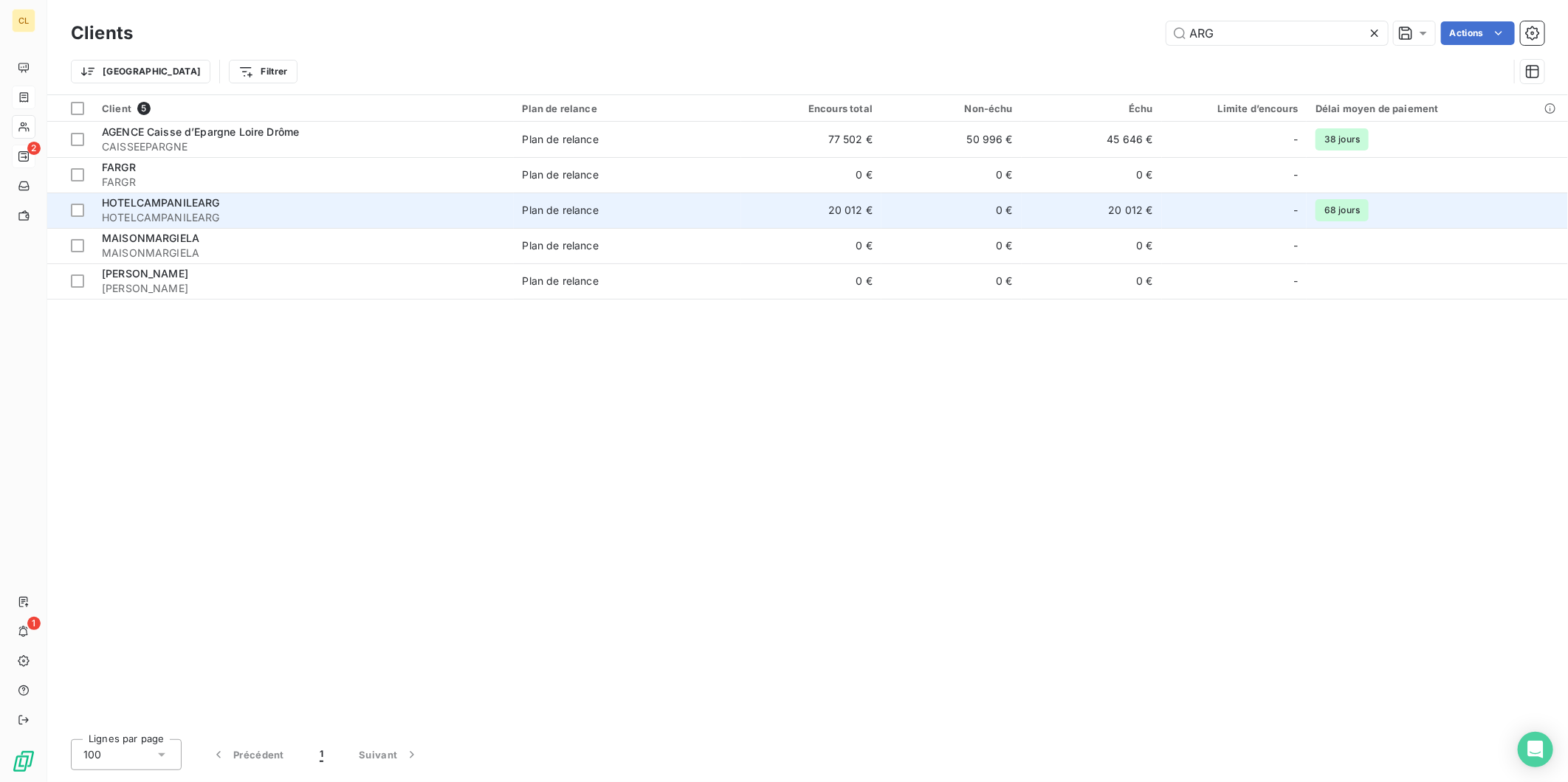
type input "ARG"
click at [292, 195] on div "HOTELCAMPANILEARG" at bounding box center [303, 202] width 403 height 15
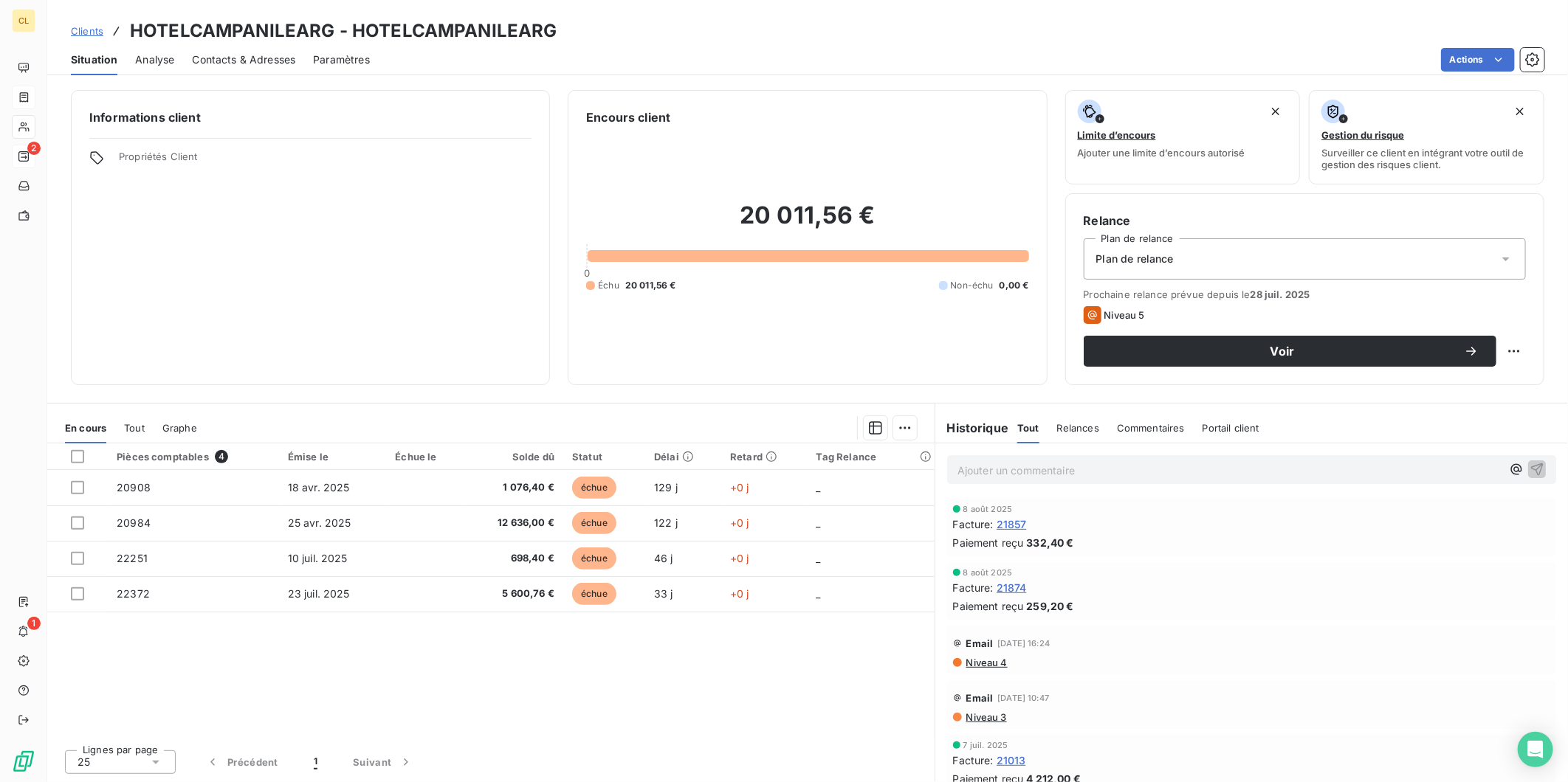
click at [218, 52] on span "Contacts & Adresses" at bounding box center [243, 59] width 104 height 15
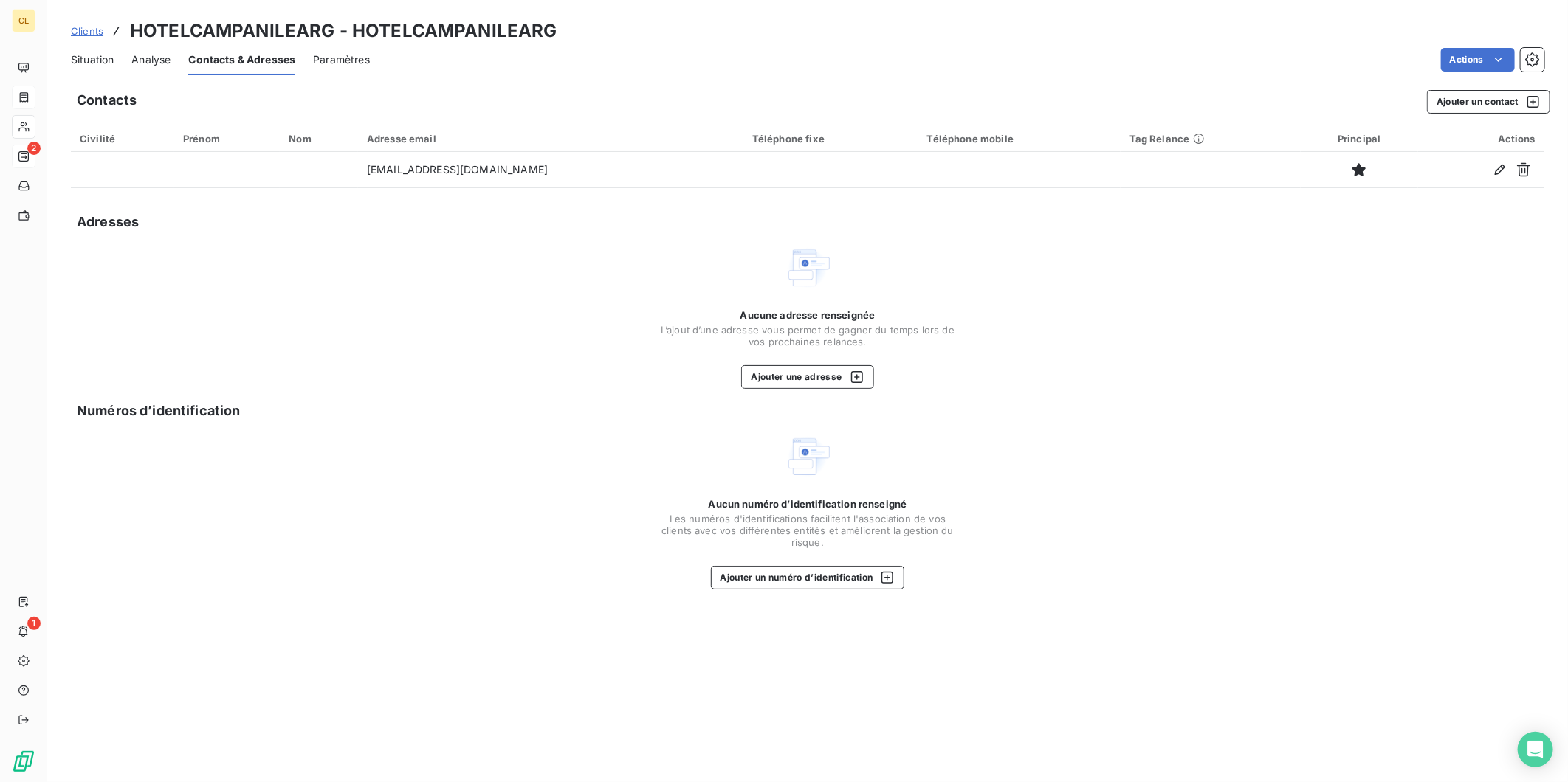
click at [75, 52] on span "Situation" at bounding box center [93, 59] width 43 height 15
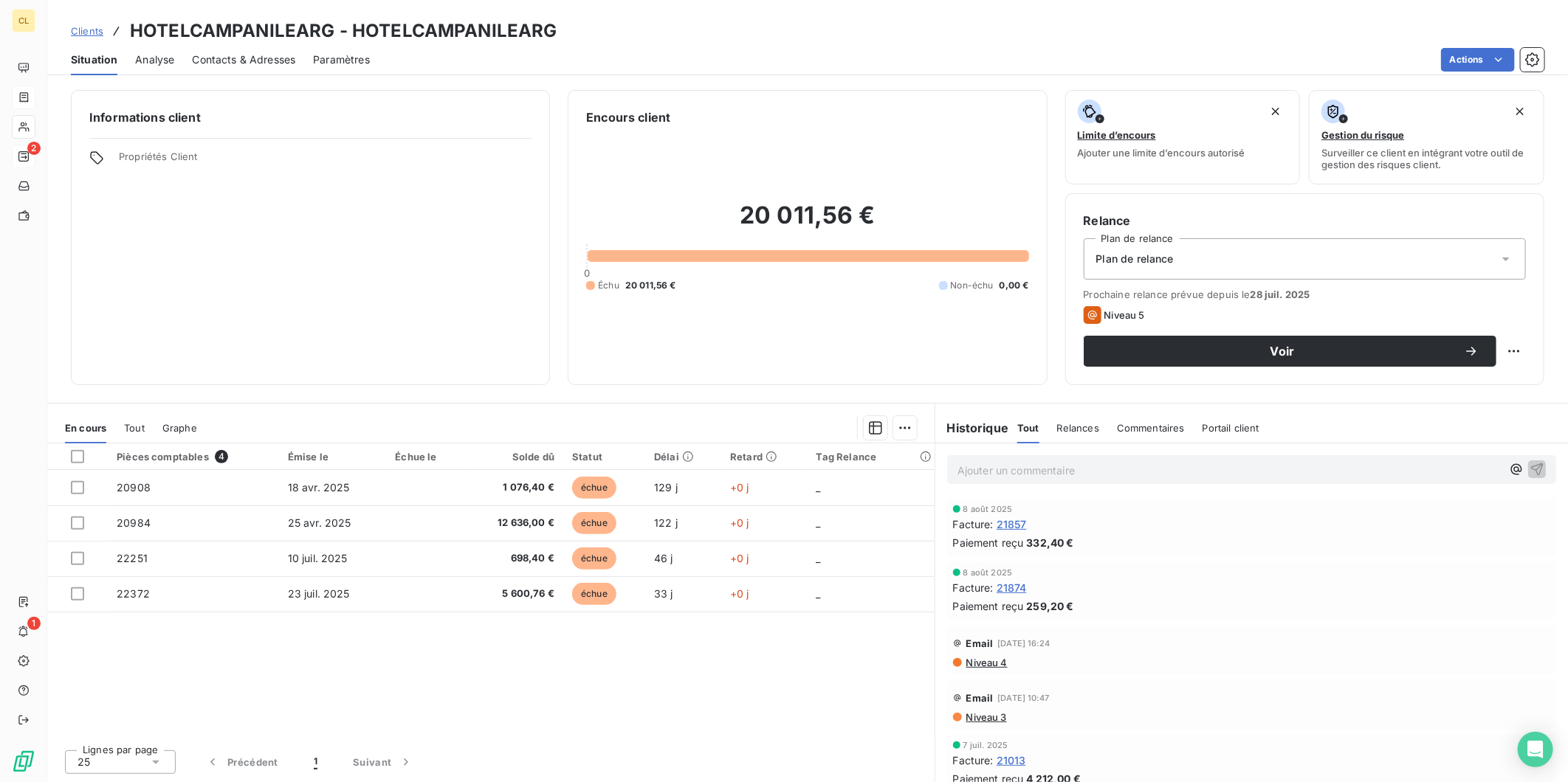
click at [1058, 422] on span "Relances" at bounding box center [1078, 428] width 42 height 12
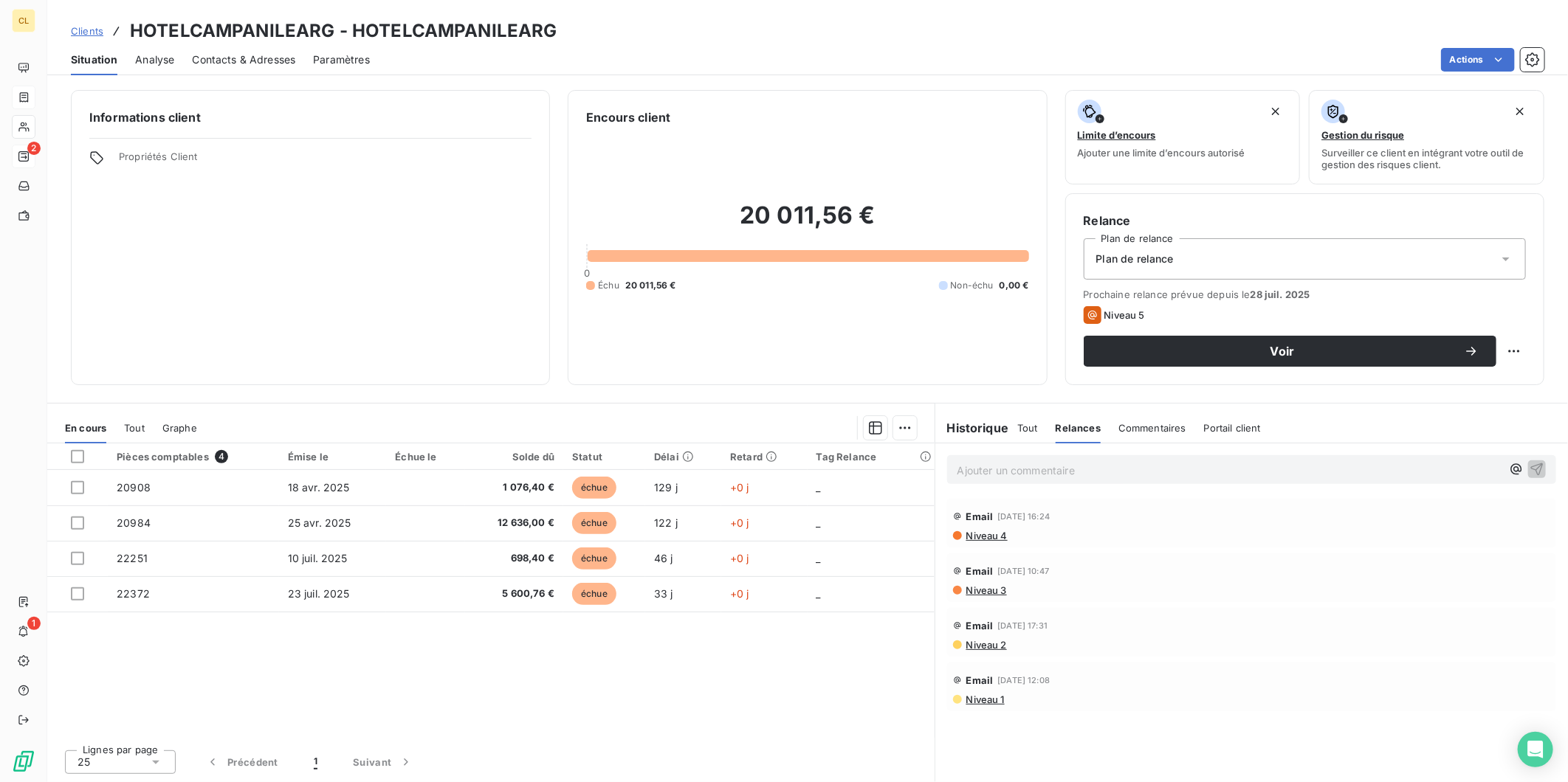
click at [965, 530] on span "Niveau 4" at bounding box center [986, 536] width 43 height 12
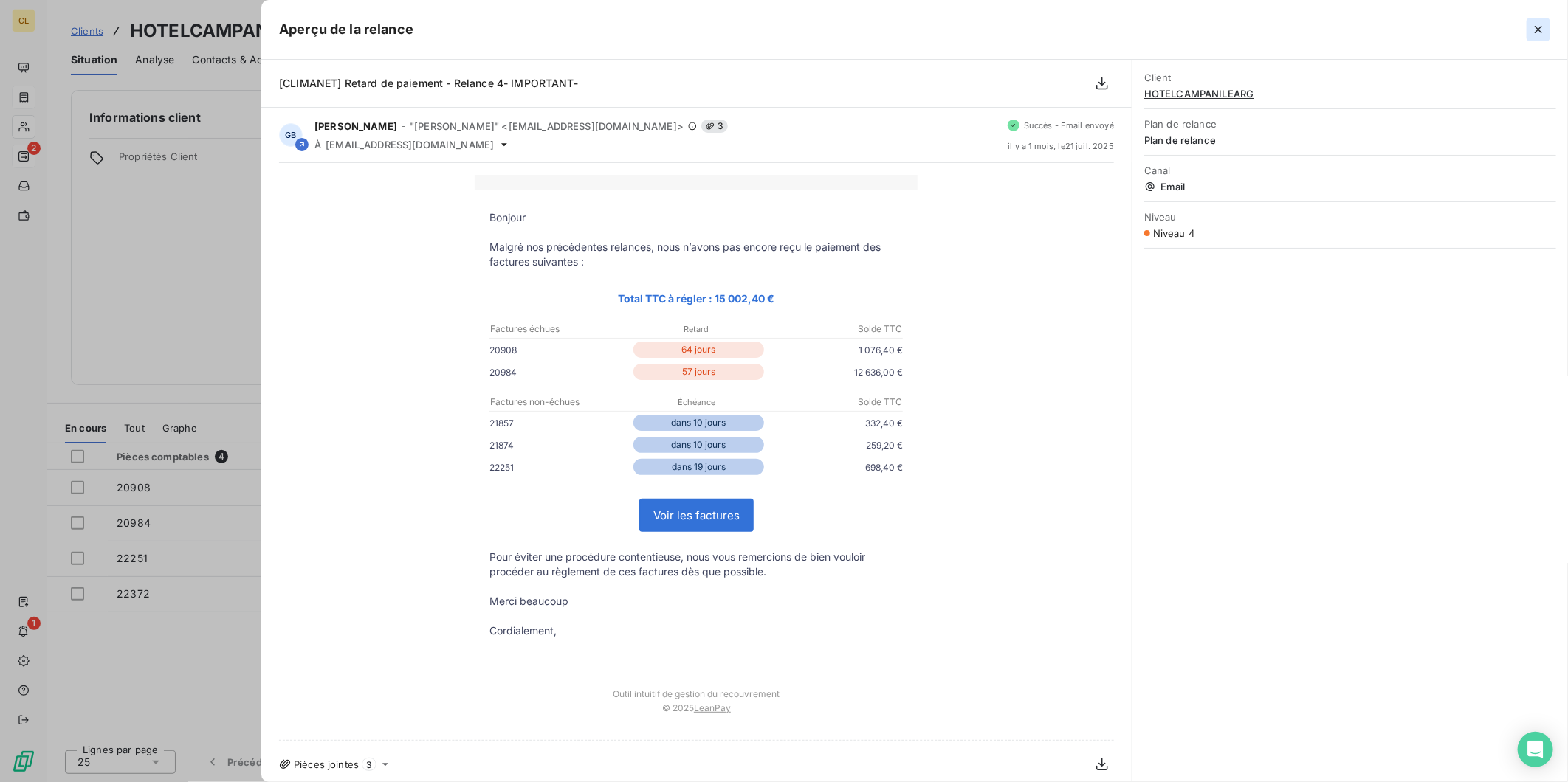
click at [1541, 22] on icon "button" at bounding box center [1538, 29] width 15 height 15
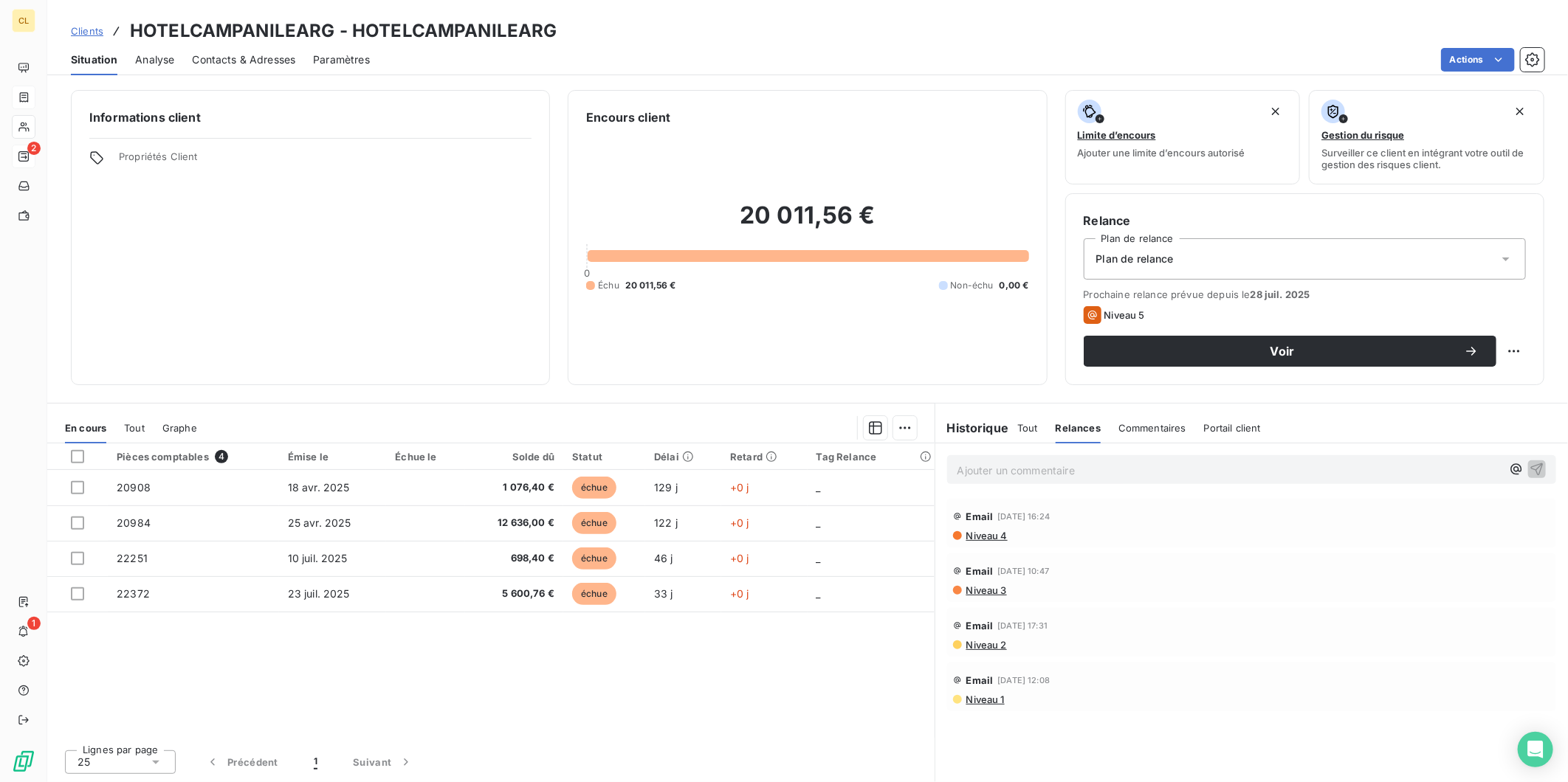
click at [972, 419] on h6 "Historique" at bounding box center [973, 427] width 74 height 18
click at [1020, 422] on span "Tout" at bounding box center [1027, 428] width 21 height 12
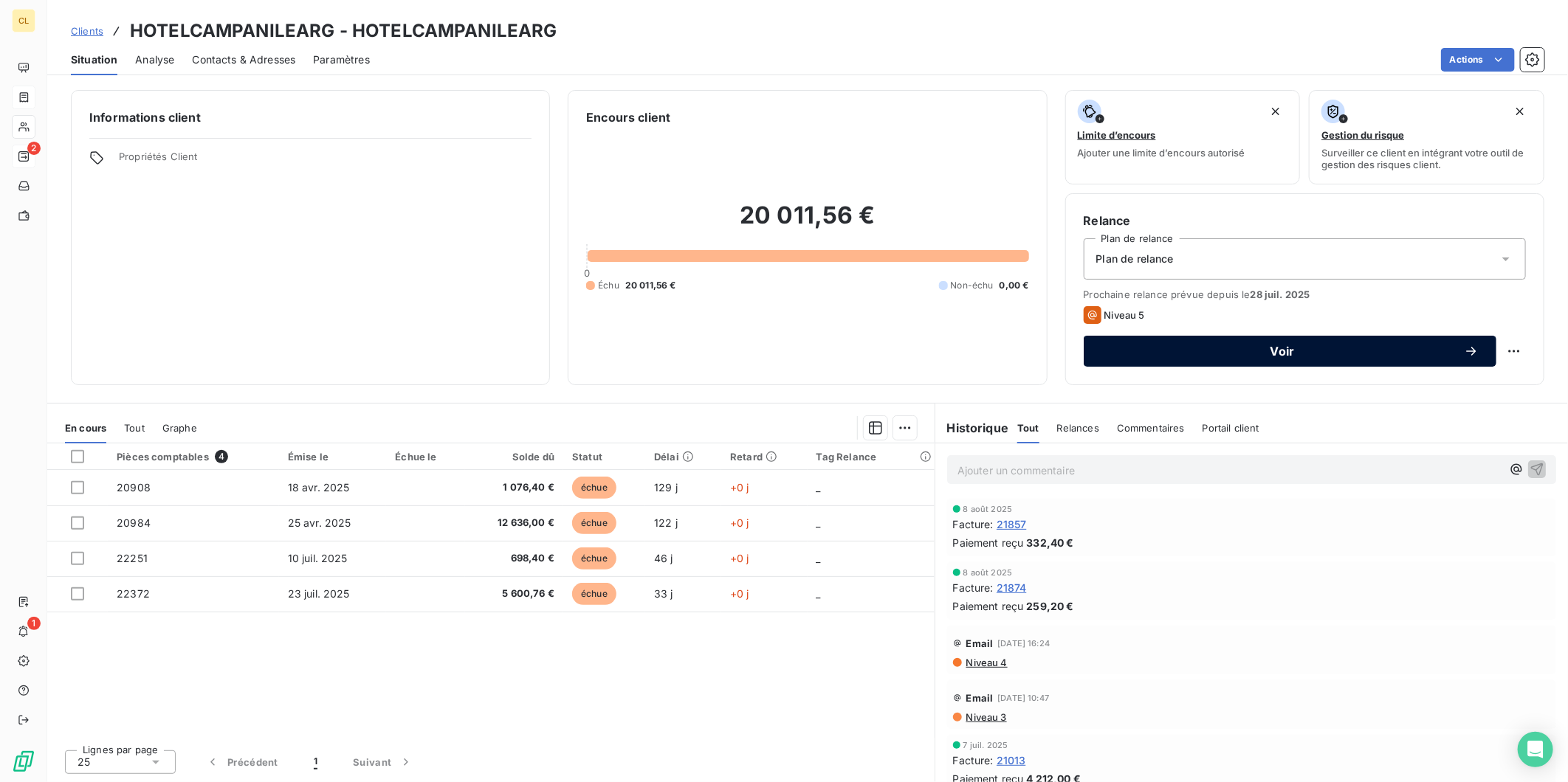
click at [1156, 336] on button "Voir" at bounding box center [1290, 351] width 413 height 31
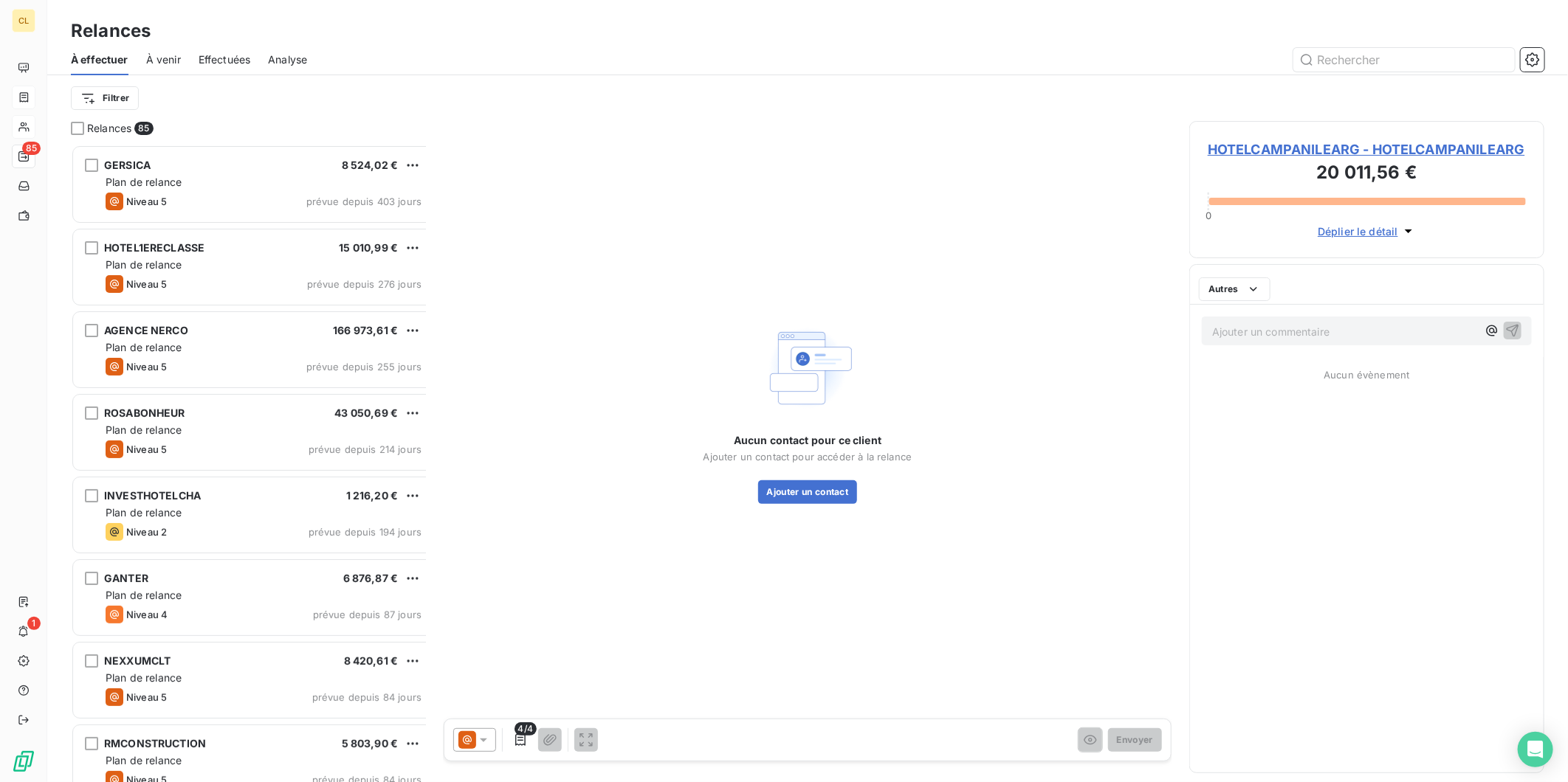
scroll to position [644, 352]
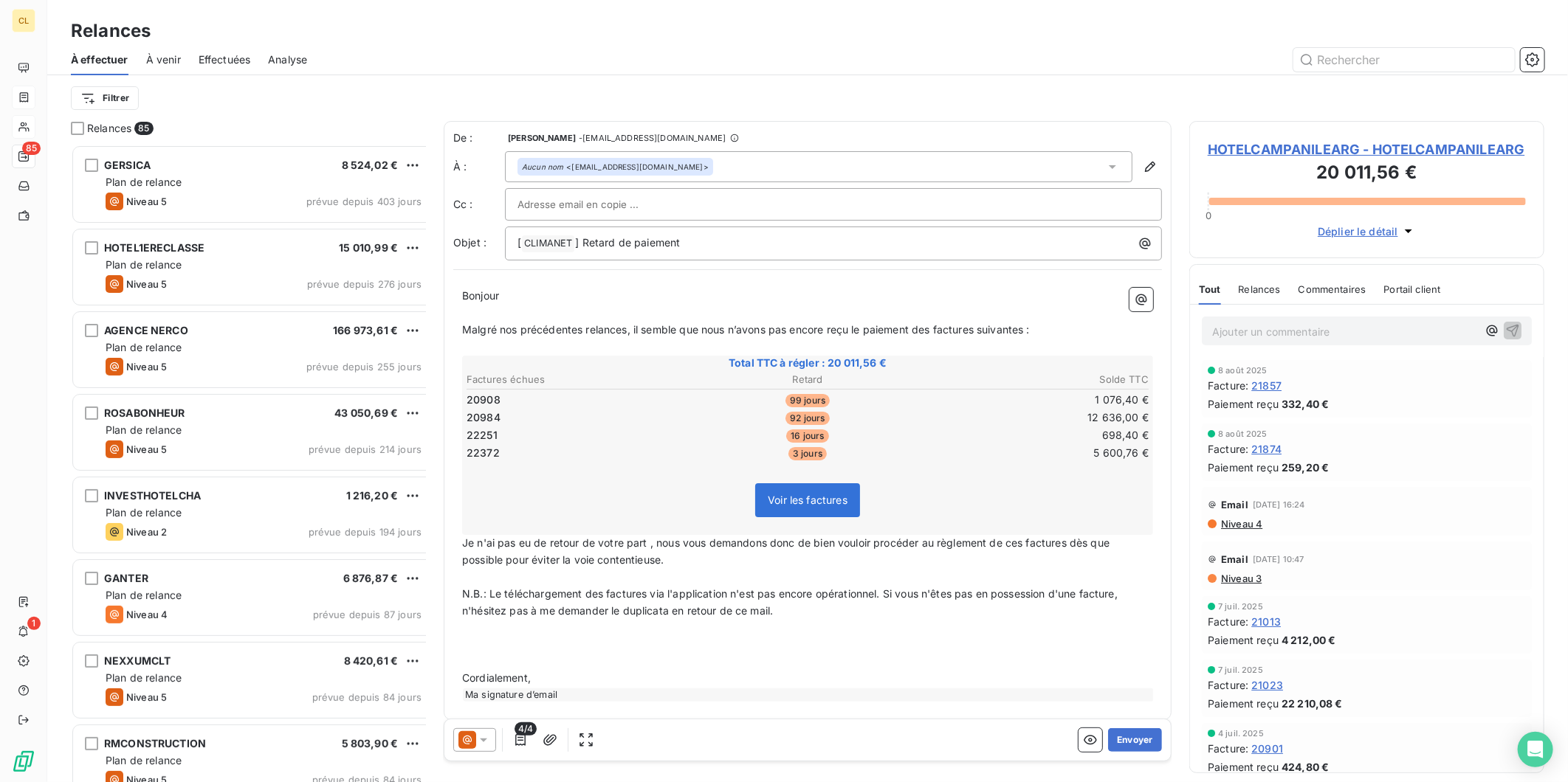
click at [476, 733] on icon at bounding box center [483, 740] width 15 height 15
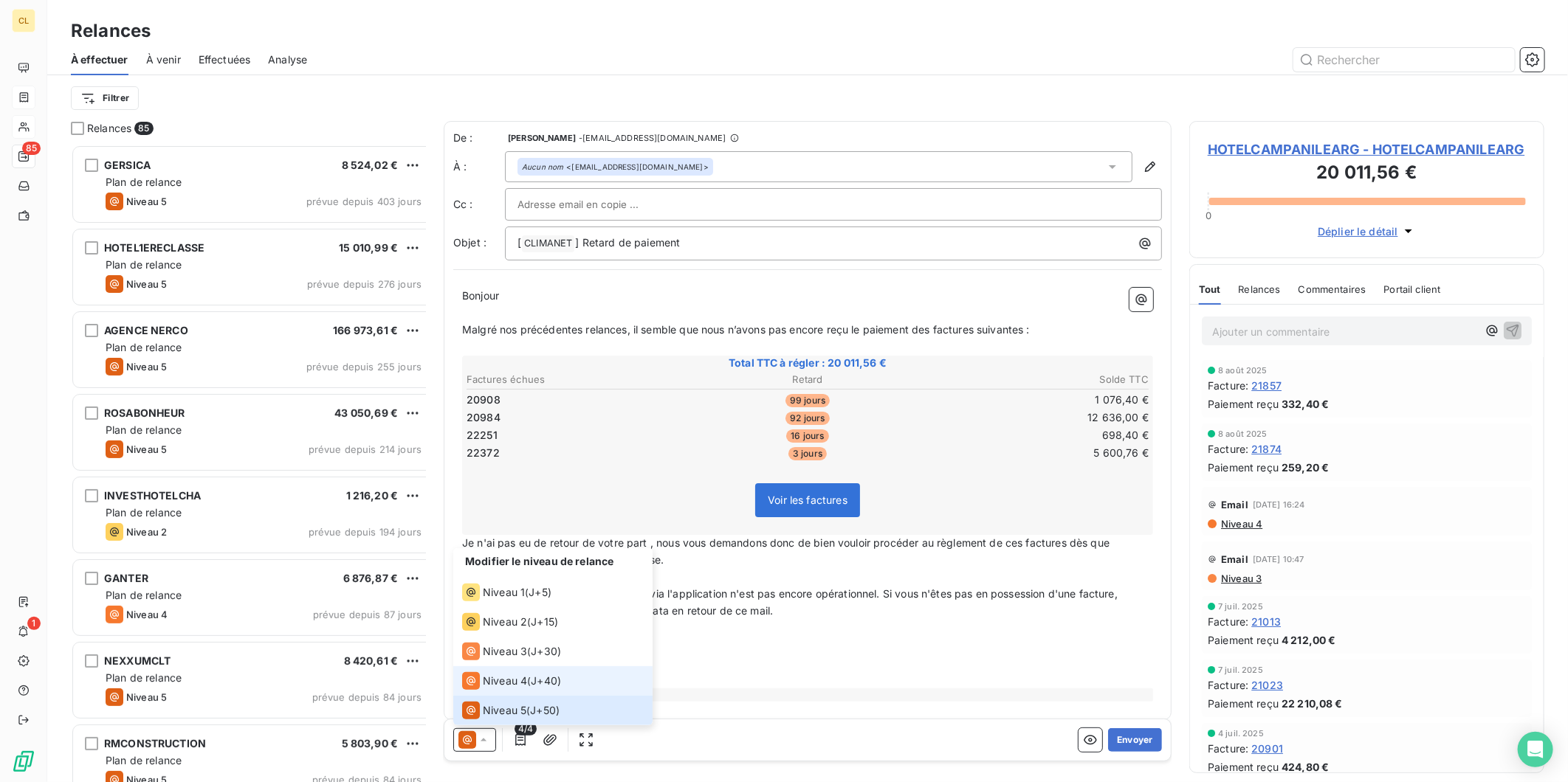
click at [482, 681] on span "Niveau 4" at bounding box center [505, 681] width 45 height 15
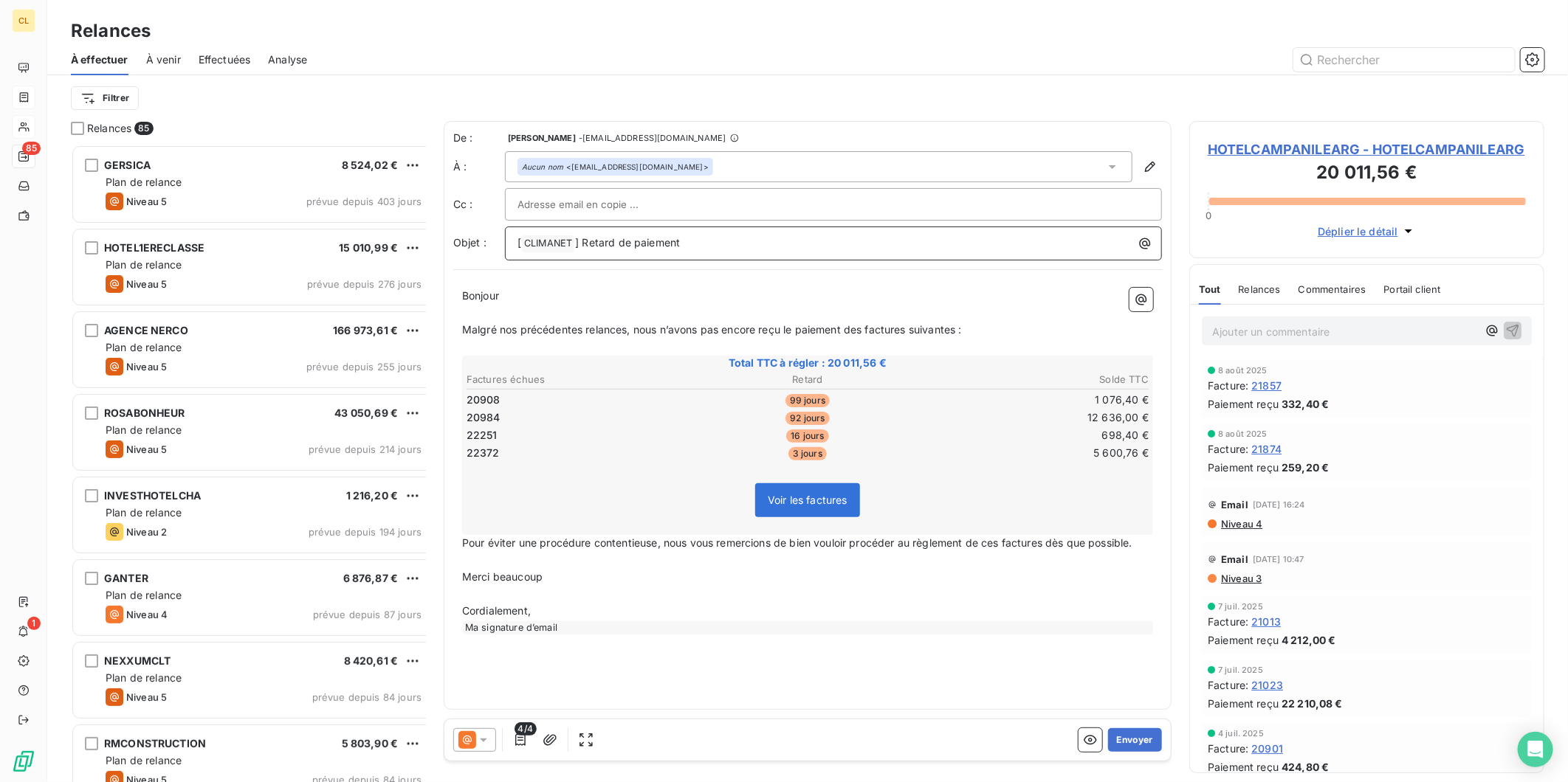
click at [645, 235] on p "[ CLIMANET ﻿ ] Retard de paiement" at bounding box center [837, 243] width 639 height 18
click at [615, 323] on span "Malgré nos précédentes relances, nous n’avons pas encore reçu le paiement des f…" at bounding box center [711, 329] width 500 height 13
click at [901, 322] on p "Malgré nos précédentes relances sur les deux premières factures, nous n’avons p…" at bounding box center [807, 331] width 691 height 17
click at [481, 536] on span "Pour éviter une procédure contentieuse, nous vous remercions de bien vouloir pr…" at bounding box center [797, 542] width 670 height 13
click at [1048, 535] on p "Pour éviter une procédure contentieuse, nous vous remercions de bien vouloir pr…" at bounding box center [807, 544] width 691 height 17
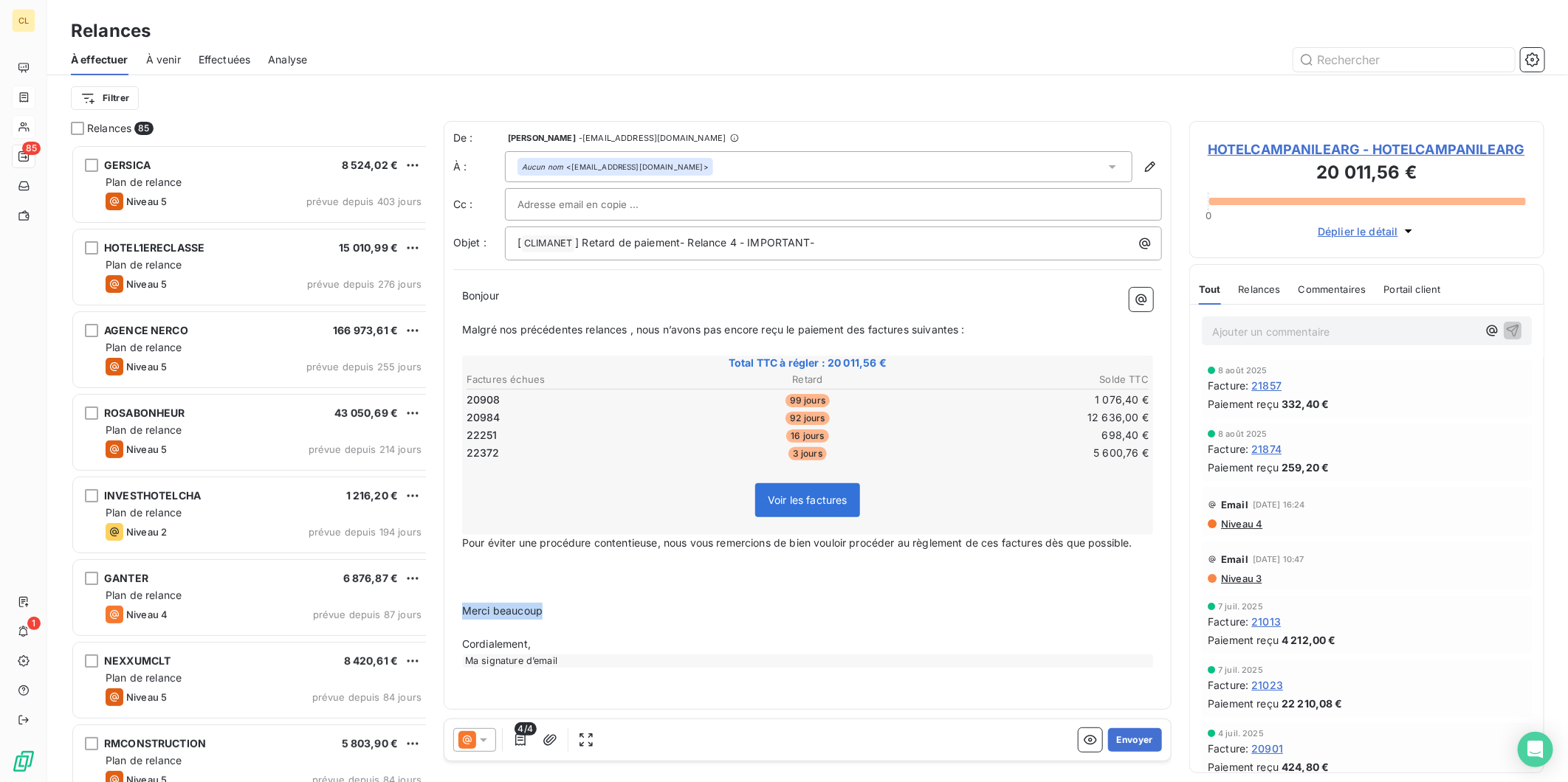
drag, startPoint x: 541, startPoint y: 544, endPoint x: 426, endPoint y: 546, distance: 115.0
click at [426, 546] on div "Relances 85 GERSICA 8 524,02 € Plan de relance Niveau 5 prévue depuis 403 jours…" at bounding box center [807, 451] width 1521 height 661
click at [590, 569] on p "Si problème sur les factures" at bounding box center [807, 577] width 691 height 17
click at [1135, 728] on button "Envoyer" at bounding box center [1134, 740] width 54 height 24
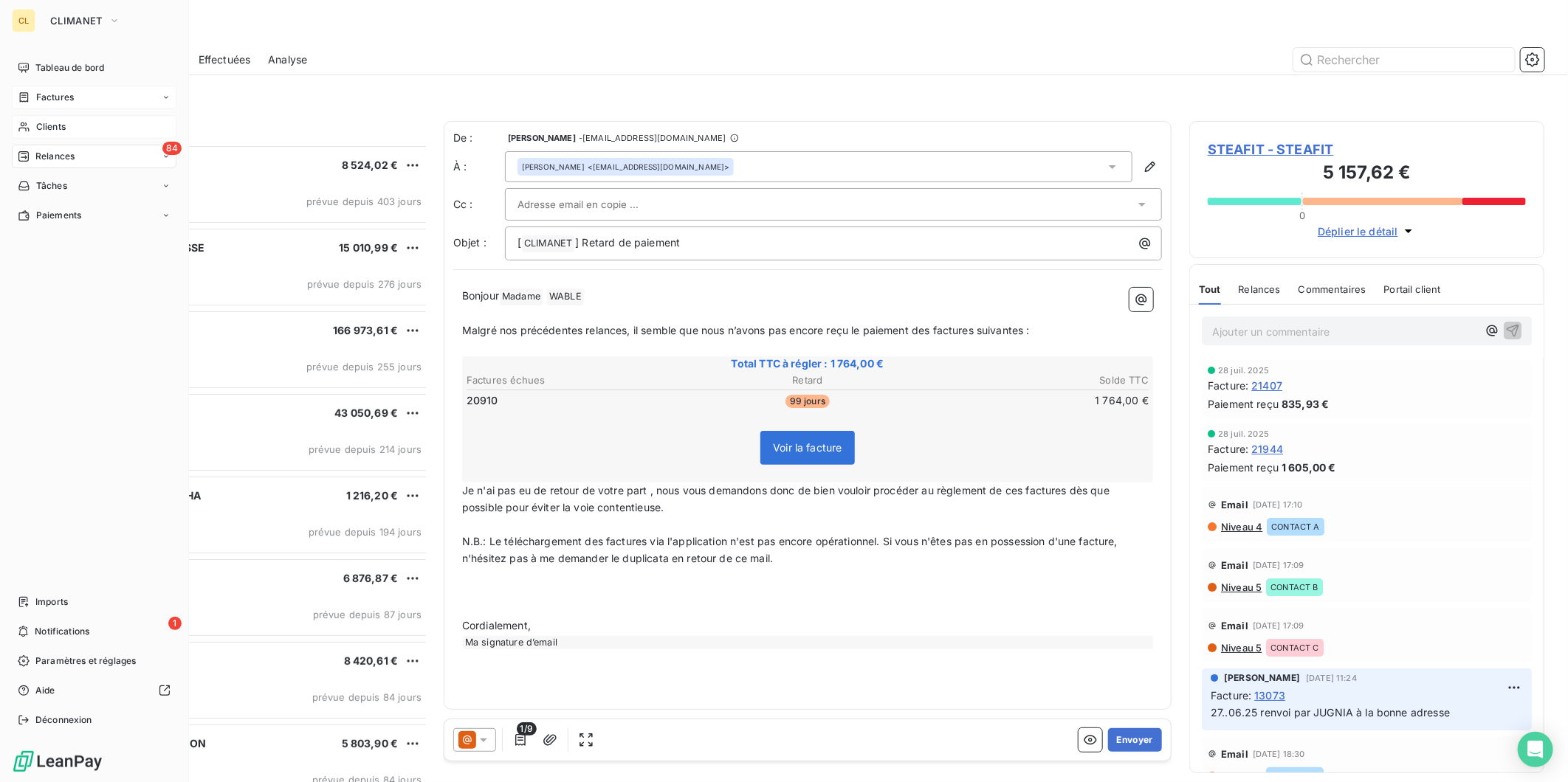
click at [50, 120] on span "Clients" at bounding box center [51, 127] width 29 height 14
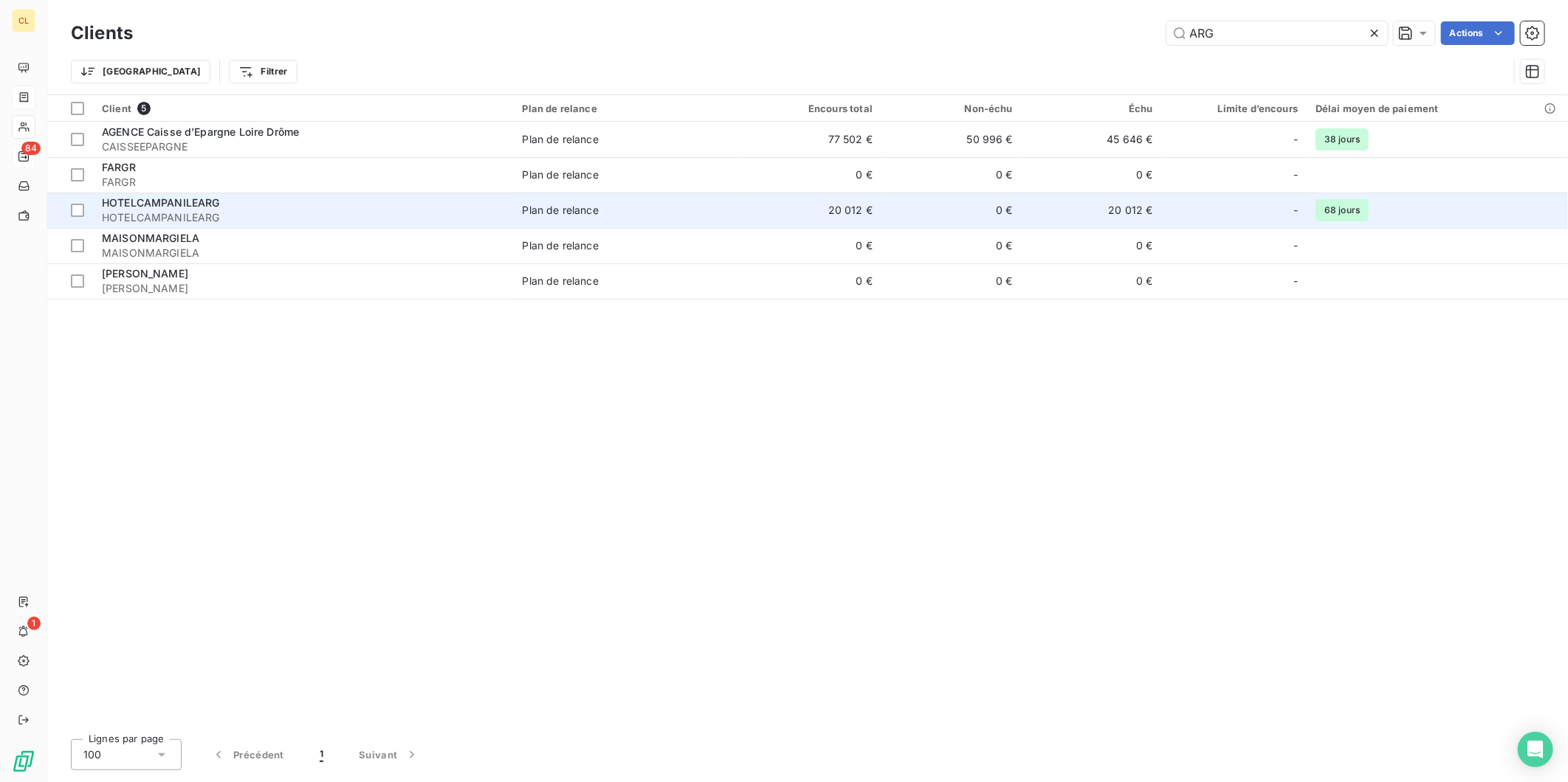
click at [200, 196] on span "HOTELCAMPANILEARG" at bounding box center [161, 202] width 118 height 13
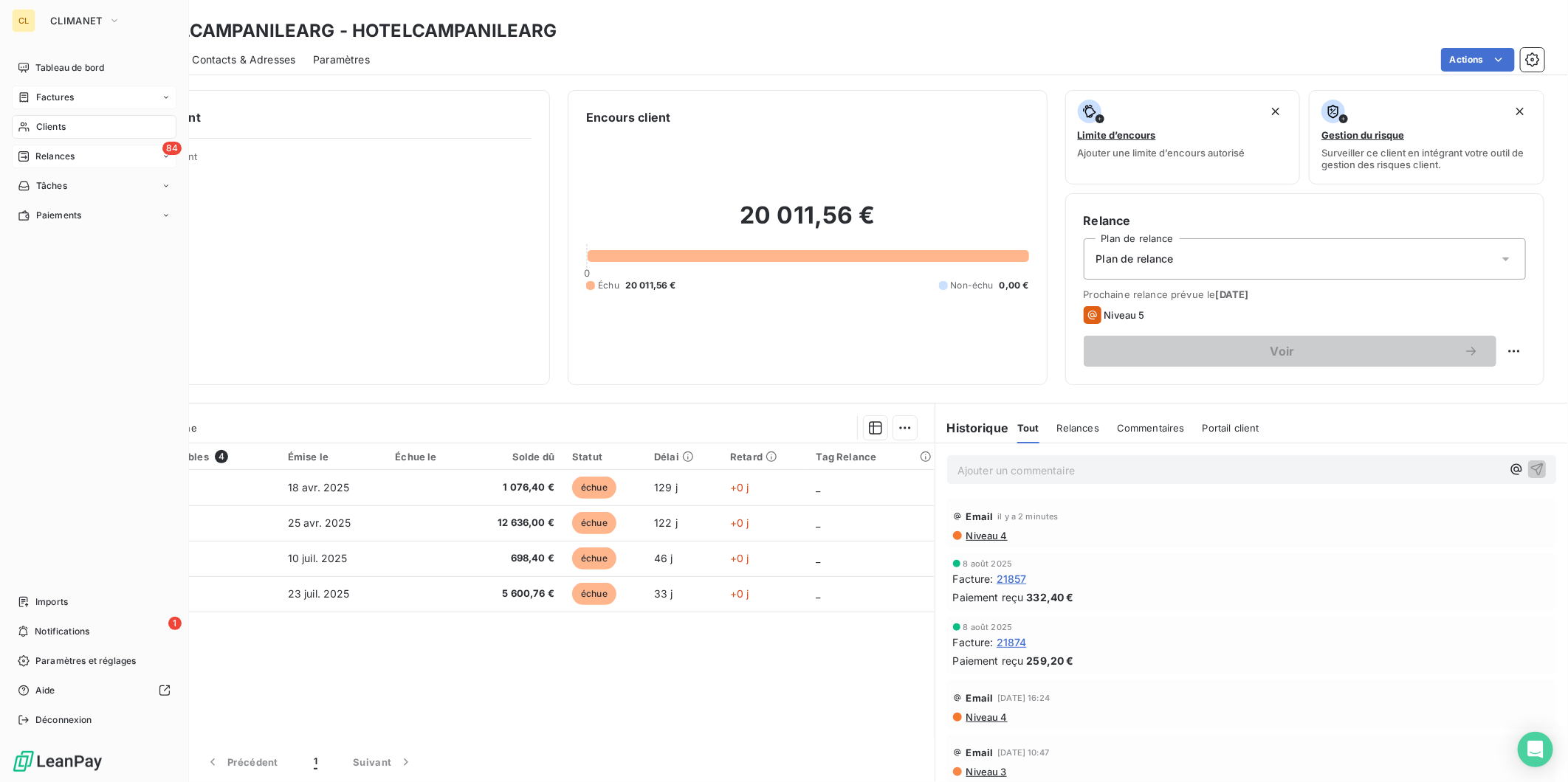
click at [71, 115] on div "Clients" at bounding box center [94, 127] width 165 height 24
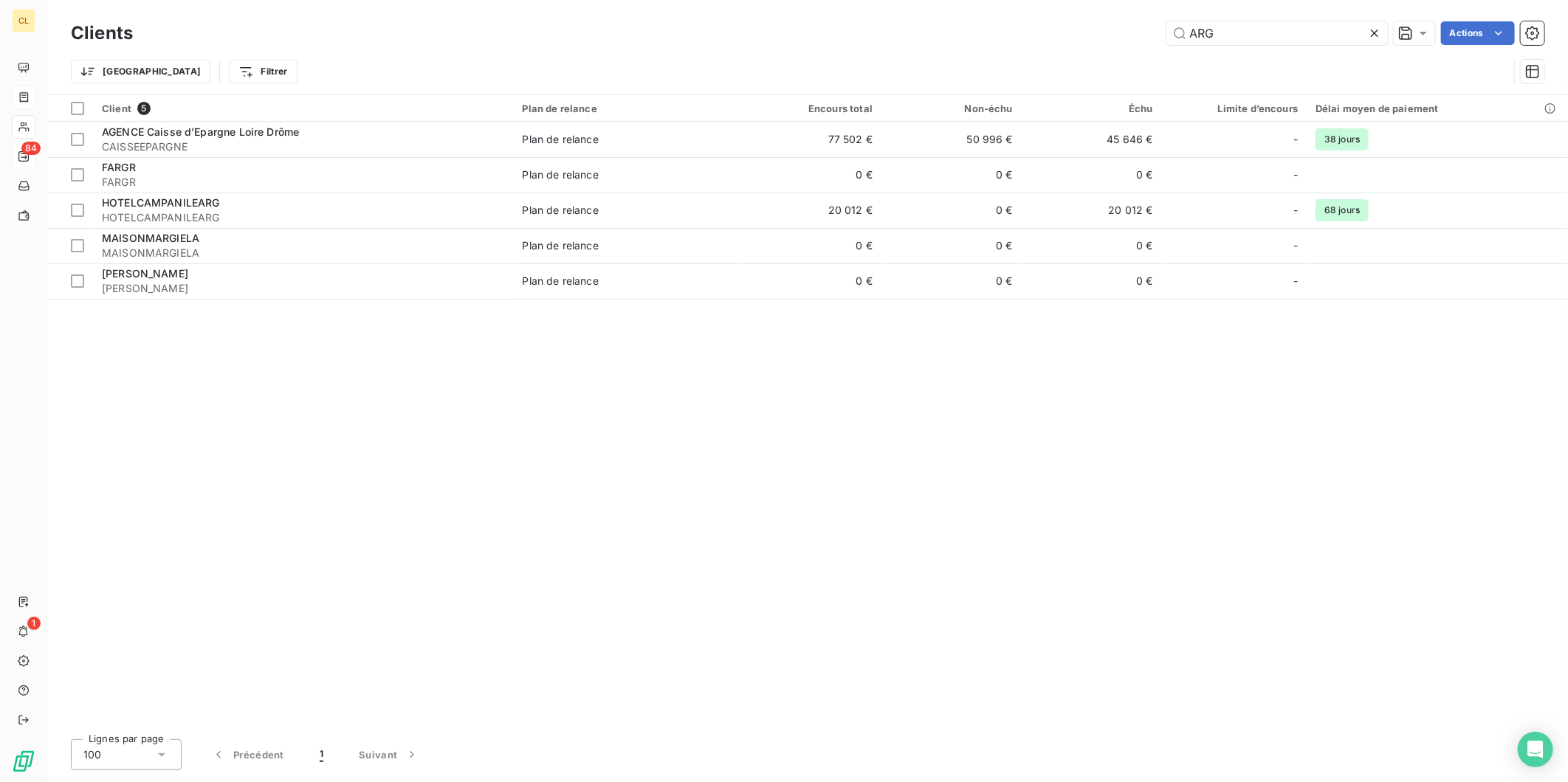
drag, startPoint x: 1242, startPoint y: 33, endPoint x: 1163, endPoint y: 25, distance: 79.4
click at [1164, 25] on div "ARG Actions" at bounding box center [847, 33] width 1394 height 24
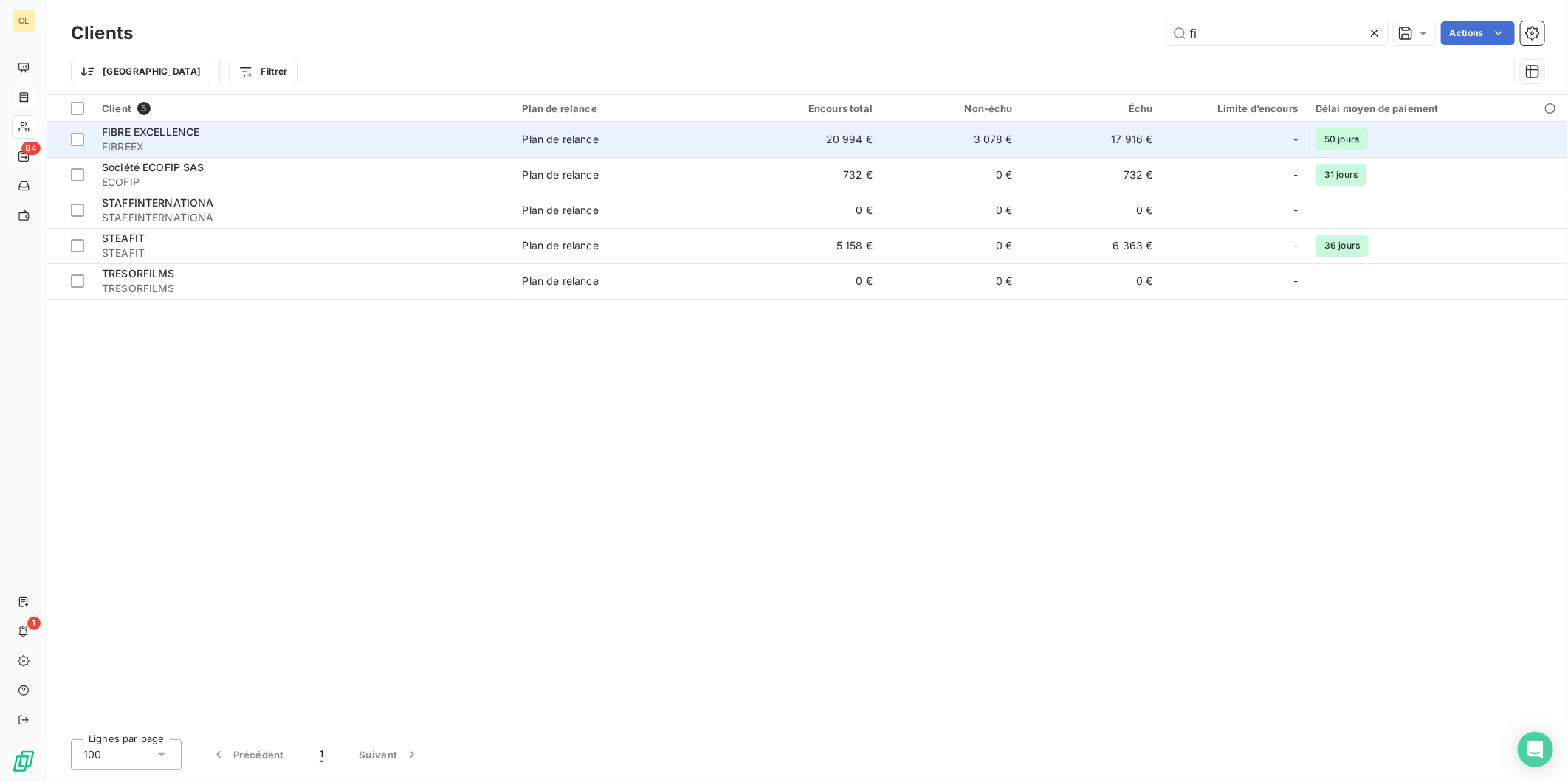
type input "fi"
click at [921, 129] on td "3 078 €" at bounding box center [952, 139] width 141 height 35
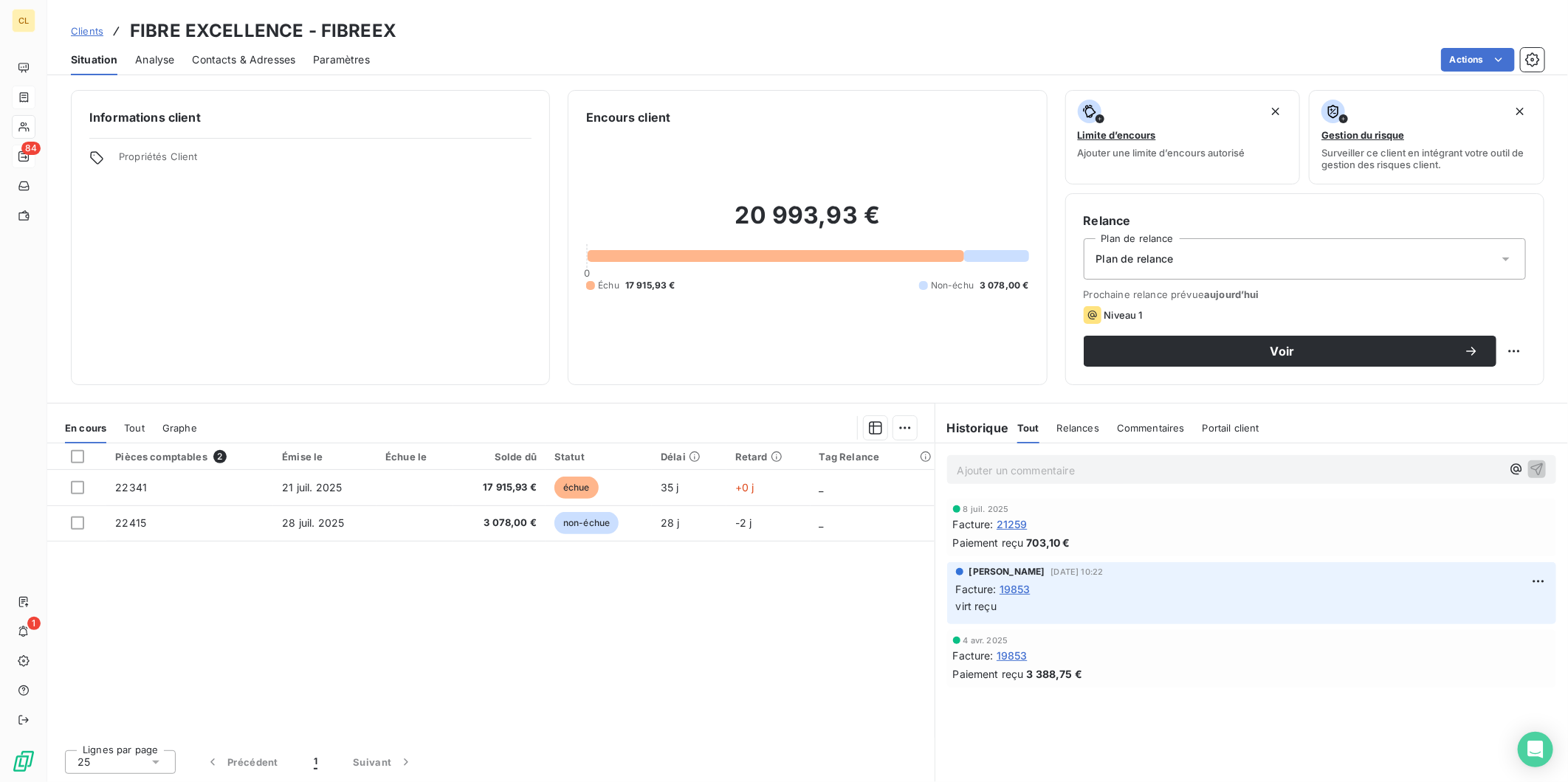
click at [224, 52] on span "Contacts & Adresses" at bounding box center [243, 59] width 104 height 15
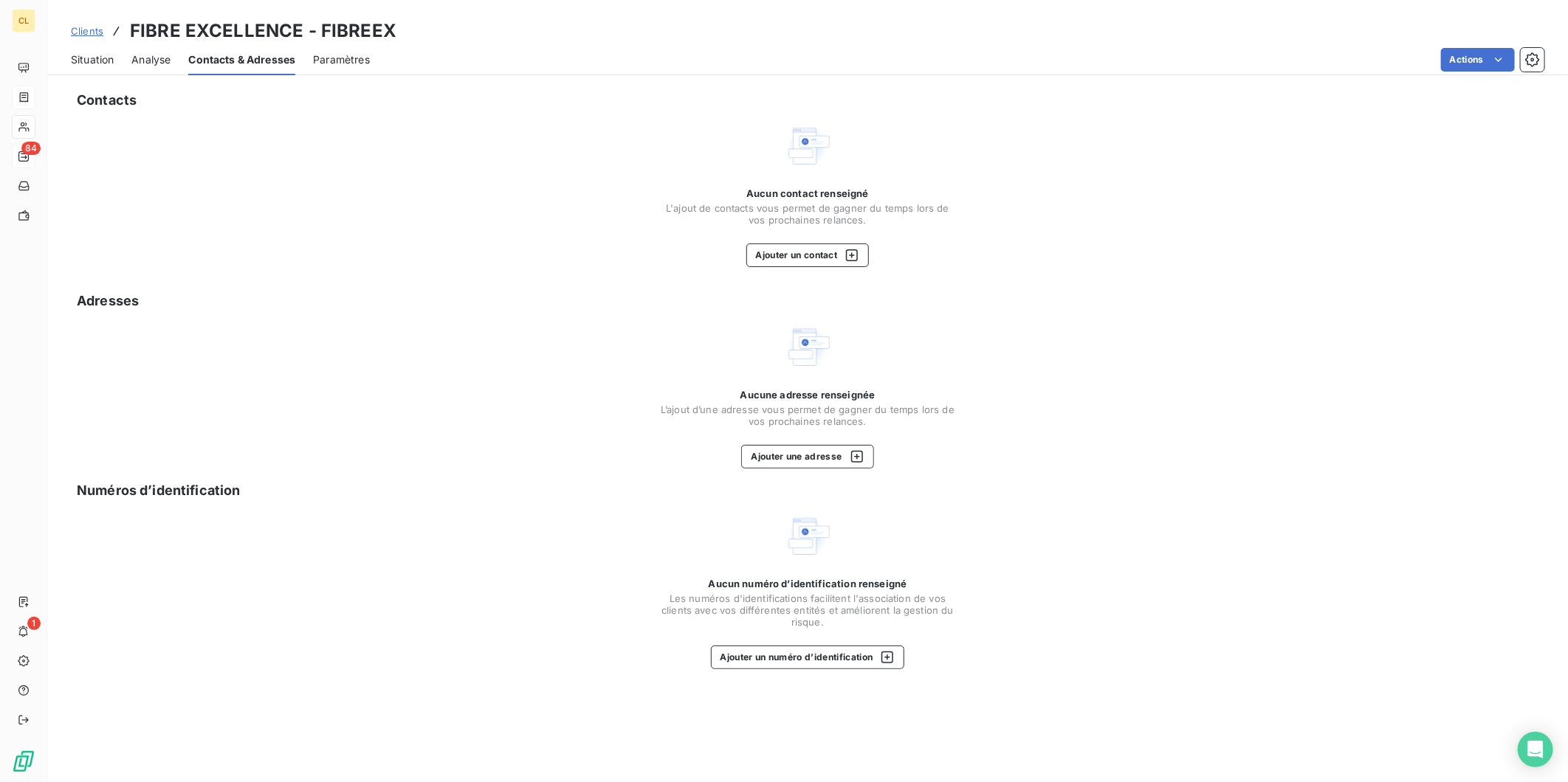
click at [77, 52] on span "Situation" at bounding box center [93, 59] width 43 height 15
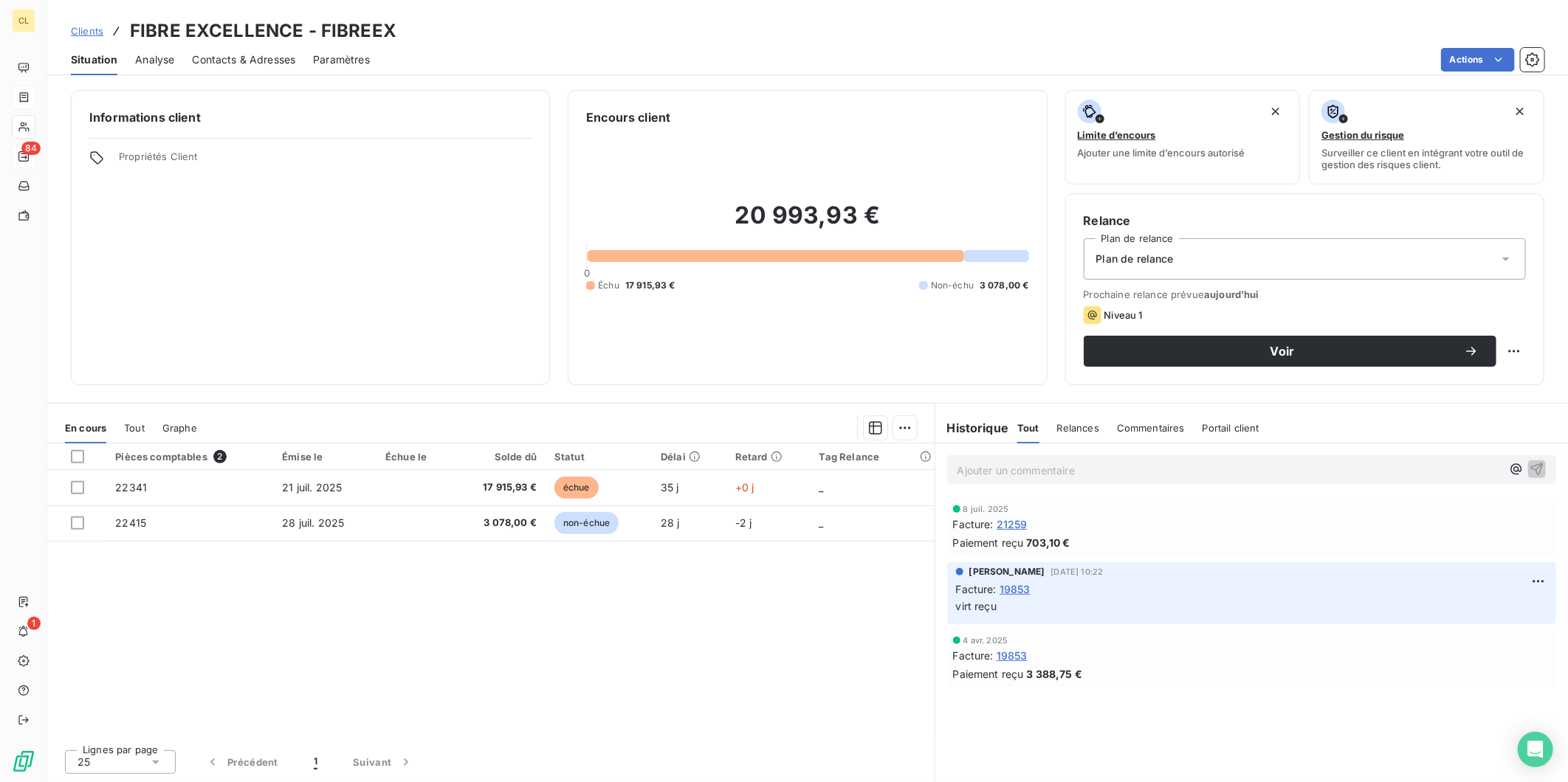
click at [243, 52] on span "Contacts & Adresses" at bounding box center [243, 59] width 104 height 15
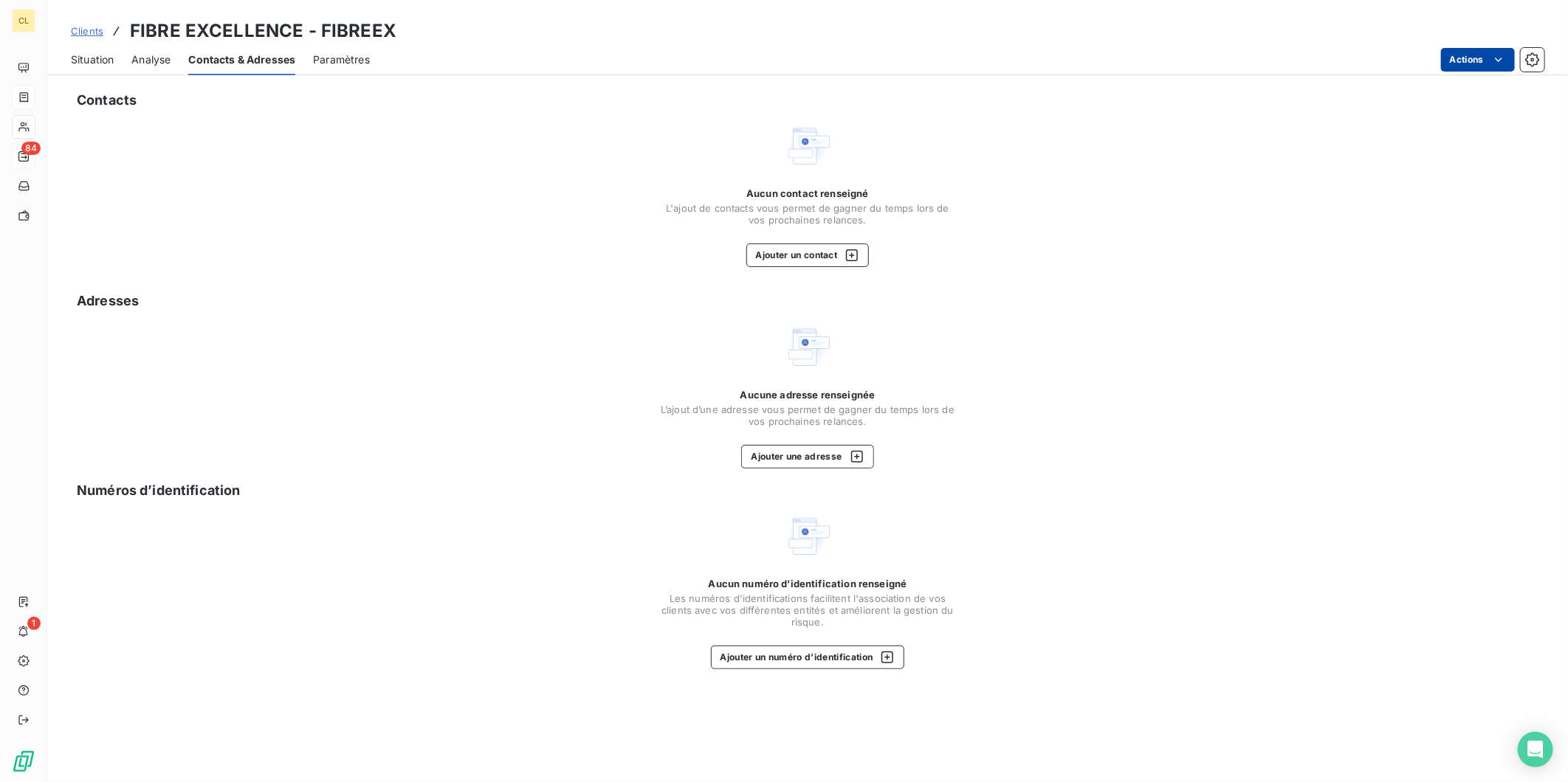
click at [1477, 48] on html "CL 84 1 Clients FIBRE EXCELLENCE - FIBREEX Situation Analyse Contacts & Adresse…" at bounding box center [784, 391] width 1568 height 782
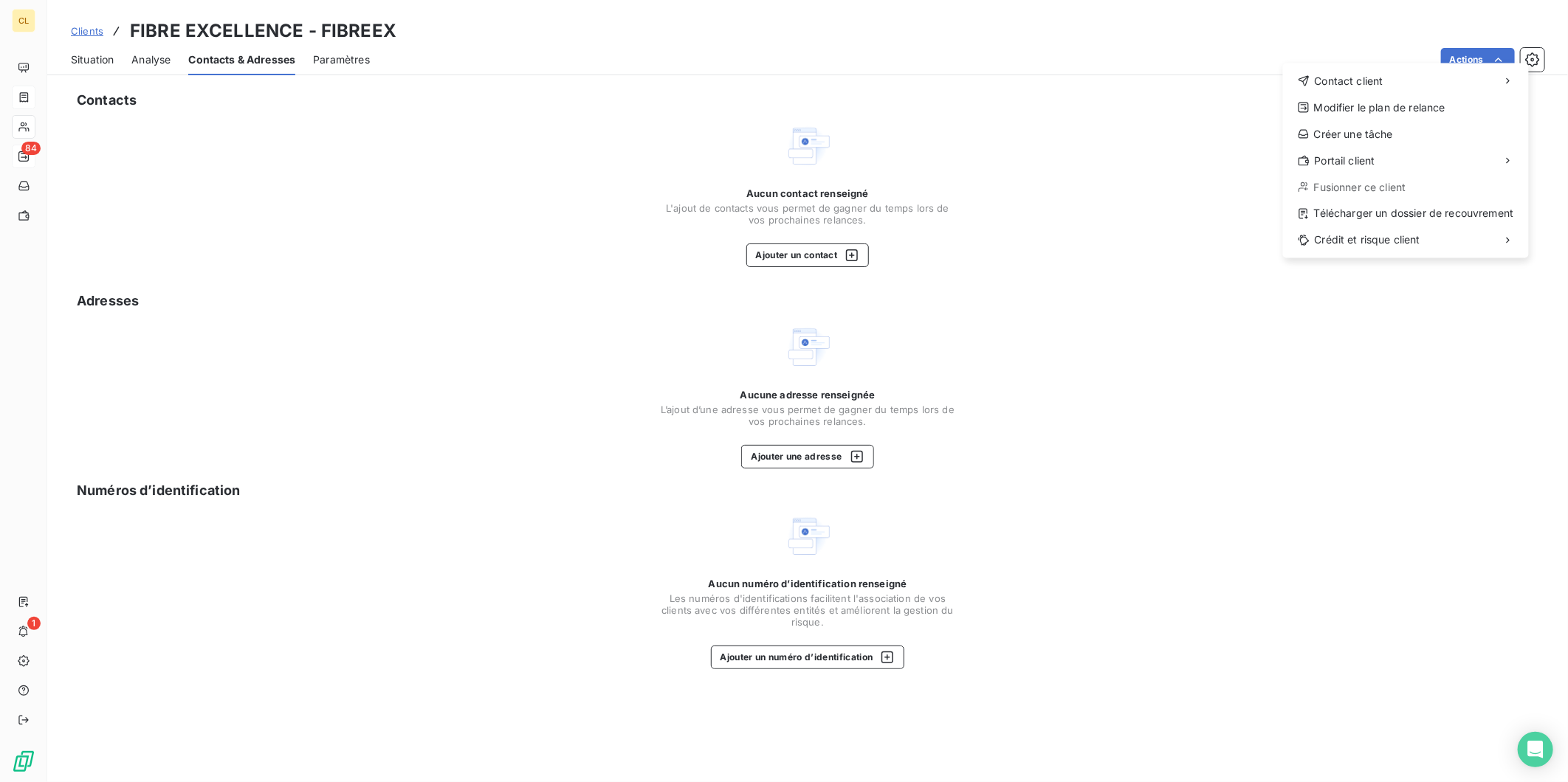
click at [1085, 163] on html "CL 84 1 Clients FIBRE EXCELLENCE - FIBREEX Situation Analyse Contacts & Adresse…" at bounding box center [784, 391] width 1568 height 782
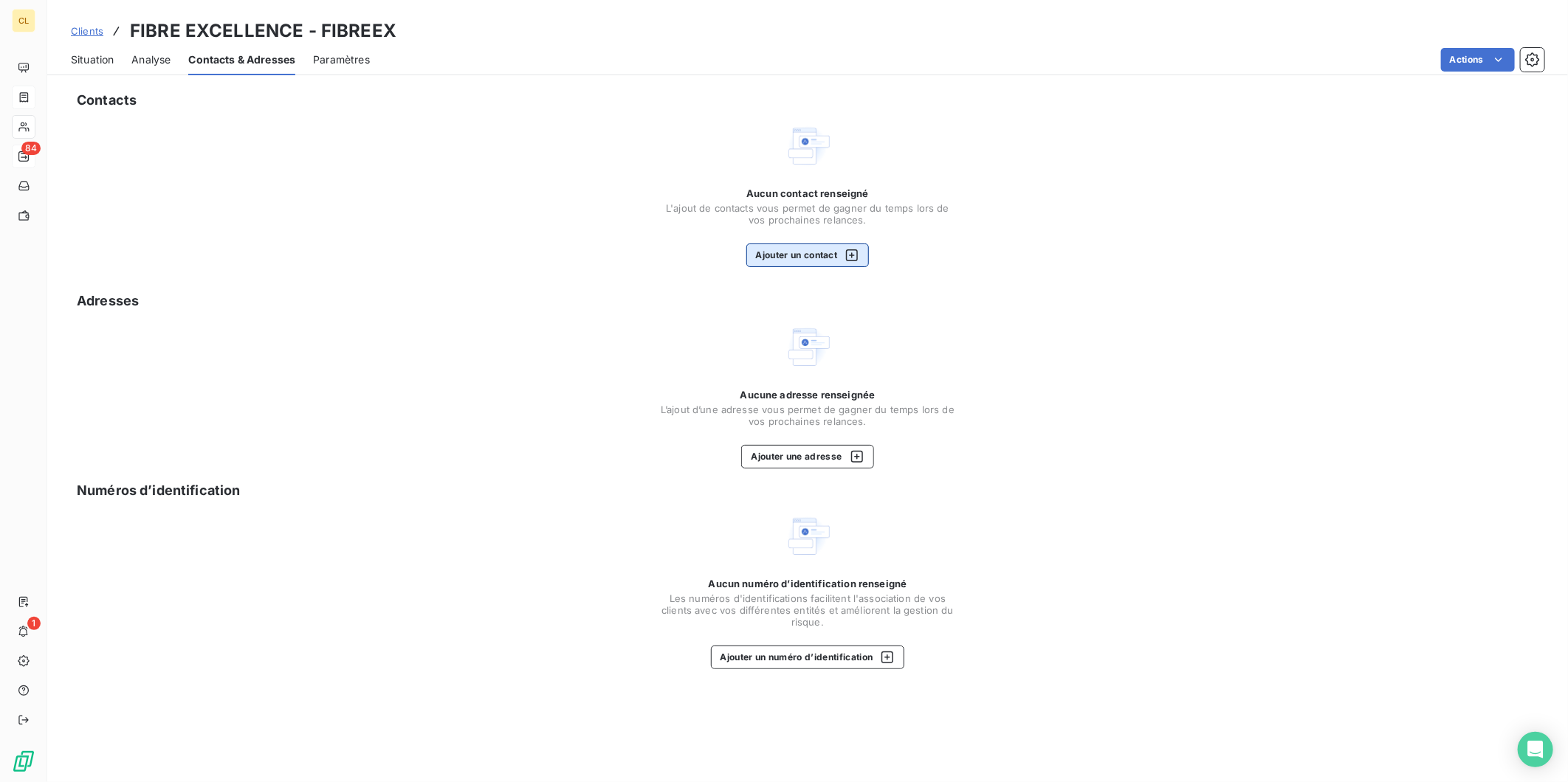
click at [818, 243] on button "Ajouter un contact" at bounding box center [808, 255] width 123 height 24
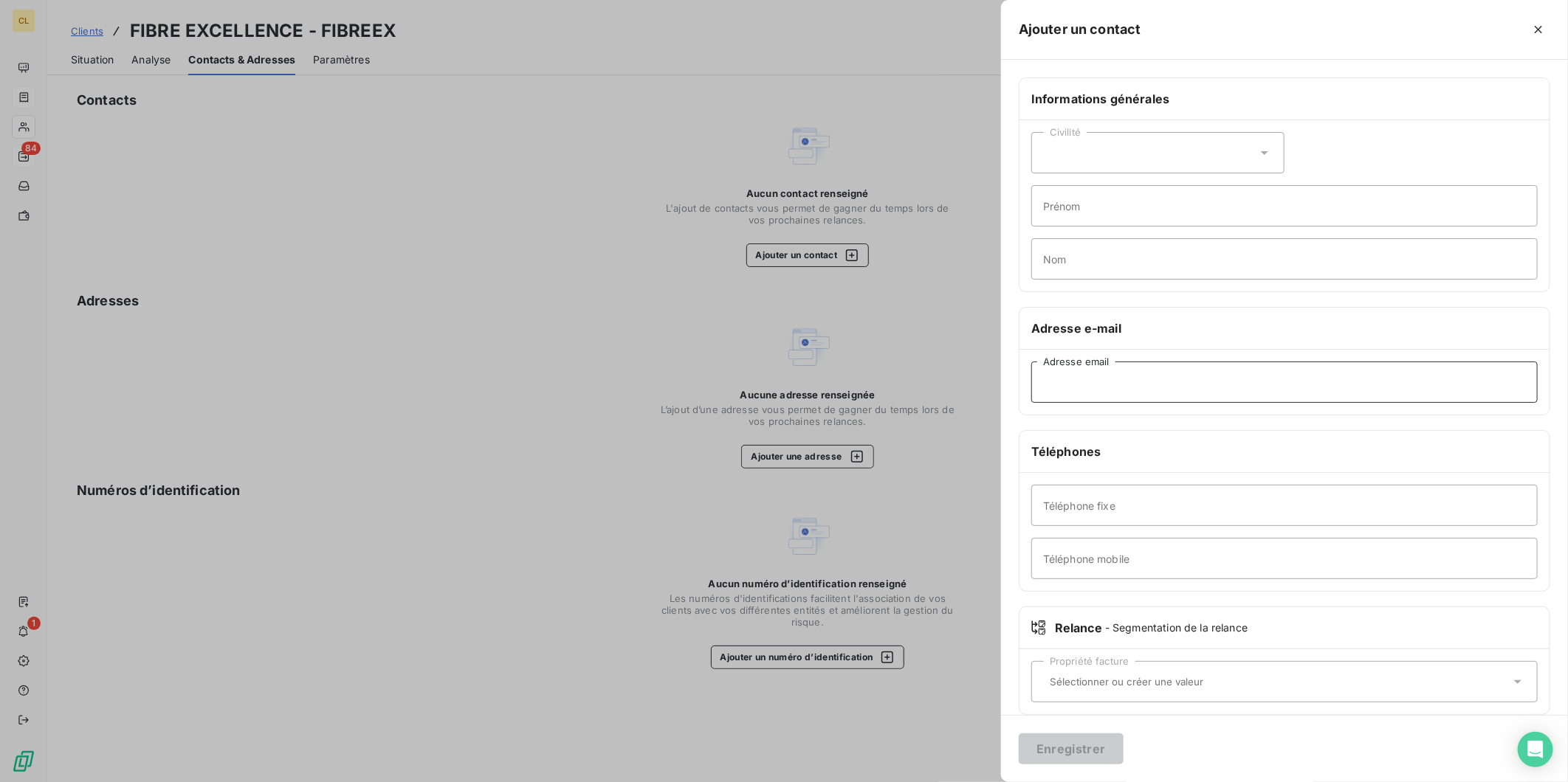
click at [1266, 361] on input "Adresse email" at bounding box center [1284, 382] width 506 height 41
paste input "[EMAIL_ADDRESS][DOMAIN_NAME]"
type input "[EMAIL_ADDRESS][DOMAIN_NAME]"
click at [1123, 741] on button "Enregistrer" at bounding box center [1071, 749] width 105 height 31
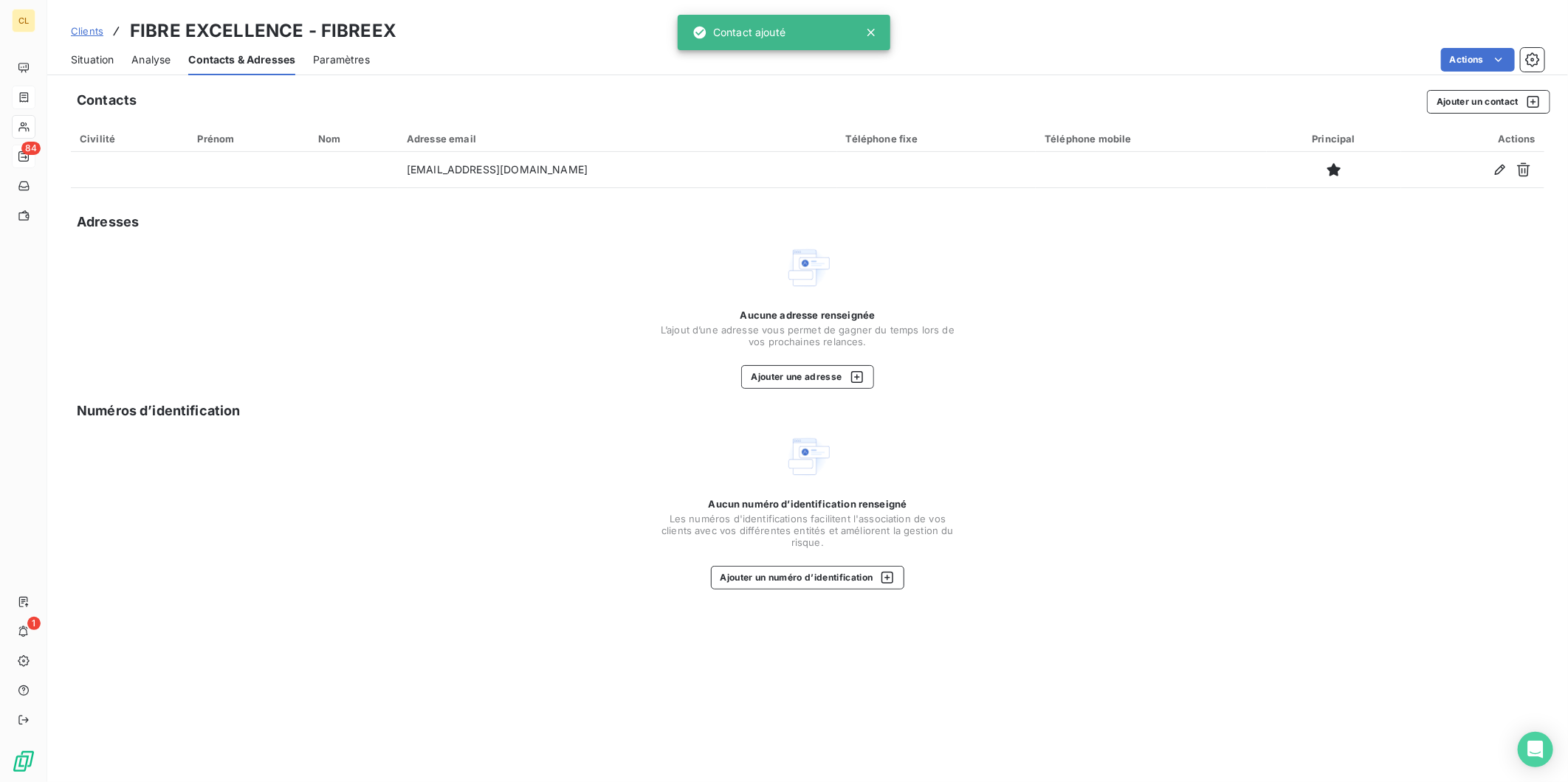
click at [71, 52] on span "Situation" at bounding box center [93, 59] width 43 height 15
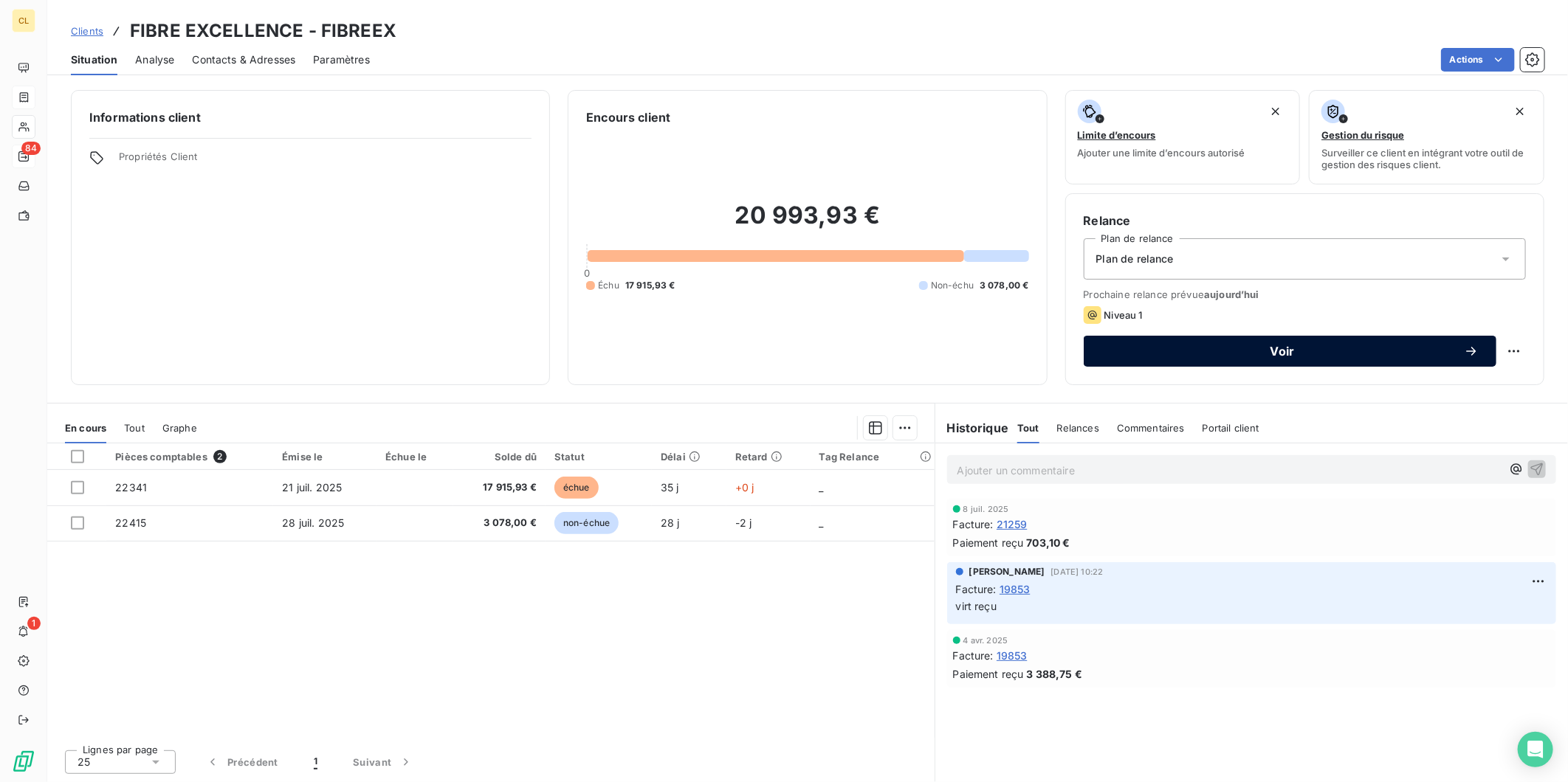
click at [1169, 336] on button "Voir" at bounding box center [1290, 351] width 413 height 31
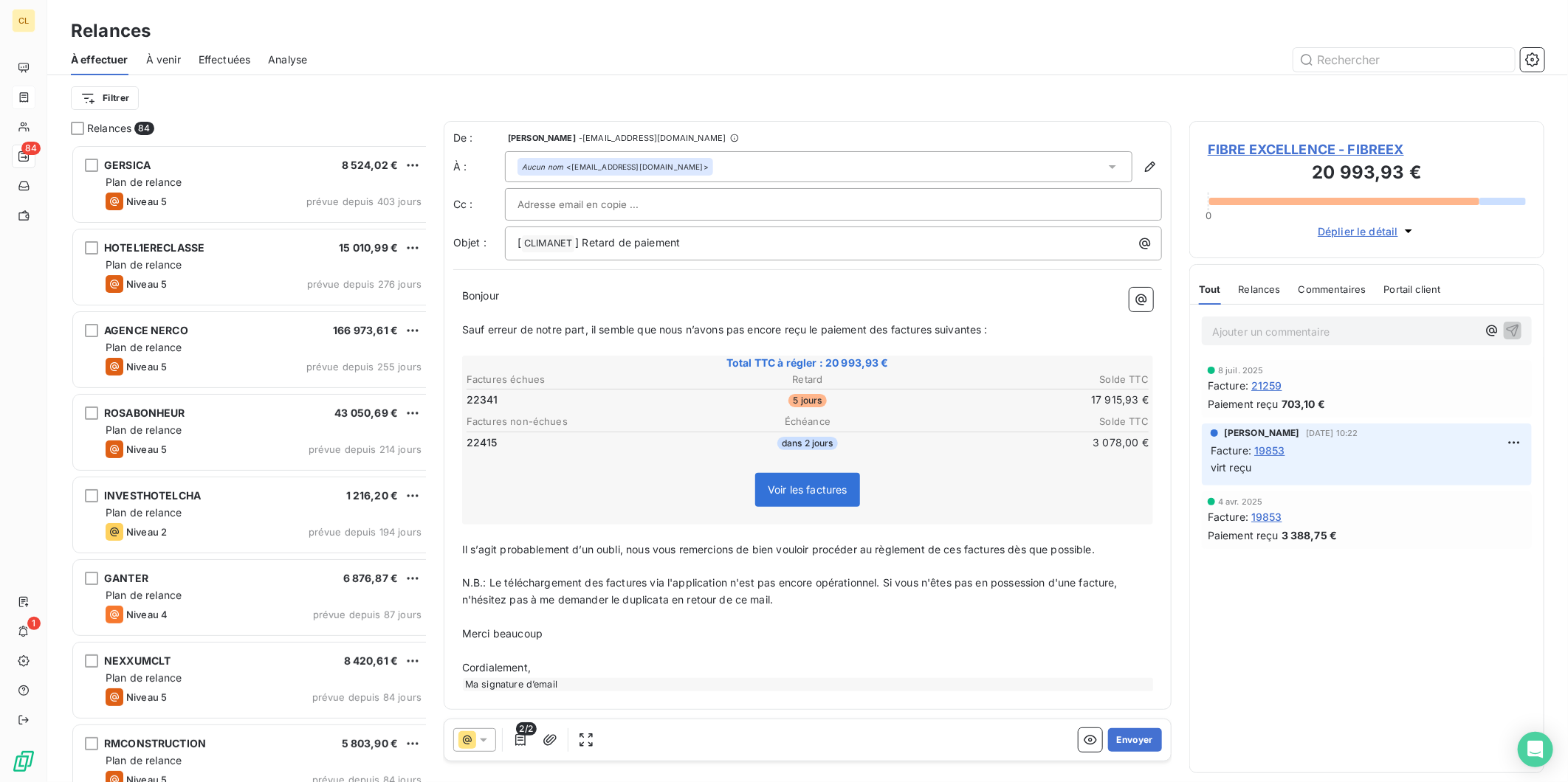
scroll to position [644, 352]
click at [650, 235] on p "[ CLIMANET ﻿ ] Retard de paiement" at bounding box center [837, 243] width 639 height 18
click at [1156, 728] on button "Envoyer" at bounding box center [1134, 740] width 54 height 24
